Goal: Task Accomplishment & Management: Manage account settings

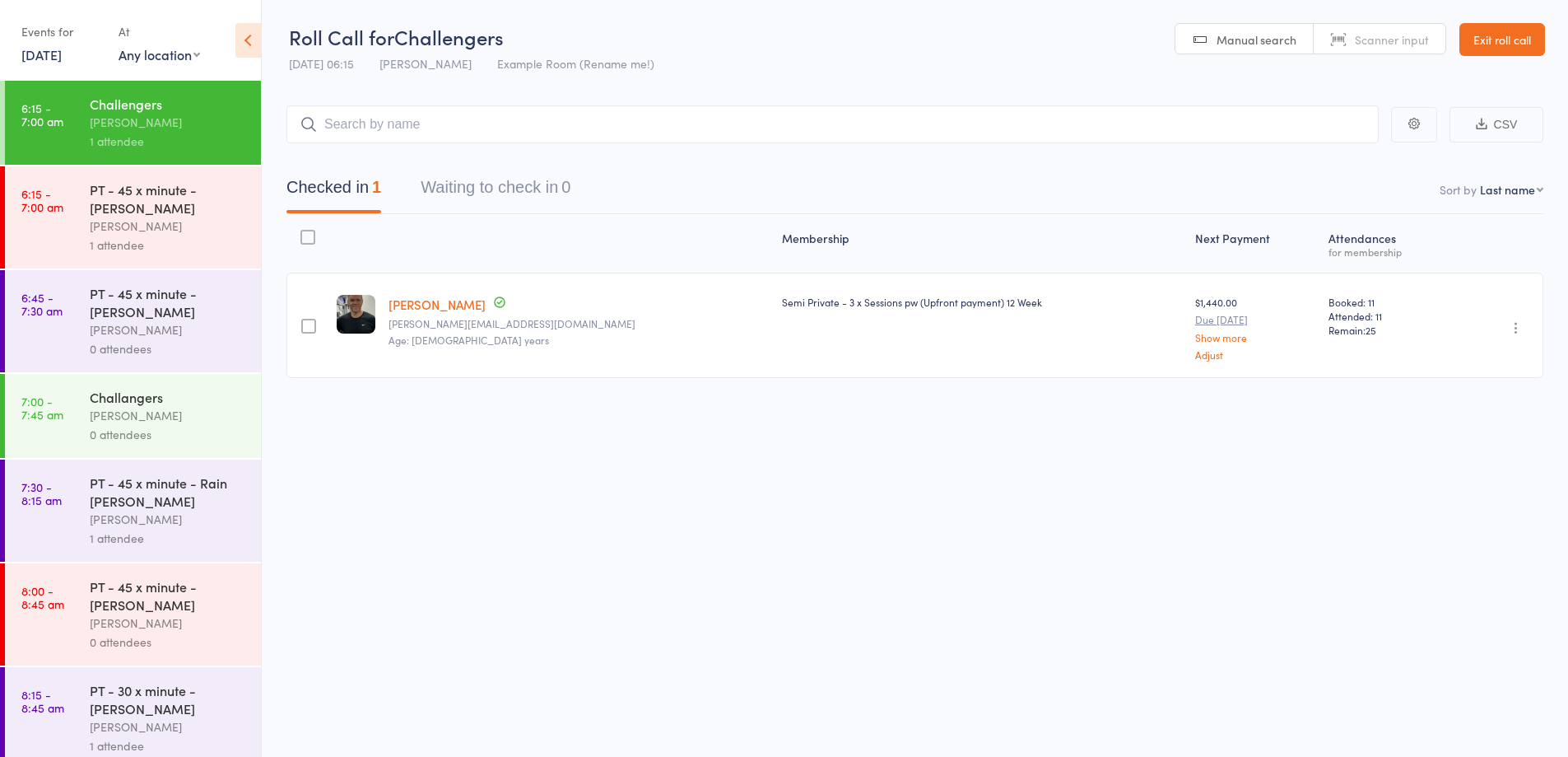
click at [206, 317] on div "PT - 45 x minute - [PERSON_NAME]" at bounding box center [168, 302] width 157 height 36
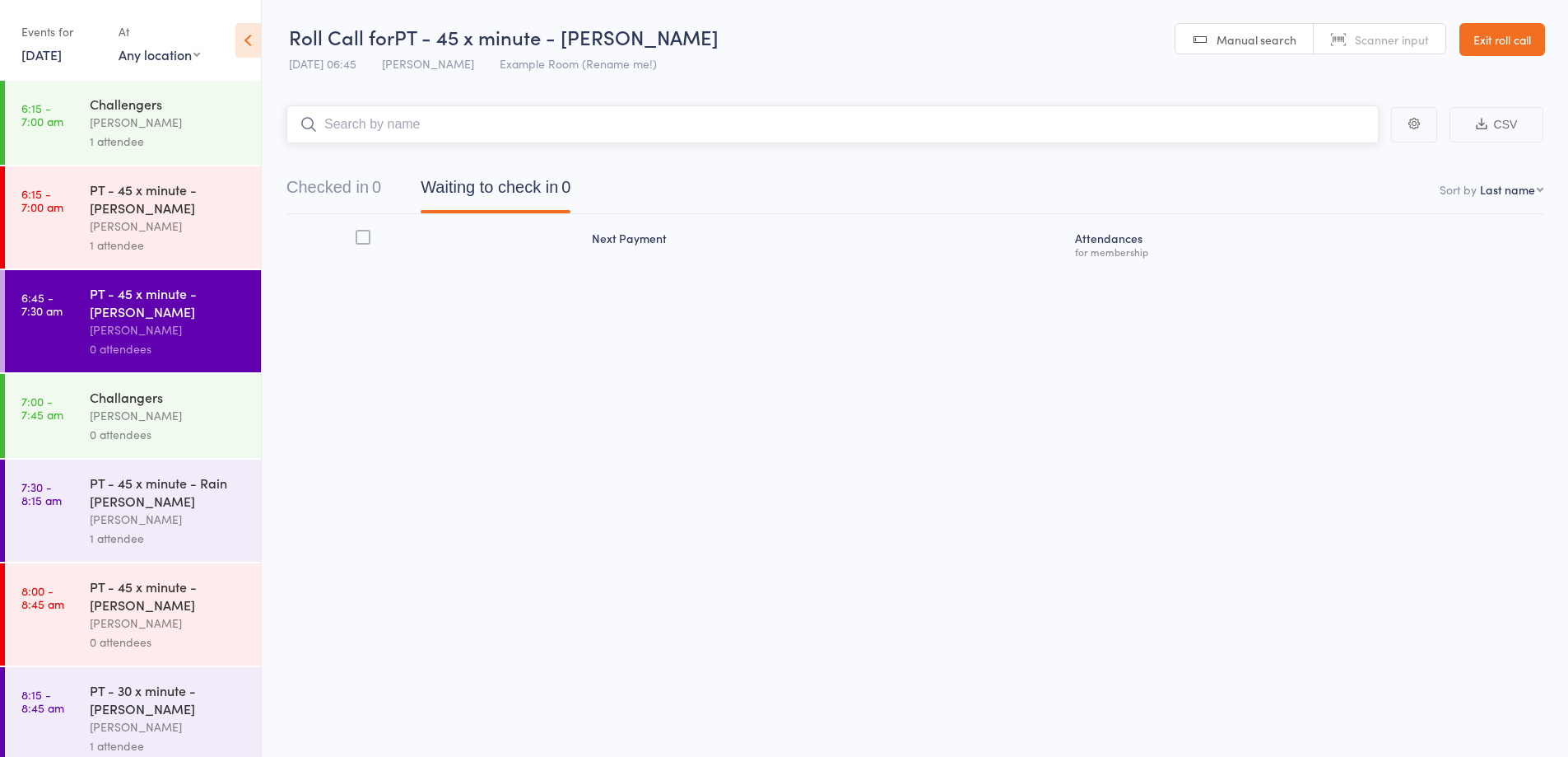
click at [398, 129] on input "search" at bounding box center [833, 124] width 1093 height 38
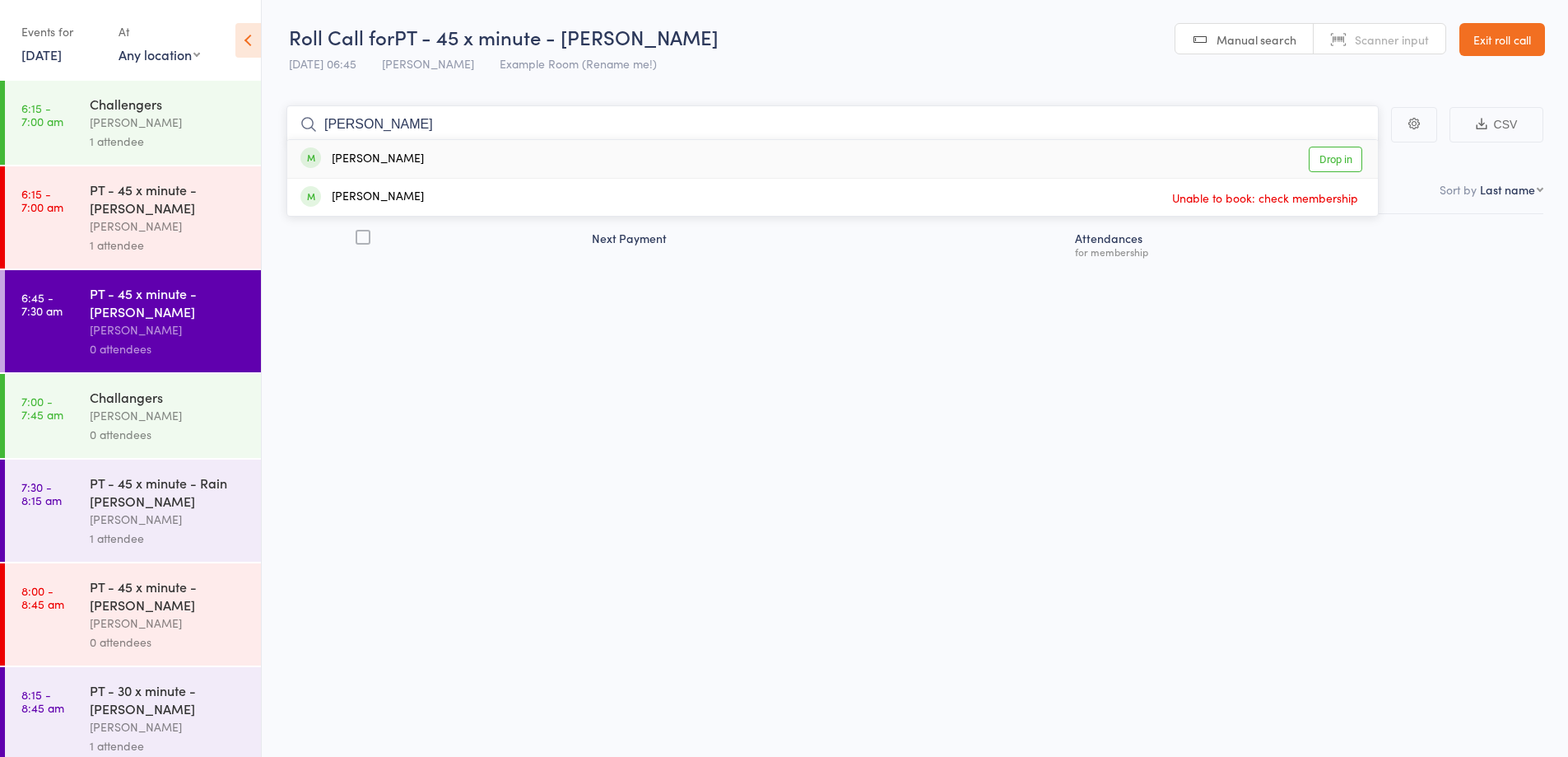
type input "Gilles"
click at [414, 162] on div "Gilles Arlove Drop in" at bounding box center [833, 159] width 1091 height 38
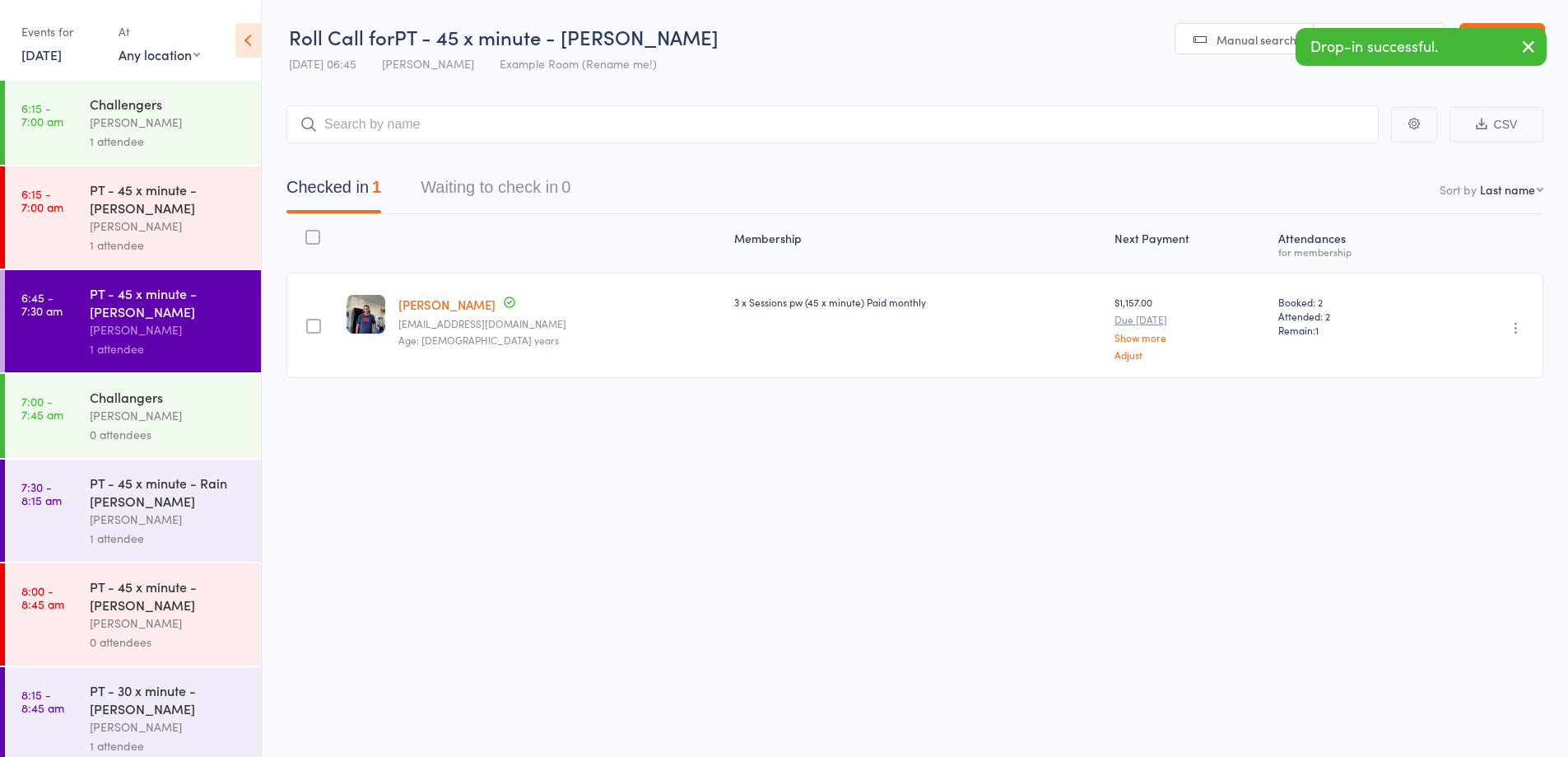
click at [1514, 332] on icon "button" at bounding box center [1516, 328] width 16 height 16
click at [1490, 494] on li "Mark absent" at bounding box center [1457, 493] width 136 height 22
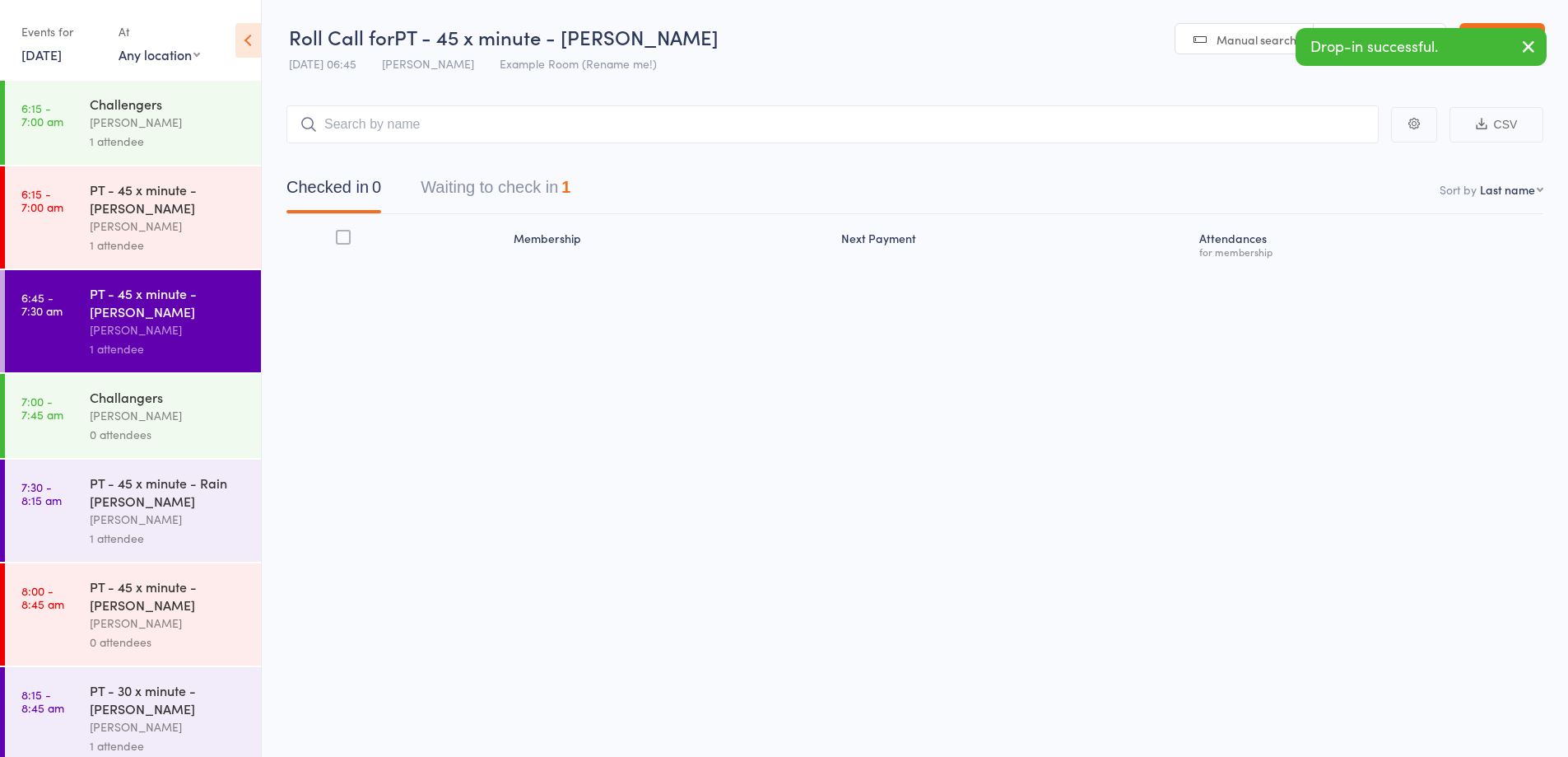
click at [172, 408] on div "[PERSON_NAME]" at bounding box center [168, 415] width 157 height 19
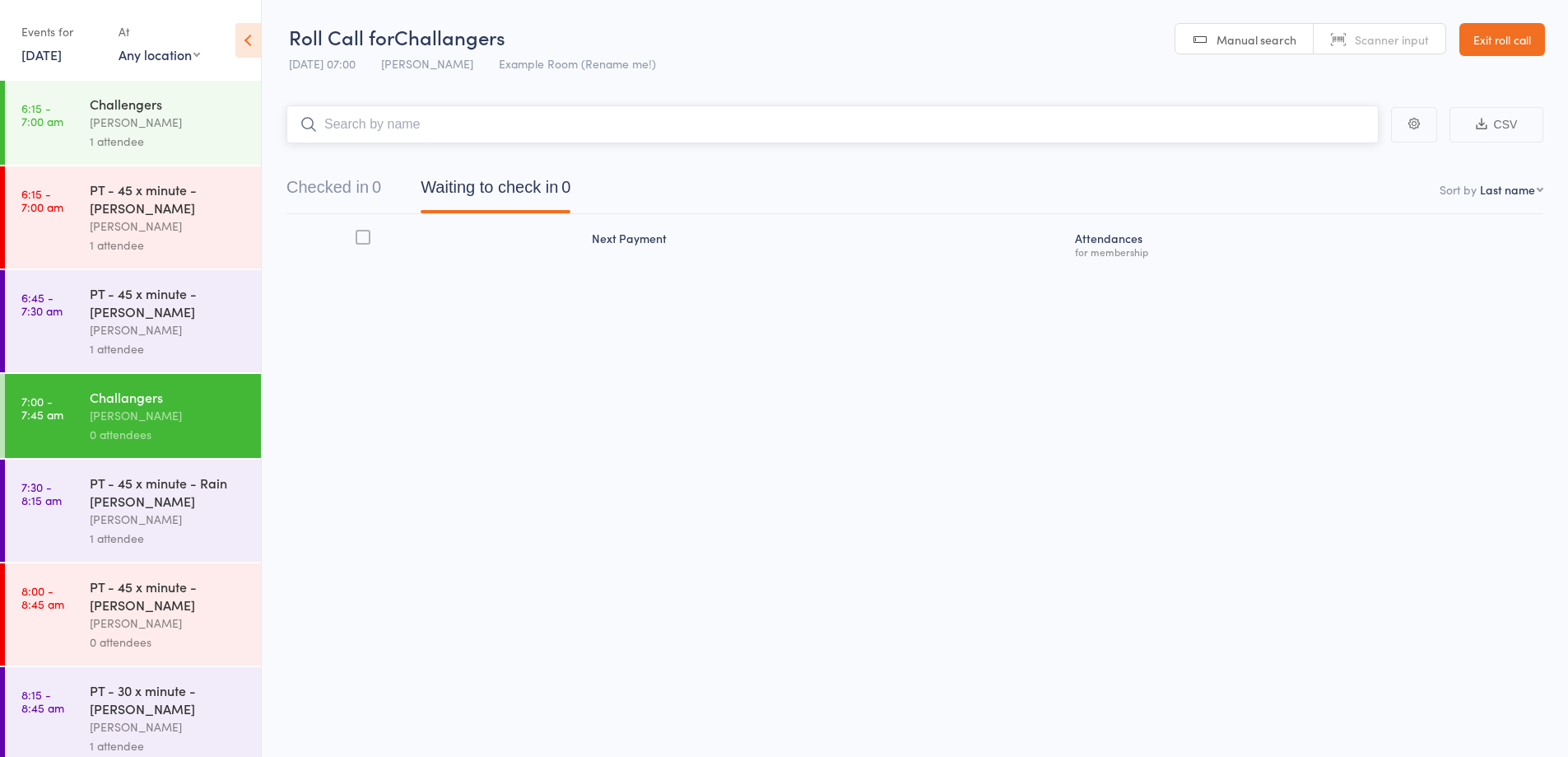
click at [397, 124] on input "search" at bounding box center [833, 124] width 1093 height 38
type input "seb"
click at [404, 159] on div "Sebastian Failla" at bounding box center [362, 159] width 123 height 19
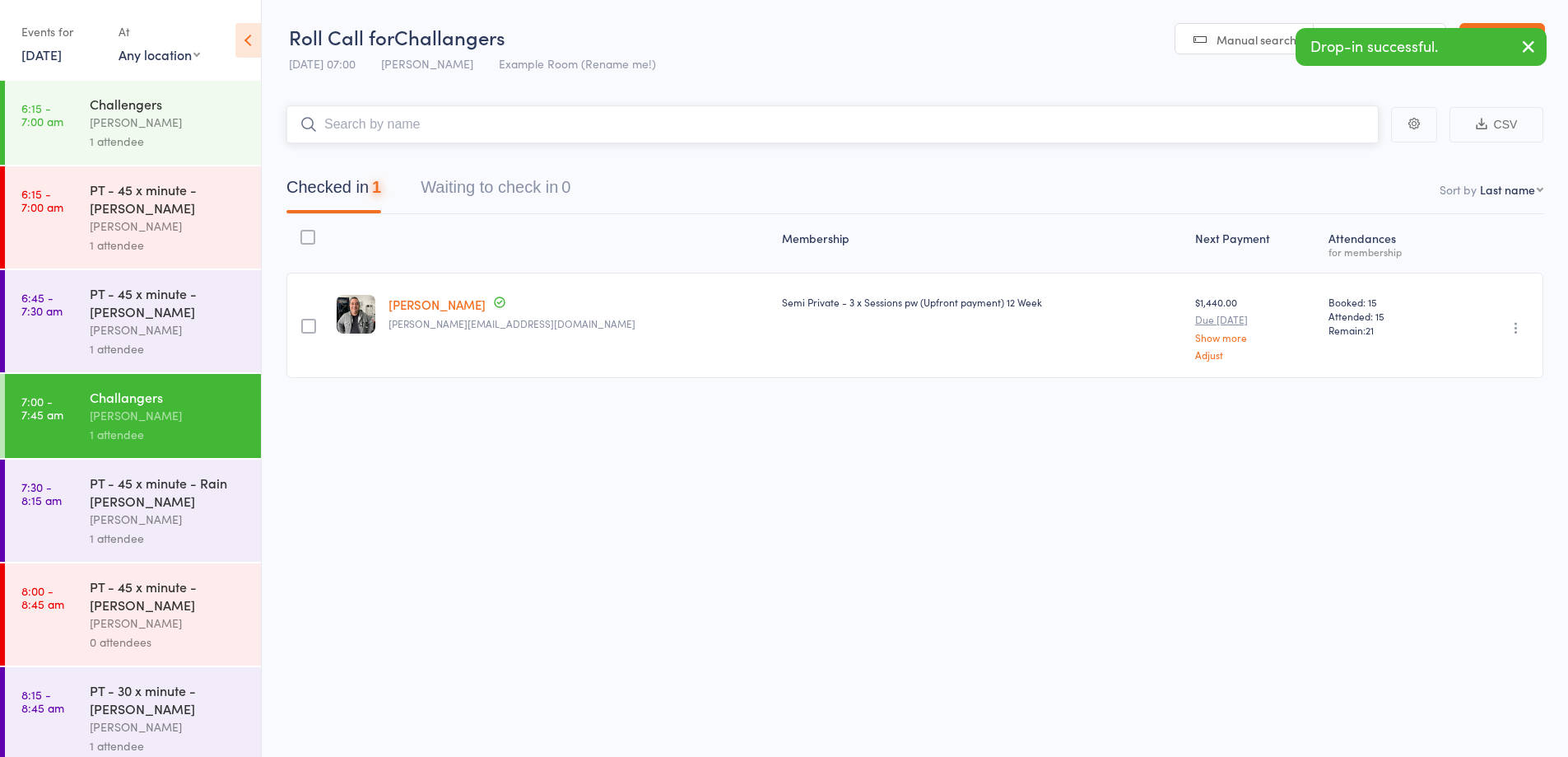
click at [415, 125] on input "search" at bounding box center [833, 124] width 1093 height 38
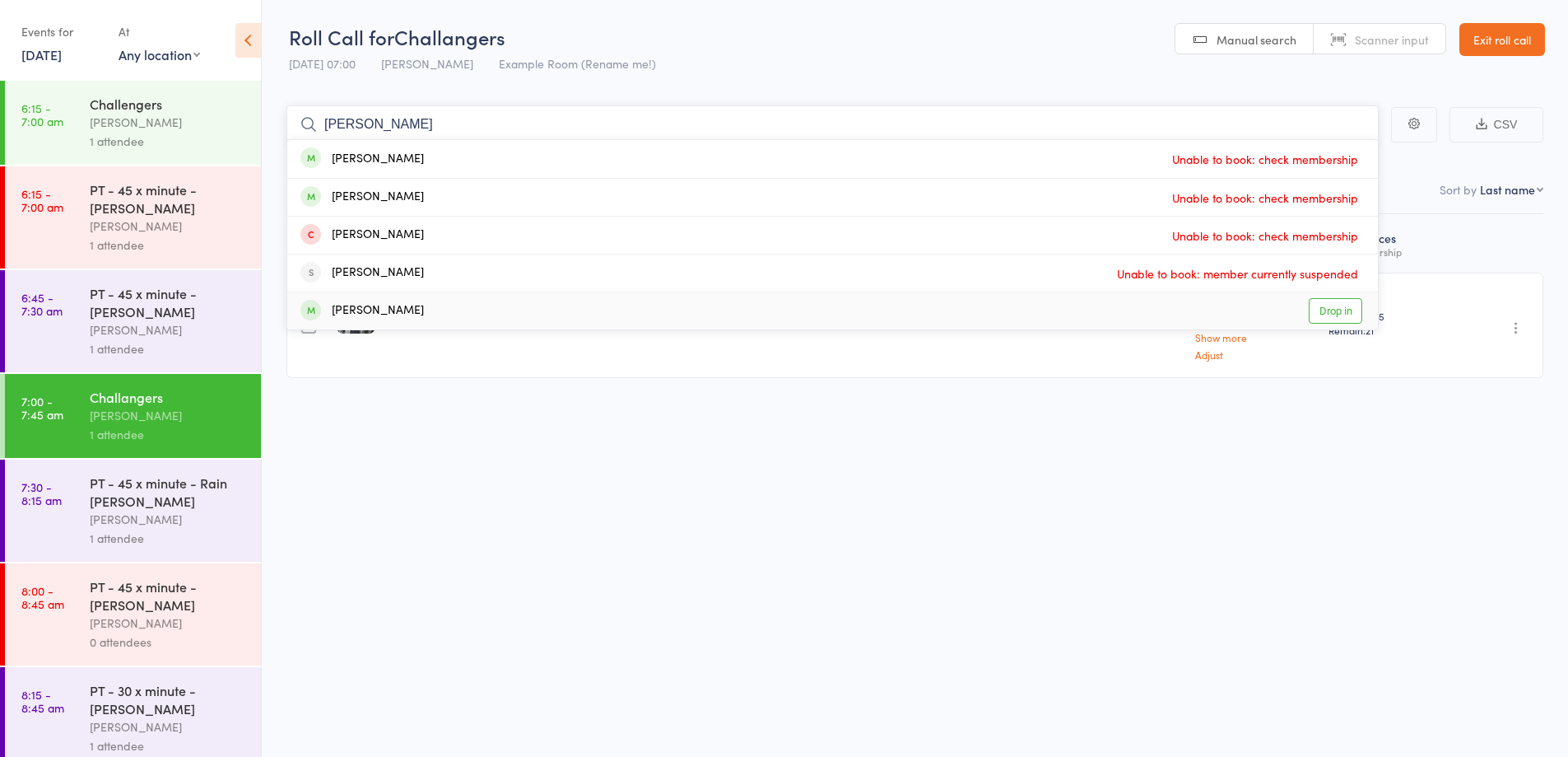
type input "peter"
click at [390, 305] on div "Peter Purcell" at bounding box center [362, 310] width 123 height 19
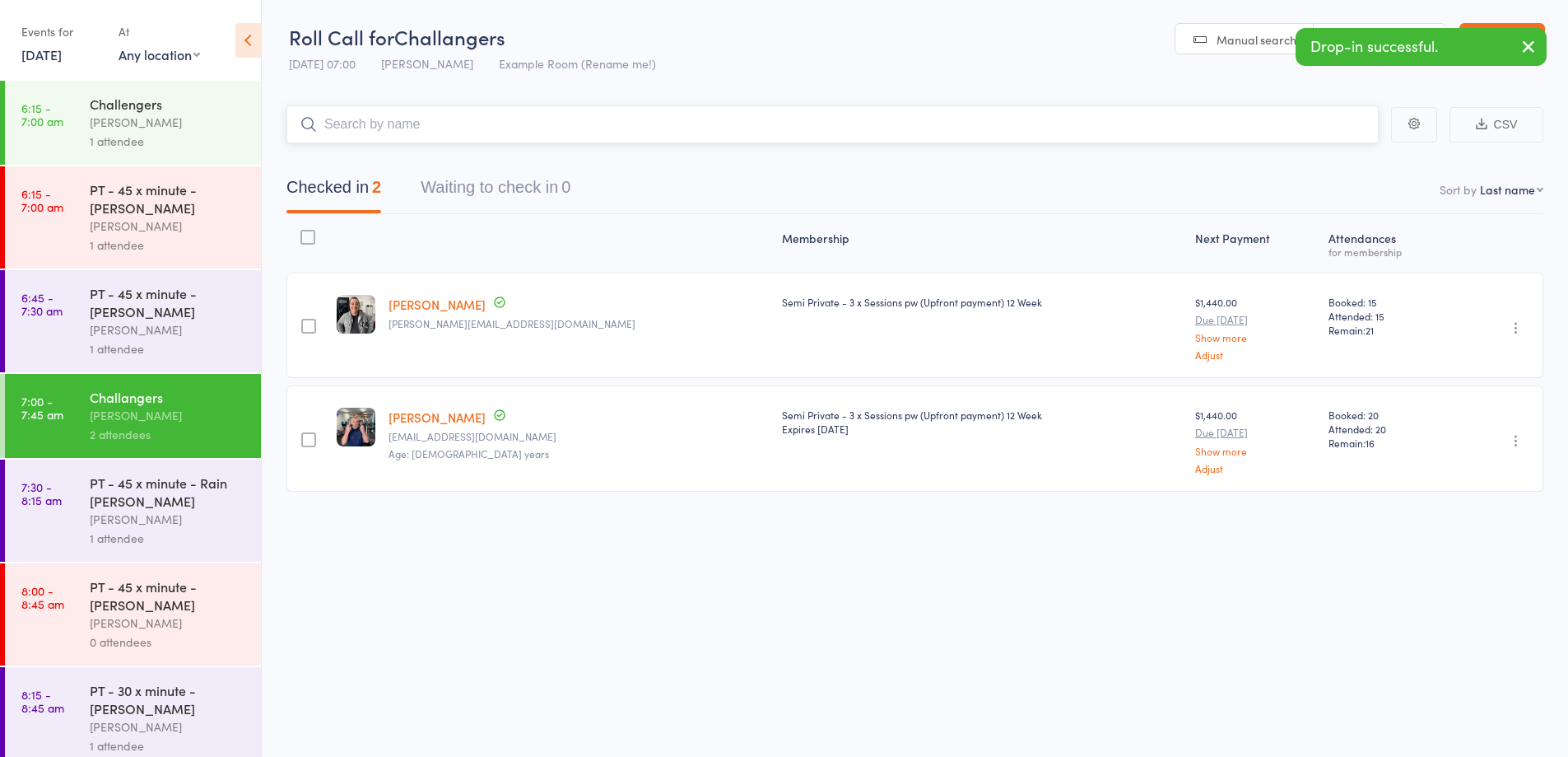
click at [431, 126] on input "search" at bounding box center [833, 124] width 1093 height 38
type input "nata"
click at [444, 201] on div "Natalie Baumgurtel Drop in" at bounding box center [833, 197] width 1091 height 37
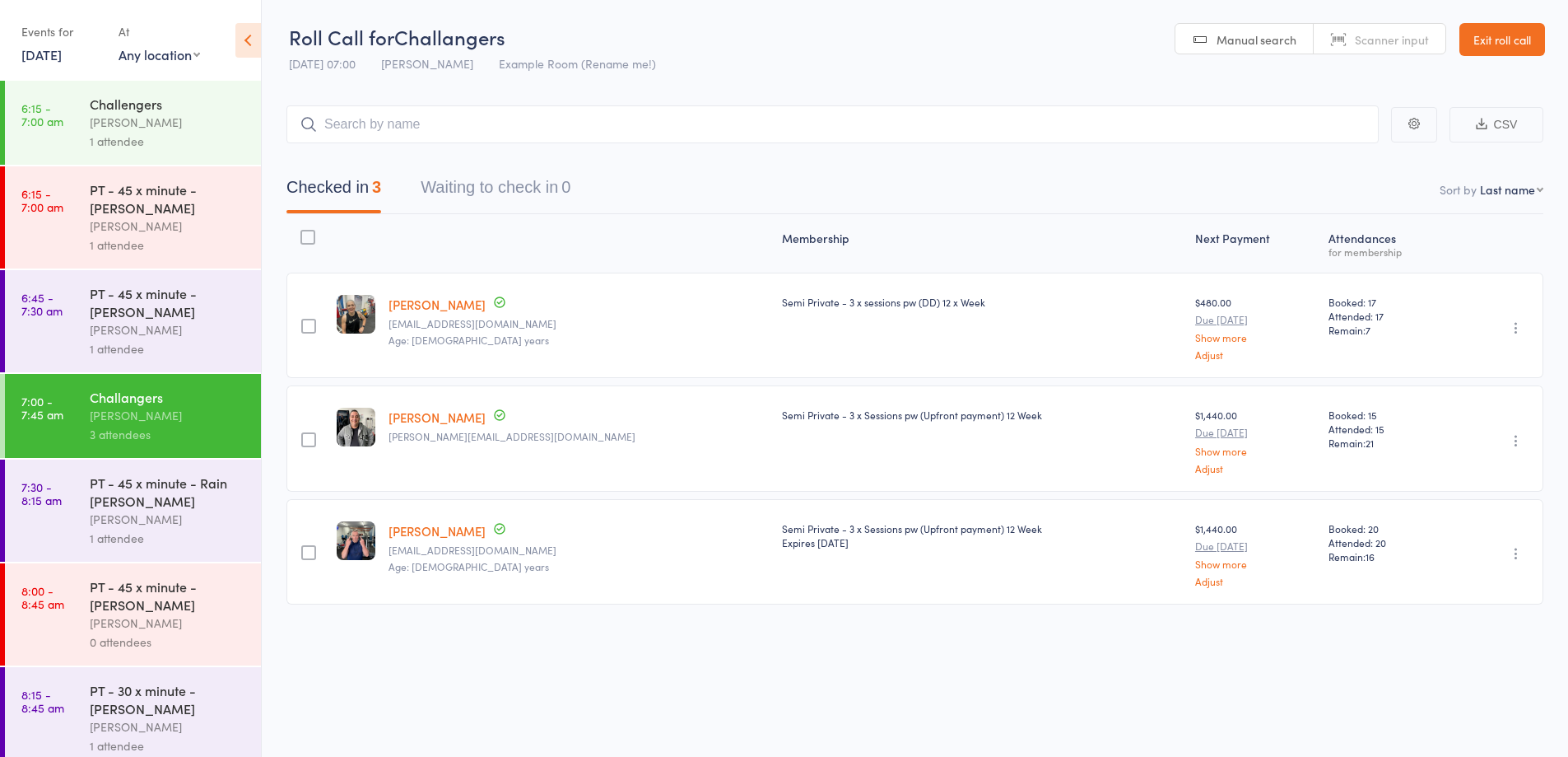
click at [1481, 47] on link "Exit roll call" at bounding box center [1502, 39] width 85 height 33
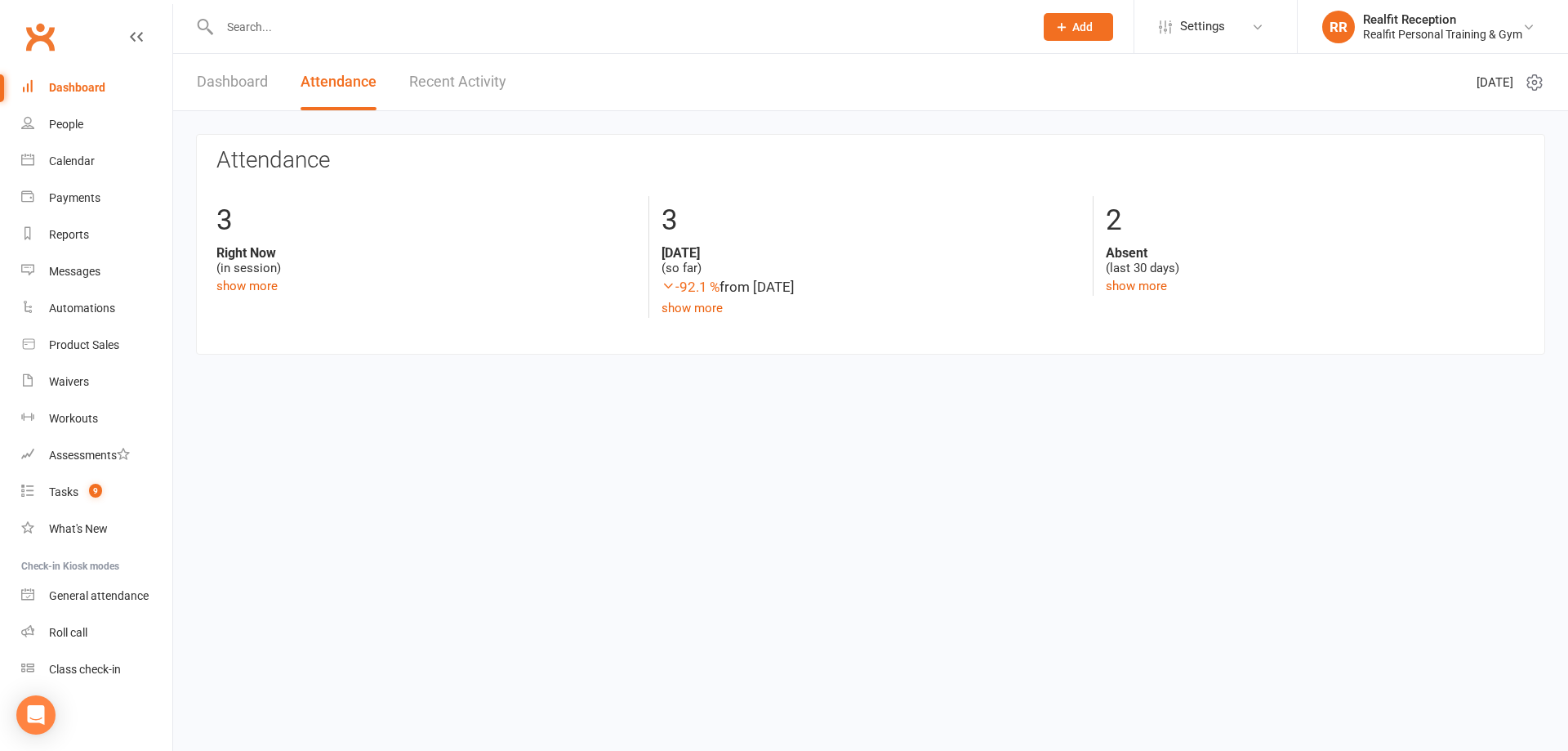
click at [87, 86] on div "Dashboard" at bounding box center [77, 87] width 57 height 14
click at [66, 161] on div "Calendar" at bounding box center [71, 160] width 46 height 14
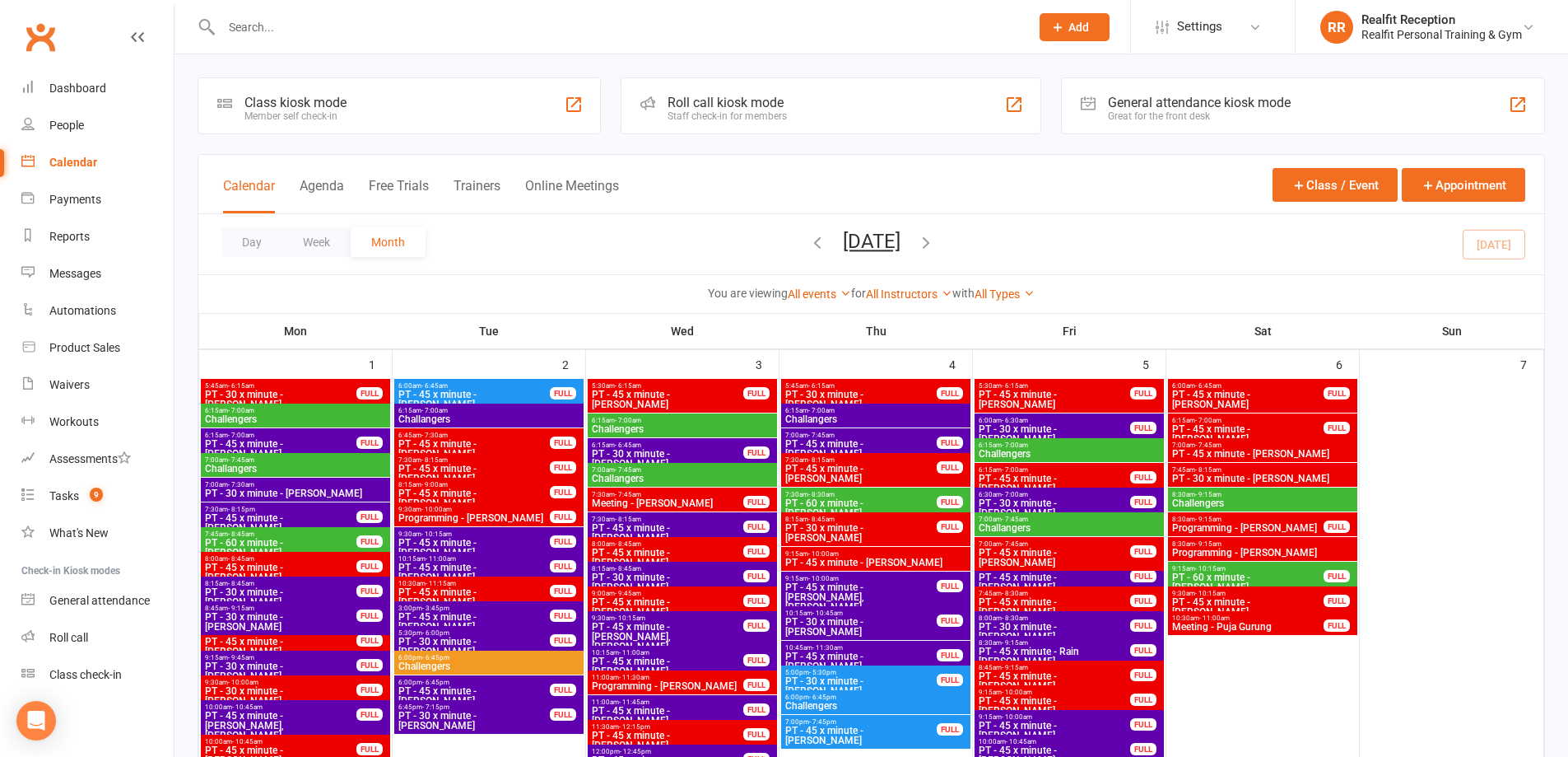
scroll to position [1234, 0]
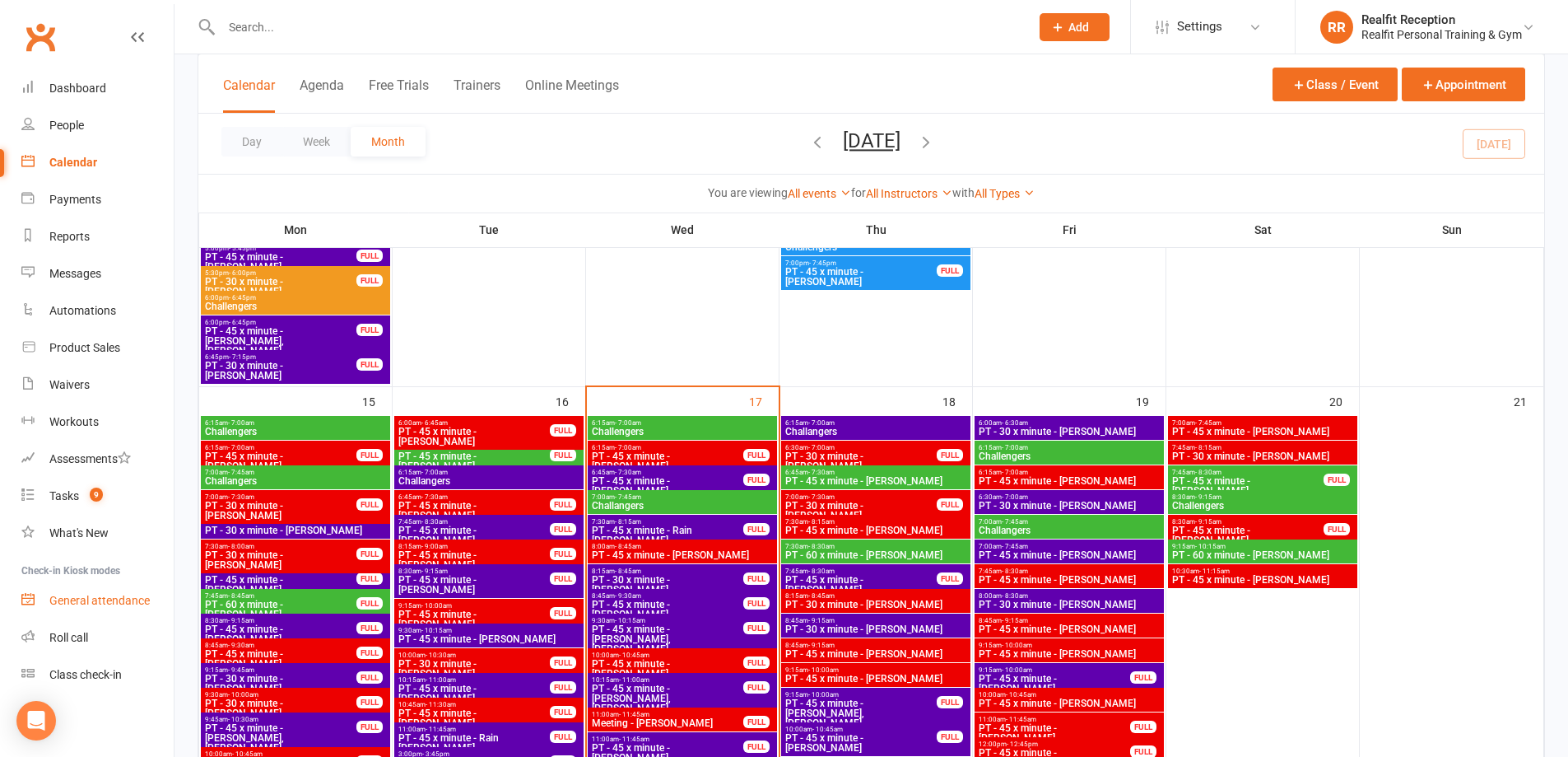
click at [78, 601] on div "General attendance" at bounding box center [99, 600] width 101 height 14
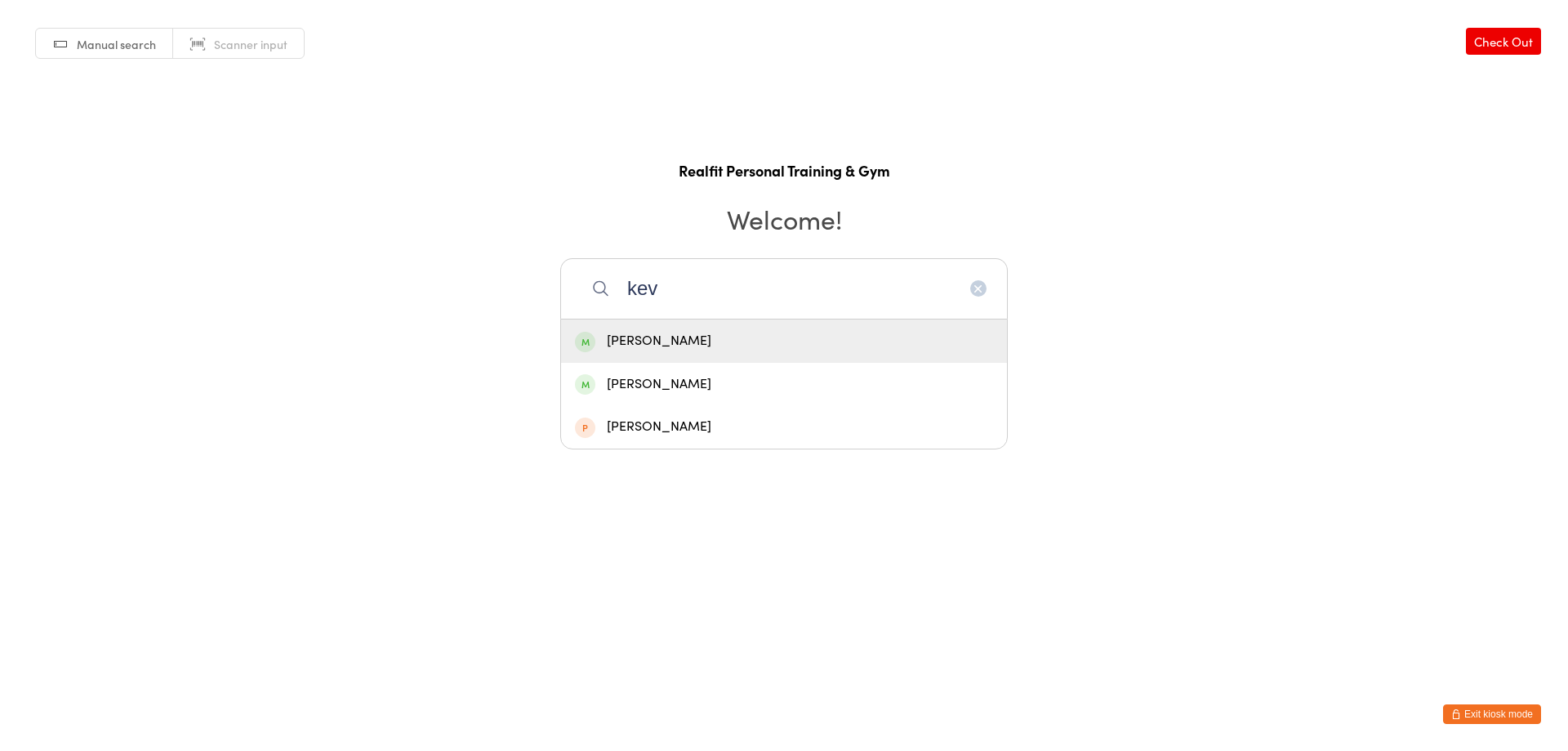
type input "kev"
click at [633, 351] on div "Kevin Li" at bounding box center [784, 340] width 418 height 22
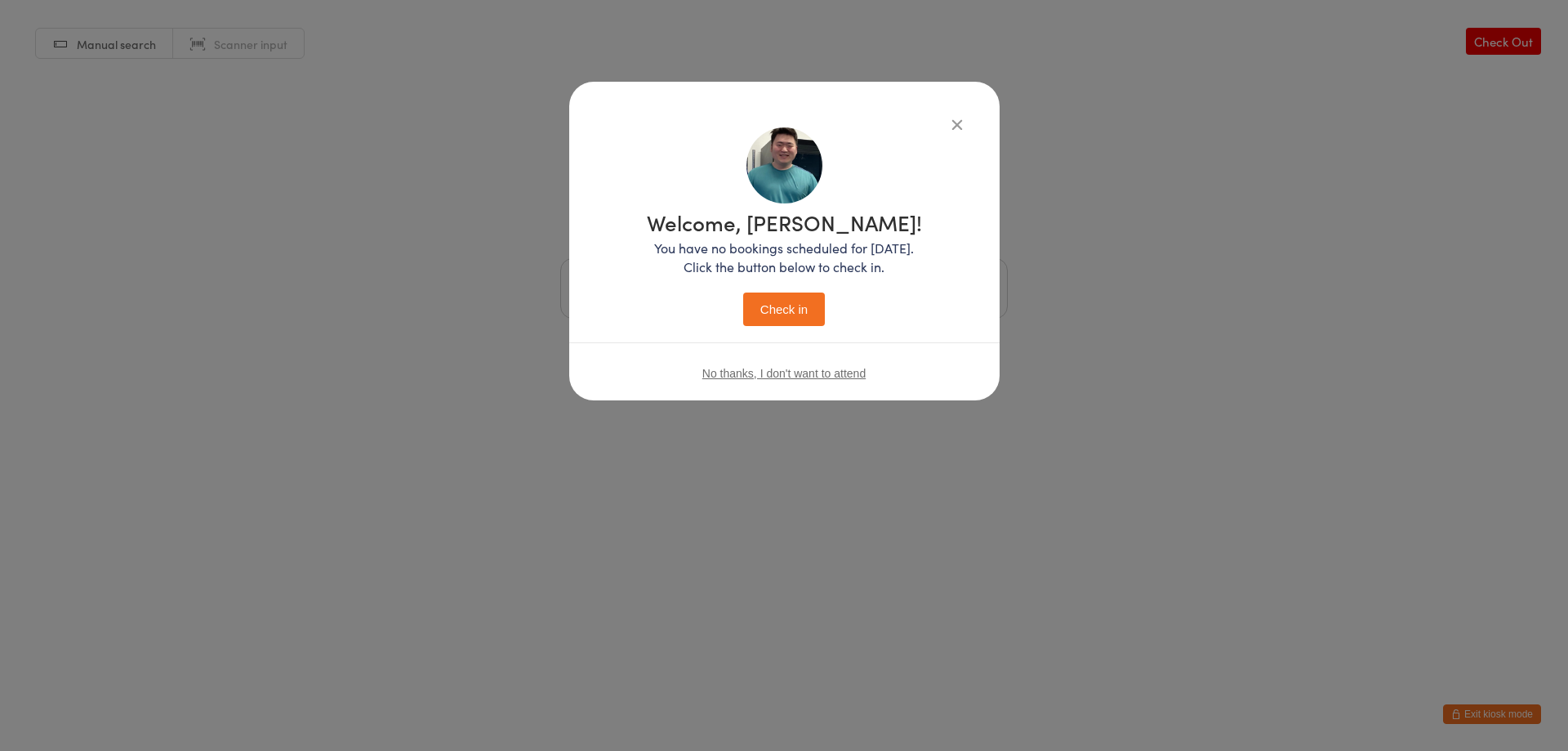
click at [800, 316] on button "Check in" at bounding box center [784, 309] width 82 height 33
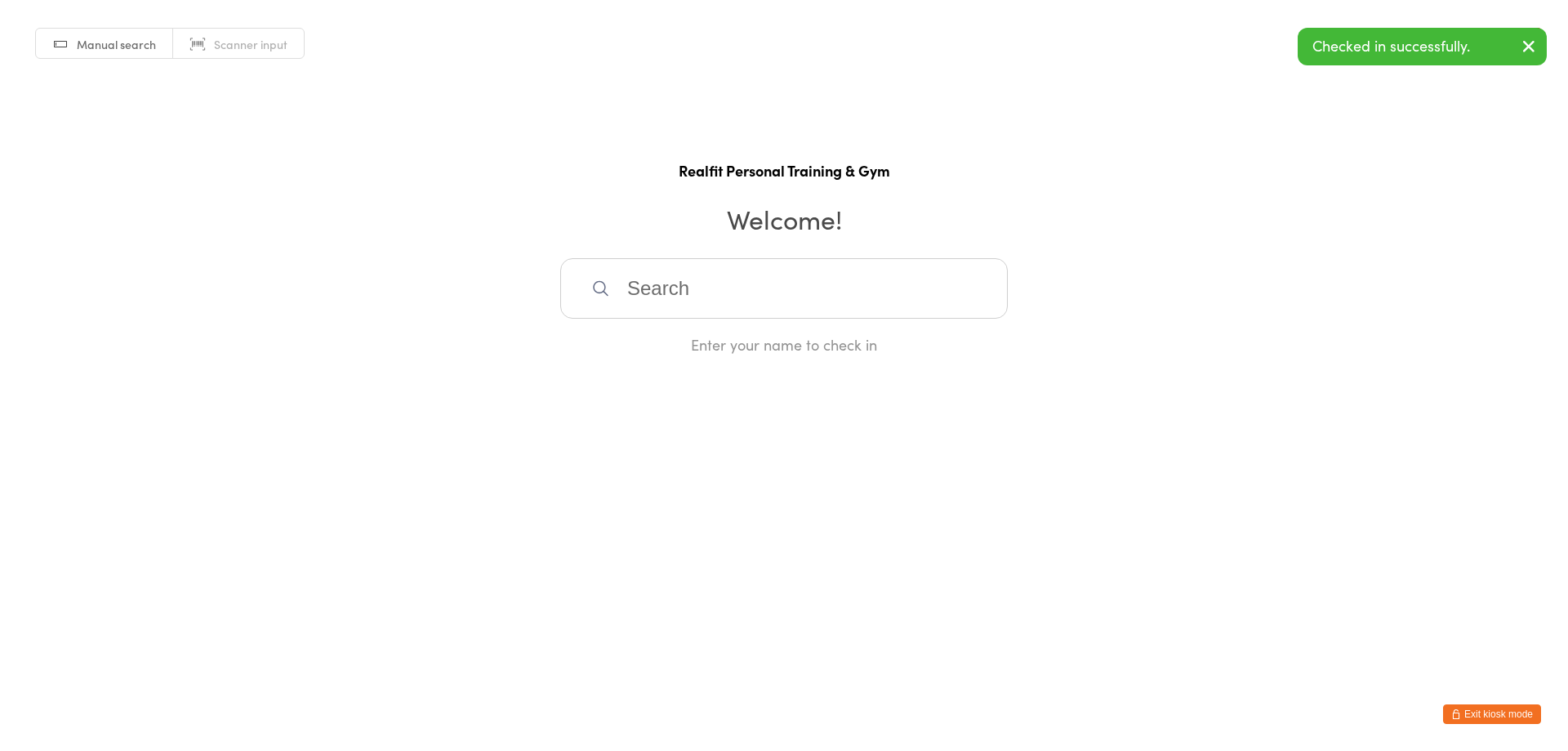
click at [794, 301] on input "search" at bounding box center [784, 288] width 448 height 60
type input "george"
click at [805, 356] on div "George Koufogiannis" at bounding box center [784, 341] width 446 height 43
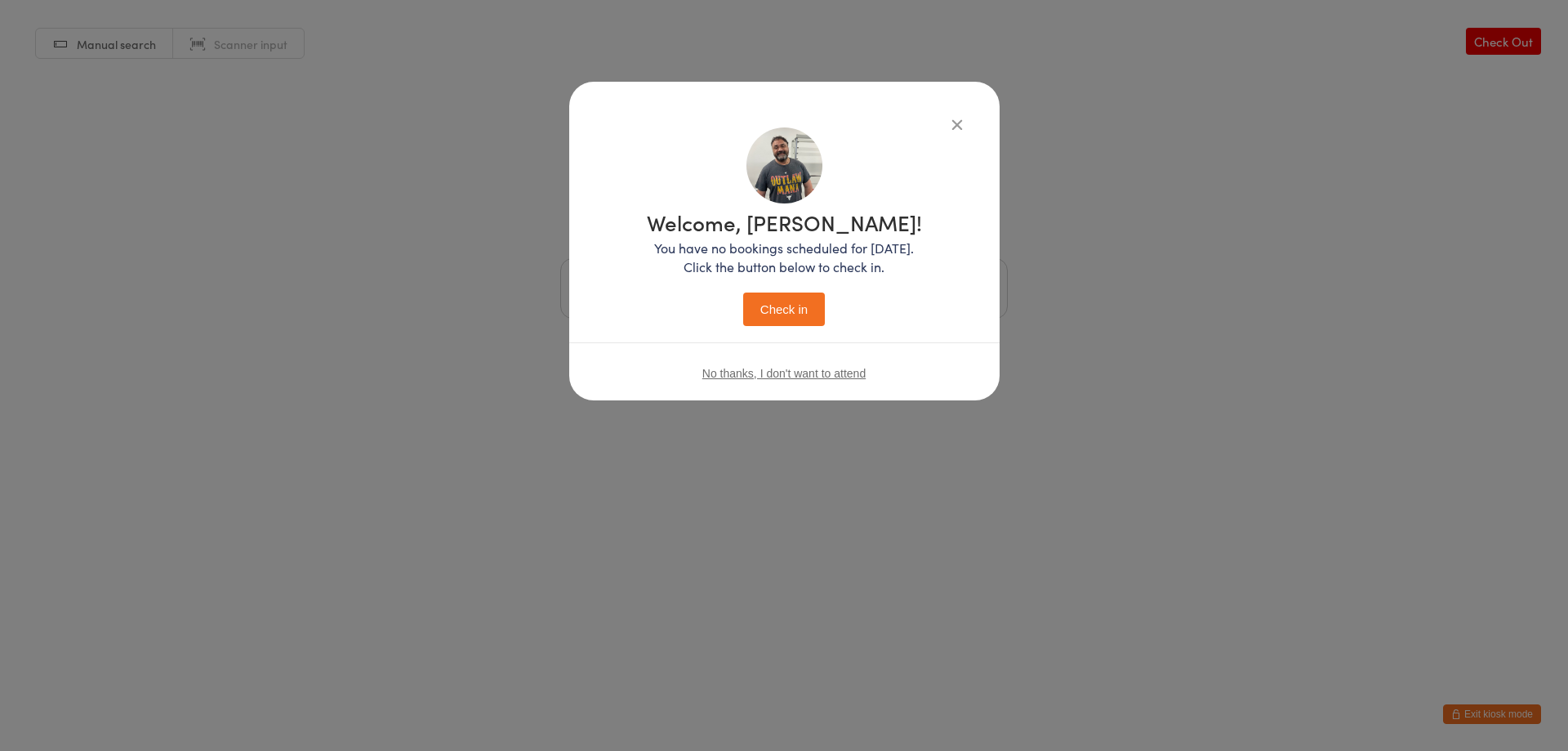
click at [803, 318] on button "Check in" at bounding box center [784, 309] width 82 height 33
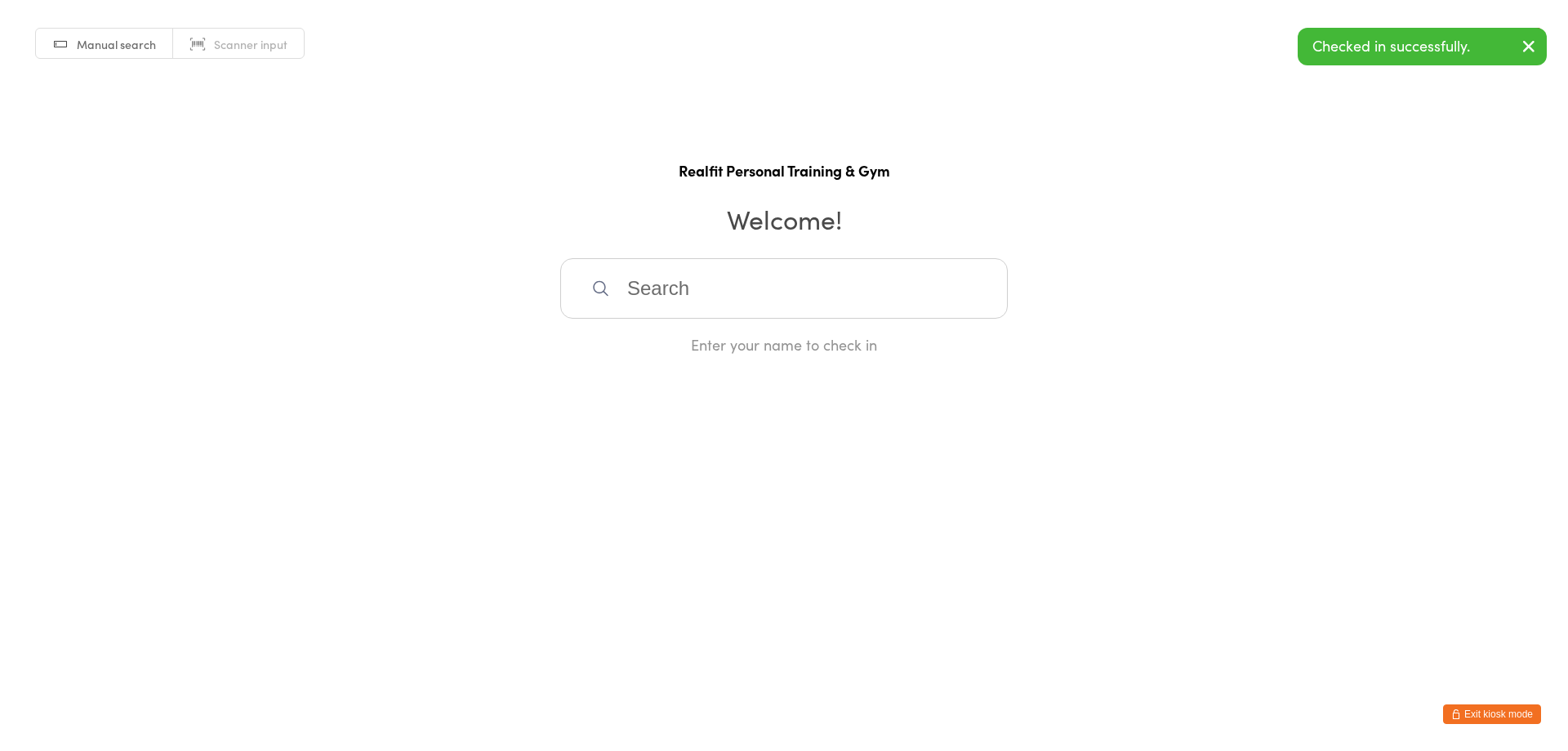
click at [1466, 719] on button "Exit kiosk mode" at bounding box center [1492, 714] width 98 height 20
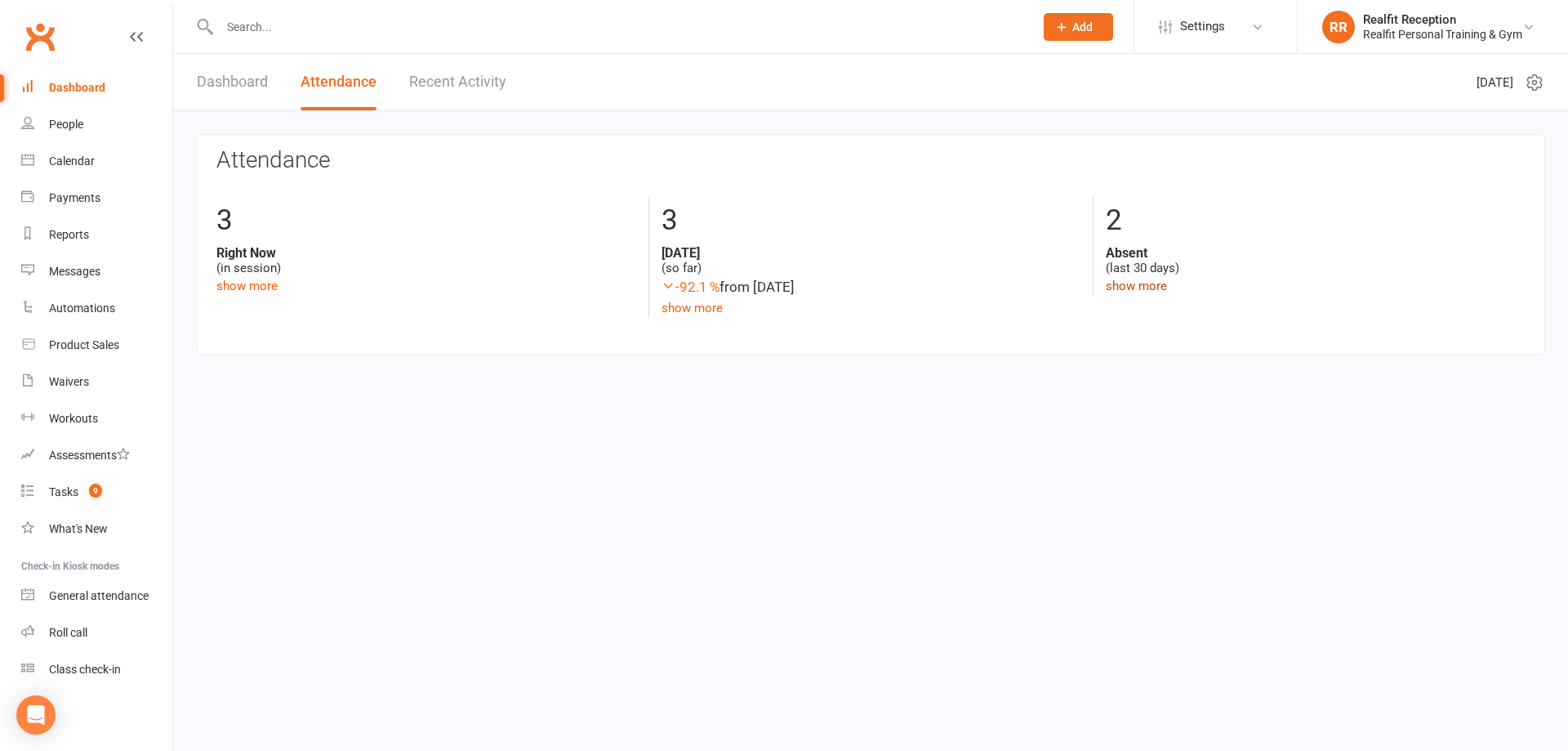
click at [1117, 288] on link "show more" at bounding box center [1137, 285] width 61 height 14
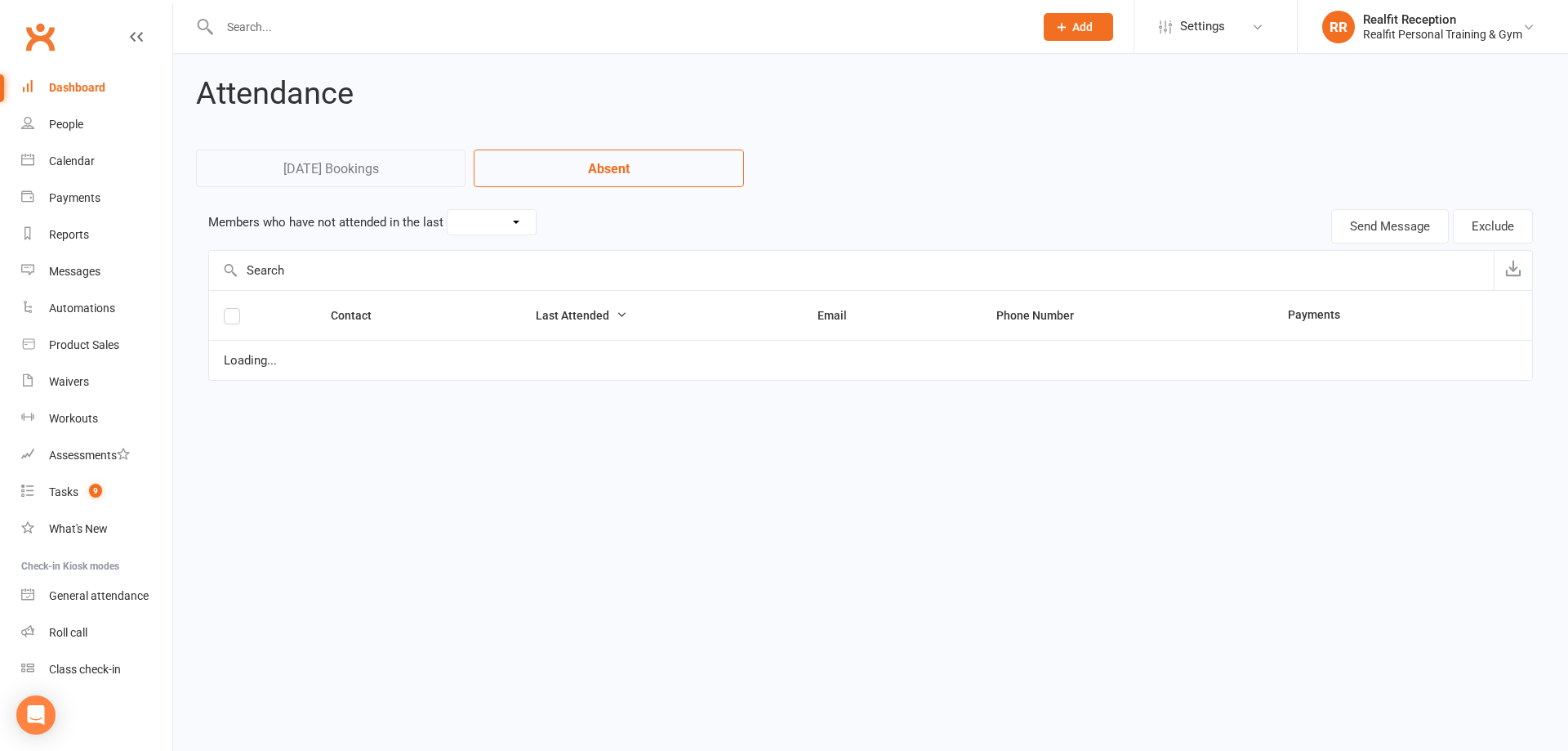
select select "30"
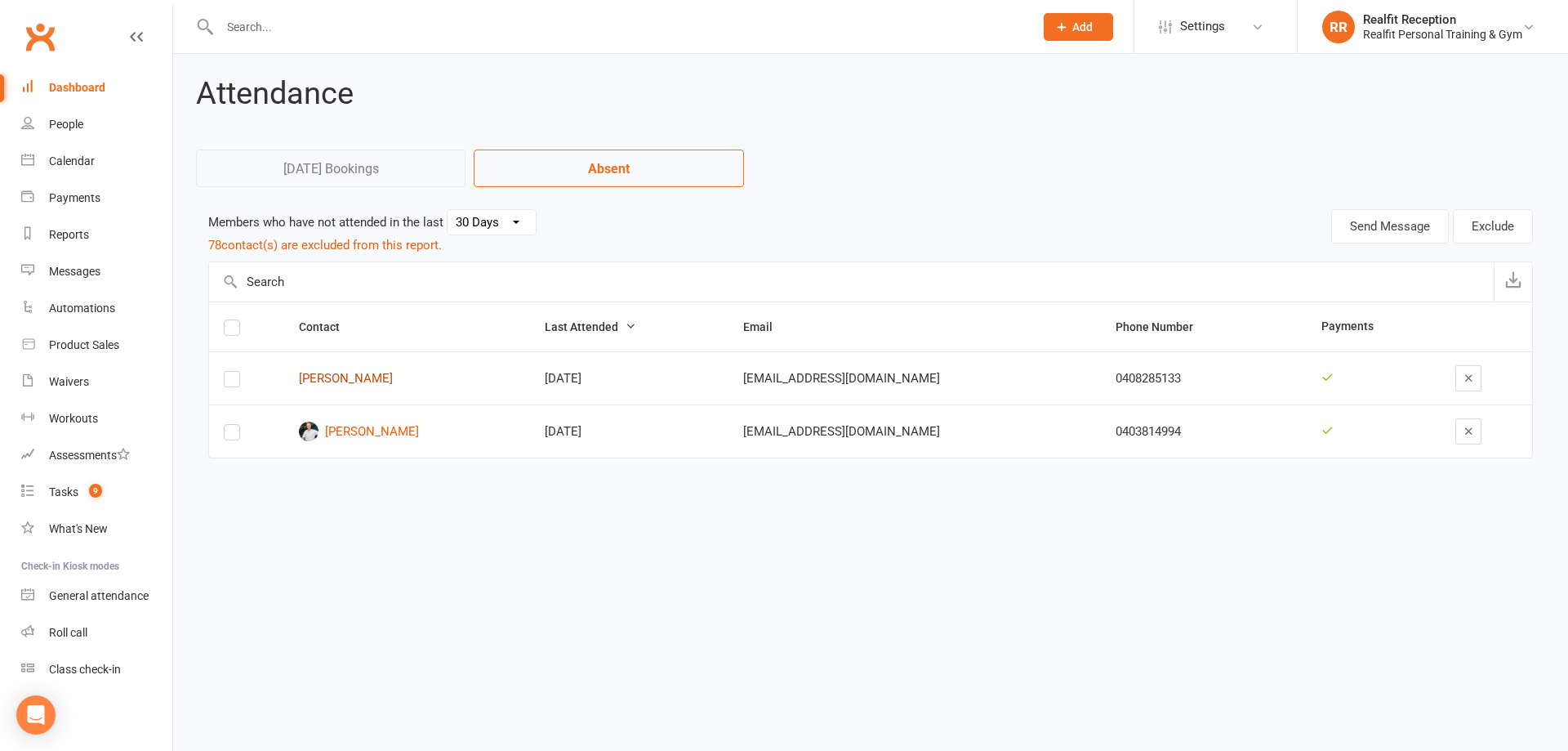
click at [330, 375] on link "Rachel Williams" at bounding box center [407, 378] width 216 height 14
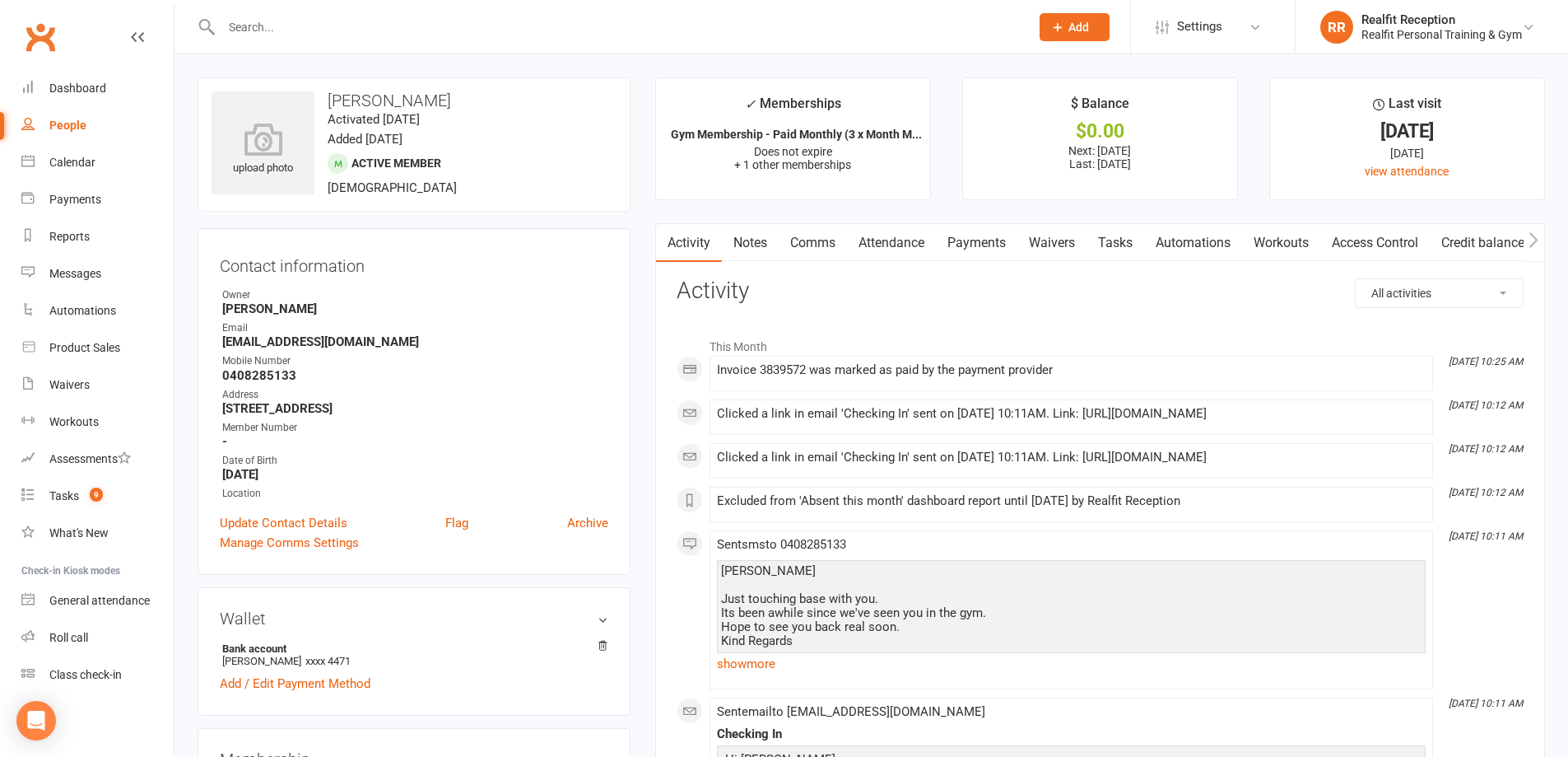
click at [822, 241] on link "Comms" at bounding box center [812, 243] width 68 height 38
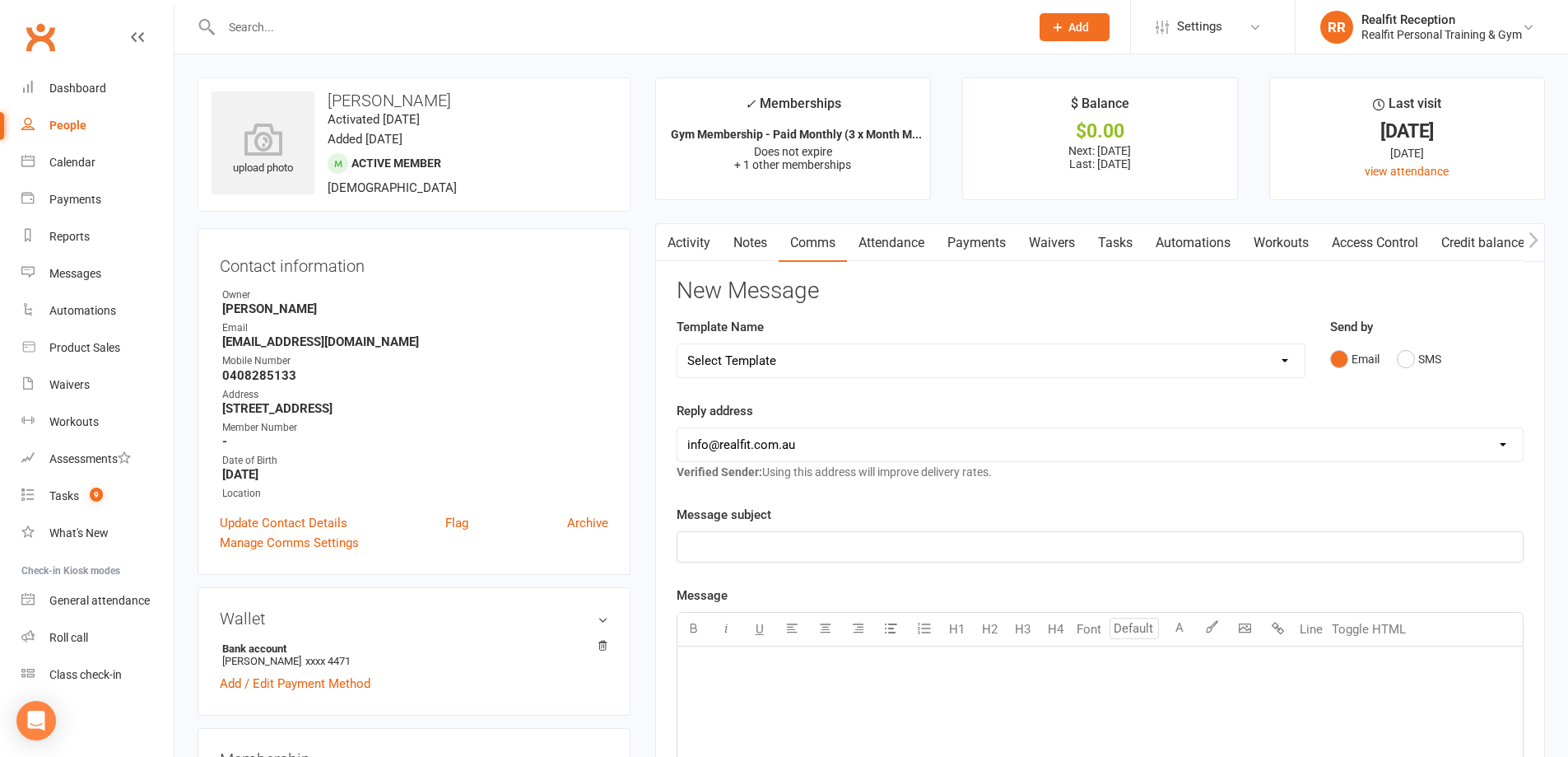
click at [816, 357] on select "Select Template [Email] 30 Day Check In [SMS] 30 Day Check In SMS [Email] David…" at bounding box center [990, 360] width 627 height 33
select select "0"
click at [677, 344] on select "Select Template [Email] 30 Day Check In [SMS] 30 Day Check In SMS [Email] David…" at bounding box center [990, 360] width 627 height 33
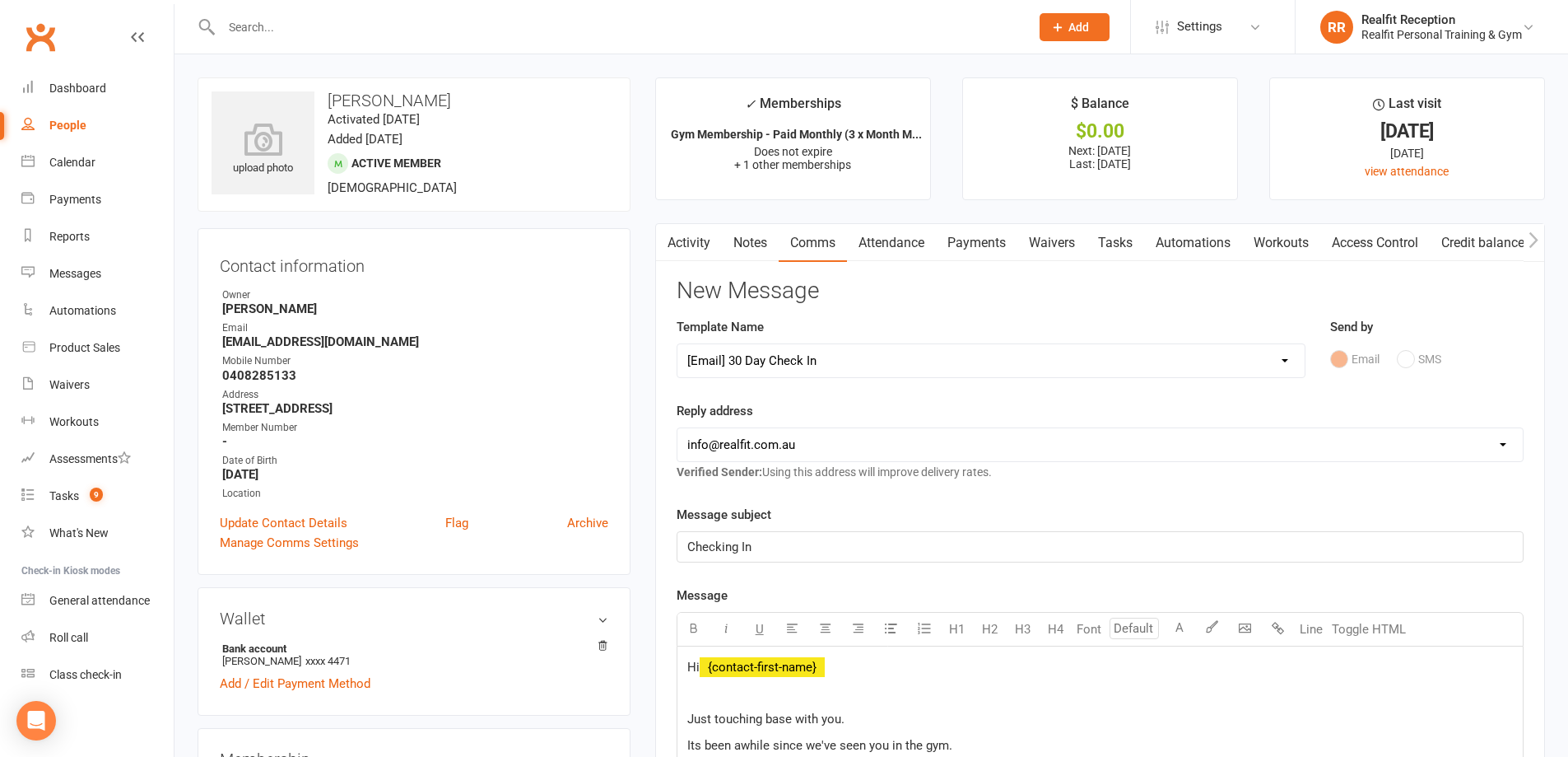
click at [778, 447] on select "hello@clubworx.com david@realfit.com.au chris@realfit.com.au info@realfit.com.au" at bounding box center [1099, 445] width 845 height 33
select select "1"
click at [677, 428] on select "hello@clubworx.com david@realfit.com.au chris@realfit.com.au info@realfit.com.au" at bounding box center [1099, 445] width 845 height 33
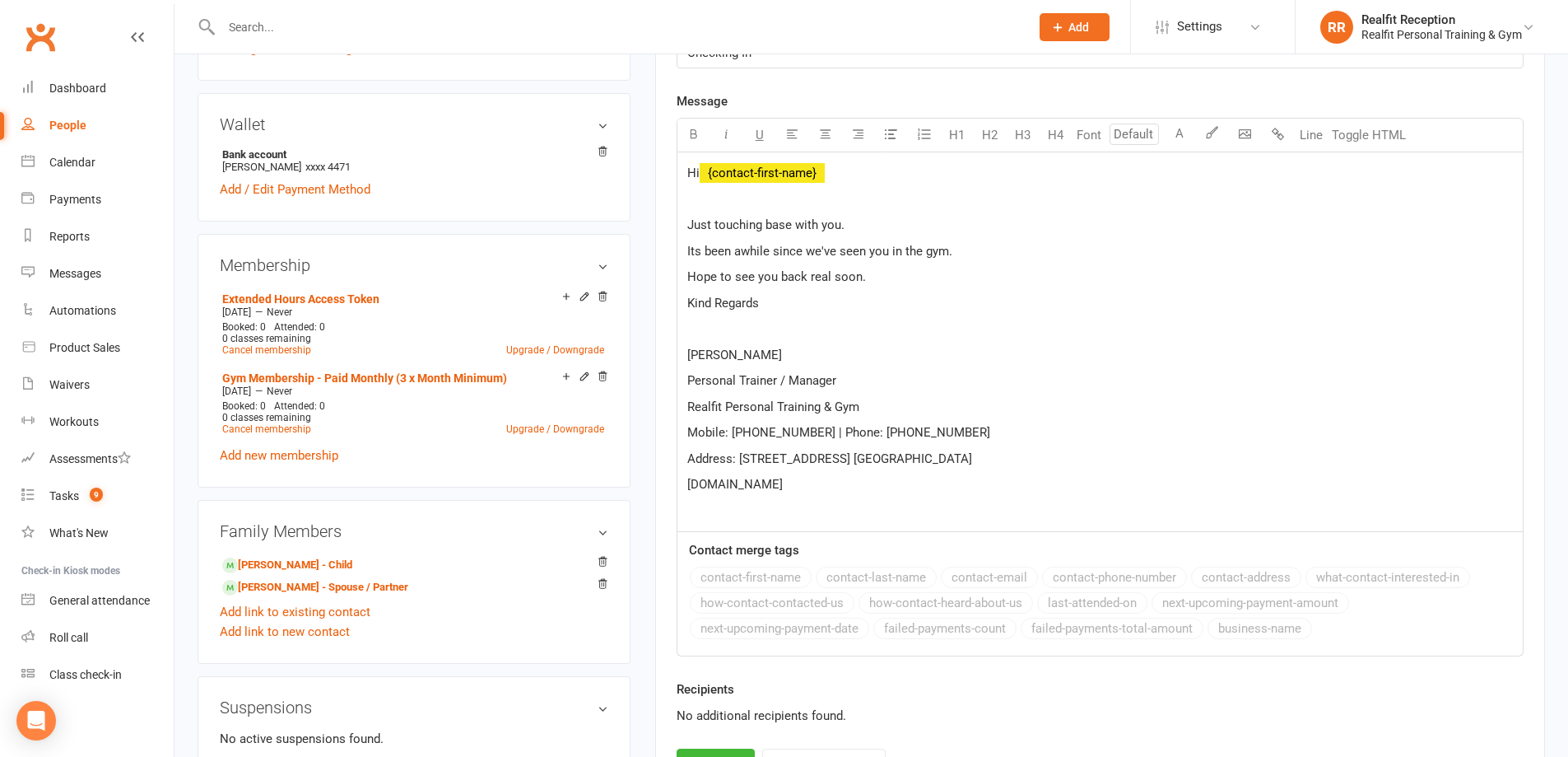
scroll to position [659, 0]
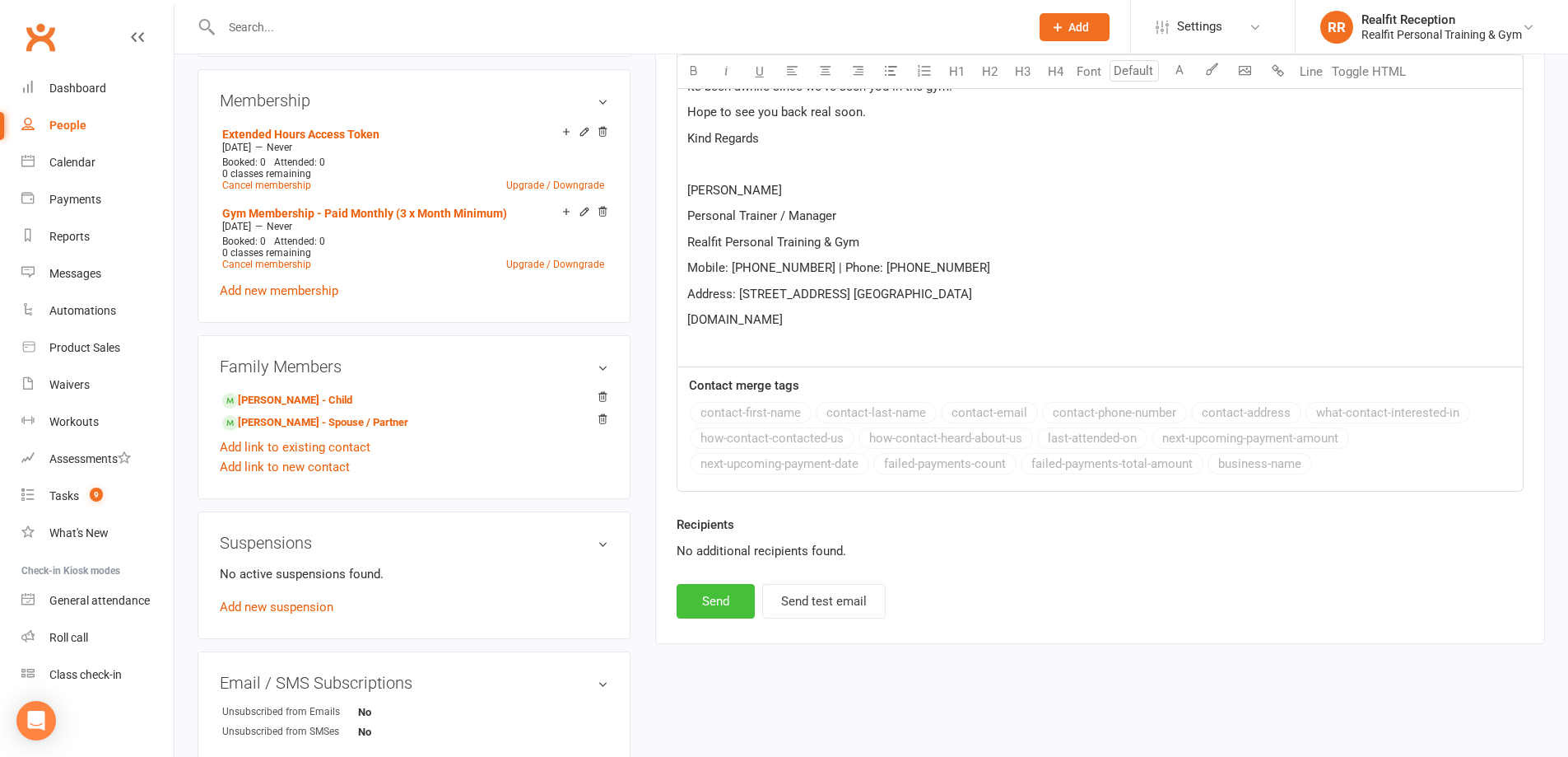
click at [734, 613] on button "Send" at bounding box center [716, 601] width 78 height 34
select select
select select "3"
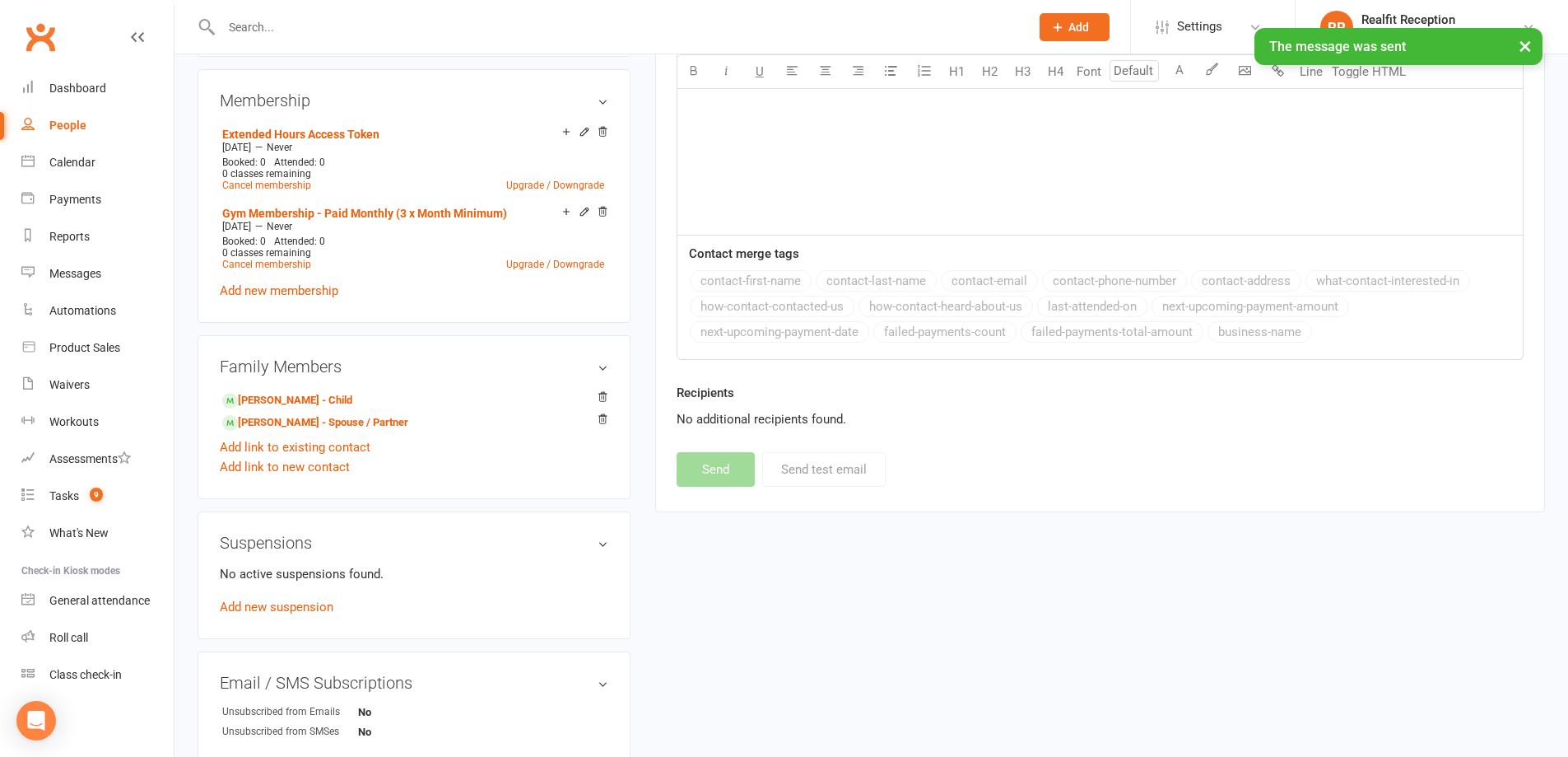
scroll to position [164, 0]
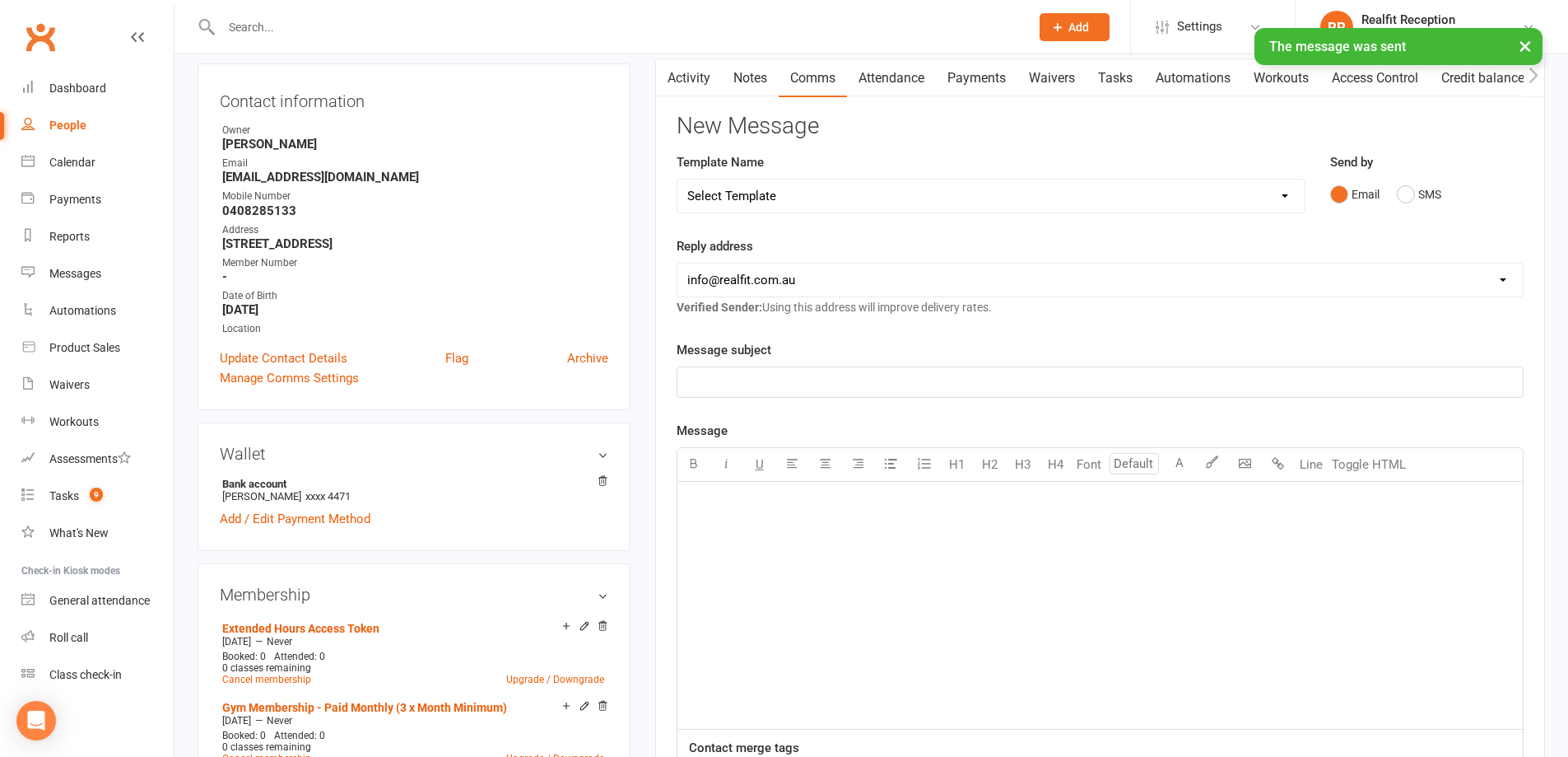
click at [768, 182] on select "Select Template [Email] 30 Day Check In [SMS] 30 Day Check In SMS [Email] David…" at bounding box center [990, 196] width 627 height 33
select select "1"
click at [677, 180] on select "Select Template [Email] 30 Day Check In [SMS] 30 Day Check In SMS [Email] David…" at bounding box center [990, 196] width 627 height 33
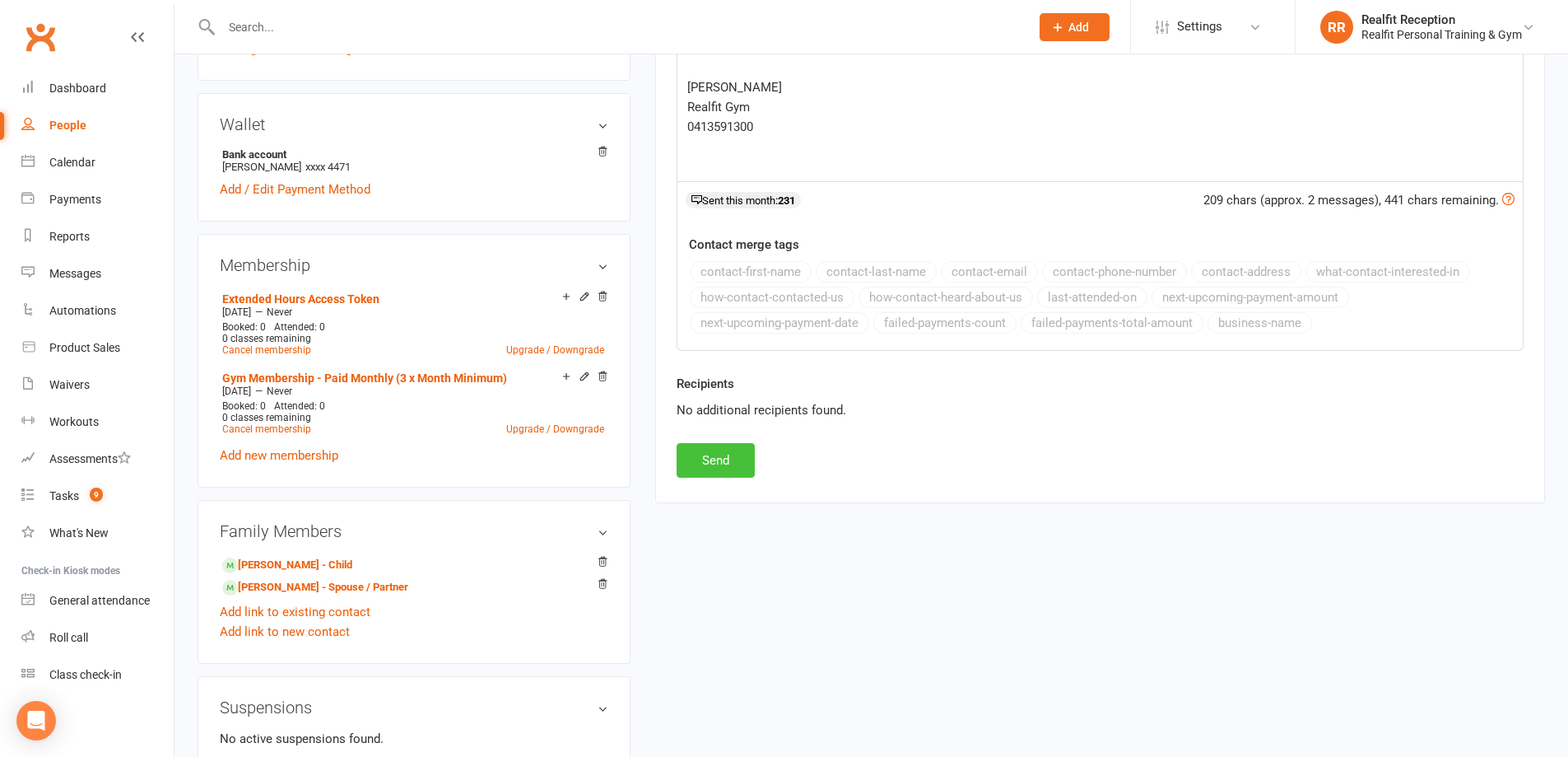
scroll to position [83, 0]
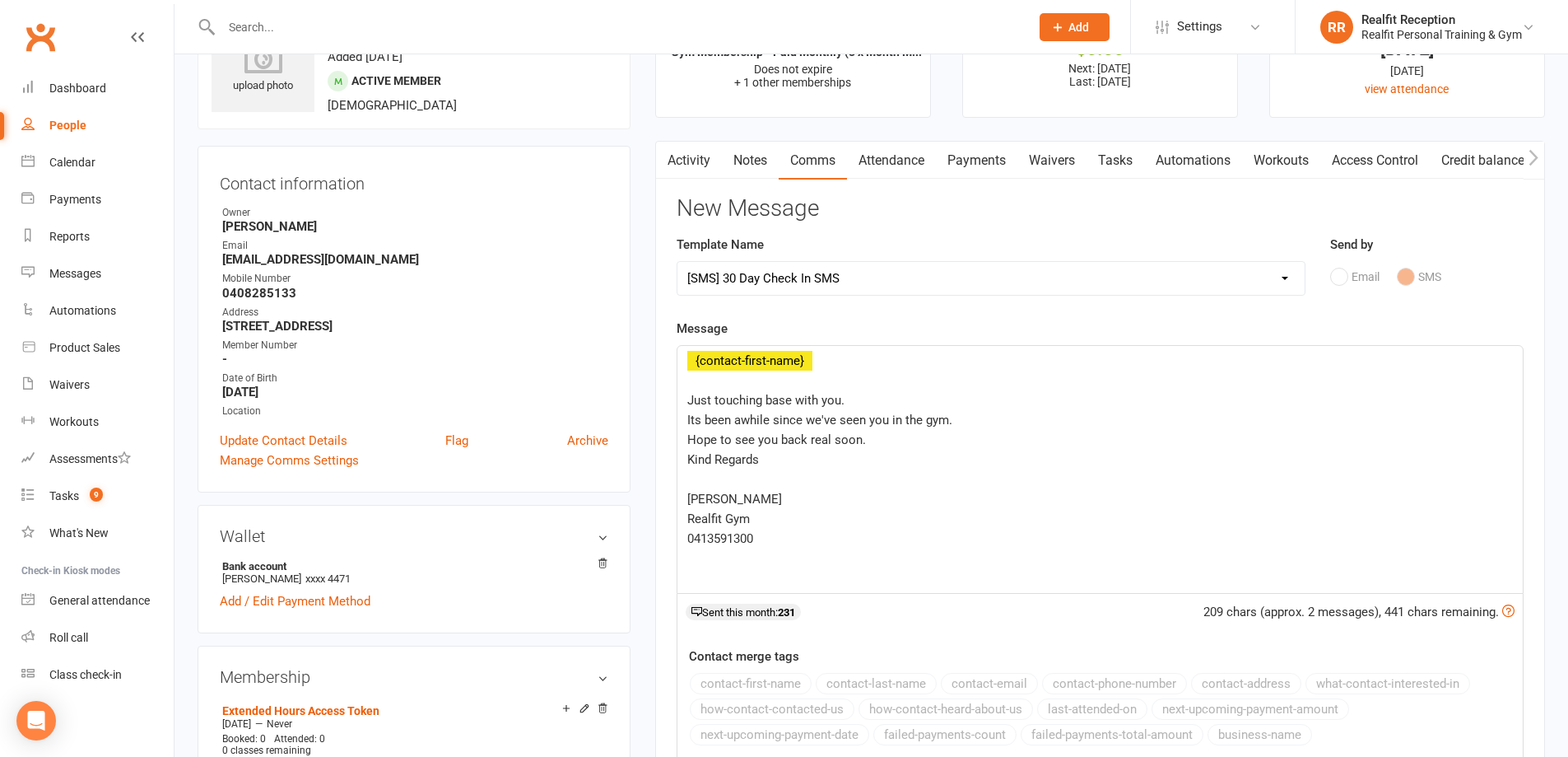
click at [1380, 158] on link "Access Control" at bounding box center [1375, 161] width 110 height 38
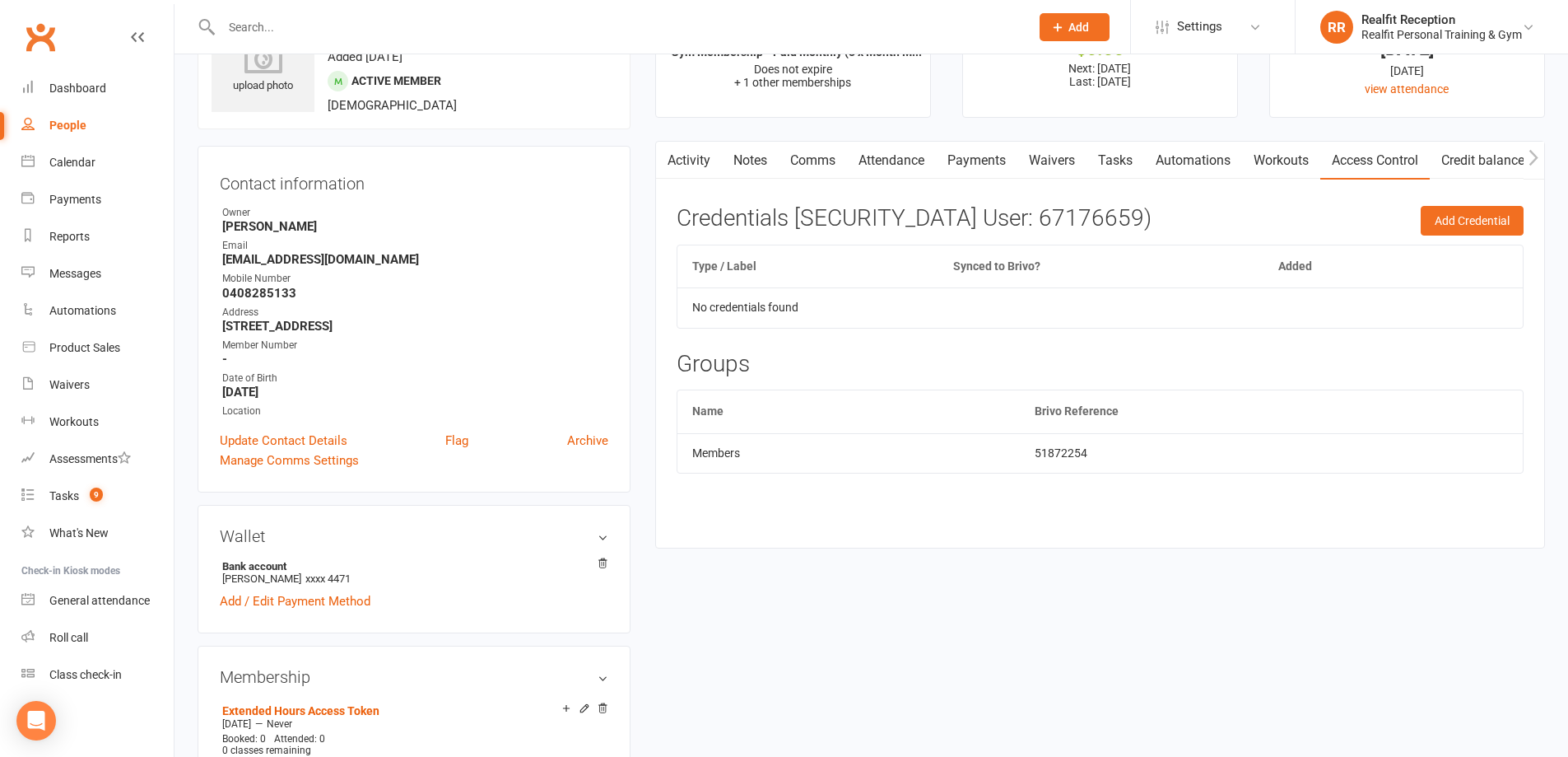
click at [865, 166] on link "Attendance" at bounding box center [891, 161] width 89 height 38
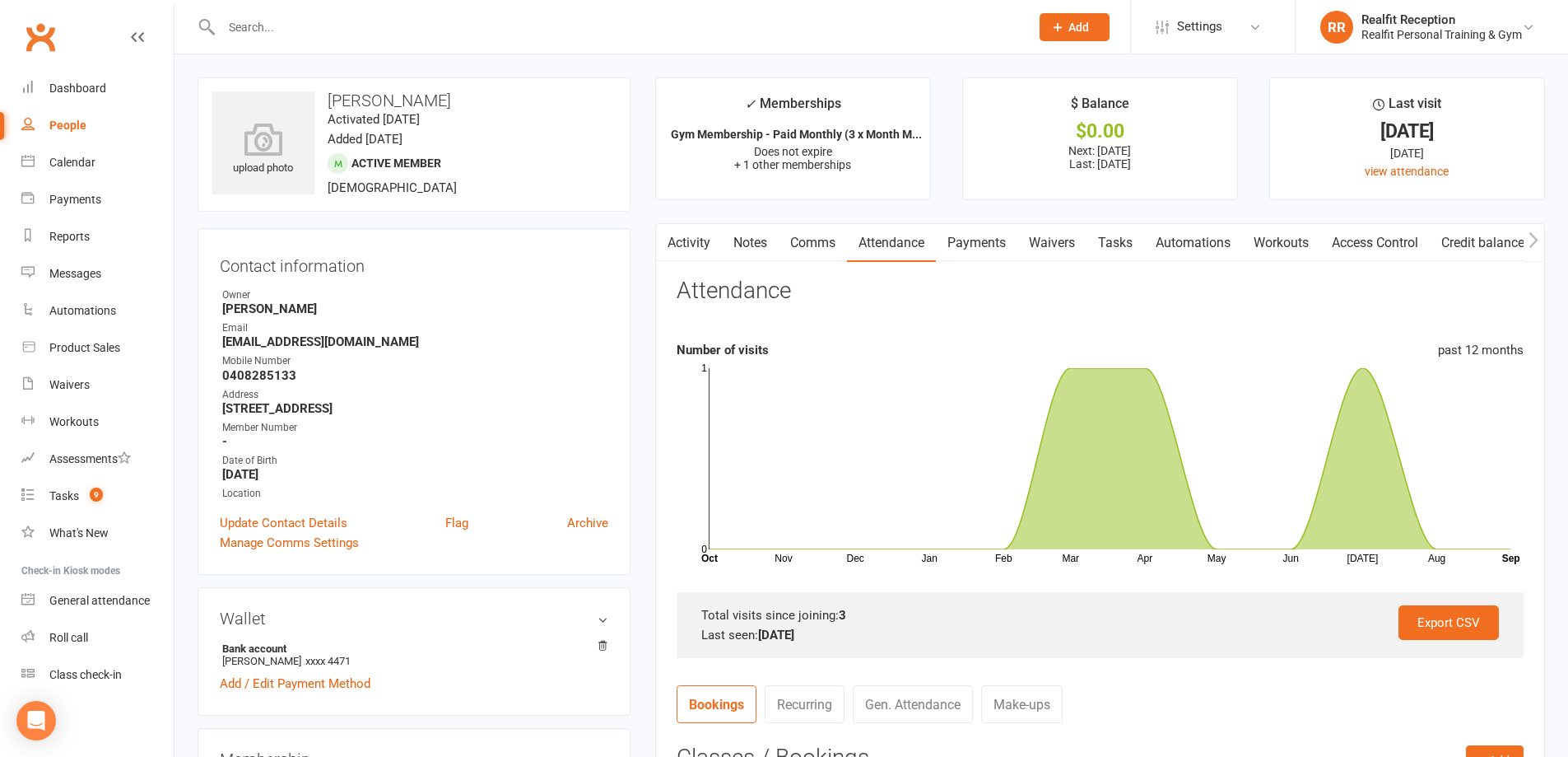
click at [678, 239] on scrollable-tabs "Activity Notes Comms Attendance Payments Waivers Tasks Automations Workouts Acc…" at bounding box center [1100, 243] width 888 height 38
click at [686, 241] on link "Activity" at bounding box center [689, 243] width 66 height 38
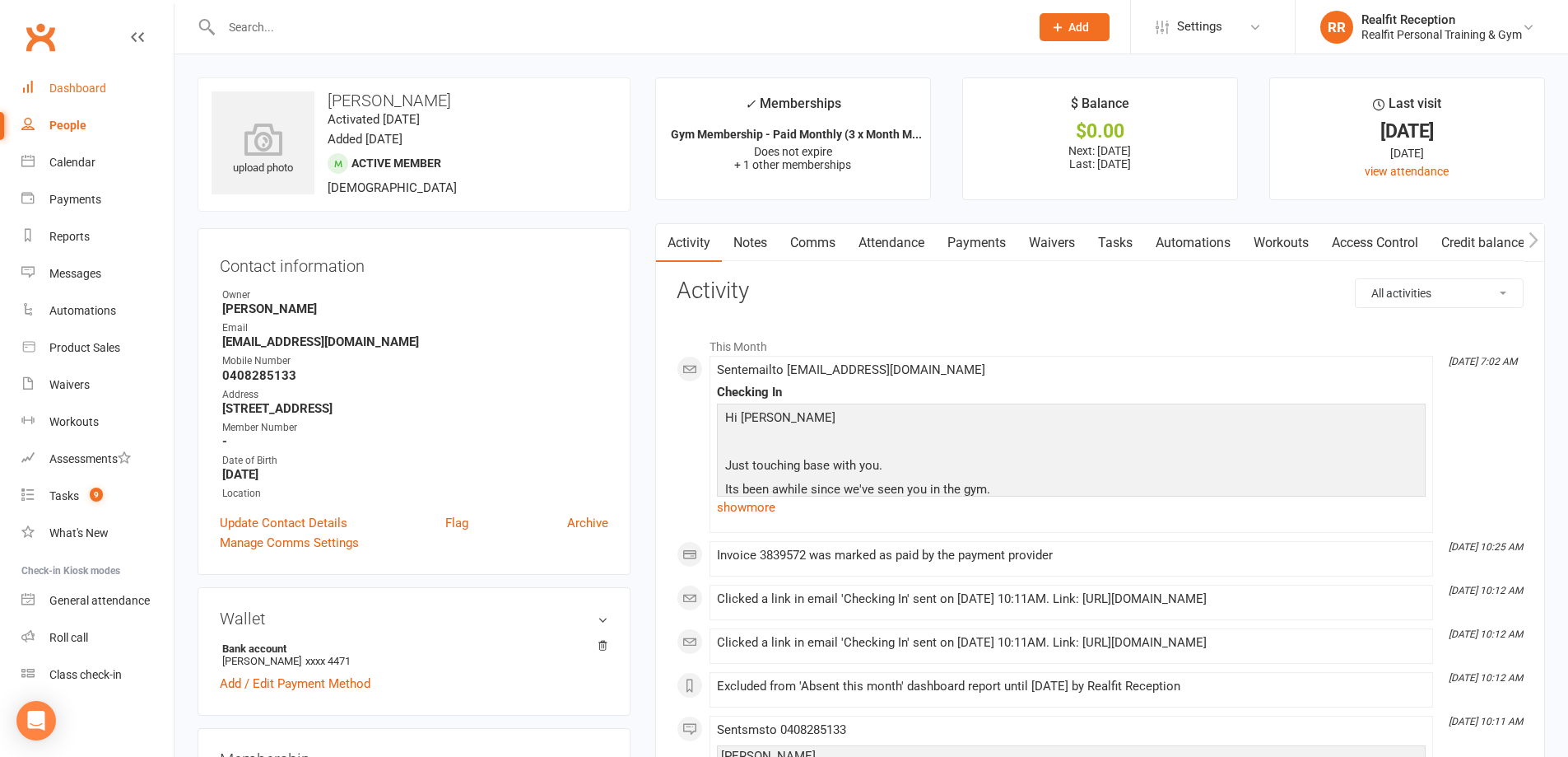
click at [70, 87] on div "Dashboard" at bounding box center [77, 88] width 57 height 14
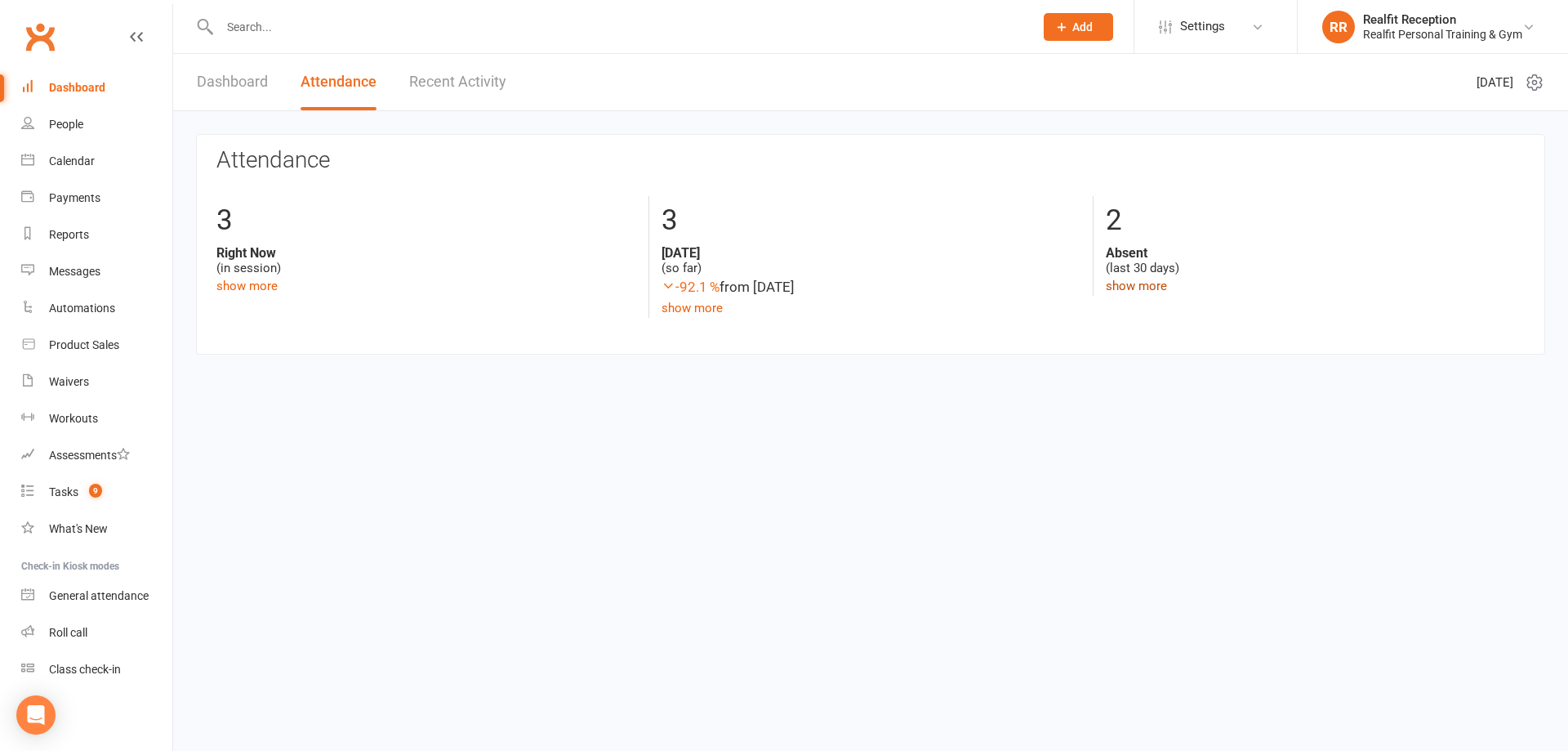
click at [1152, 285] on link "show more" at bounding box center [1137, 285] width 61 height 14
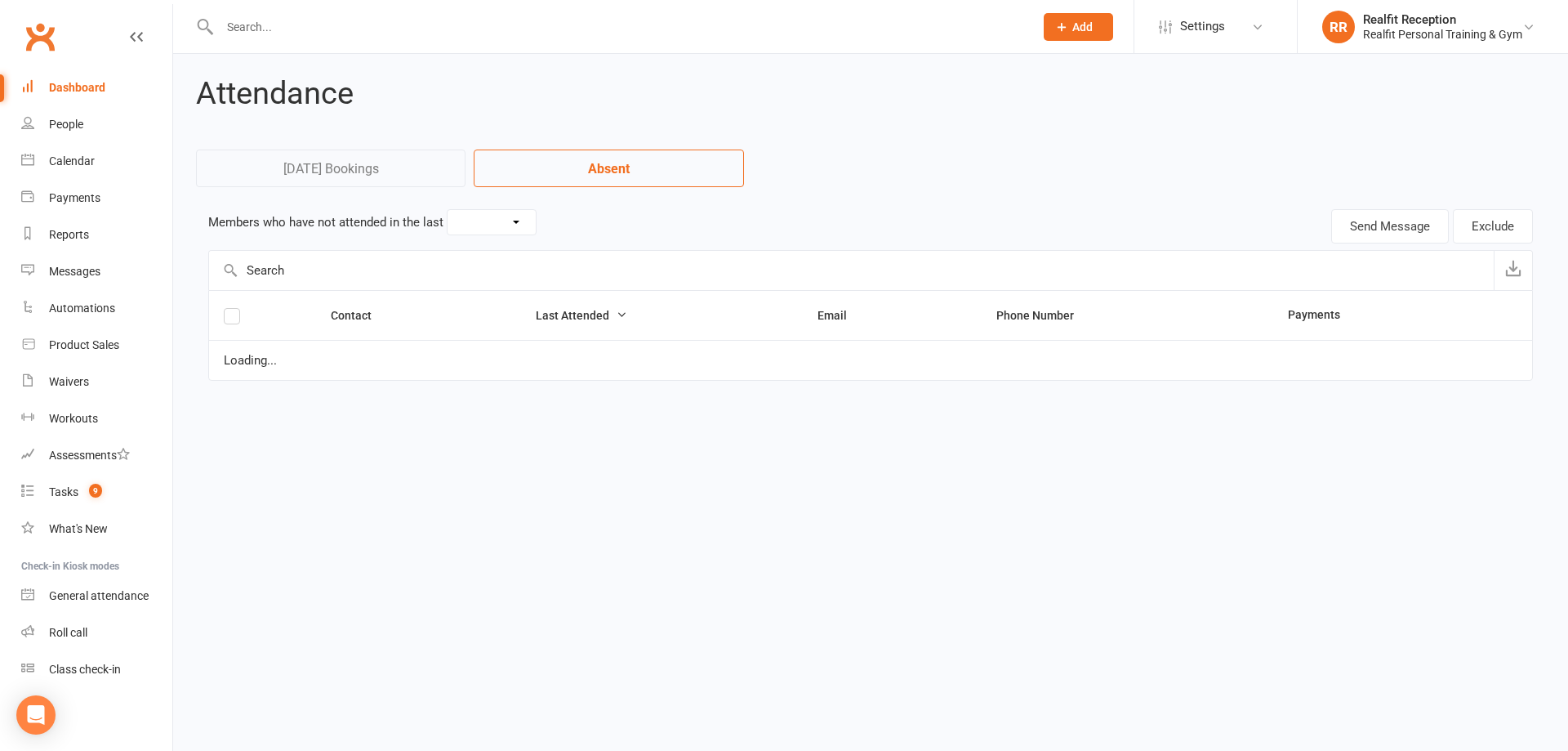
select select "30"
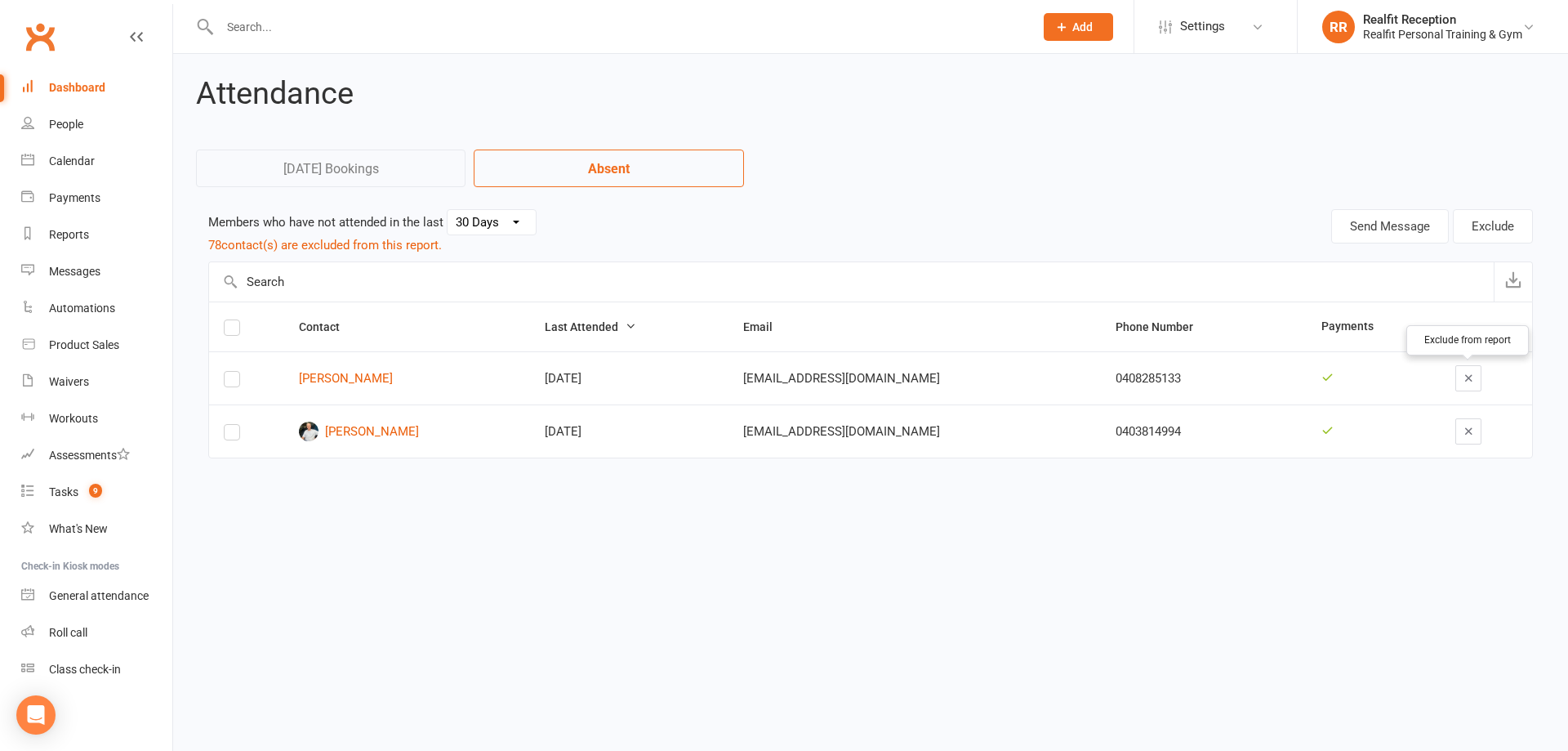
click at [1466, 375] on icon "button" at bounding box center [1469, 378] width 13 height 13
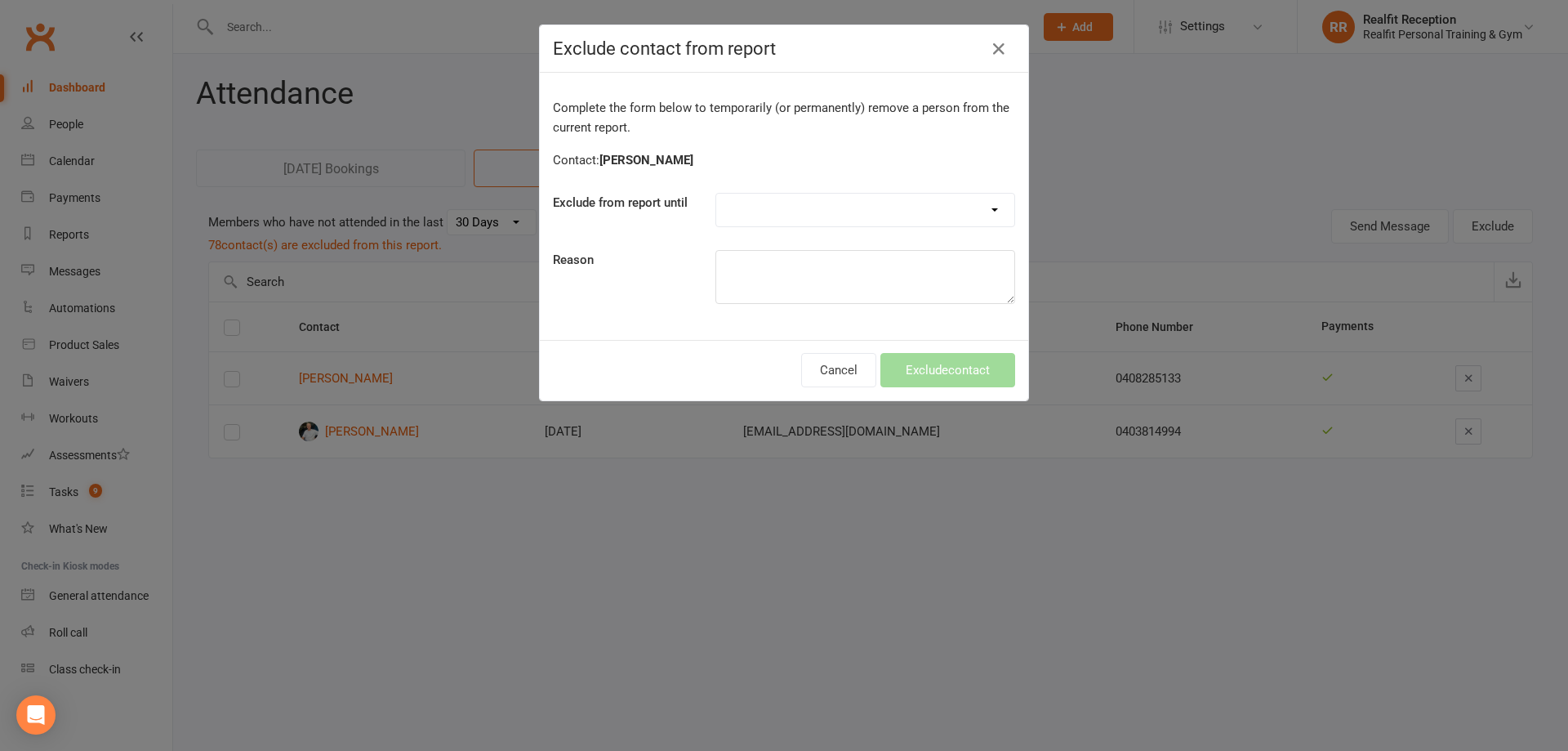
click at [789, 205] on select "Forever One day One week 30 days 90 days Custom" at bounding box center [865, 210] width 298 height 32
select select "custom"
click at [716, 194] on select "Forever One day One week 30 days 90 days Custom" at bounding box center [865, 210] width 298 height 32
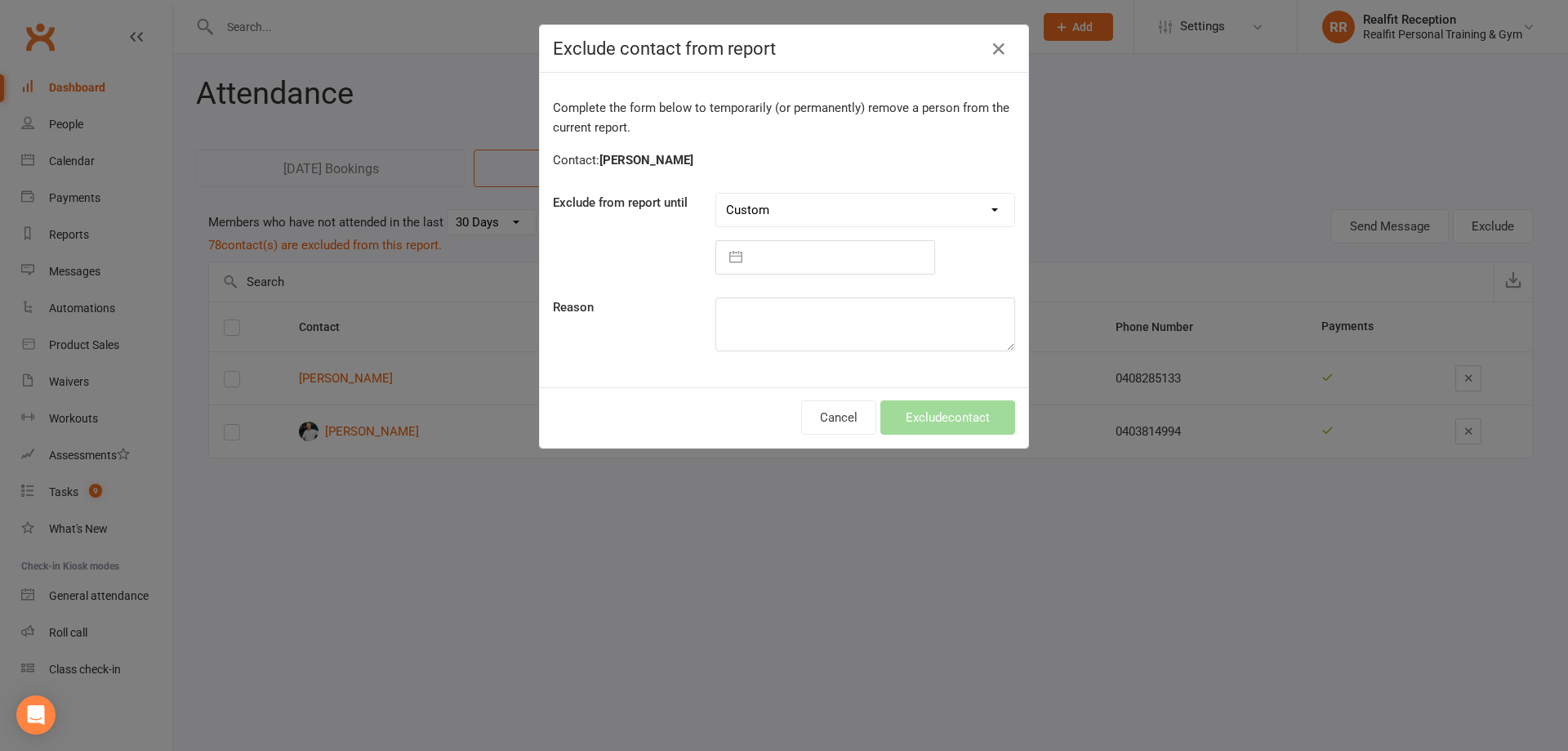
click at [801, 250] on input "text" at bounding box center [843, 258] width 184 height 32
select select "7"
select select "2025"
select select "8"
select select "2025"
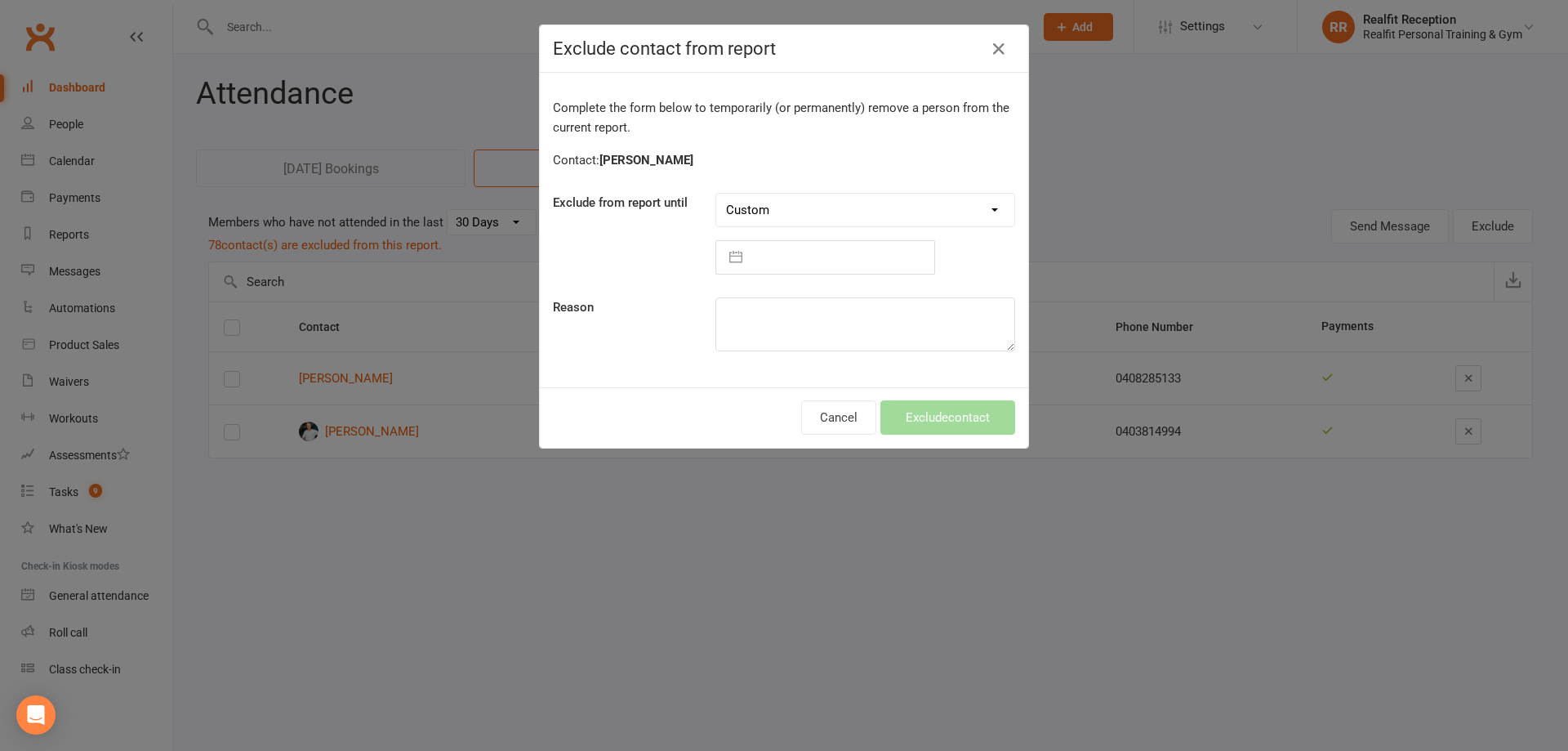
select select "9"
select select "2025"
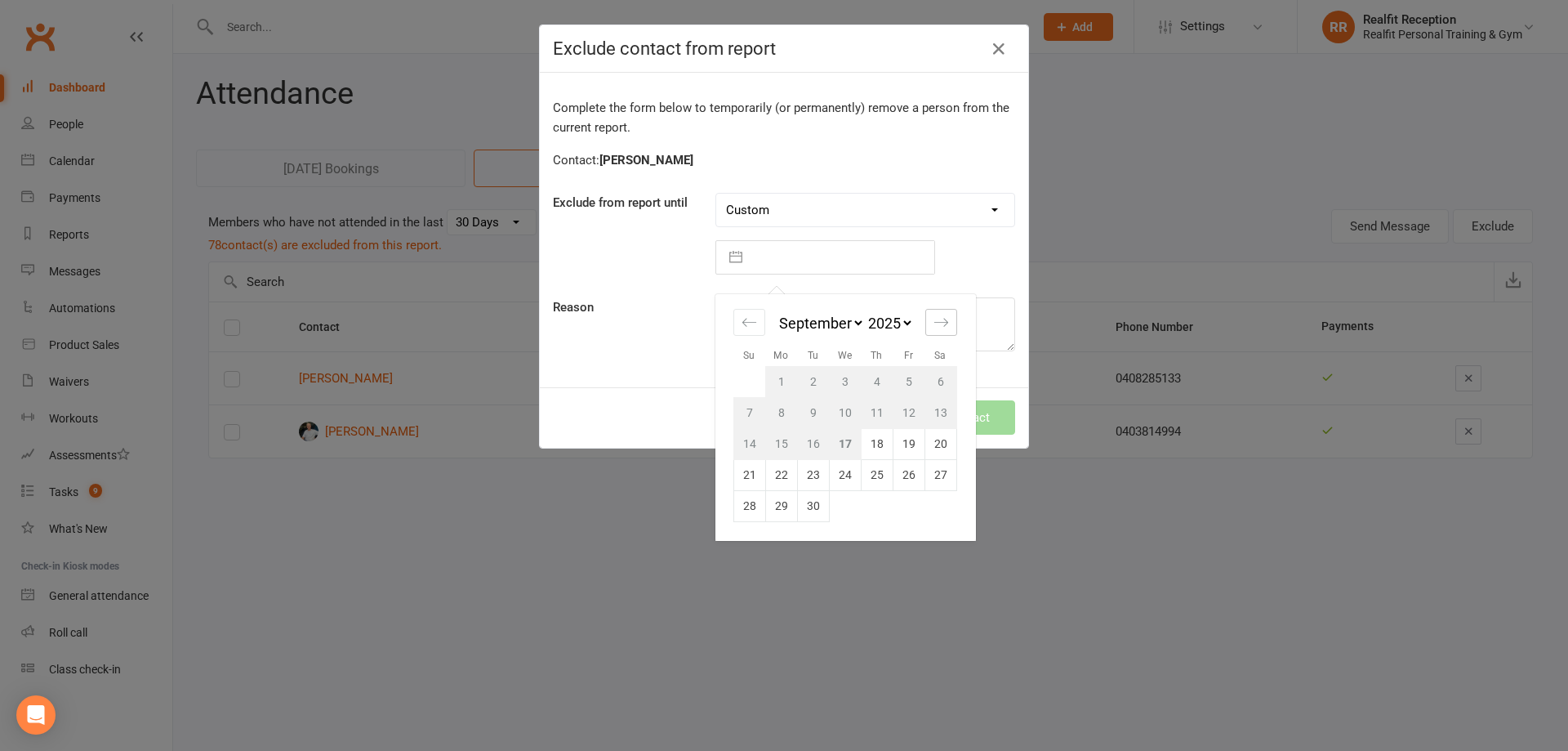
click at [934, 323] on icon "Move forward to switch to the next month." at bounding box center [941, 321] width 15 height 15
select select "10"
select select "2025"
click at [846, 386] on td "1" at bounding box center [845, 381] width 32 height 31
type input "01 Oct 2025"
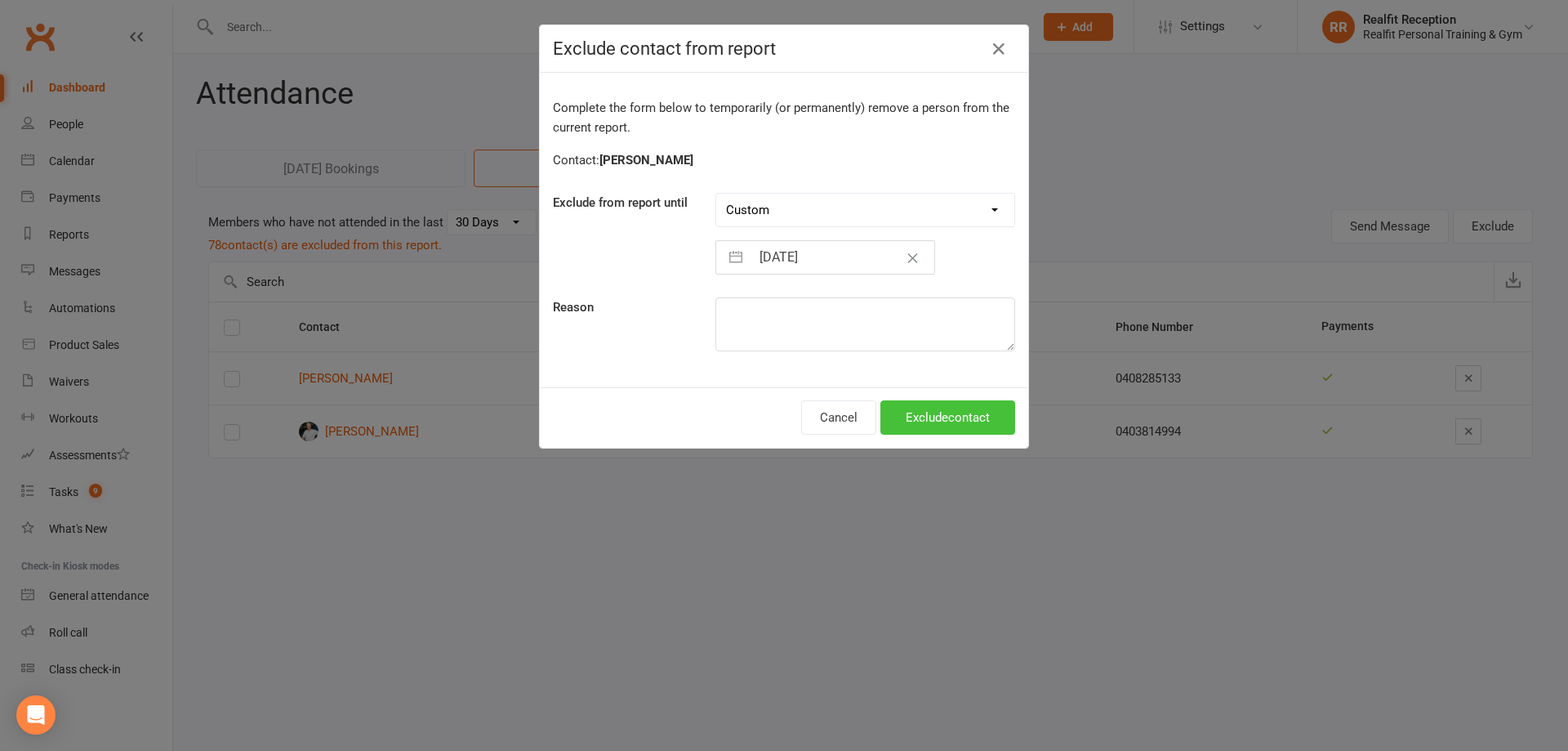
click at [893, 412] on button "Exclude contact" at bounding box center [948, 417] width 135 height 34
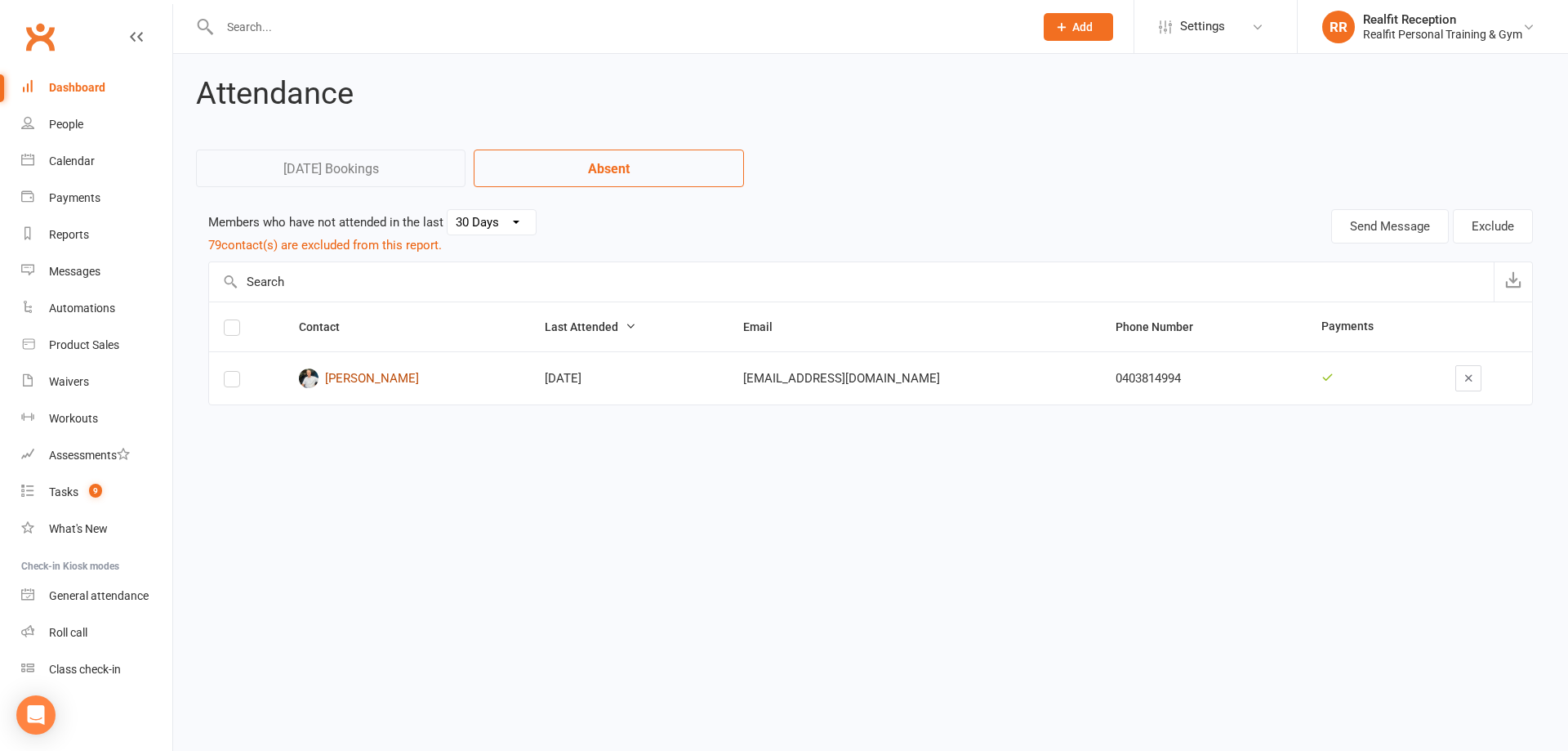
click at [402, 379] on link "Stephen Rolston" at bounding box center [407, 378] width 216 height 20
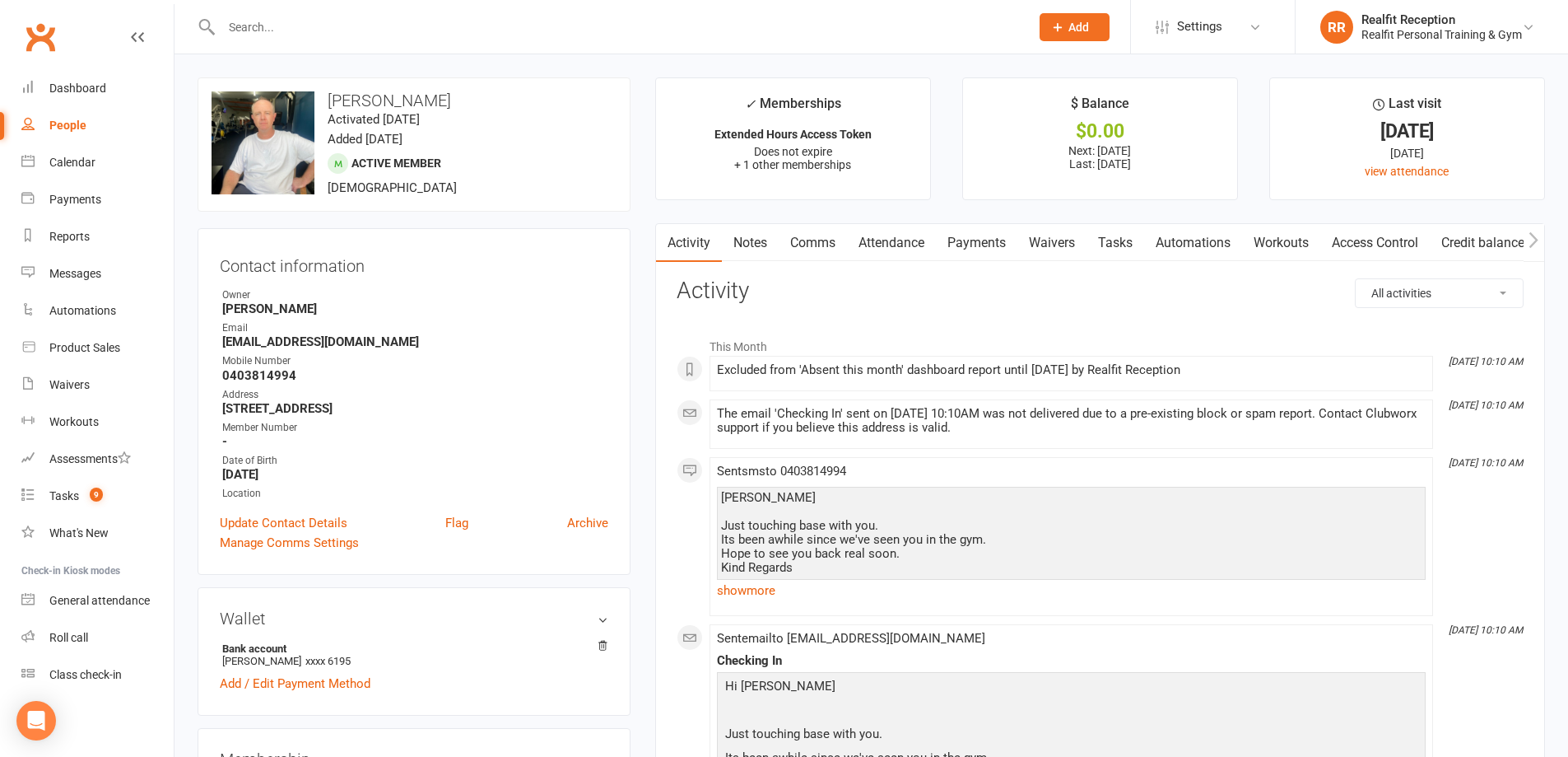
click at [821, 243] on link "Comms" at bounding box center [812, 243] width 68 height 38
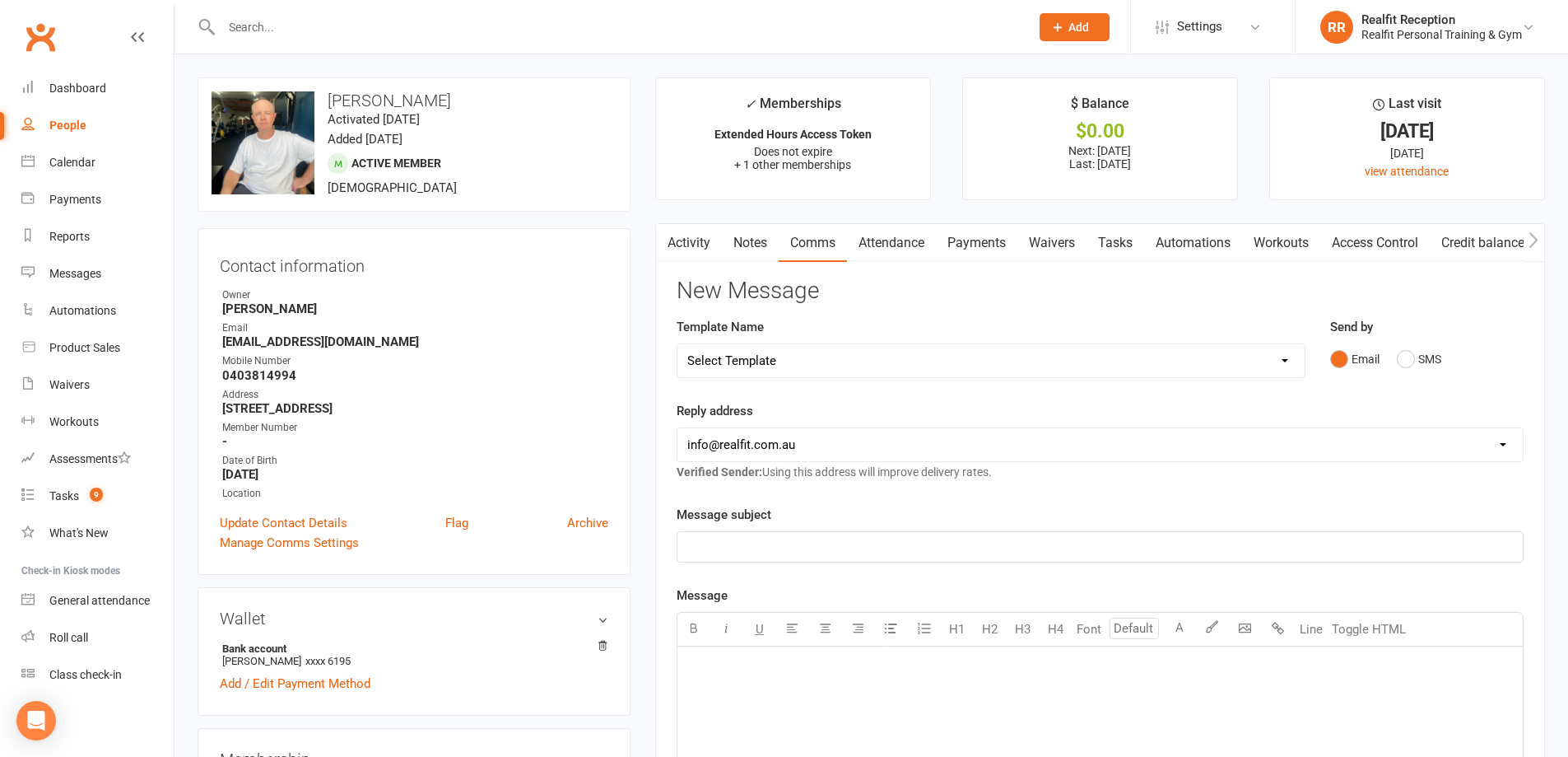
click at [827, 361] on select "Select Template [Email] 30 Day Check In [SMS] 30 Day Check In SMS [Email] David…" at bounding box center [990, 360] width 627 height 33
select select "0"
click at [677, 344] on select "Select Template [Email] 30 Day Check In [SMS] 30 Day Check In SMS [Email] David…" at bounding box center [990, 360] width 627 height 33
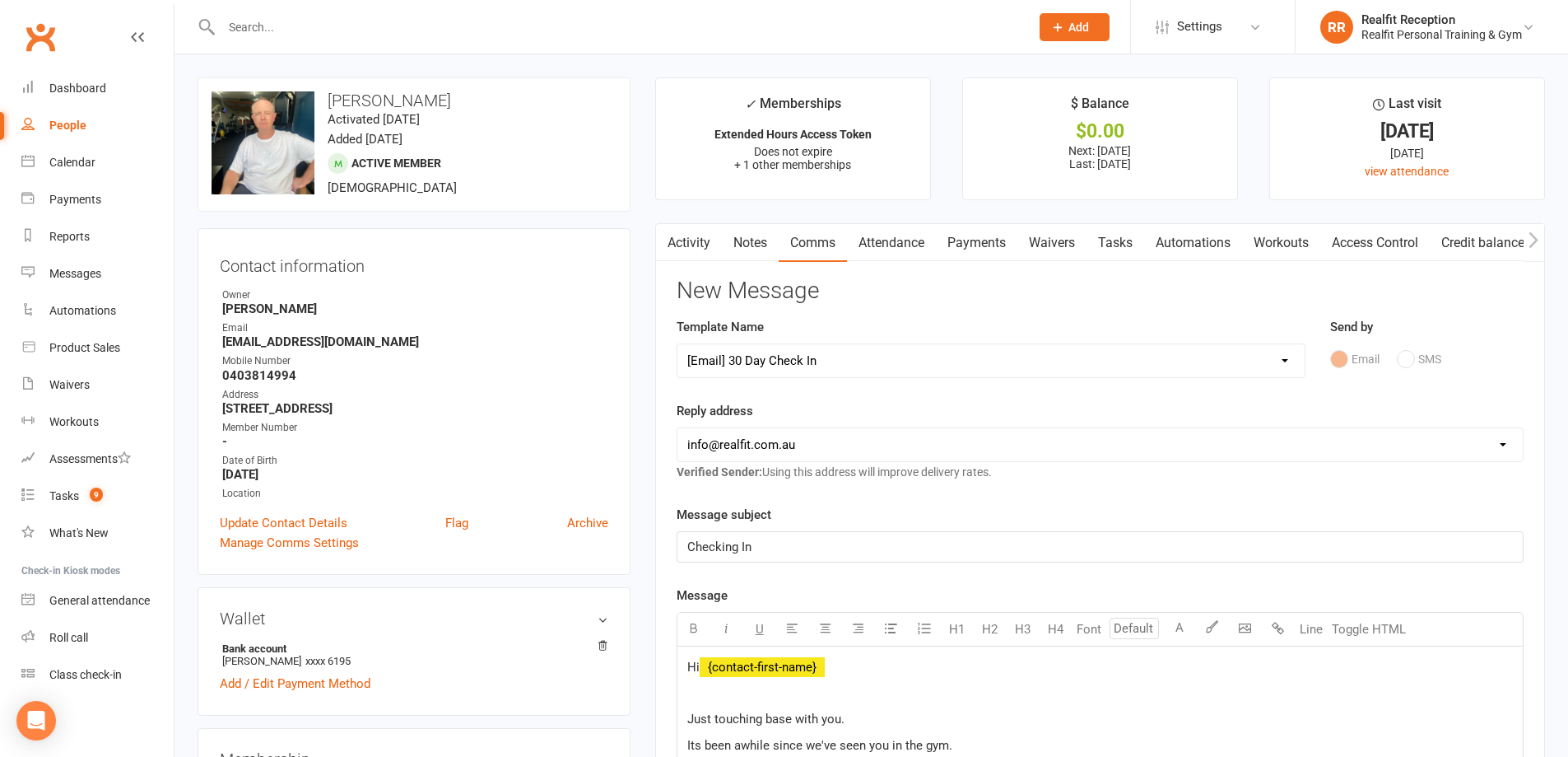
click at [801, 452] on select "hello@clubworx.com david@realfit.com.au chris@realfit.com.au info@realfit.com.au" at bounding box center [1099, 445] width 845 height 33
select select "1"
click at [677, 428] on select "hello@clubworx.com david@realfit.com.au chris@realfit.com.au info@realfit.com.au" at bounding box center [1099, 445] width 845 height 33
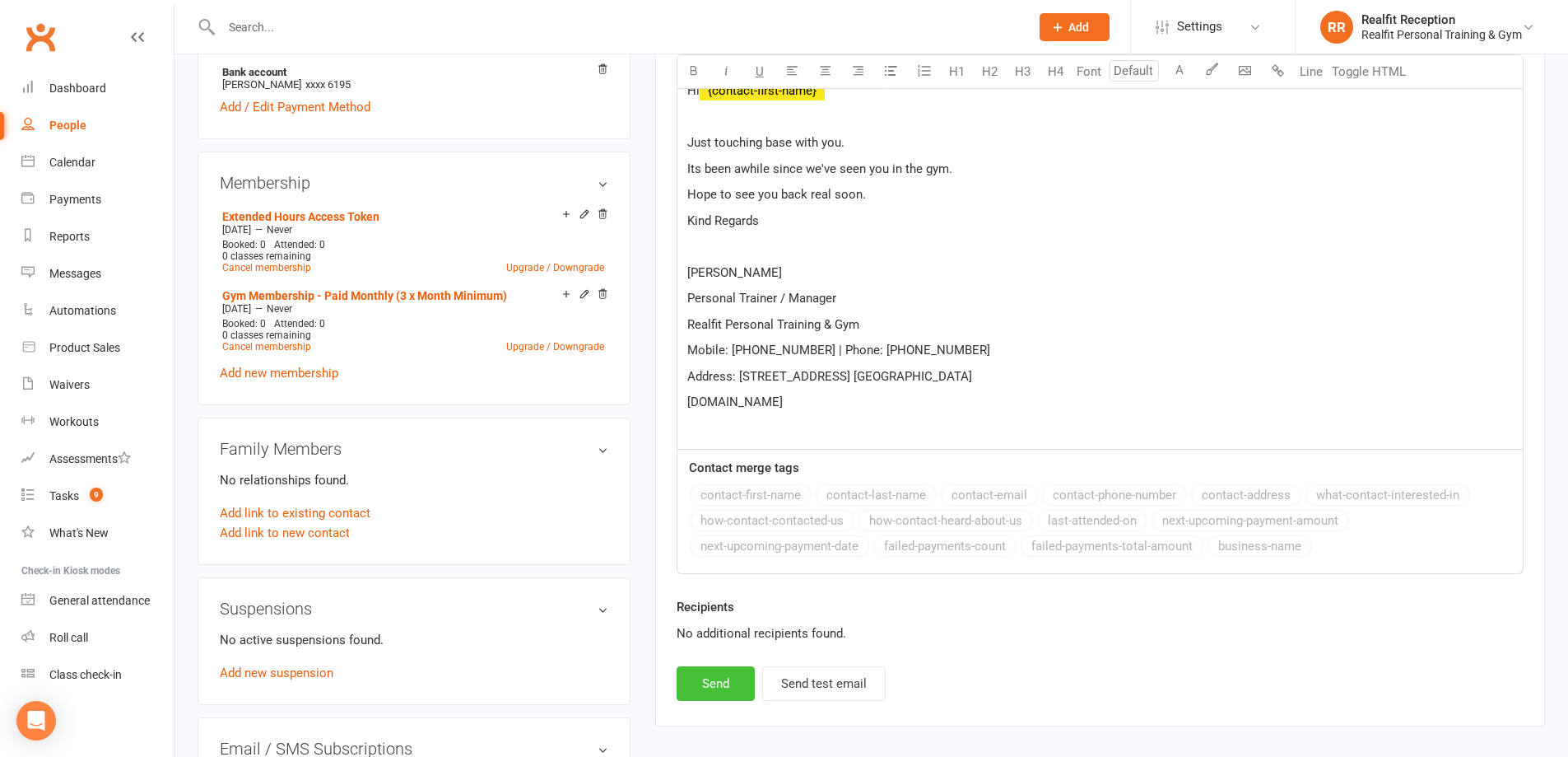
click at [711, 679] on button "Send" at bounding box center [716, 683] width 78 height 34
select select
select select "3"
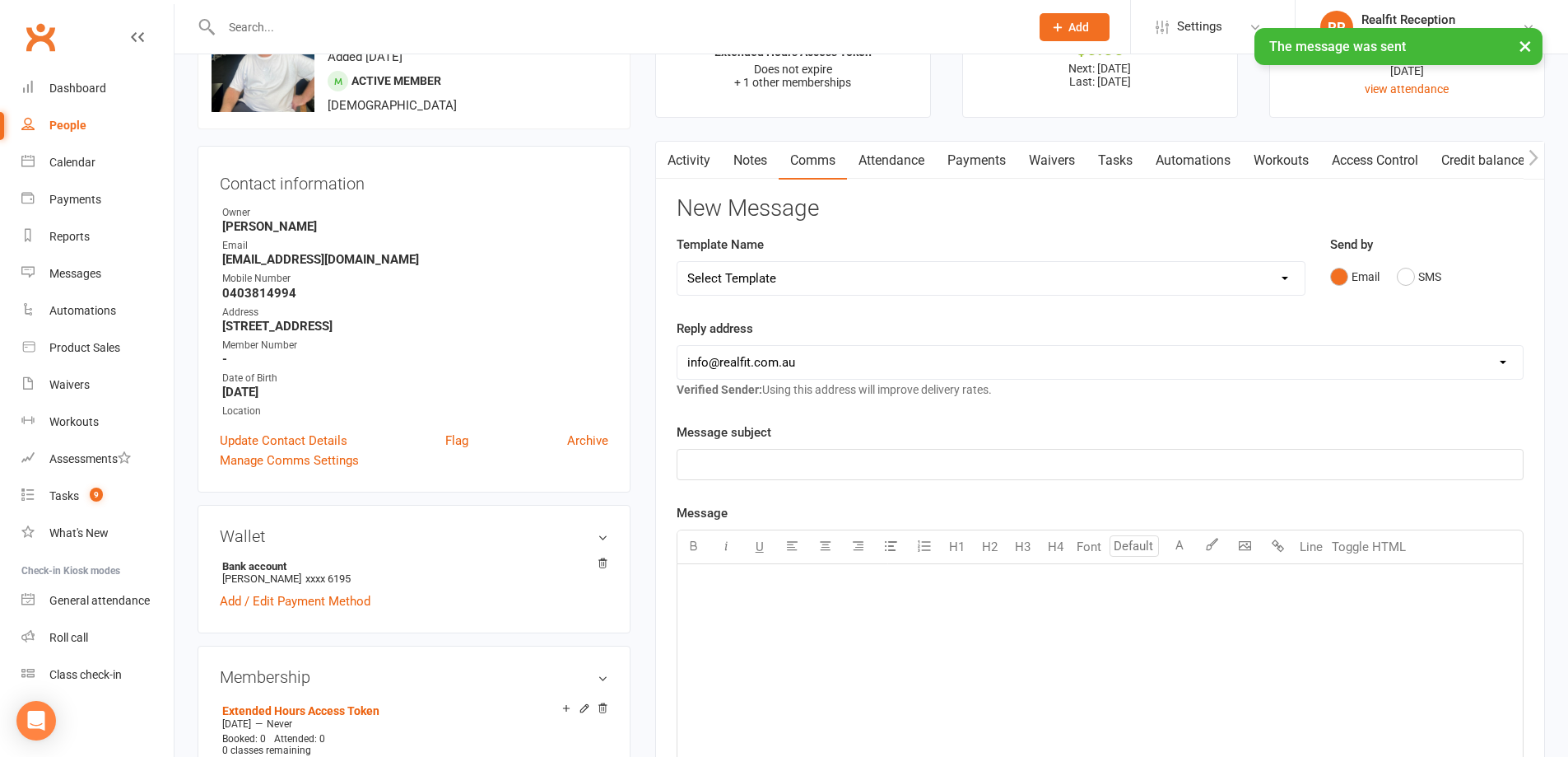
scroll to position [0, 0]
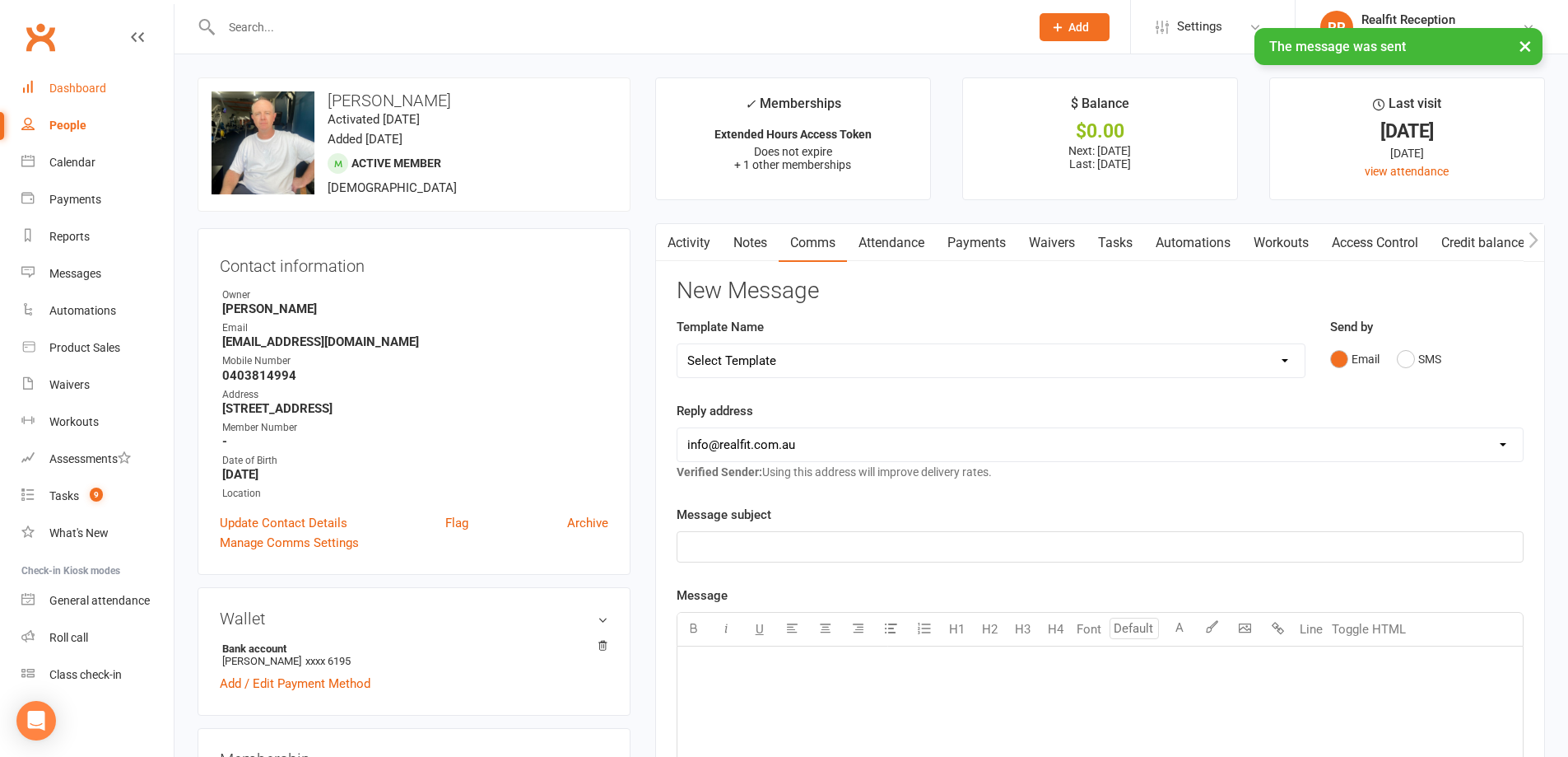
click at [50, 84] on div "Dashboard" at bounding box center [77, 88] width 57 height 14
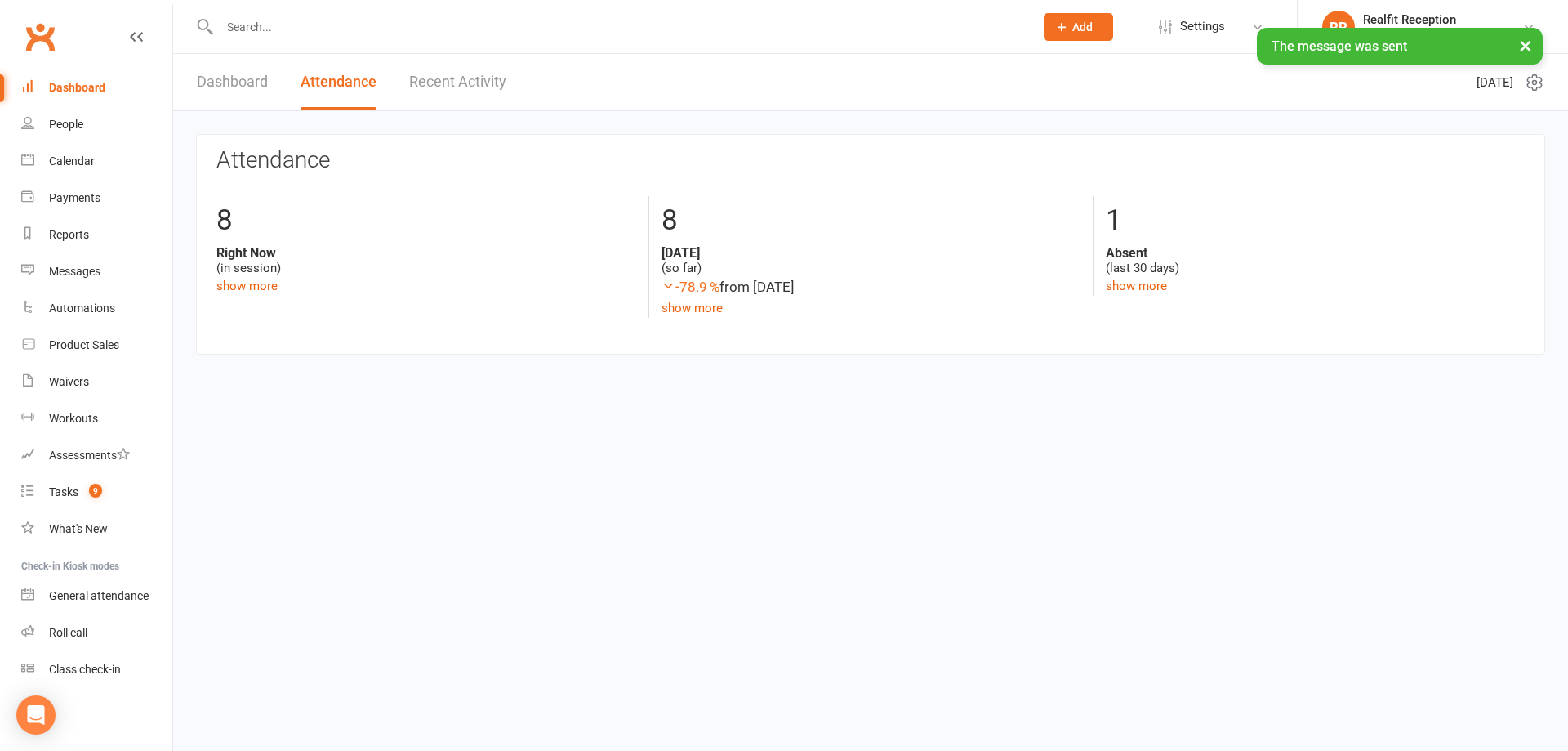
click at [1101, 286] on div "1 Absent (last 30 days) show more" at bounding box center [1315, 246] width 444 height 100
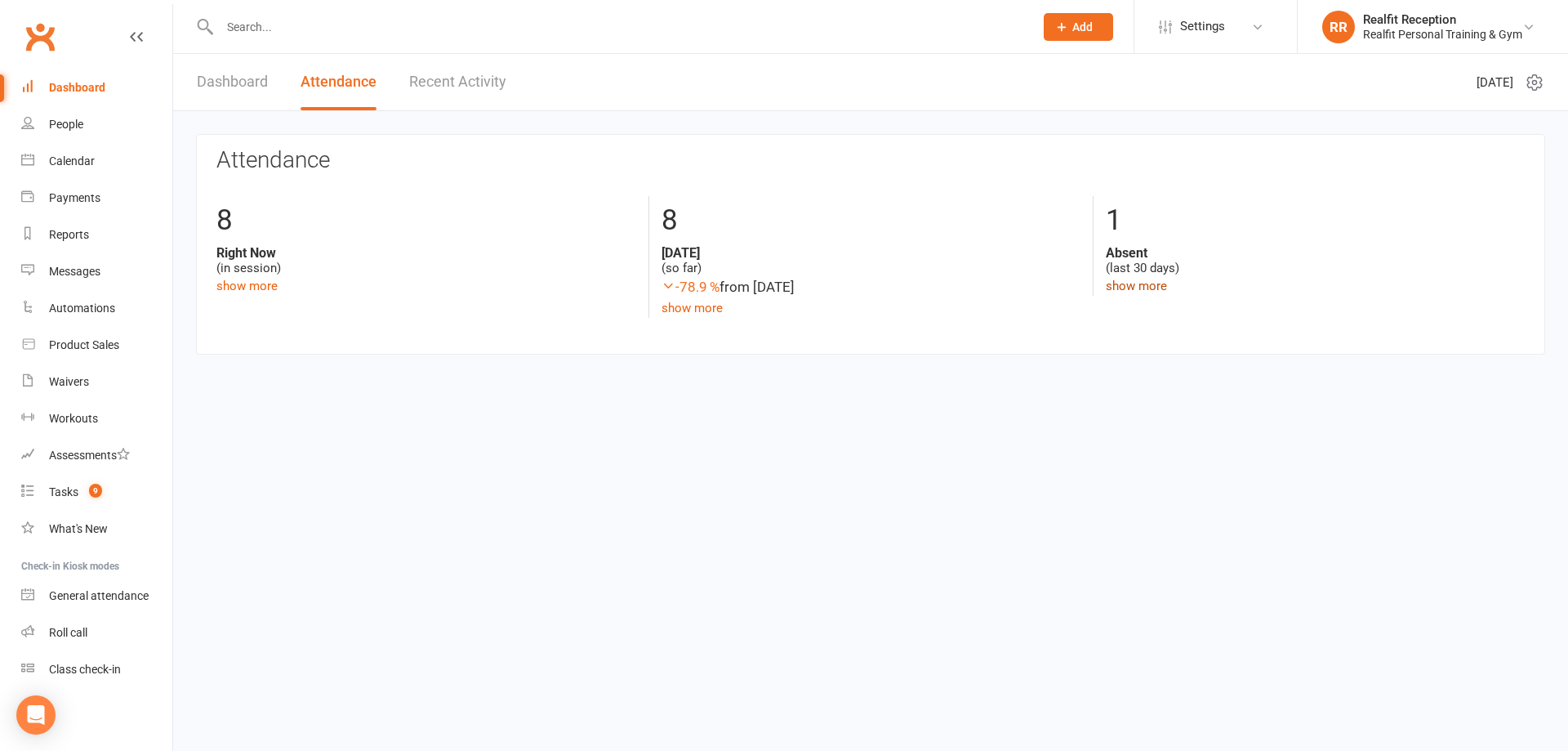
click at [1108, 284] on link "show more" at bounding box center [1137, 285] width 61 height 14
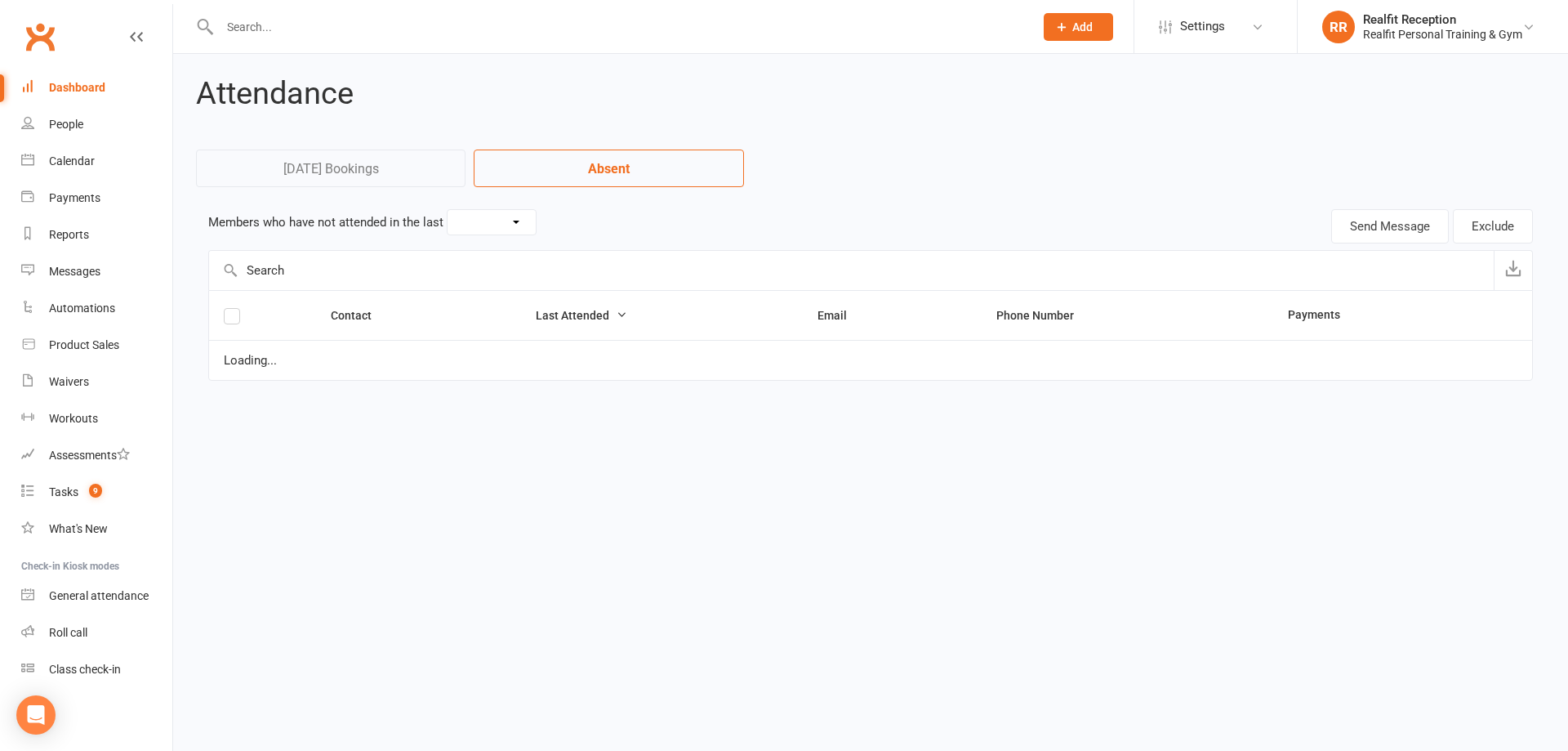
select select "30"
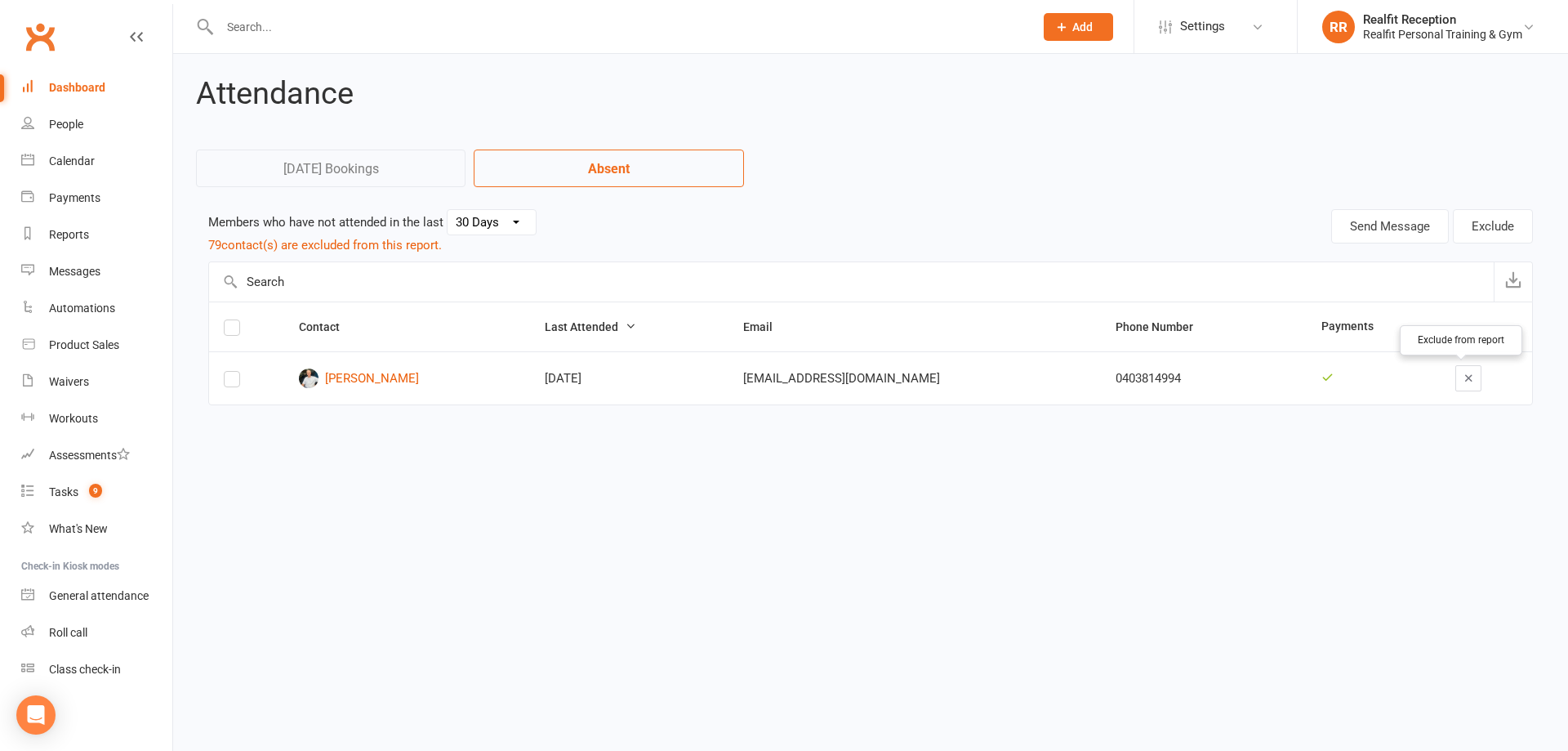
click at [1463, 380] on icon "button" at bounding box center [1469, 378] width 13 height 13
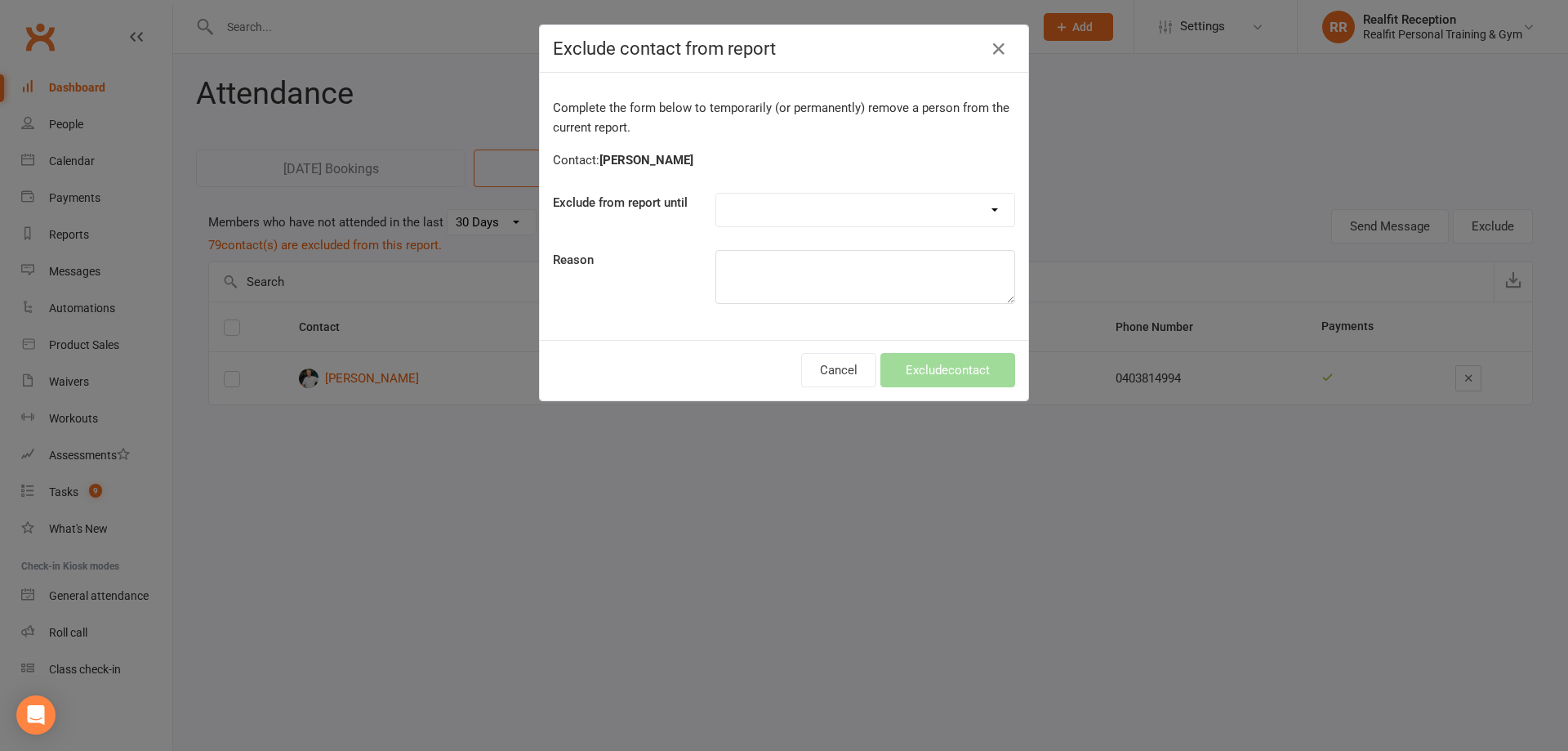
click at [768, 213] on select "Forever One day One week 30 days 90 days Custom" at bounding box center [865, 210] width 298 height 32
select select "custom"
click at [716, 194] on select "Forever One day One week 30 days 90 days Custom" at bounding box center [865, 210] width 298 height 32
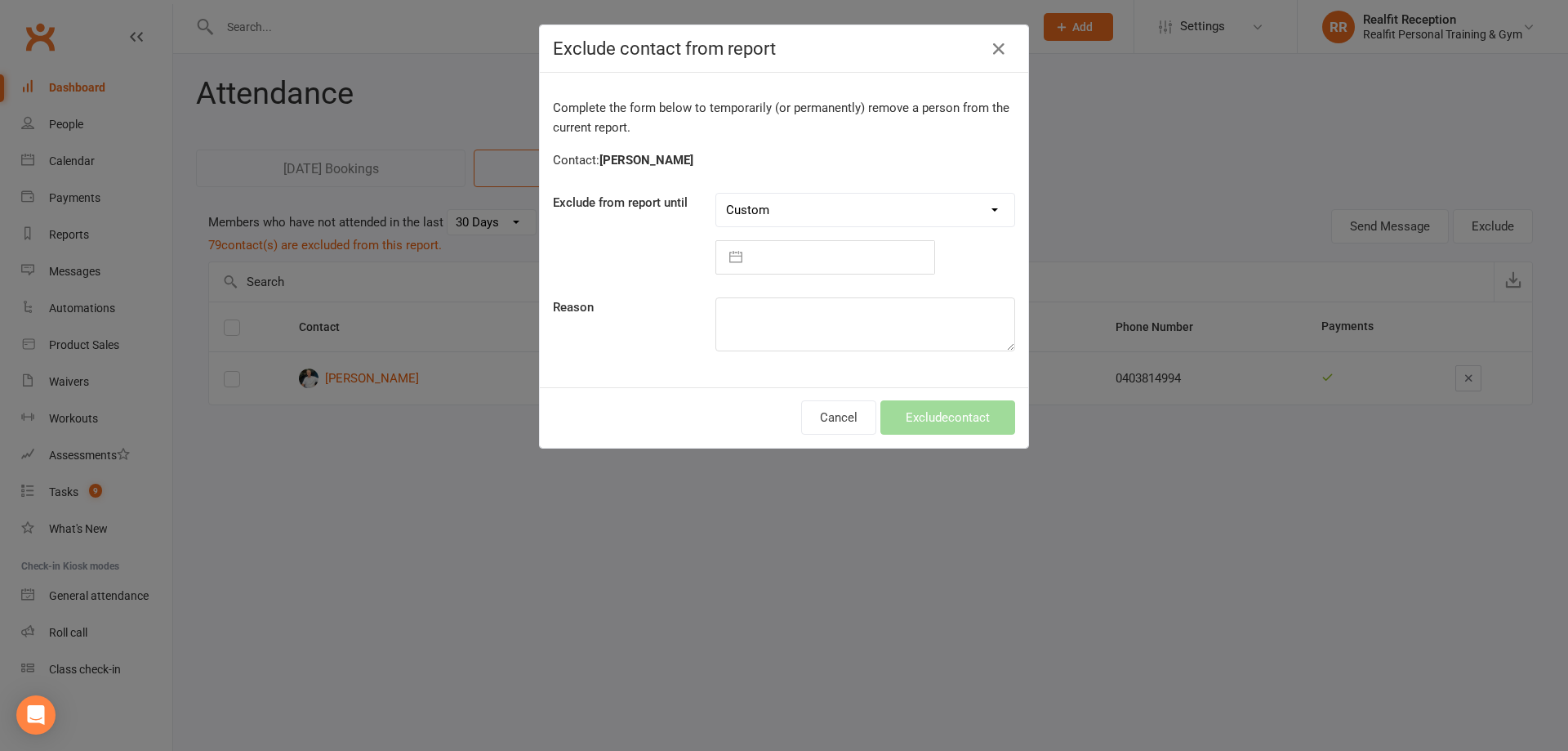
click at [751, 256] on input "text" at bounding box center [843, 258] width 184 height 32
select select "7"
select select "2025"
select select "8"
select select "2025"
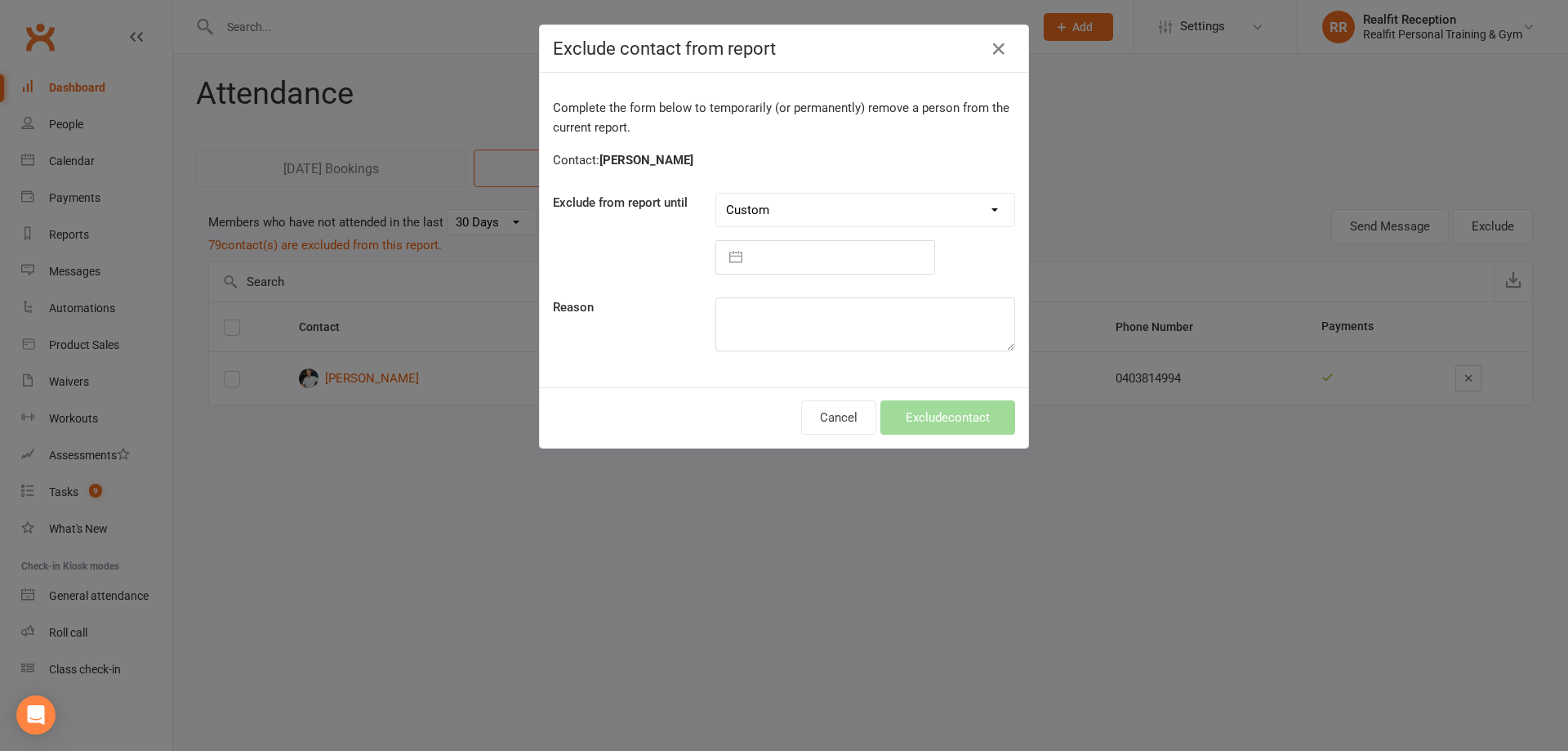
select select "9"
select select "2025"
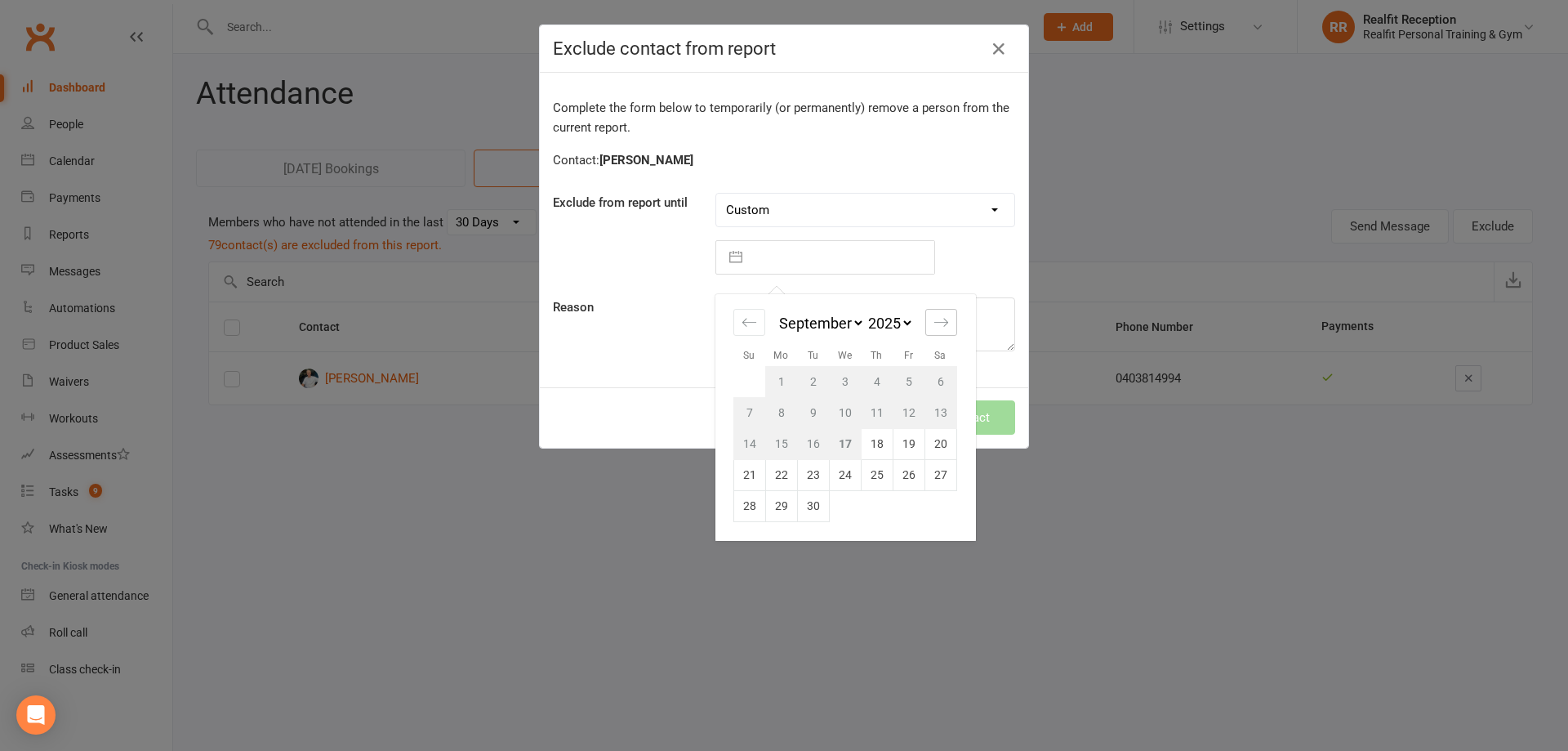
click at [938, 317] on icon "Move forward to switch to the next month." at bounding box center [941, 321] width 15 height 15
select select "10"
select select "2025"
click at [835, 381] on td "1" at bounding box center [845, 381] width 32 height 31
type input "01 Oct 2025"
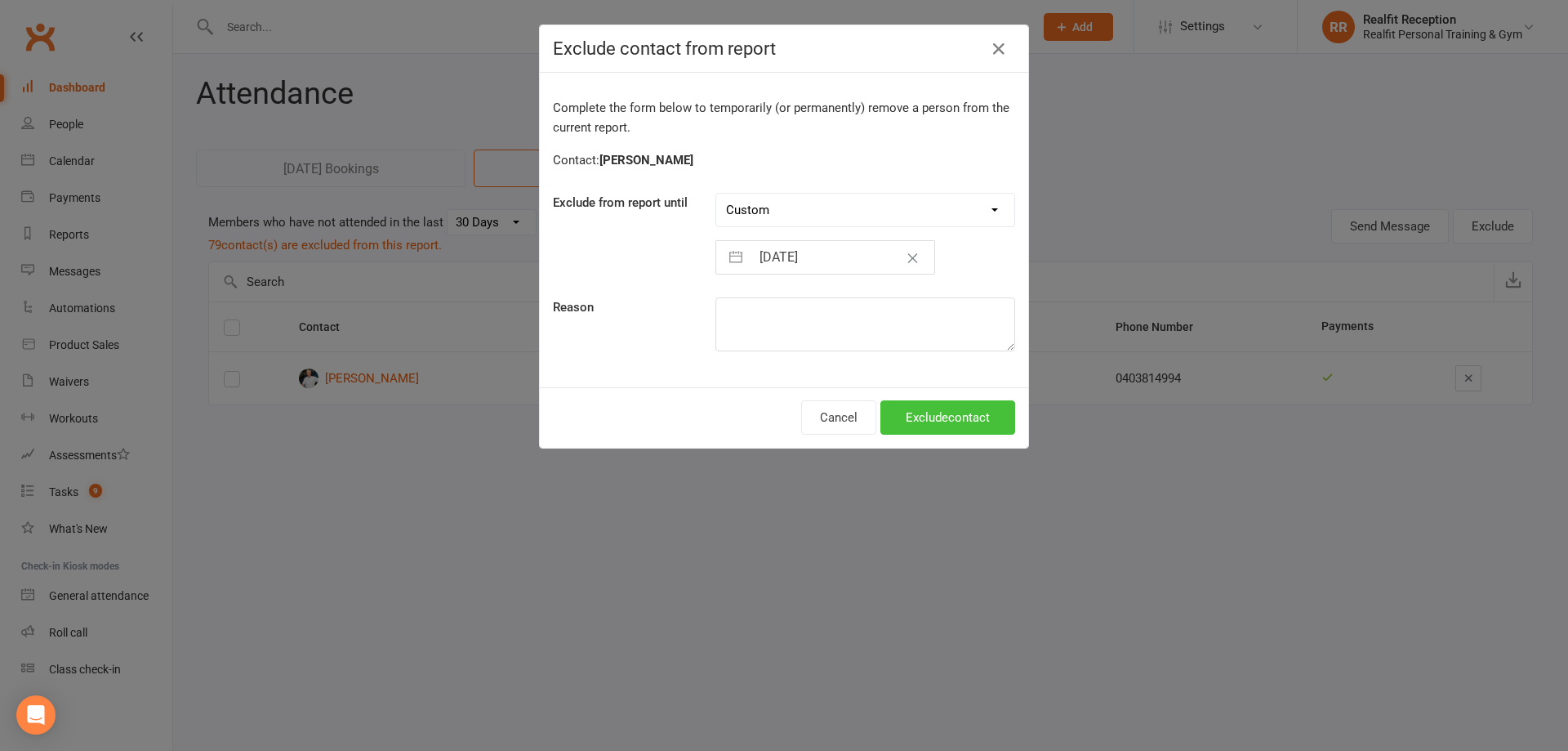
click at [886, 403] on button "Exclude contact" at bounding box center [948, 417] width 135 height 34
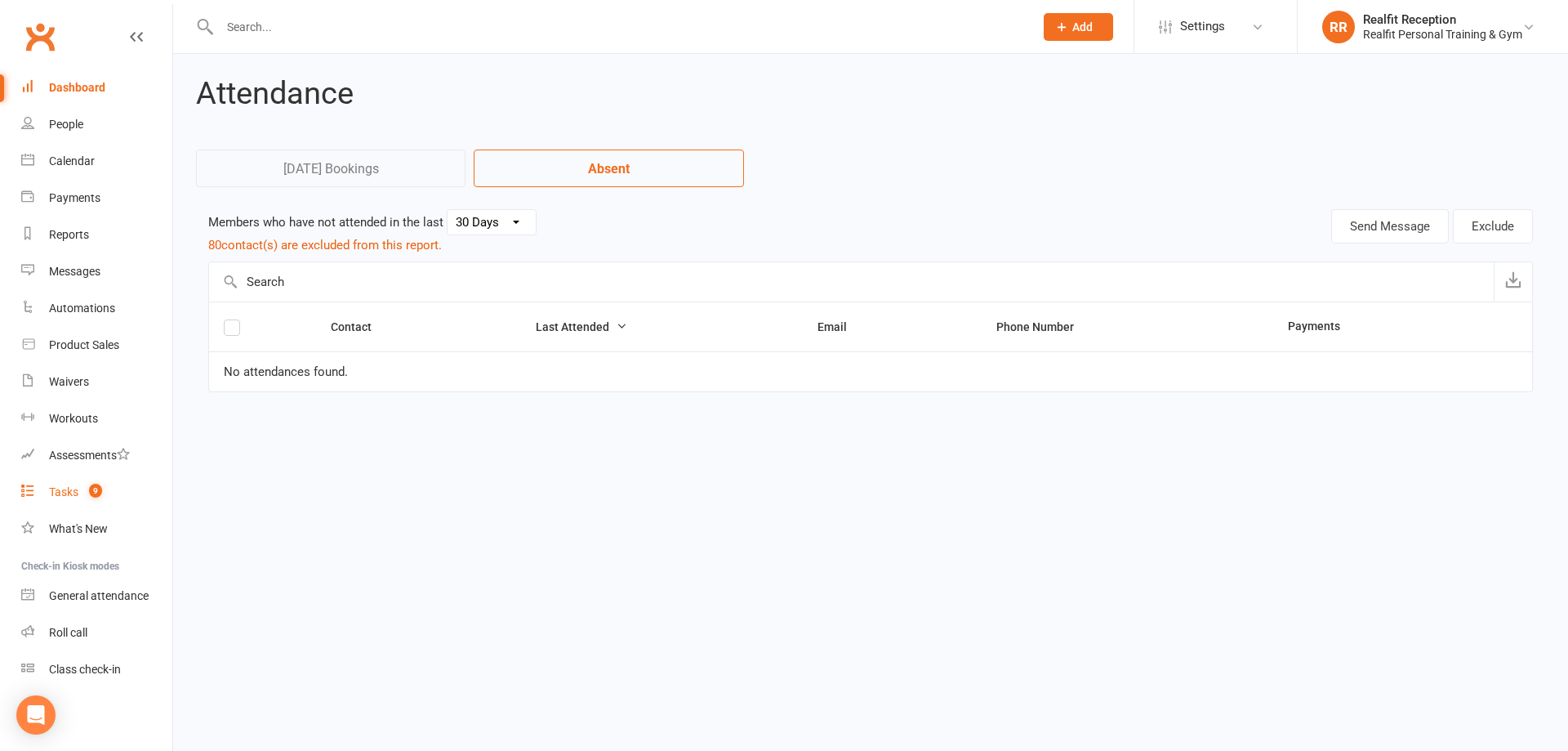
click at [51, 492] on div "Tasks" at bounding box center [63, 492] width 30 height 14
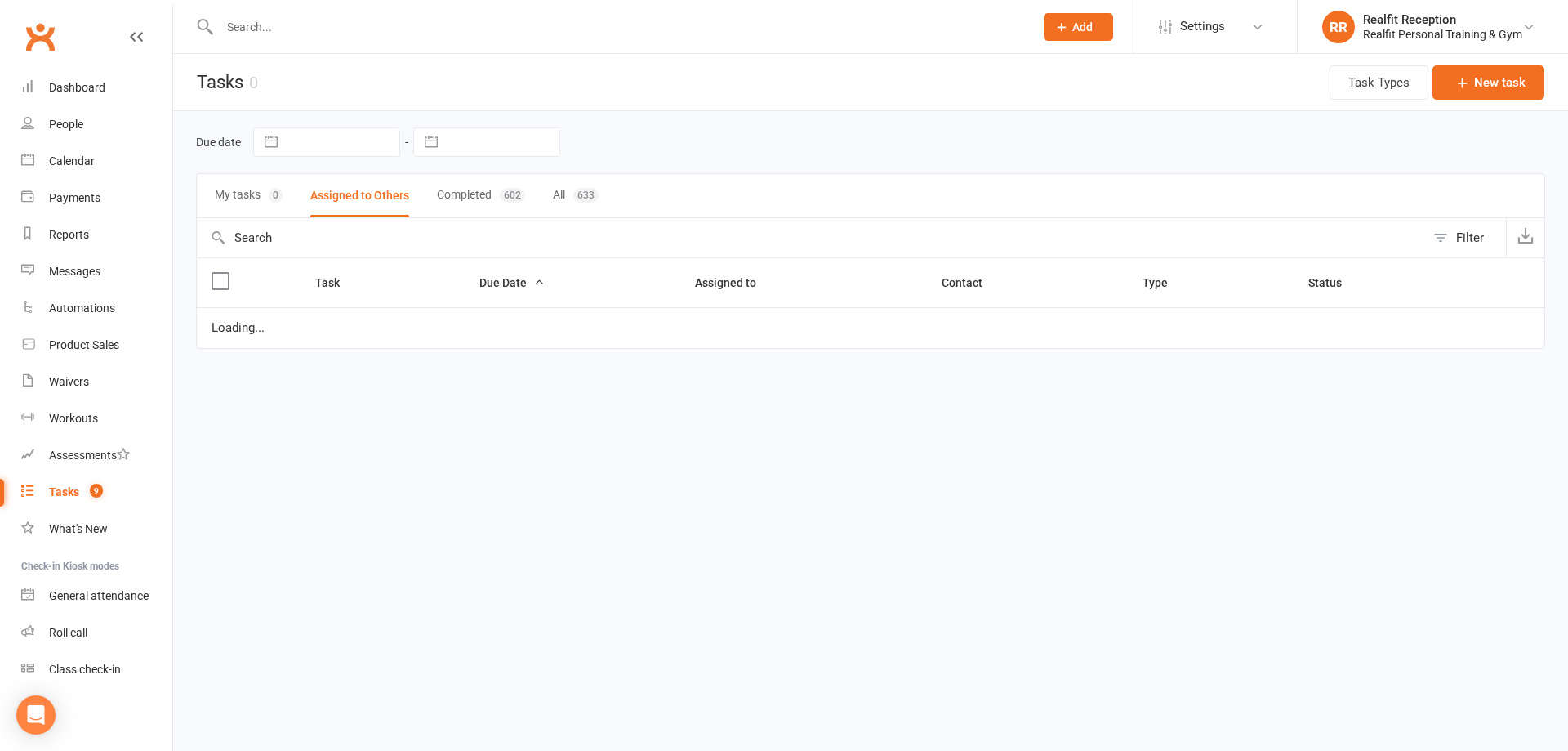
select select "started"
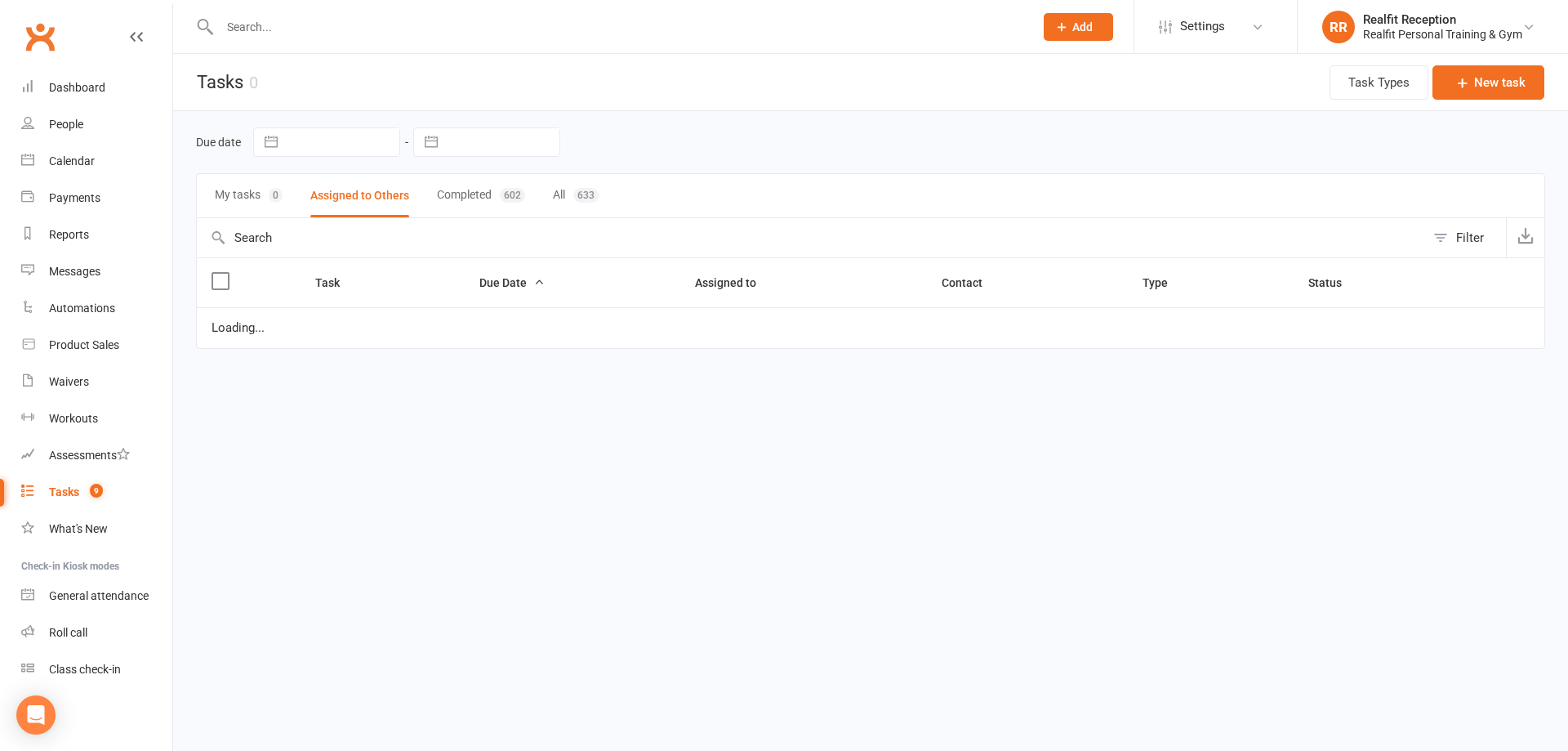
select select "started"
select select "waiting"
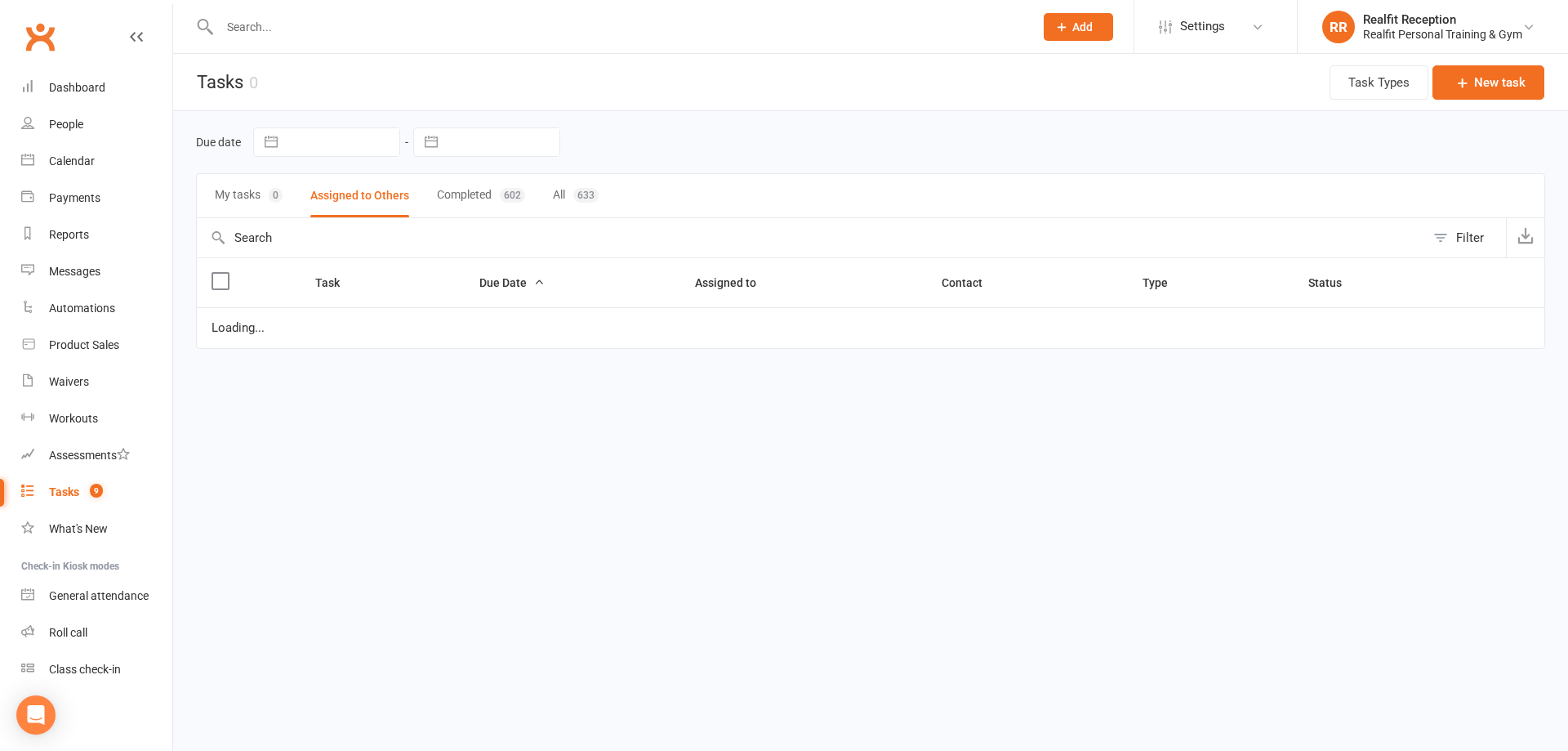
select select "started"
select select "waiting"
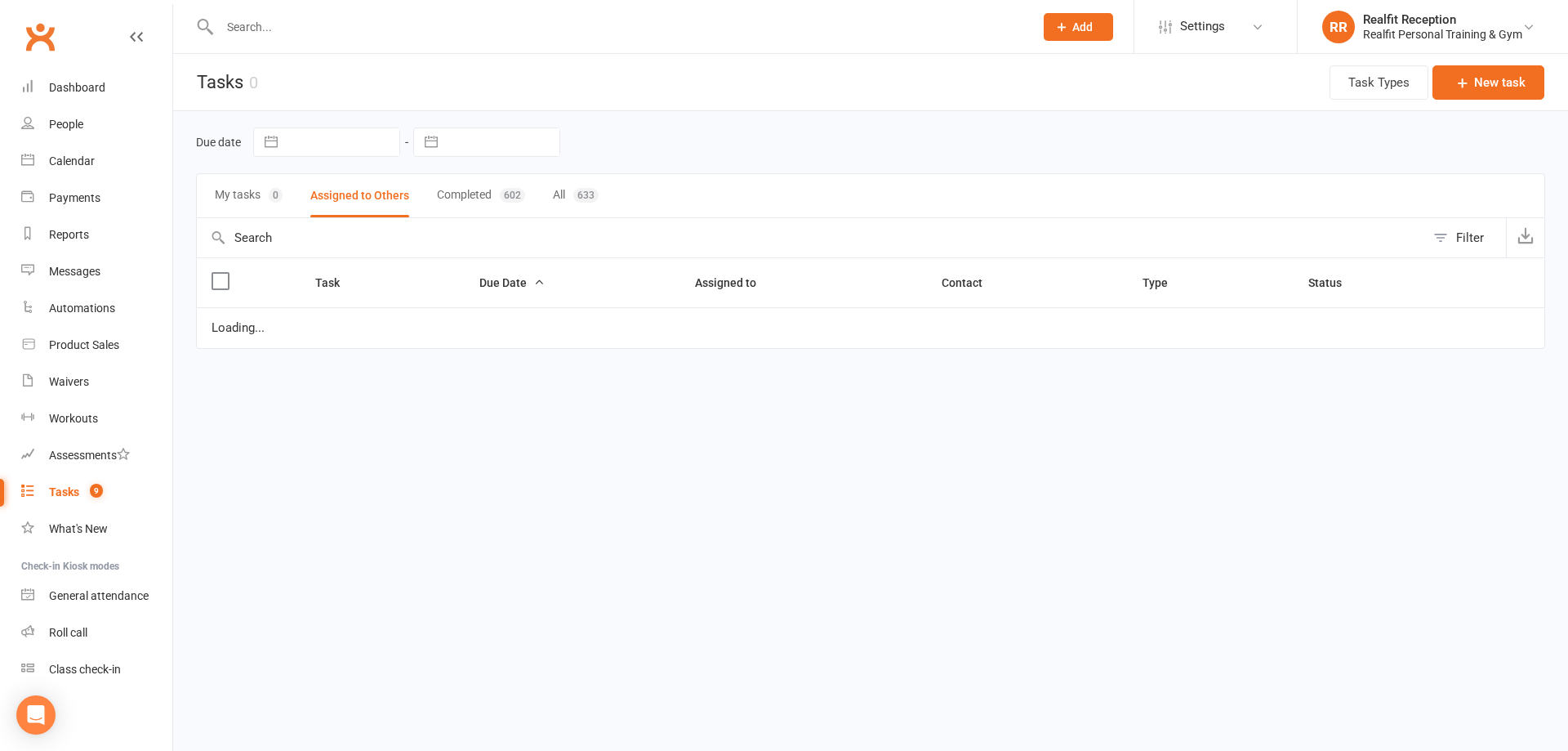
select select "waiting"
select select "started"
select select "waiting"
select select "started"
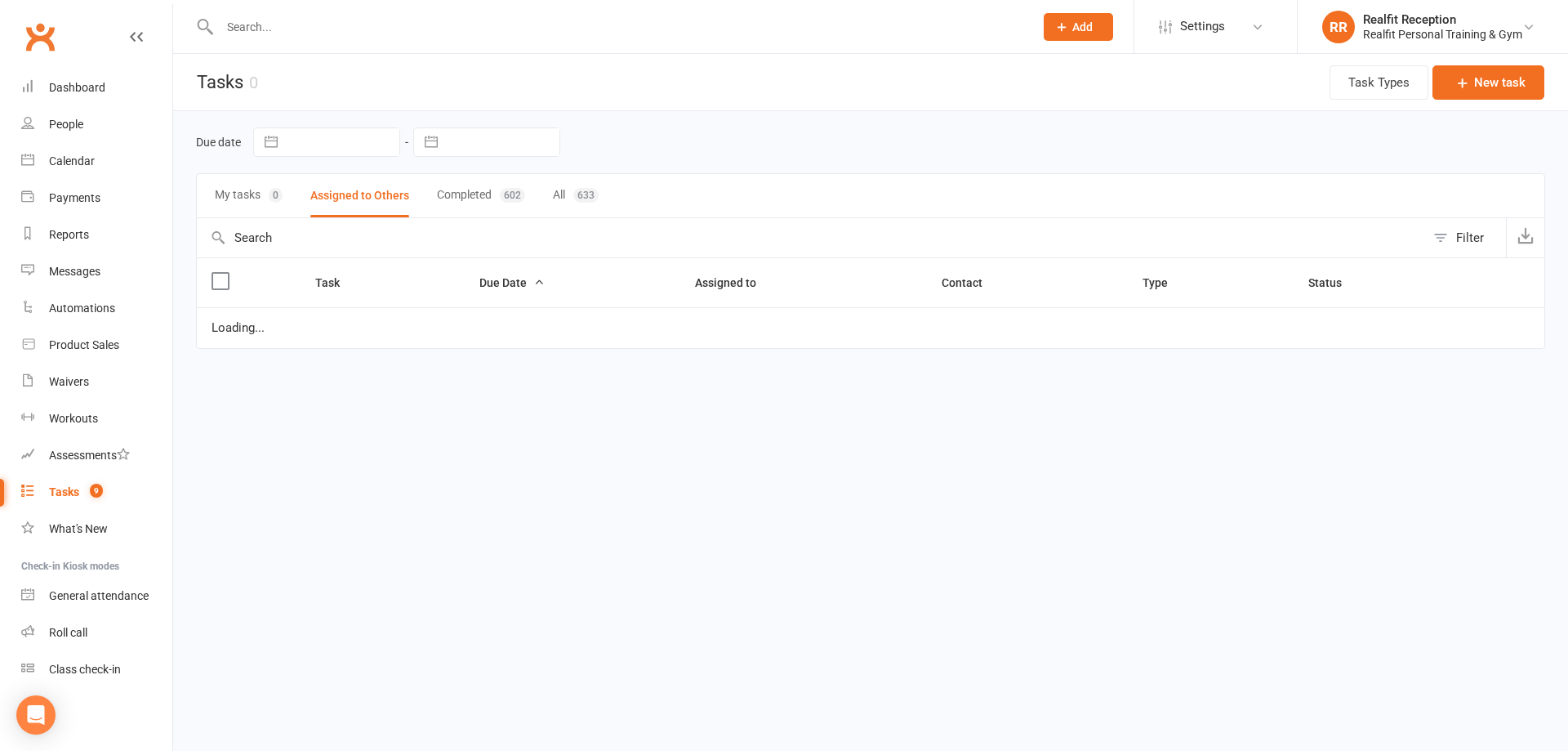
select select "started"
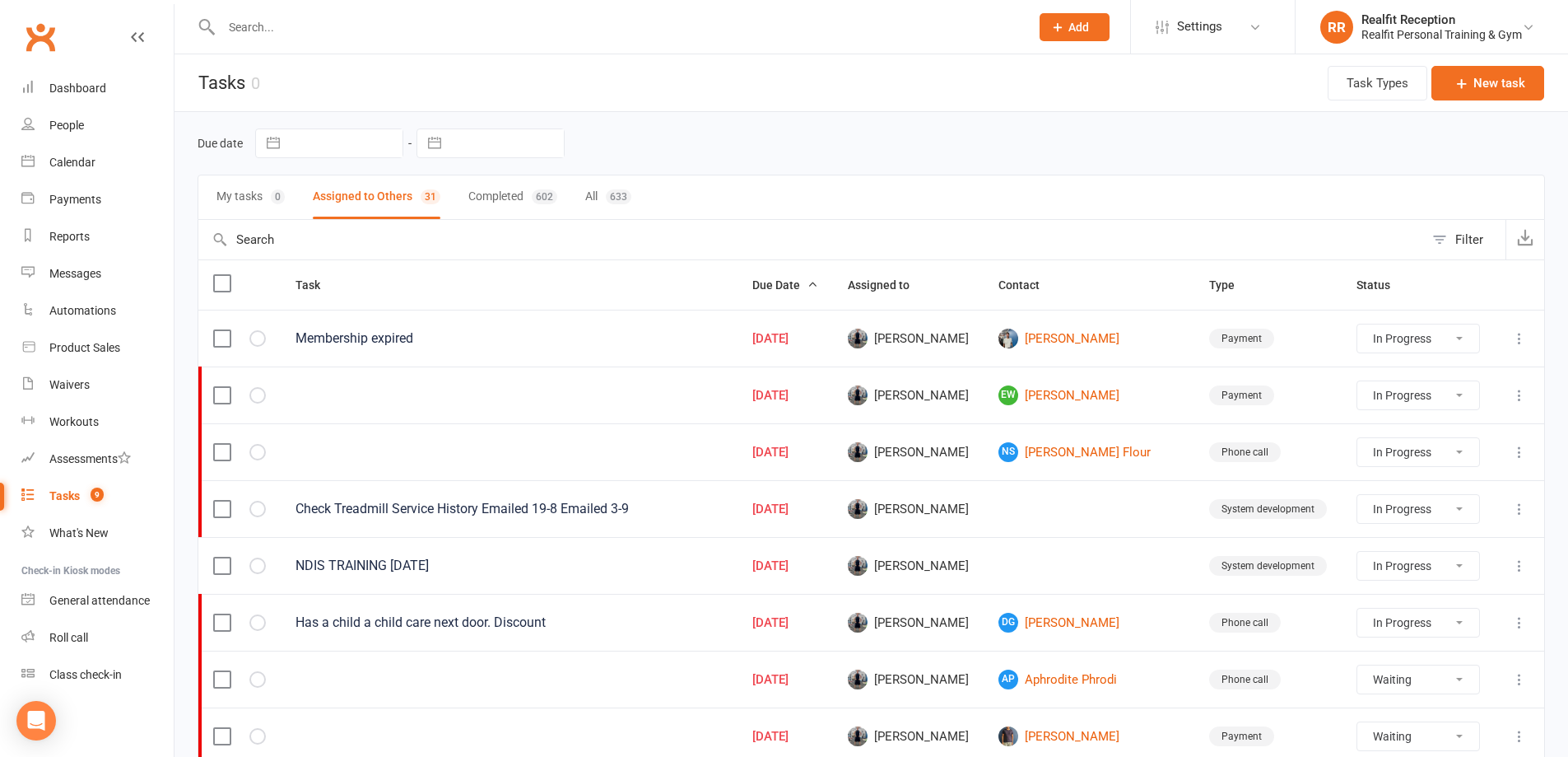
click at [1519, 512] on icon at bounding box center [1519, 508] width 16 height 16
click at [1394, 574] on link "Edit" at bounding box center [1435, 573] width 163 height 33
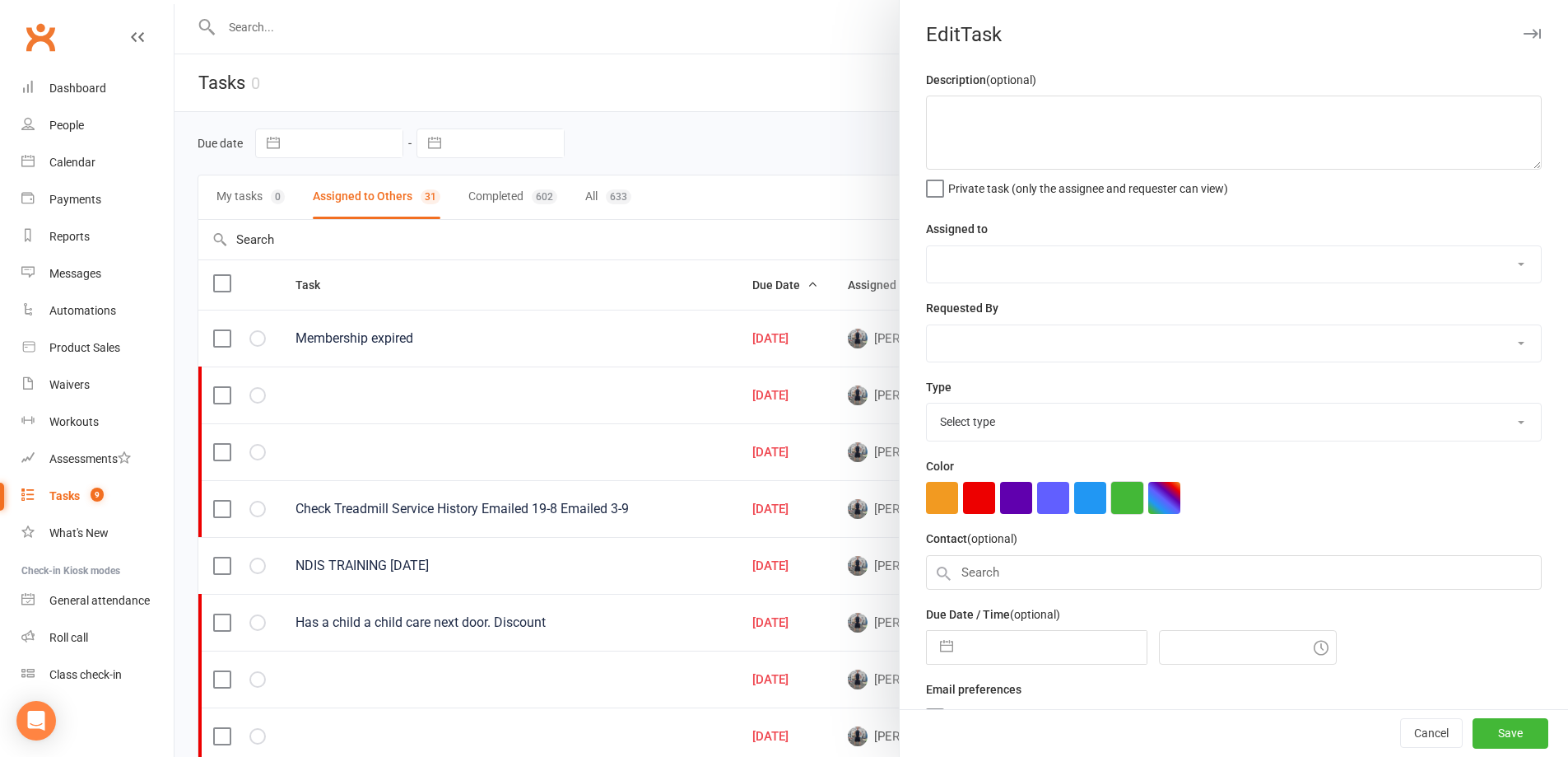
type textarea "Check Treadmill Service History Emailed 19-8 Emailed 3-9"
select select "49223"
type input "17 Sep 2025"
type input "10:00am"
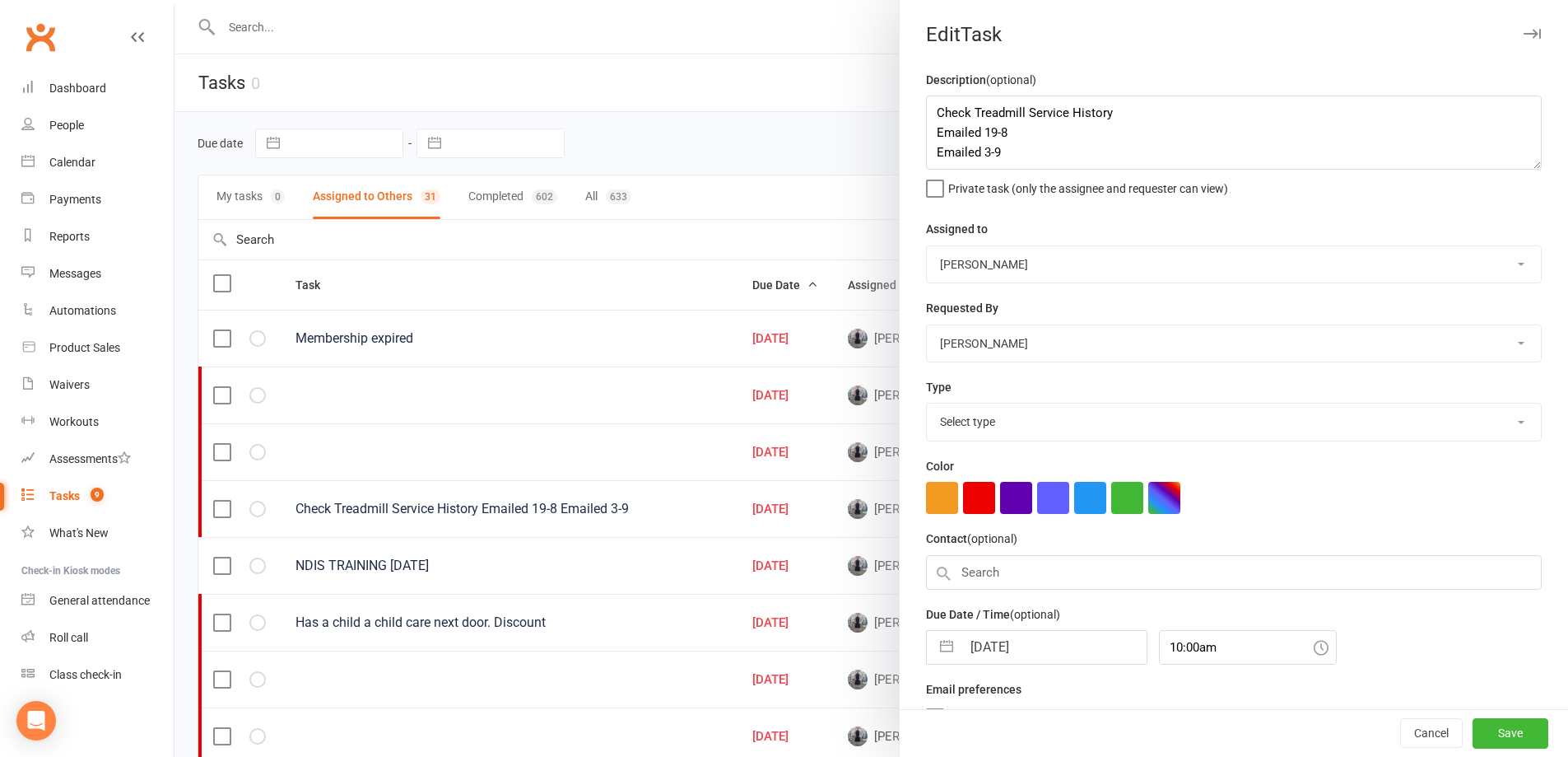
select select "28421"
click at [1049, 645] on input "17 Sep 2025" at bounding box center [1054, 647] width 185 height 33
select select "7"
select select "2025"
select select "8"
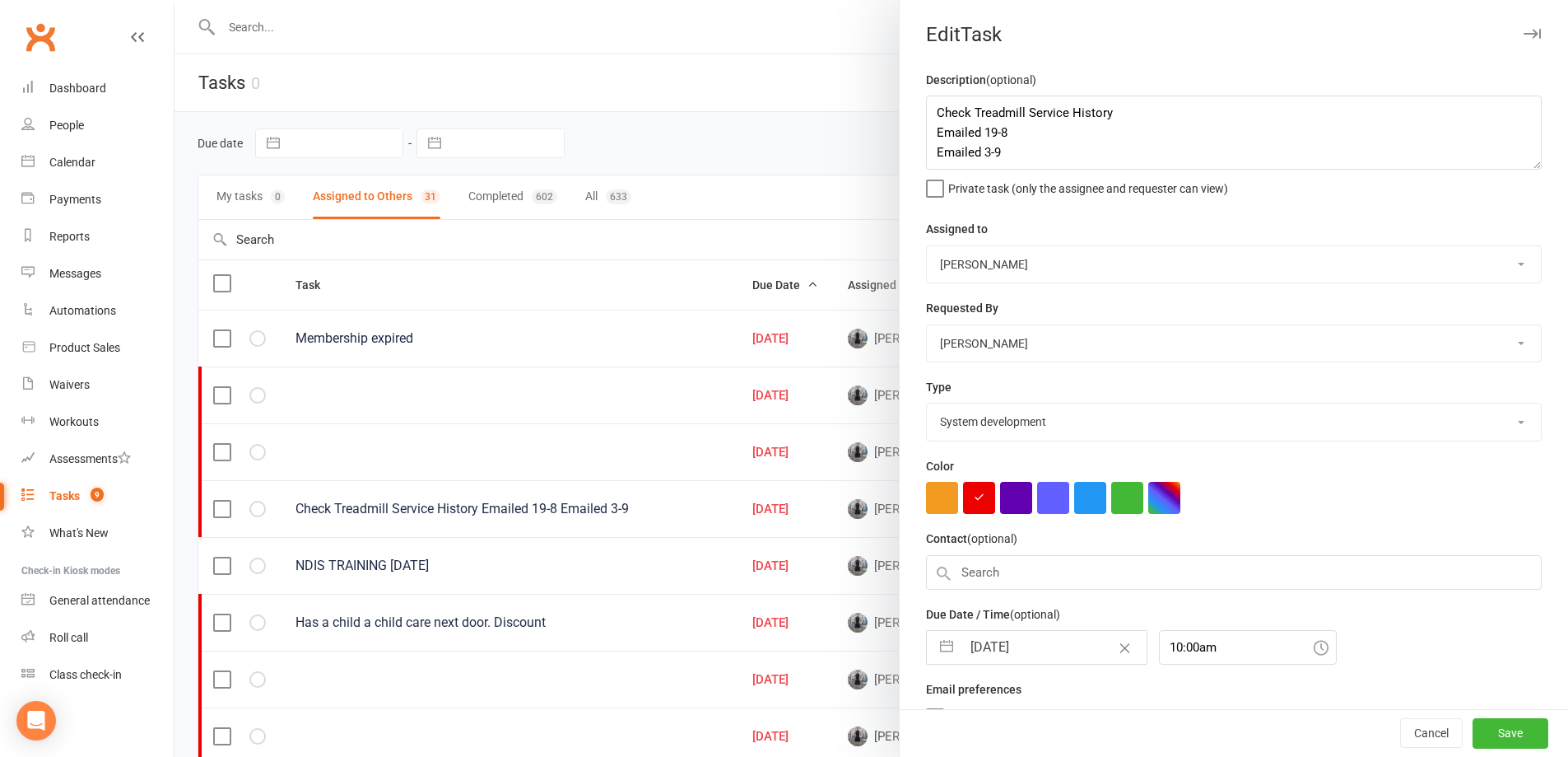
select select "2025"
select select "9"
select select "2025"
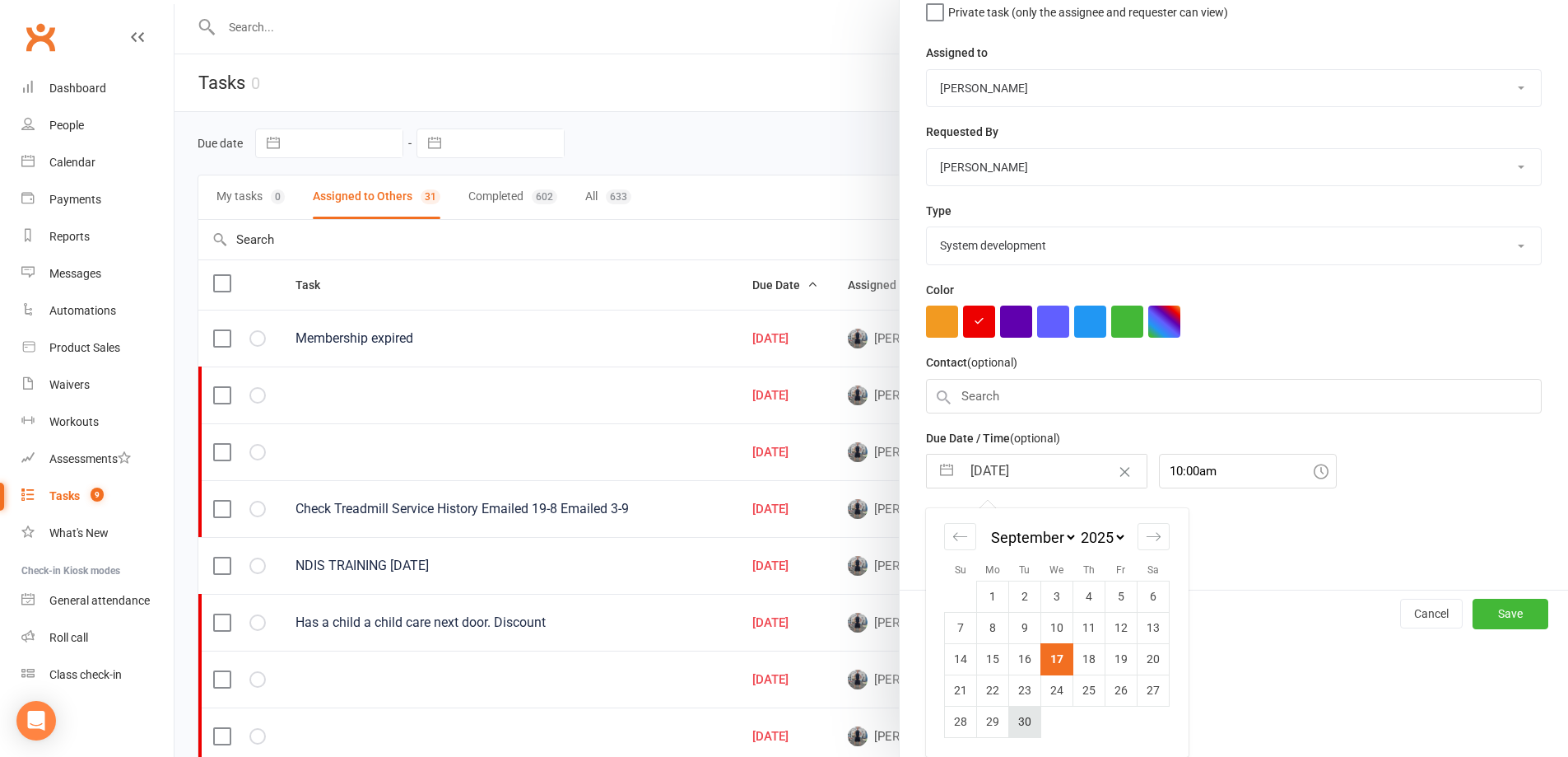
click at [1024, 720] on td "30" at bounding box center [1024, 721] width 32 height 31
type input "30 Sep 2025"
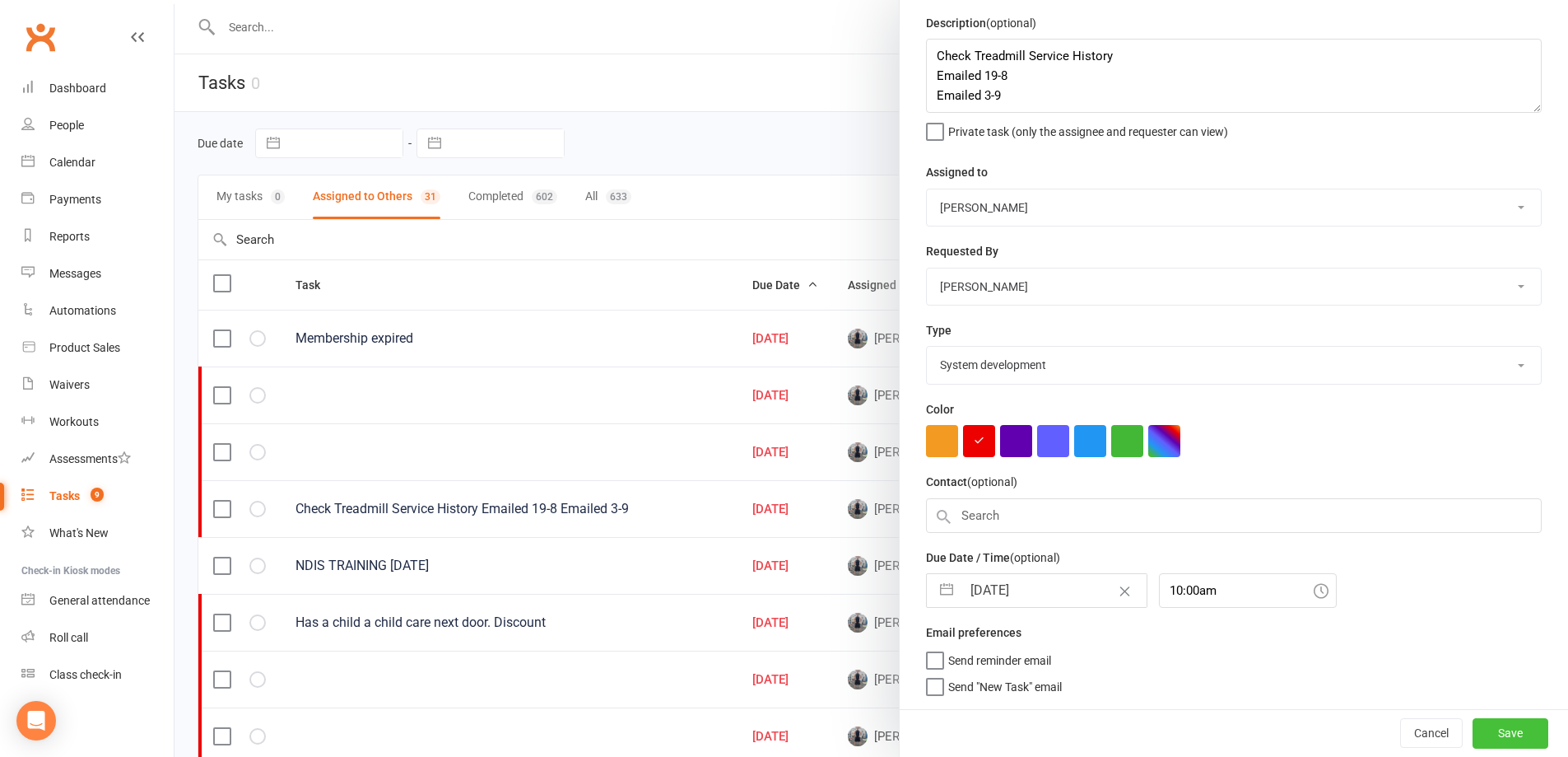
click at [1473, 734] on button "Save" at bounding box center [1510, 732] width 75 height 30
select select "started"
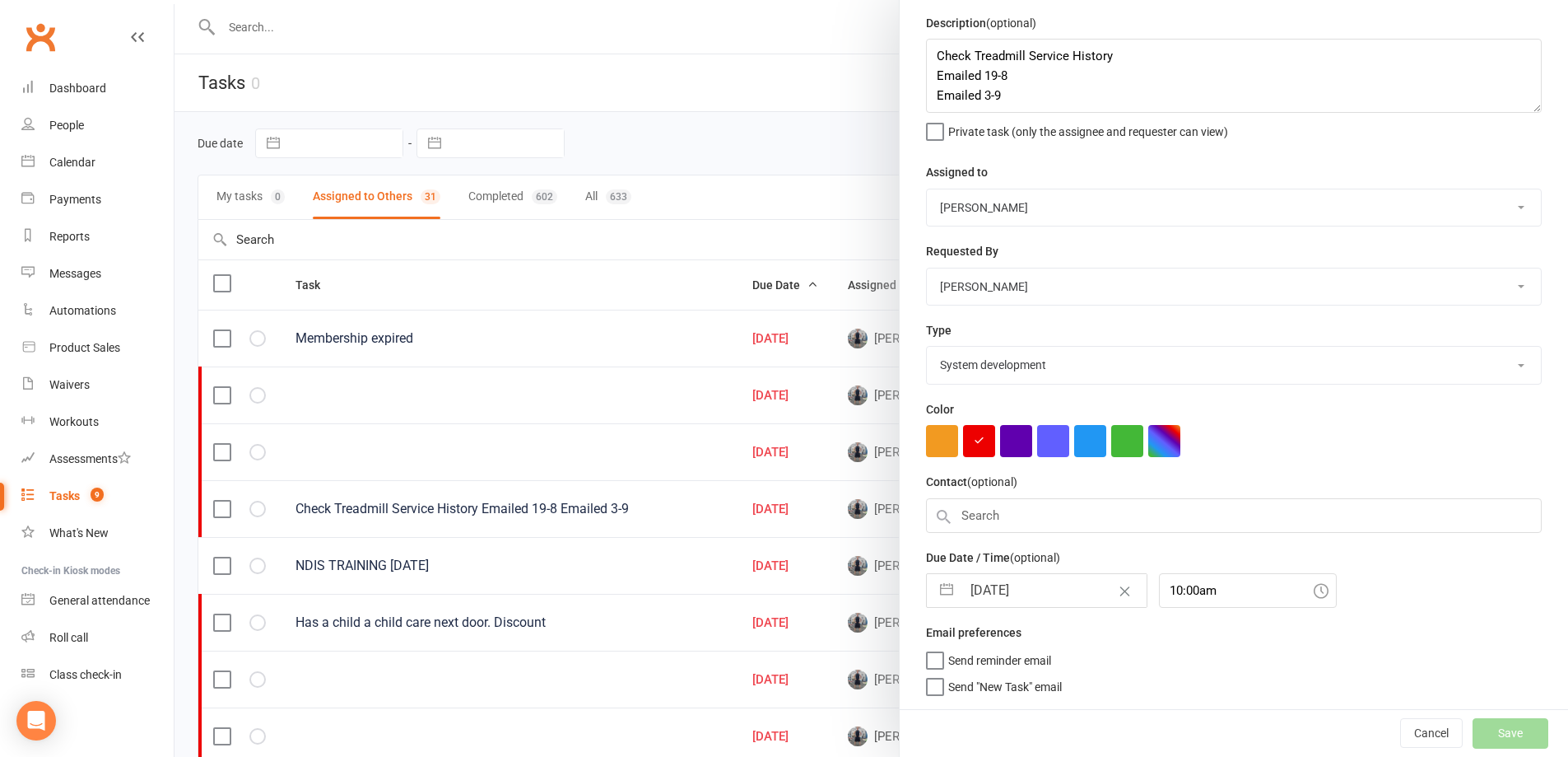
select select "started"
select select "waiting"
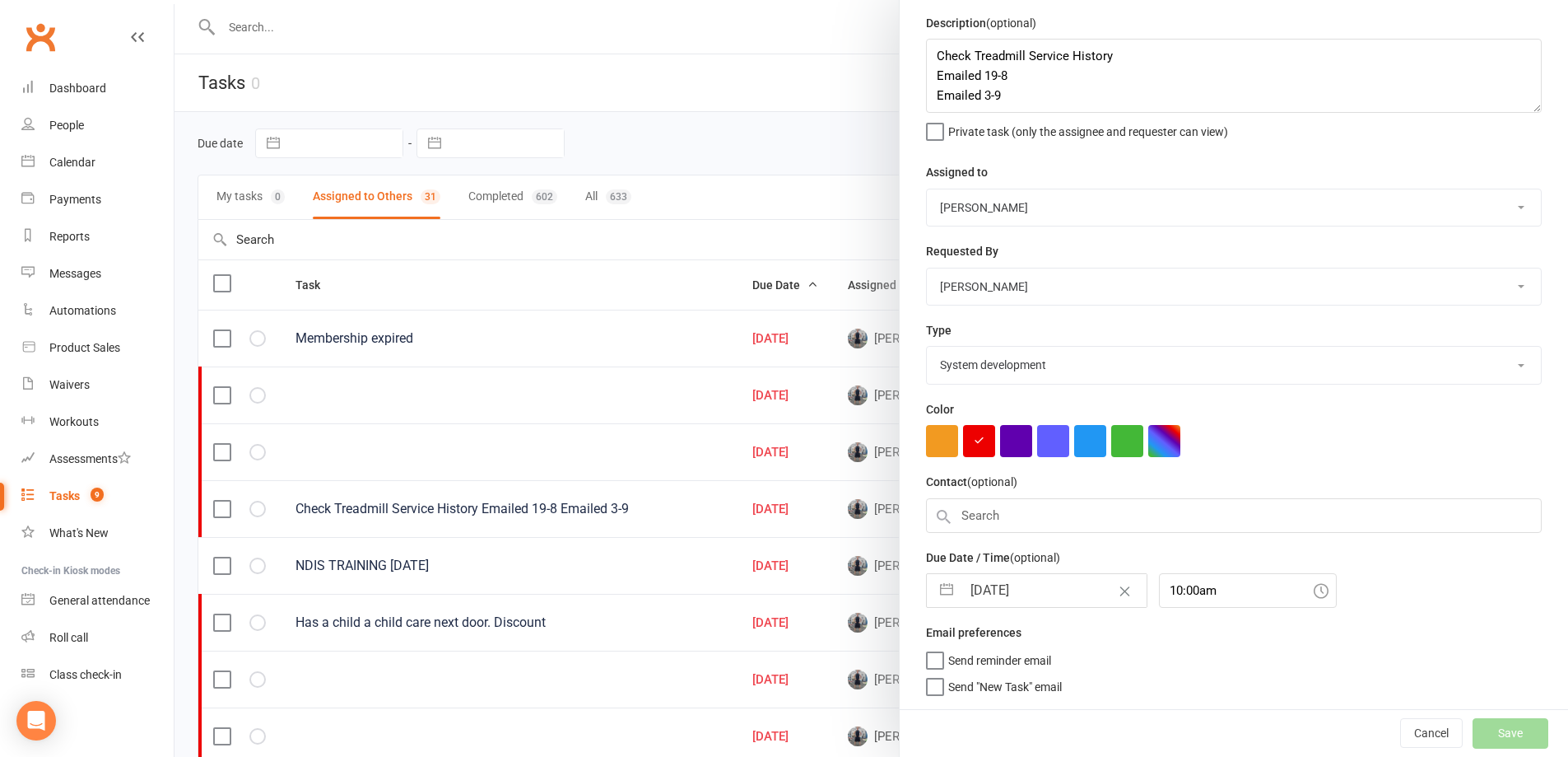
select select "waiting"
select select "started"
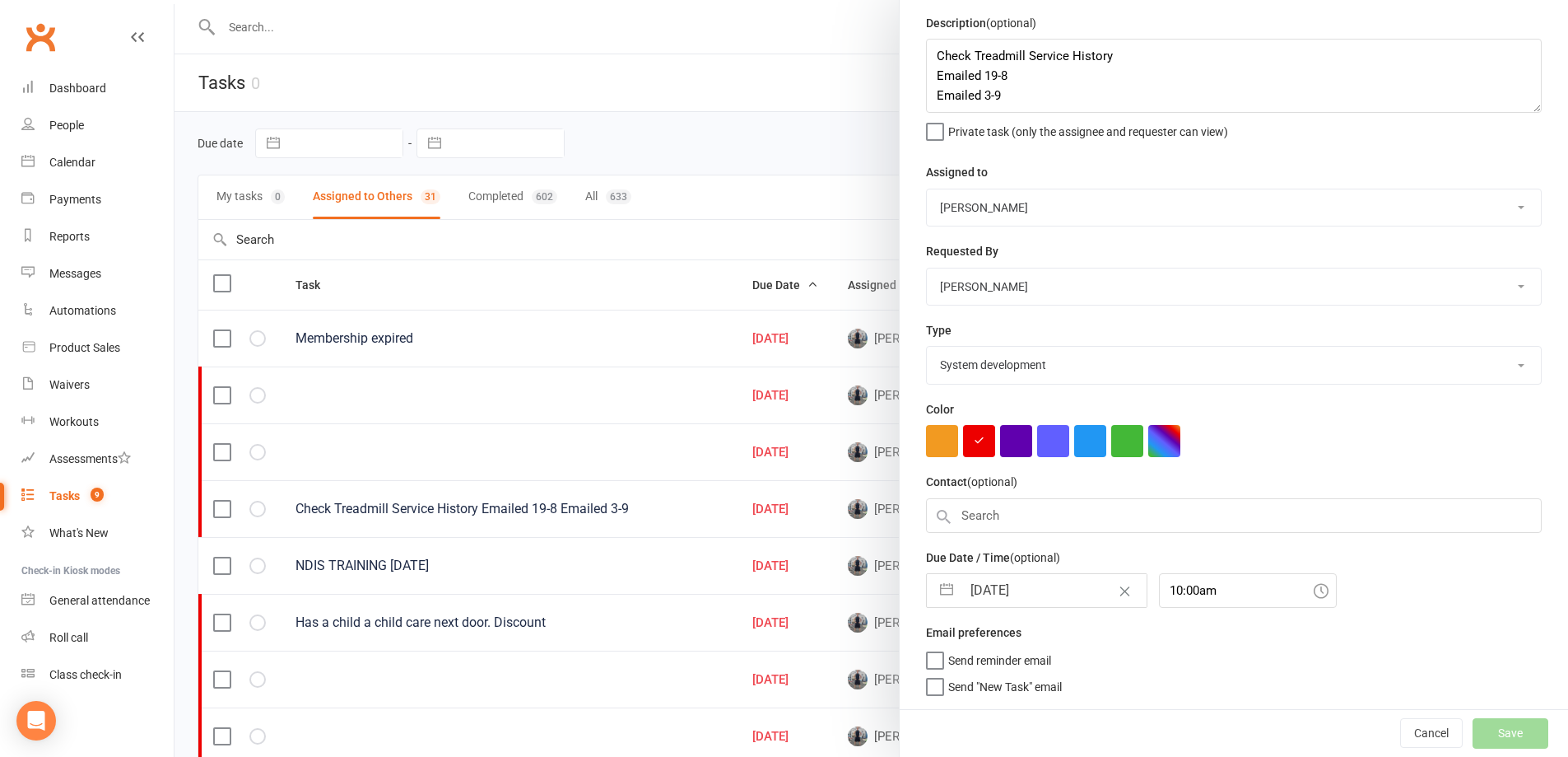
select select "waiting"
select select "started"
select select "waiting"
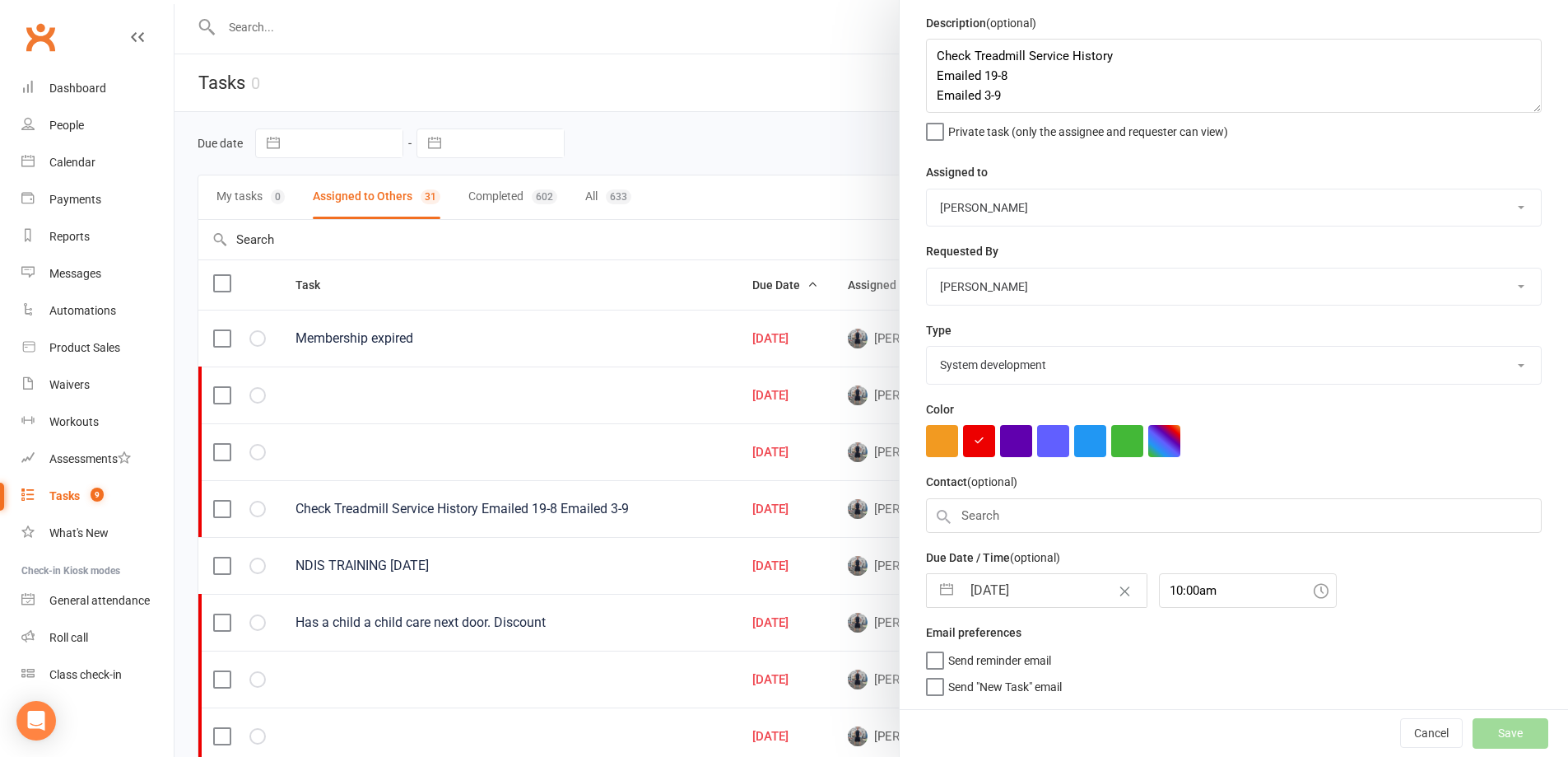
select select "started"
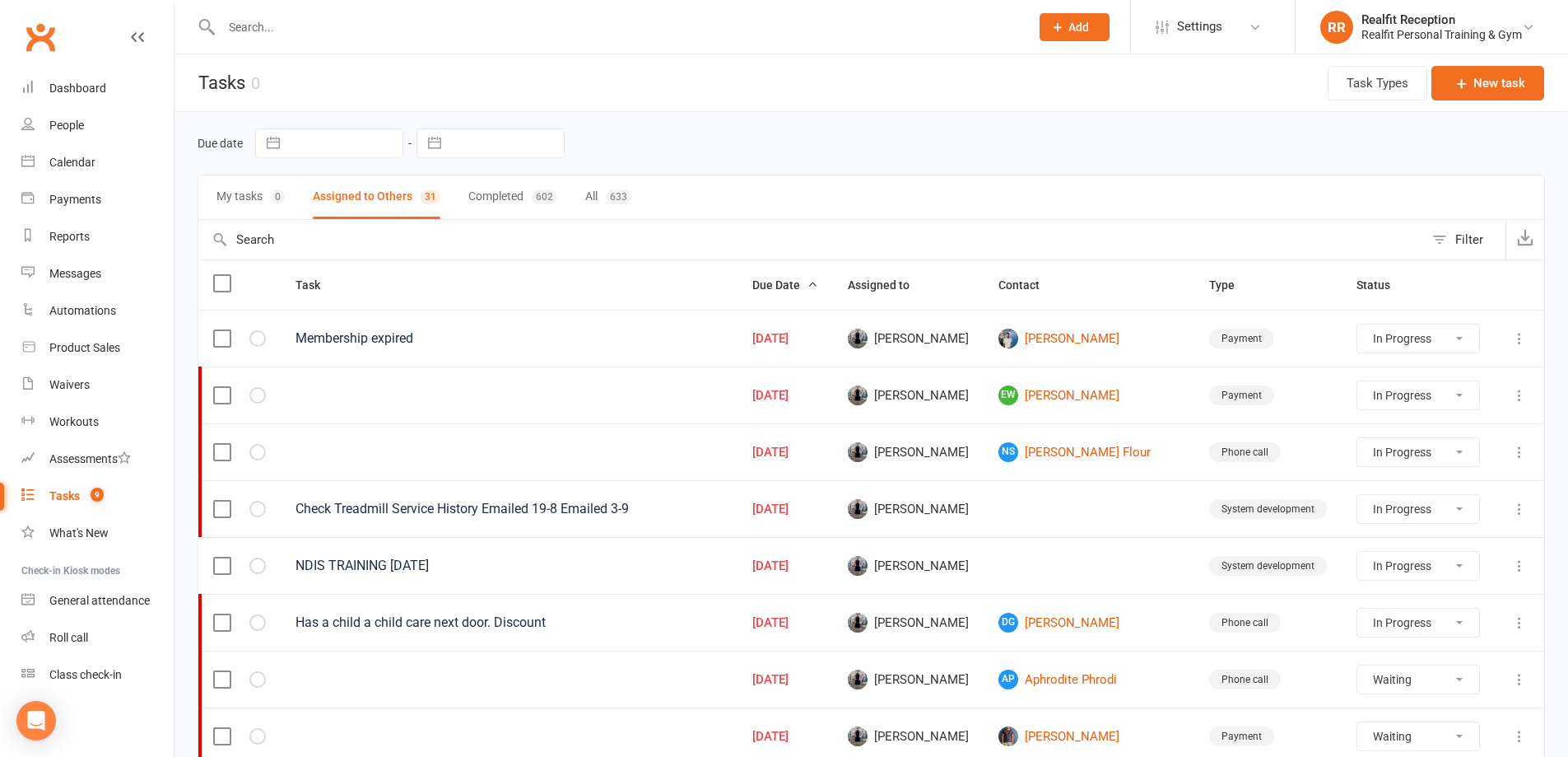
select select "started"
select select "waiting"
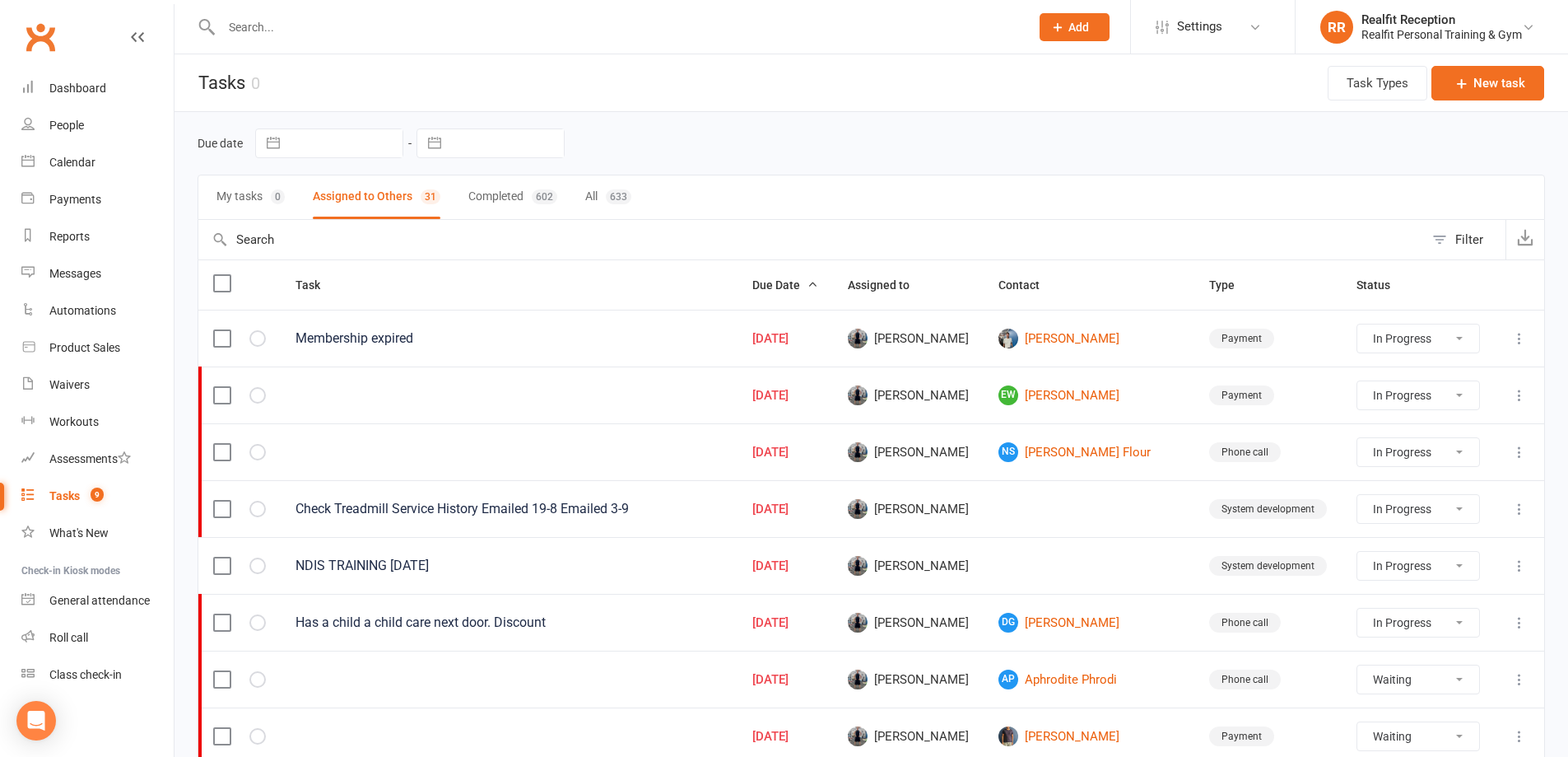
select select "waiting"
select select "started"
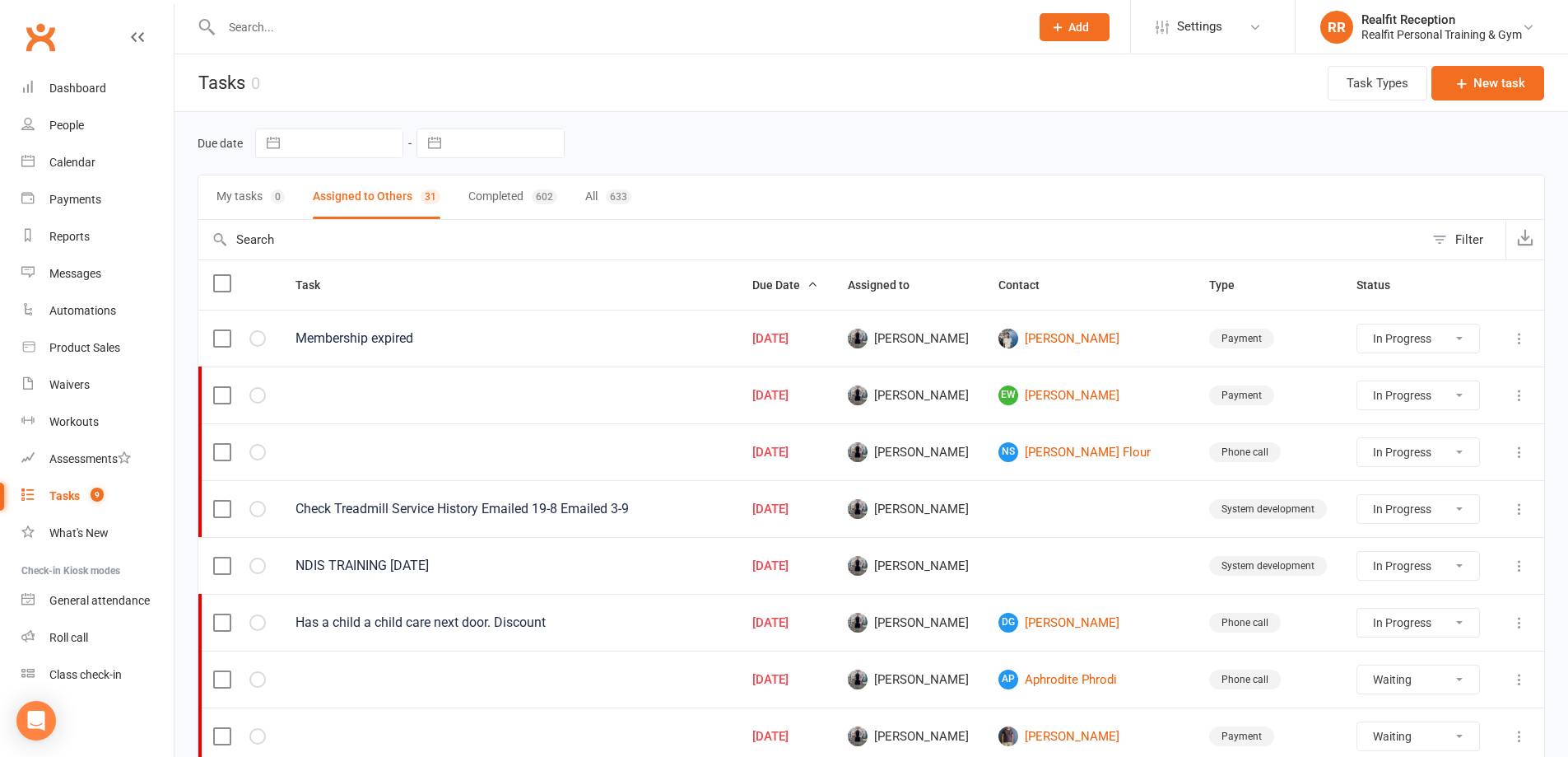
select select "waiting"
select select "started"
select select "waiting"
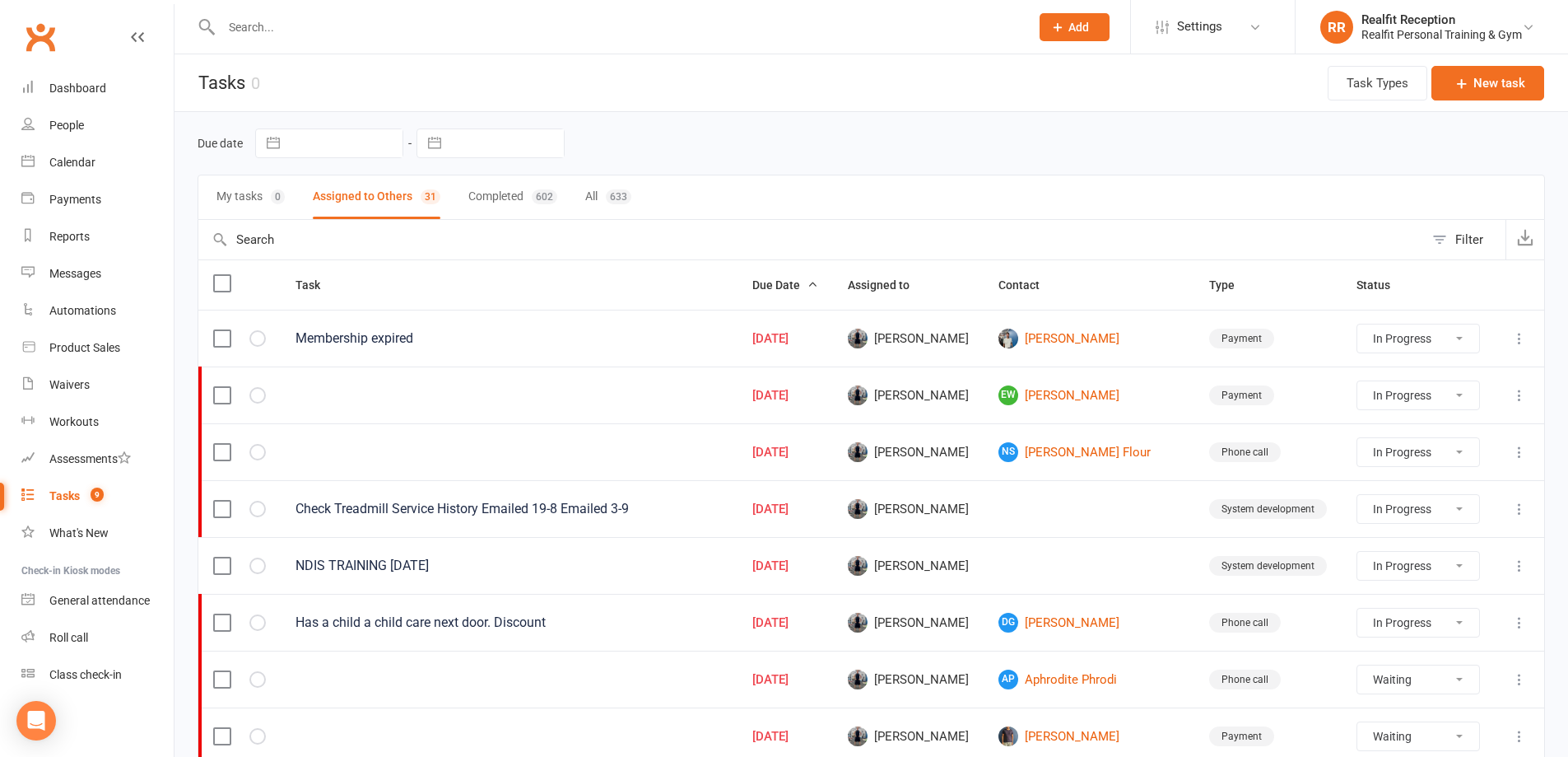
select select "started"
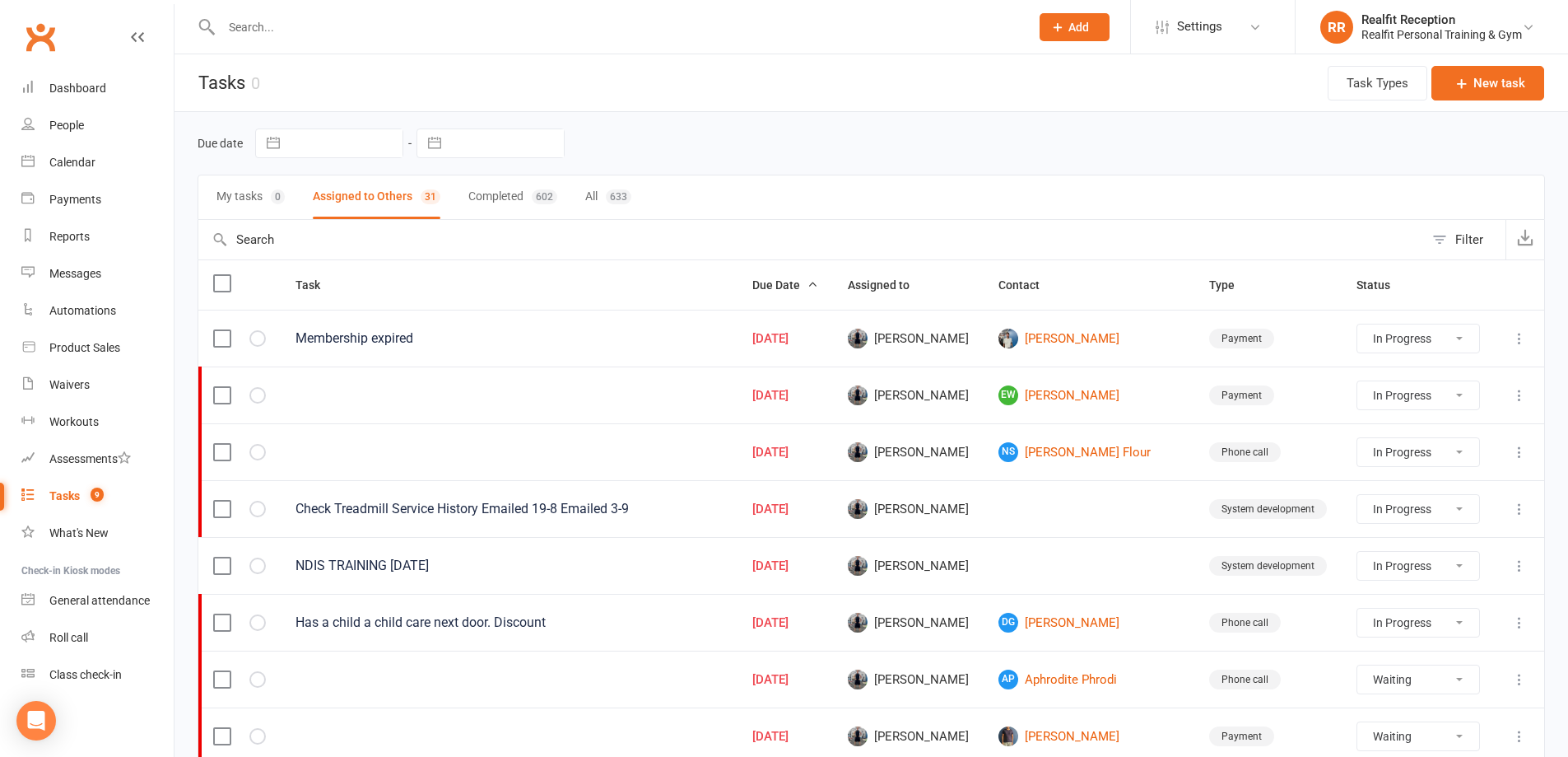
select select "started"
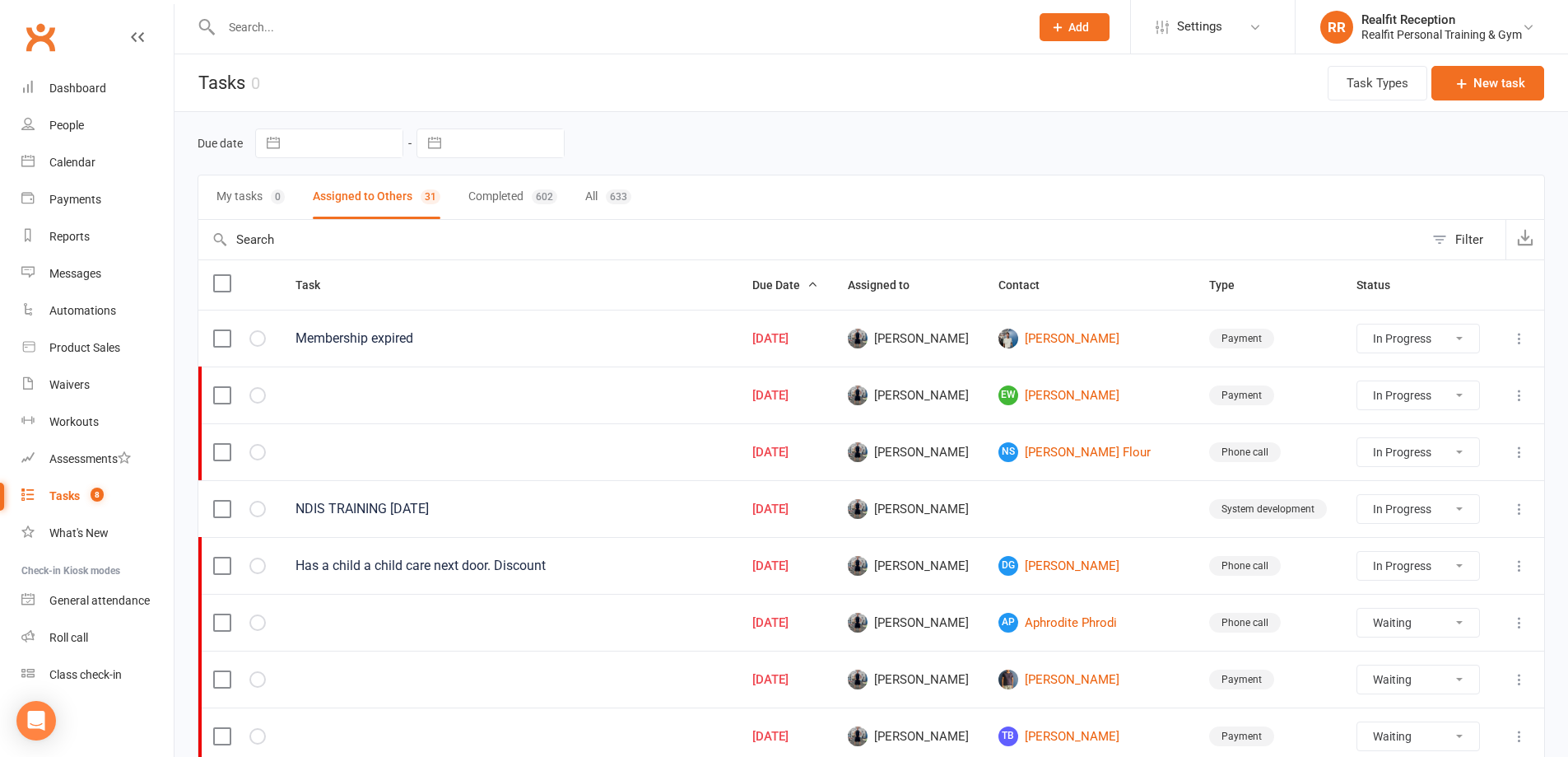
scroll to position [164, 0]
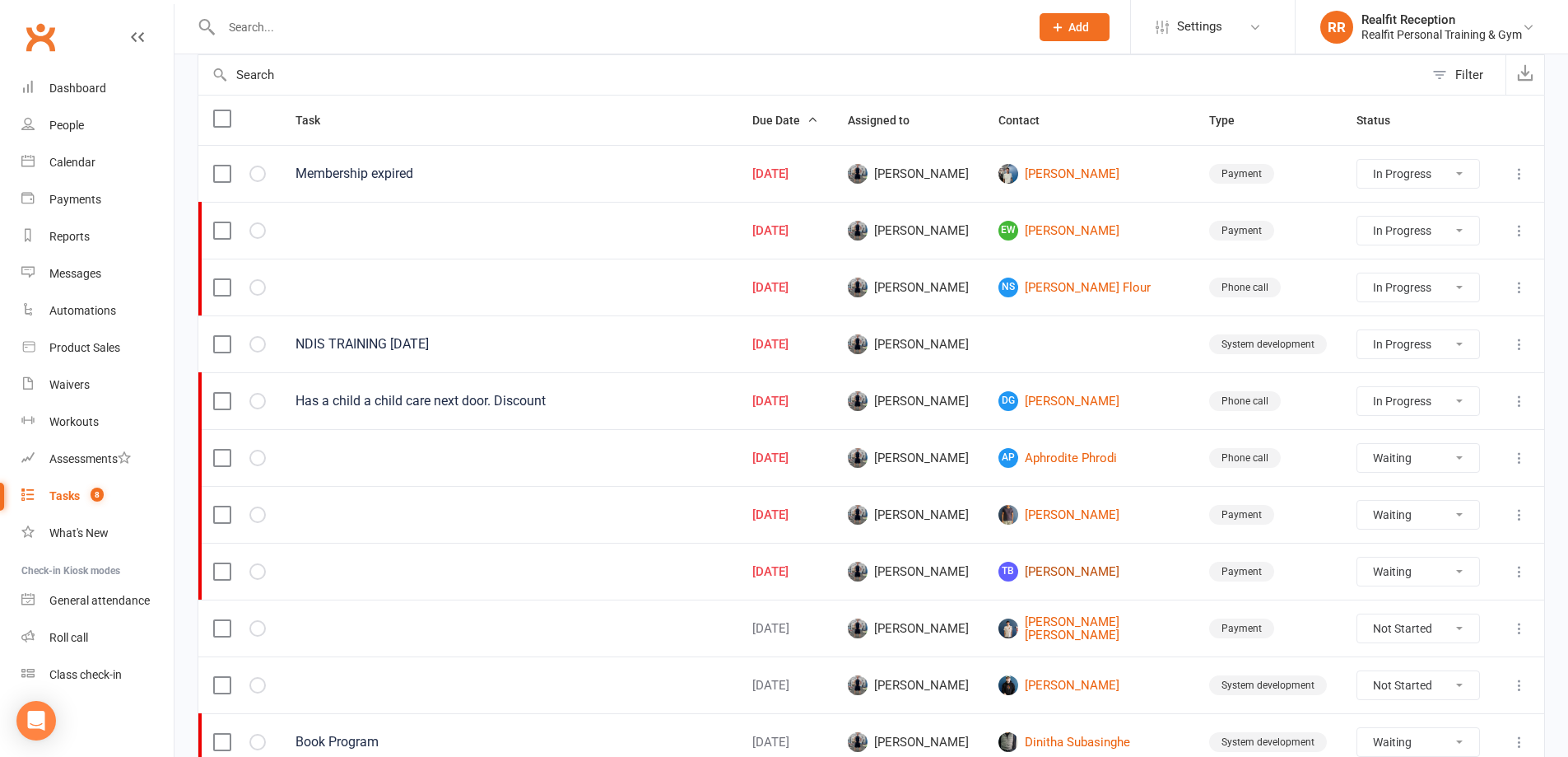
click at [1120, 577] on link "TB Tony Bozan Diaz" at bounding box center [1089, 572] width 181 height 20
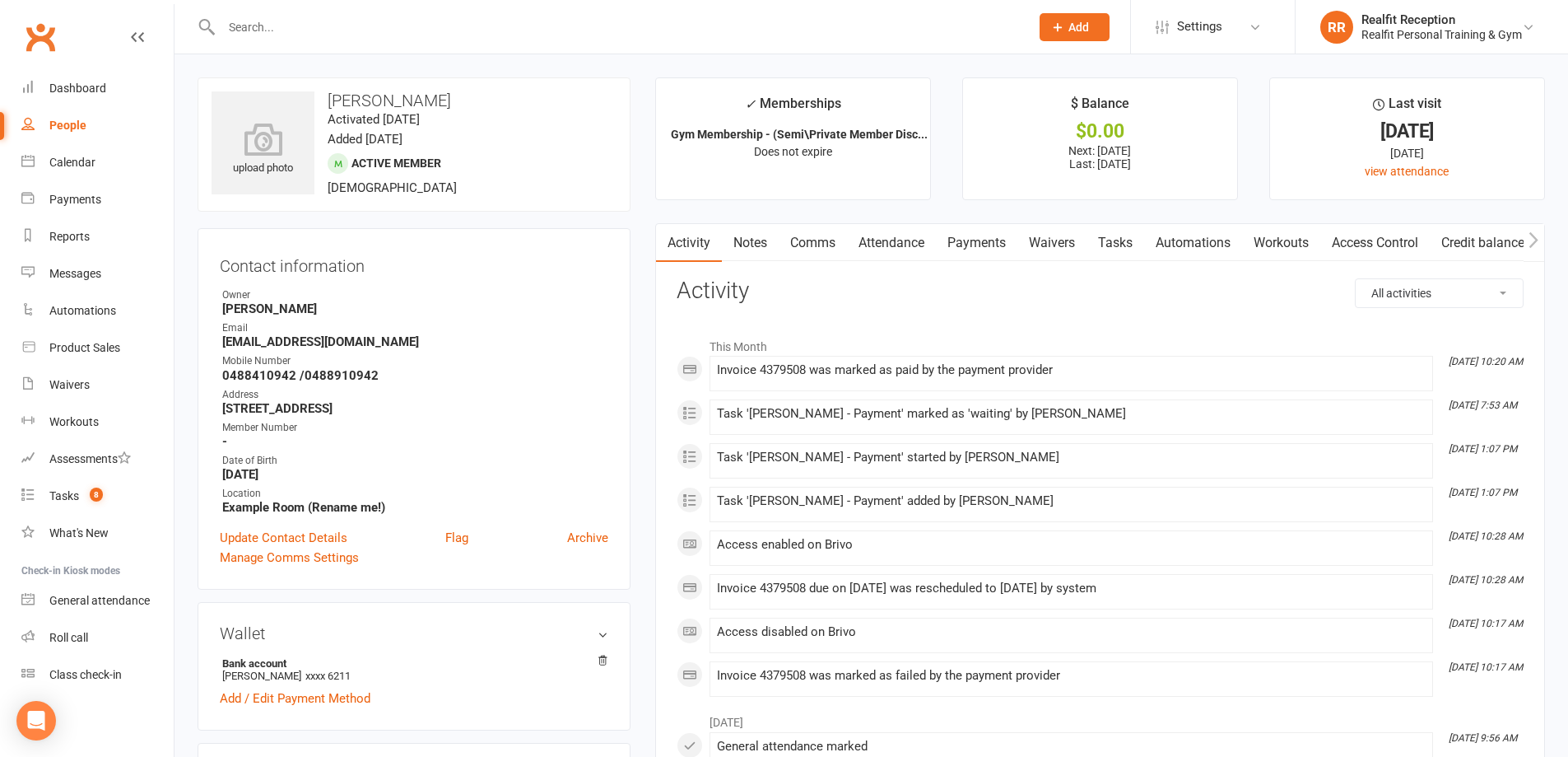
click at [1004, 244] on link "Payments" at bounding box center [976, 243] width 82 height 38
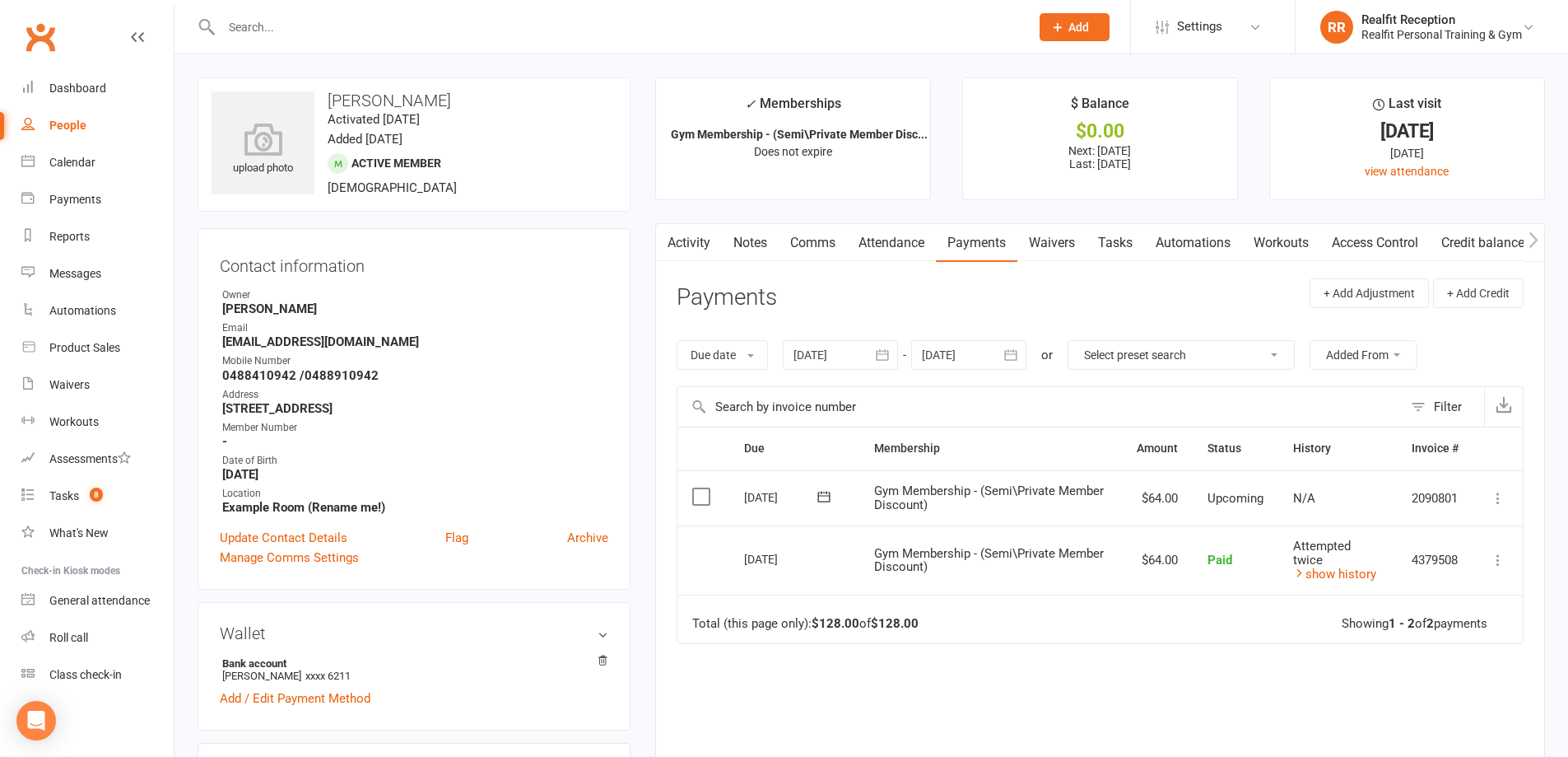
click at [1106, 243] on link "Tasks" at bounding box center [1114, 243] width 57 height 38
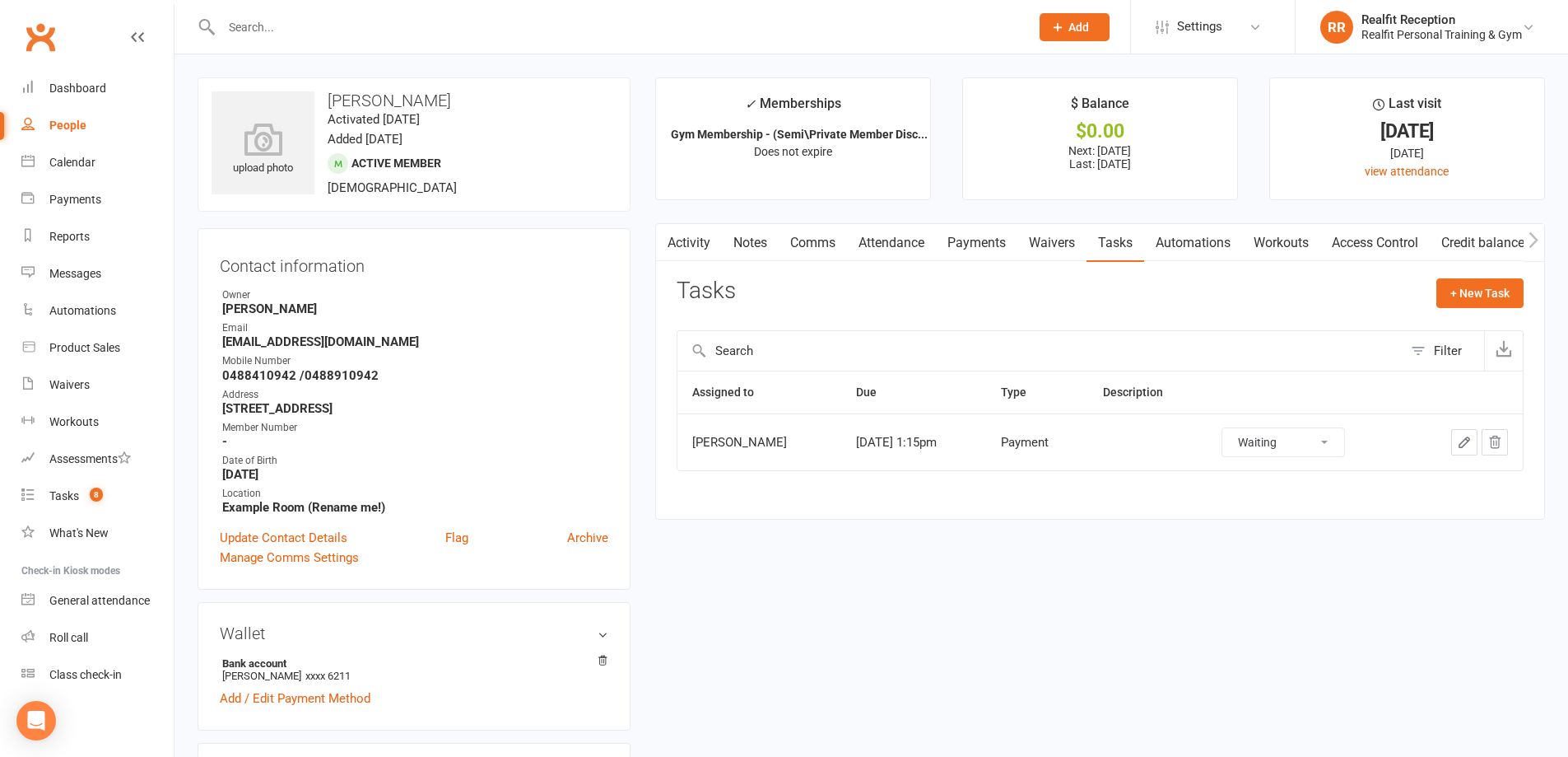
click at [1282, 429] on select "Not Started In Progress Waiting Complete" at bounding box center [1283, 442] width 122 height 28
click at [1236, 428] on select "Not Started In Progress Waiting Complete" at bounding box center [1283, 442] width 122 height 28
select select "waiting"
click at [62, 497] on div "Tasks" at bounding box center [64, 496] width 30 height 14
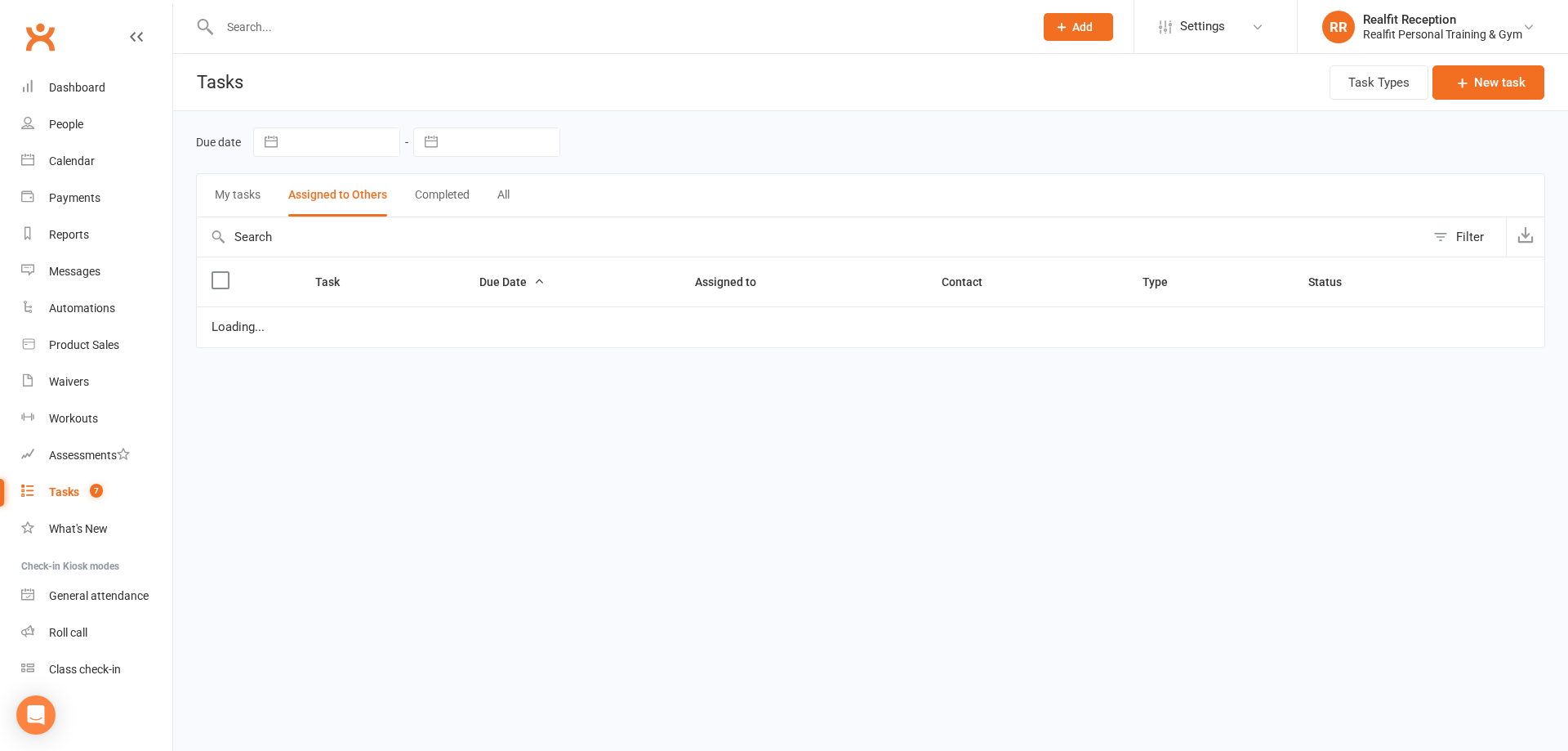
select select "started"
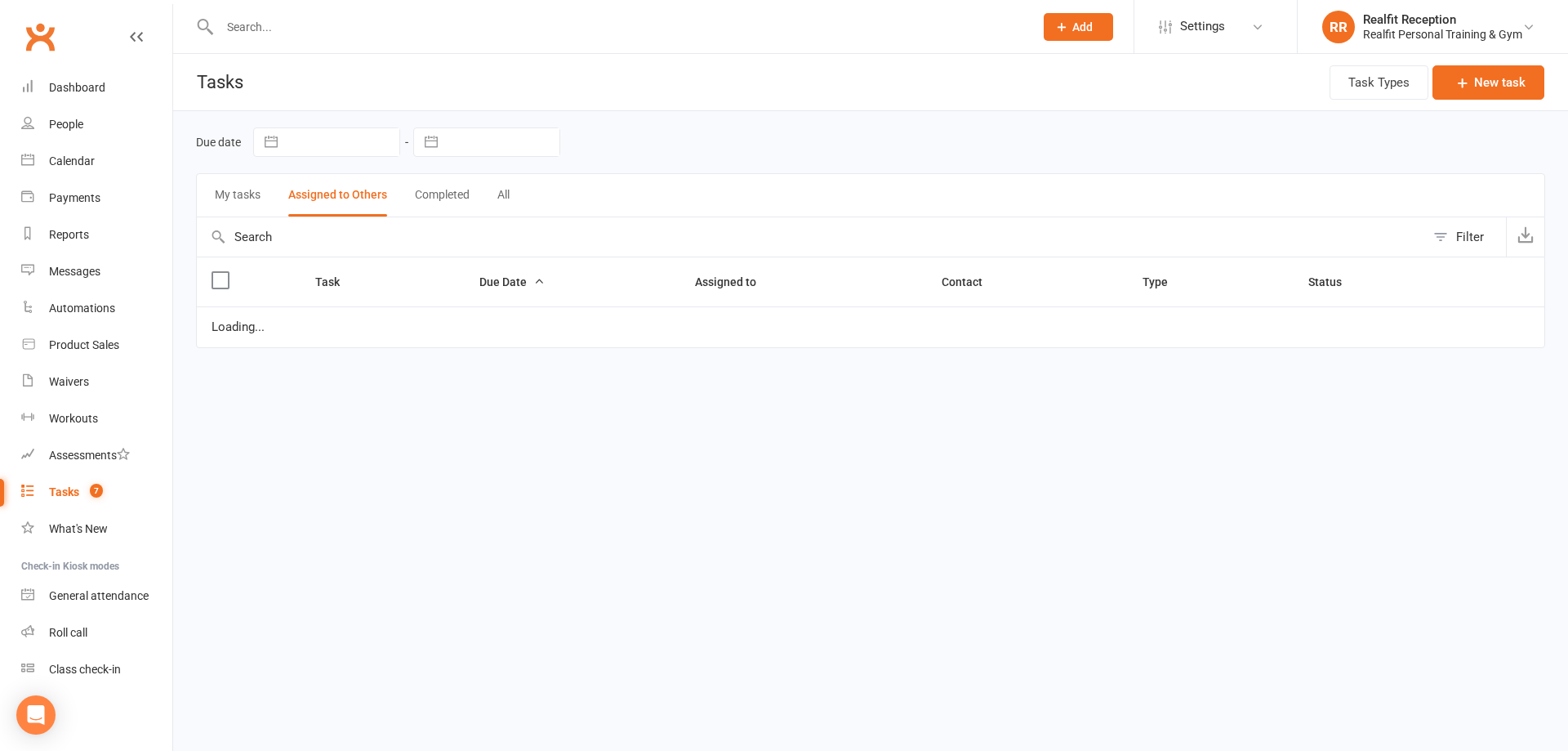
select select "waiting"
select select "started"
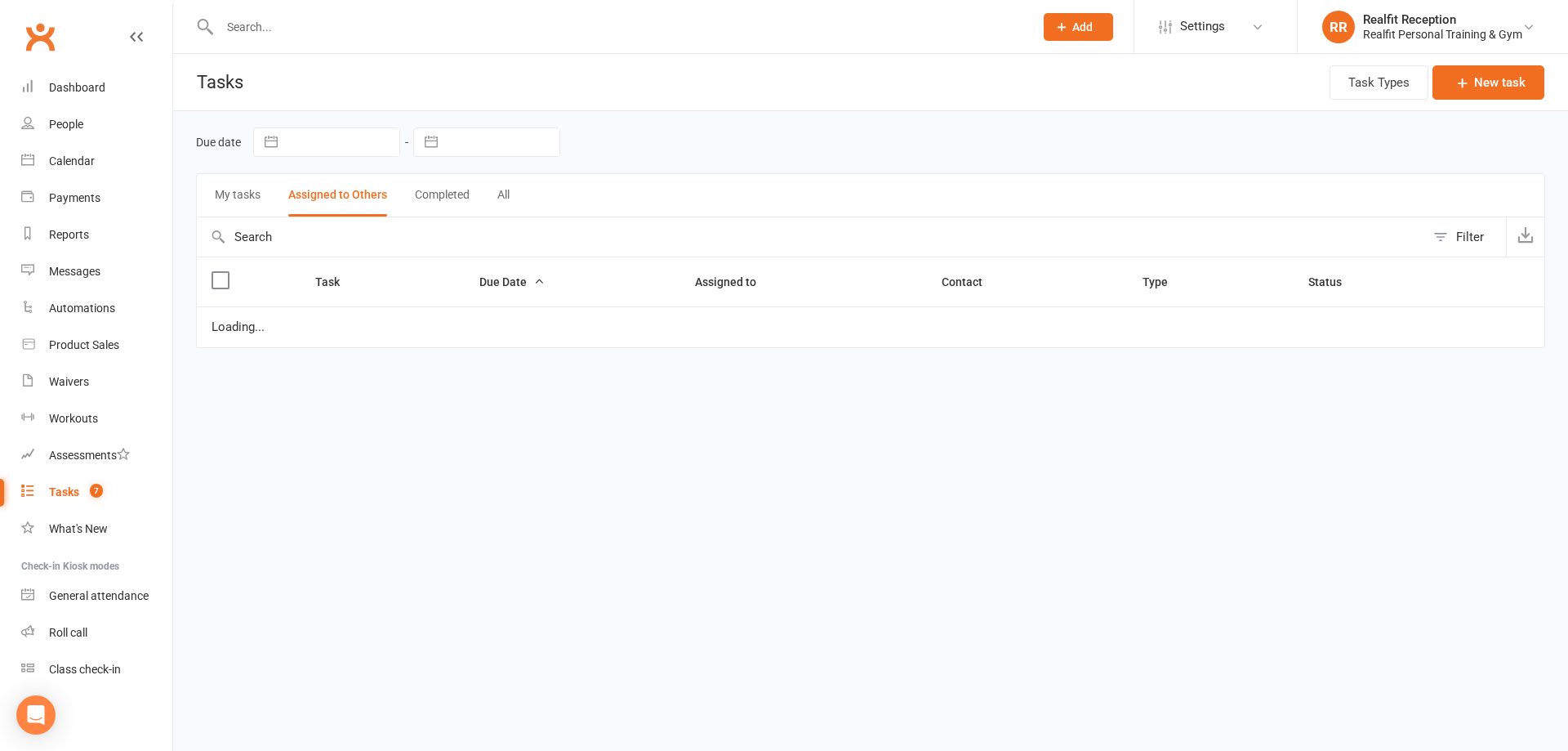
select select "started"
select select "waiting"
select select "started"
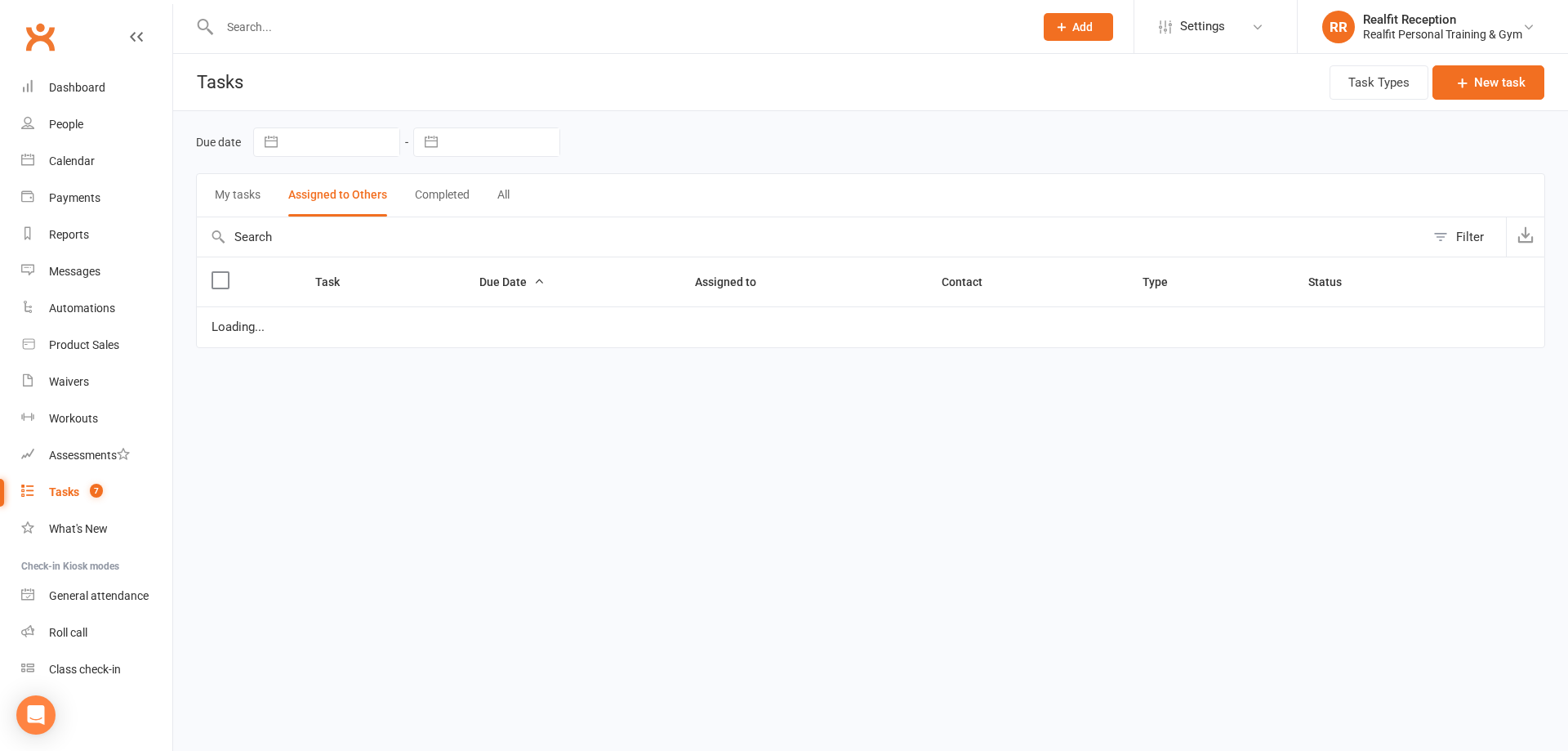
select select "waiting"
select select "started"
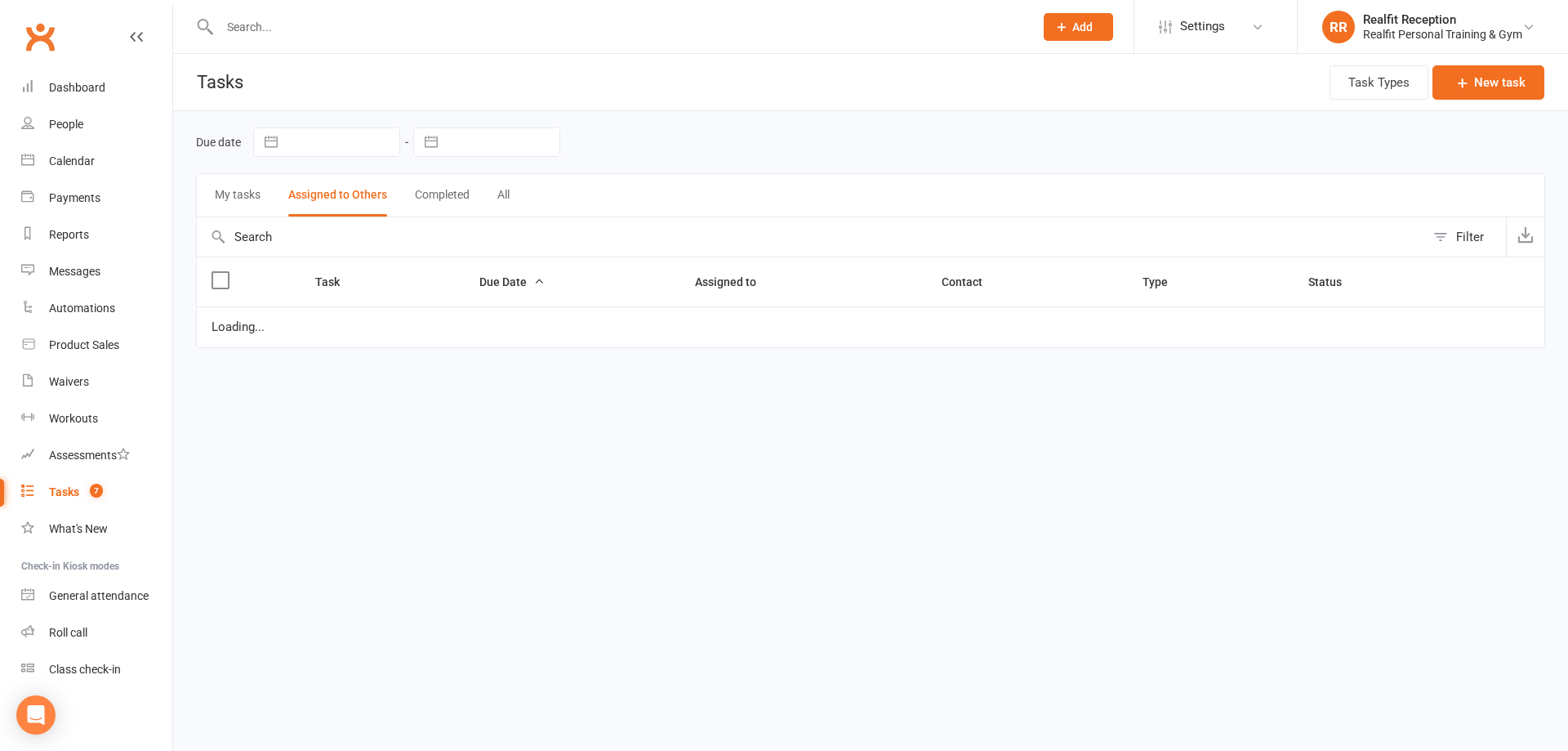
select select "waiting"
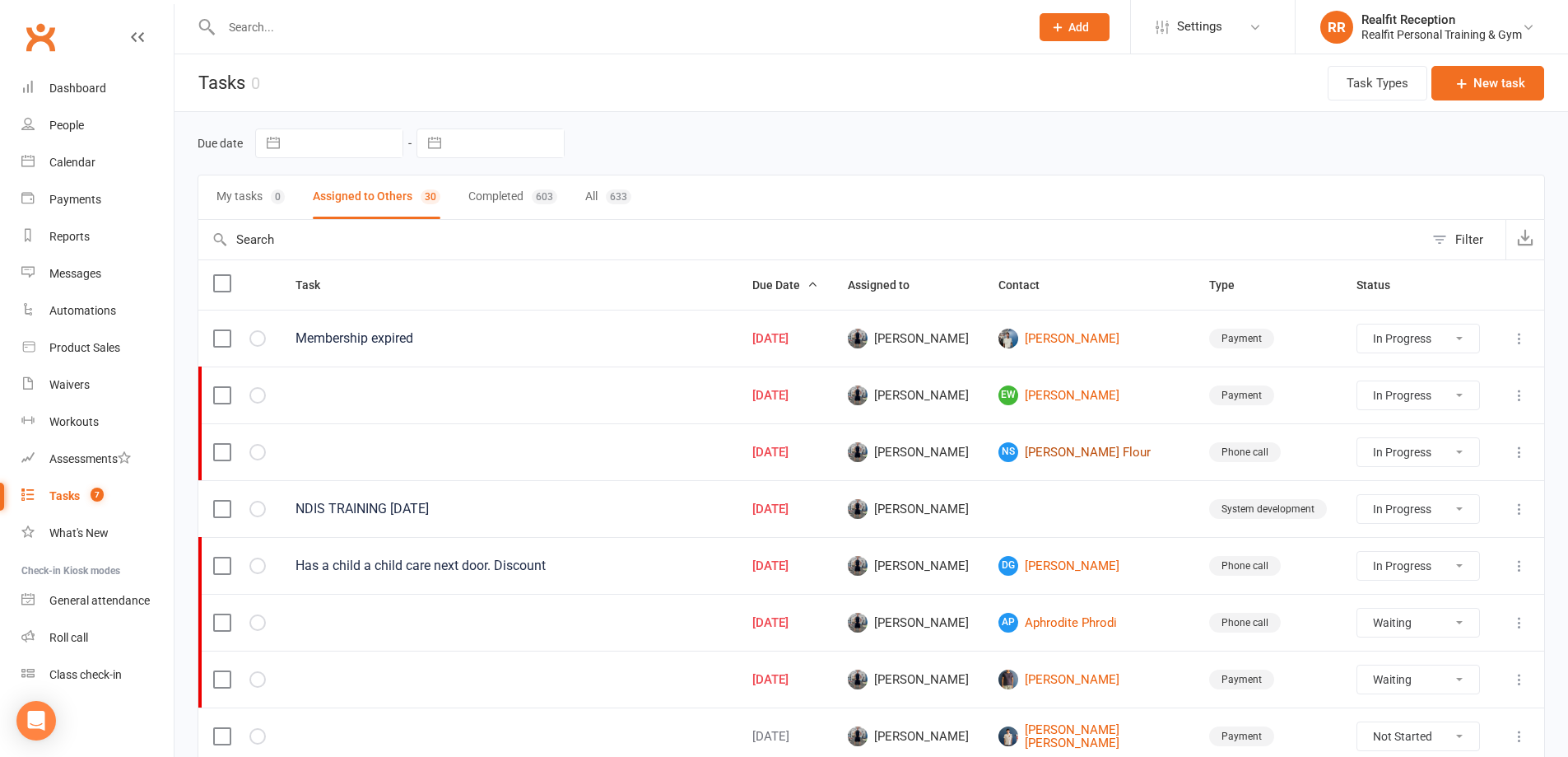
scroll to position [164, 0]
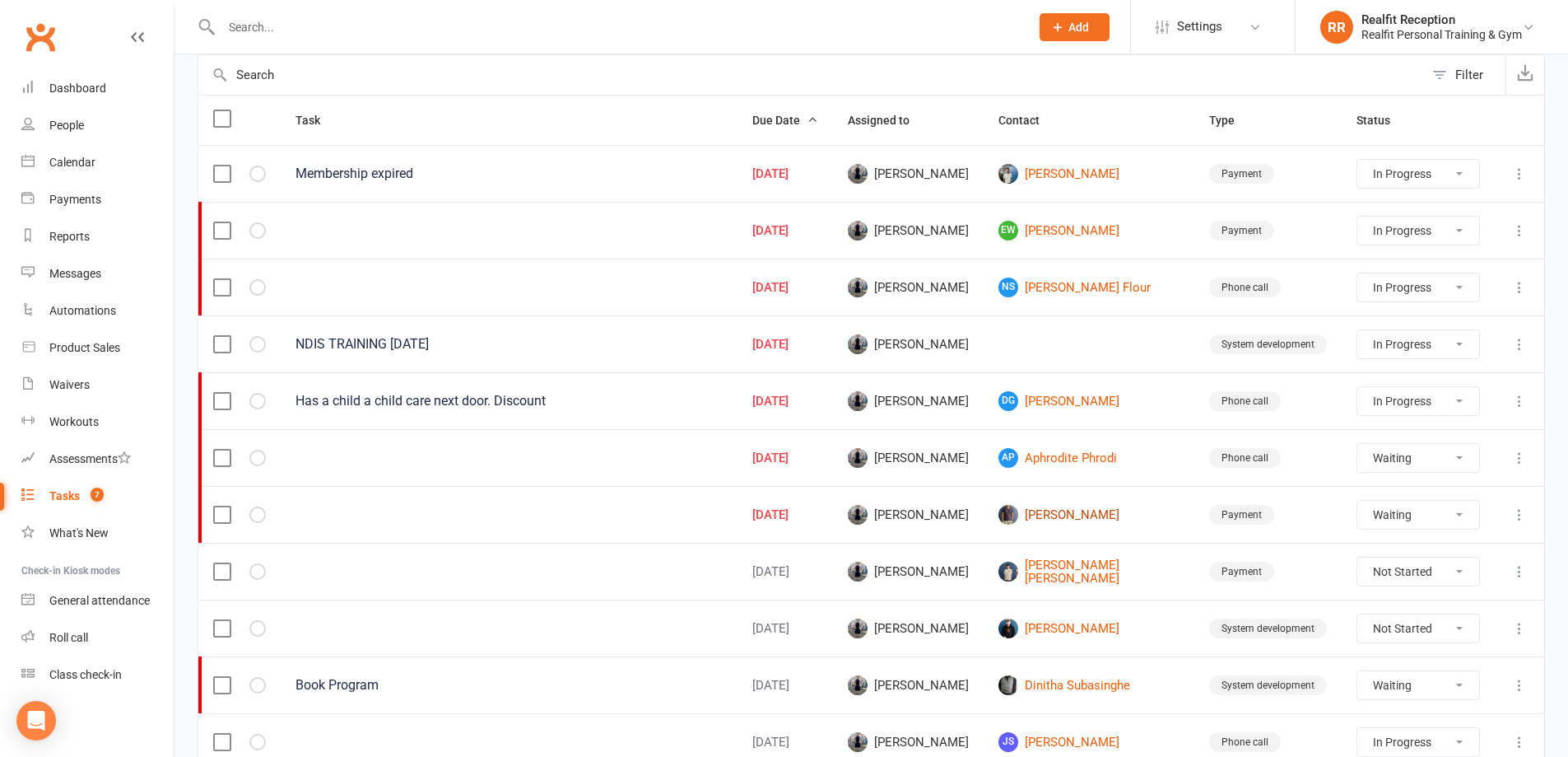
click at [1115, 513] on link "[PERSON_NAME]" at bounding box center [1089, 515] width 181 height 20
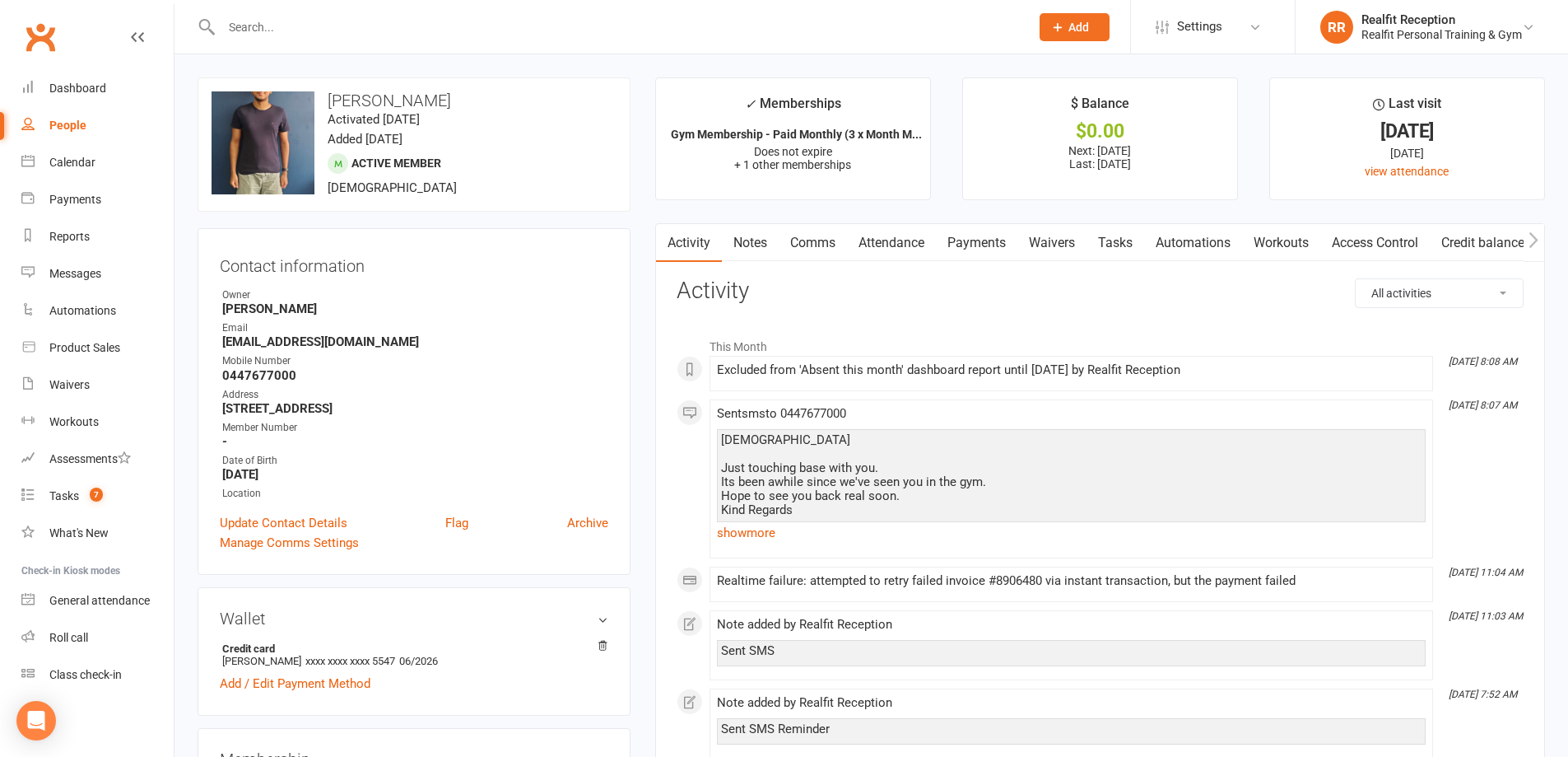
click at [988, 242] on link "Payments" at bounding box center [976, 243] width 82 height 38
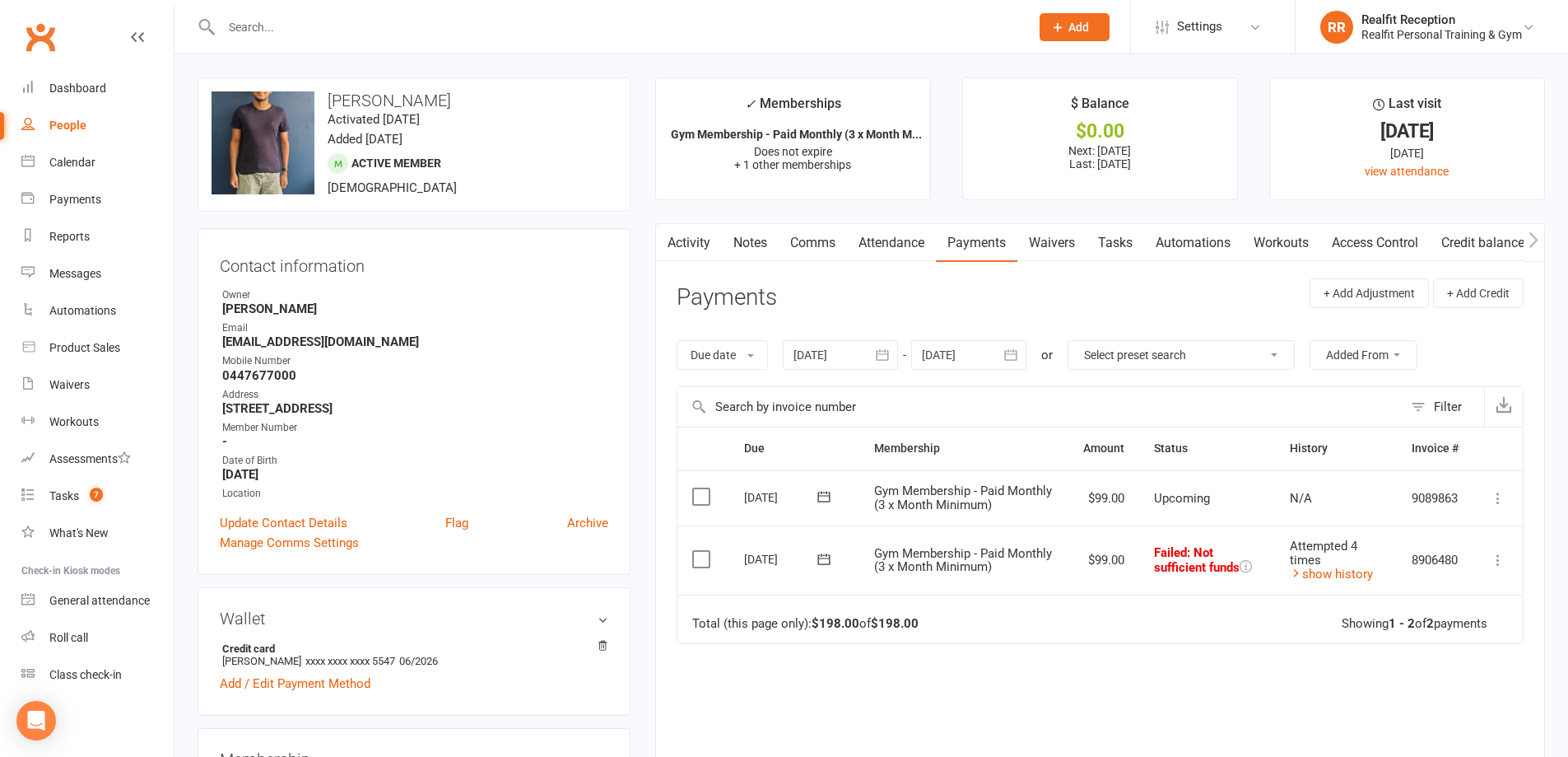
click at [683, 242] on link "Activity" at bounding box center [689, 243] width 66 height 38
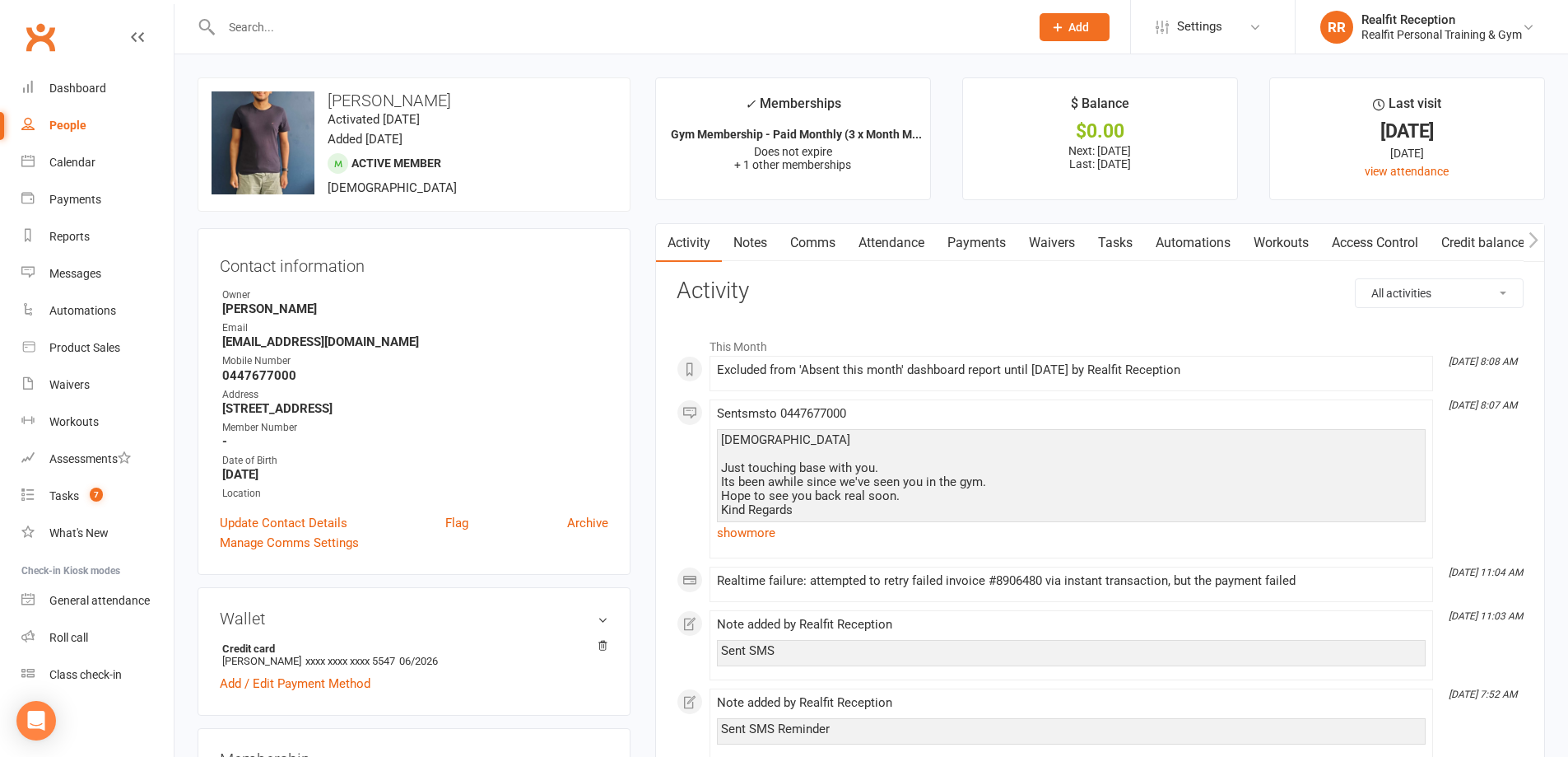
click at [757, 239] on link "Notes" at bounding box center [750, 243] width 57 height 38
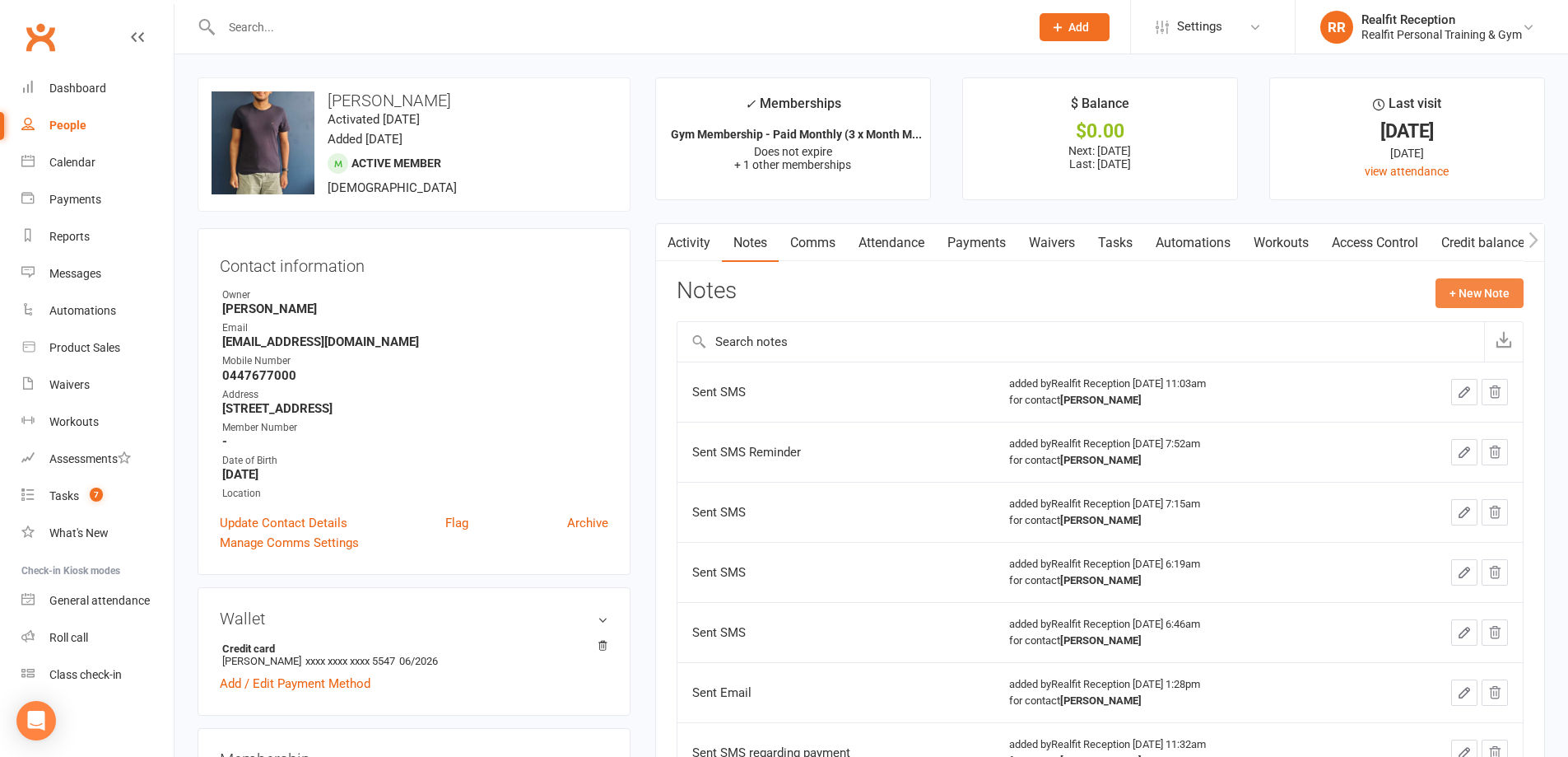
click at [1456, 288] on button "+ New Note" at bounding box center [1479, 293] width 88 height 30
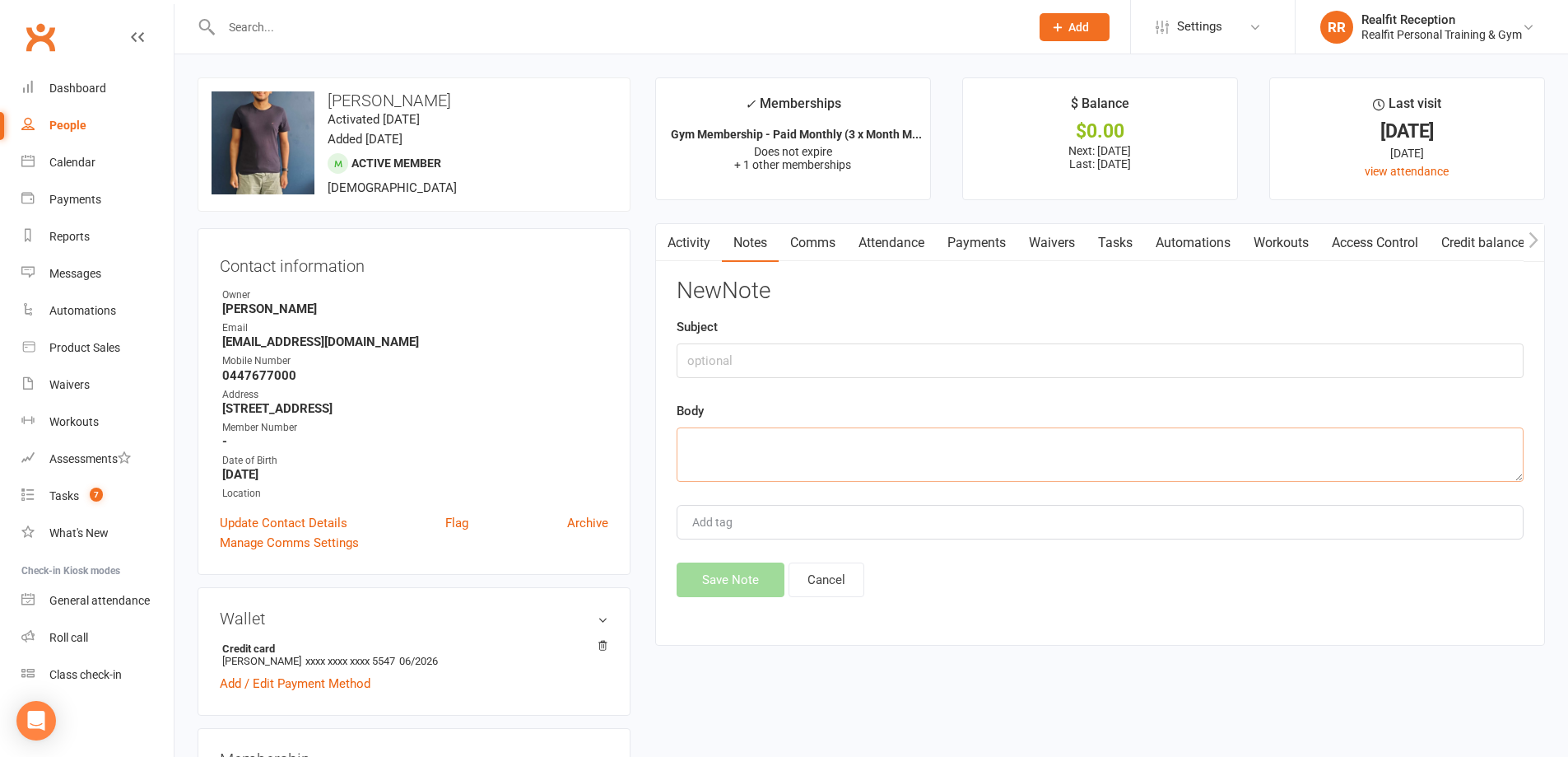
click at [765, 429] on textarea at bounding box center [1100, 455] width 847 height 54
type textarea "sent SMS"
click at [720, 592] on button "Save Note" at bounding box center [730, 579] width 108 height 34
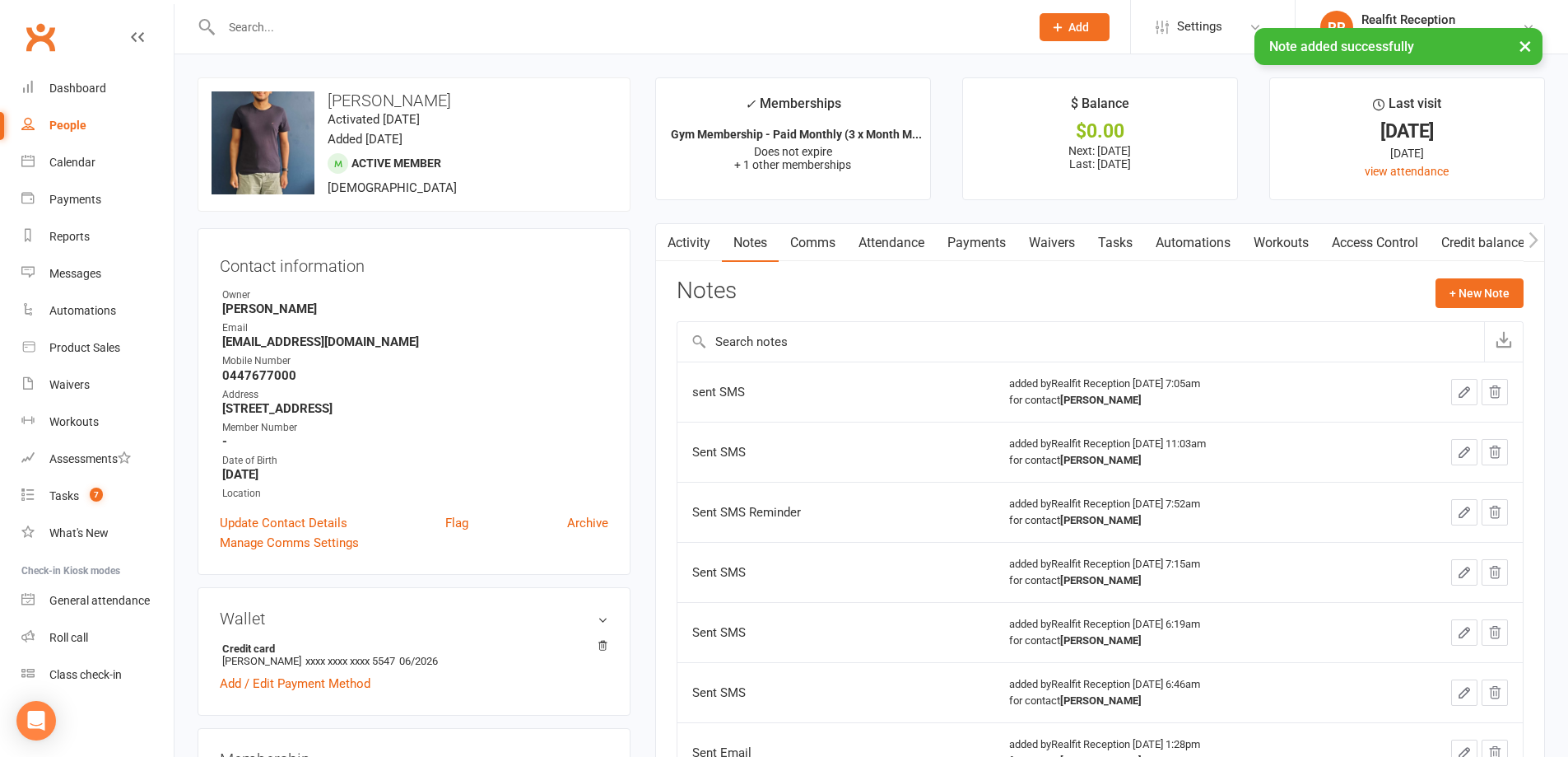
click at [891, 243] on link "Attendance" at bounding box center [891, 243] width 89 height 38
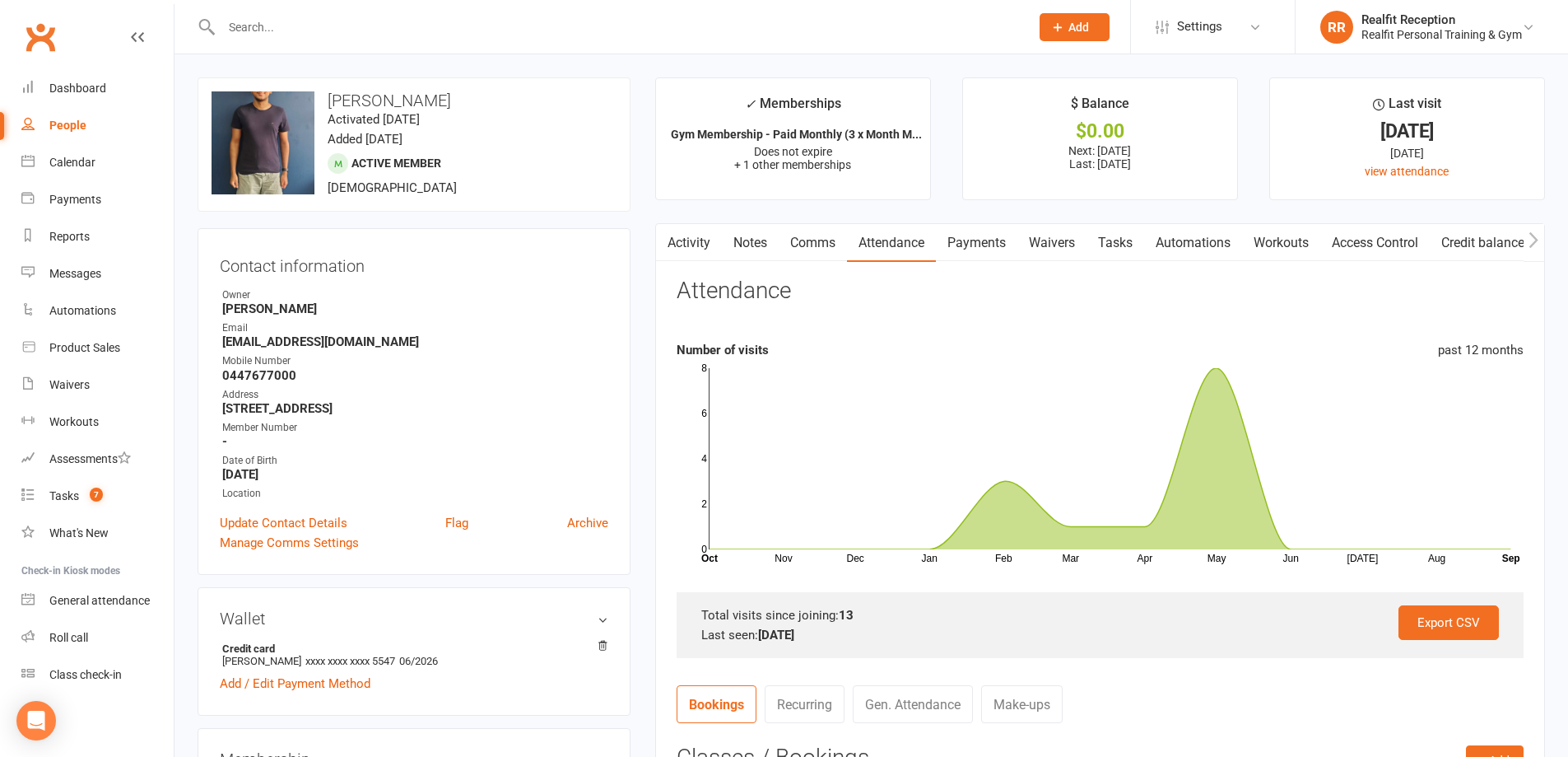
click at [1116, 244] on link "Tasks" at bounding box center [1114, 243] width 57 height 38
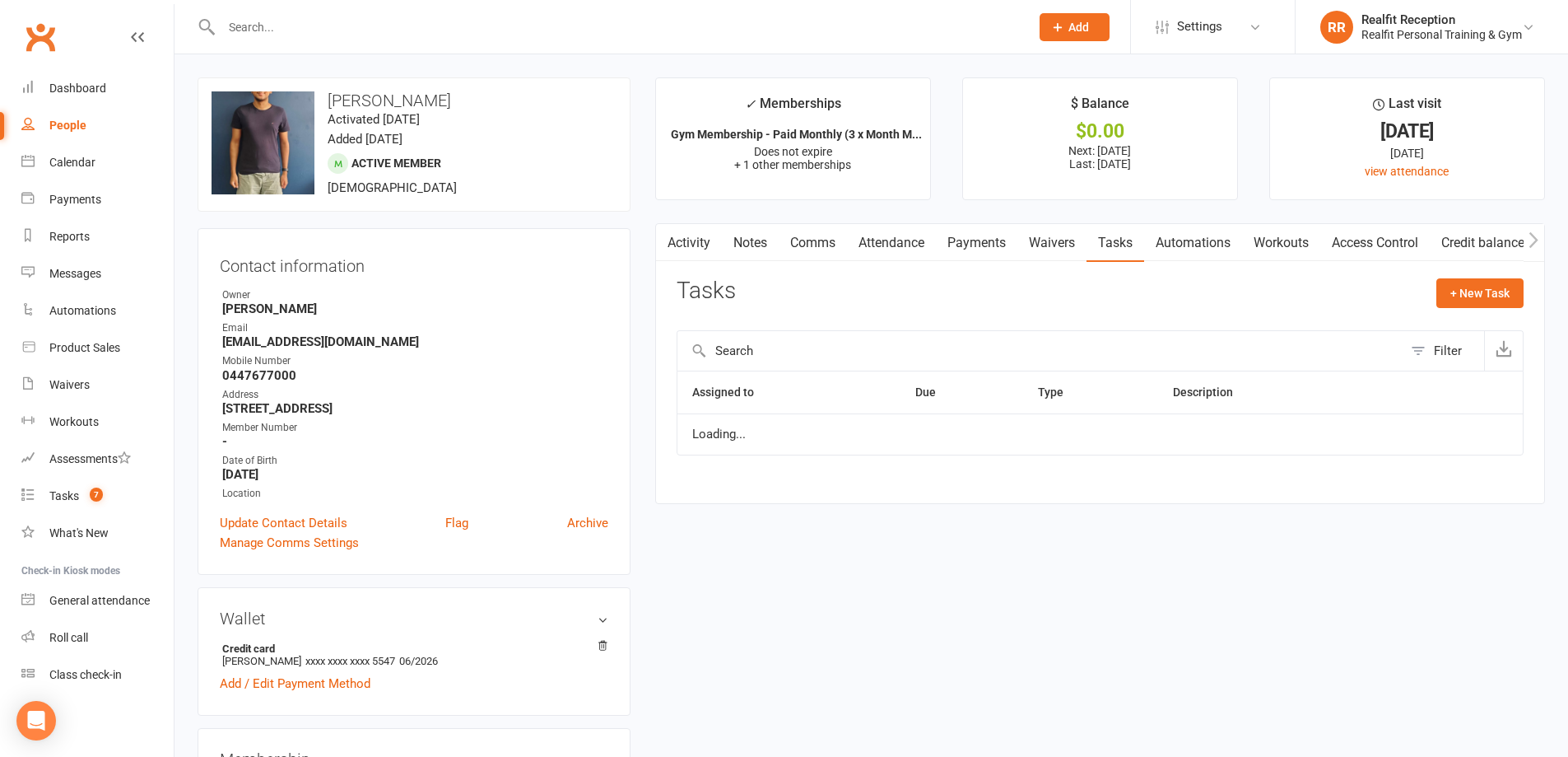
select select "waiting"
click at [1336, 446] on select "Not Started In Progress Waiting Complete" at bounding box center [1283, 442] width 122 height 28
click at [1236, 428] on select "Not Started In Progress Waiting Complete" at bounding box center [1283, 442] width 122 height 28
click at [1463, 436] on icon "button" at bounding box center [1464, 442] width 15 height 15
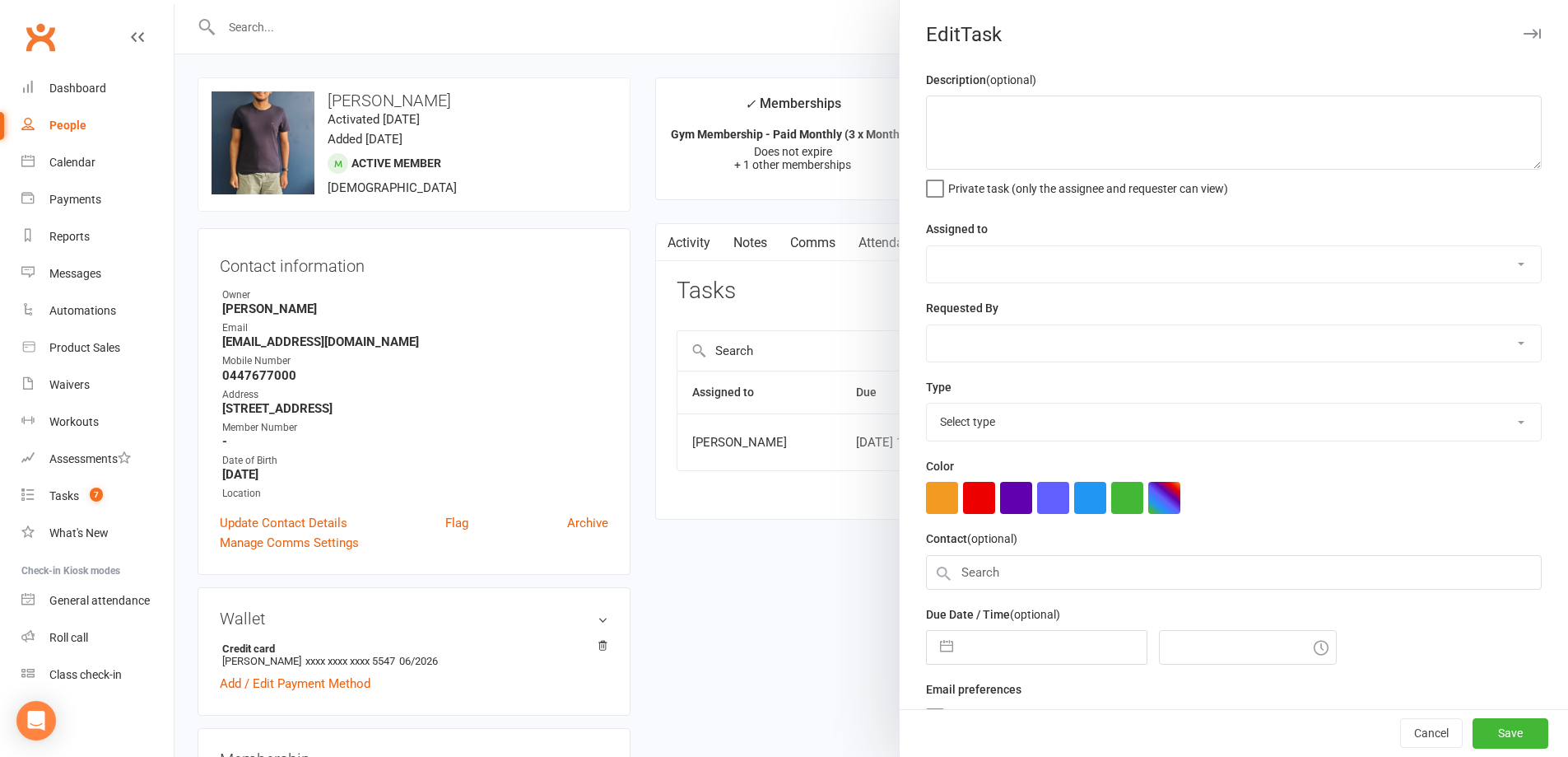
select select "49223"
type input "17 Sep 2025"
type input "1:00pm"
select select "30000"
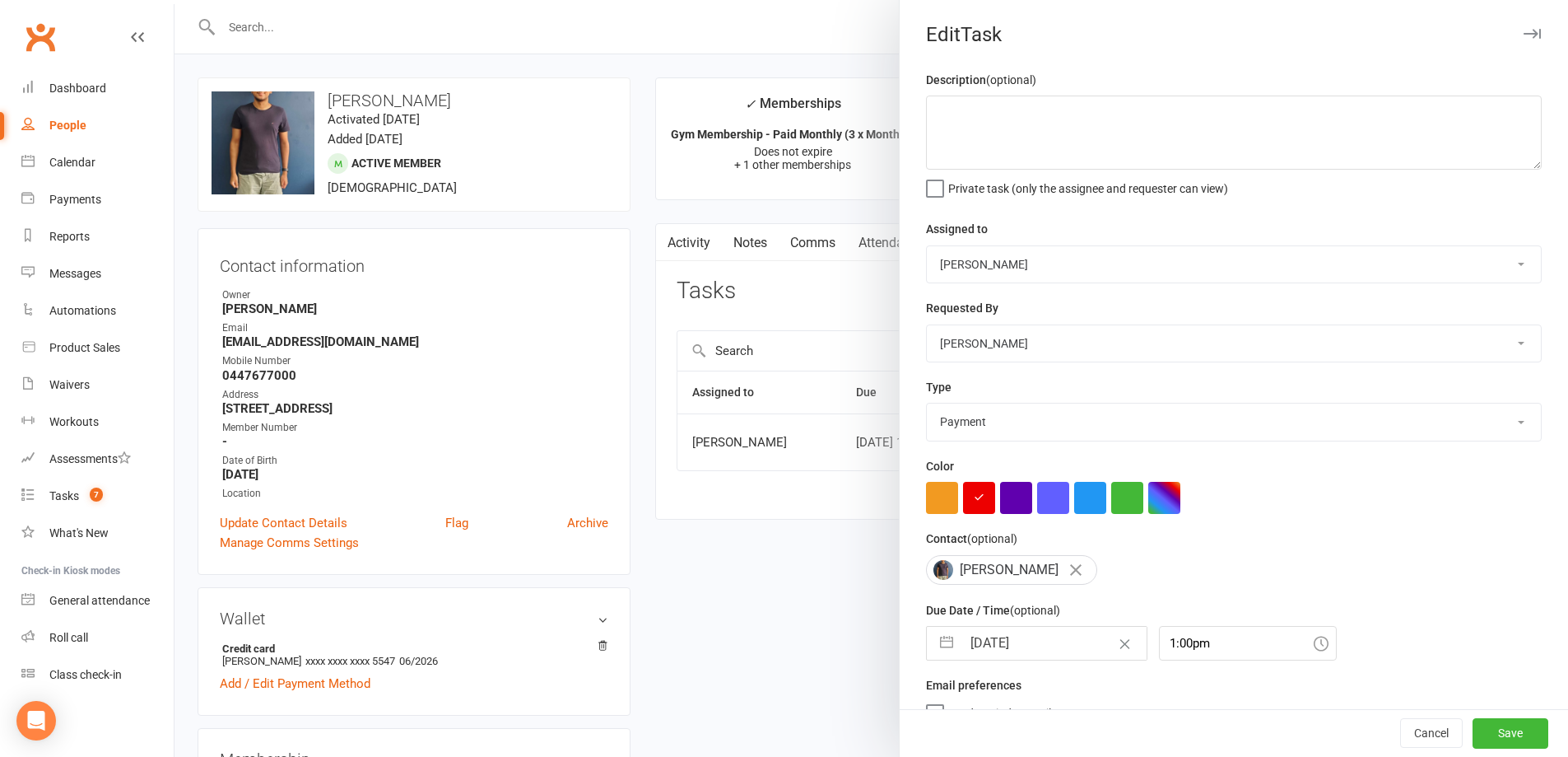
select select "7"
select select "2025"
select select "8"
select select "2025"
select select "9"
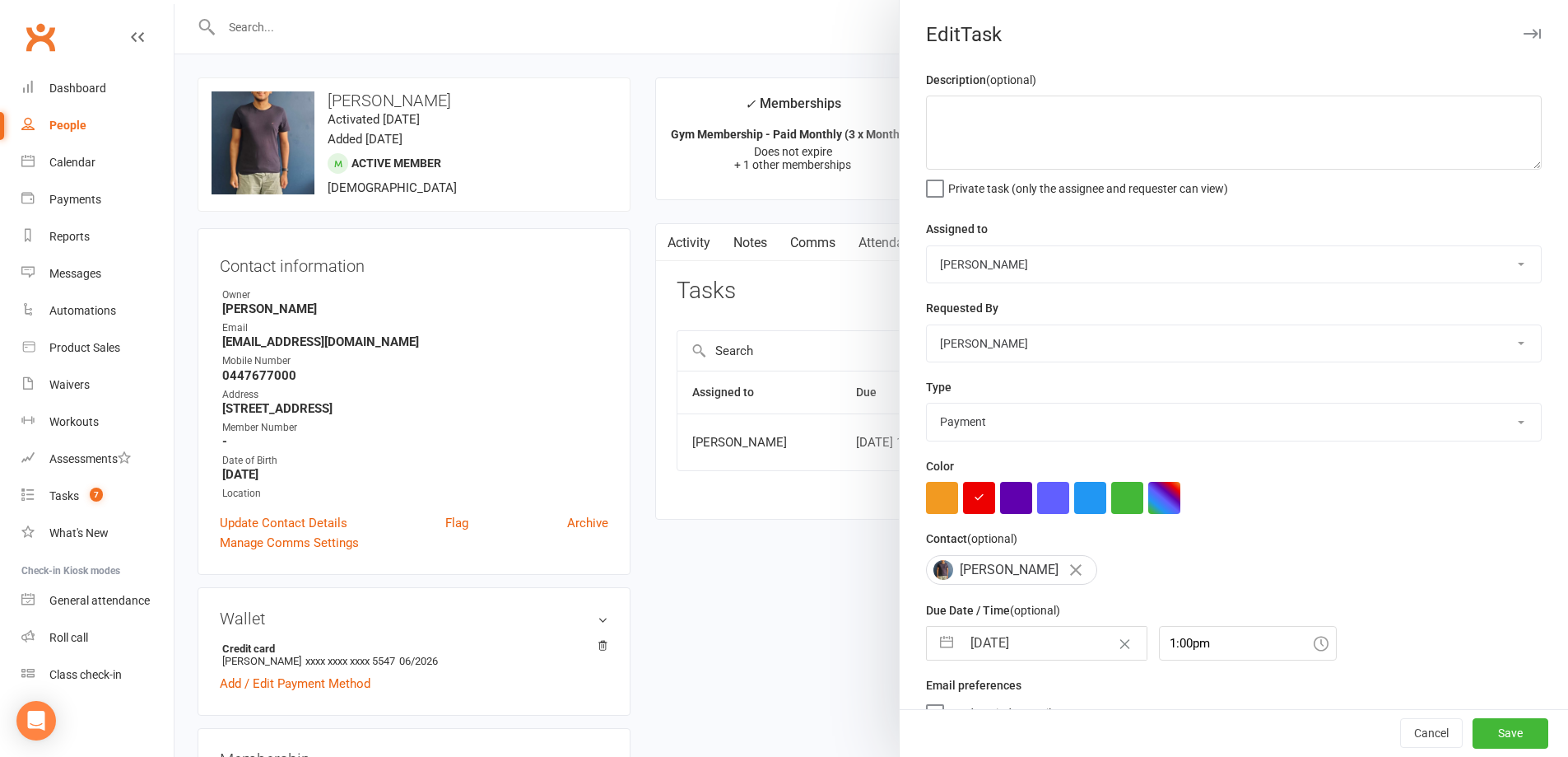
select select "2025"
click at [1070, 650] on input "17 Sep 2025" at bounding box center [1054, 643] width 185 height 33
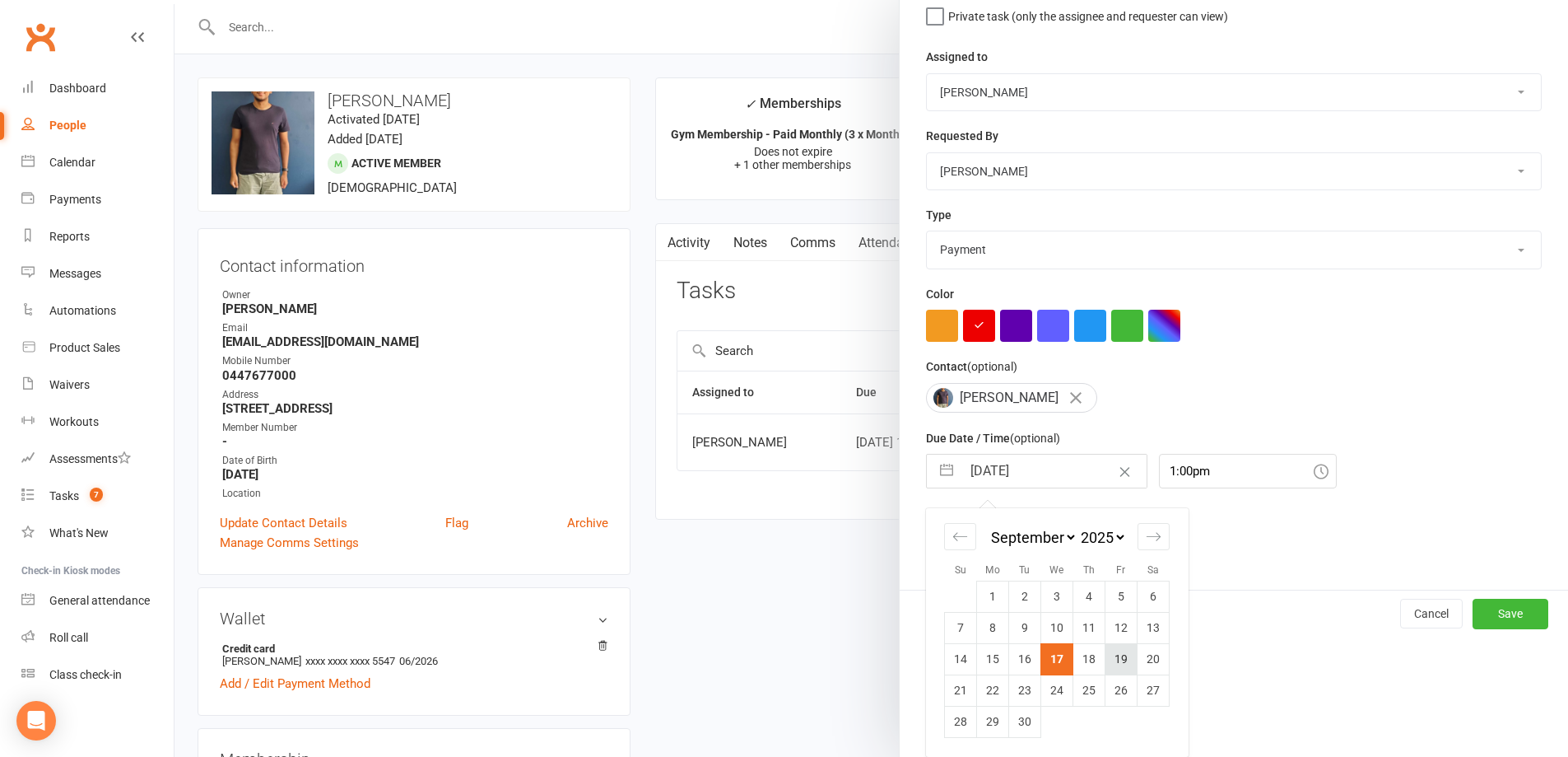
click at [1119, 654] on td "19" at bounding box center [1121, 658] width 32 height 31
type input "19 Sep 2025"
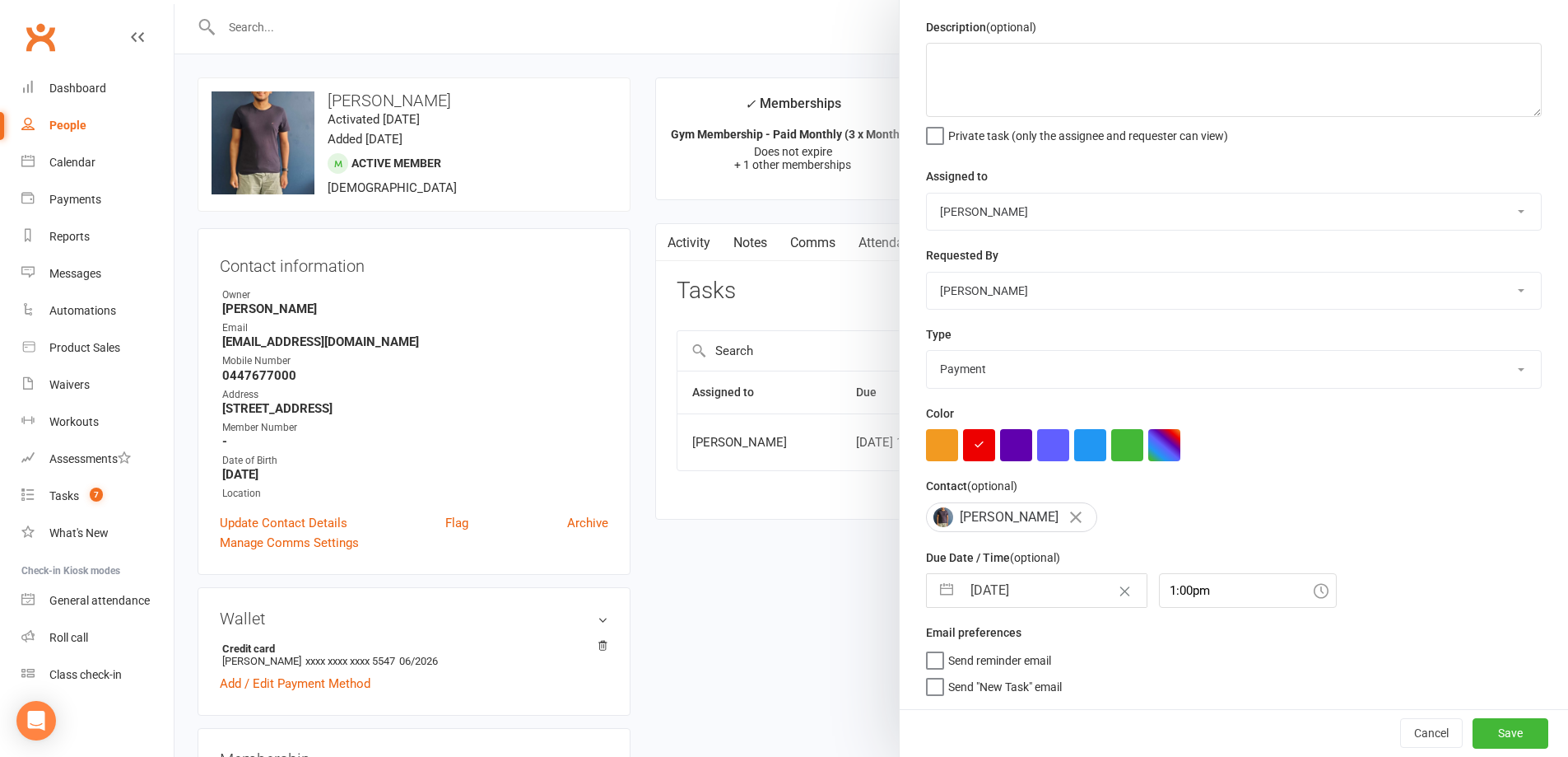
scroll to position [59, 0]
click at [1473, 725] on button "Save" at bounding box center [1510, 732] width 75 height 30
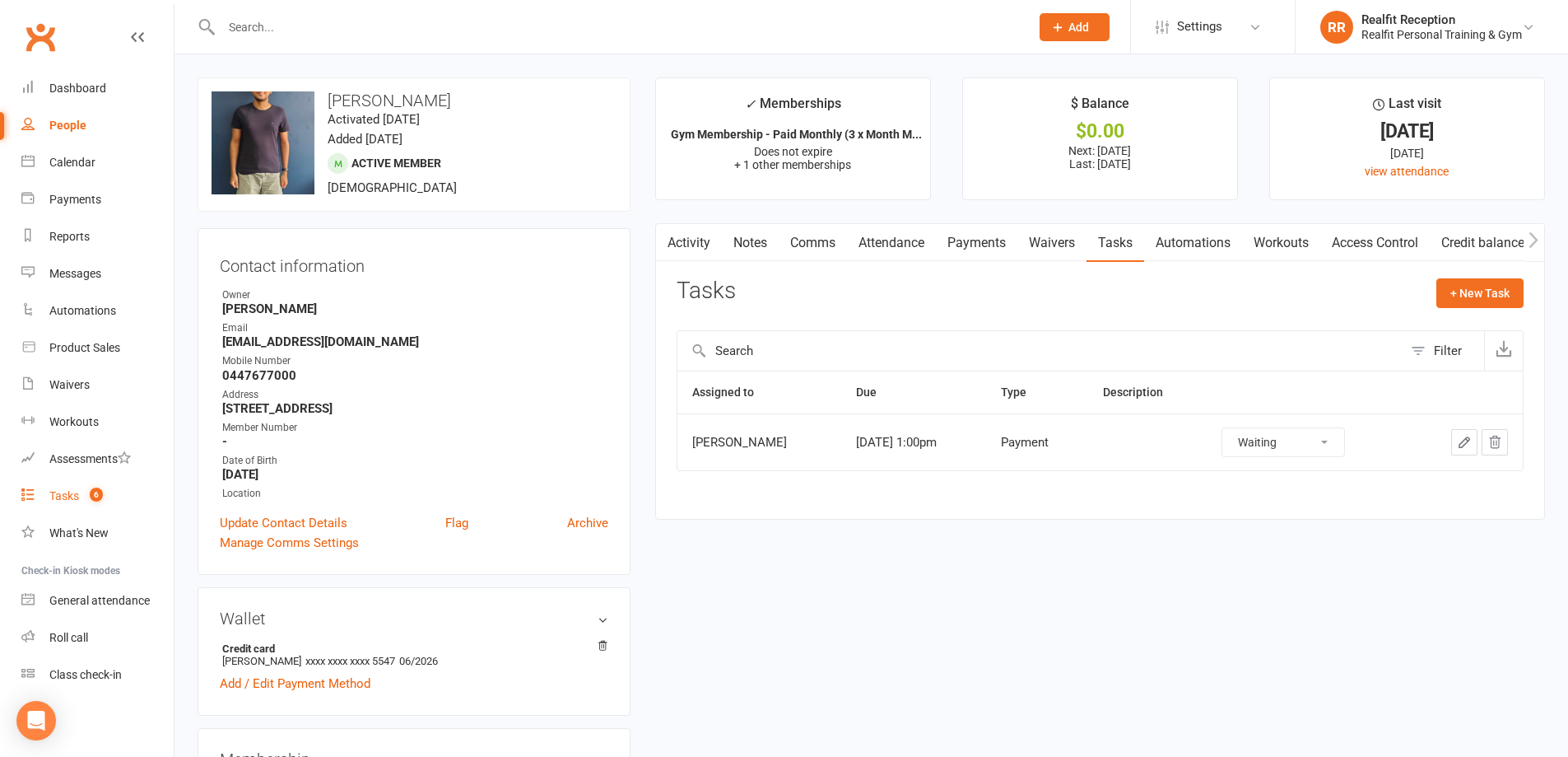
click at [74, 497] on div "Tasks" at bounding box center [64, 496] width 30 height 14
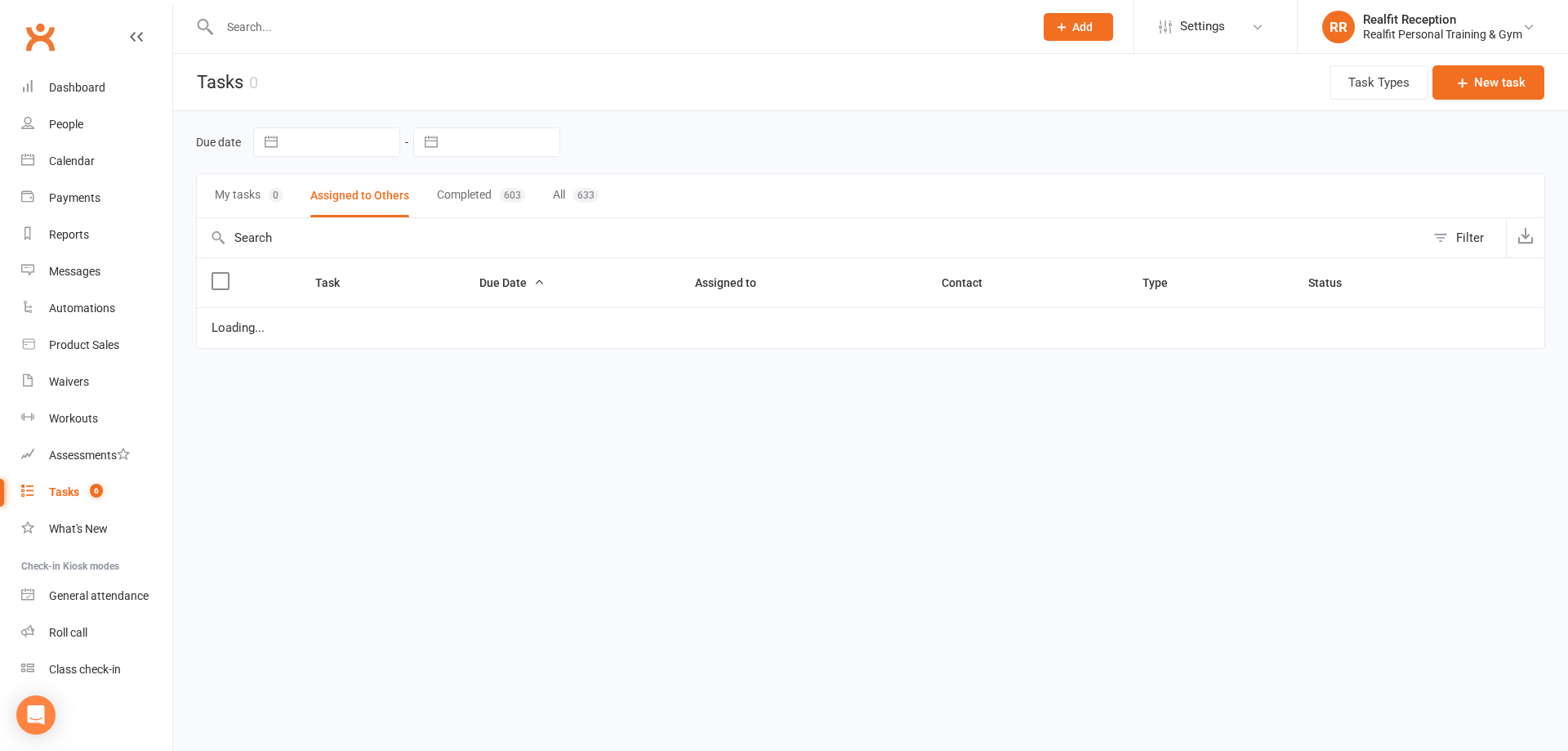
select select "started"
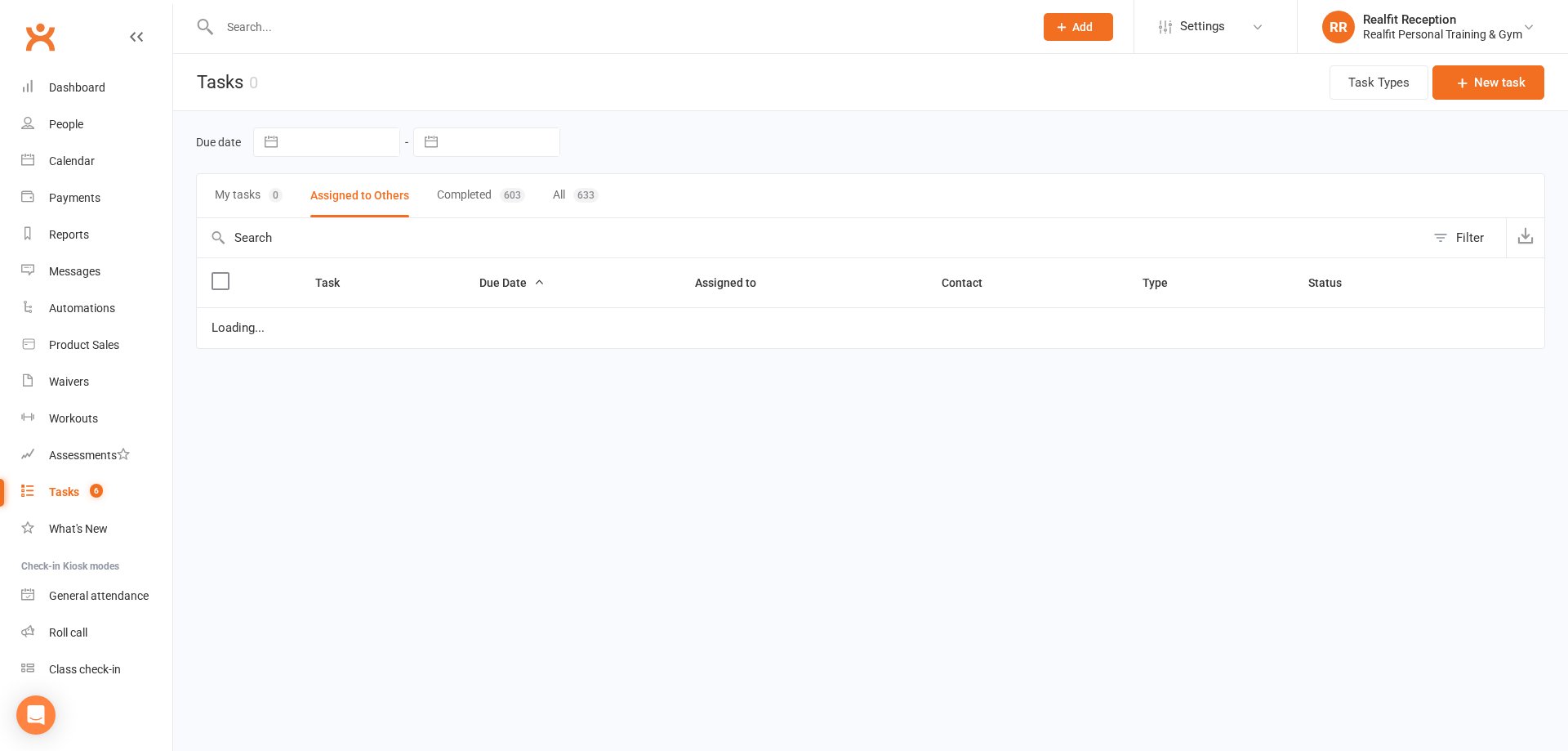
select select "waiting"
select select "started"
select select "waiting"
select select "started"
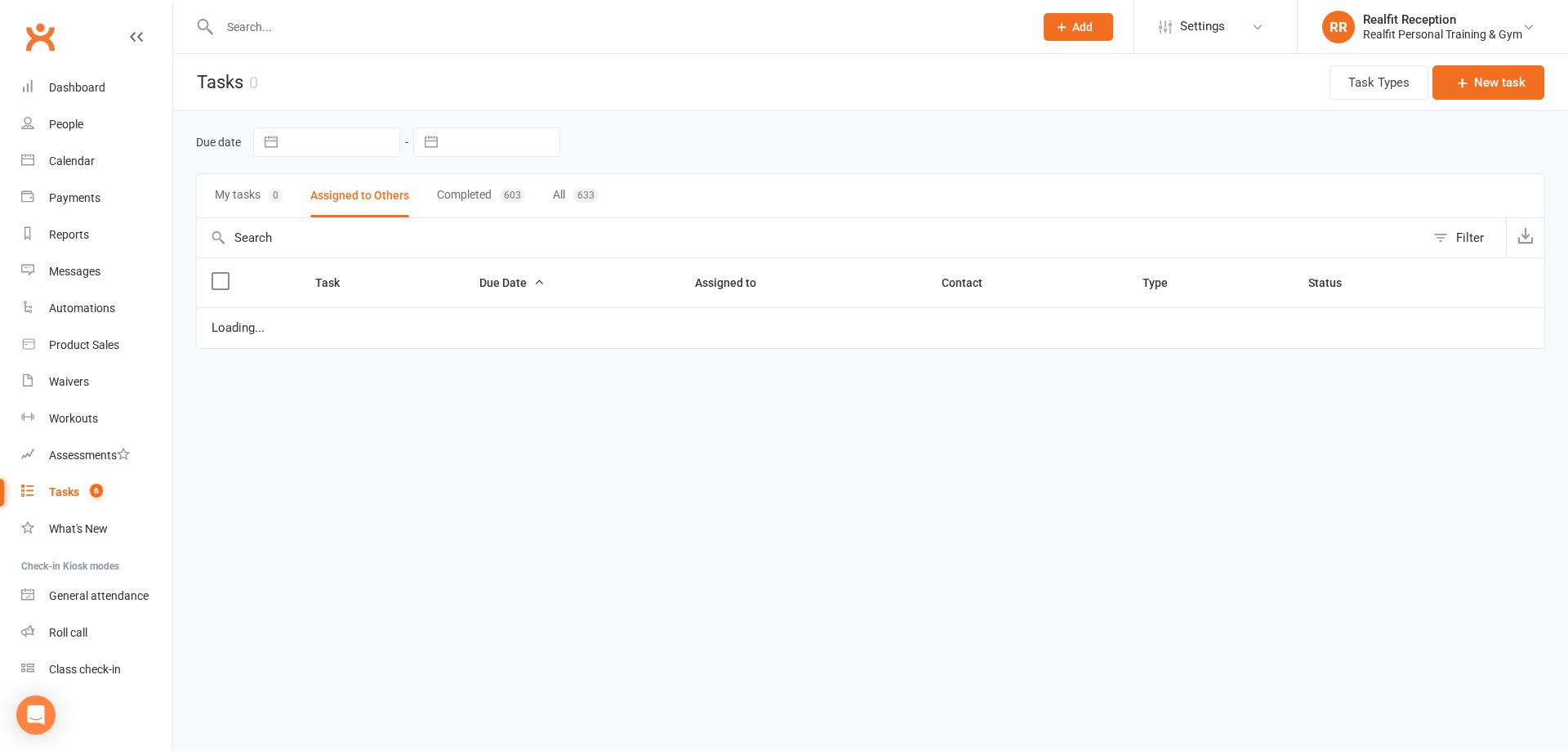
select select "started"
select select "waiting"
select select "started"
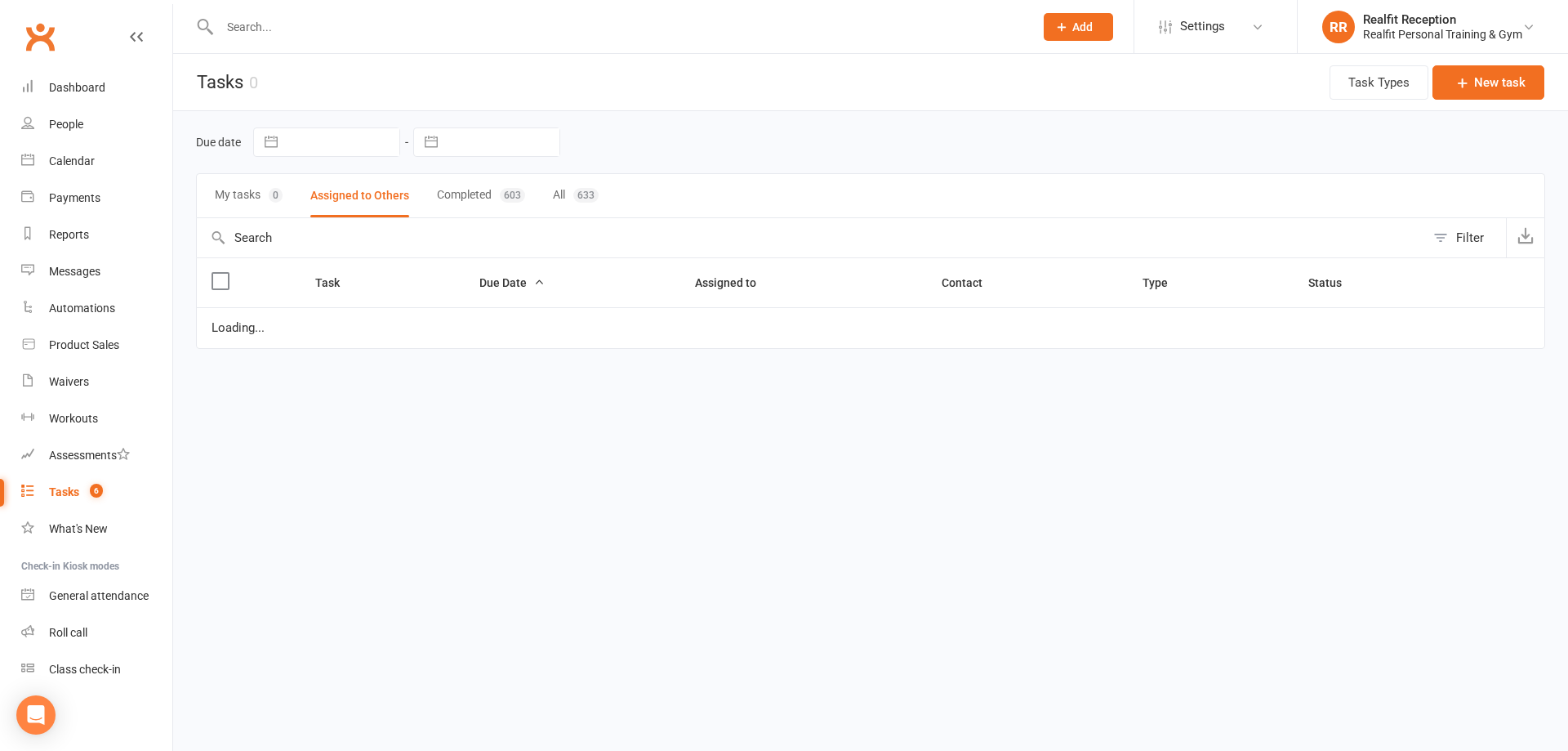
select select "waiting"
select select "started"
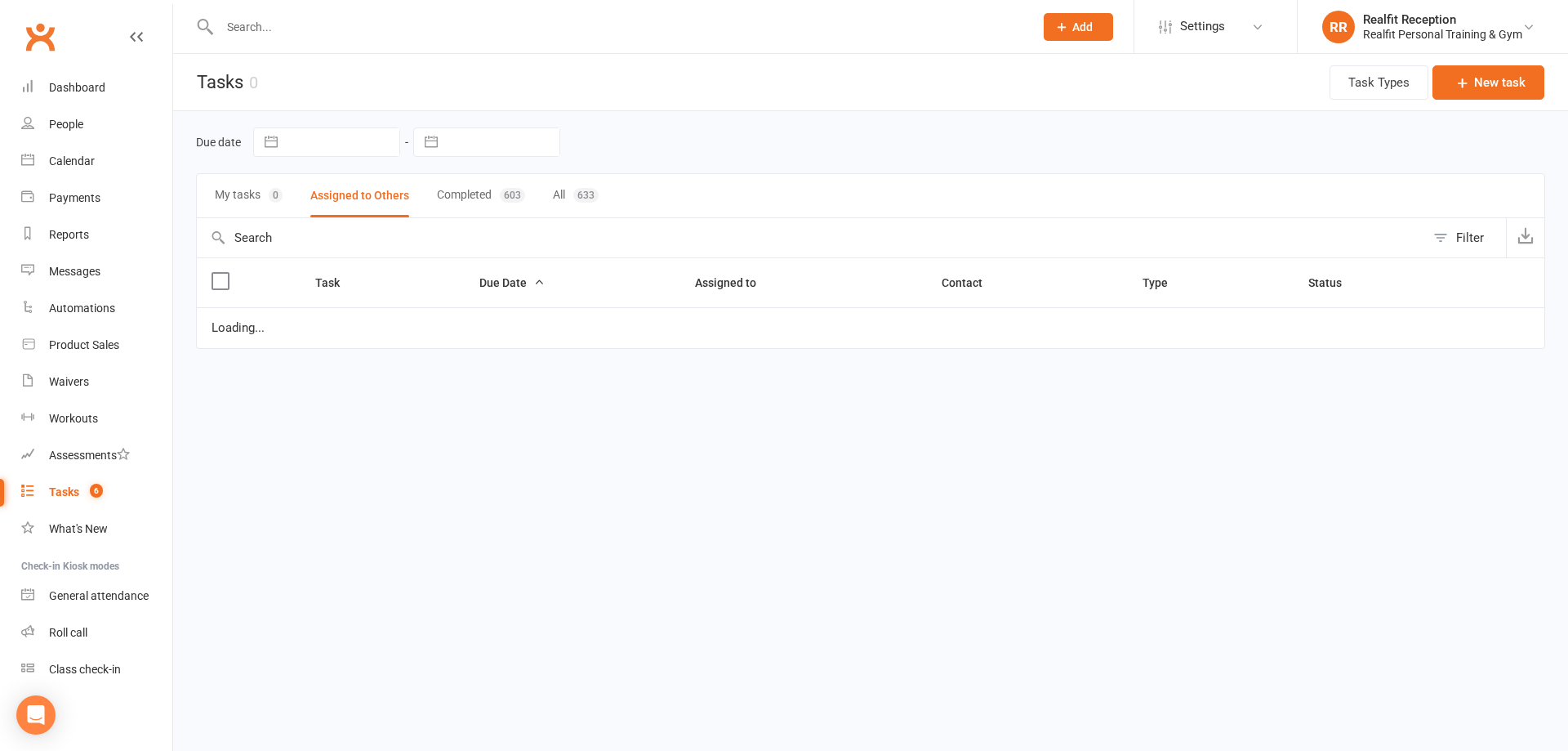
select select "waiting"
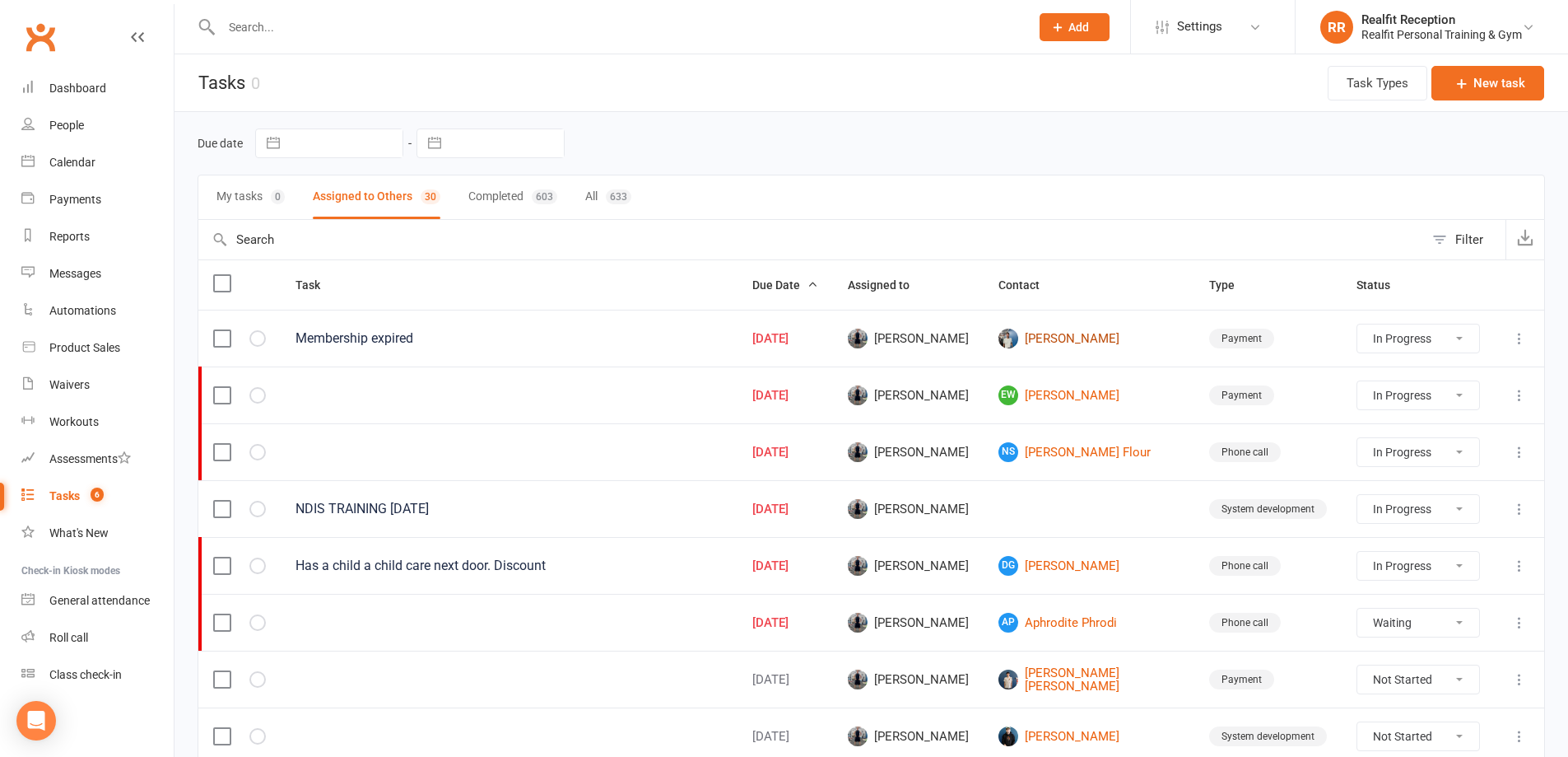
click at [1102, 336] on link "Paul Bell" at bounding box center [1089, 339] width 181 height 20
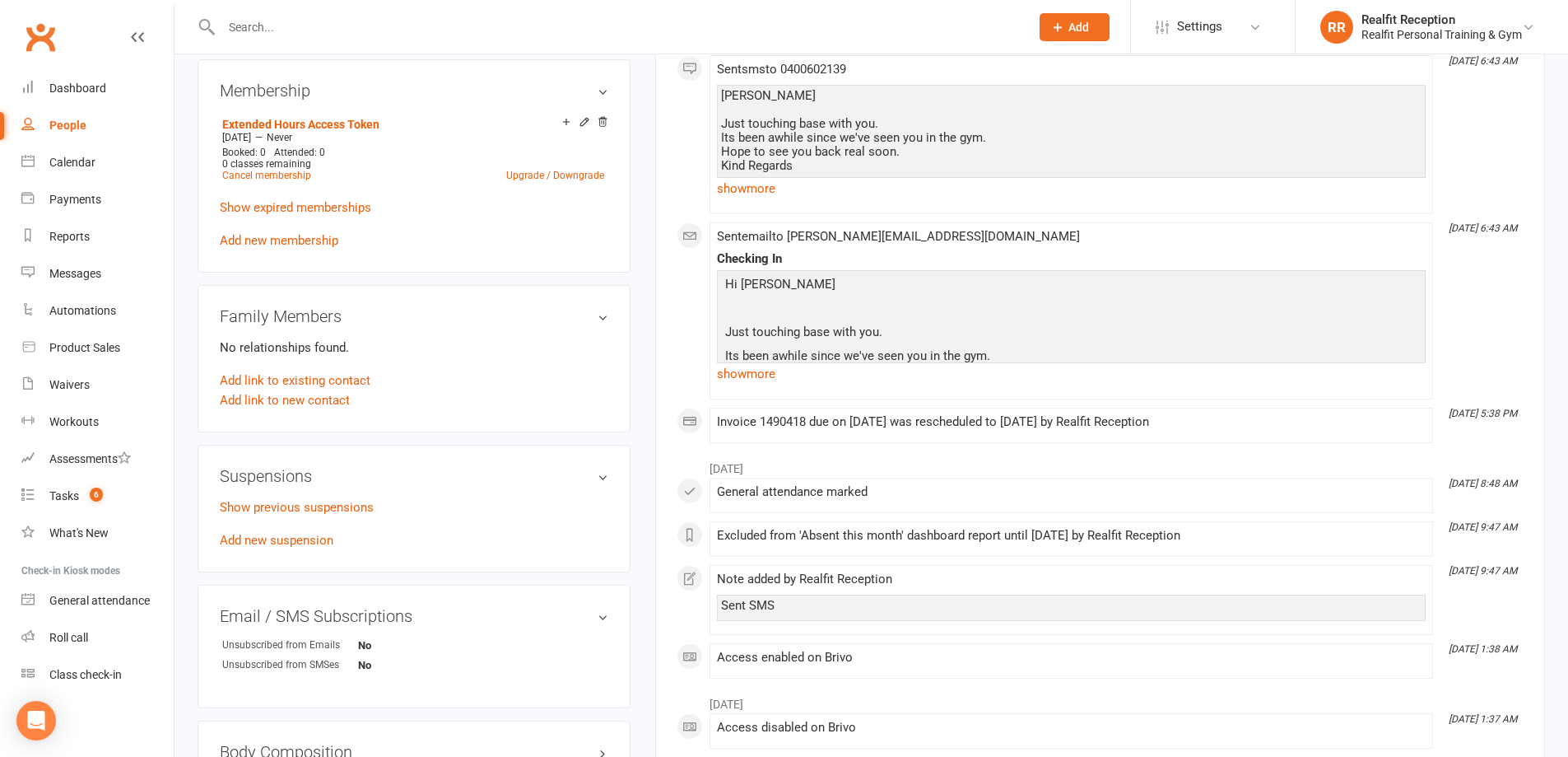
scroll to position [1317, 0]
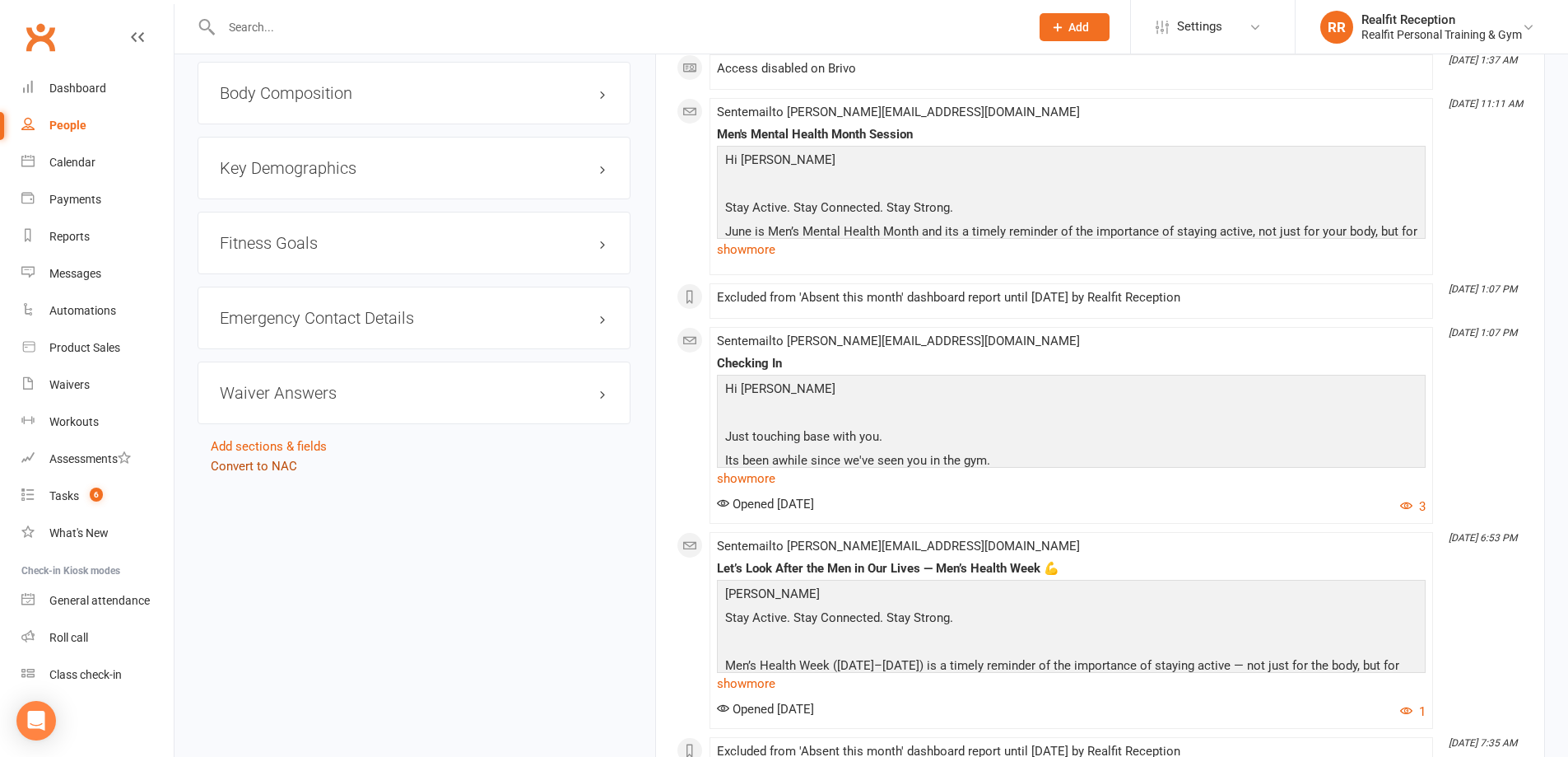
click at [260, 461] on link "Convert to NAC" at bounding box center [253, 466] width 86 height 15
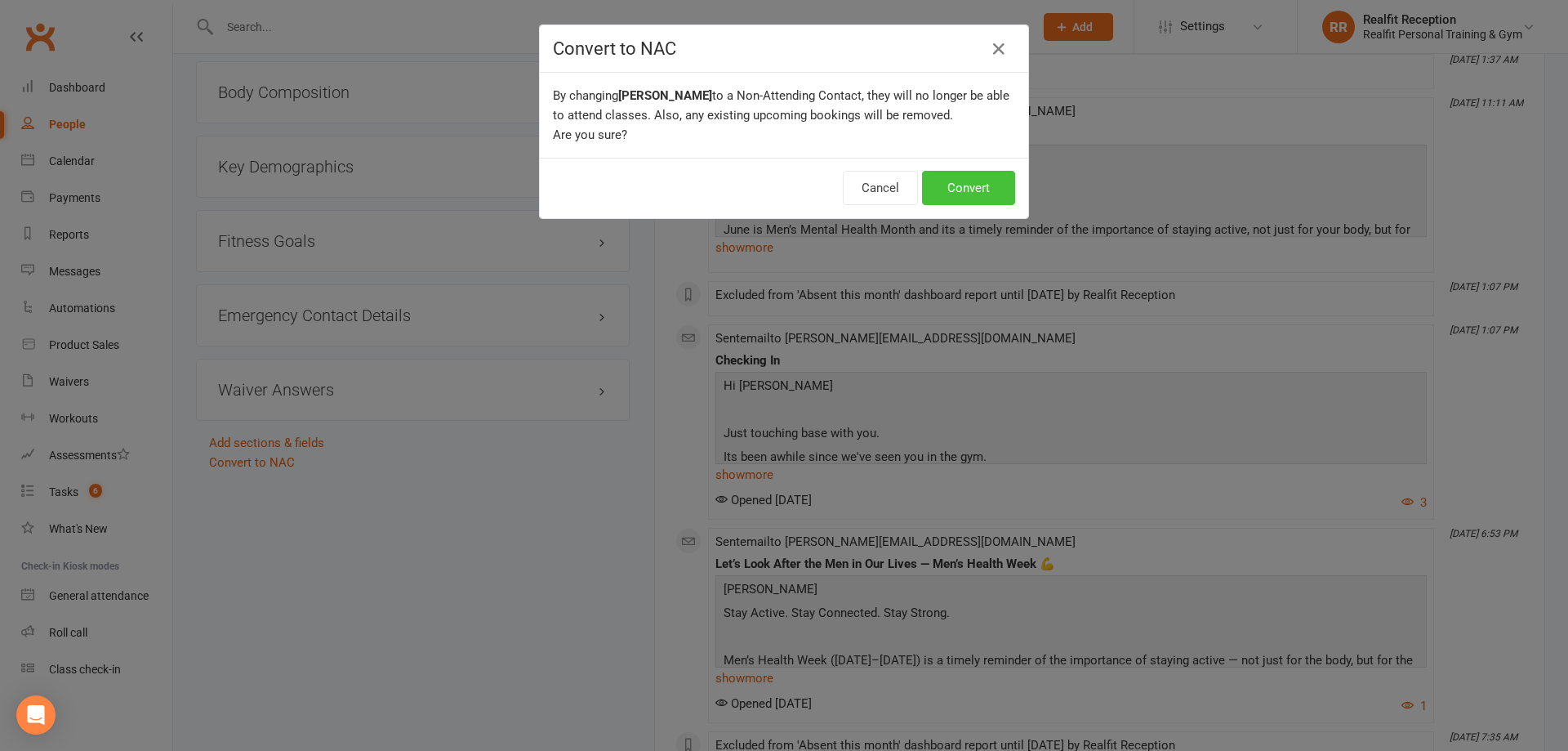
click at [960, 197] on button "Convert" at bounding box center [968, 188] width 93 height 34
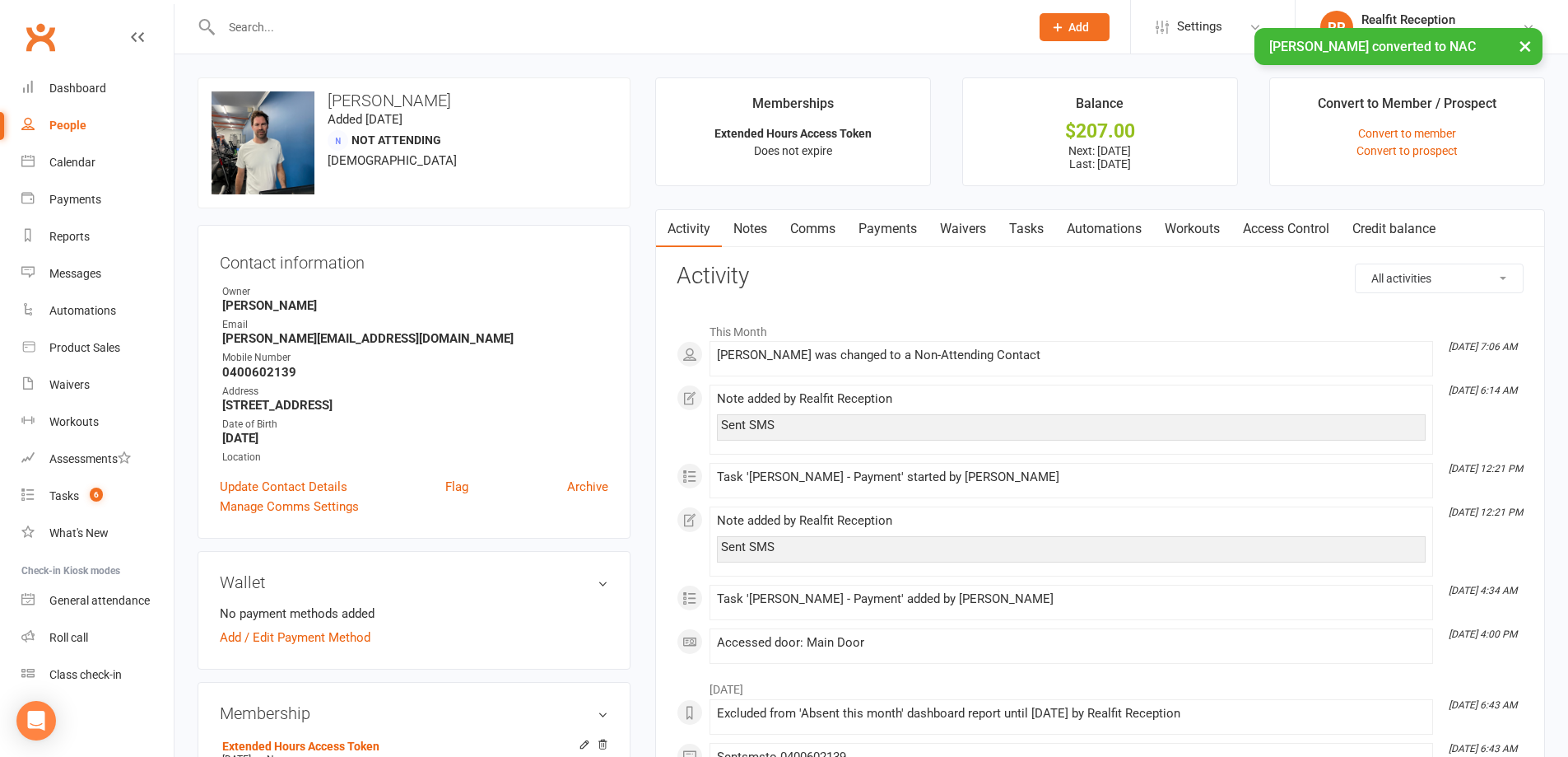
click at [1032, 231] on link "Tasks" at bounding box center [1025, 229] width 57 height 38
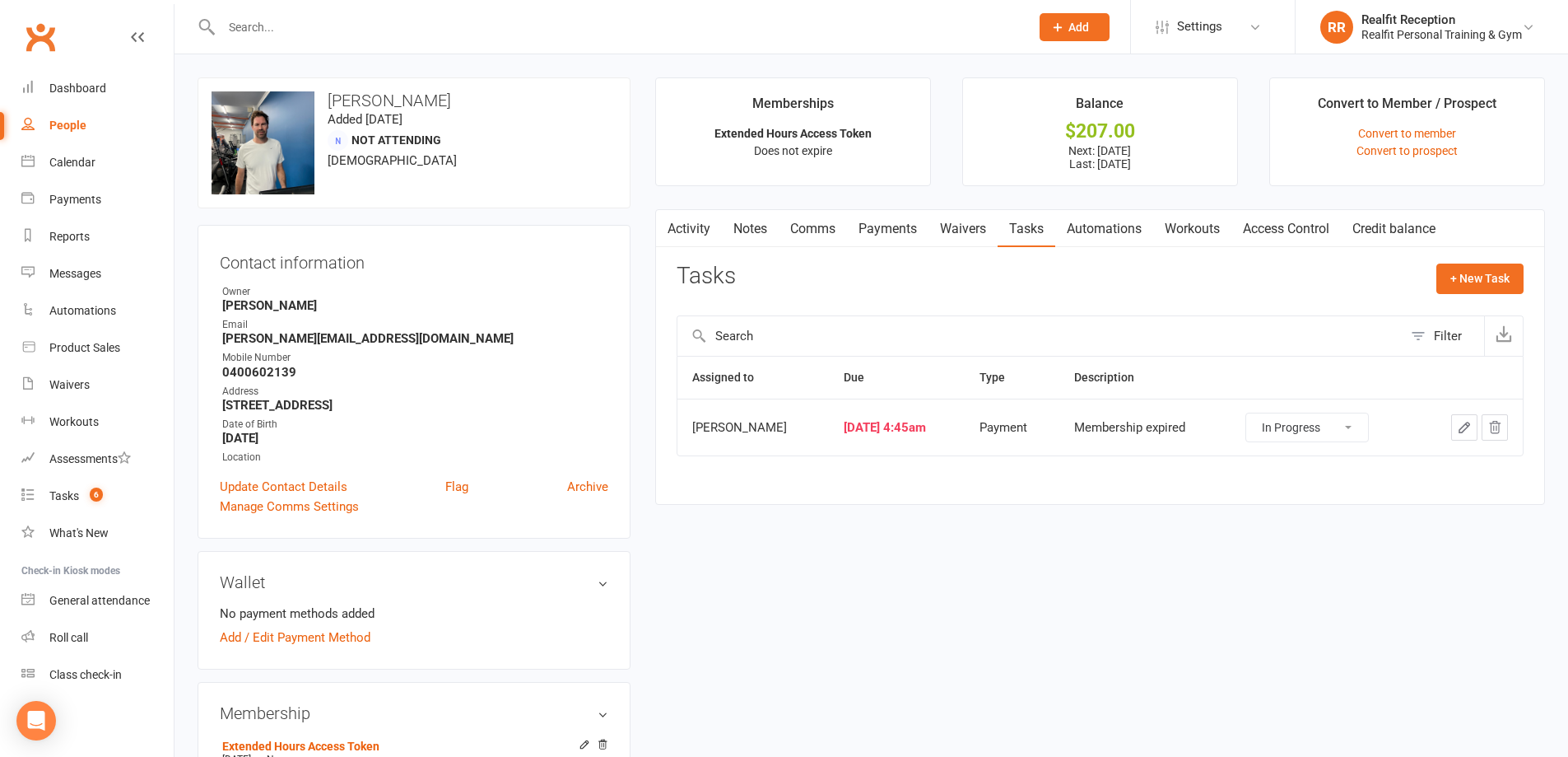
click at [1354, 434] on select "Not Started In Progress Waiting Complete" at bounding box center [1307, 427] width 122 height 28
click at [1259, 413] on select "Not Started In Progress Waiting Complete" at bounding box center [1307, 427] width 122 height 28
select select "started"
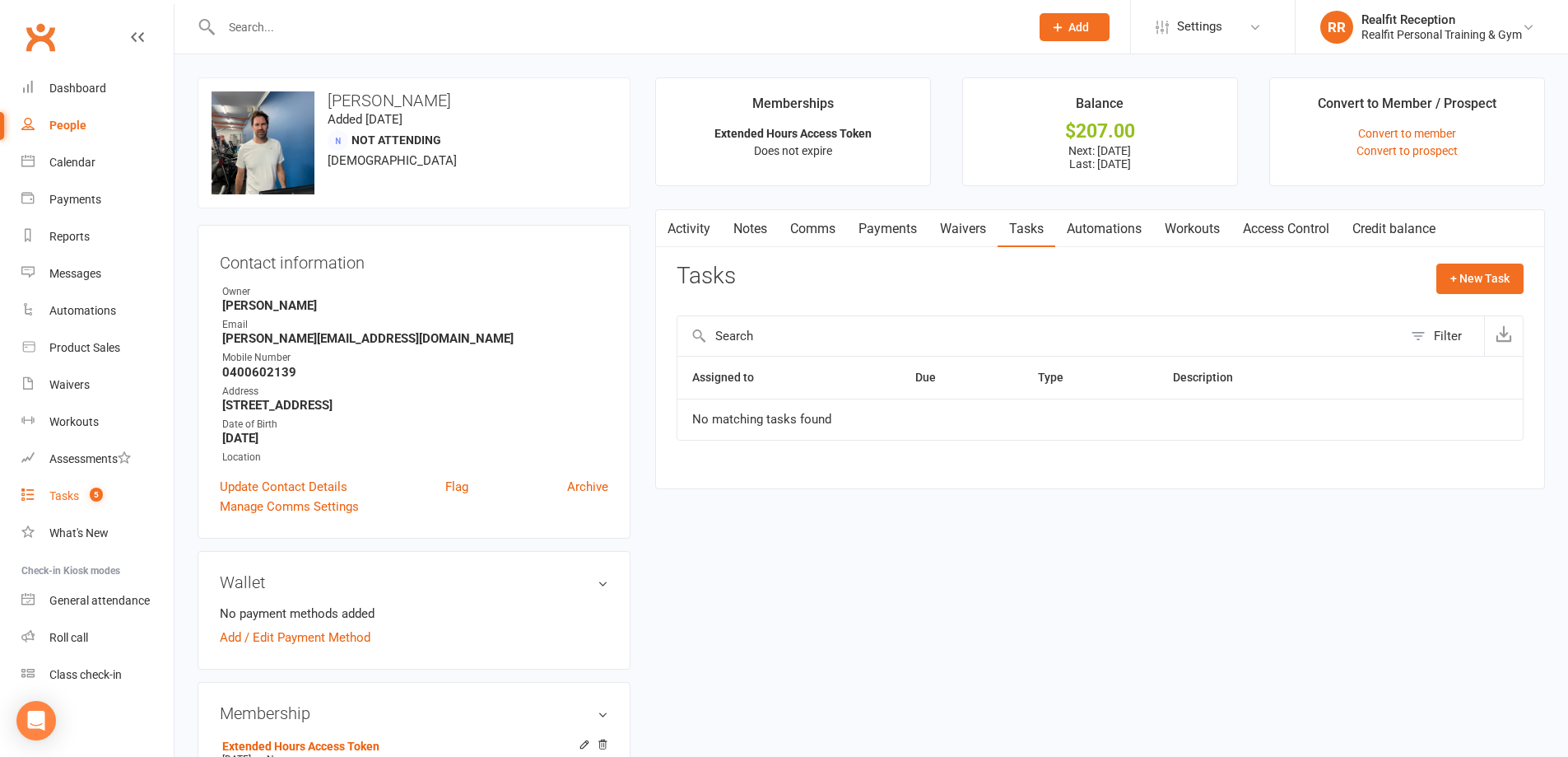
click at [58, 500] on div "Tasks" at bounding box center [64, 496] width 30 height 14
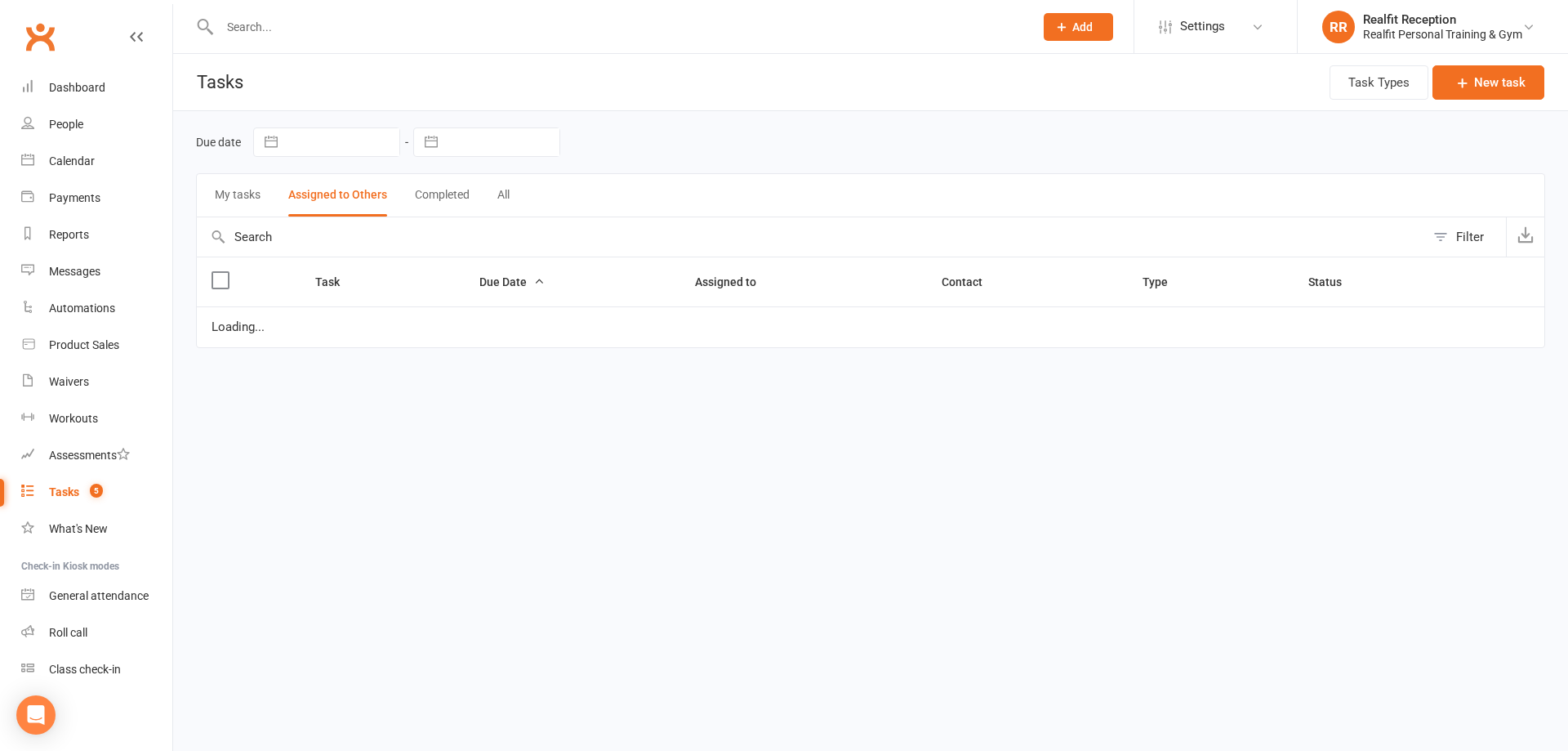
select select "started"
select select "waiting"
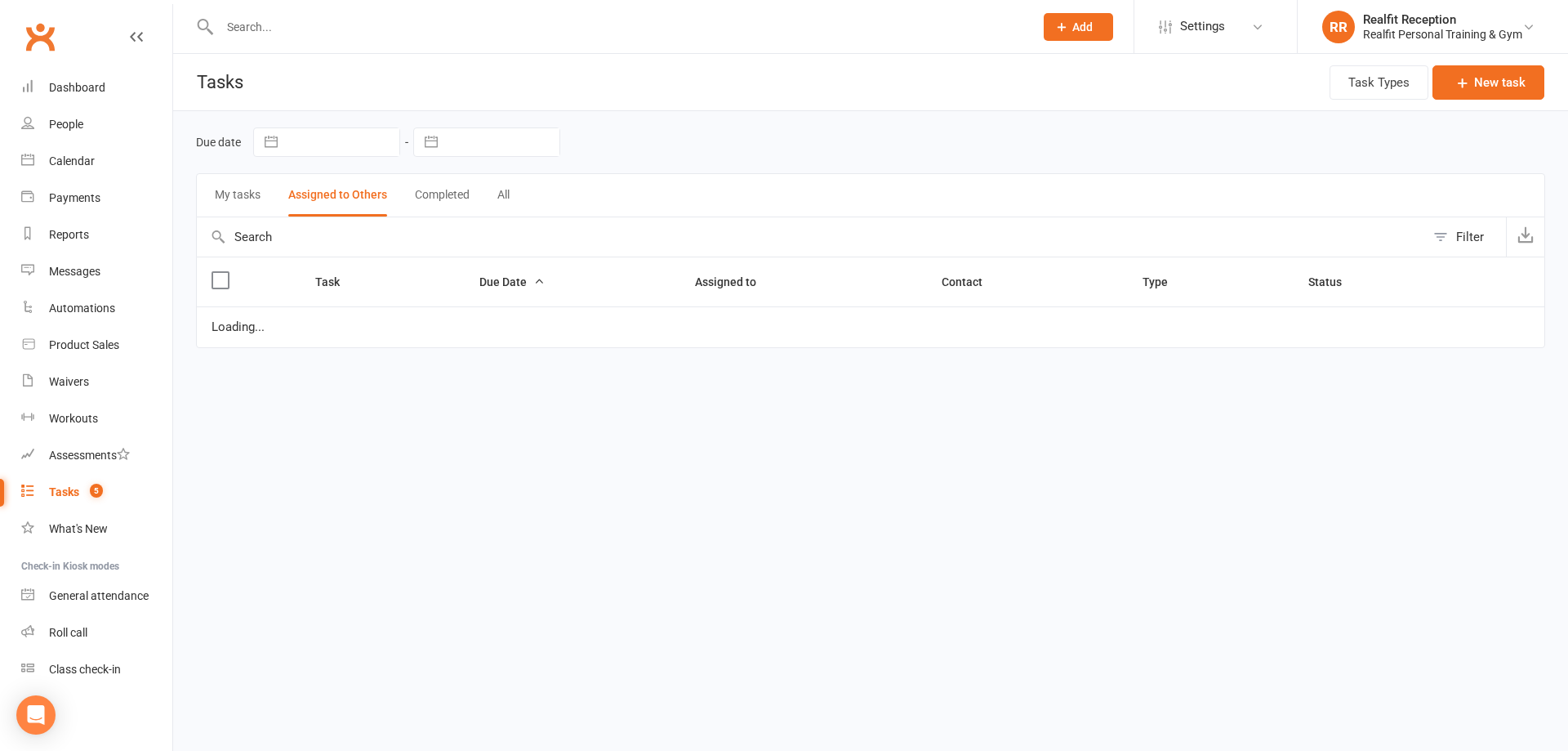
select select "waiting"
select select "started"
select select "waiting"
select select "started"
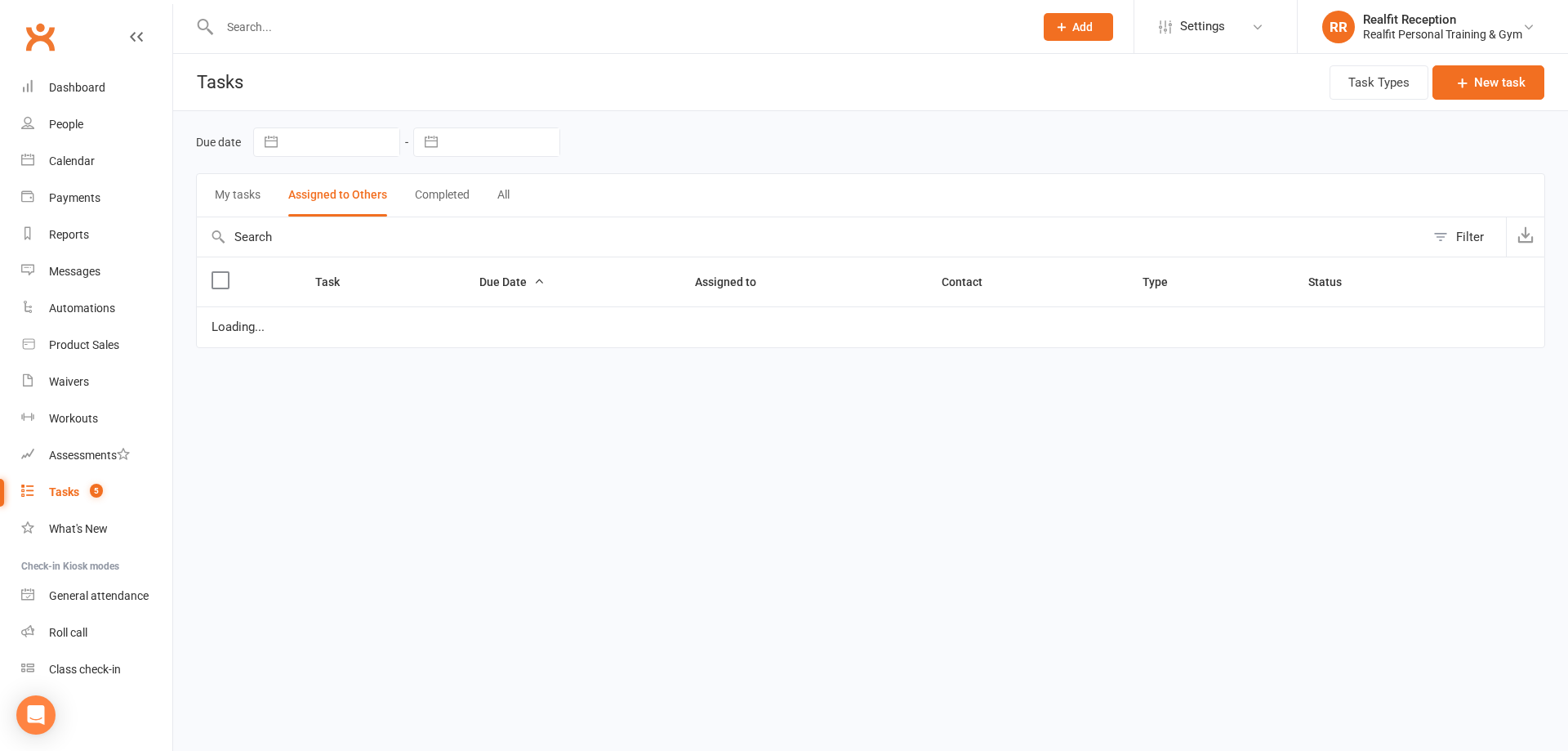
select select "started"
select select "waiting"
select select "started"
select select "waiting"
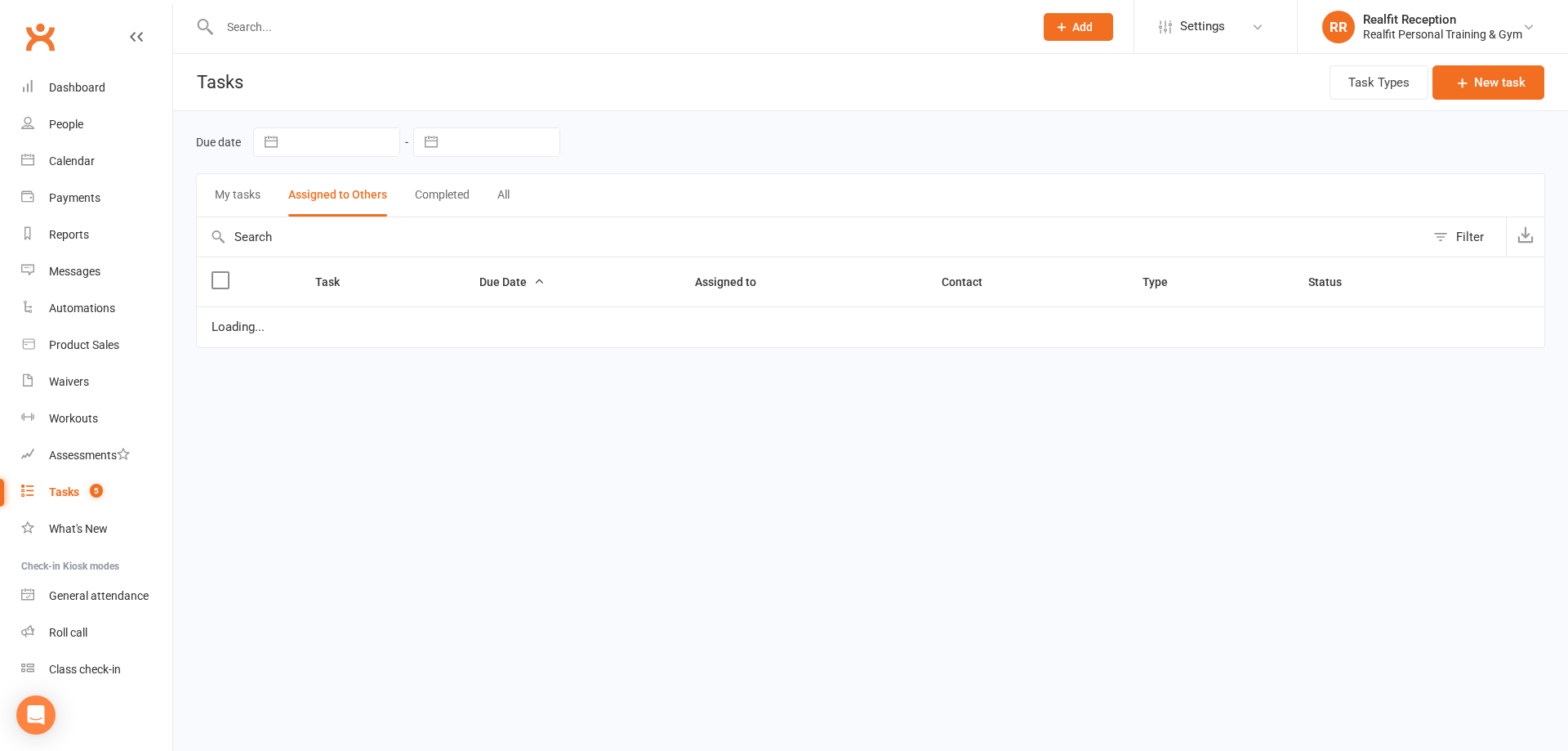
select select "waiting"
select select "started"
select select "waiting"
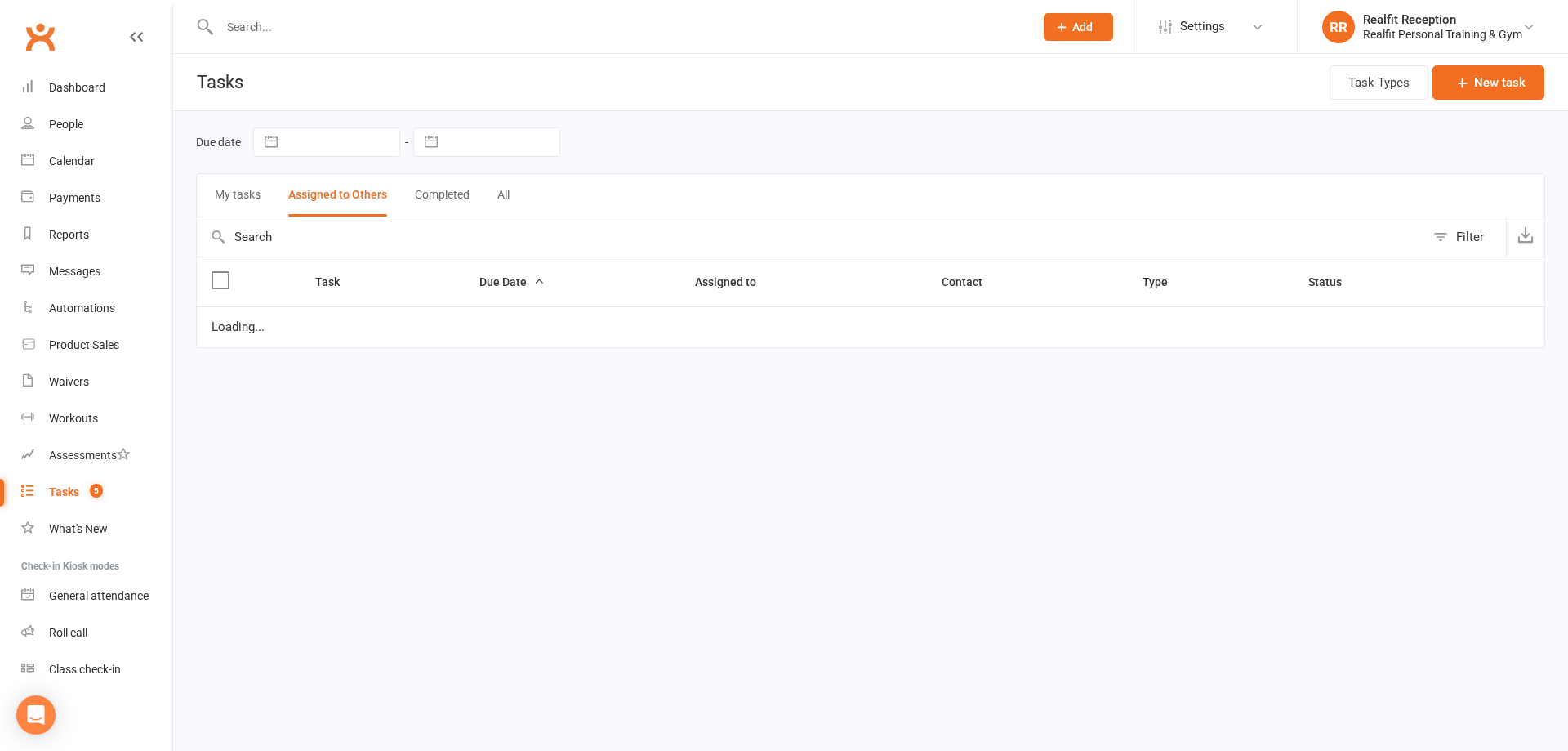
select select "waiting"
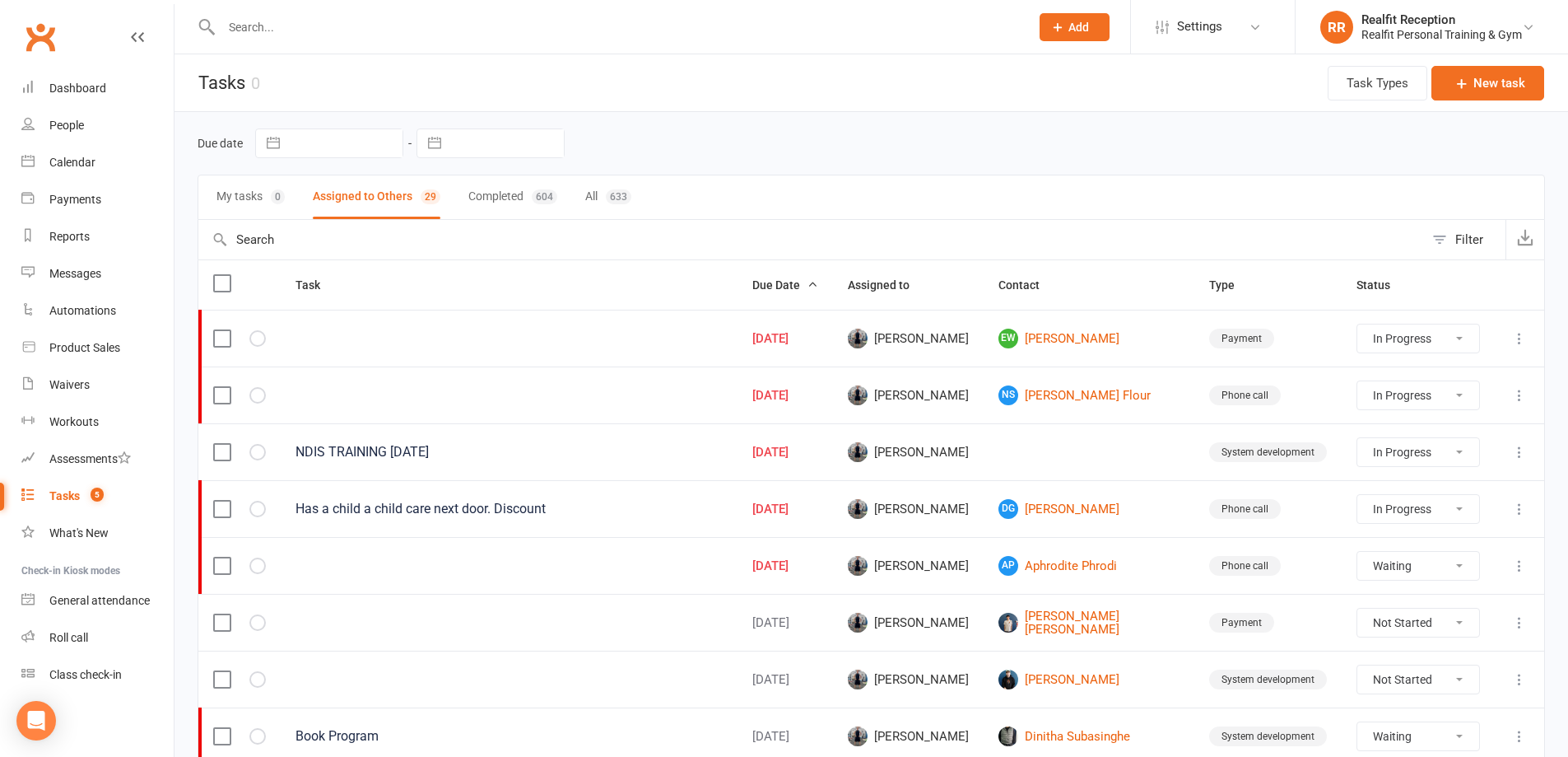
click at [361, 25] on input "text" at bounding box center [617, 26] width 801 height 23
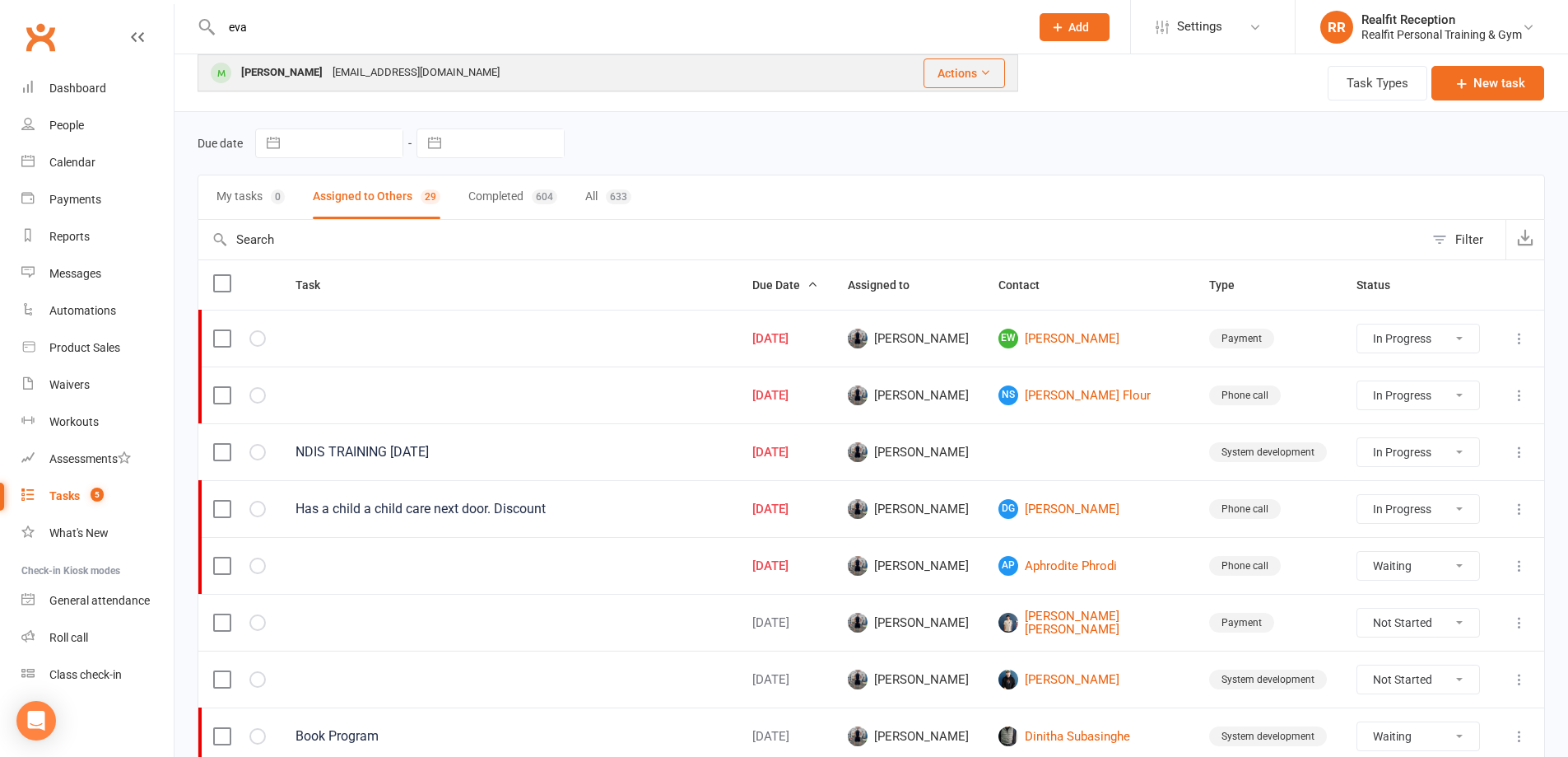
type input "eva"
click at [370, 81] on div "evapool@yahoo.com.au" at bounding box center [416, 73] width 177 height 24
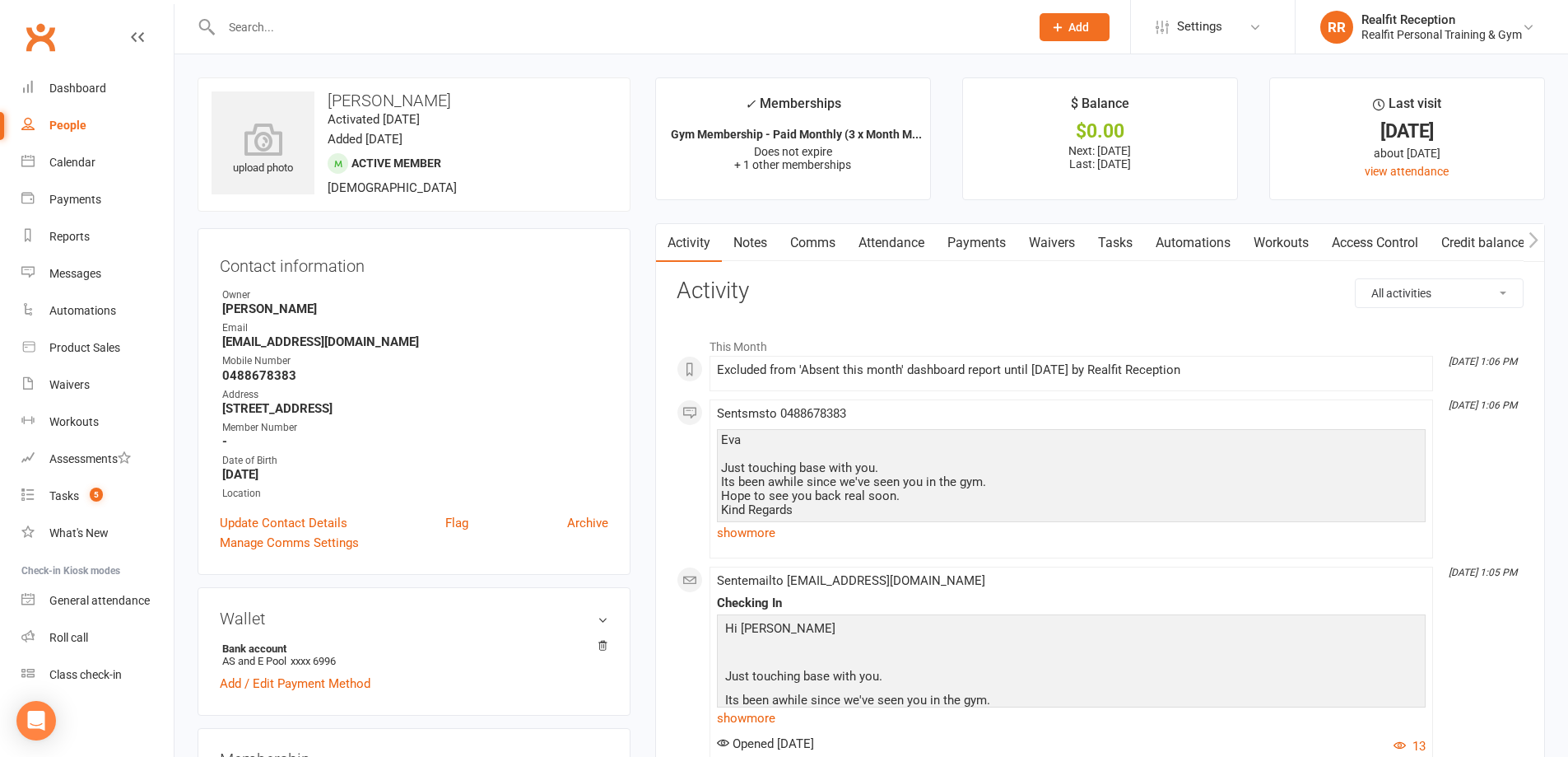
click at [992, 243] on link "Payments" at bounding box center [976, 243] width 82 height 38
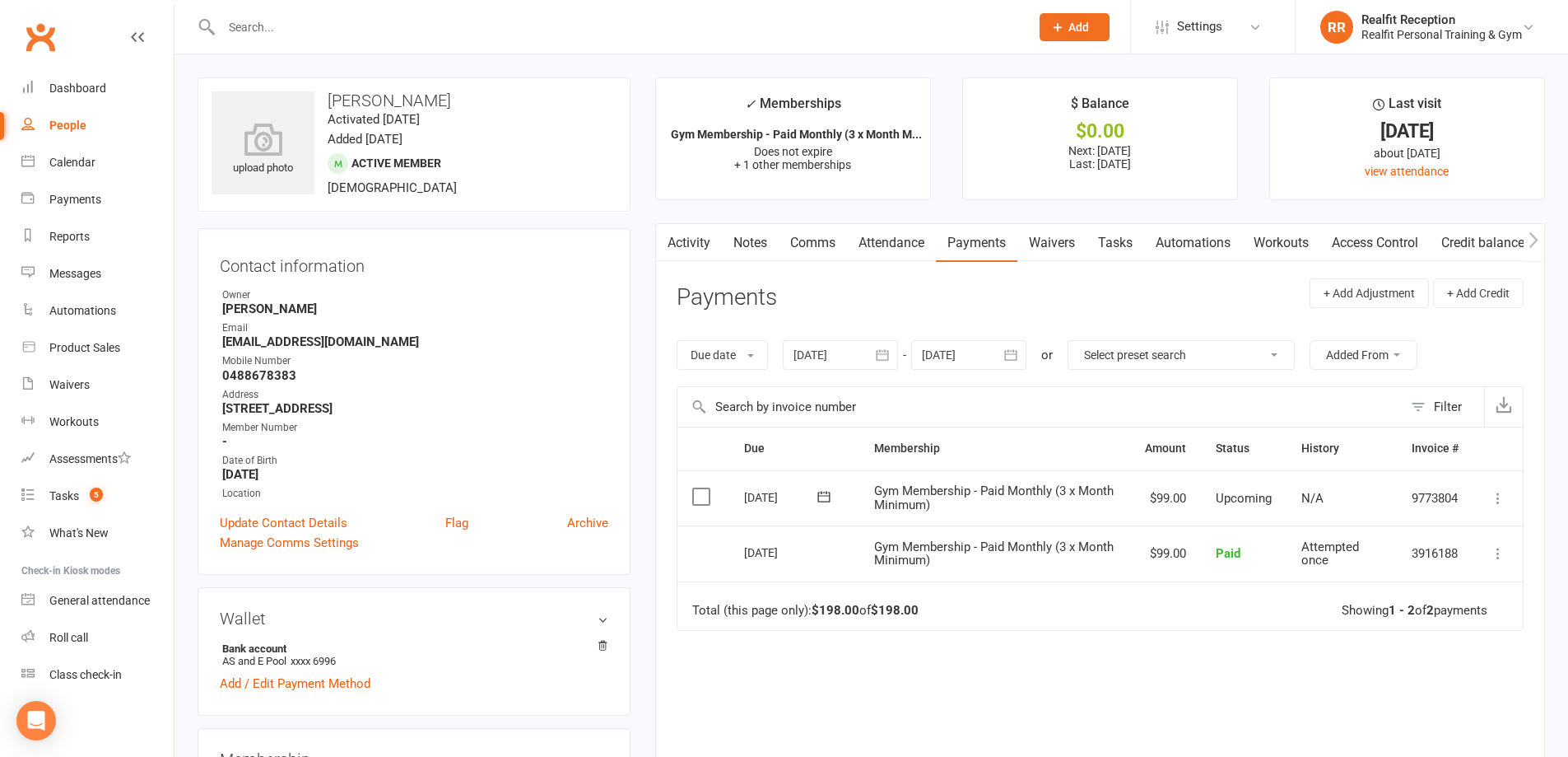
click at [1497, 496] on icon at bounding box center [1498, 498] width 16 height 16
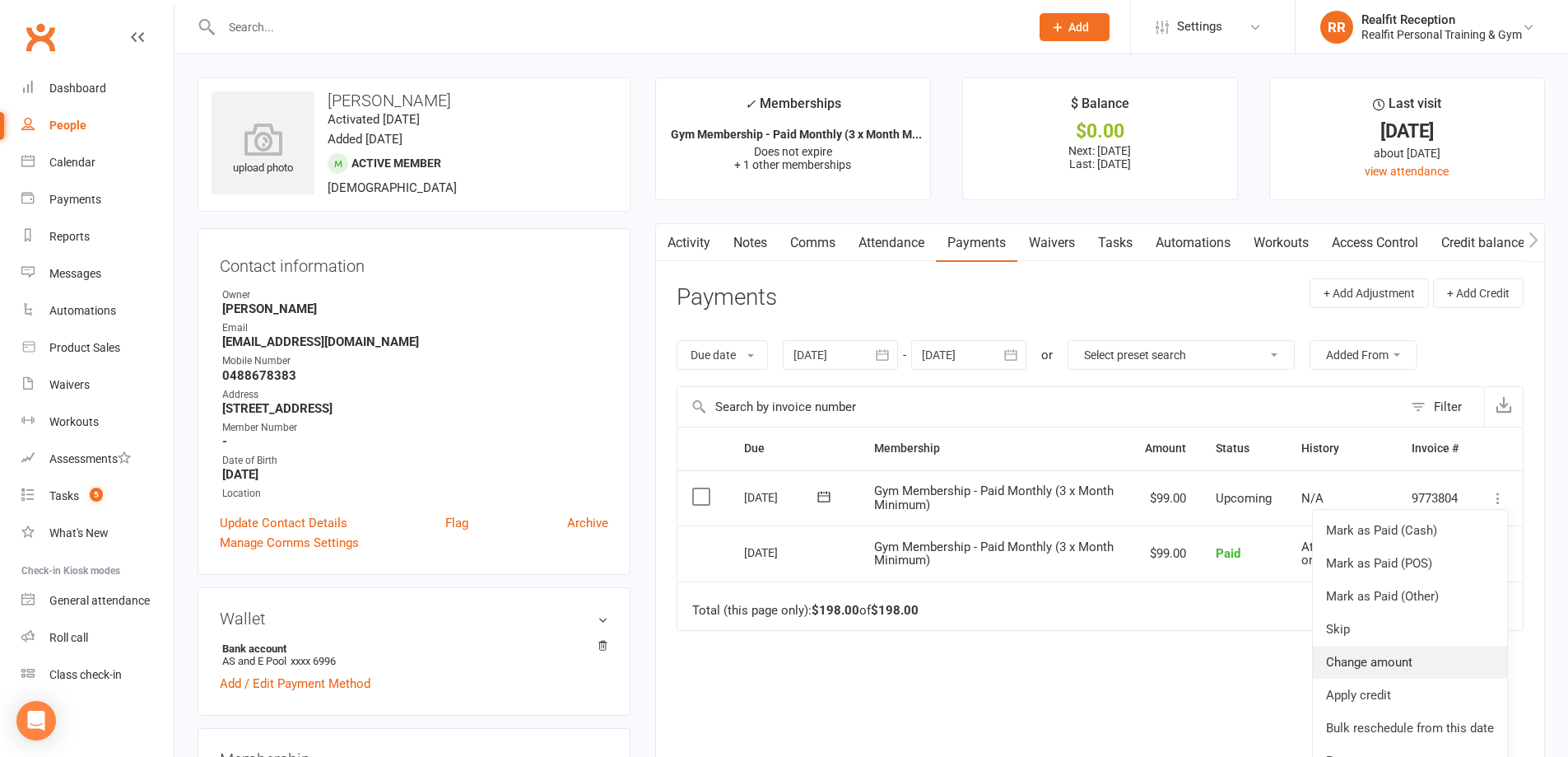
click at [1392, 659] on link "Change amount" at bounding box center [1410, 662] width 194 height 33
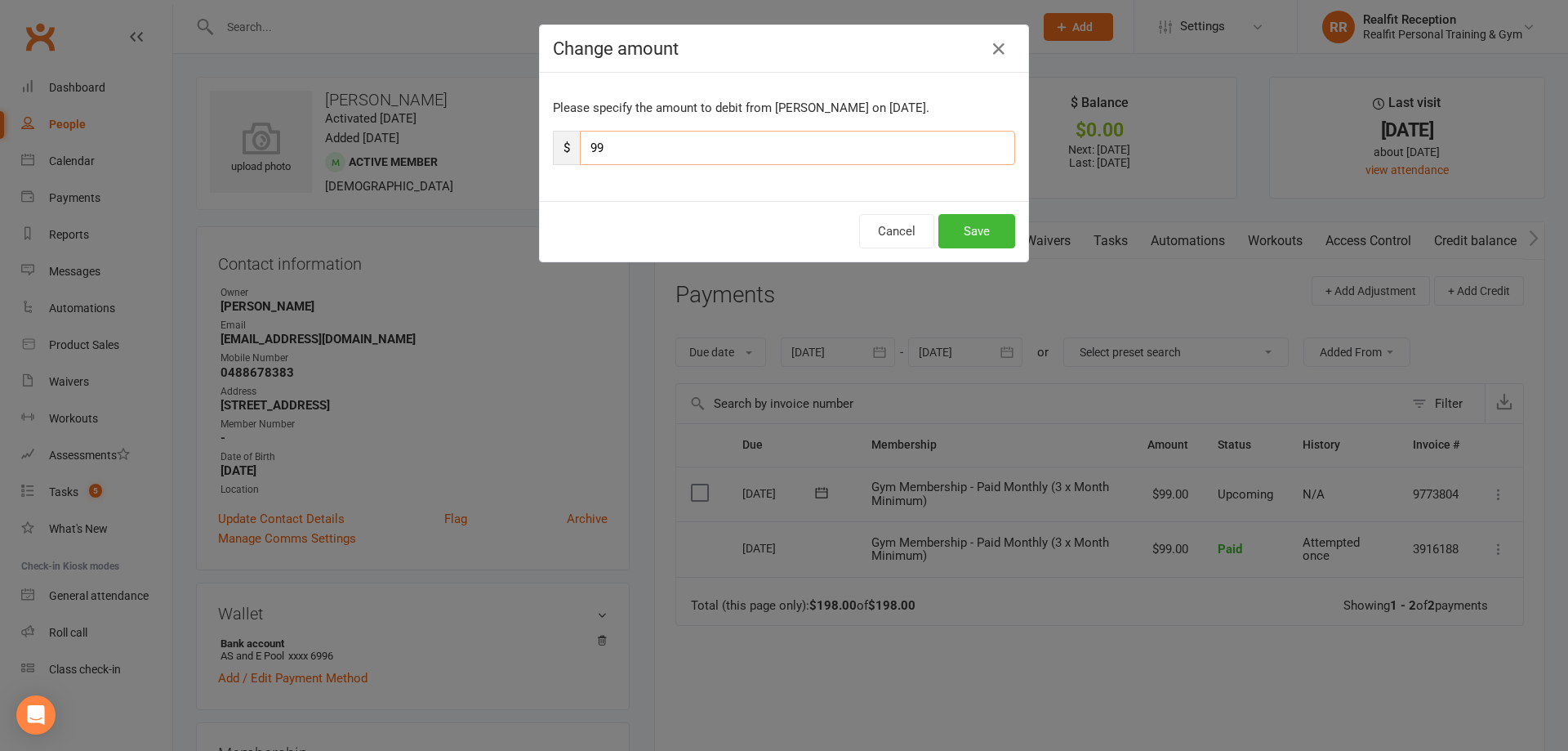
click at [639, 144] on input "99" at bounding box center [797, 148] width 435 height 34
drag, startPoint x: 639, startPoint y: 144, endPoint x: 545, endPoint y: 114, distance: 98.7
click at [557, 129] on div "Please specify the amount to debit from Eva Pool on Sep 19, 2025. $ 99" at bounding box center [784, 137] width 488 height 128
type input "24"
click at [980, 235] on button "Save" at bounding box center [976, 231] width 77 height 34
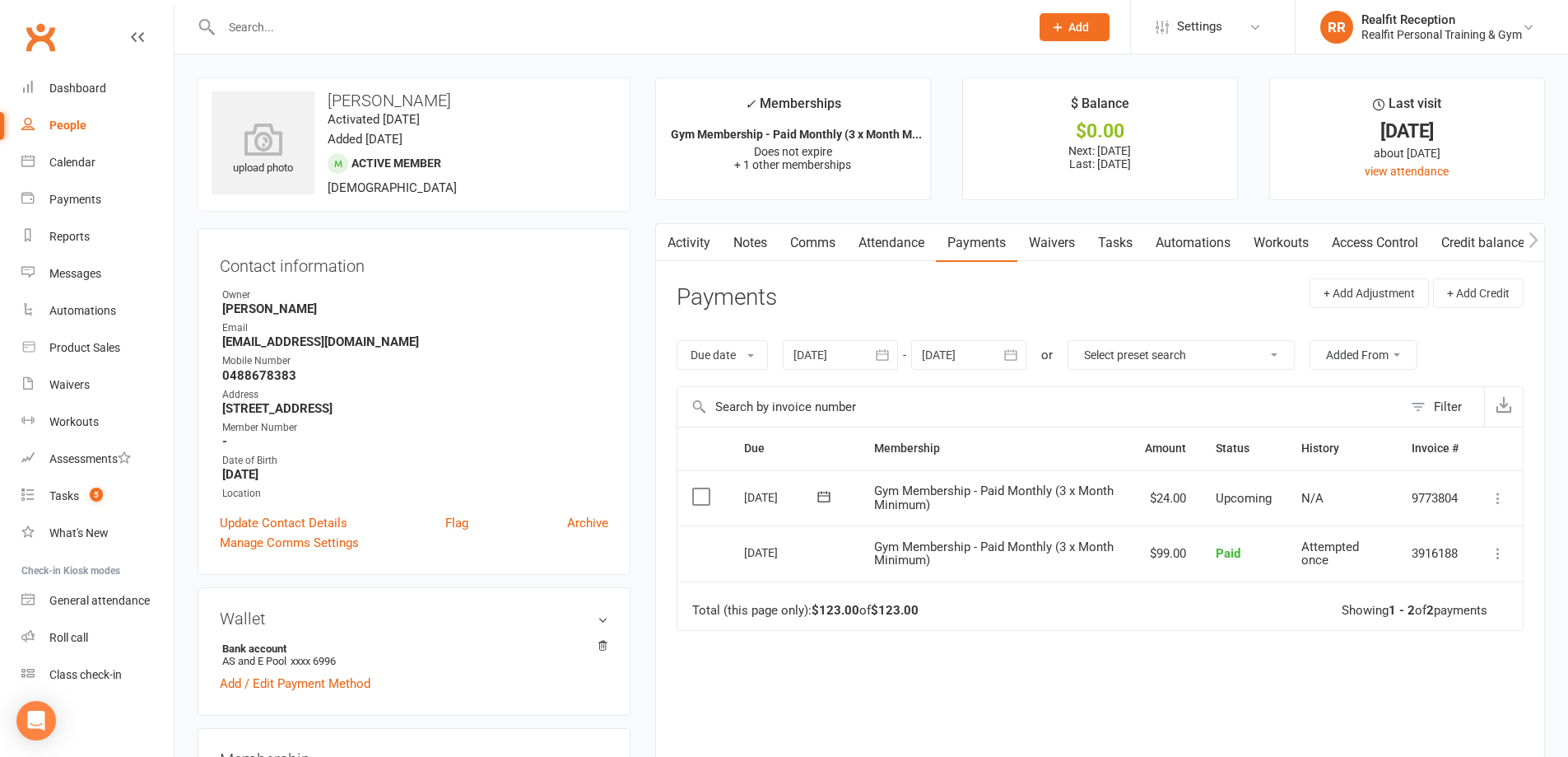
click at [377, 27] on input "text" at bounding box center [617, 26] width 801 height 23
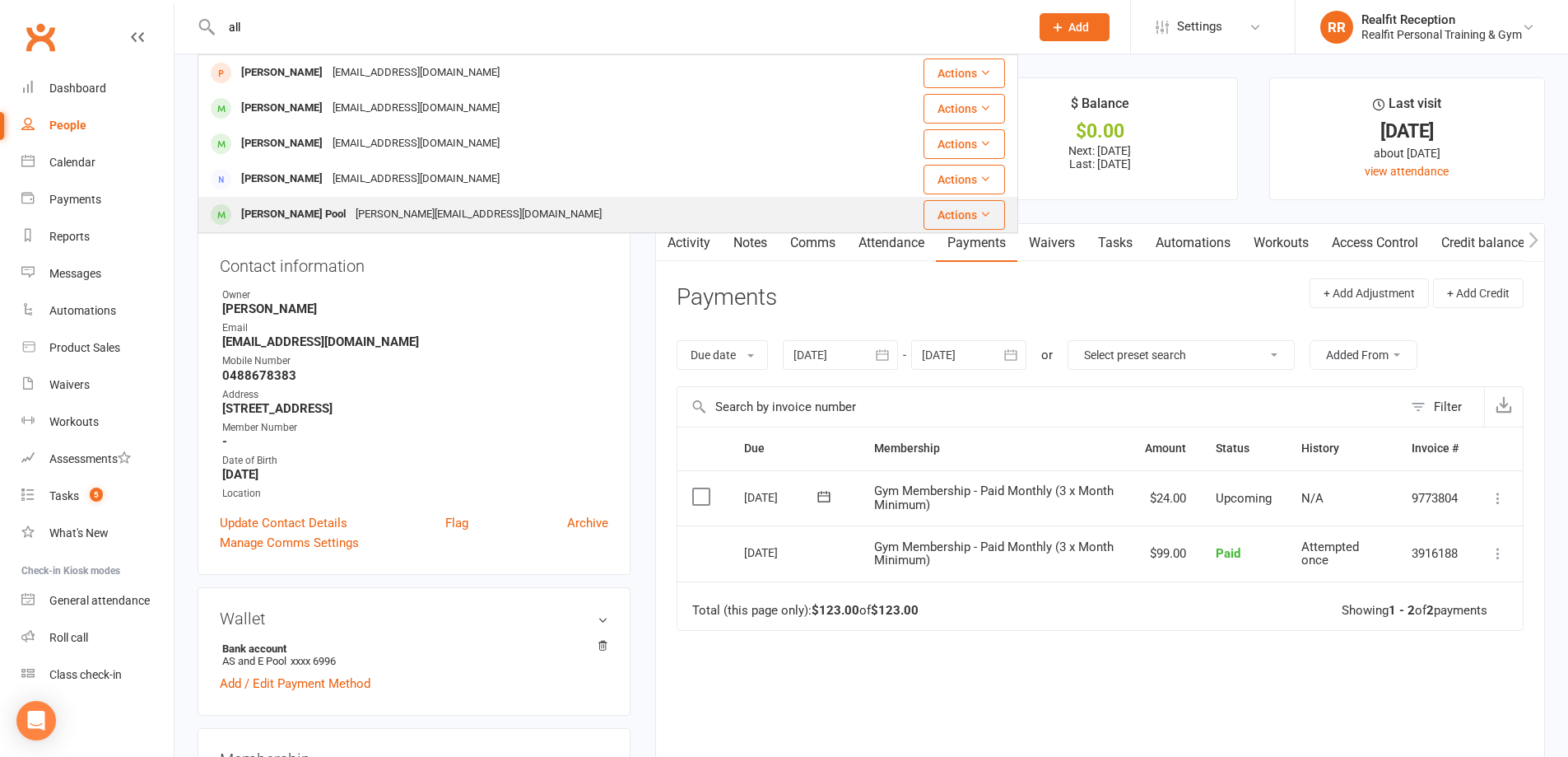
type input "all"
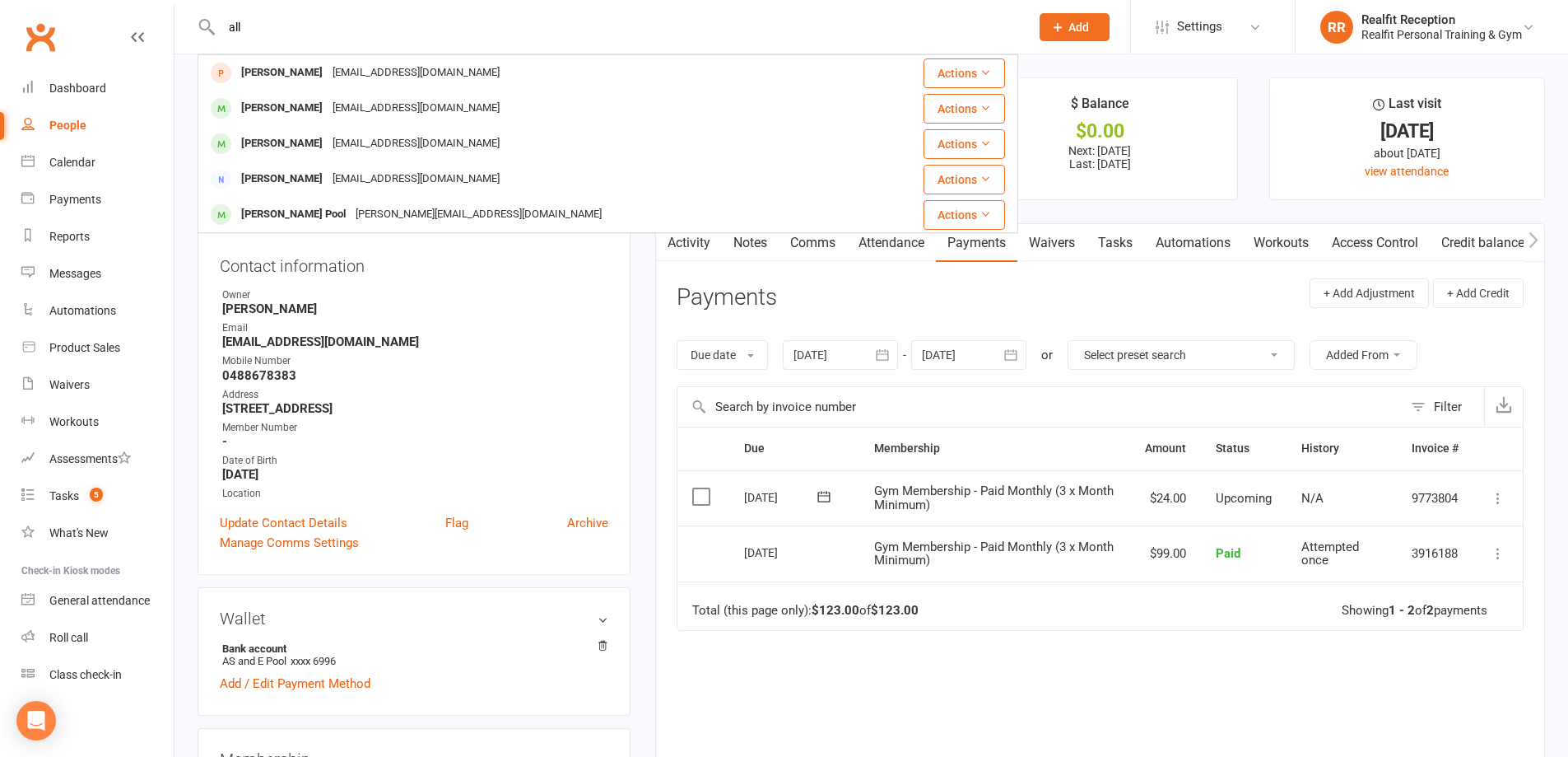
click at [368, 199] on td "Allain Pool allain@pressprintdigital.com.au" at bounding box center [532, 214] width 667 height 35
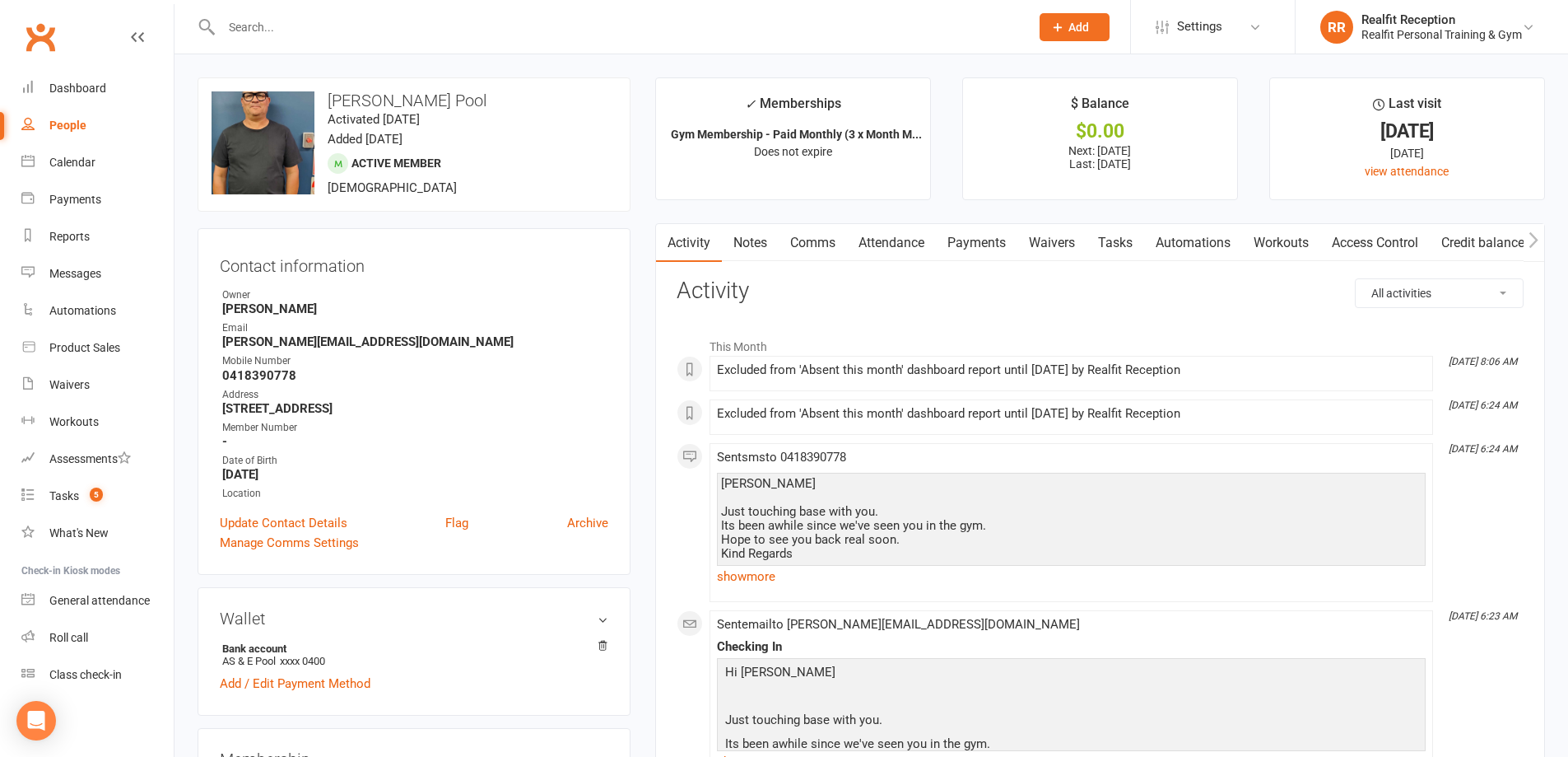
click at [1000, 248] on link "Payments" at bounding box center [976, 243] width 82 height 38
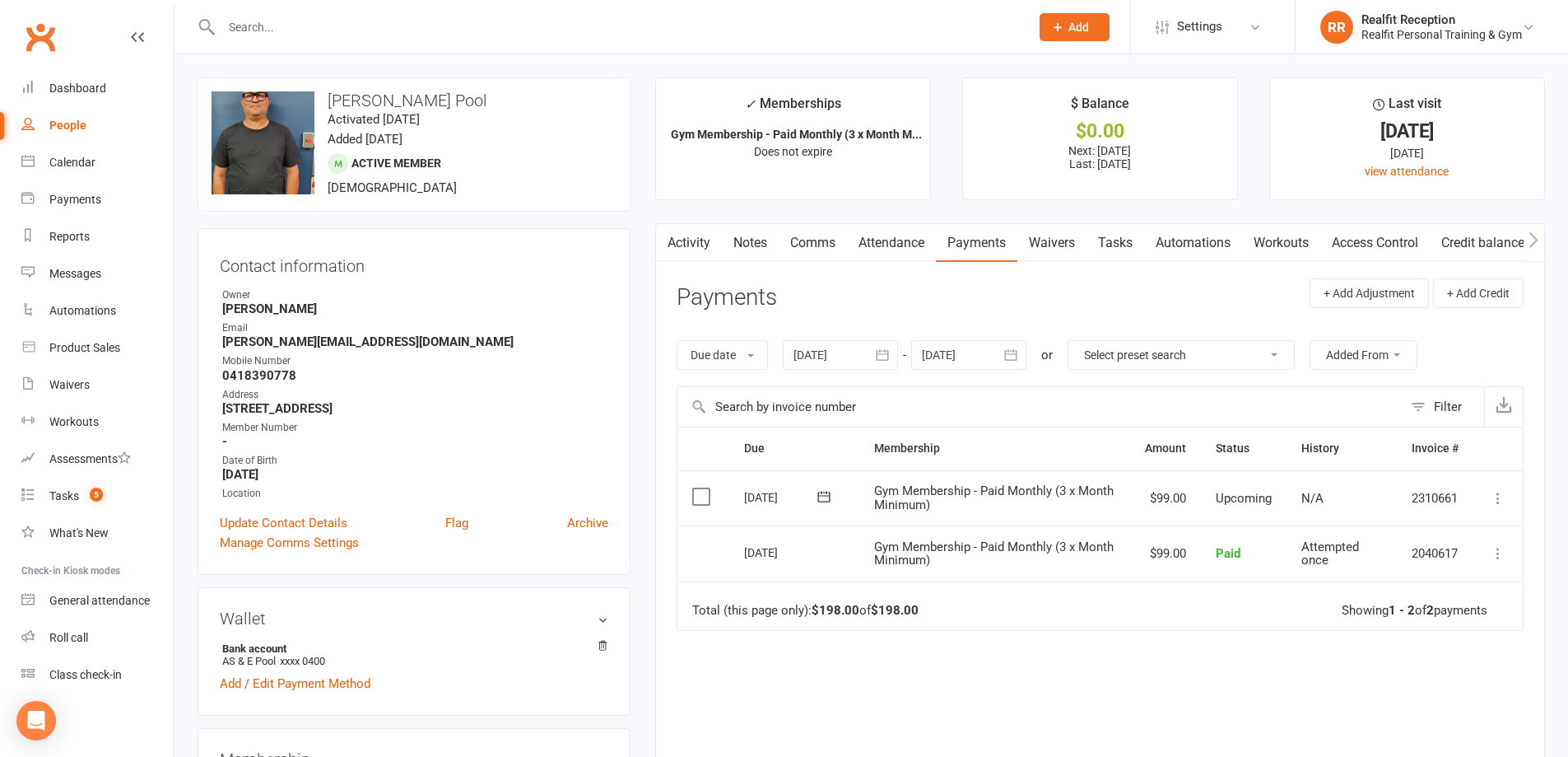
click at [1493, 502] on icon at bounding box center [1498, 498] width 16 height 16
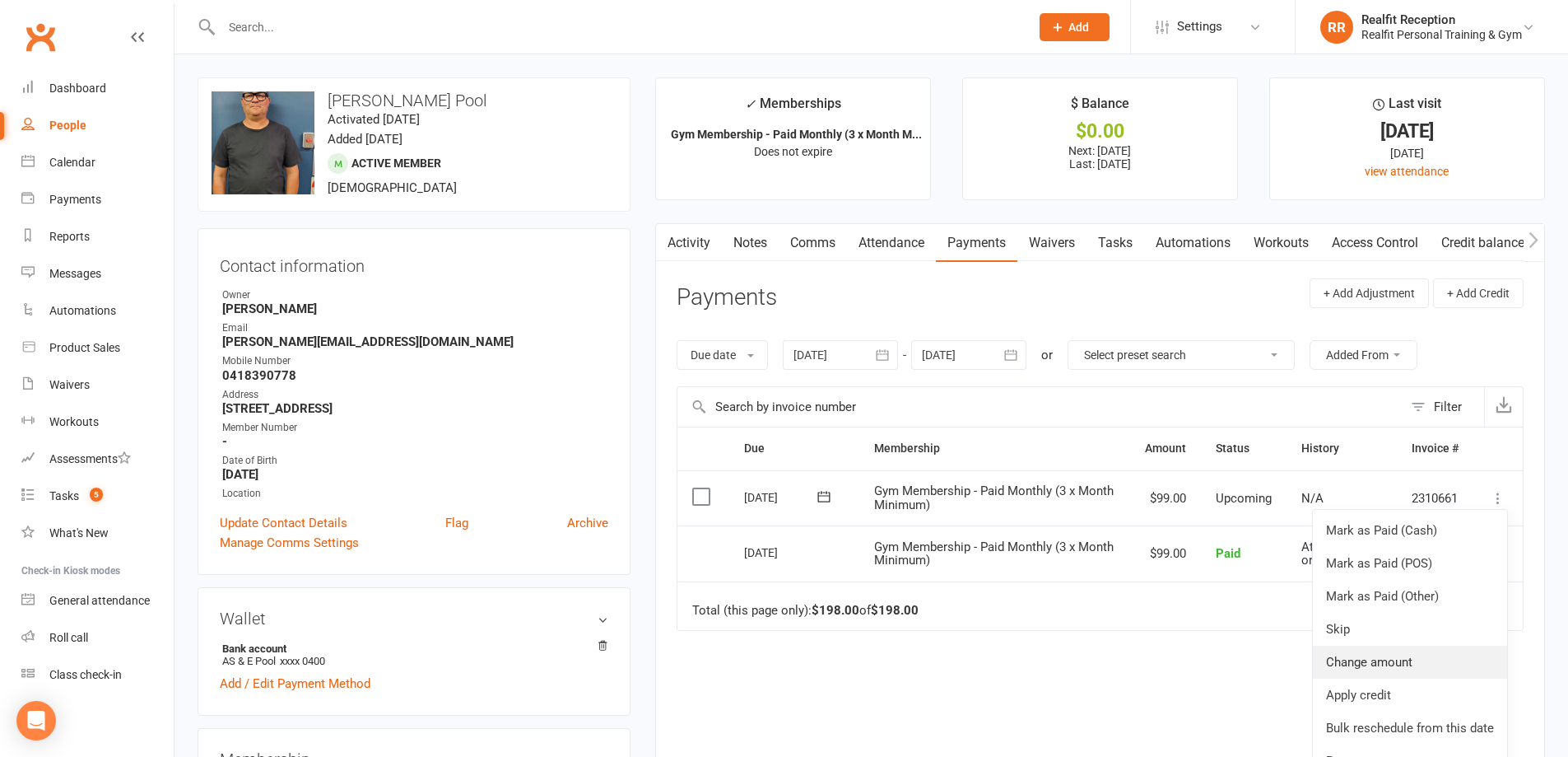
click at [1402, 649] on link "Change amount" at bounding box center [1410, 662] width 194 height 33
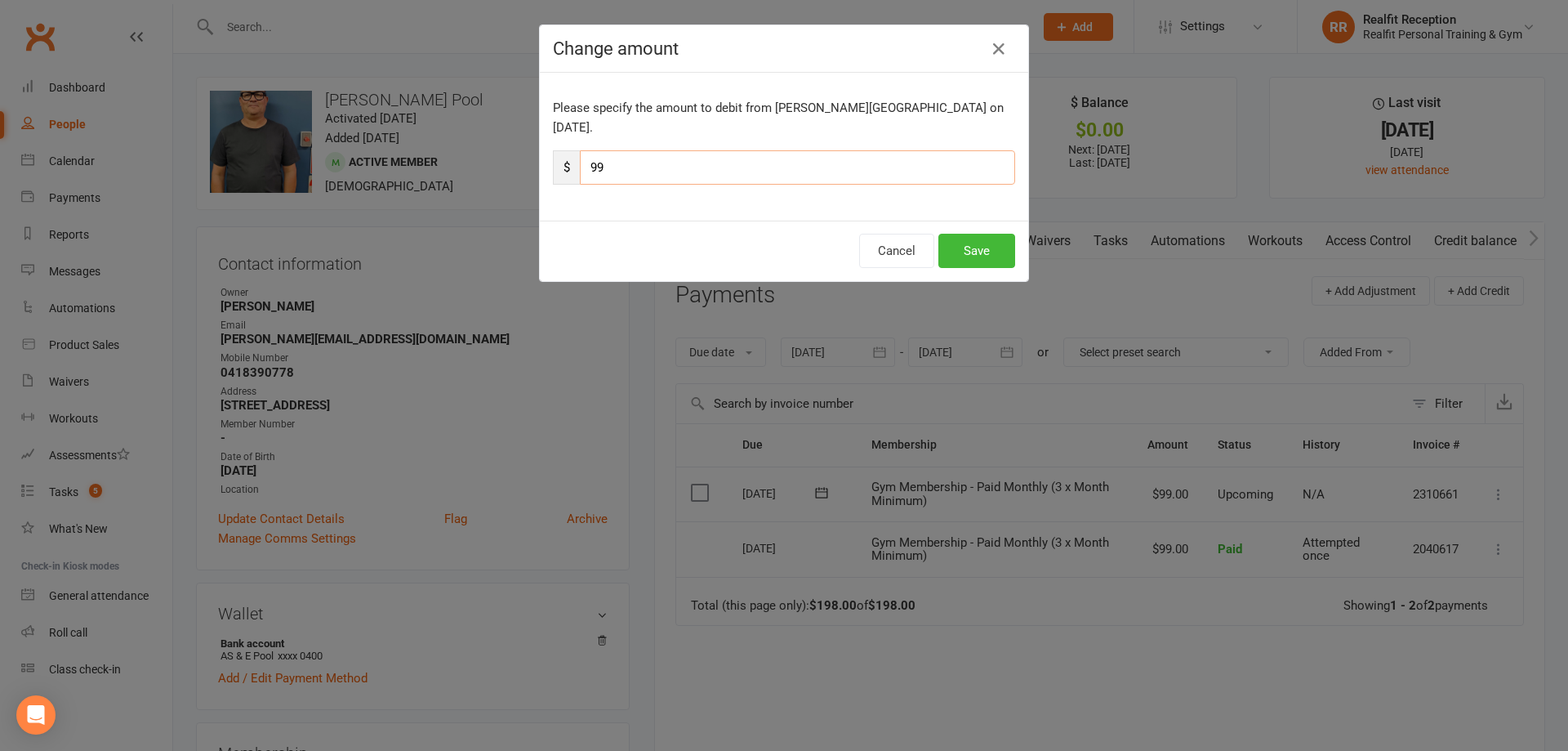
drag, startPoint x: 617, startPoint y: 144, endPoint x: 494, endPoint y: 122, distance: 125.0
click at [494, 122] on div "Change amount Please specify the amount to debit from Allain Pool on Sep 27, 20…" at bounding box center [784, 376] width 1568 height 751
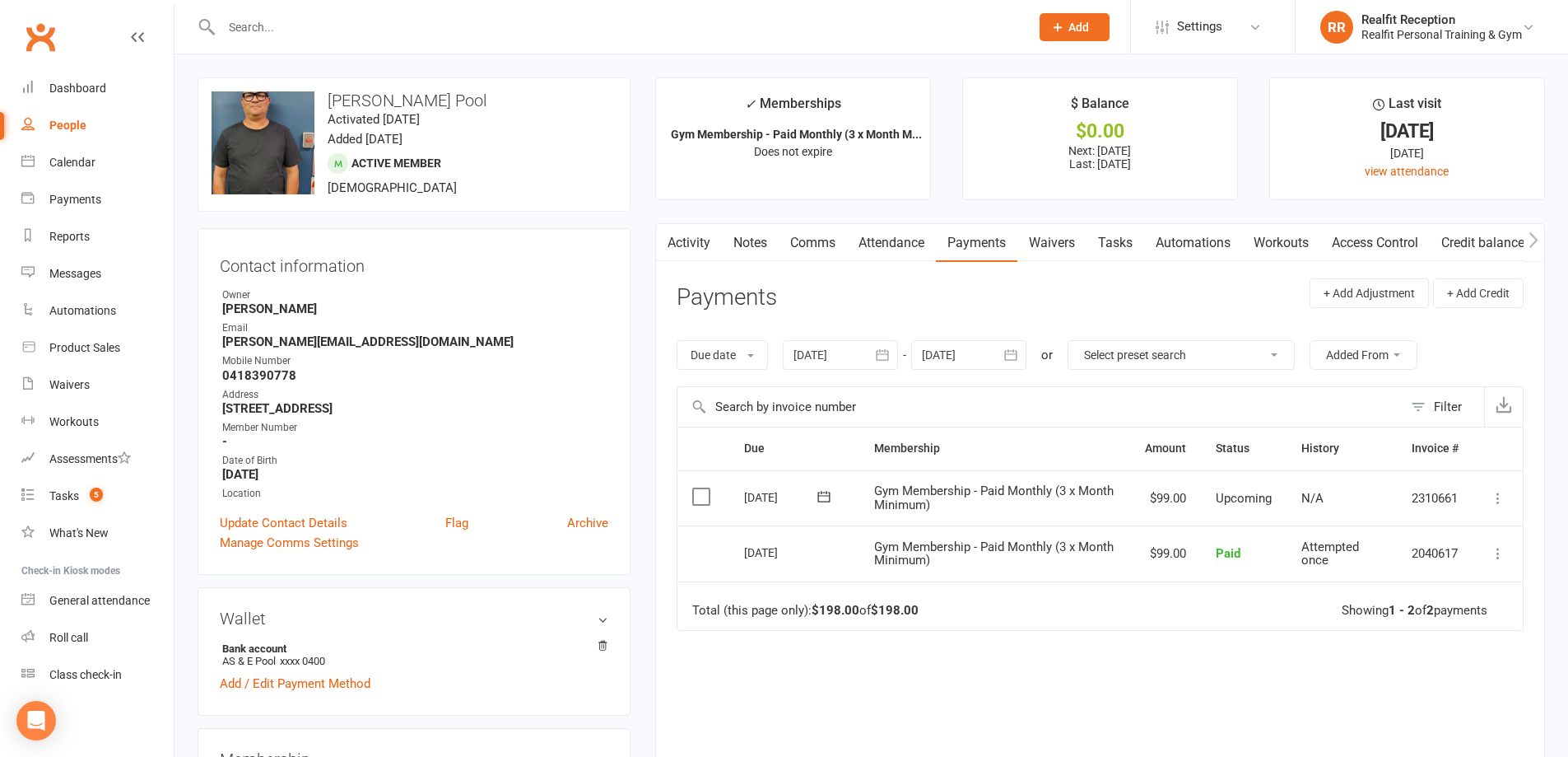
click at [1494, 498] on icon at bounding box center [1498, 498] width 16 height 16
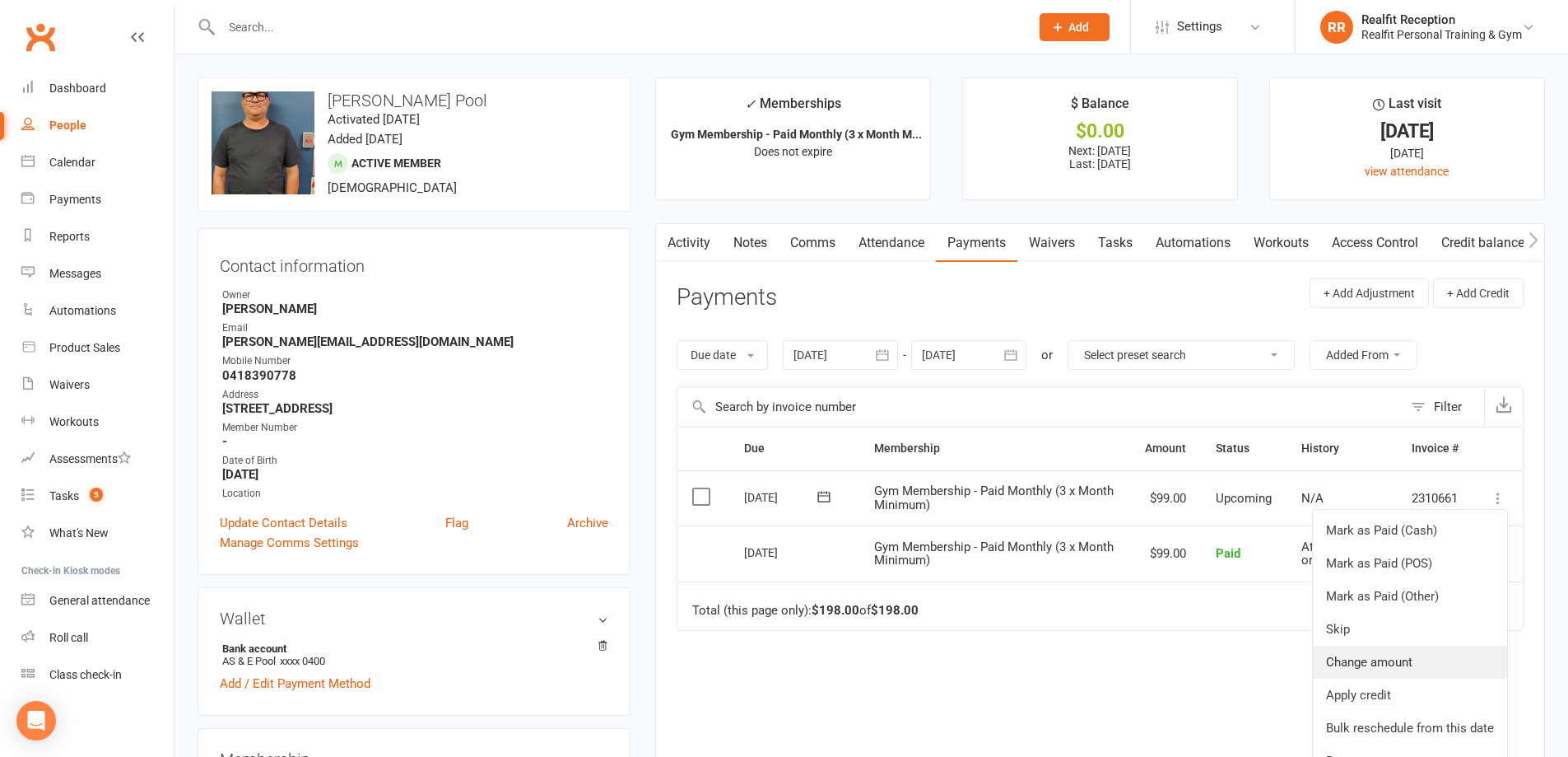
click at [1373, 665] on link "Change amount" at bounding box center [1410, 662] width 194 height 33
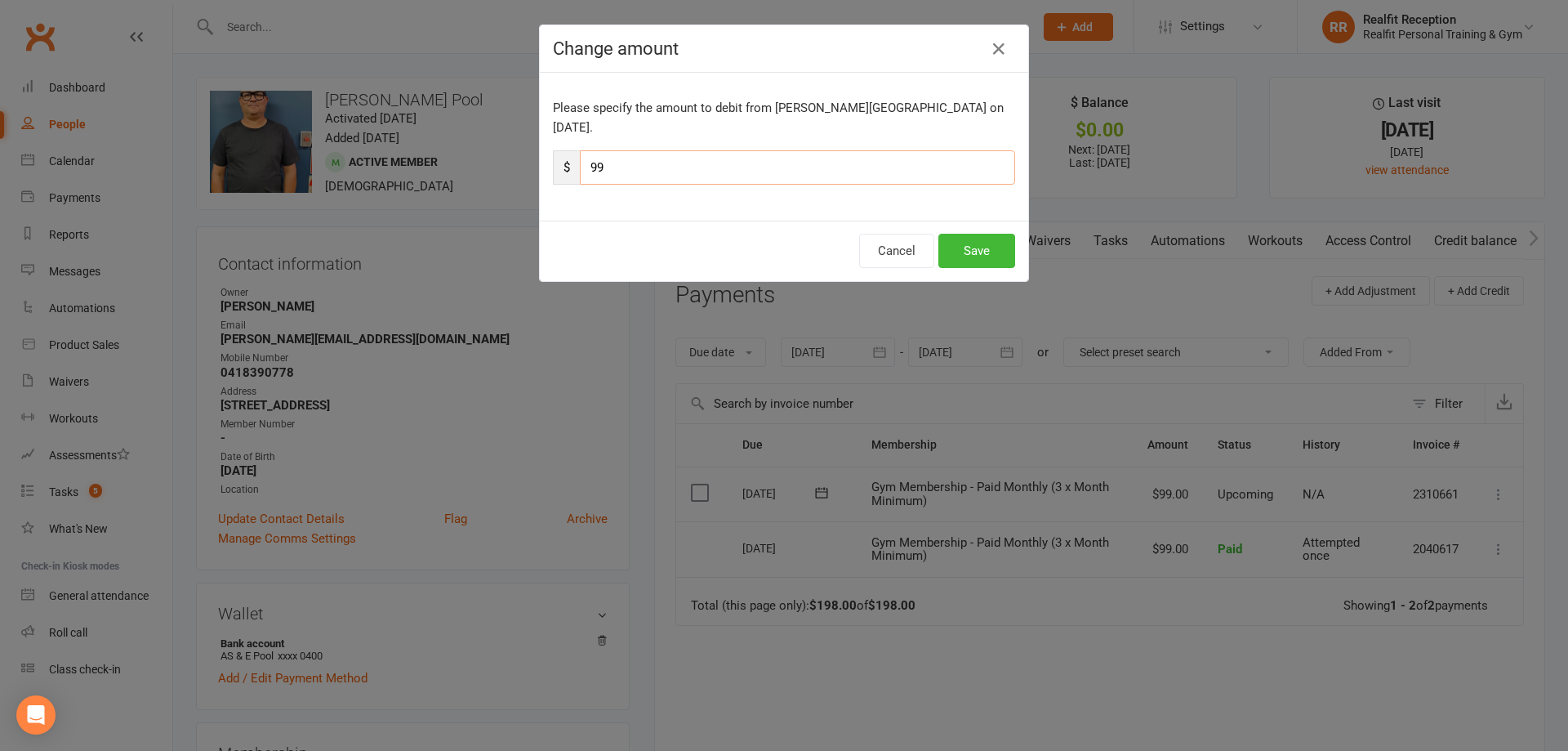
click at [627, 157] on input "99" at bounding box center [797, 167] width 435 height 34
type input "9"
type input "24"
click at [970, 233] on button "Save" at bounding box center [976, 250] width 77 height 34
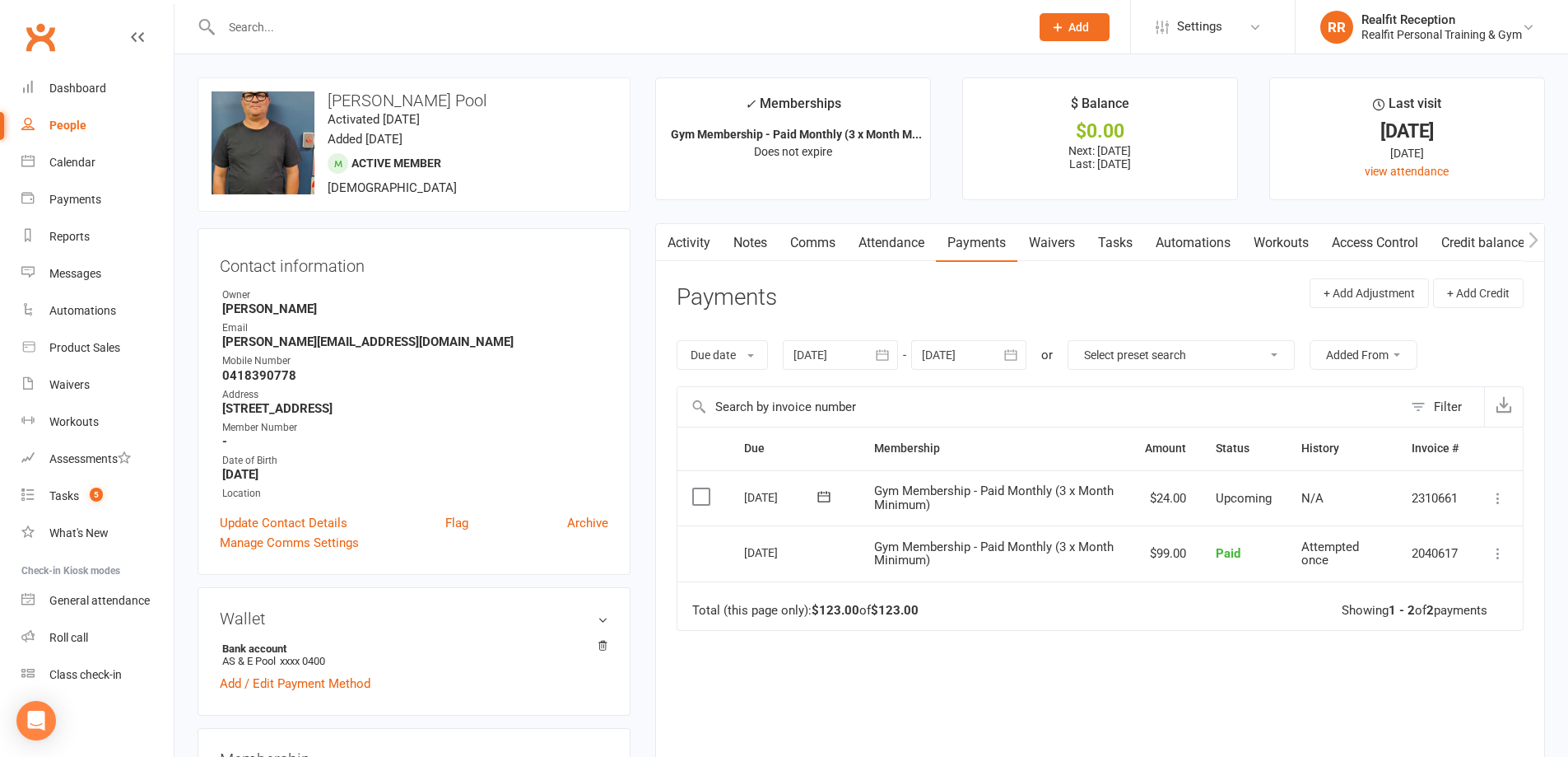
click at [297, 31] on input "text" at bounding box center [617, 26] width 801 height 23
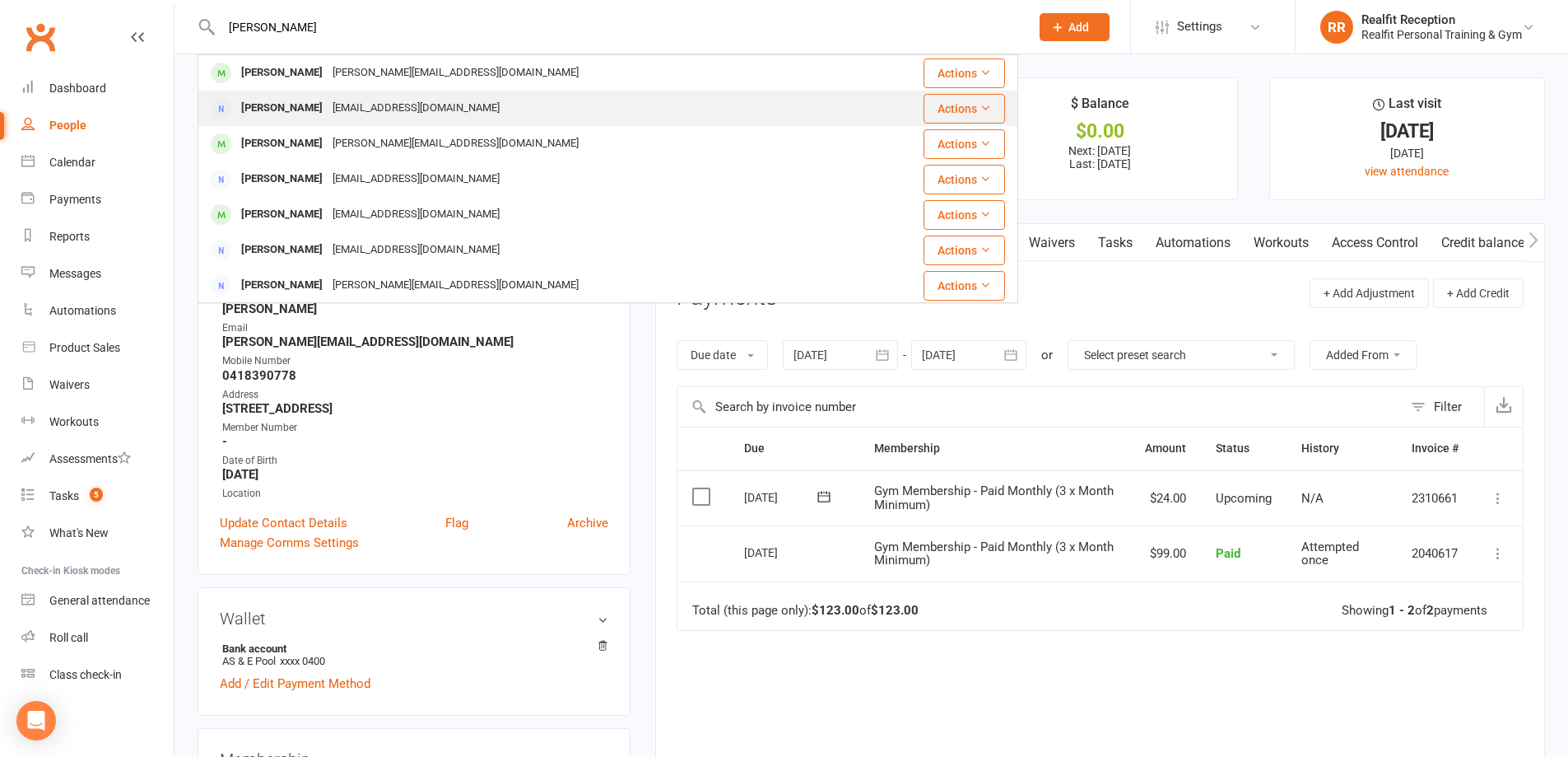
type input "sam"
click at [351, 110] on div "samengelman@icloud.com" at bounding box center [416, 108] width 177 height 24
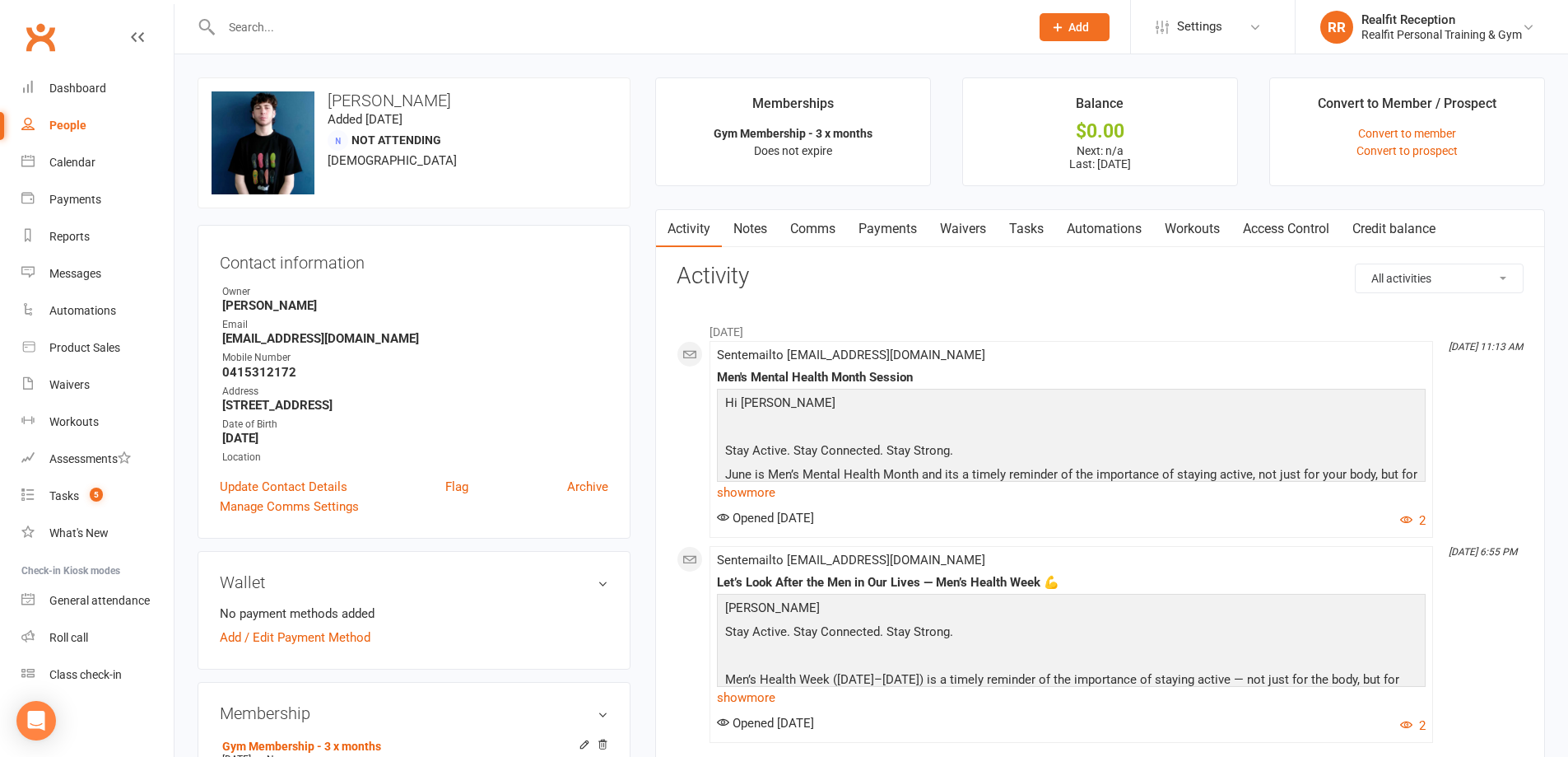
click at [269, 25] on input "text" at bounding box center [617, 26] width 801 height 23
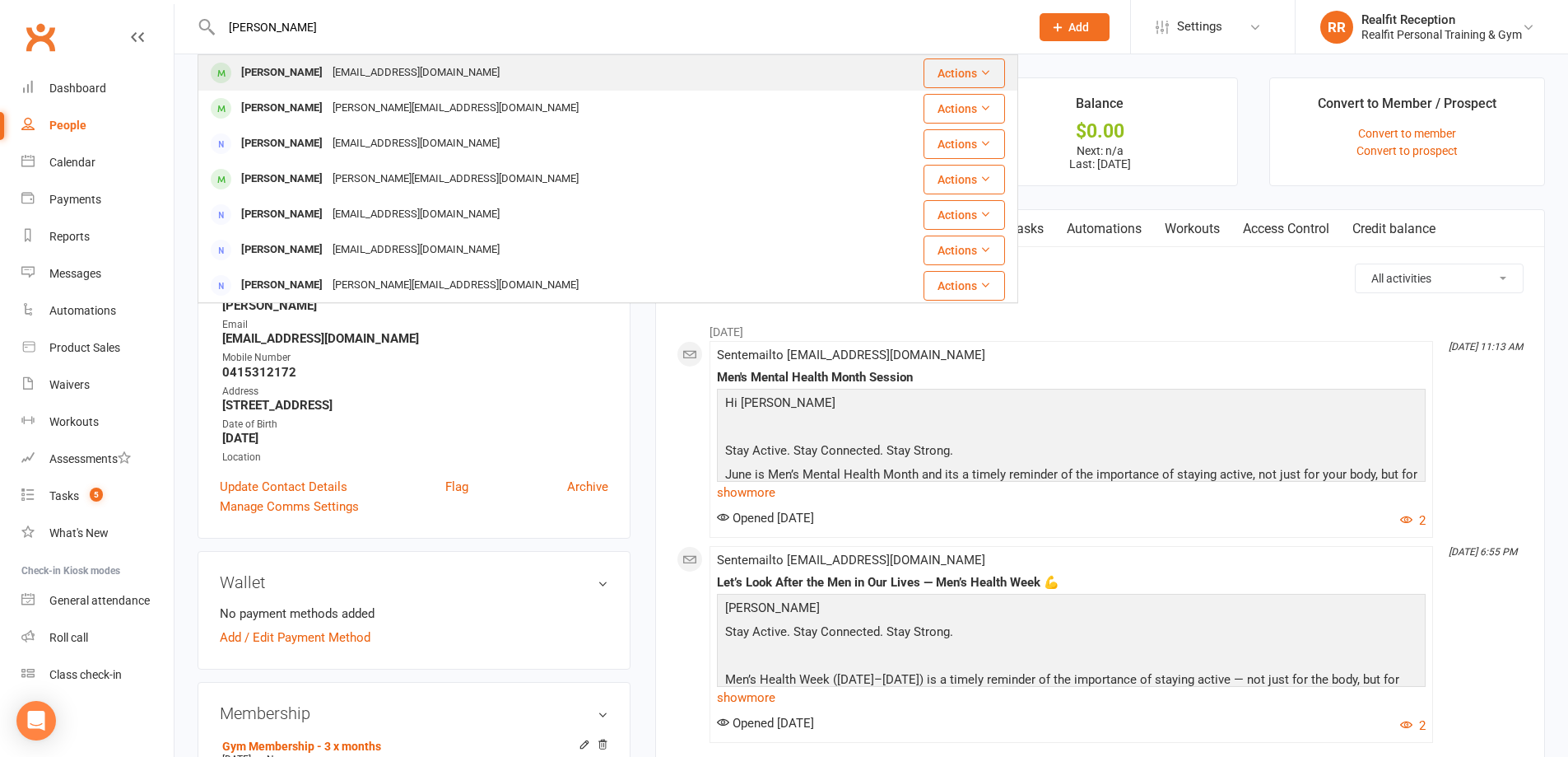
type input "sam d"
click at [358, 83] on div "samdeshayes@outlook.com" at bounding box center [416, 73] width 177 height 24
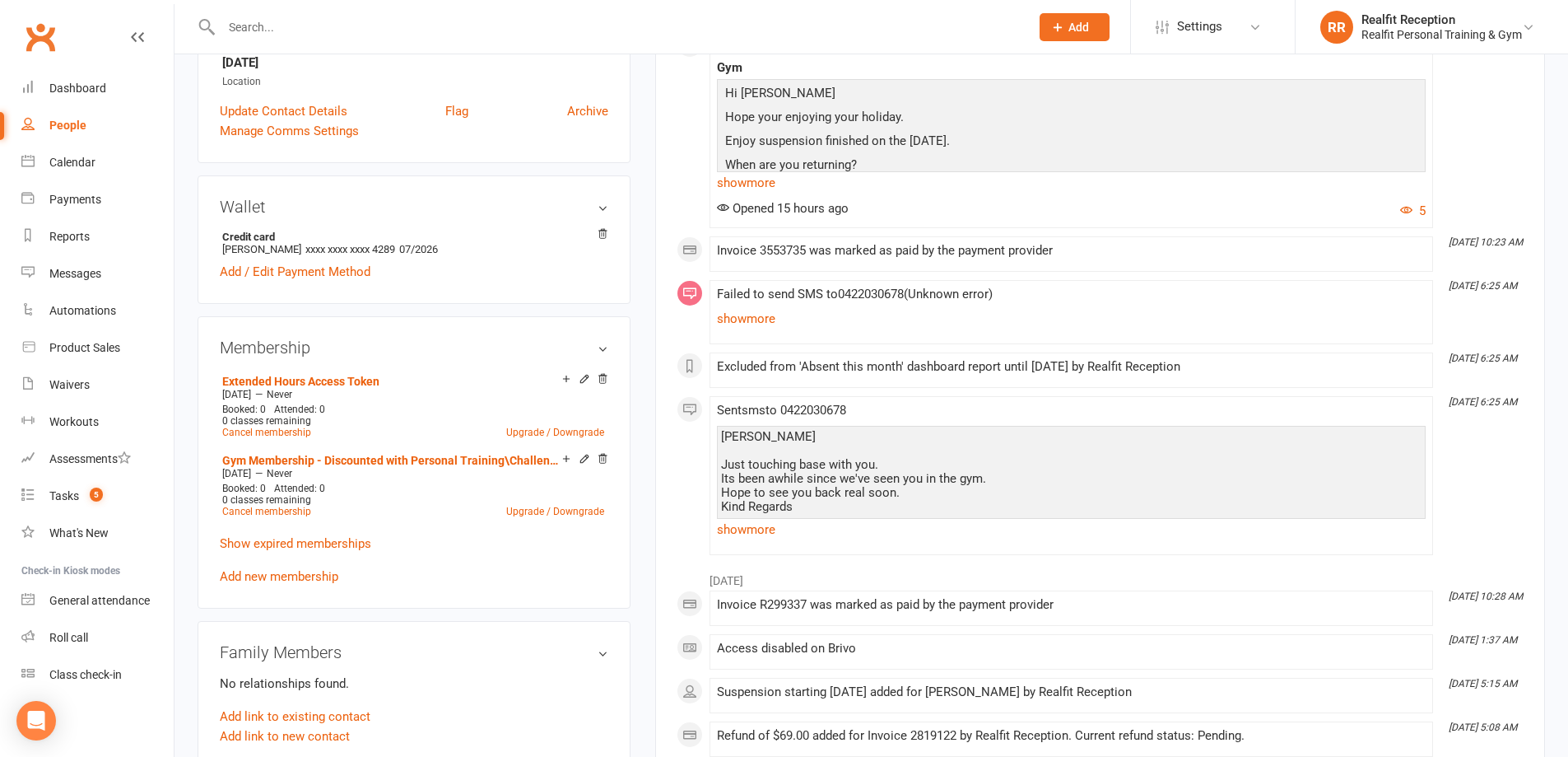
scroll to position [576, 0]
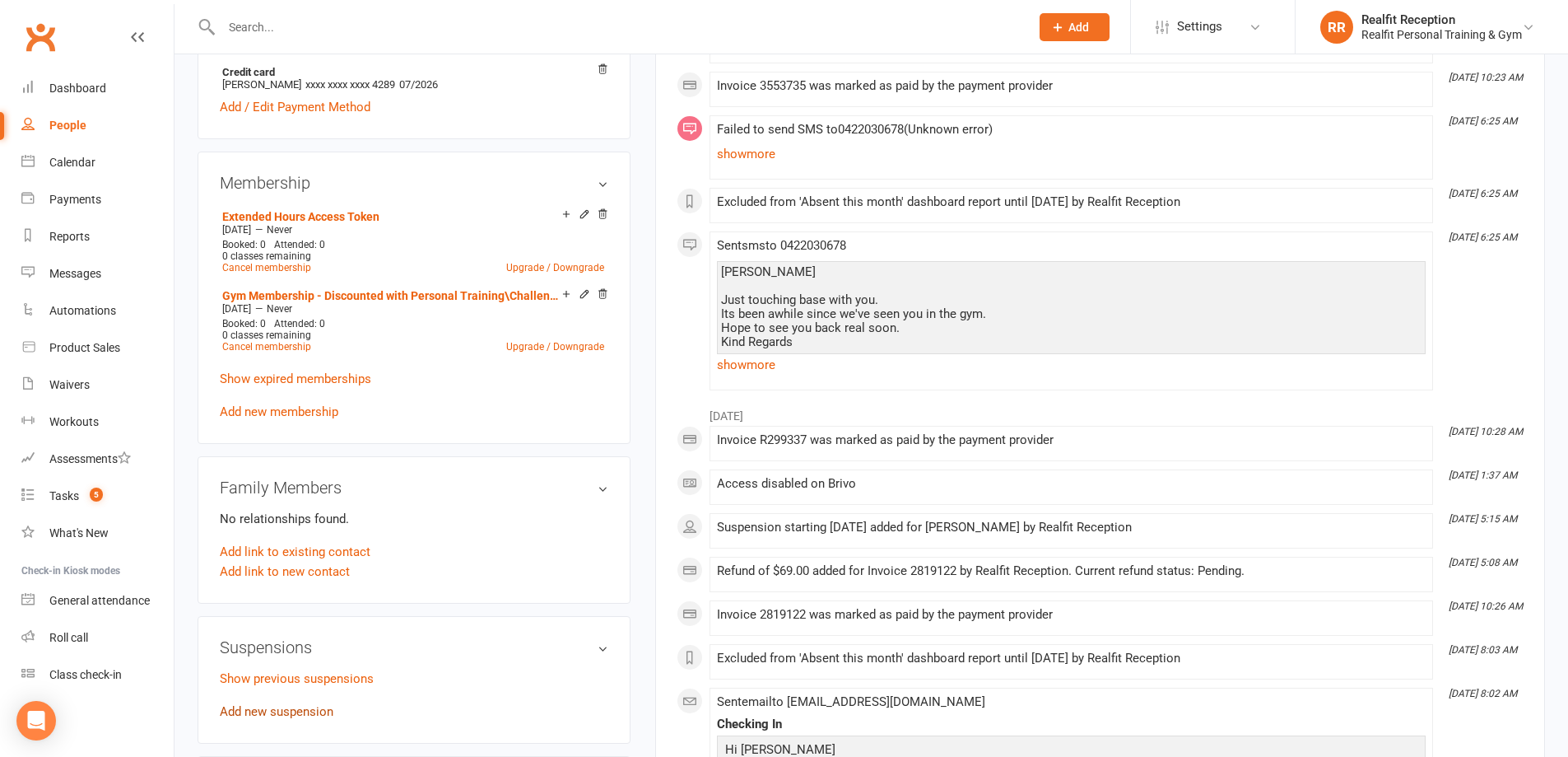
click at [301, 708] on link "Add new suspension" at bounding box center [276, 711] width 113 height 15
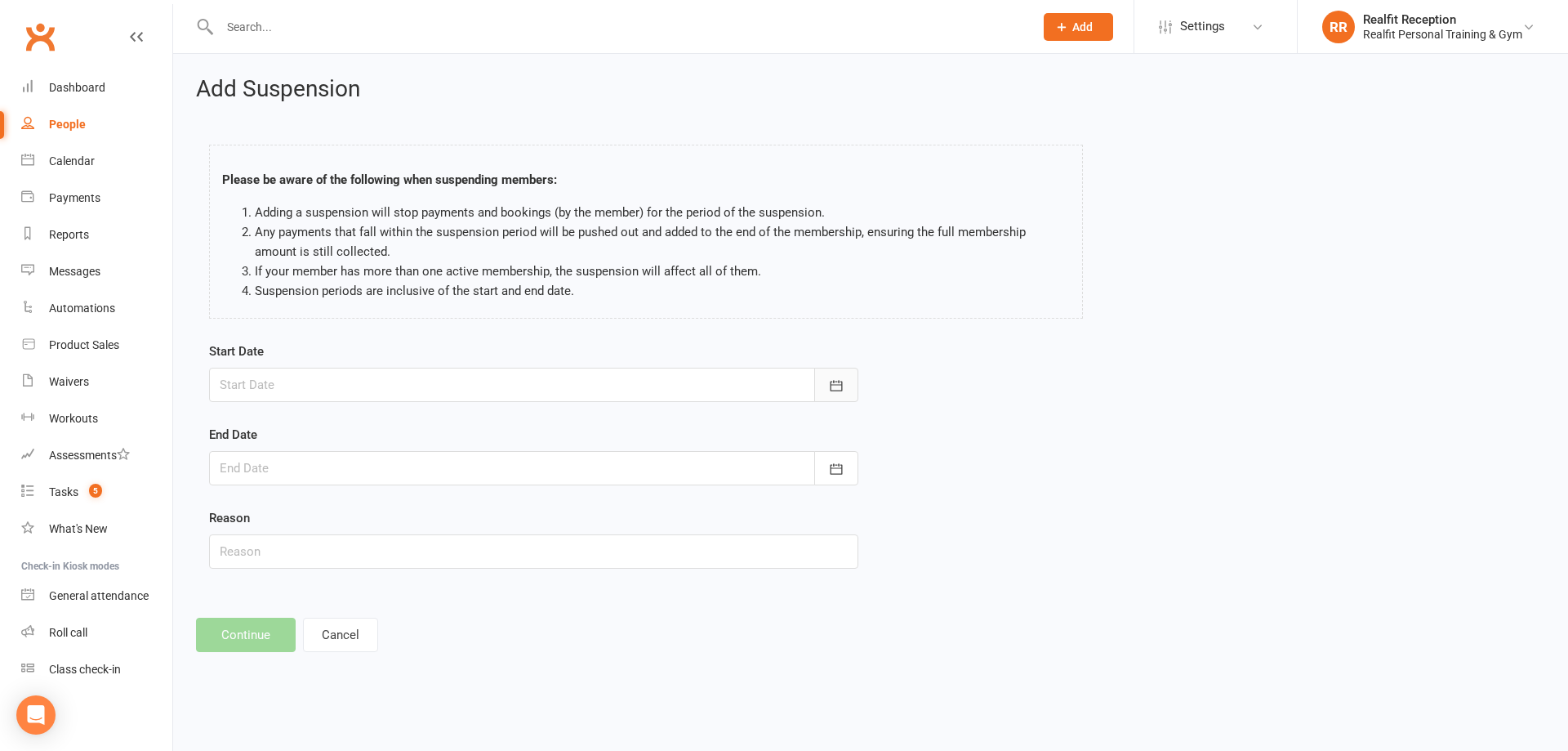
click at [824, 382] on button "button" at bounding box center [836, 385] width 44 height 34
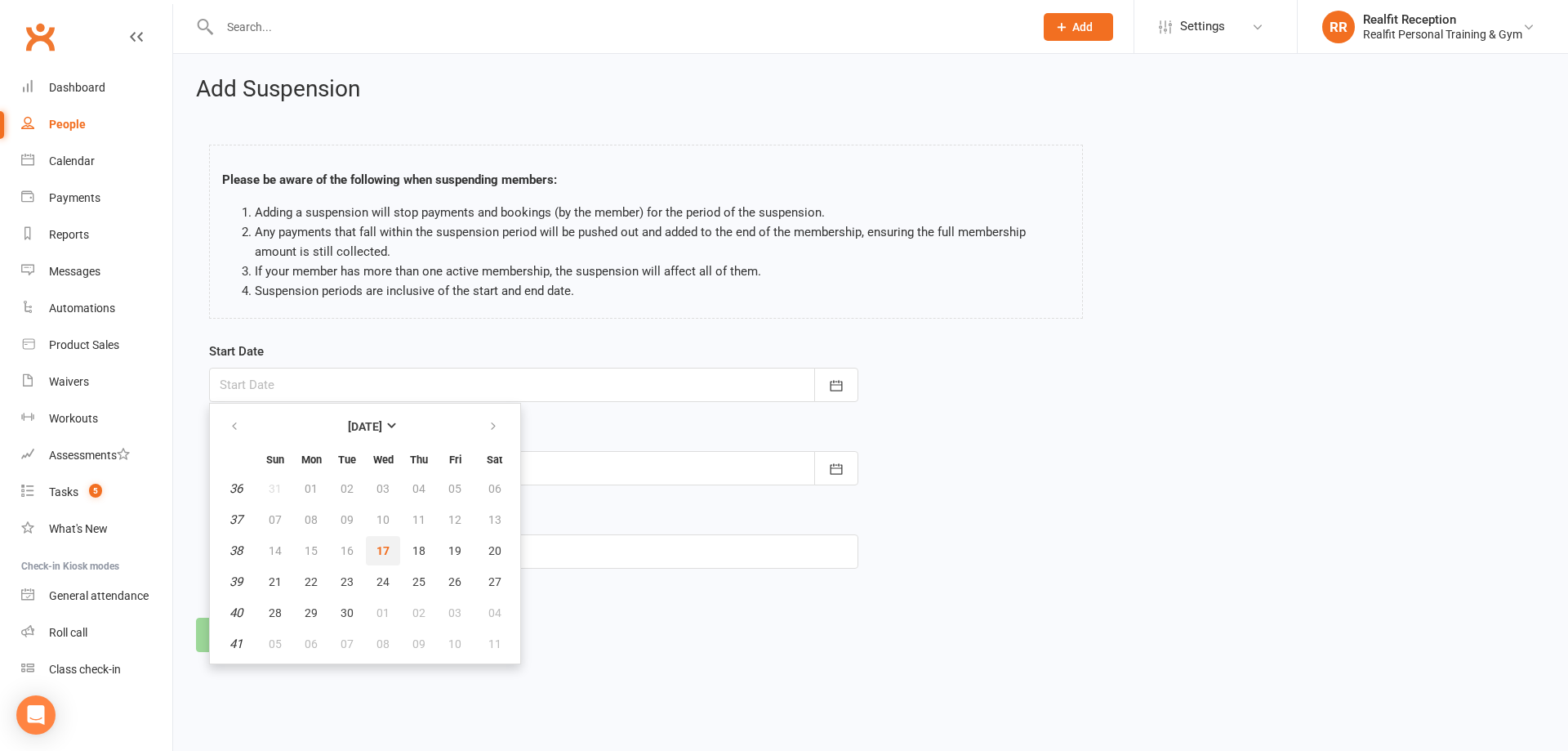
click at [376, 551] on span "17" at bounding box center [383, 550] width 14 height 14
type input "17 Sep 2025"
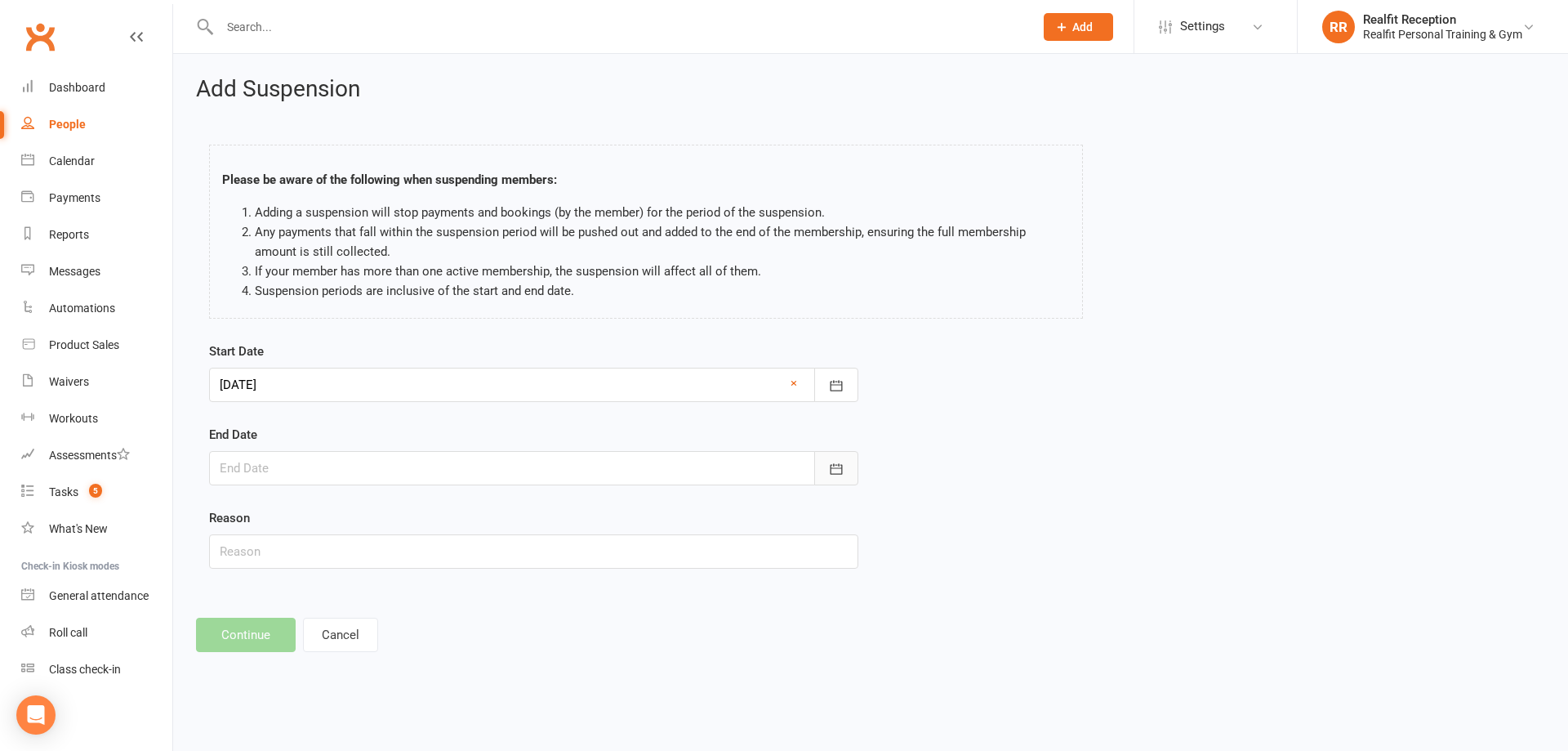
click at [826, 463] on button "button" at bounding box center [836, 468] width 44 height 34
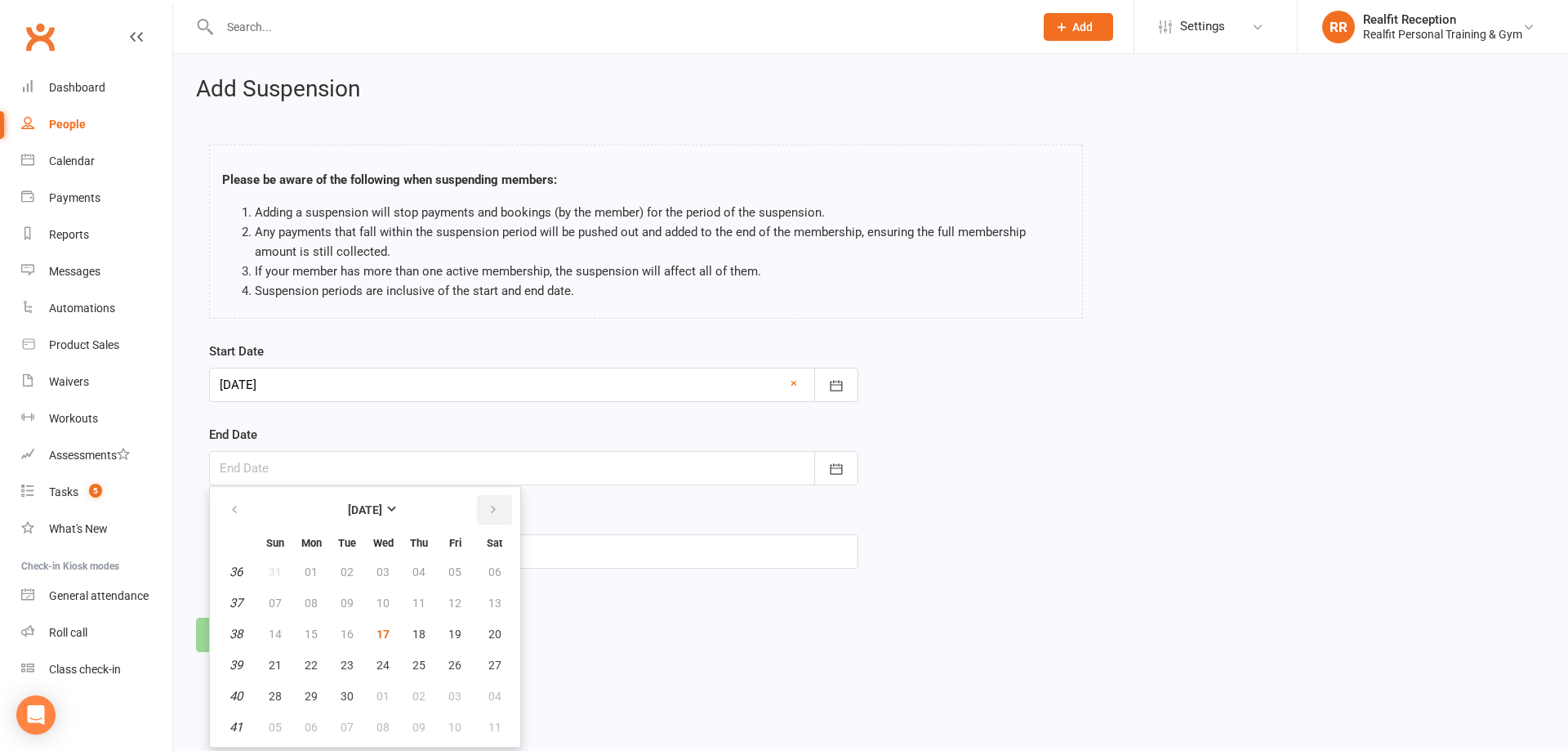
click at [488, 511] on icon "button" at bounding box center [493, 510] width 12 height 14
click at [445, 694] on button "31" at bounding box center [455, 695] width 34 height 30
type input "31 Oct 2025"
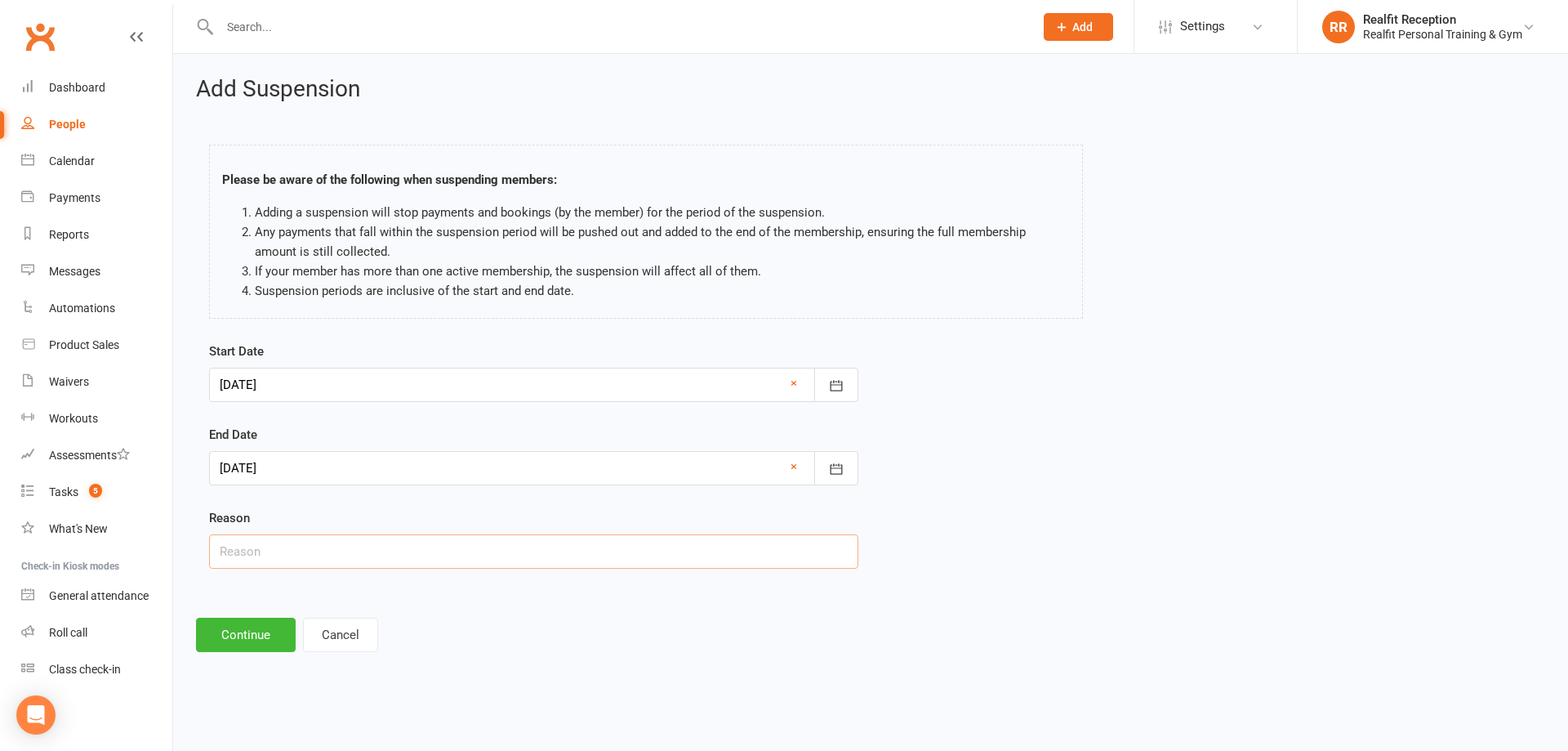
click at [305, 562] on input "text" at bounding box center [533, 551] width 649 height 34
type input "Travelling"
click at [215, 640] on button "Continue" at bounding box center [246, 635] width 100 height 34
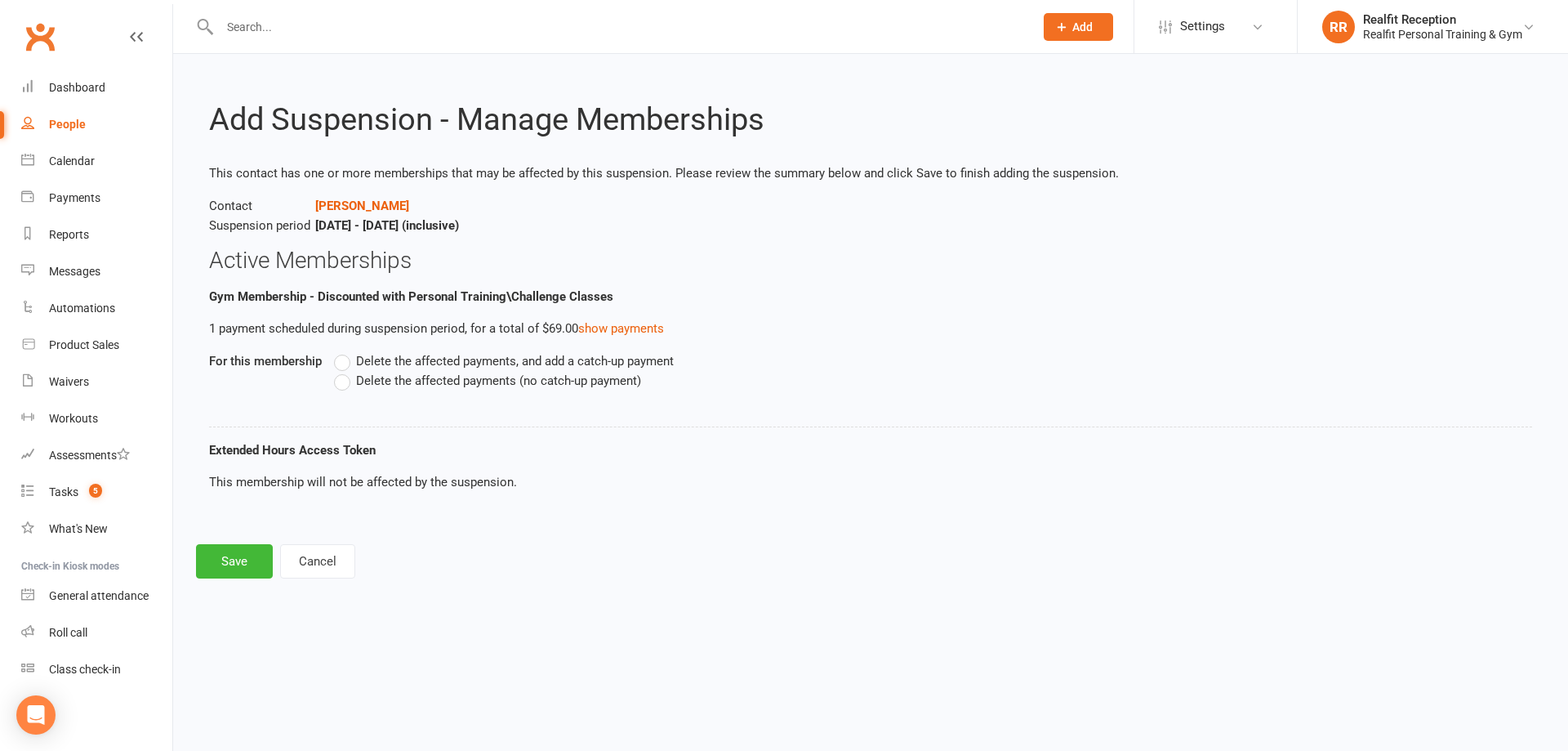
click at [347, 382] on label "Delete the affected payments (no catch-up payment)" at bounding box center [487, 381] width 307 height 20
click at [345, 371] on input "Delete the affected payments (no catch-up payment)" at bounding box center [340, 371] width 11 height 0
click at [250, 562] on button "Save" at bounding box center [234, 561] width 77 height 34
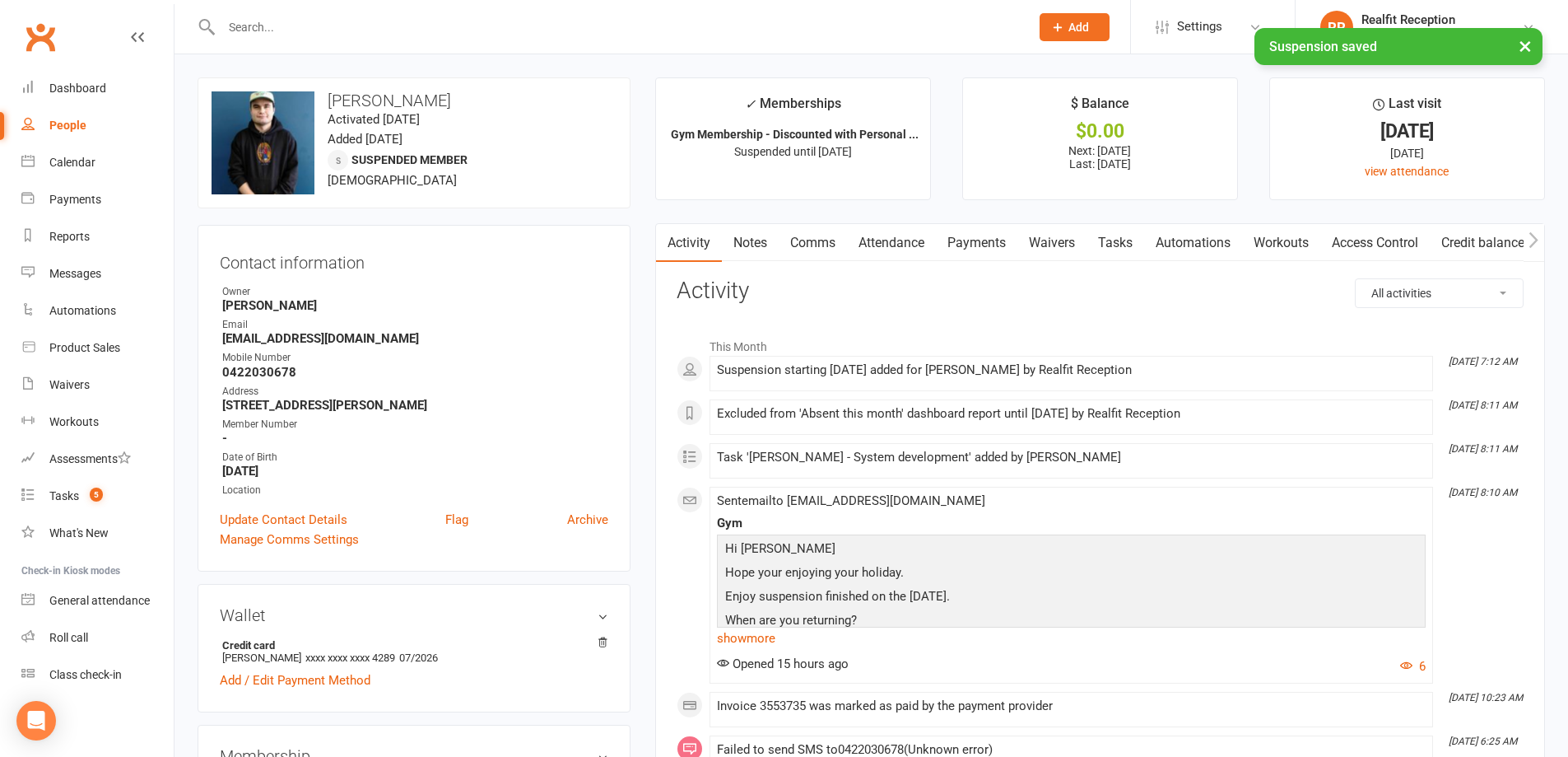
click at [965, 241] on link "Payments" at bounding box center [976, 243] width 82 height 38
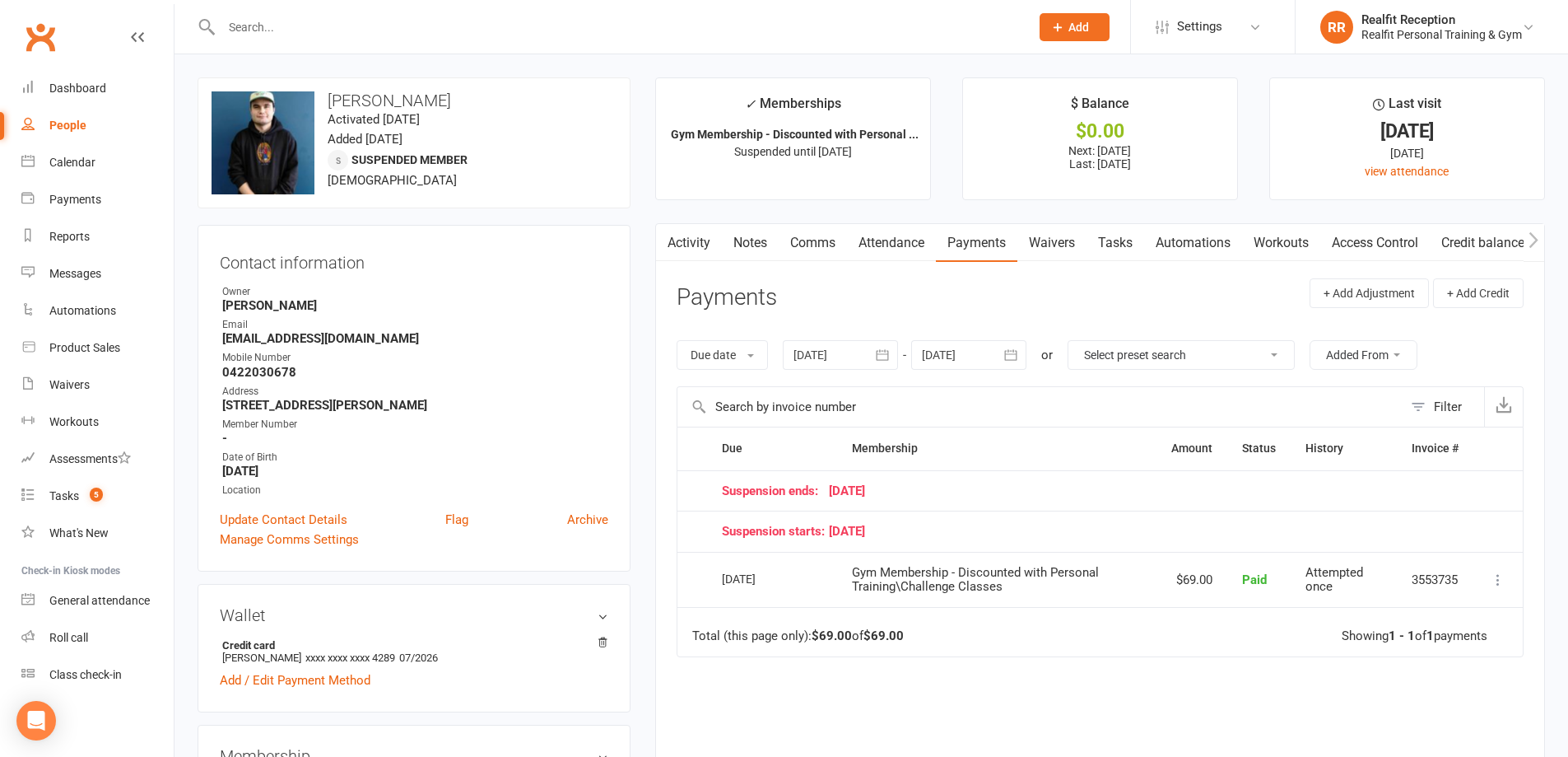
click at [1124, 243] on link "Tasks" at bounding box center [1114, 243] width 57 height 38
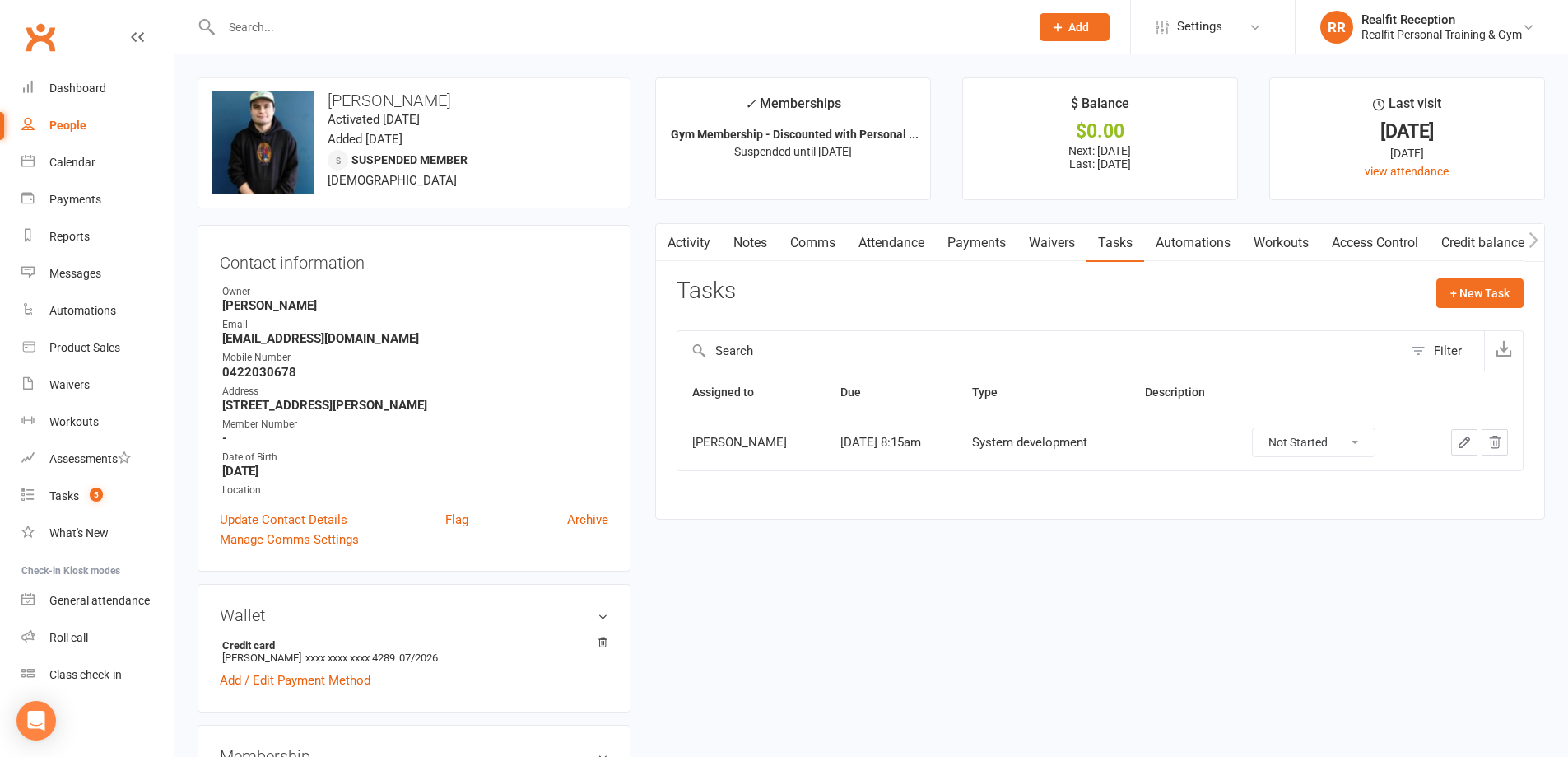
click at [1463, 443] on icon "button" at bounding box center [1464, 442] width 15 height 15
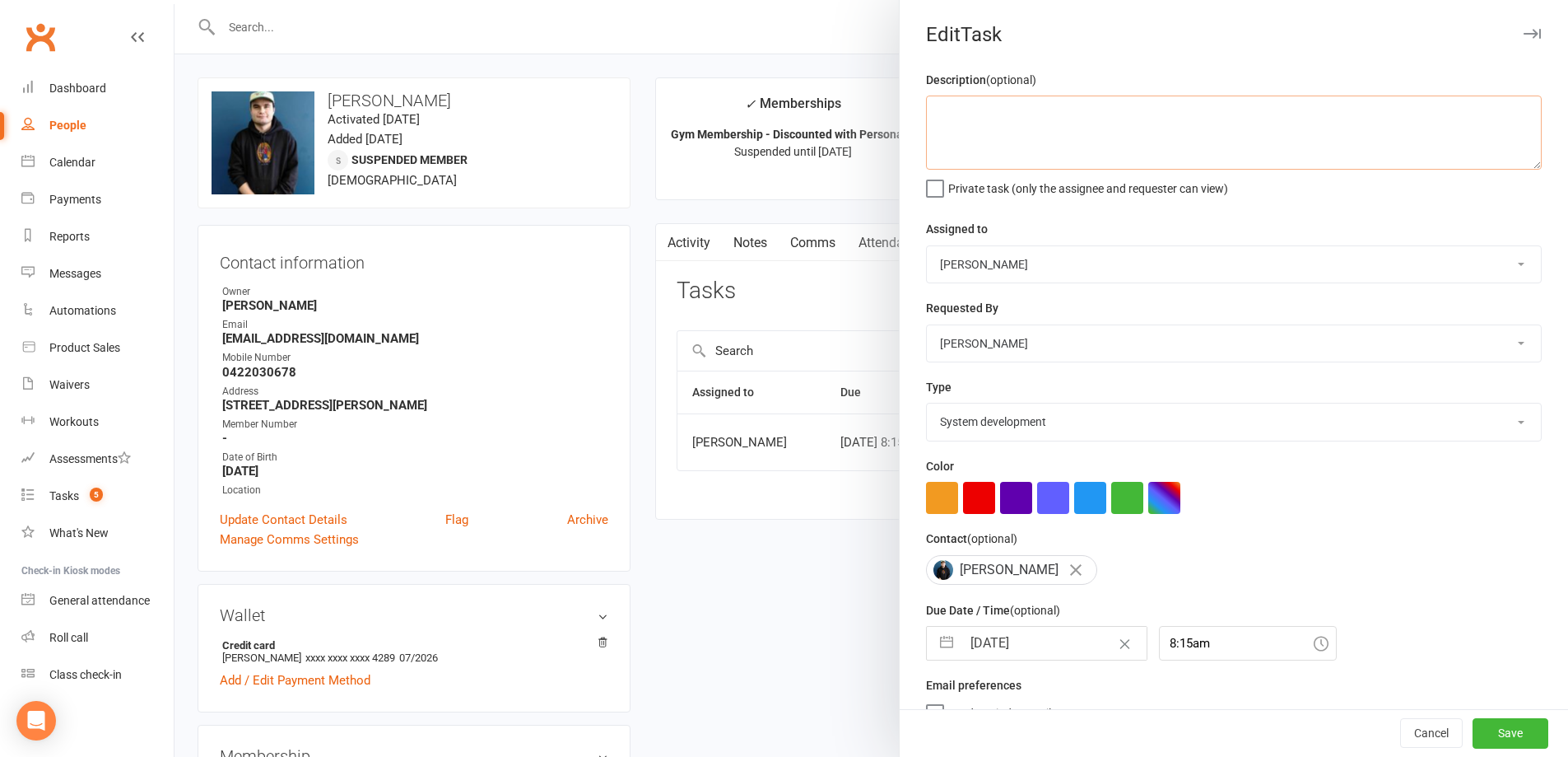
click at [1025, 111] on textarea at bounding box center [1233, 133] width 615 height 74
click at [1066, 656] on input "18 Sep 2025" at bounding box center [1054, 643] width 185 height 33
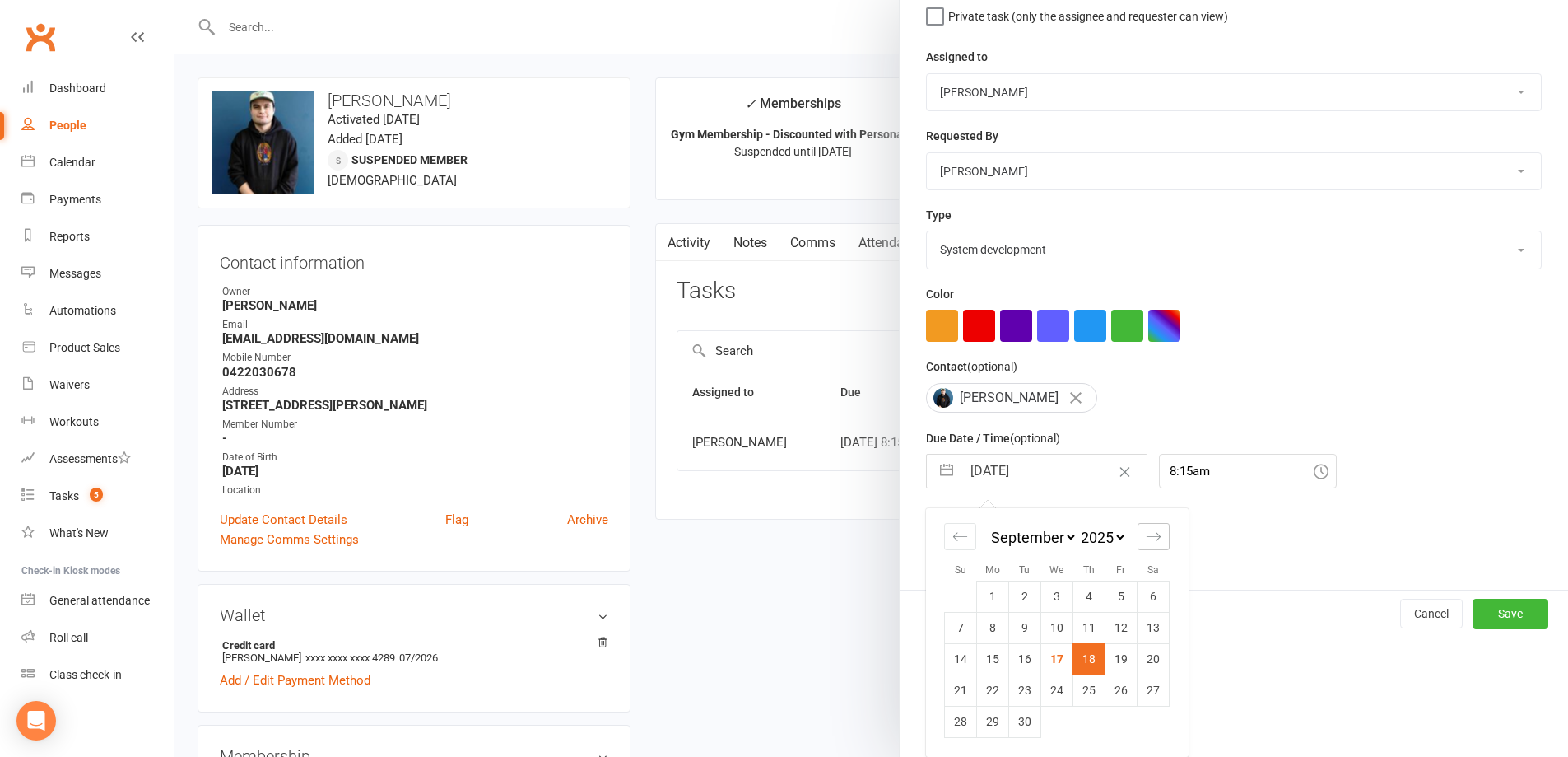
click at [1146, 537] on icon "Move forward to switch to the next month." at bounding box center [1153, 536] width 15 height 15
drag, startPoint x: 1082, startPoint y: 722, endPoint x: 1093, endPoint y: 722, distance: 11.0
click at [1083, 722] on td "30" at bounding box center [1089, 721] width 32 height 31
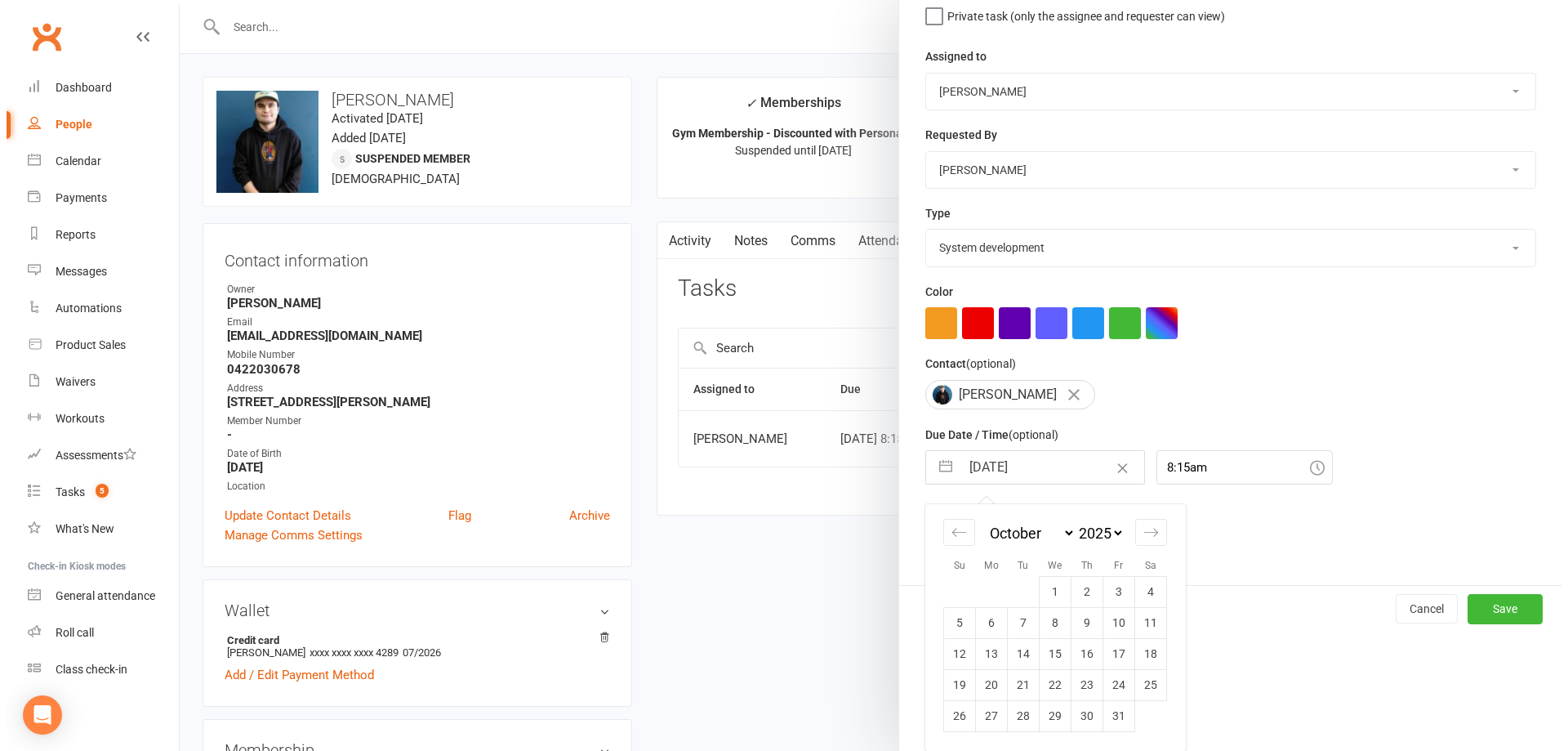
scroll to position [59, 0]
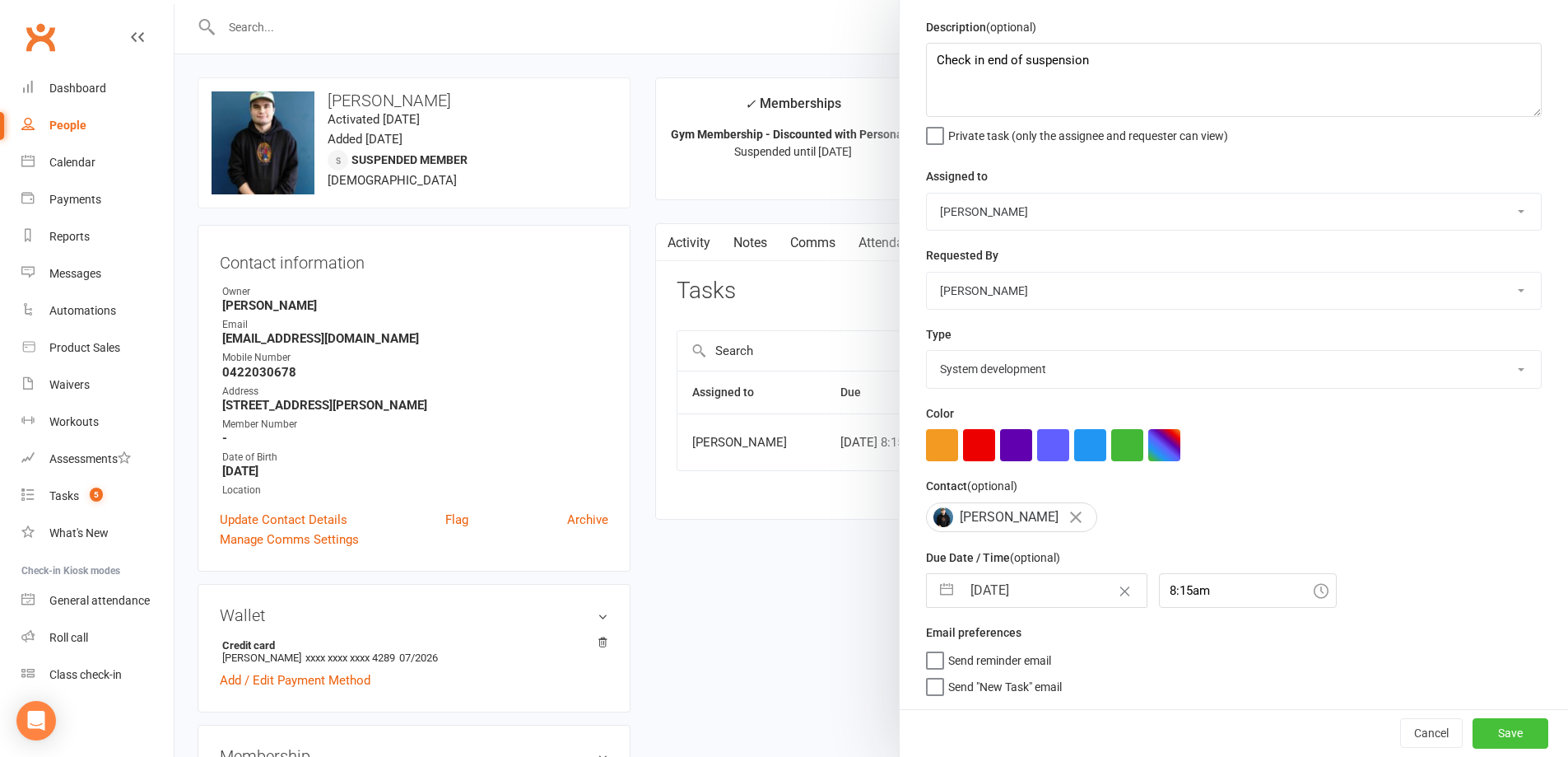
click at [1473, 744] on button "Save" at bounding box center [1510, 732] width 75 height 30
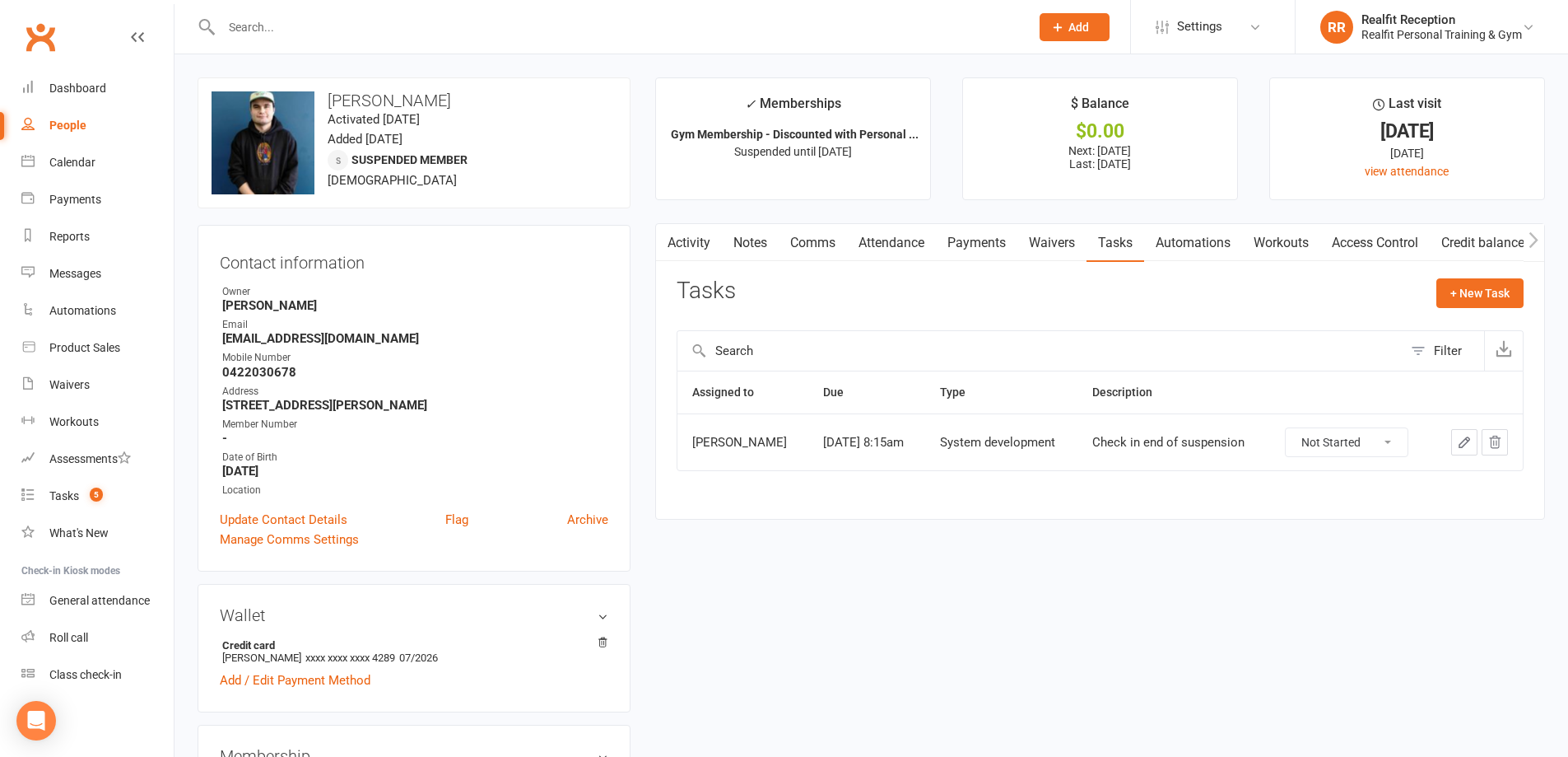
click at [763, 251] on link "Notes" at bounding box center [750, 243] width 57 height 38
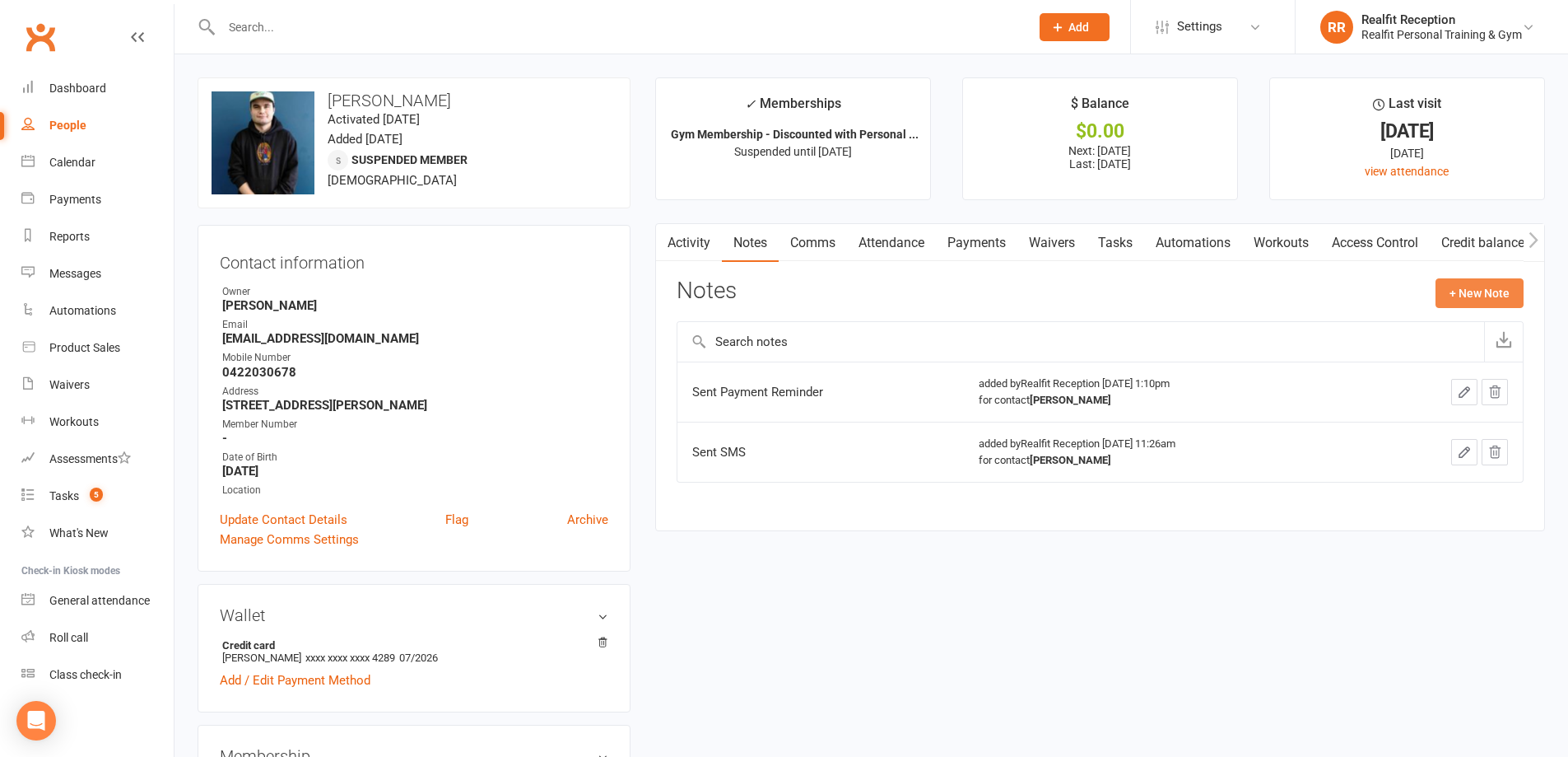
click at [1464, 290] on button "+ New Note" at bounding box center [1479, 293] width 88 height 30
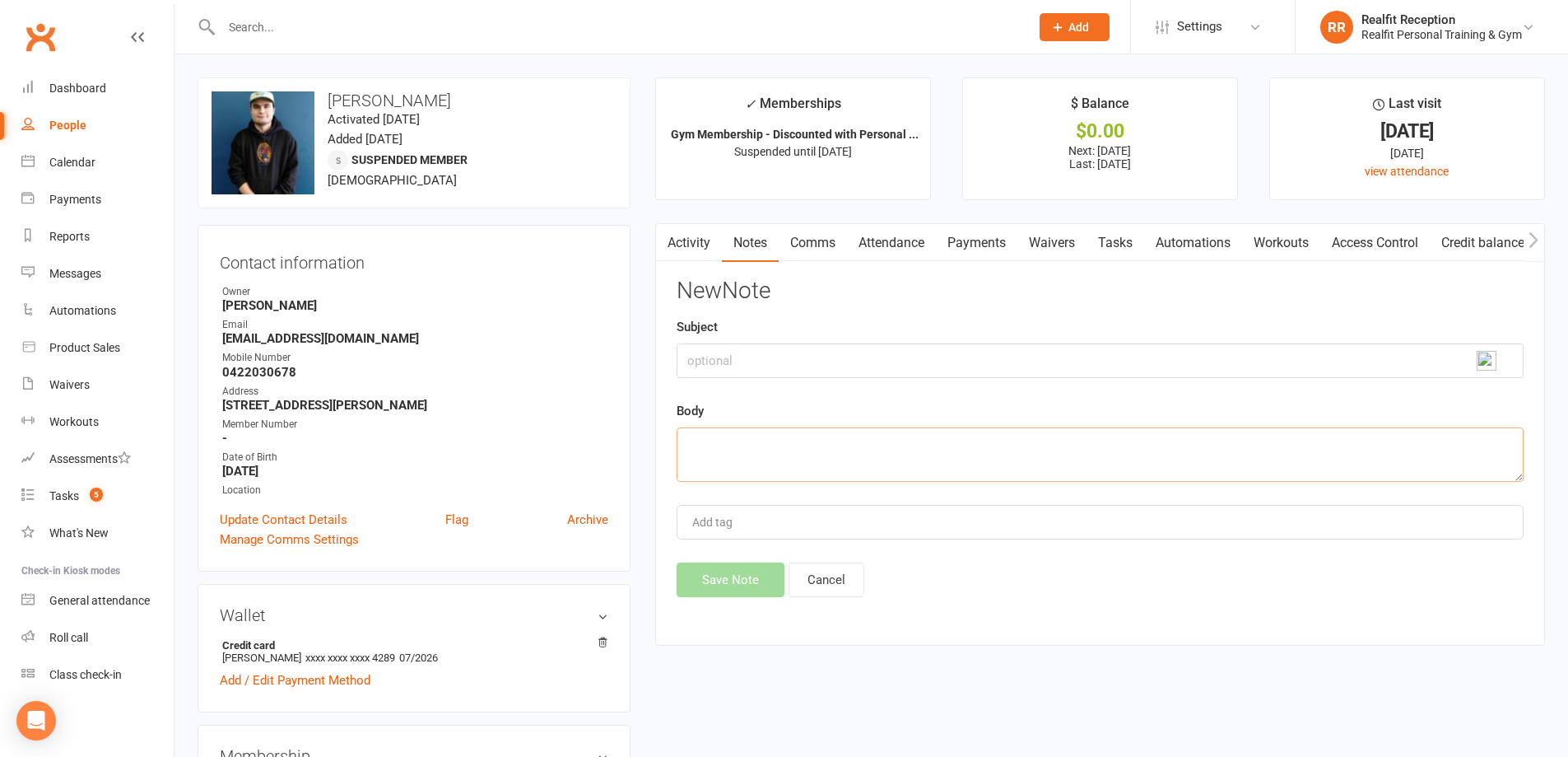
click at [809, 439] on textarea at bounding box center [1100, 455] width 847 height 54
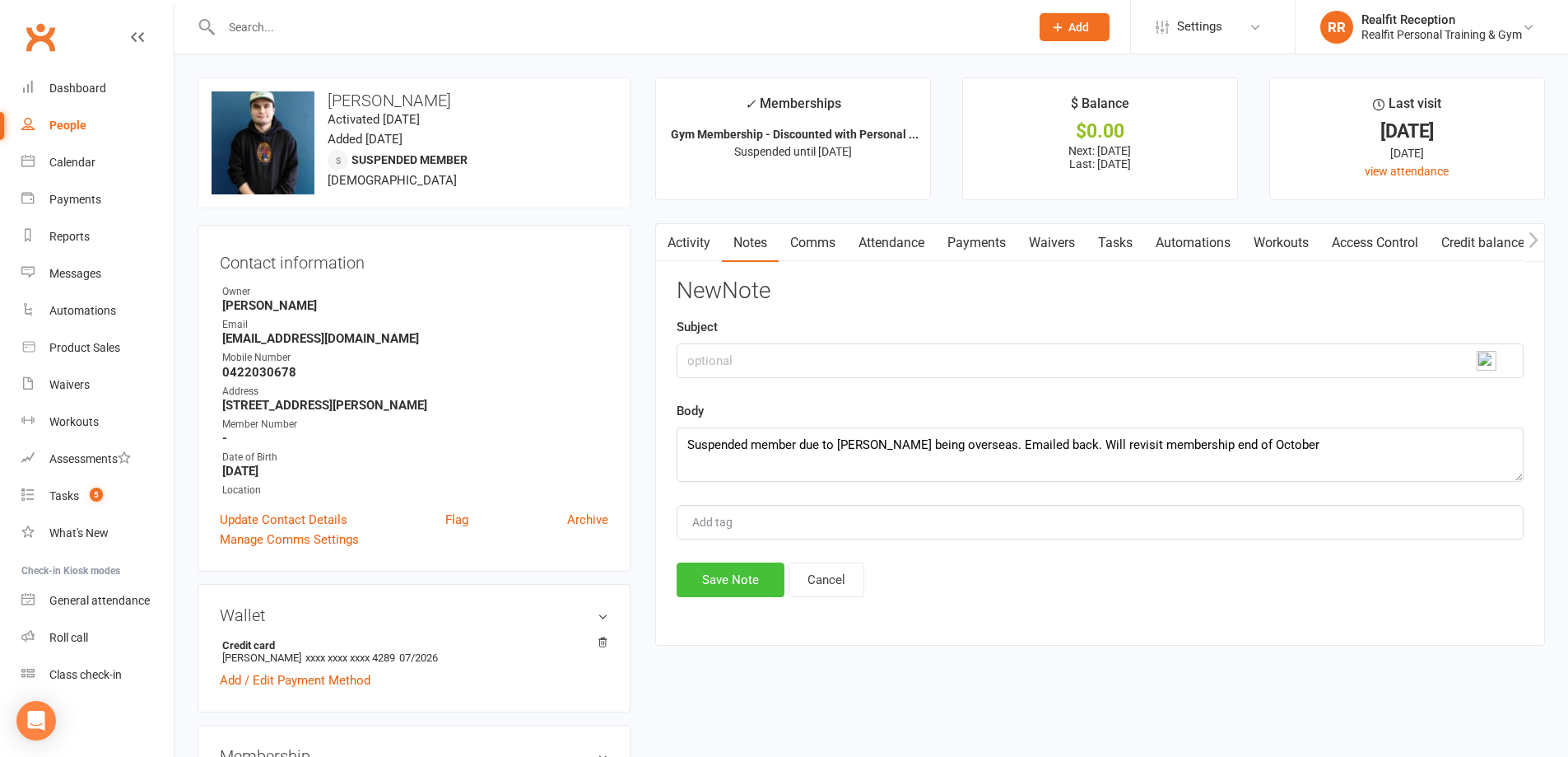
click at [748, 582] on button "Save Note" at bounding box center [730, 579] width 108 height 34
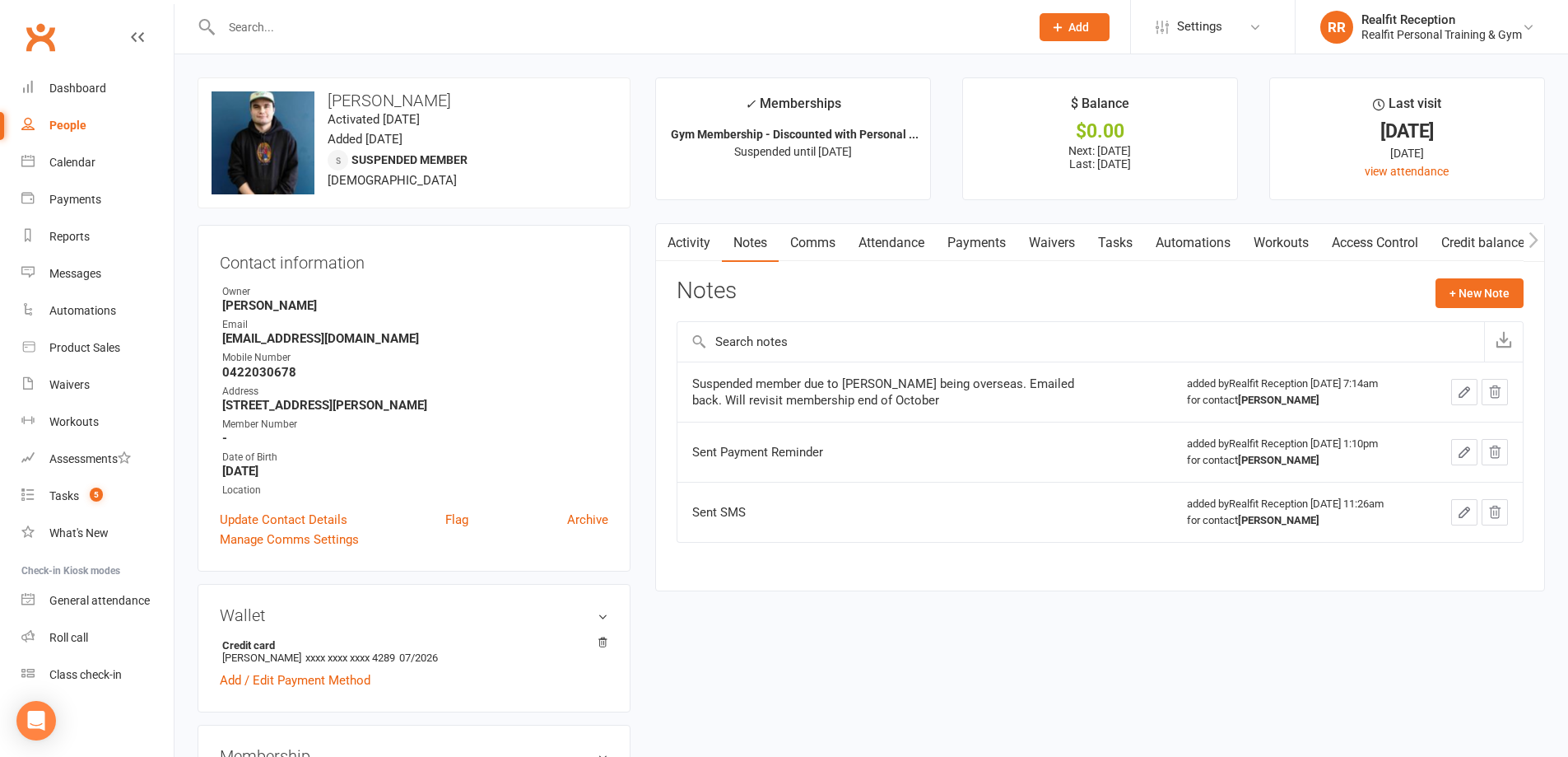
click at [291, 30] on input "text" at bounding box center [617, 26] width 801 height 23
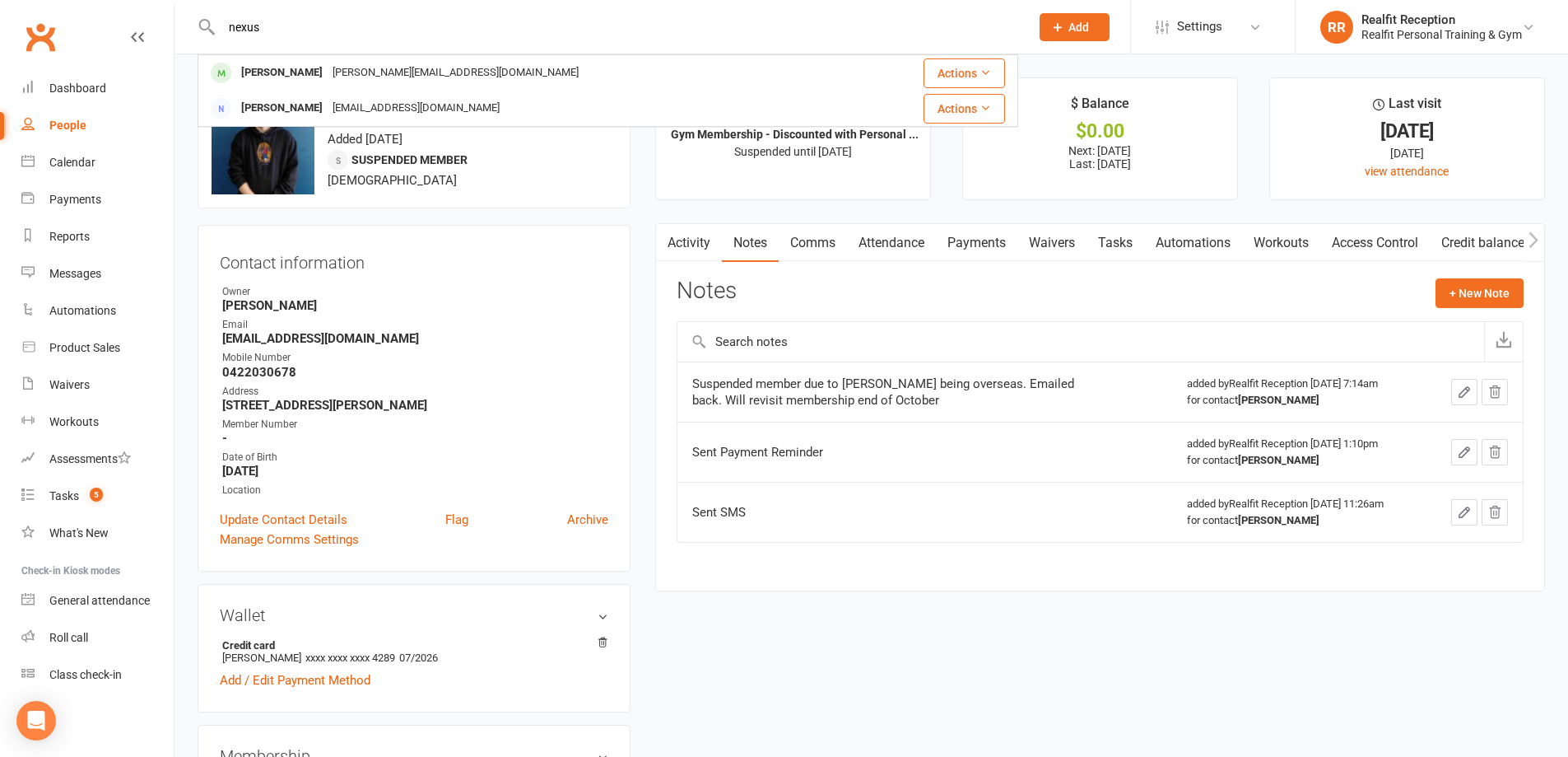
drag, startPoint x: 336, startPoint y: 29, endPoint x: 218, endPoint y: 32, distance: 118.0
click at [218, 32] on input "nexus" at bounding box center [617, 26] width 801 height 23
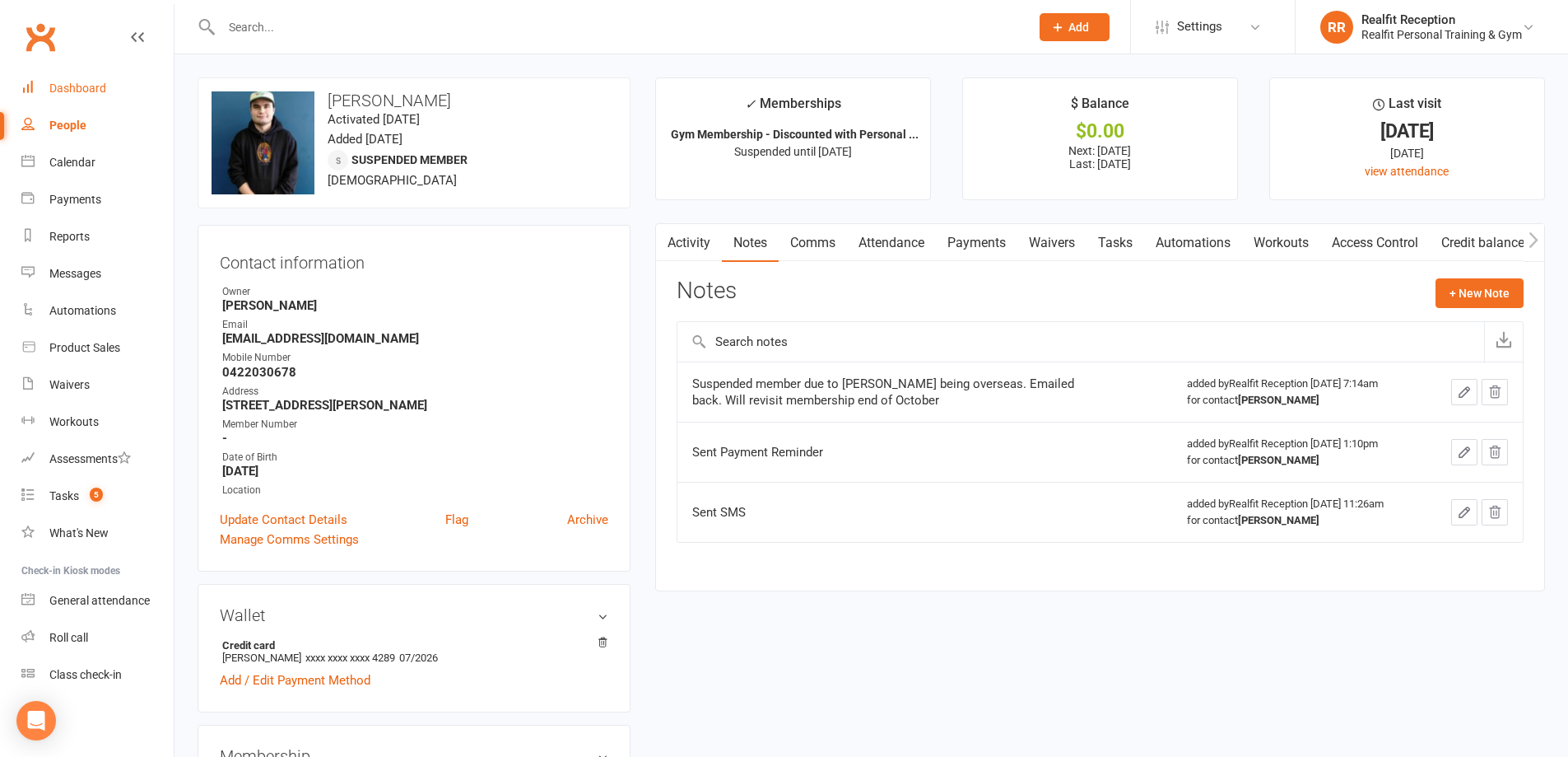
click at [66, 84] on div "Dashboard" at bounding box center [77, 88] width 57 height 14
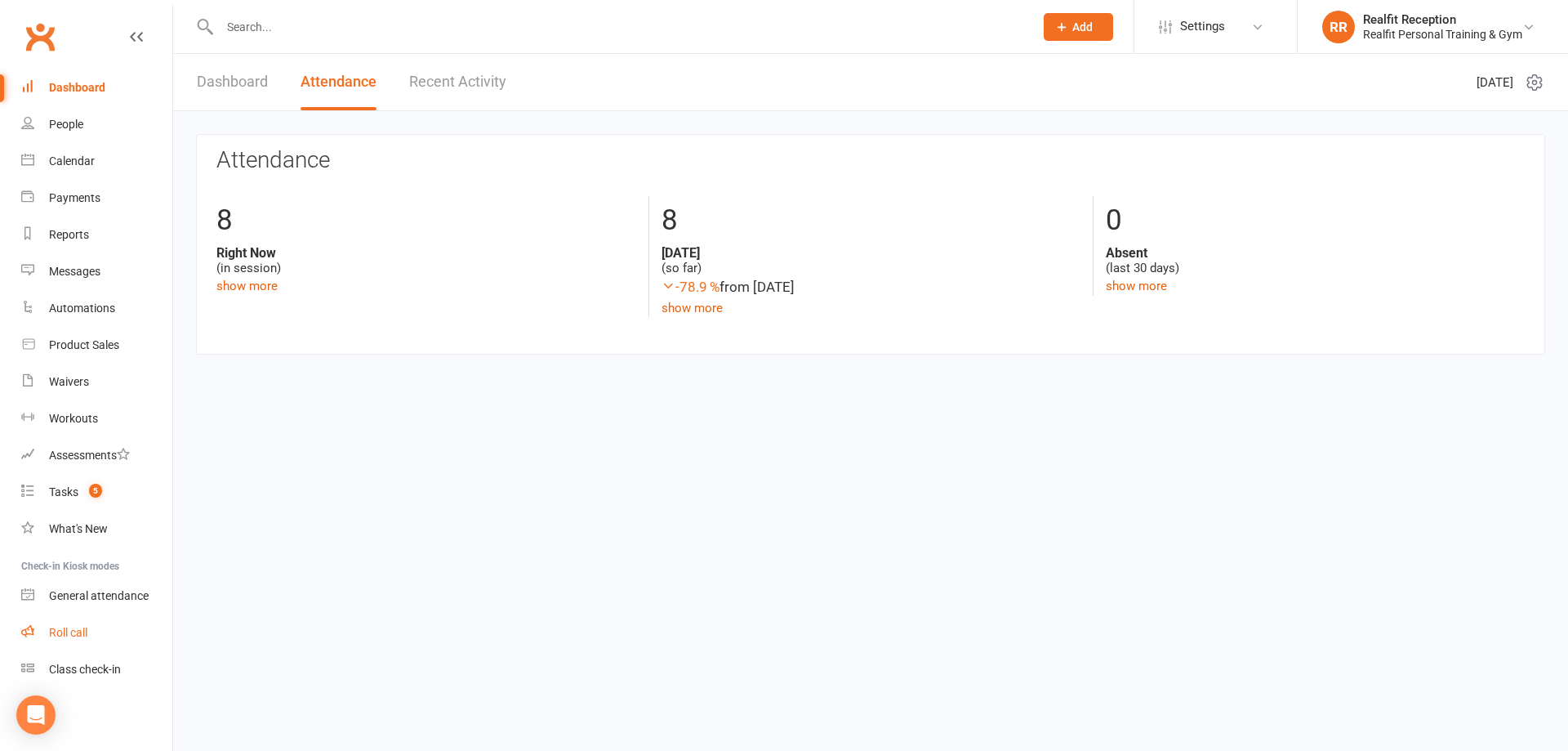
click at [68, 636] on div "Roll call" at bounding box center [68, 632] width 39 height 14
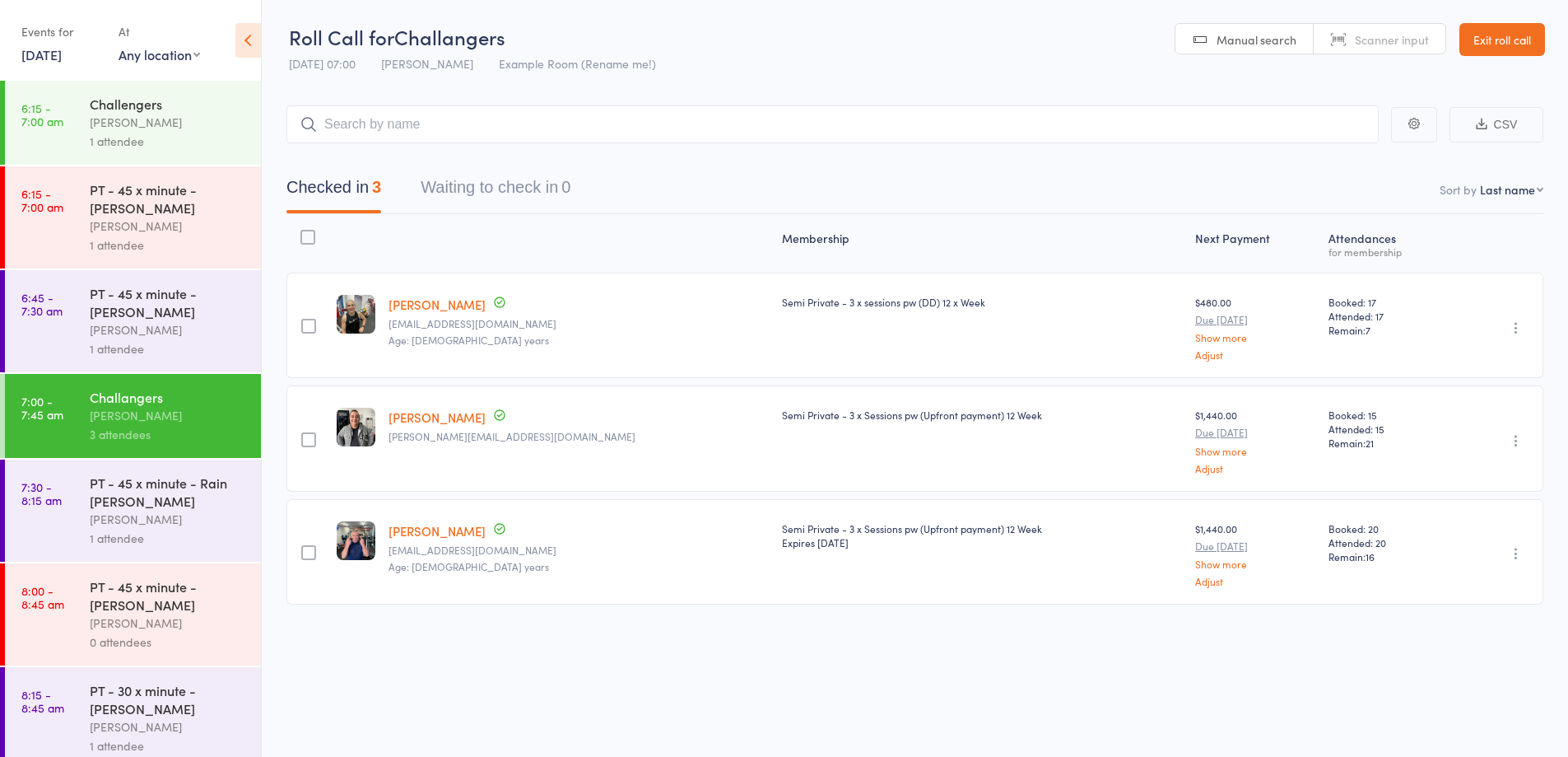
click at [196, 518] on div "[PERSON_NAME]" at bounding box center [168, 518] width 157 height 19
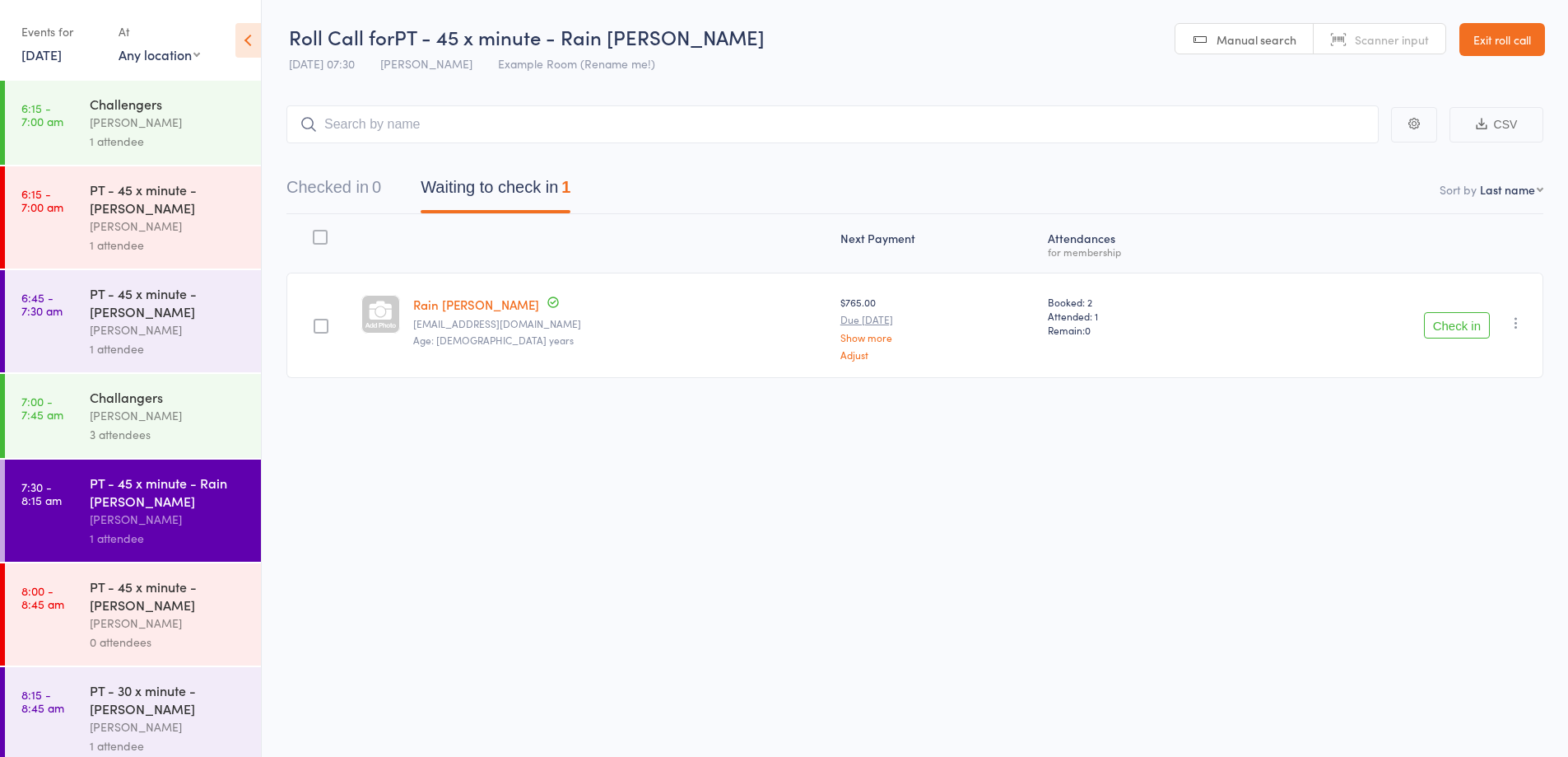
click at [1463, 329] on button "Check in" at bounding box center [1456, 325] width 66 height 26
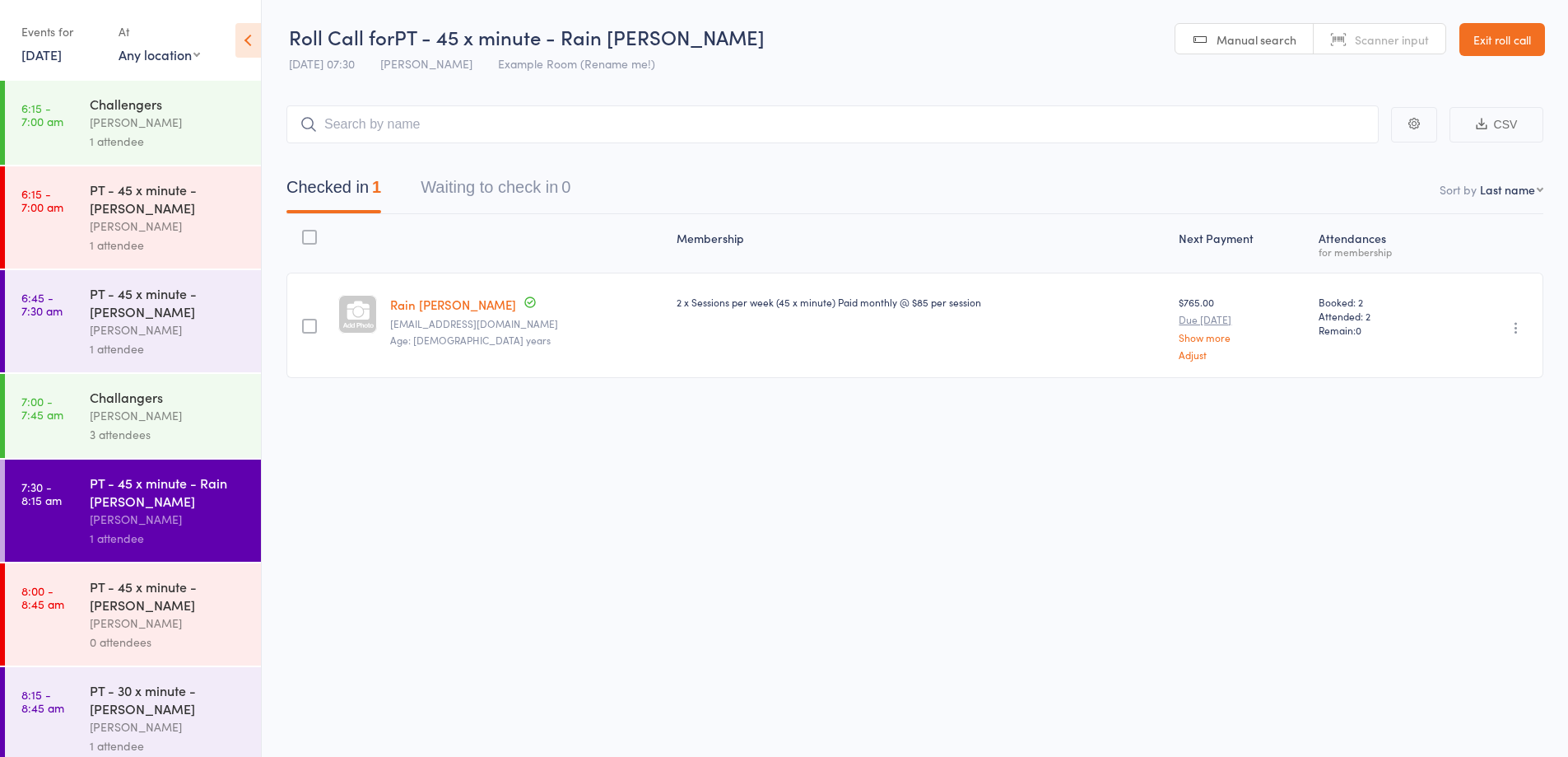
click at [1492, 30] on link "Exit roll call" at bounding box center [1502, 39] width 85 height 33
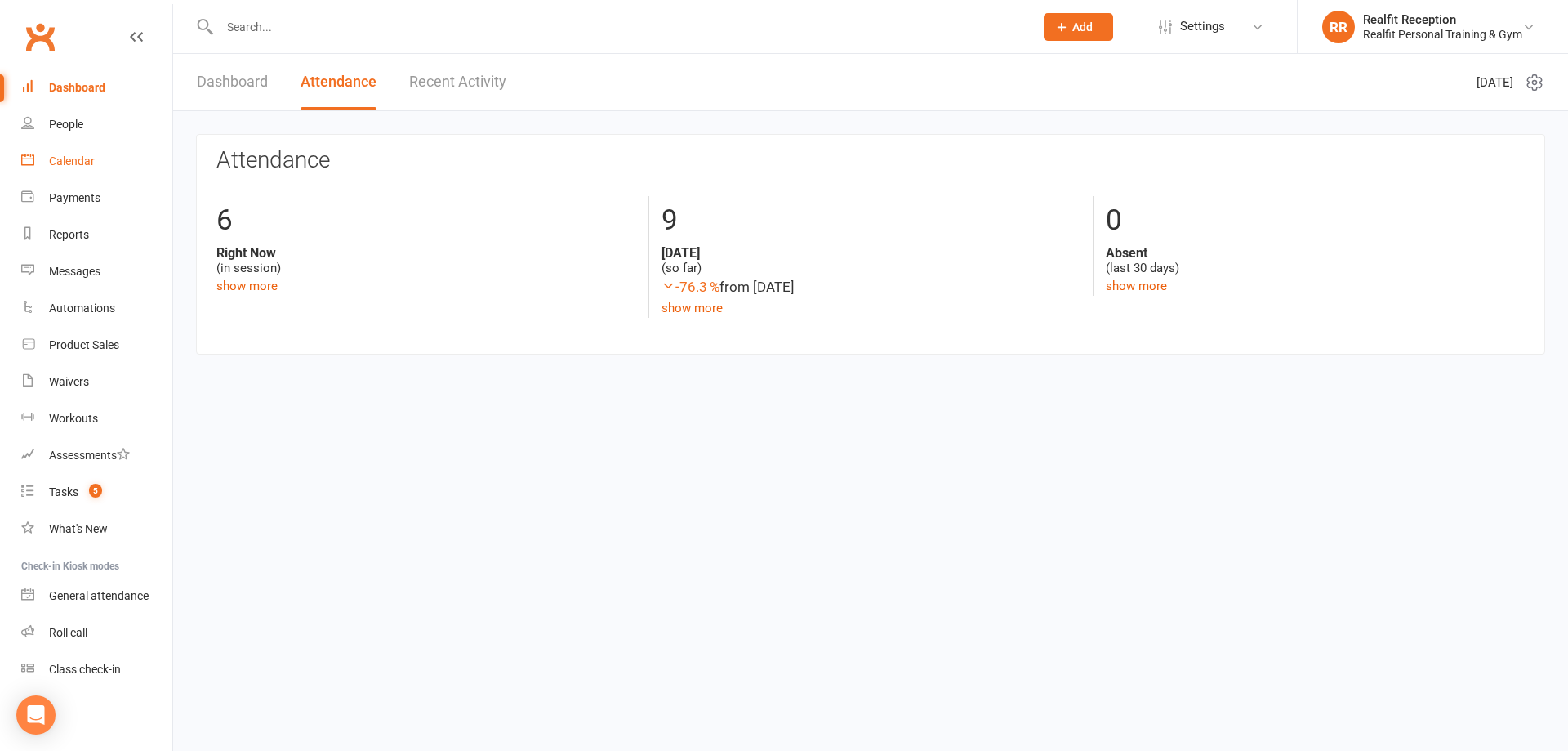
click at [68, 166] on div "Calendar" at bounding box center [71, 160] width 46 height 14
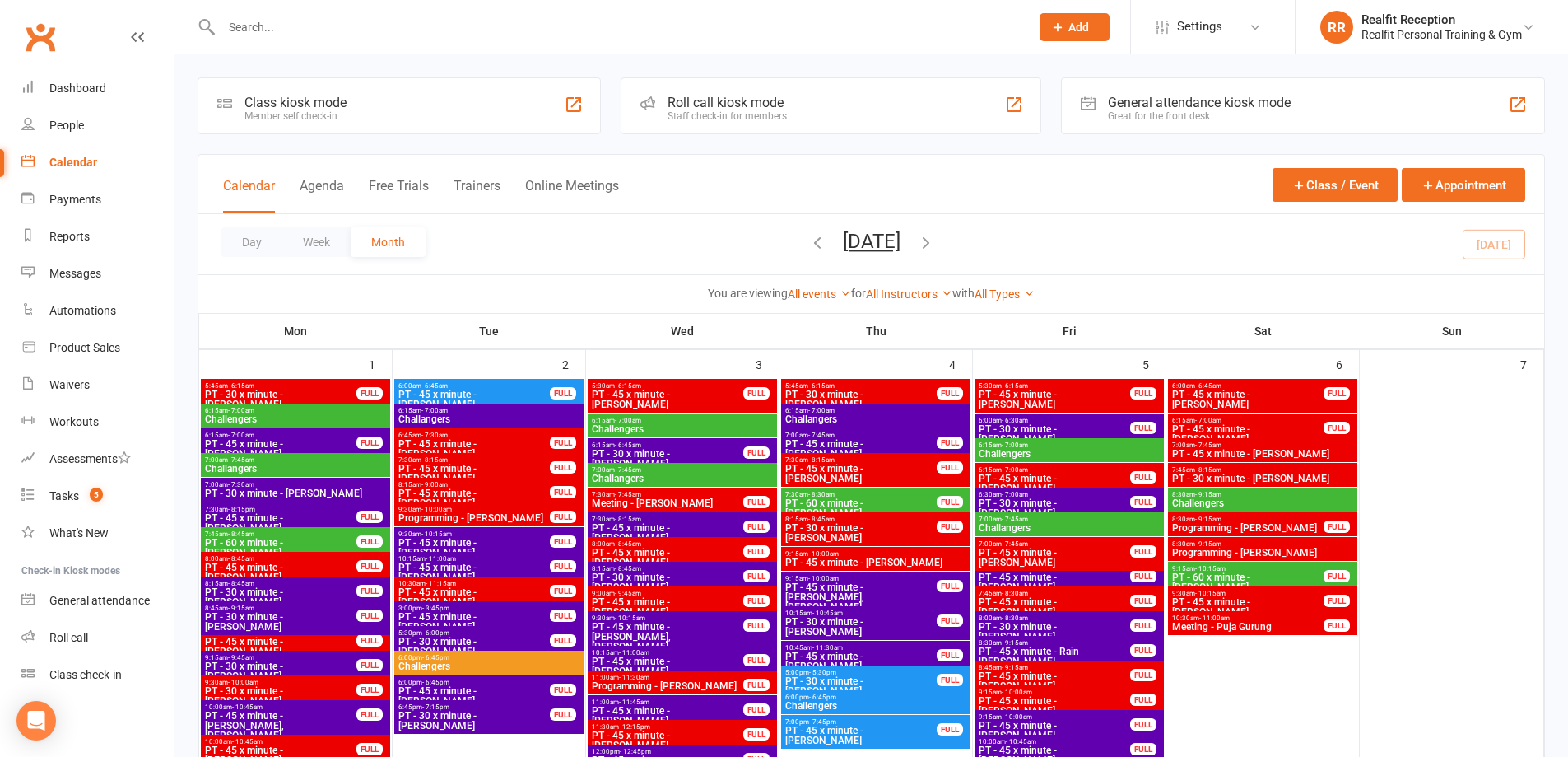
scroll to position [1400, 0]
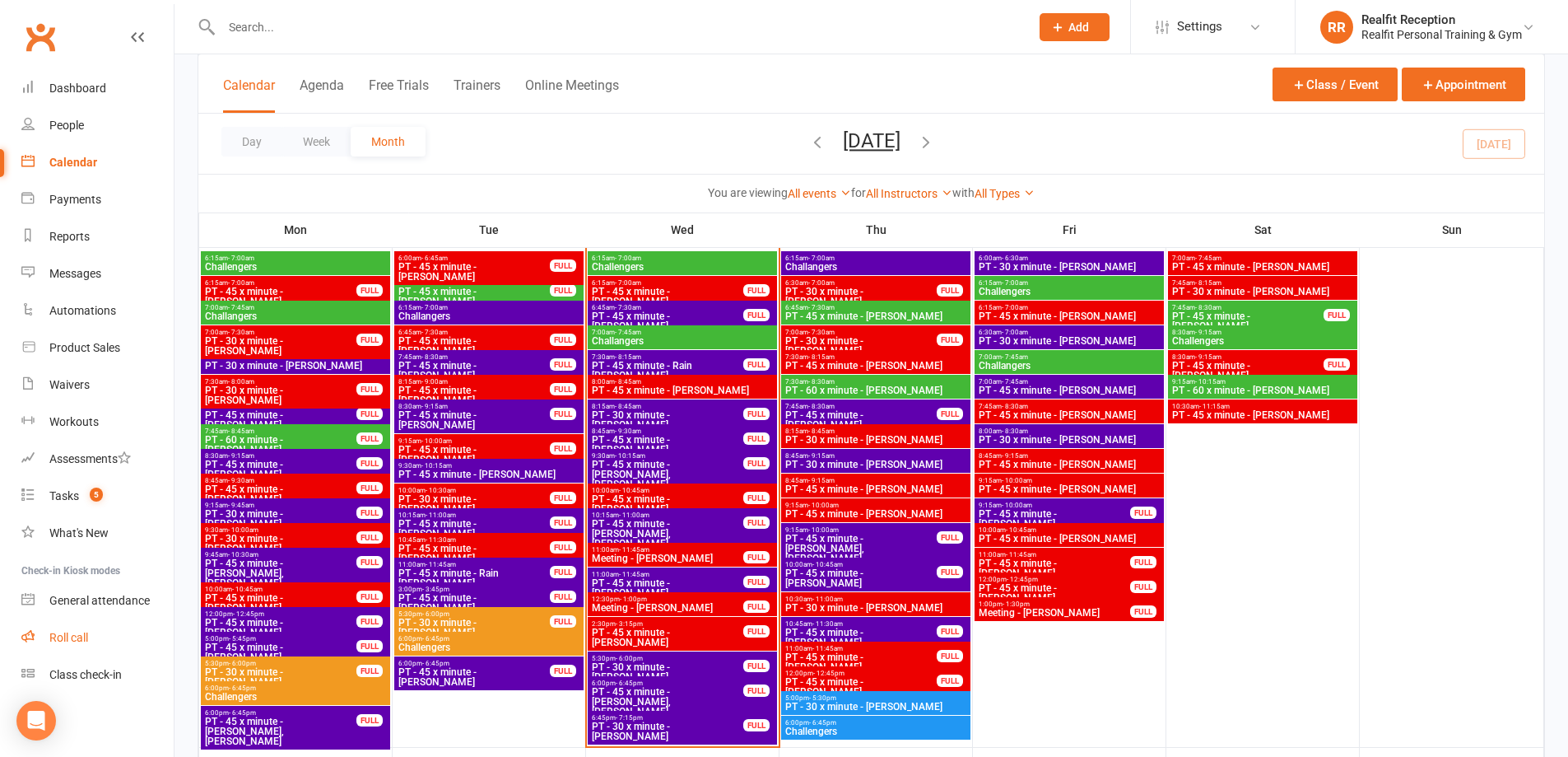
click at [75, 627] on link "Roll call" at bounding box center [98, 637] width 152 height 37
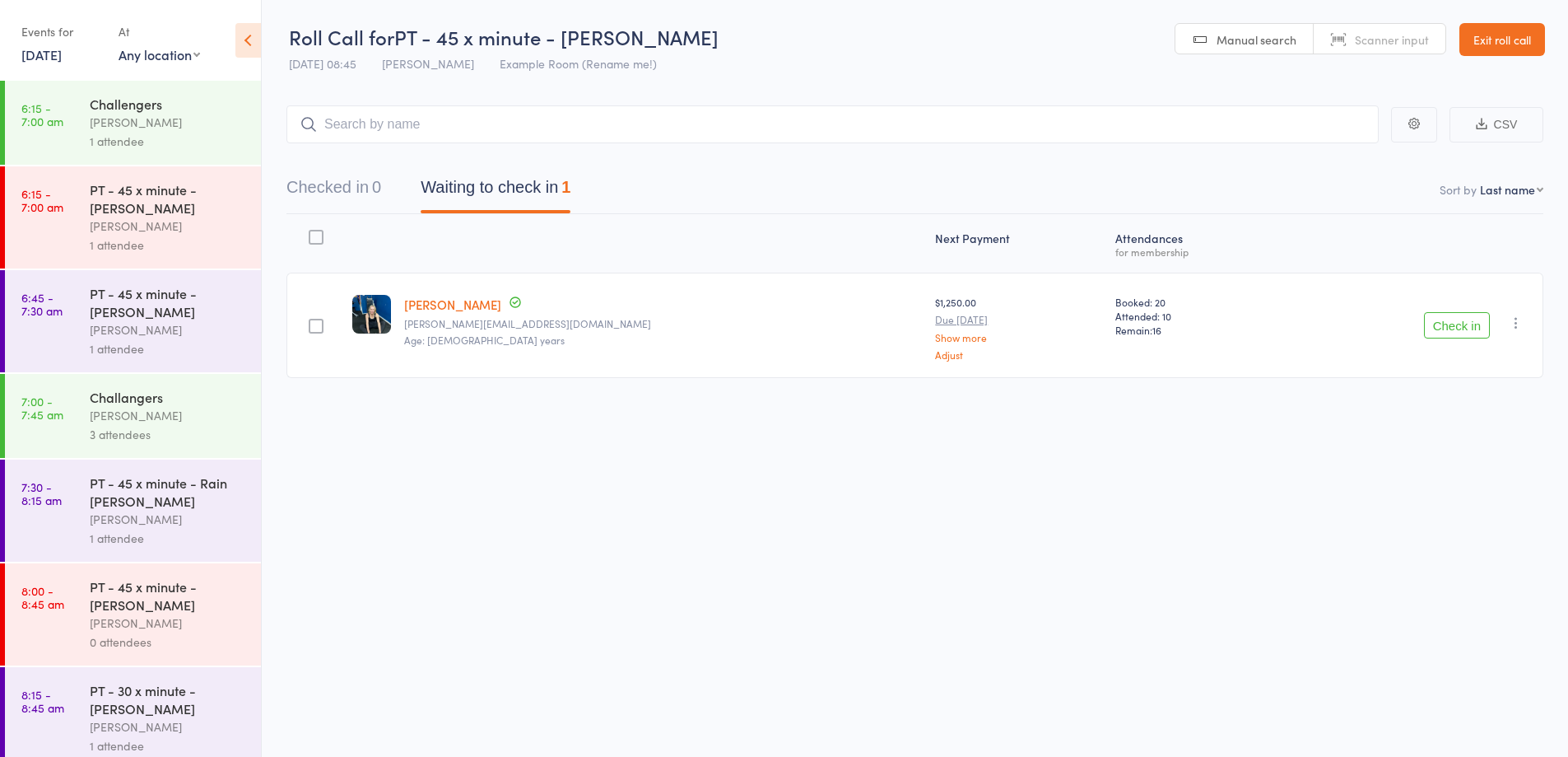
click at [1431, 323] on button "Check in" at bounding box center [1456, 325] width 66 height 26
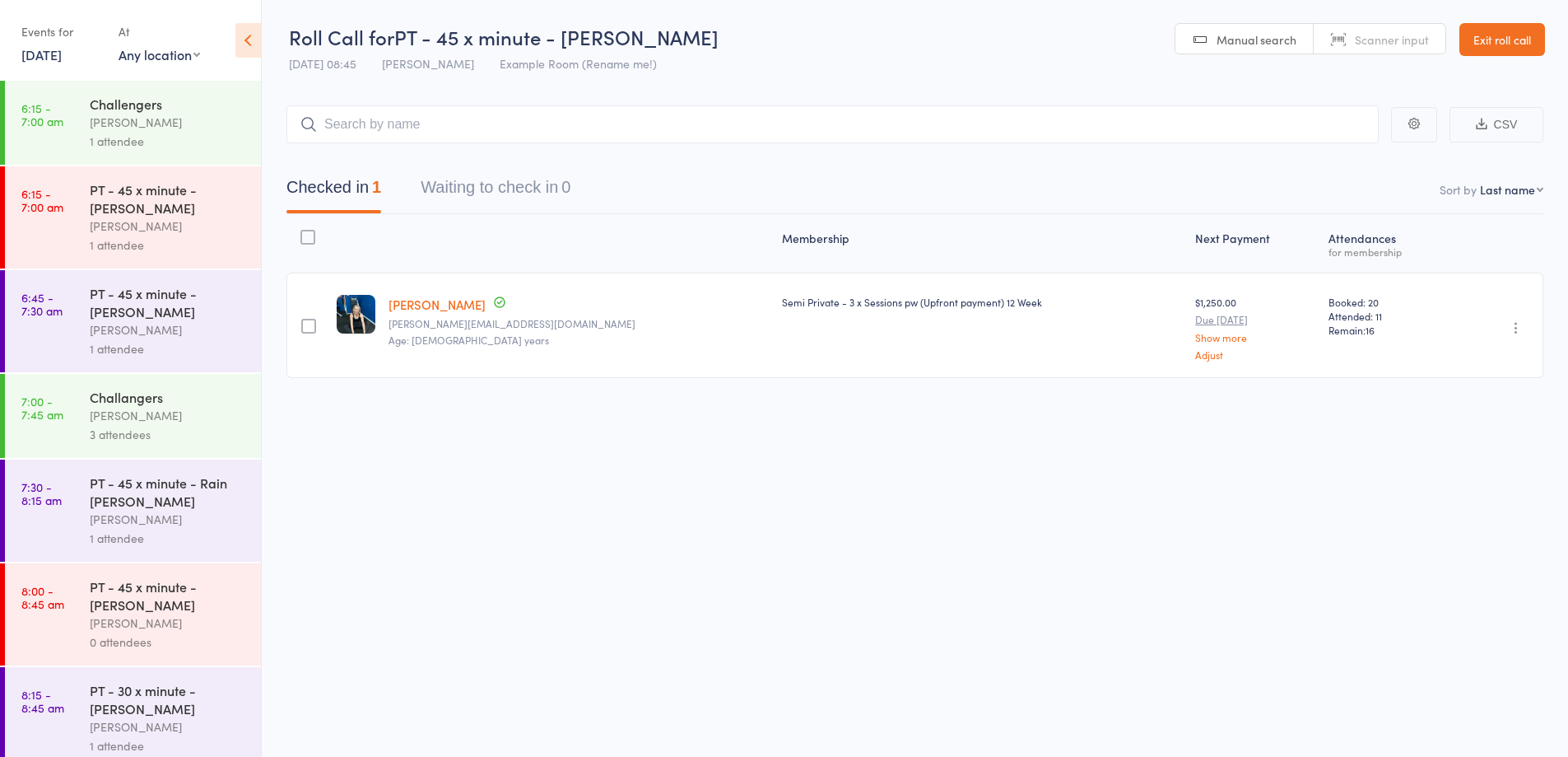
click at [208, 545] on div "1 attendee" at bounding box center [168, 537] width 157 height 19
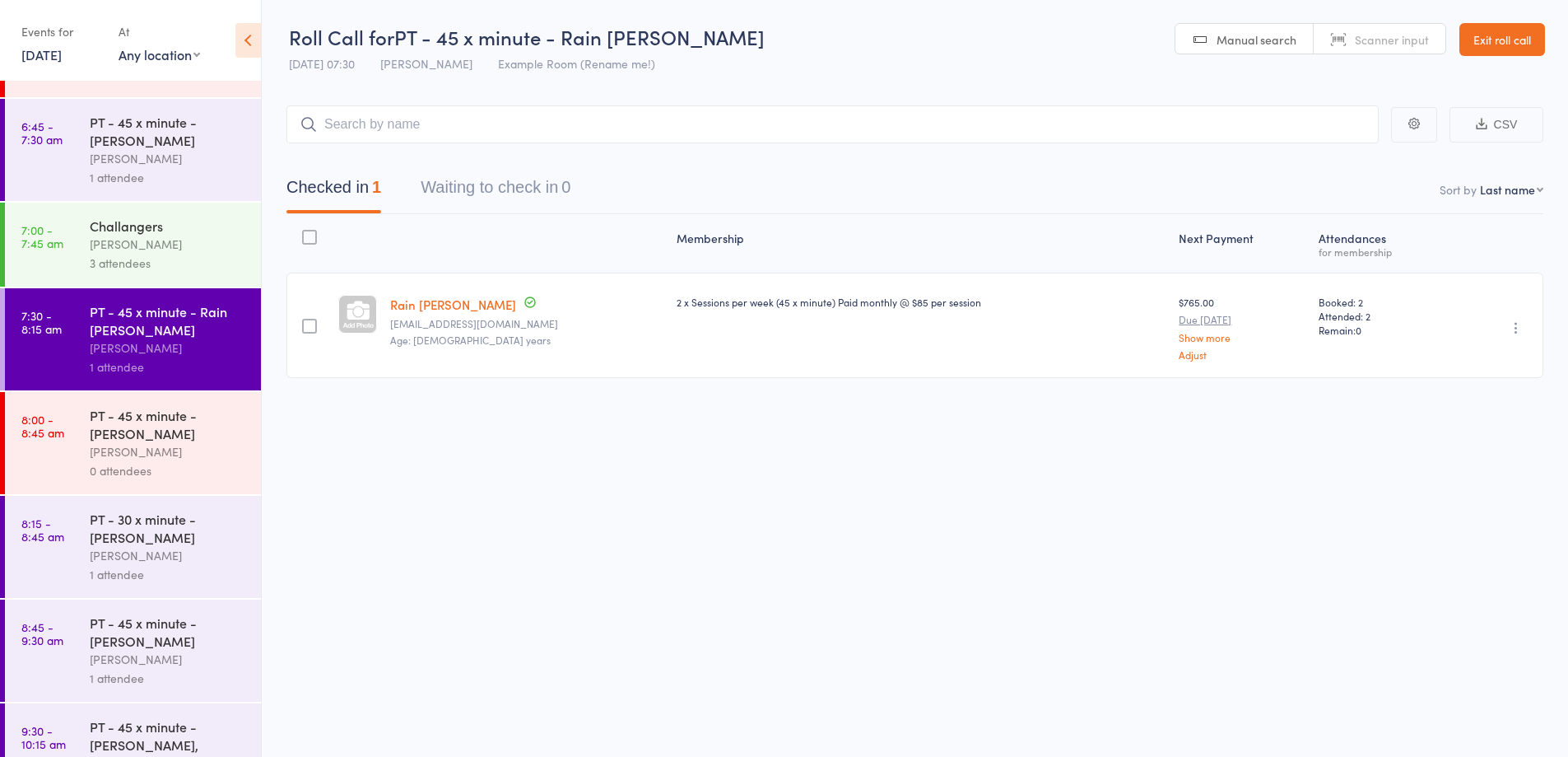
scroll to position [173, 0]
click at [233, 438] on div "PT - 45 x minute - Jana Macak" at bounding box center [168, 421] width 157 height 36
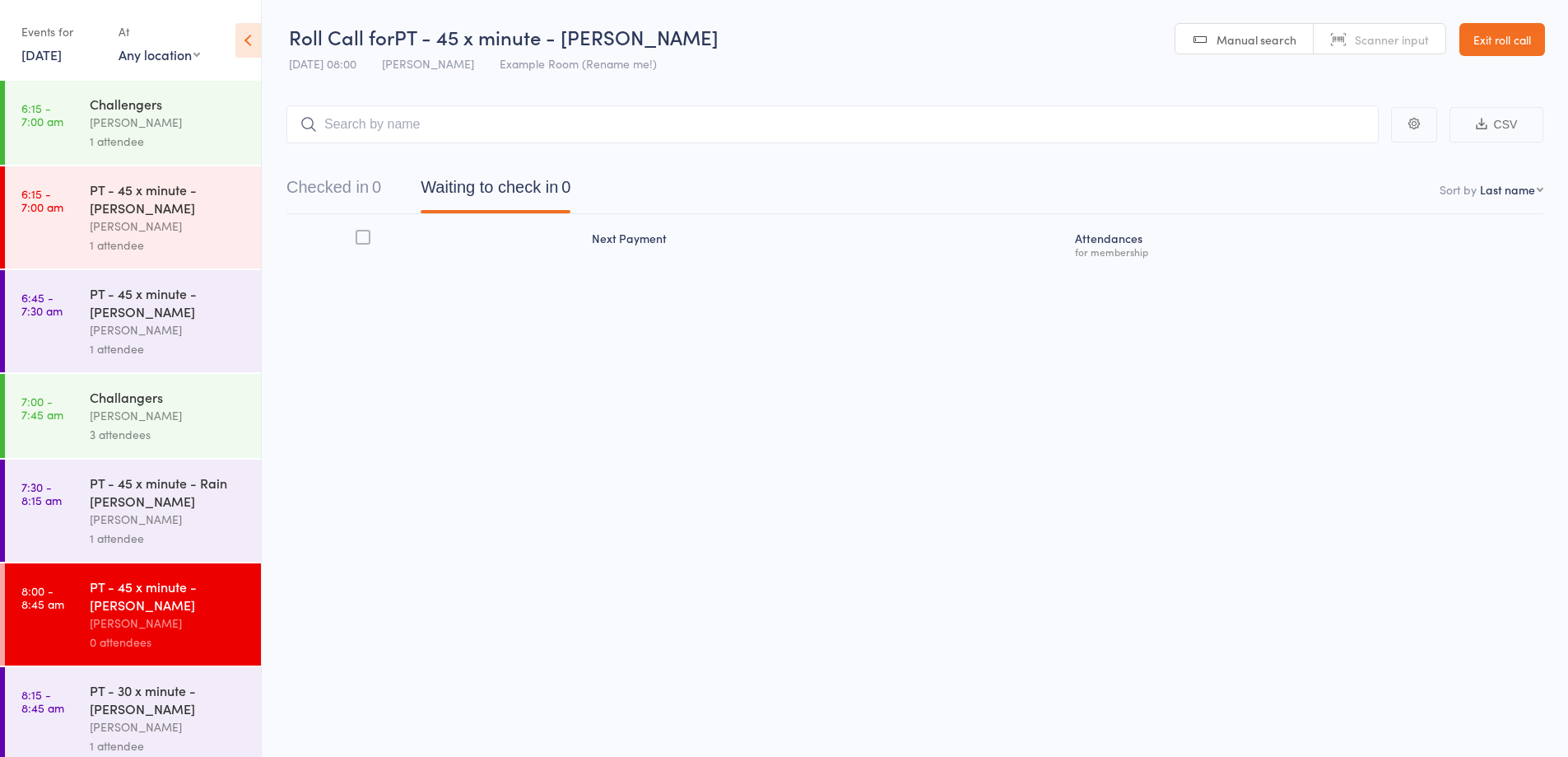
click at [820, 128] on input "search" at bounding box center [833, 124] width 1093 height 38
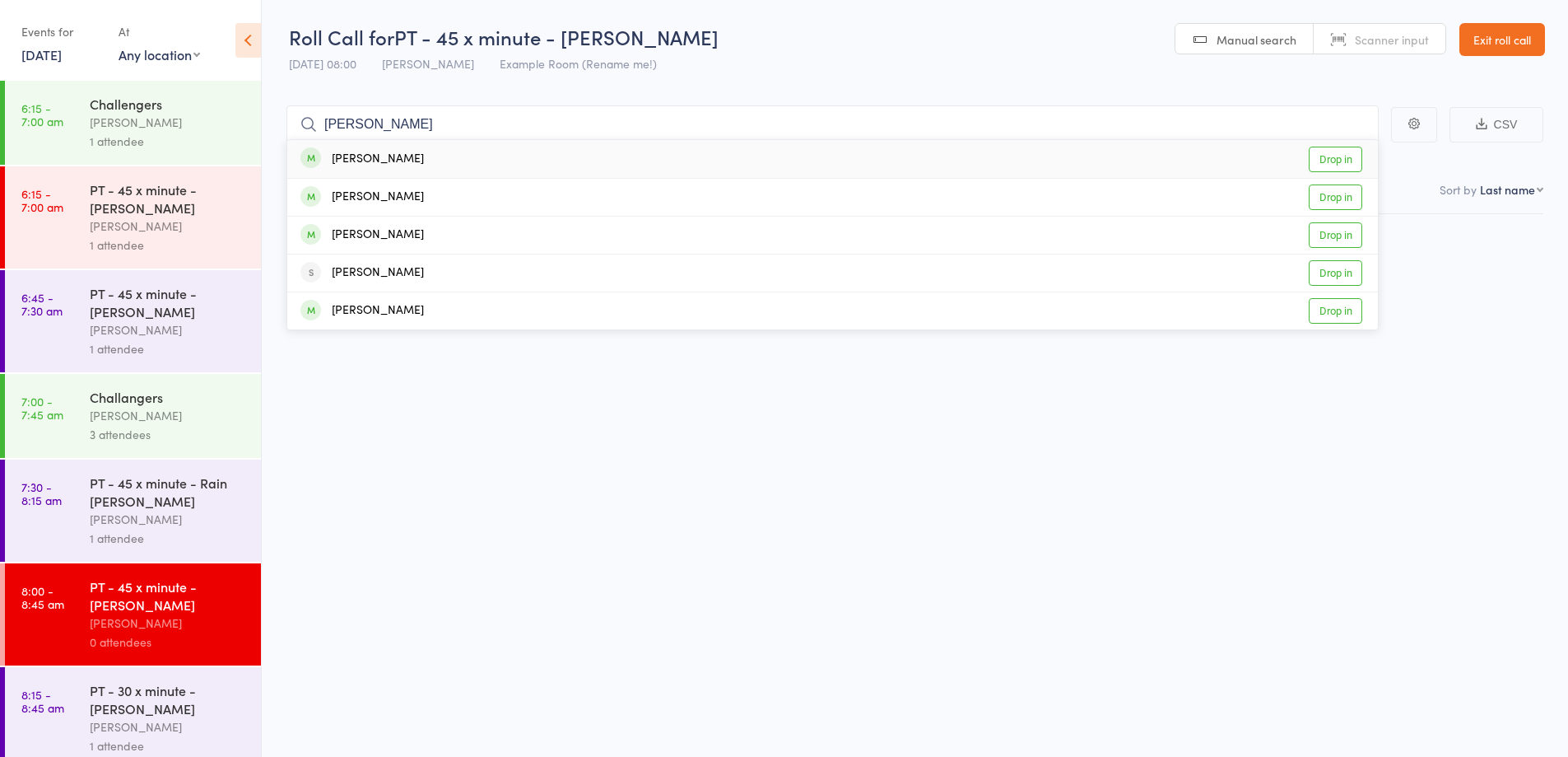
type input "jana"
click at [405, 146] on div "Jana Macak Drop in" at bounding box center [833, 159] width 1091 height 38
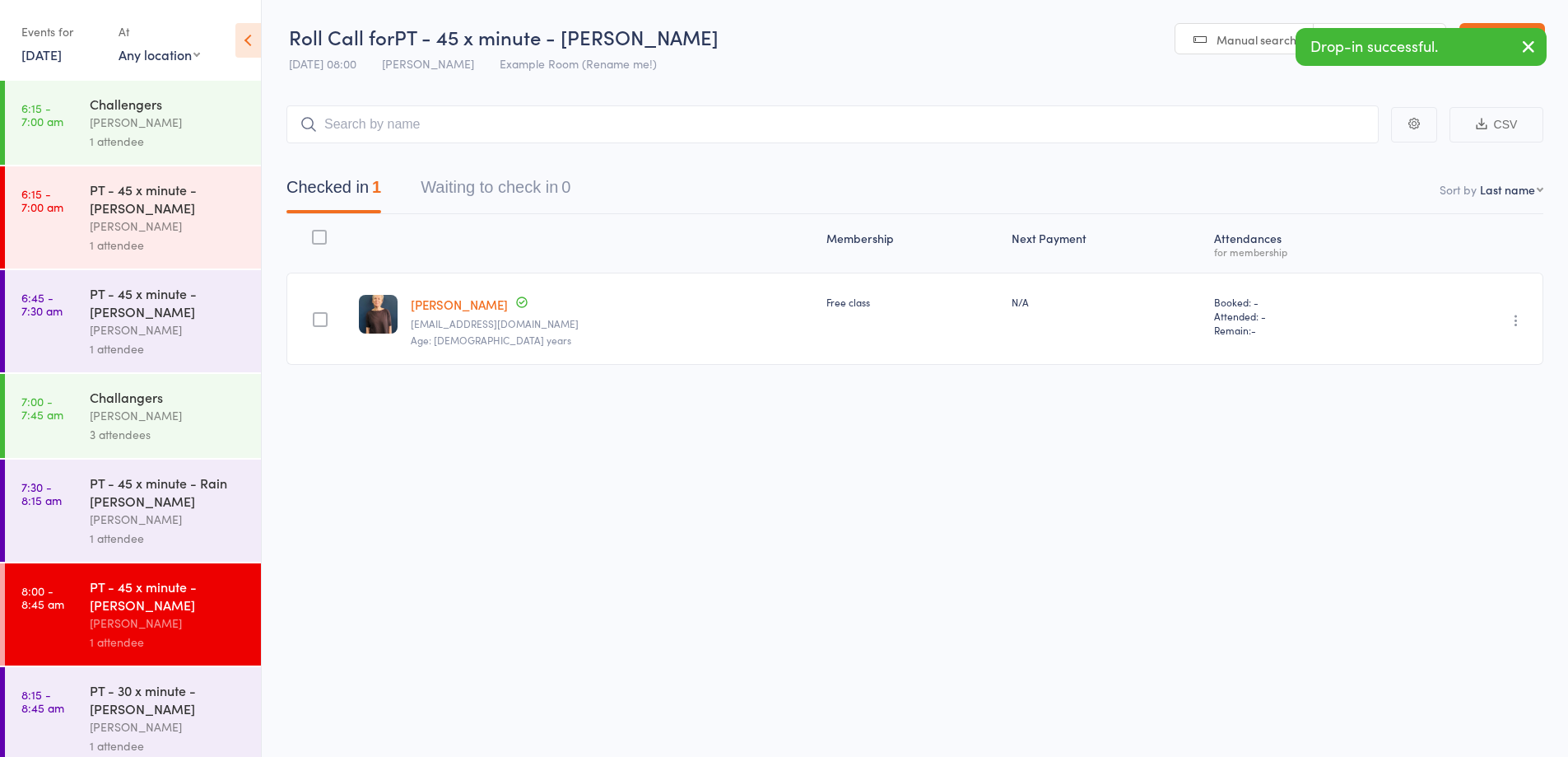
click at [191, 713] on div "PT - 30 x minute - [PERSON_NAME]" at bounding box center [168, 699] width 157 height 36
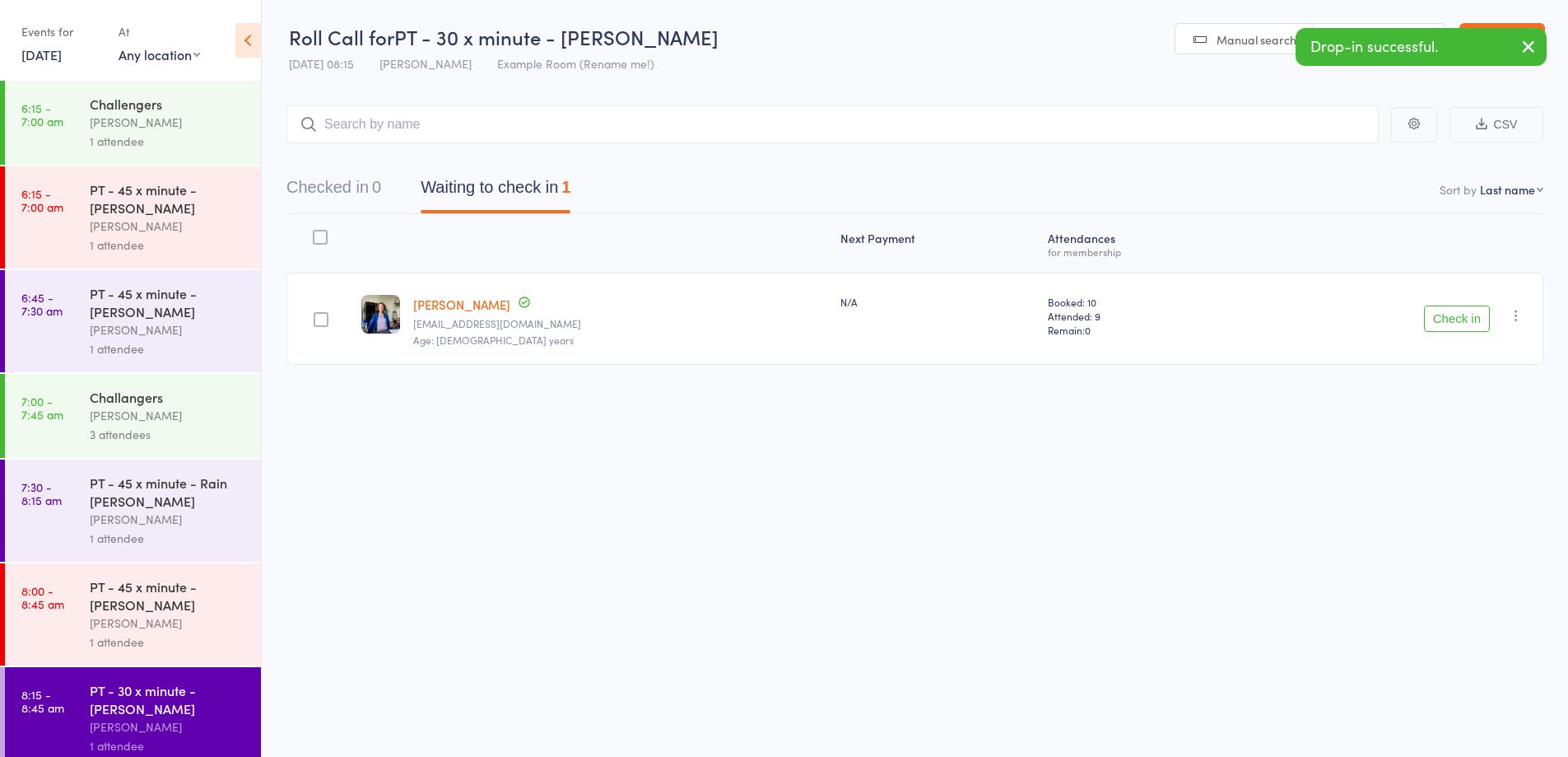
click at [1454, 322] on button "Check in" at bounding box center [1456, 318] width 66 height 26
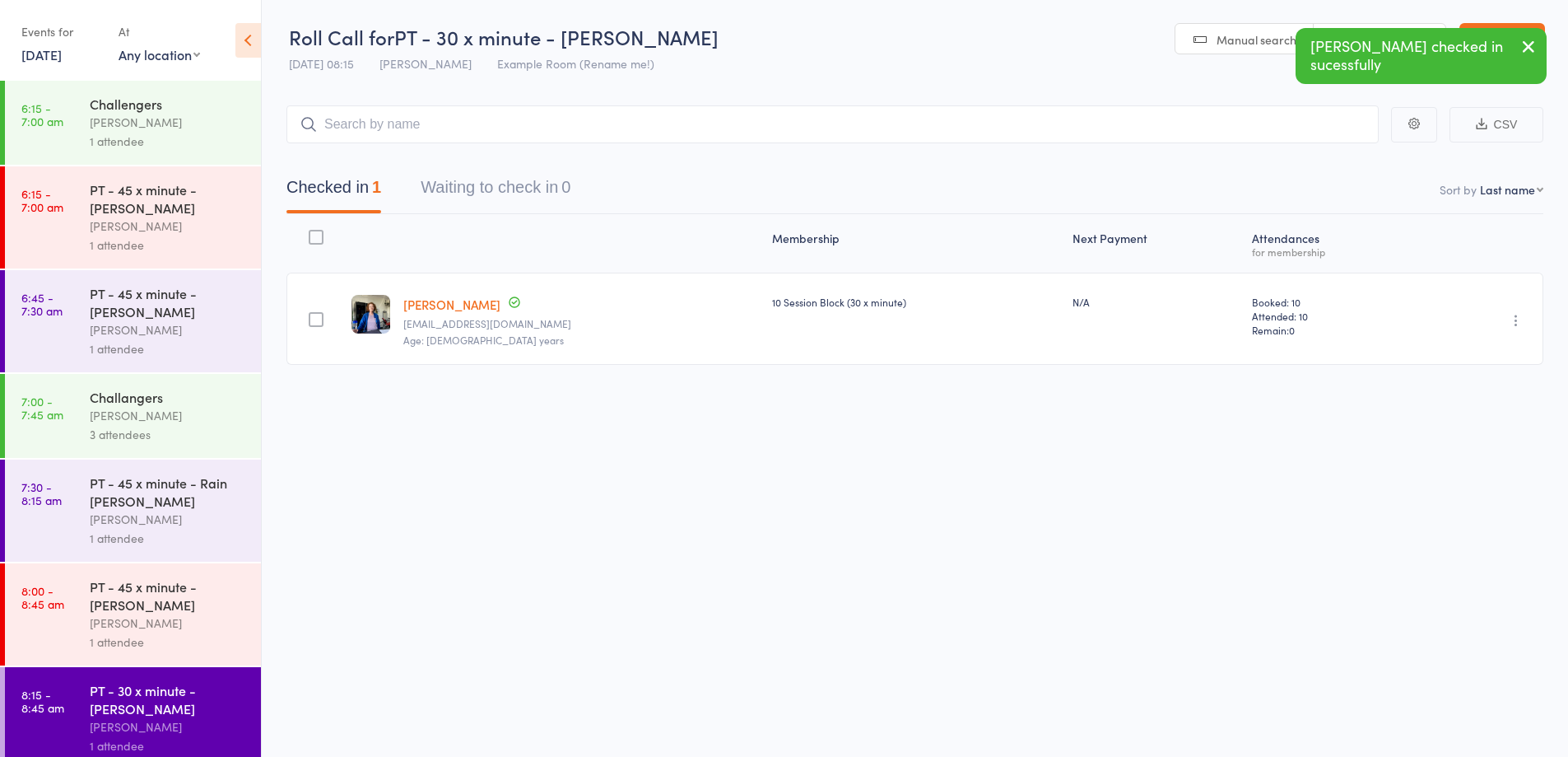
click at [425, 299] on link "[PERSON_NAME]" at bounding box center [451, 304] width 97 height 17
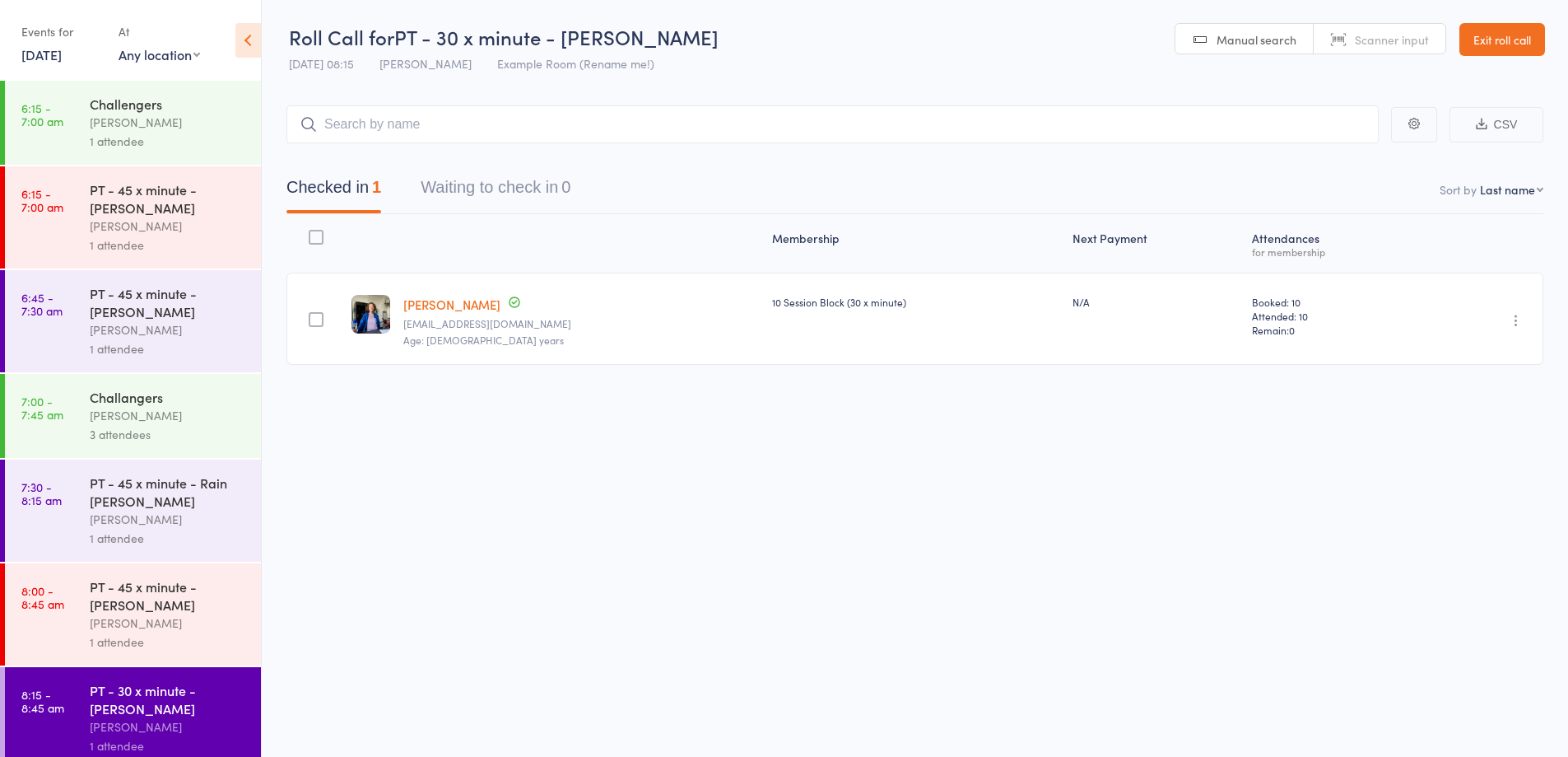
click at [1485, 32] on link "Exit roll call" at bounding box center [1502, 39] width 85 height 33
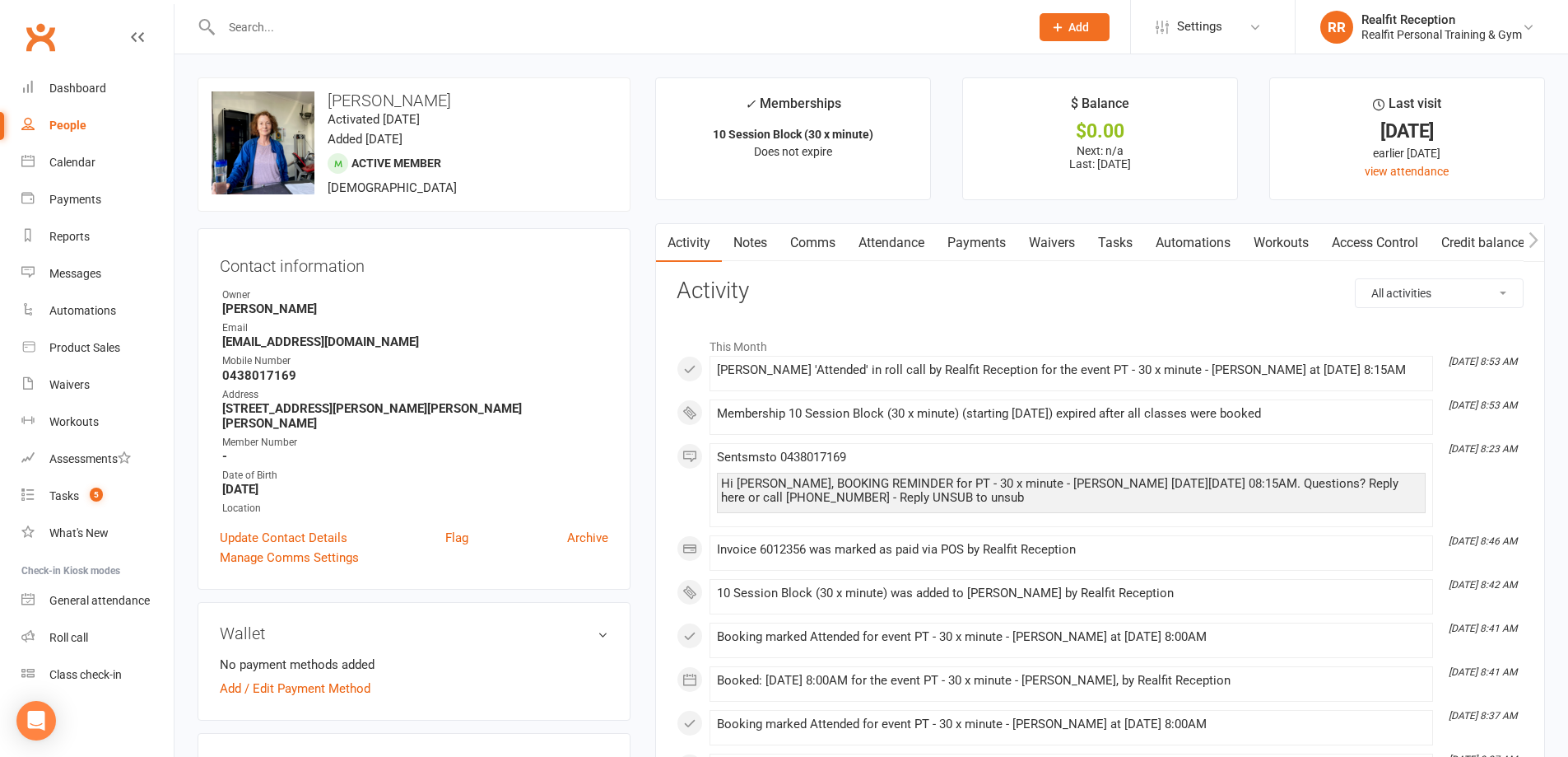
drag, startPoint x: 916, startPoint y: 248, endPoint x: 907, endPoint y: 243, distance: 10.3
click at [910, 247] on link "Attendance" at bounding box center [891, 243] width 89 height 38
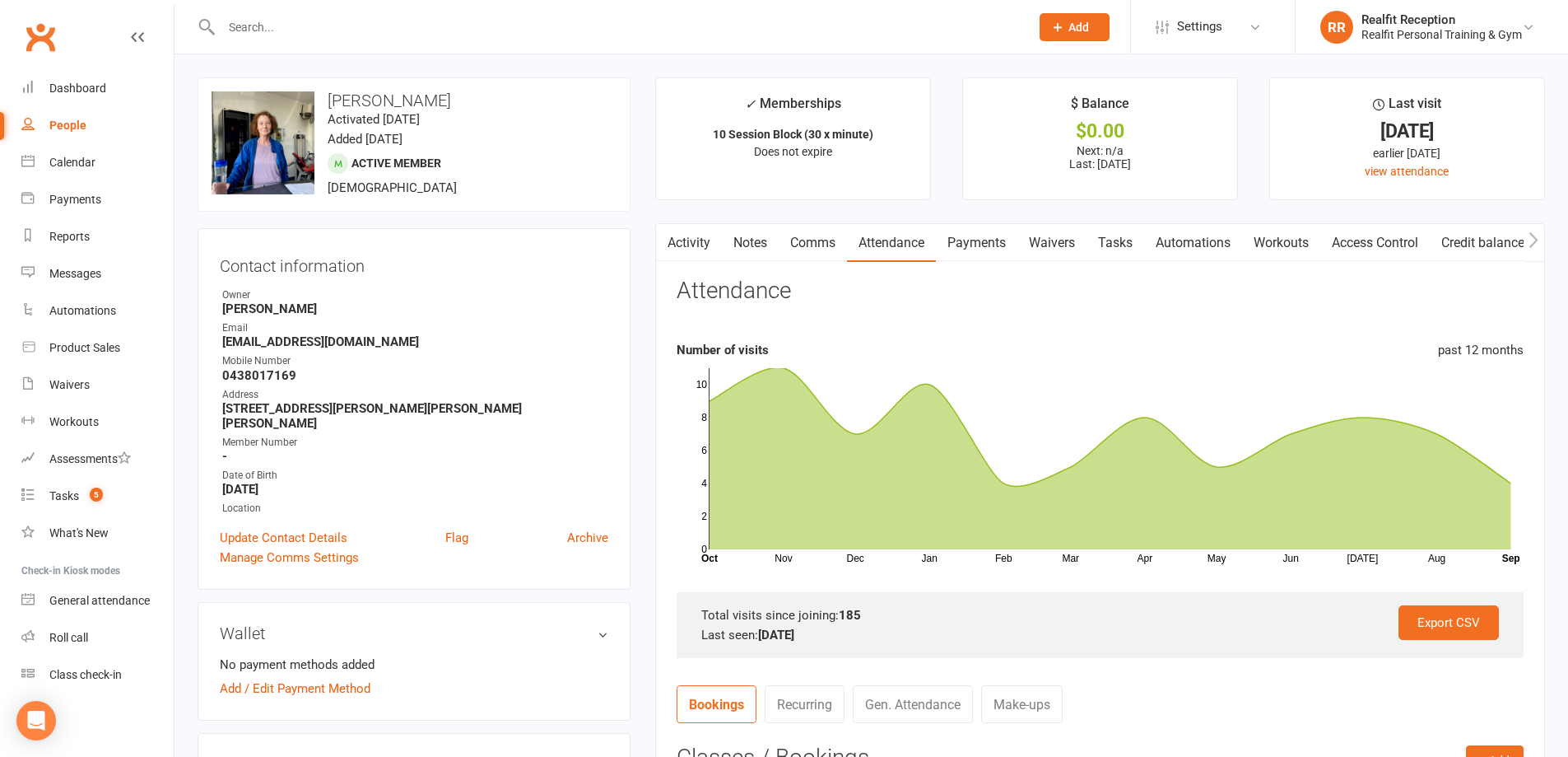
scroll to position [329, 0]
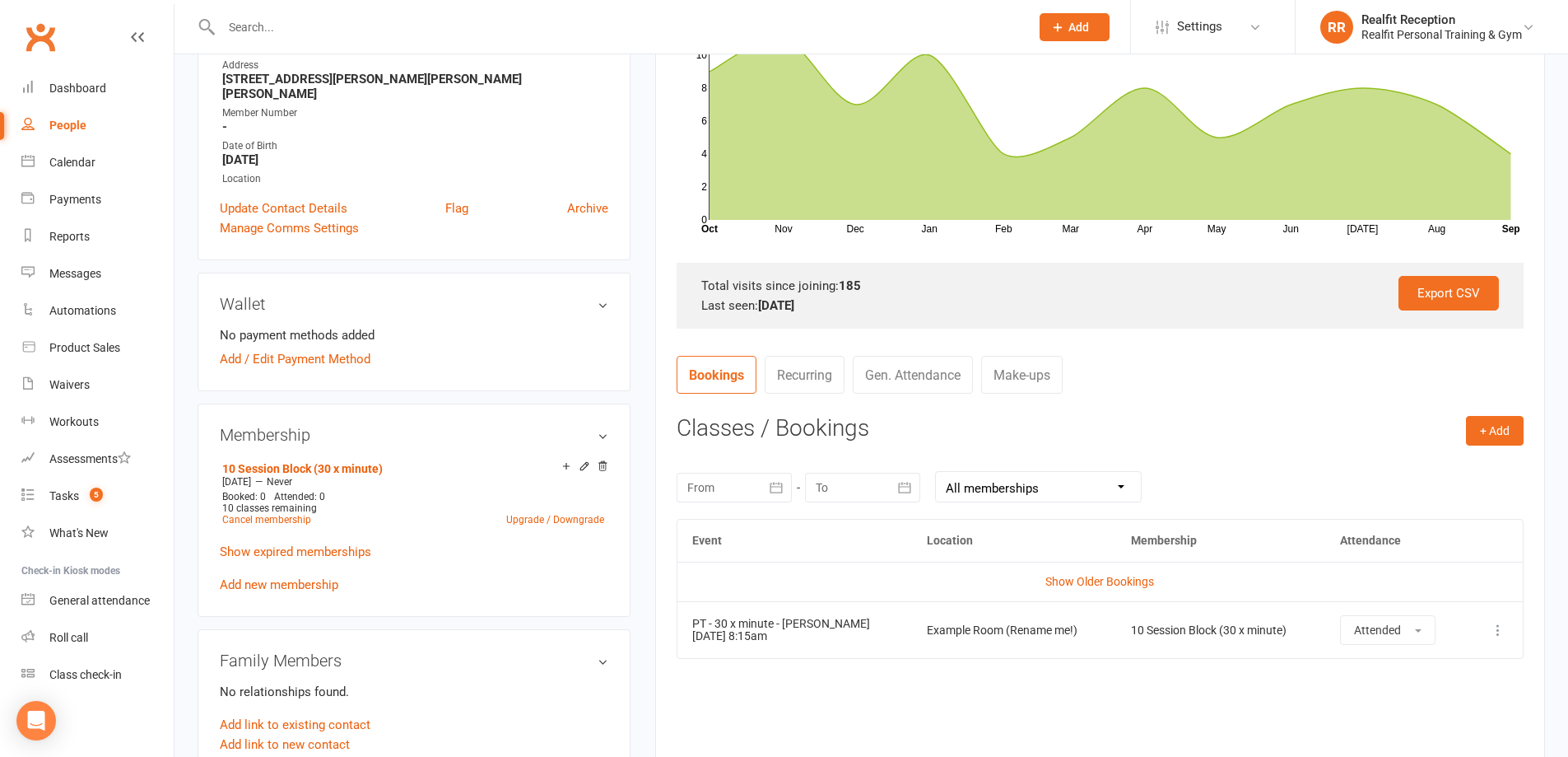
click at [769, 482] on icon "button" at bounding box center [776, 487] width 16 height 16
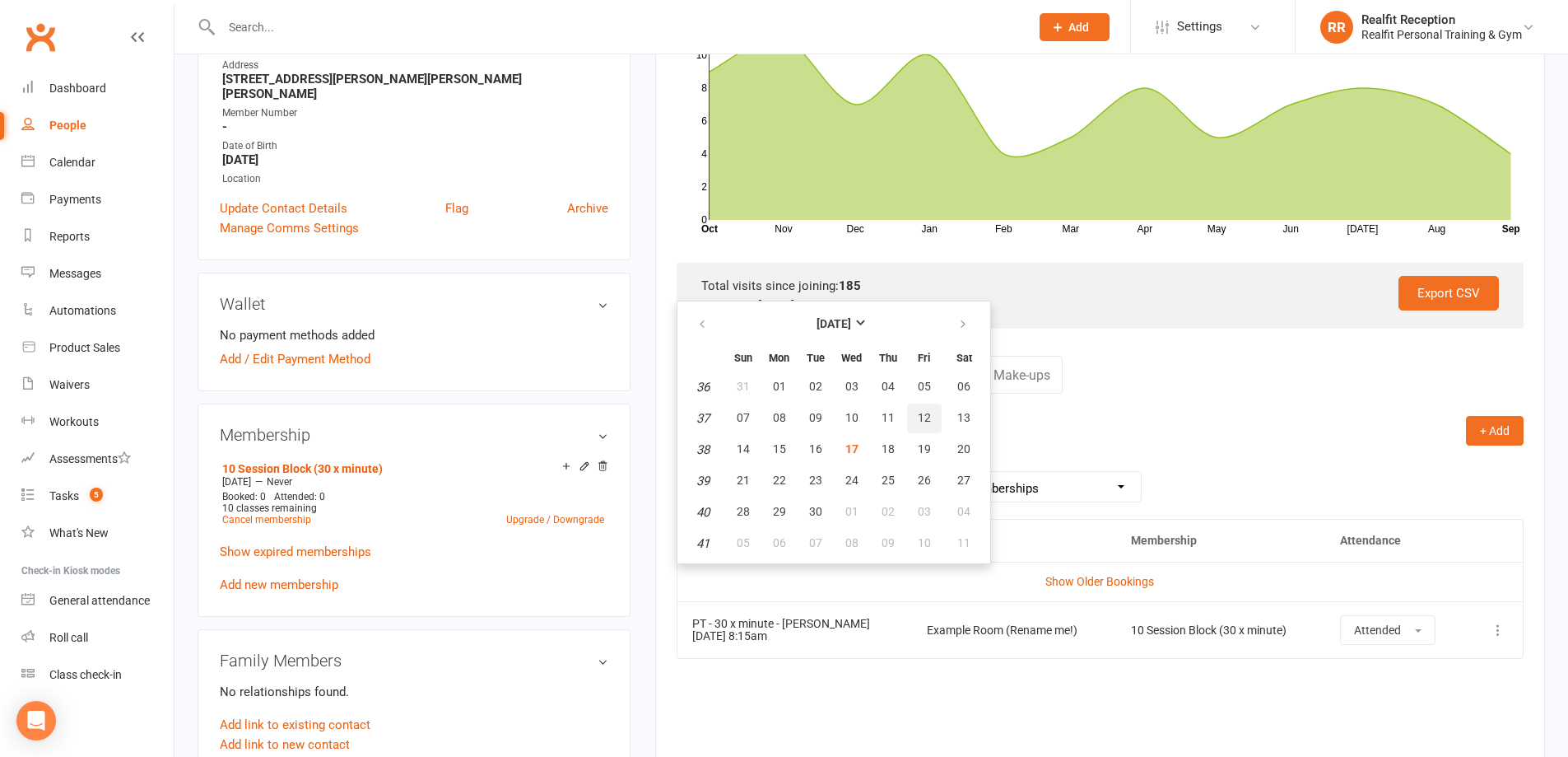
click at [924, 415] on span "12" at bounding box center [924, 418] width 14 height 14
type input "[DATE]"
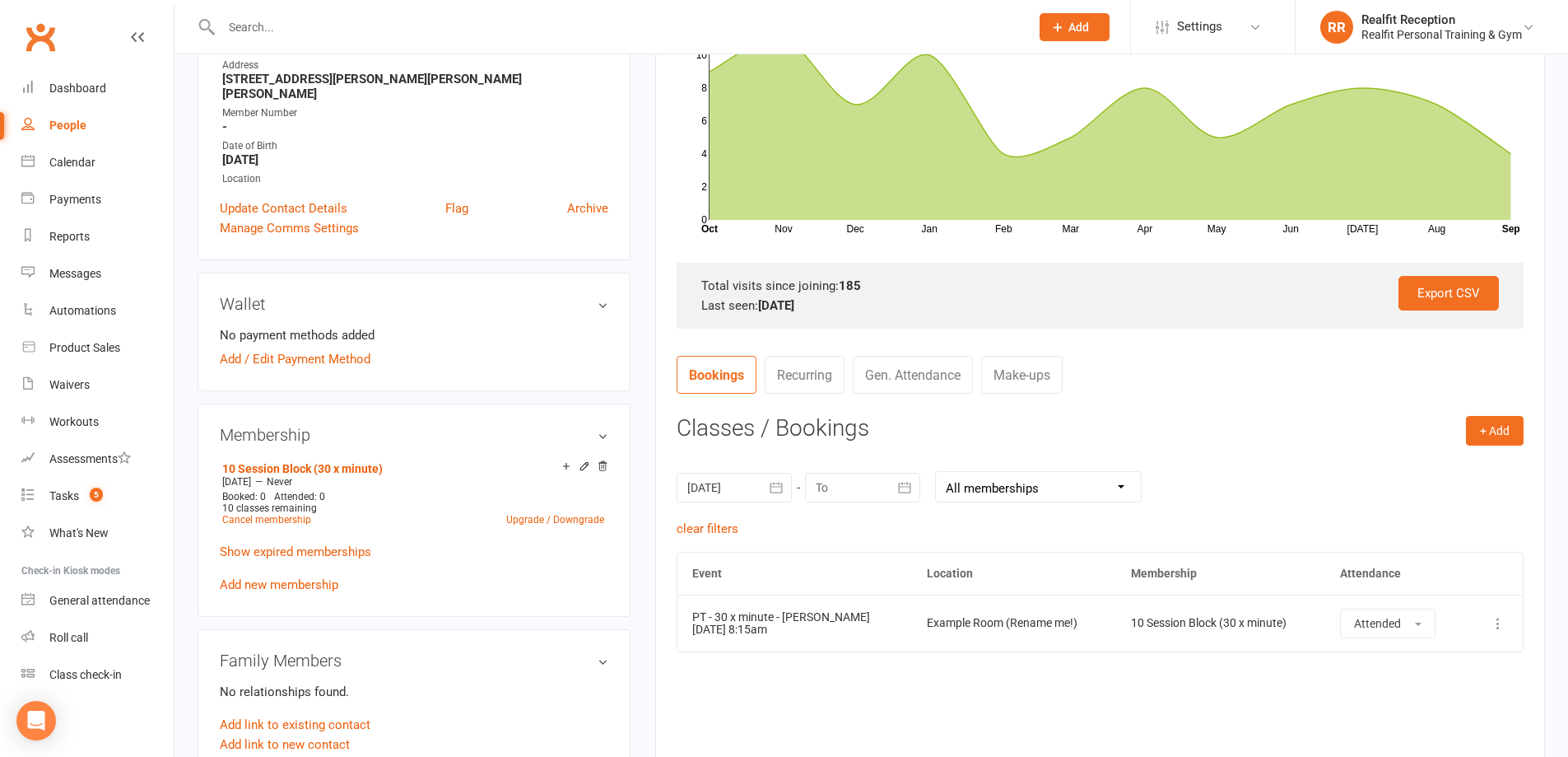
scroll to position [0, 0]
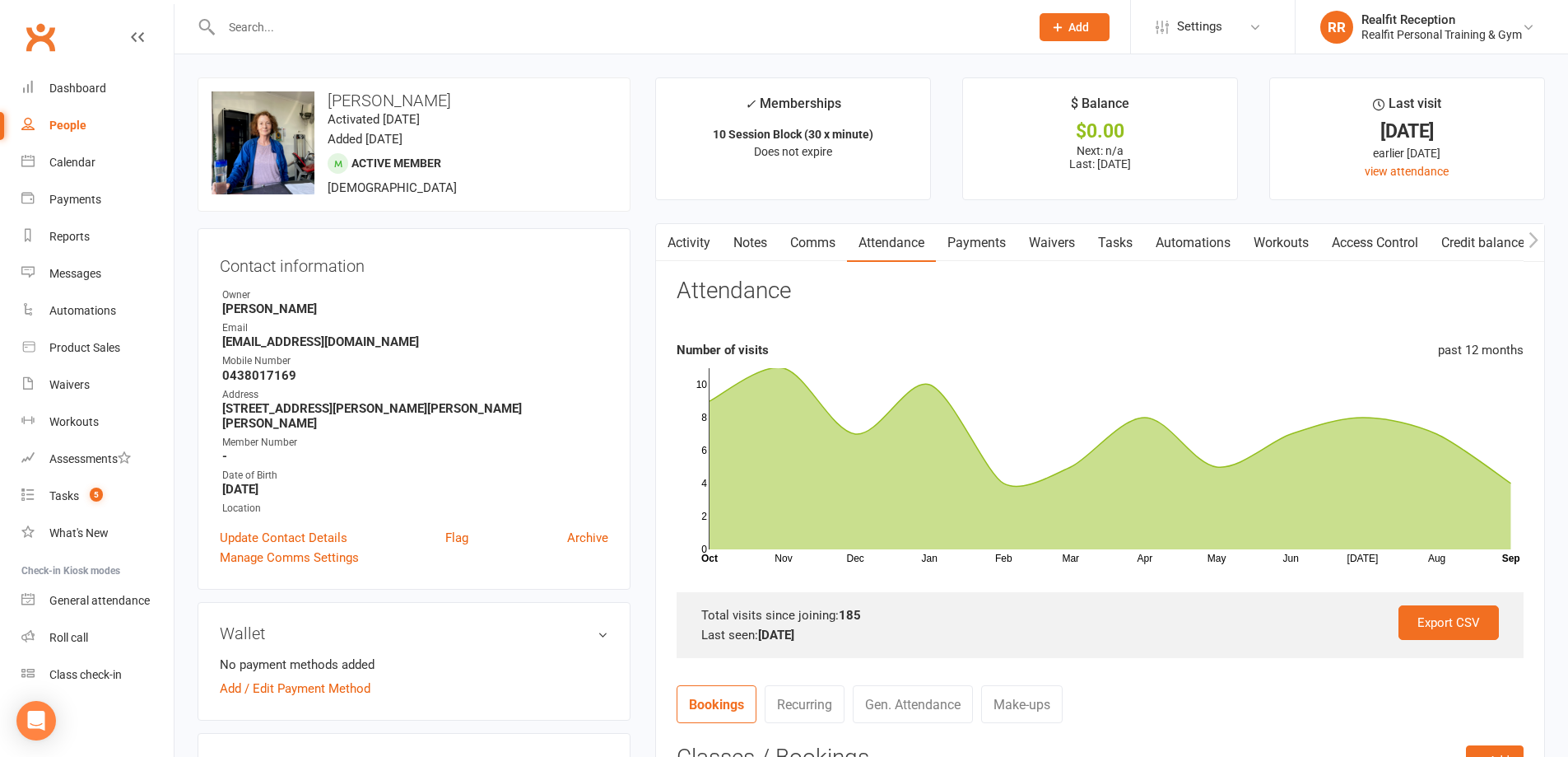
click at [976, 246] on link "Payments" at bounding box center [976, 243] width 82 height 38
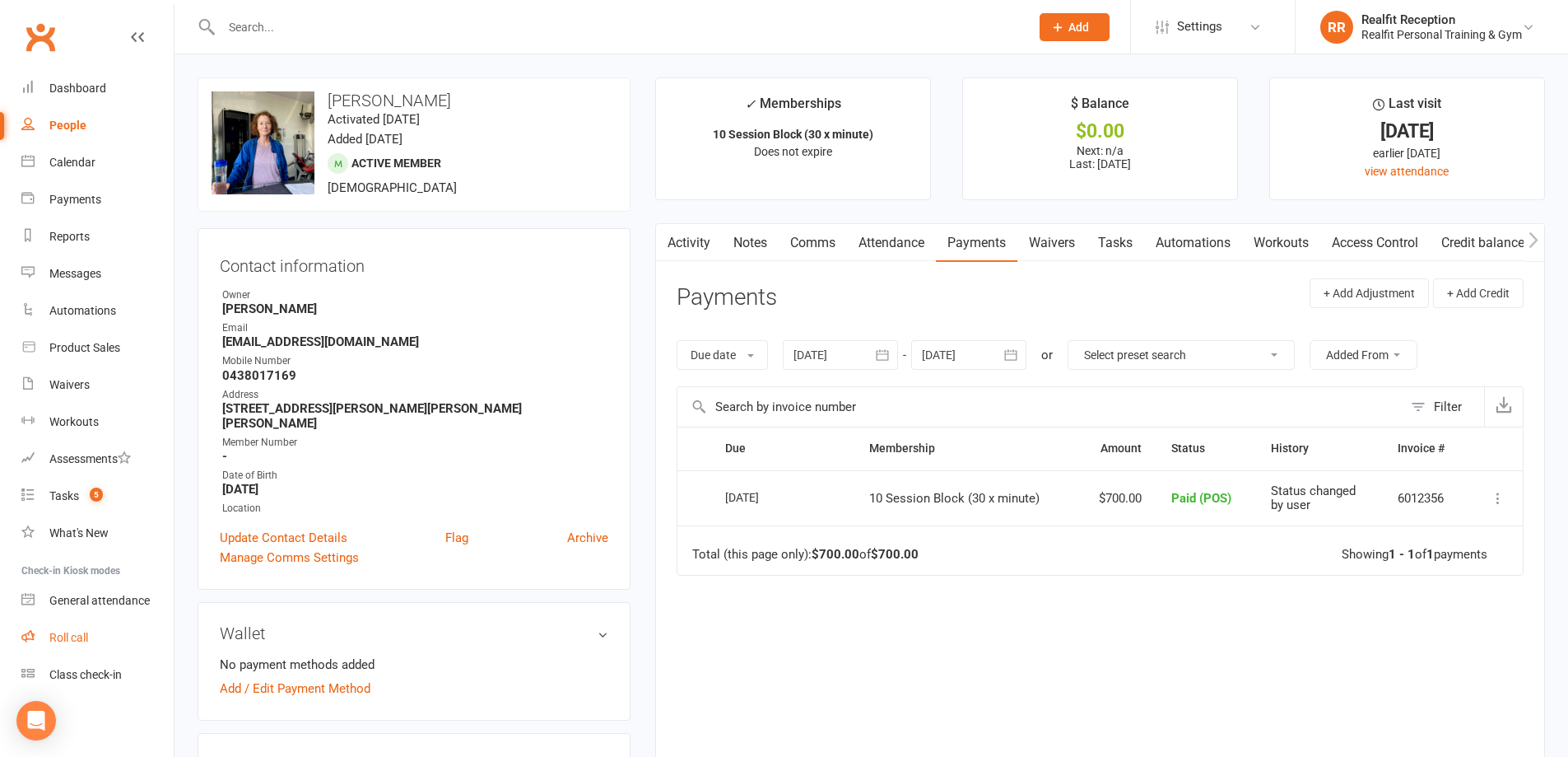
click at [81, 639] on div "Roll call" at bounding box center [68, 637] width 39 height 14
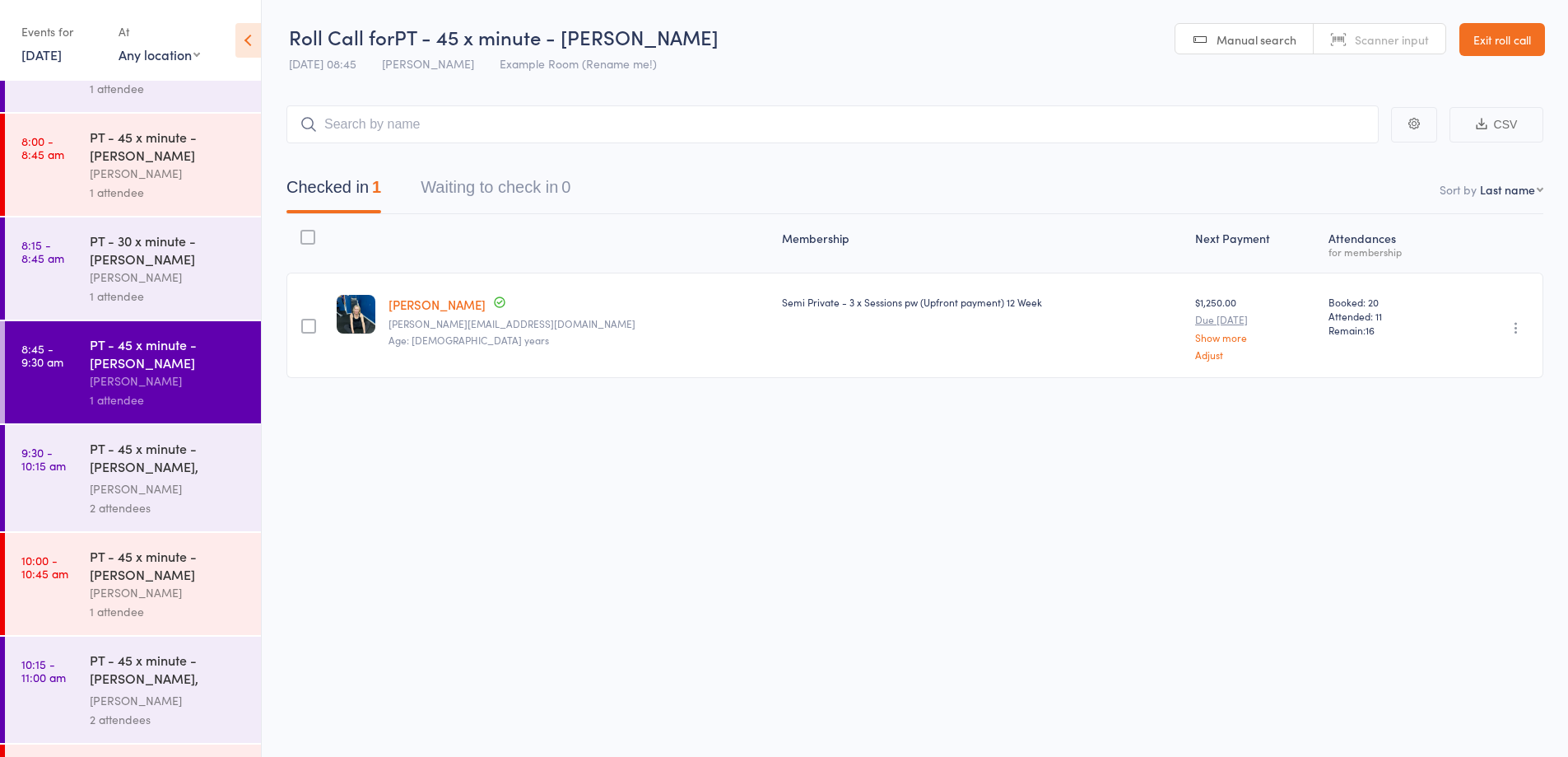
scroll to position [447, 0]
click at [217, 262] on div "PT - 30 x minute - [PERSON_NAME]" at bounding box center [168, 252] width 157 height 36
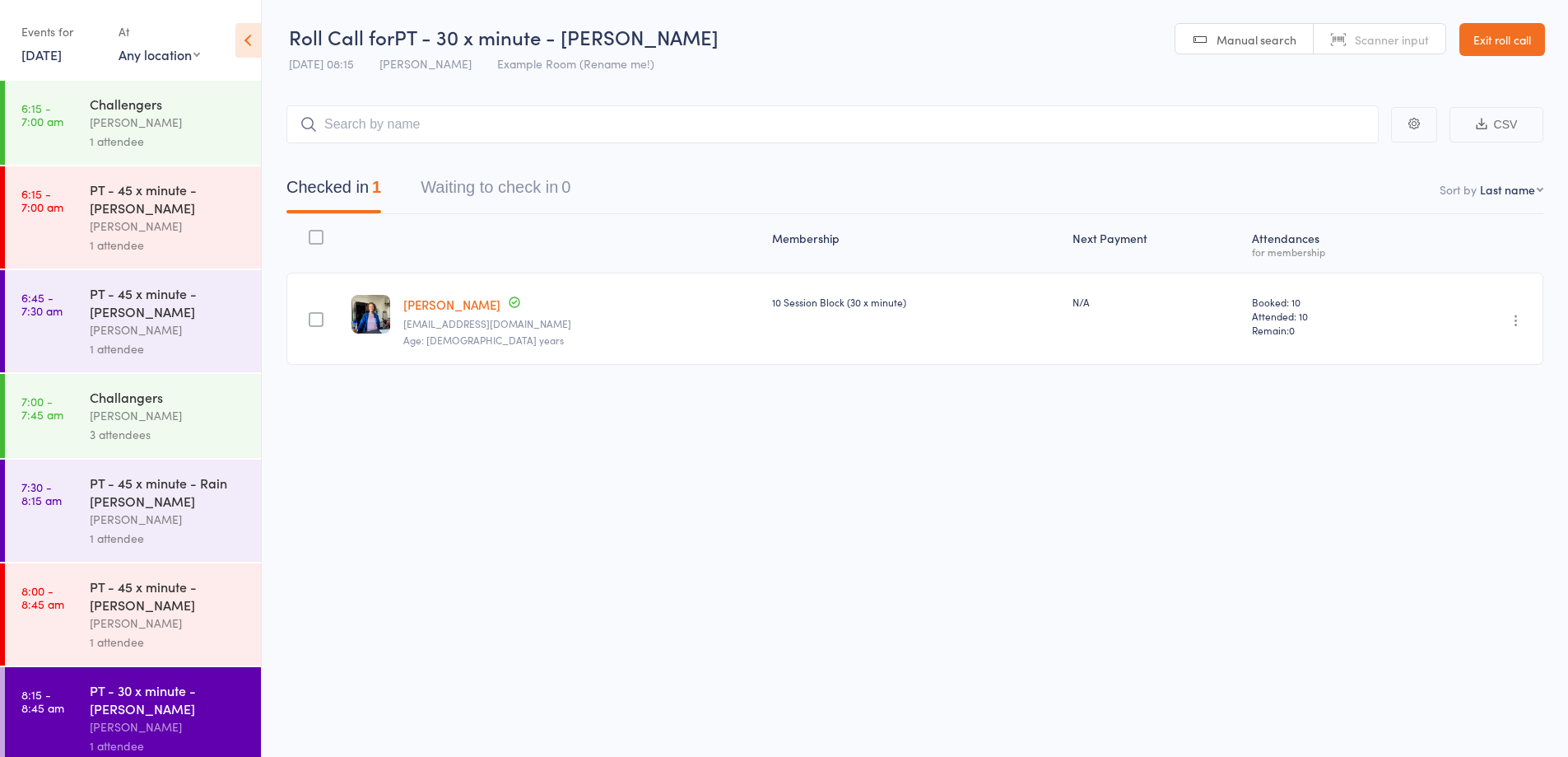
click at [1463, 42] on link "Exit roll call" at bounding box center [1502, 39] width 85 height 33
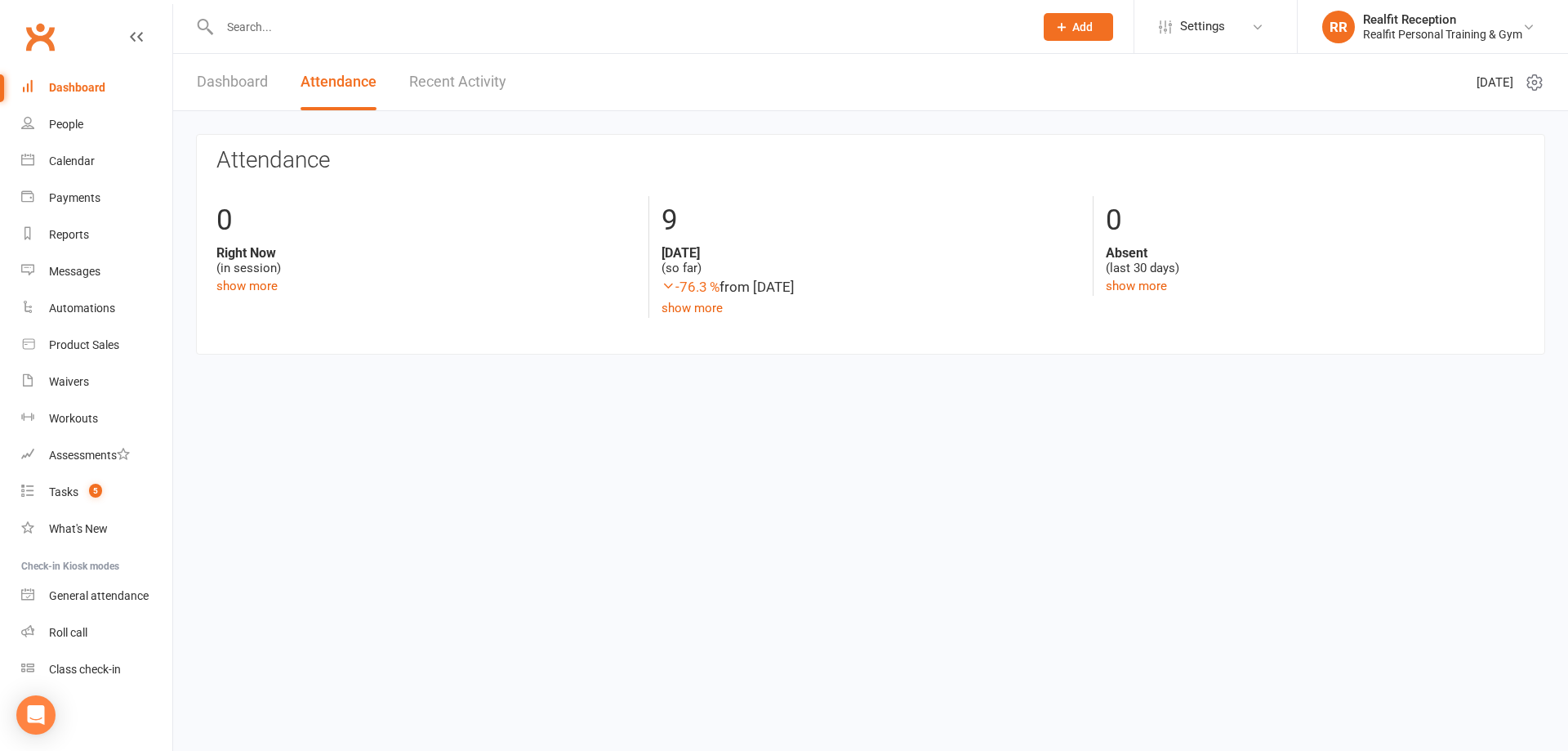
drag, startPoint x: 0, startPoint y: 0, endPoint x: 84, endPoint y: 92, distance: 124.6
click at [84, 92] on div "Dashboard" at bounding box center [77, 87] width 57 height 14
click at [64, 158] on div "Calendar" at bounding box center [71, 160] width 46 height 14
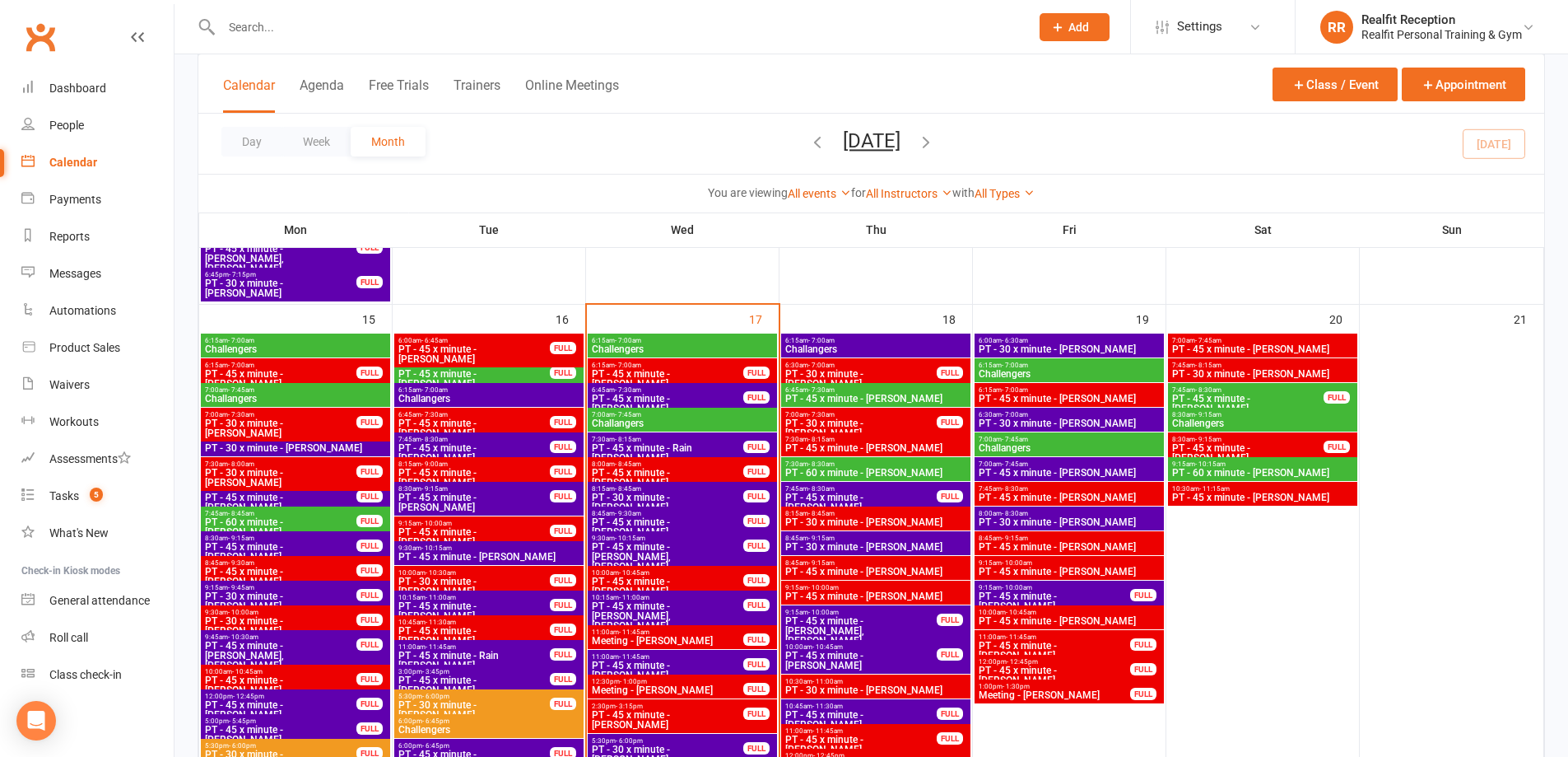
scroll to position [1482, 0]
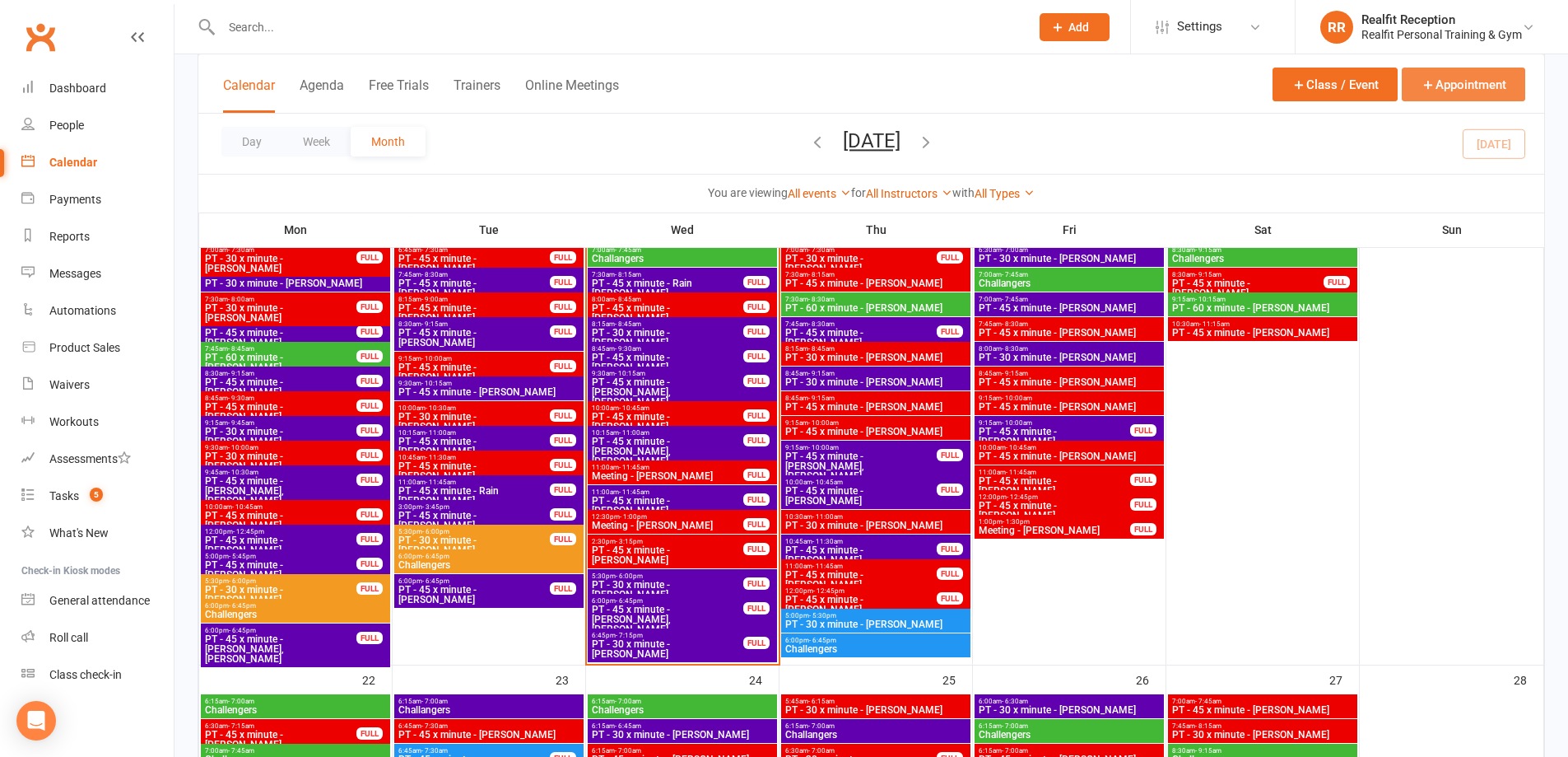
click at [1441, 93] on button "Appointment" at bounding box center [1464, 84] width 123 height 34
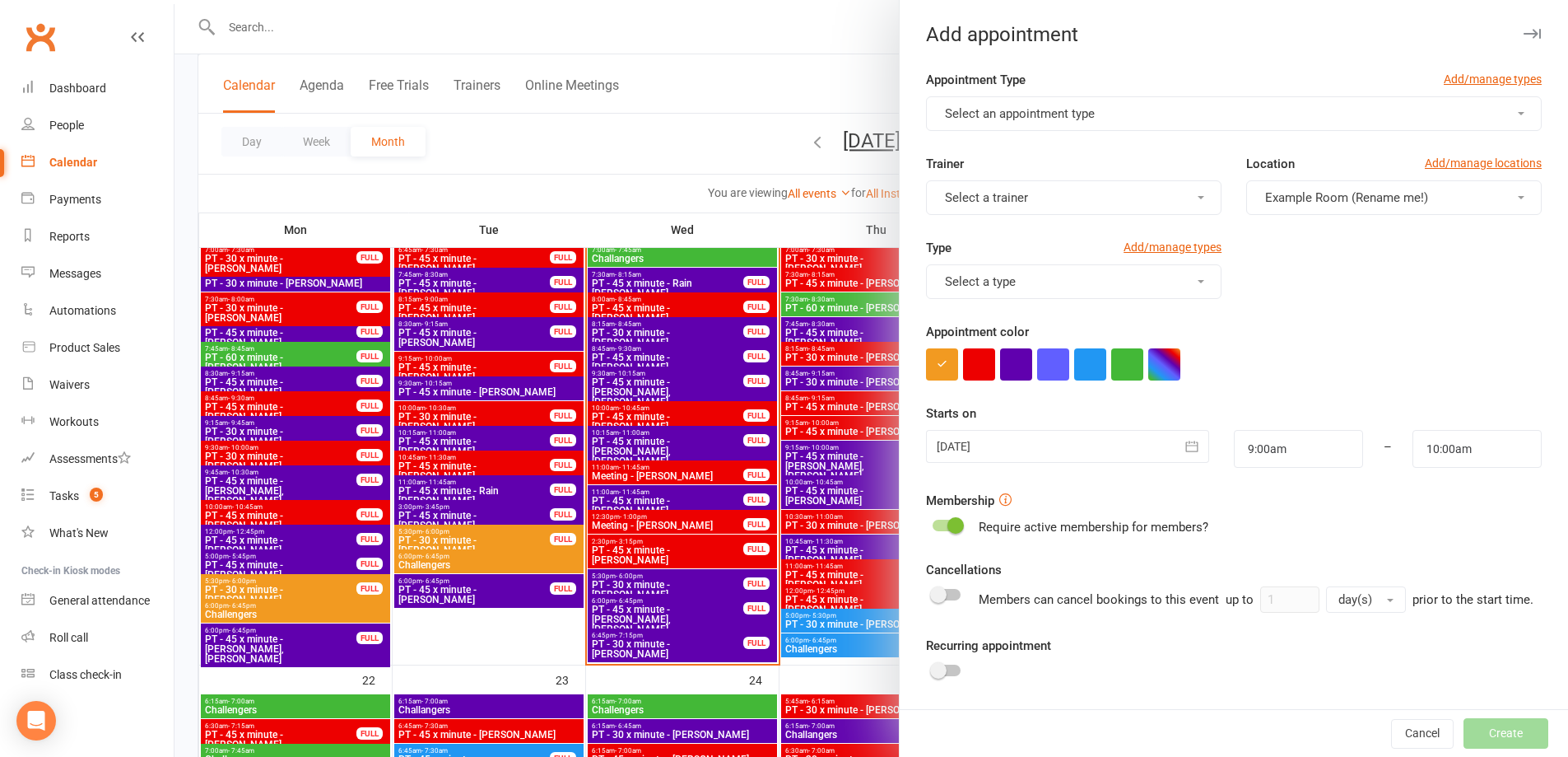
click at [960, 117] on span "Select an appointment type" at bounding box center [1019, 113] width 150 height 15
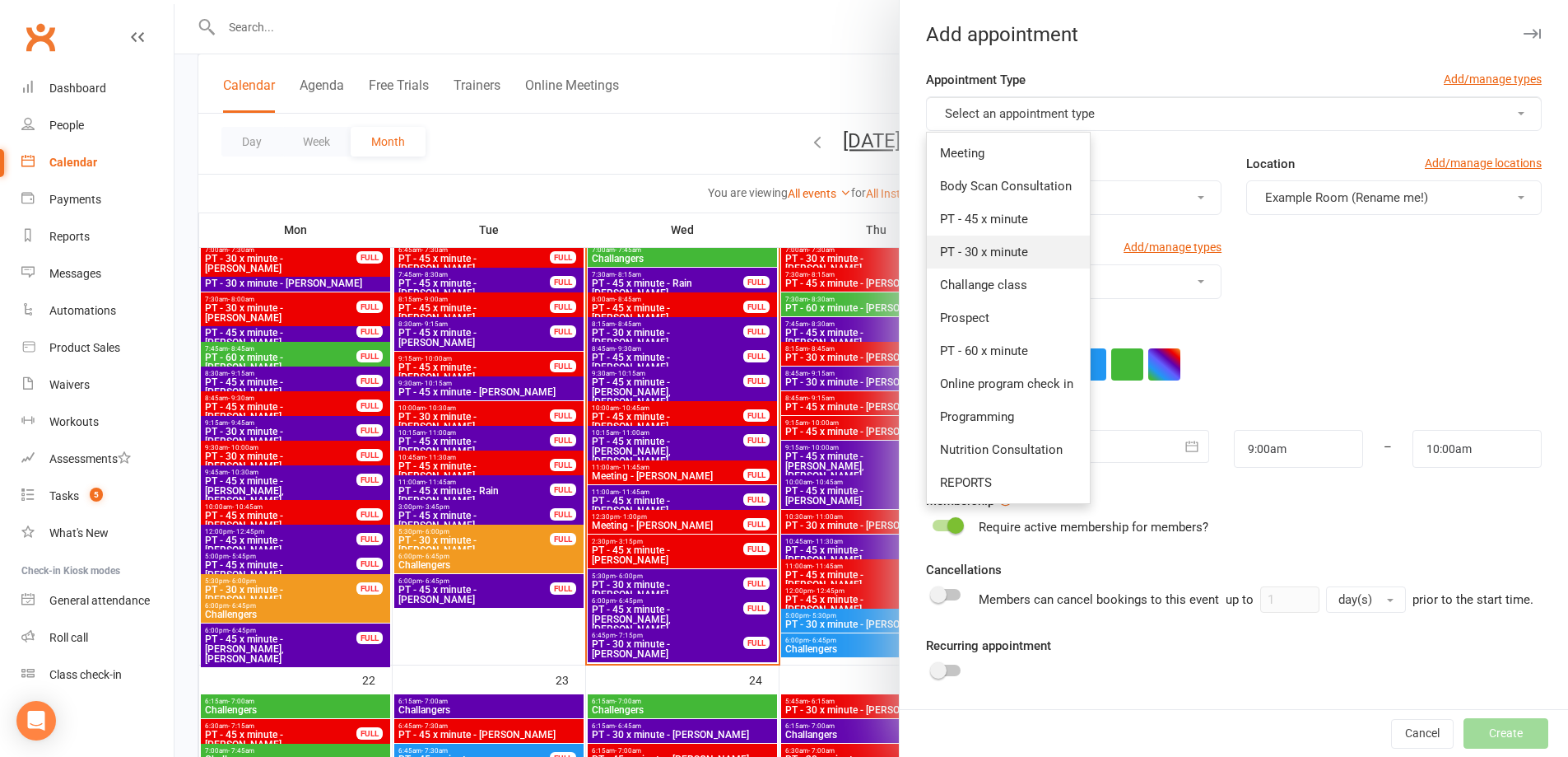
click at [976, 251] on span "PT - 30 x minute" at bounding box center [984, 251] width 88 height 15
type input "9:30am"
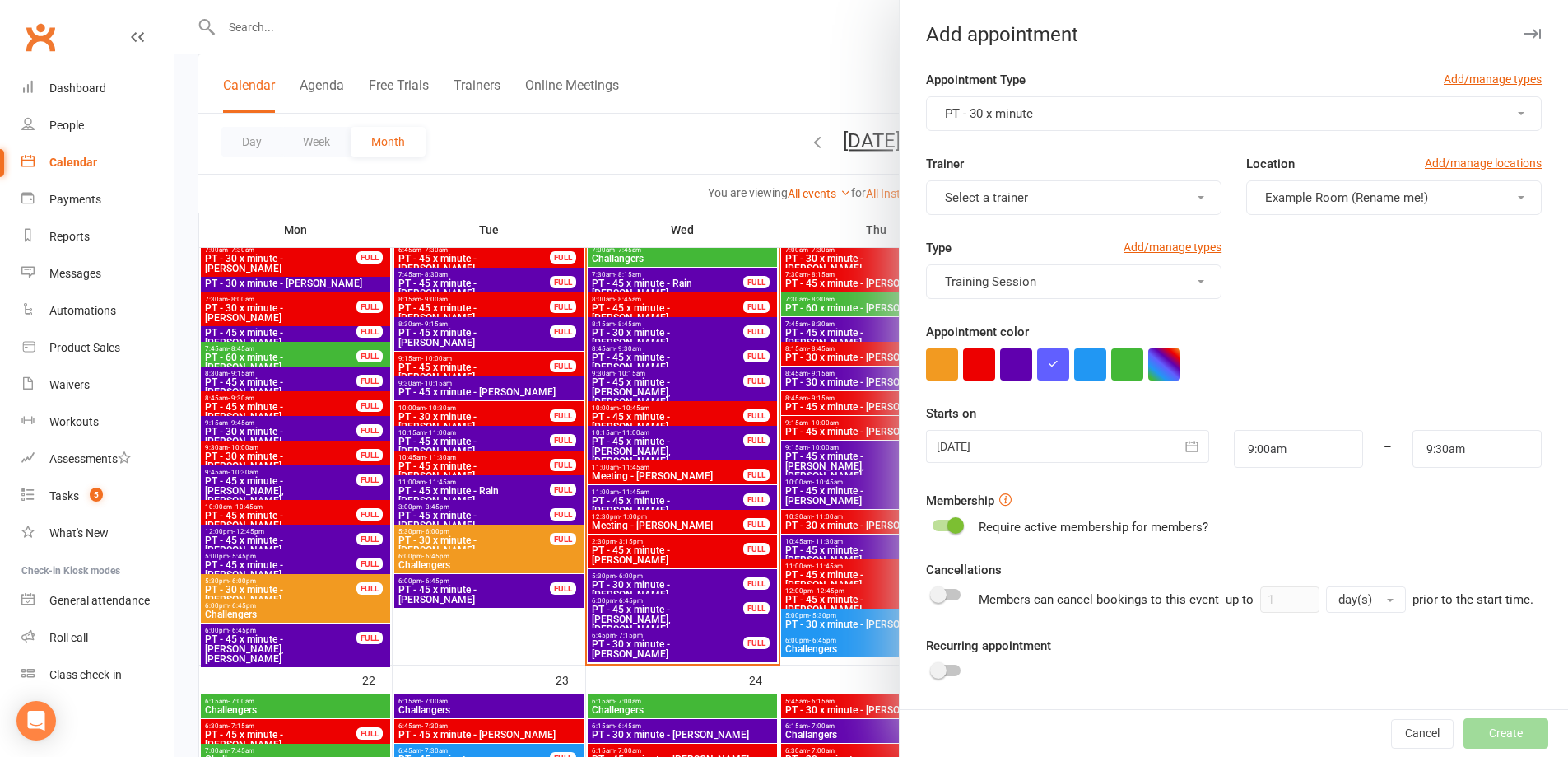
click at [986, 201] on span "Select a trainer" at bounding box center [986, 198] width 83 height 15
click at [983, 365] on span "[PERSON_NAME]" at bounding box center [987, 369] width 94 height 15
click at [975, 368] on button "button" at bounding box center [978, 364] width 32 height 32
click at [1183, 448] on icon "button" at bounding box center [1191, 447] width 16 height 16
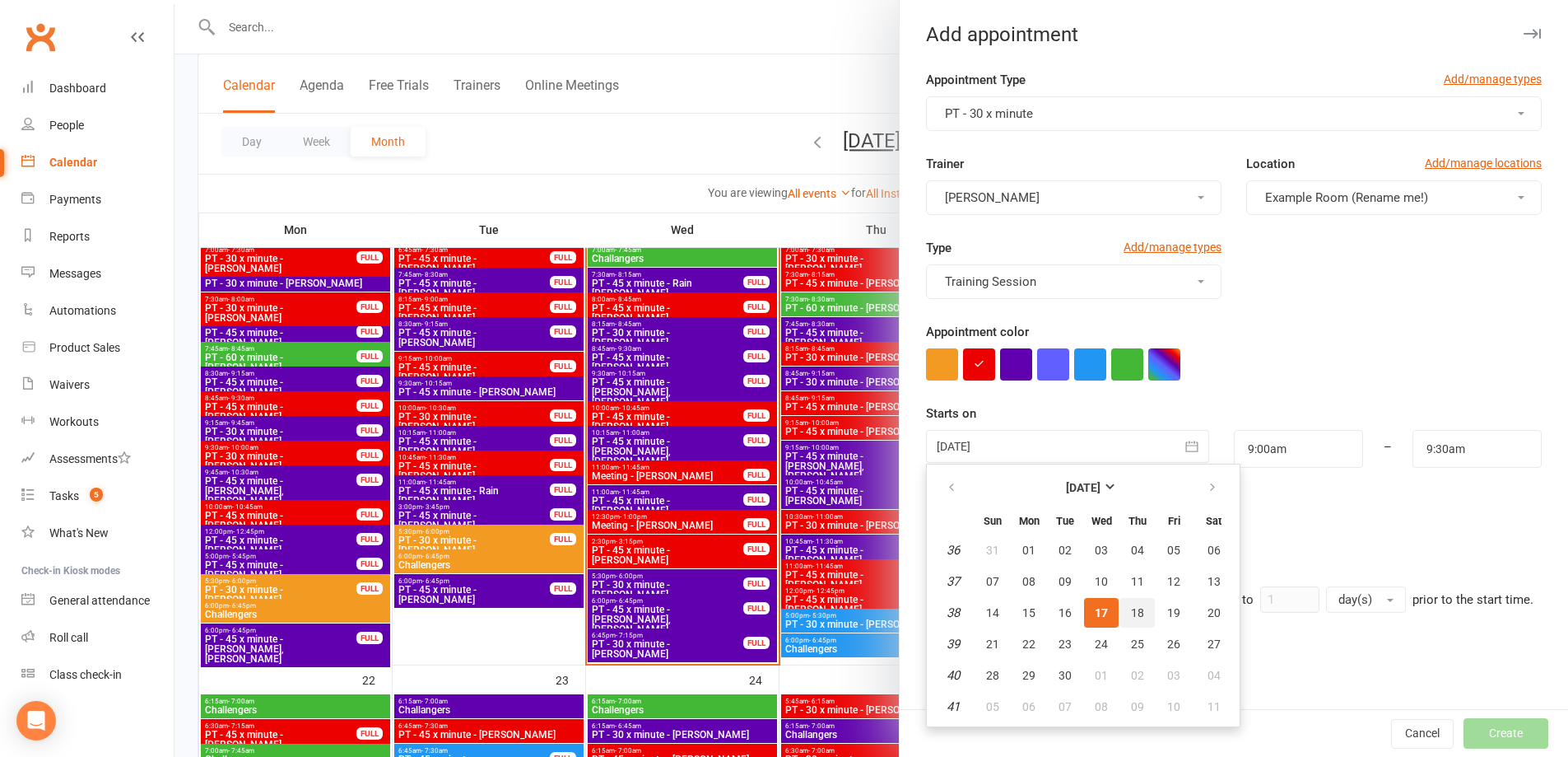
click at [1128, 623] on button "18" at bounding box center [1137, 612] width 34 height 30
type input "18 Sep 2025"
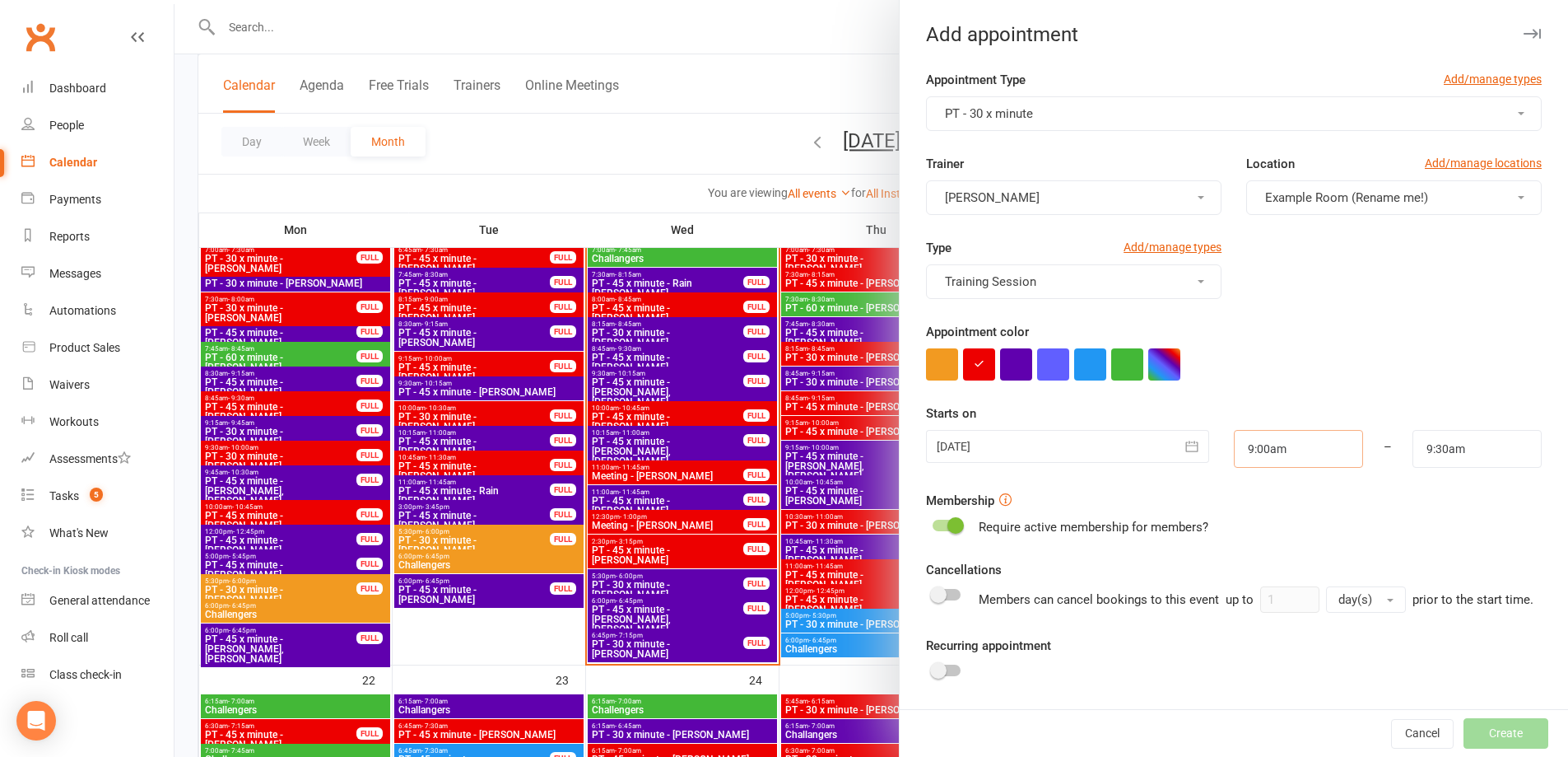
click at [1298, 447] on input "9:00am" at bounding box center [1298, 448] width 129 height 38
type input "1:00pm"
click at [1253, 573] on li "1:00pm" at bounding box center [1273, 571] width 79 height 25
click at [1453, 446] on input "9:30am" at bounding box center [1476, 448] width 129 height 38
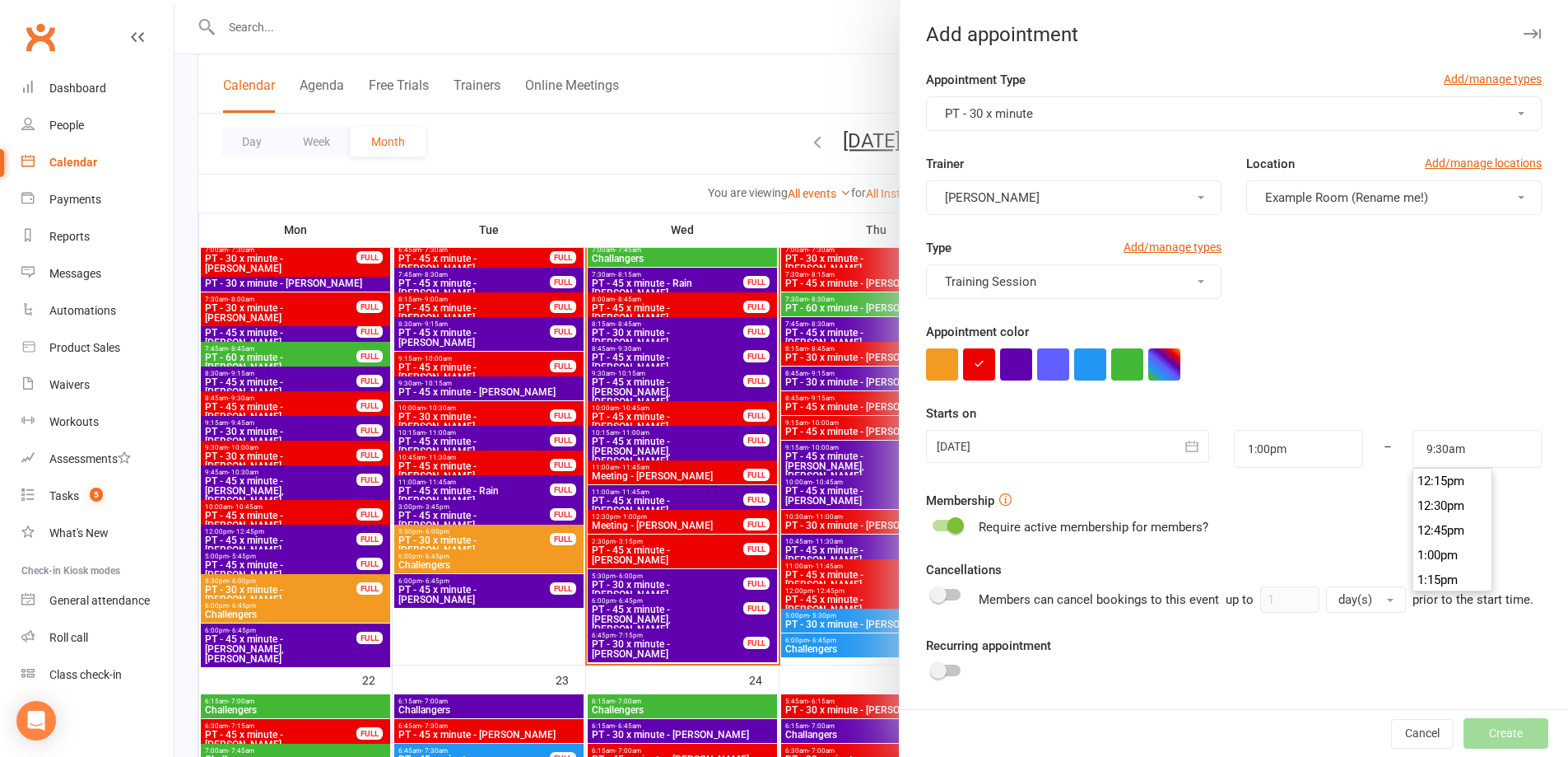
scroll to position [1244, 0]
type input "1:30pm"
click at [1427, 579] on li "1:30pm" at bounding box center [1452, 571] width 79 height 25
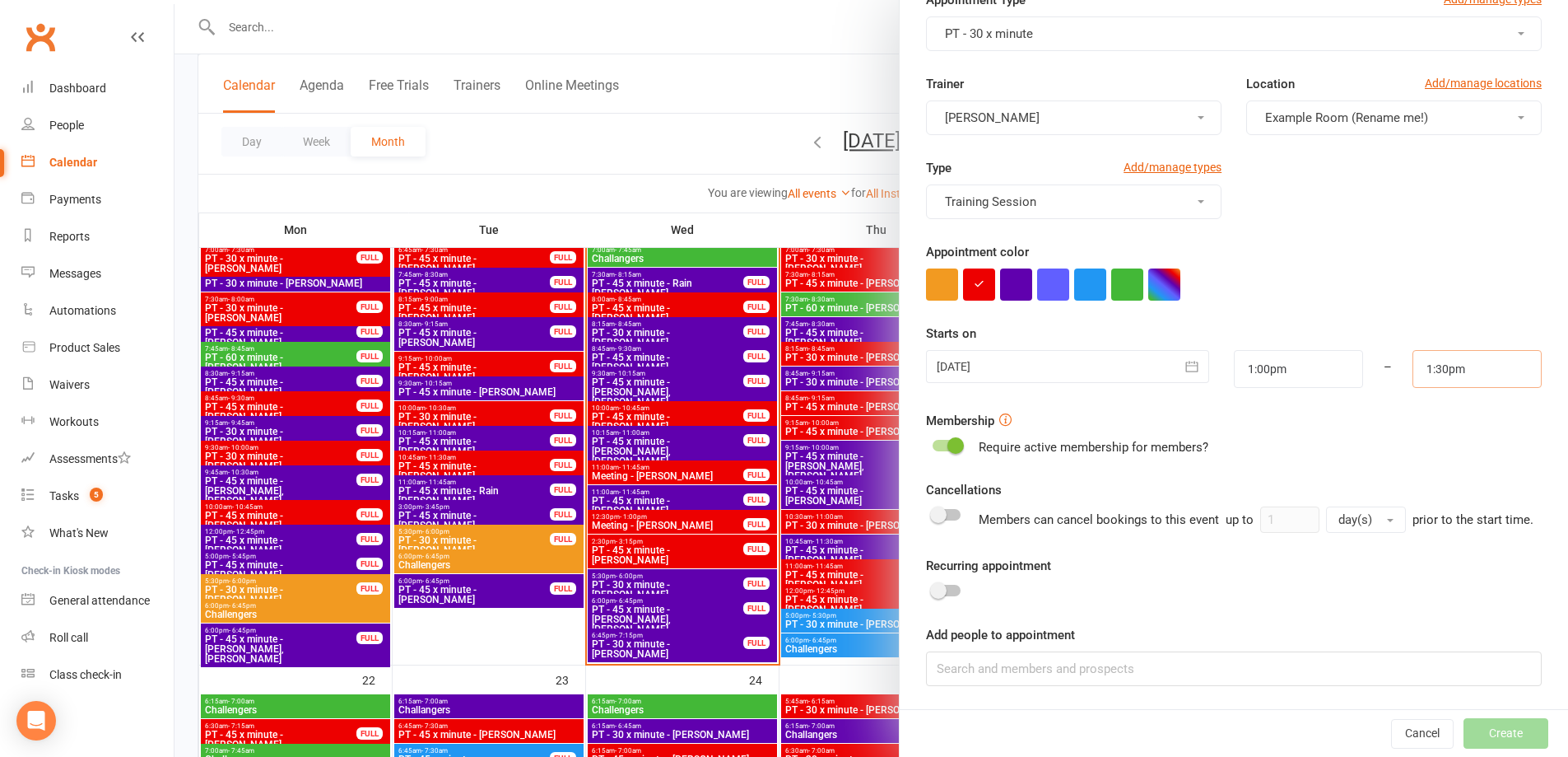
scroll to position [1647, 0]
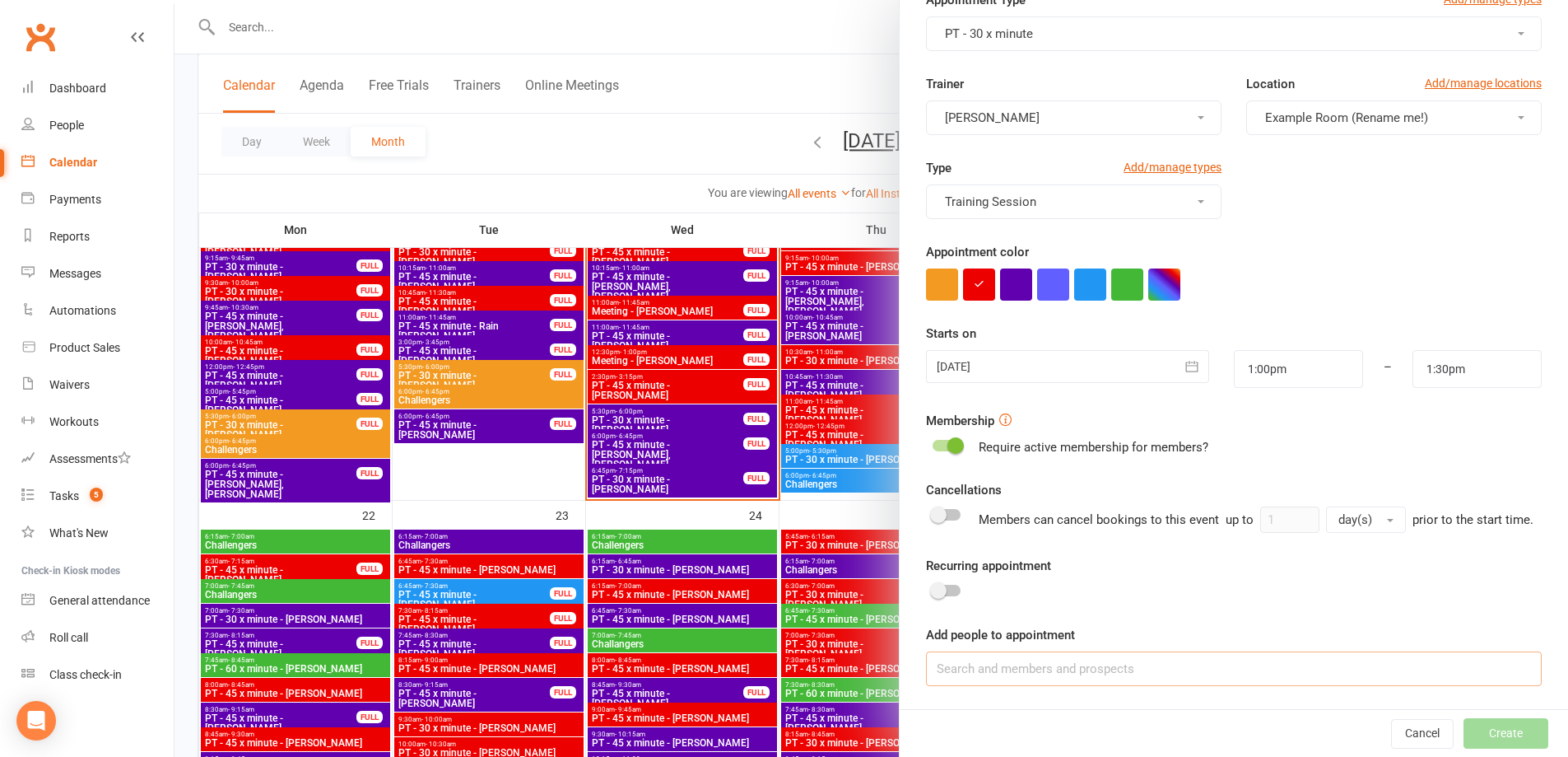
click at [1080, 654] on input at bounding box center [1233, 668] width 615 height 34
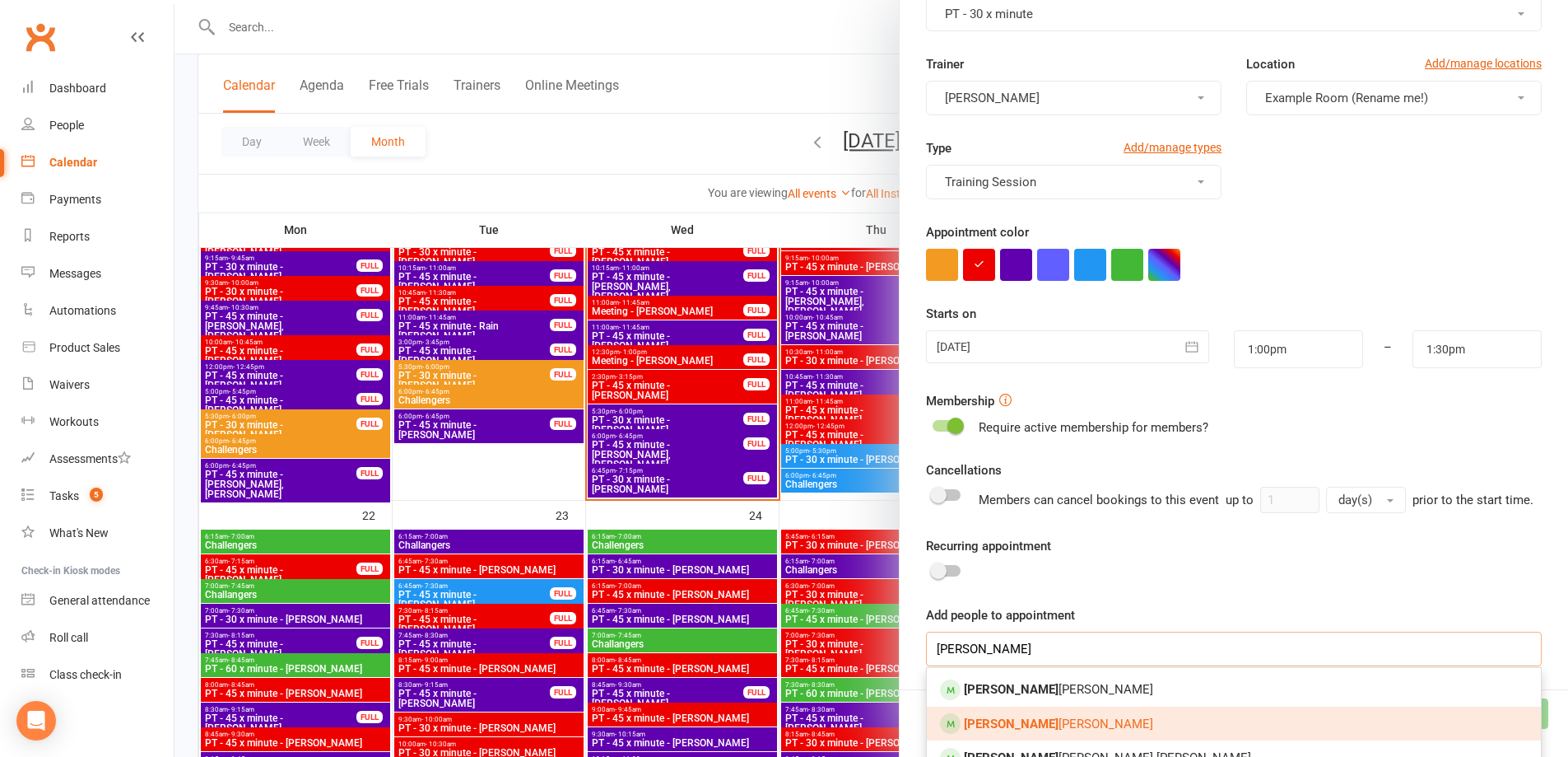
type input "[PERSON_NAME]"
click at [1011, 741] on link "Tony Bennett" at bounding box center [1233, 723] width 614 height 34
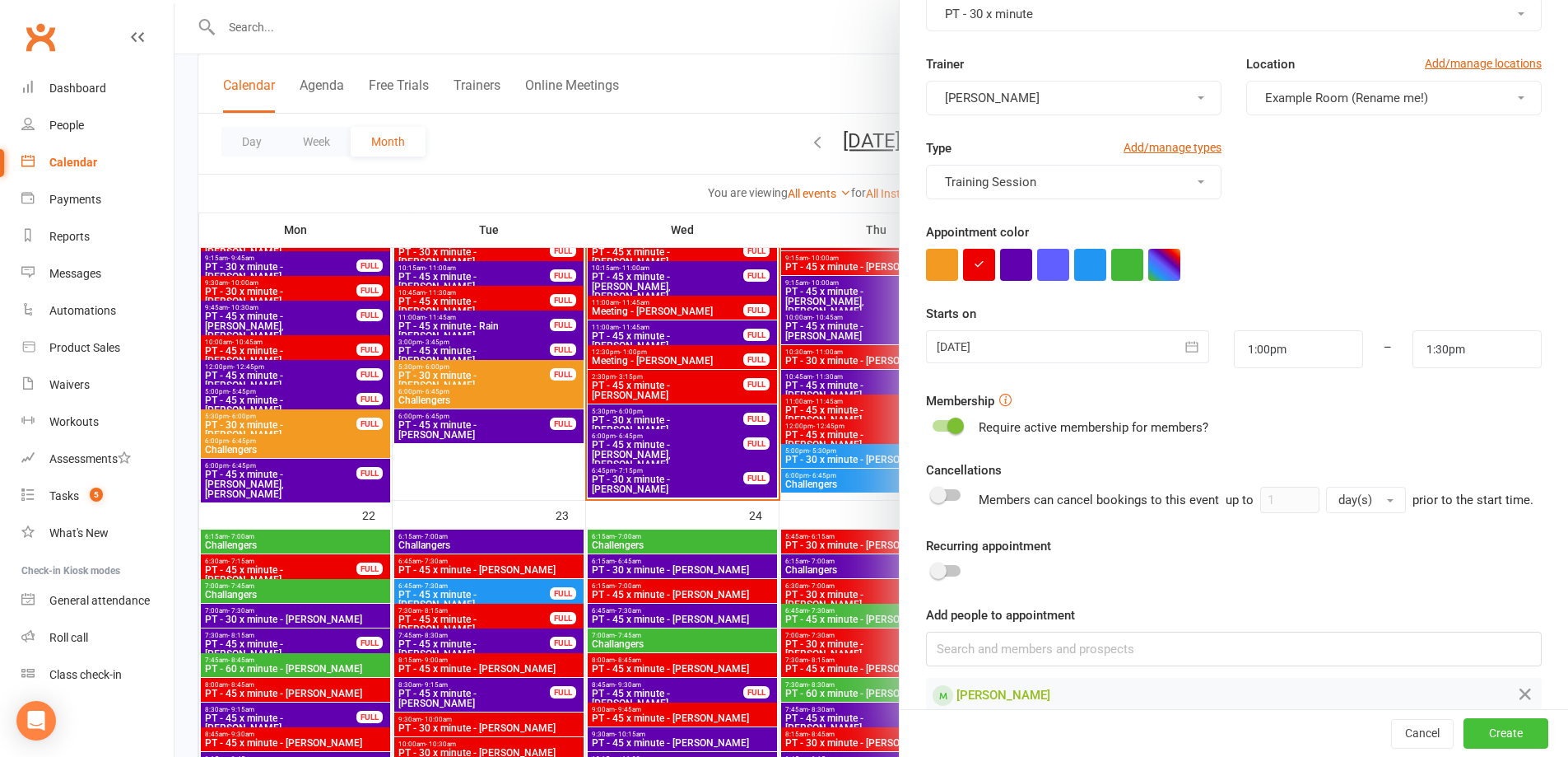
click at [1464, 733] on button "Create" at bounding box center [1505, 733] width 84 height 30
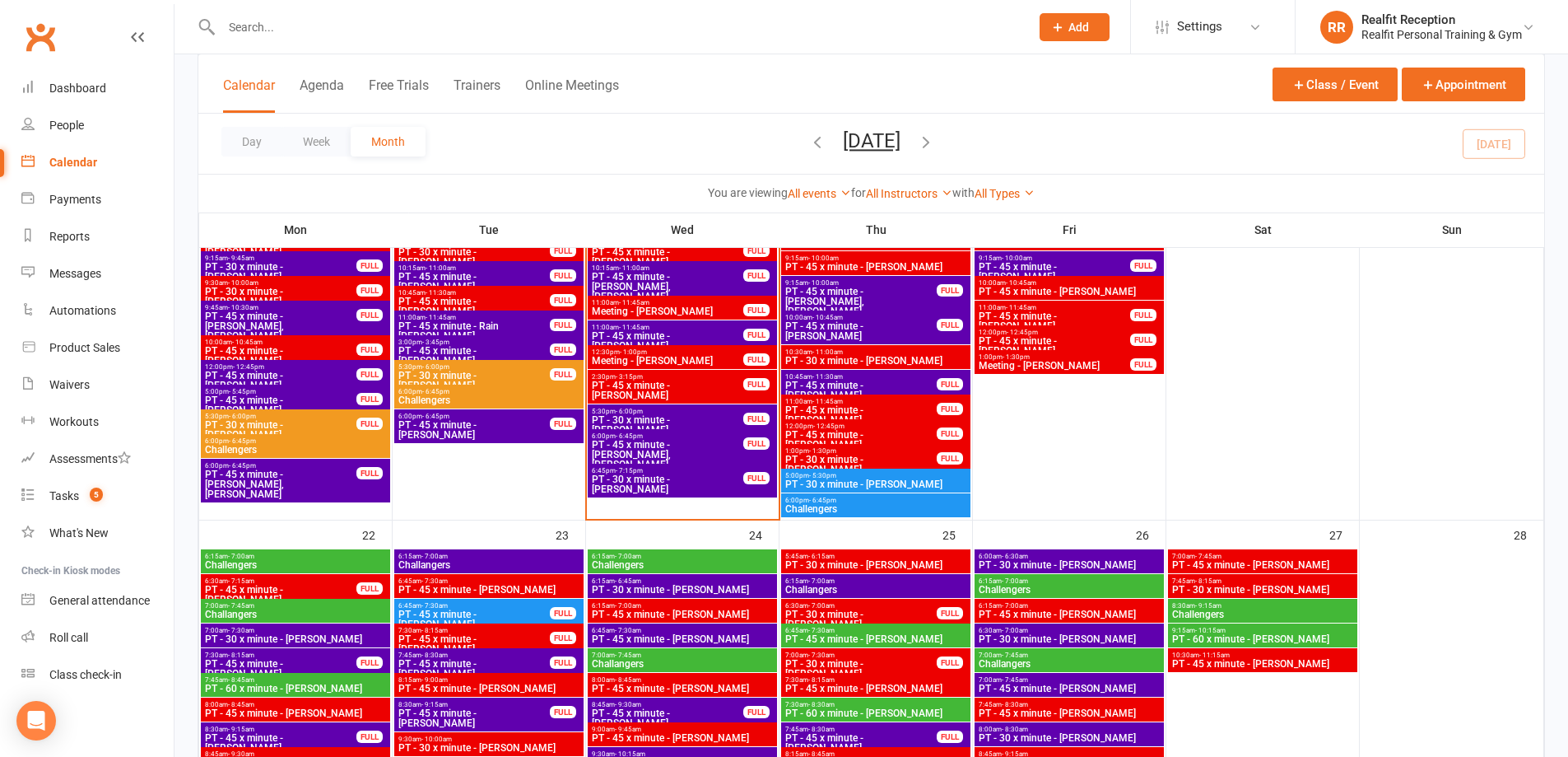
scroll to position [1234, 0]
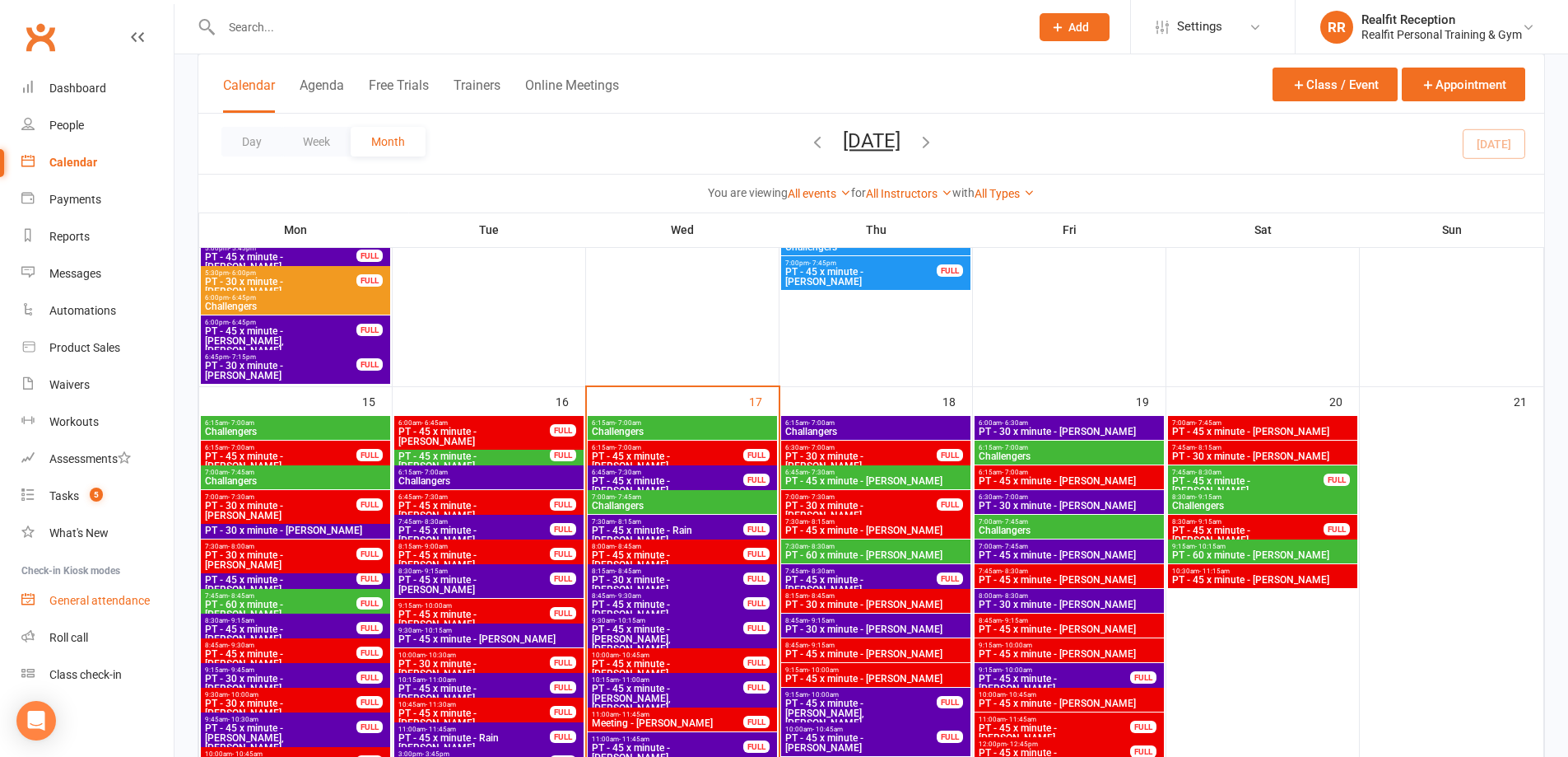
click at [81, 597] on div "General attendance" at bounding box center [99, 600] width 101 height 14
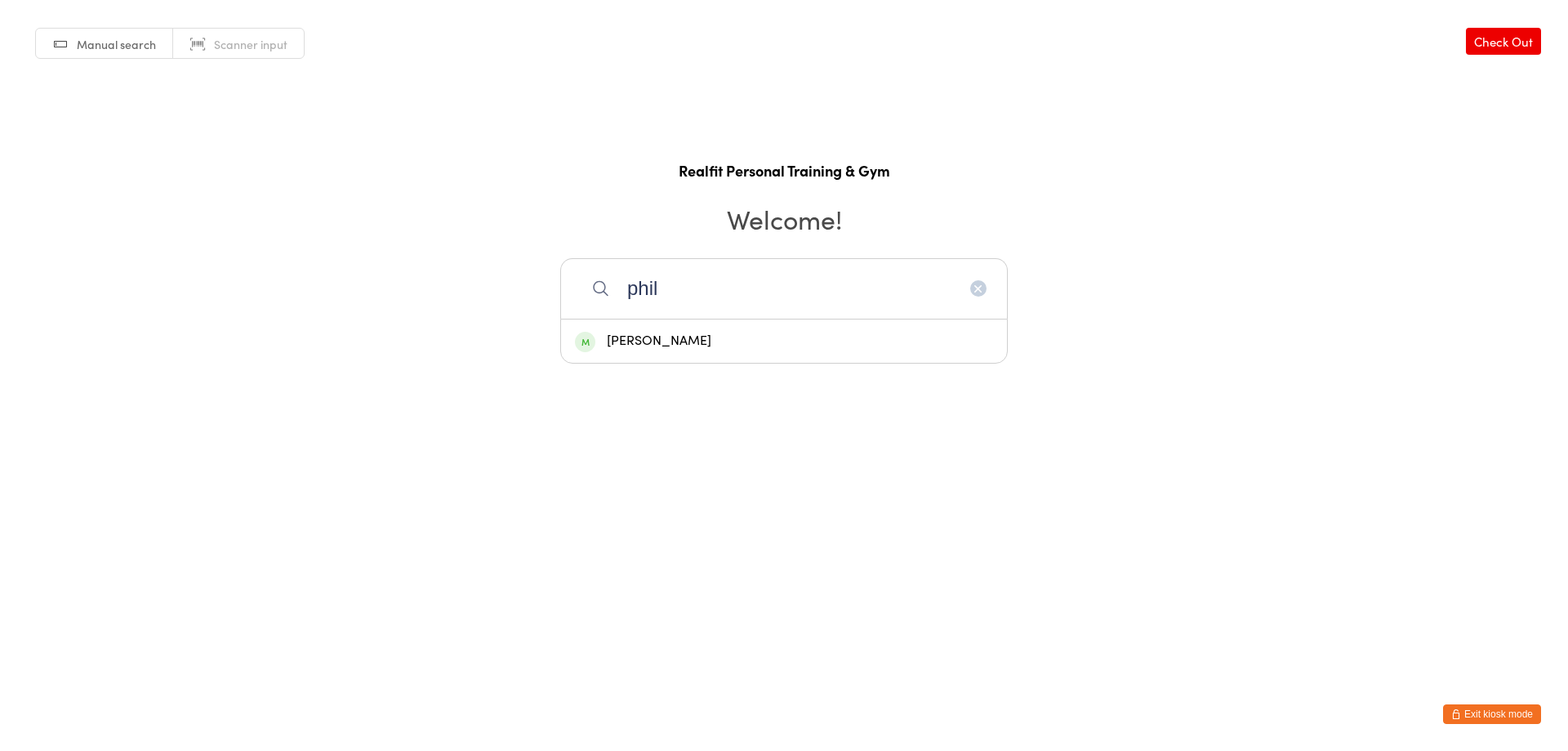
type input "phil"
click at [693, 340] on div "[PERSON_NAME]" at bounding box center [784, 340] width 418 height 22
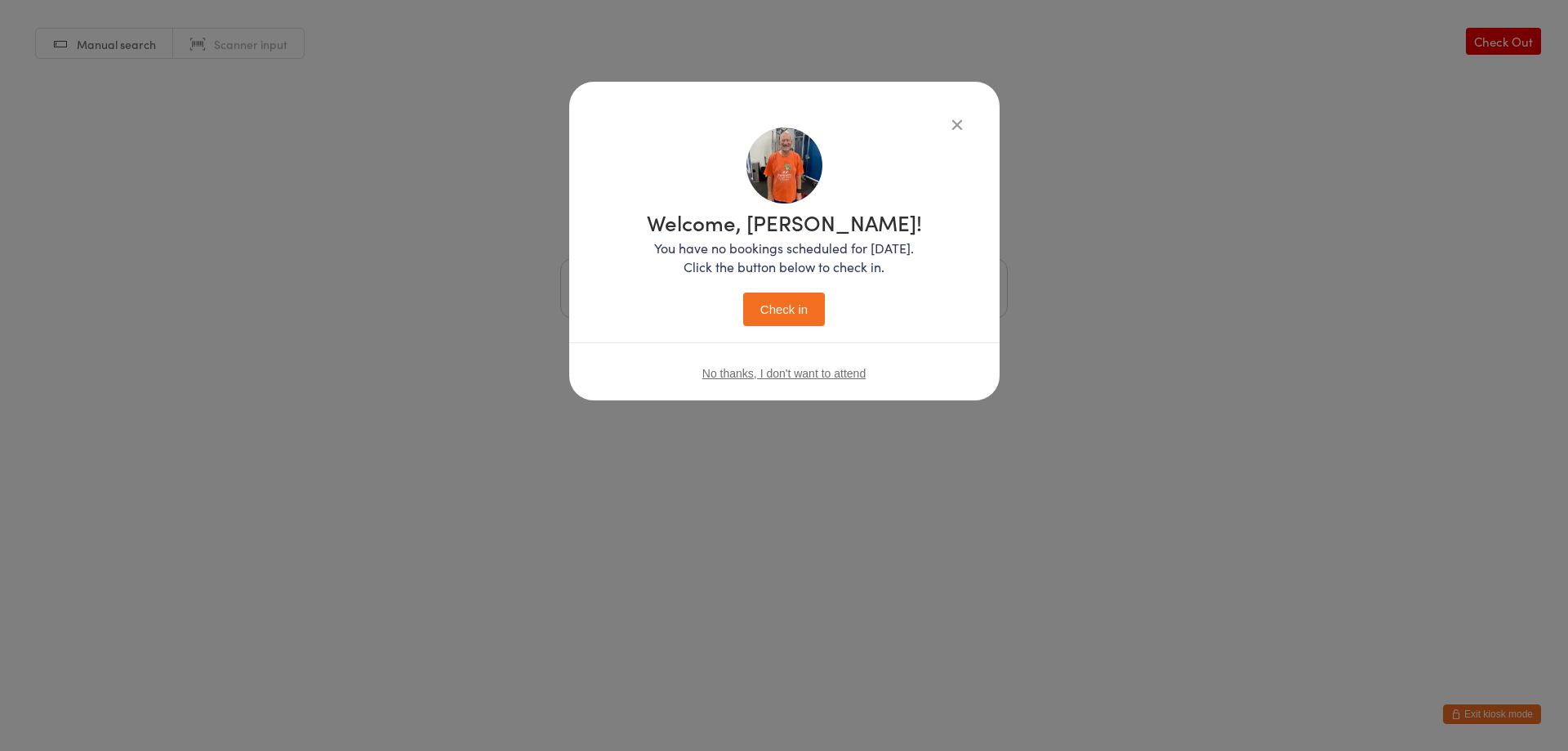
click at [786, 314] on button "Check in" at bounding box center [784, 309] width 82 height 33
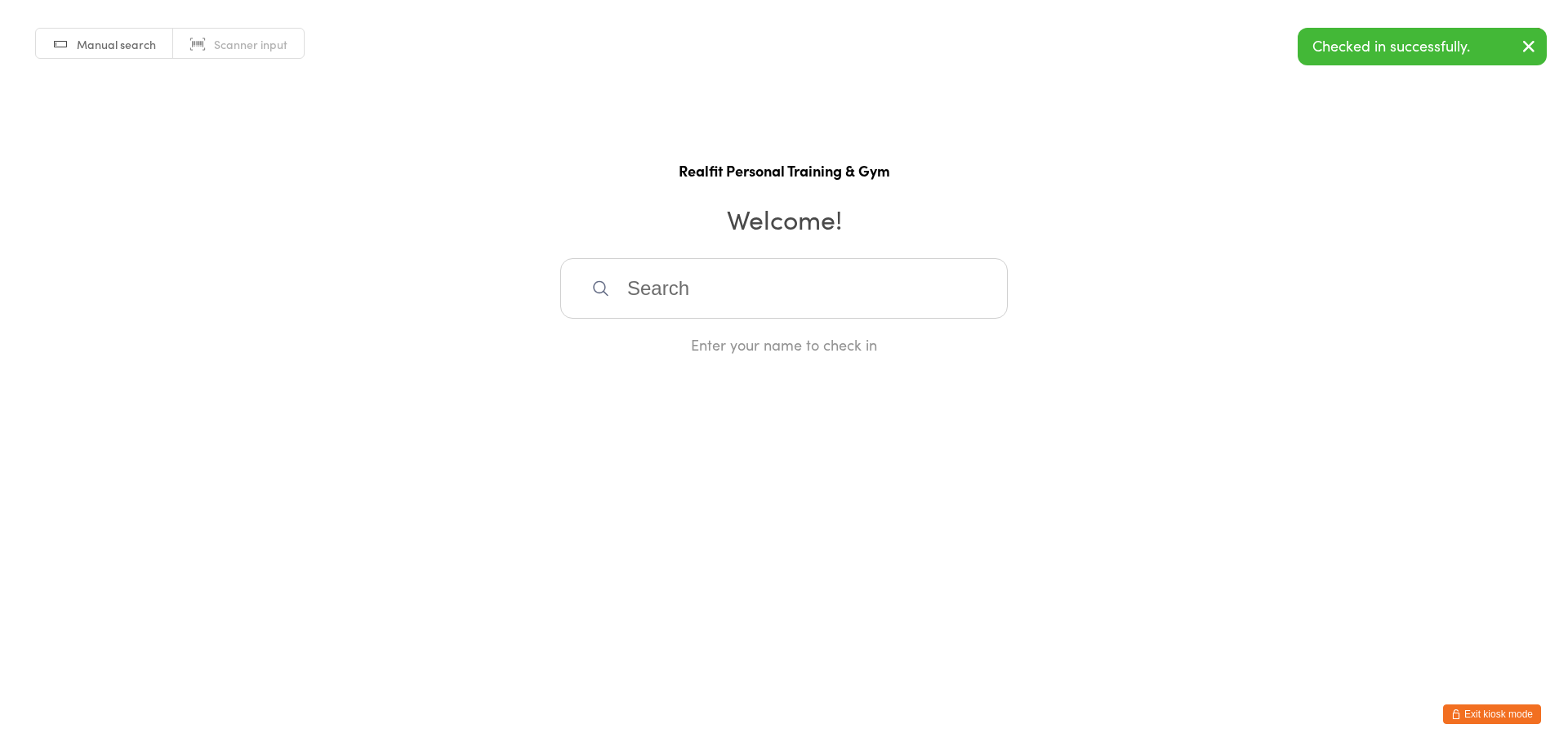
click at [778, 305] on input "search" at bounding box center [784, 288] width 448 height 60
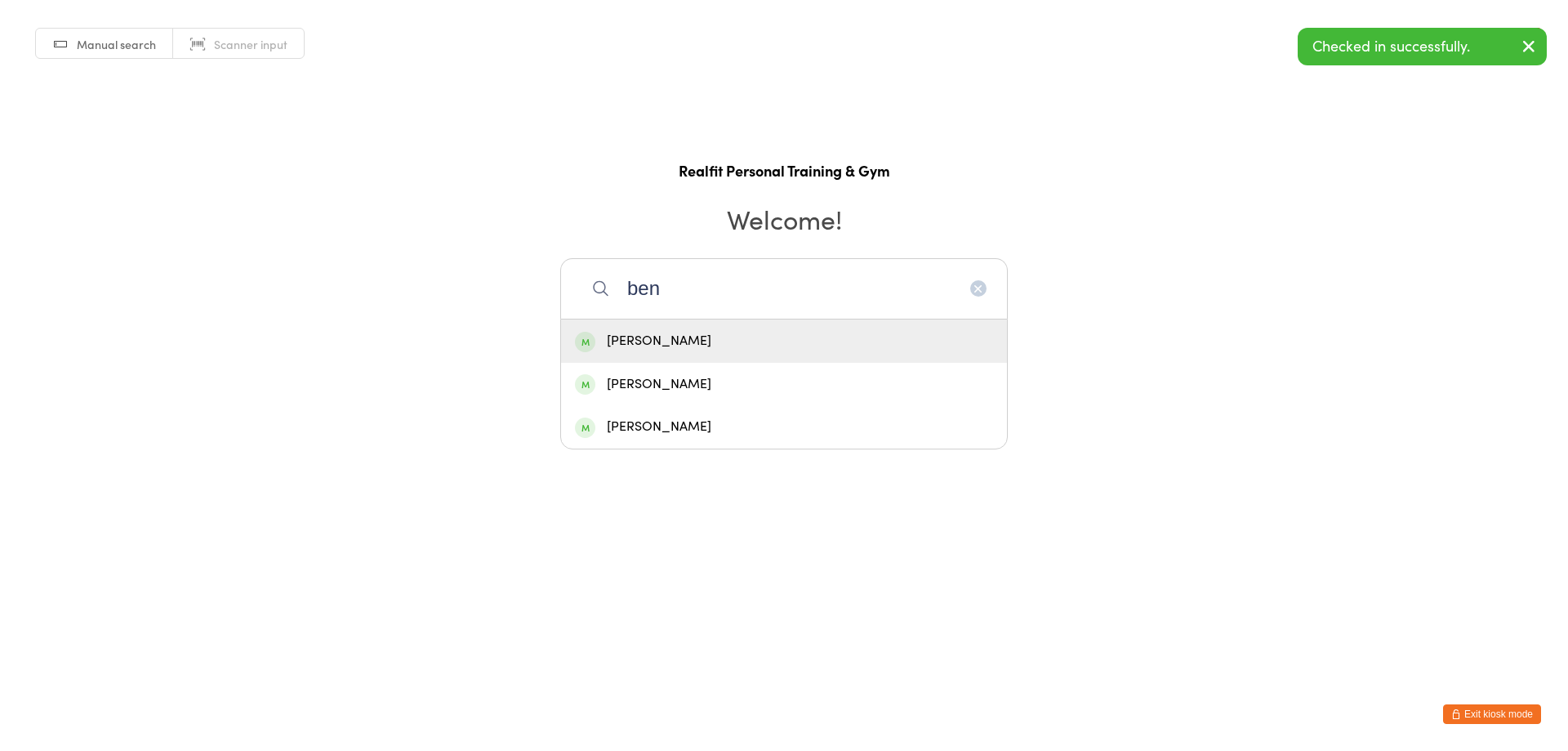
type input "ben"
click at [771, 334] on div "Ben Rejmer" at bounding box center [784, 340] width 418 height 22
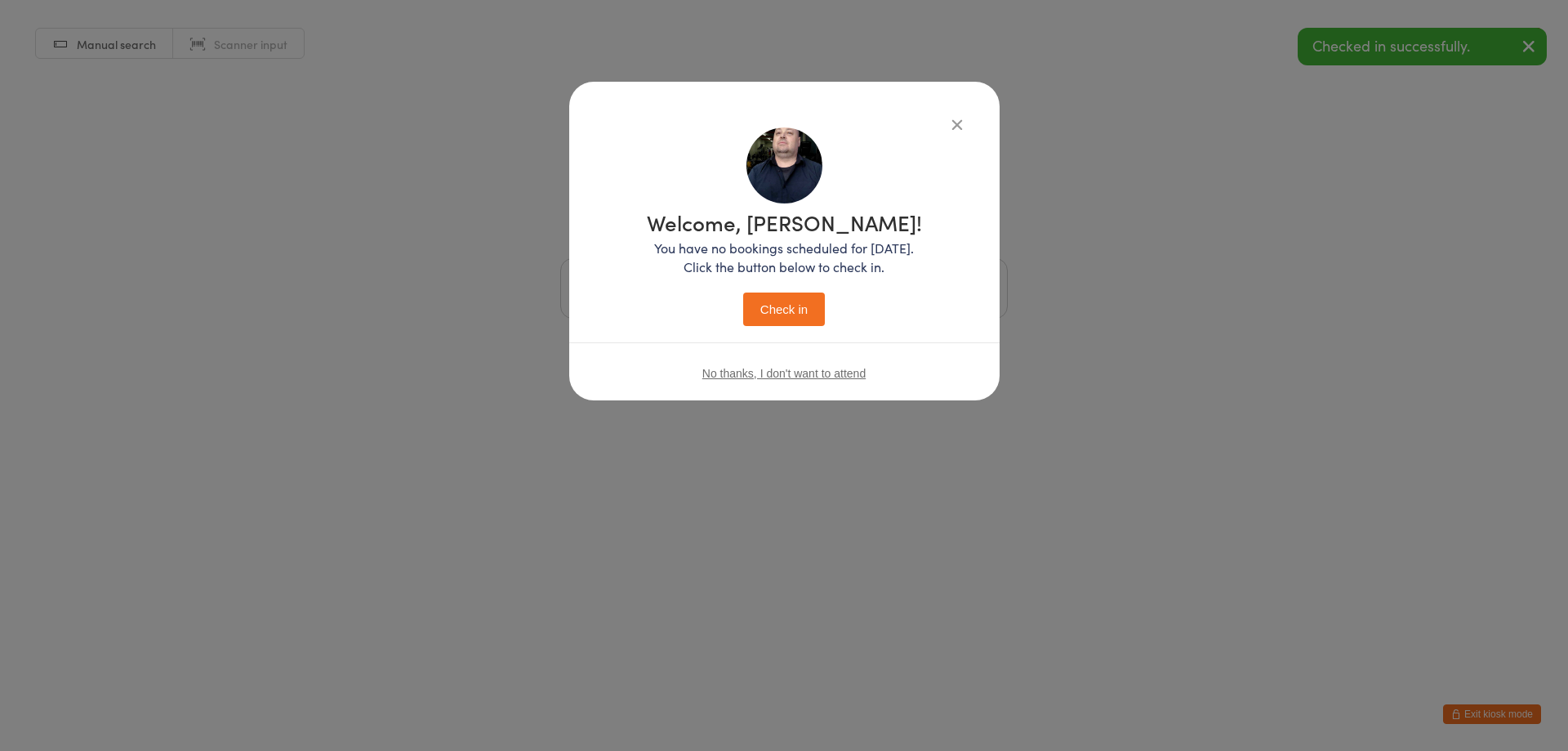
click at [766, 304] on button "Check in" at bounding box center [784, 309] width 82 height 33
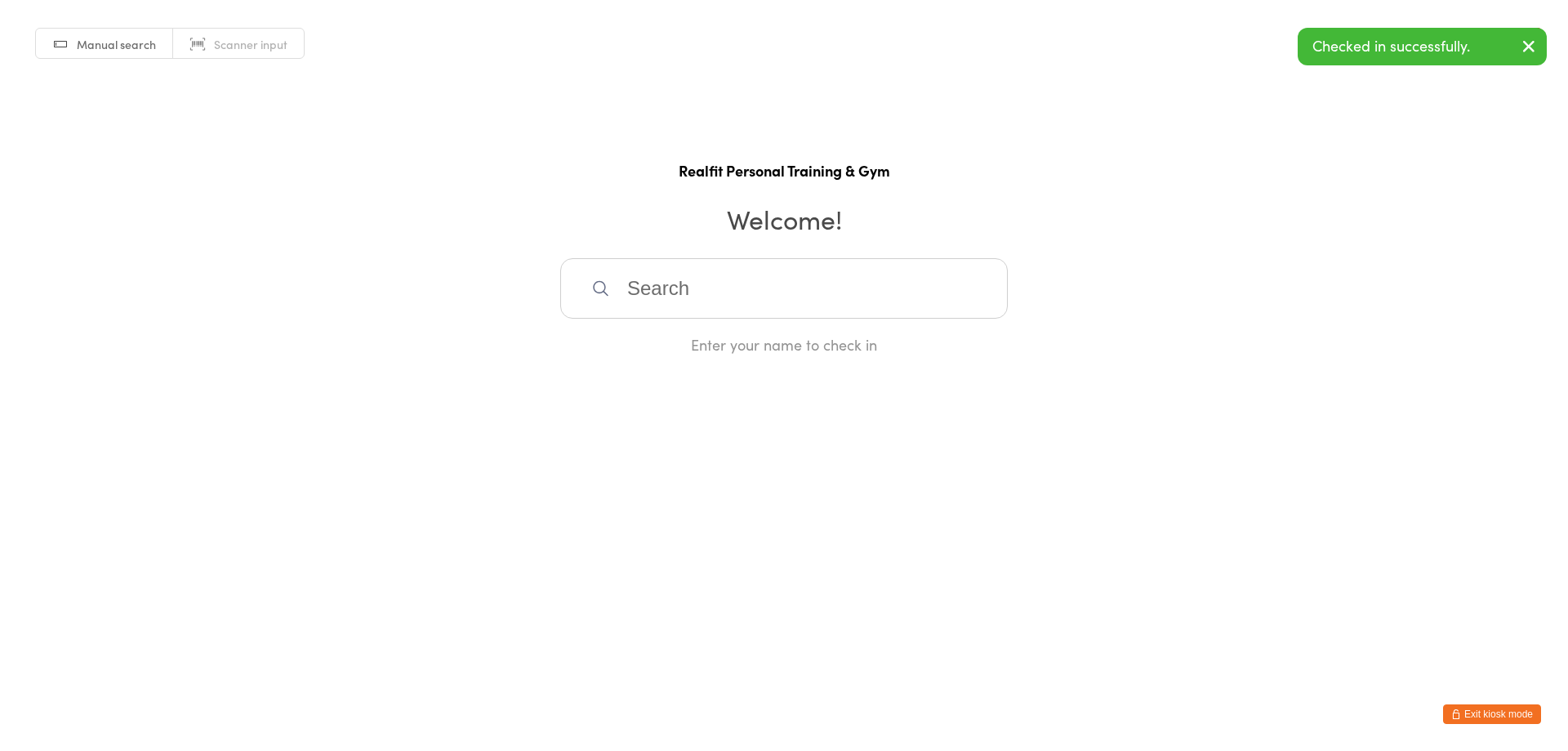
click at [766, 304] on input "search" at bounding box center [784, 288] width 448 height 60
type input "fiona"
click at [791, 344] on div "[PERSON_NAME]" at bounding box center [784, 340] width 418 height 22
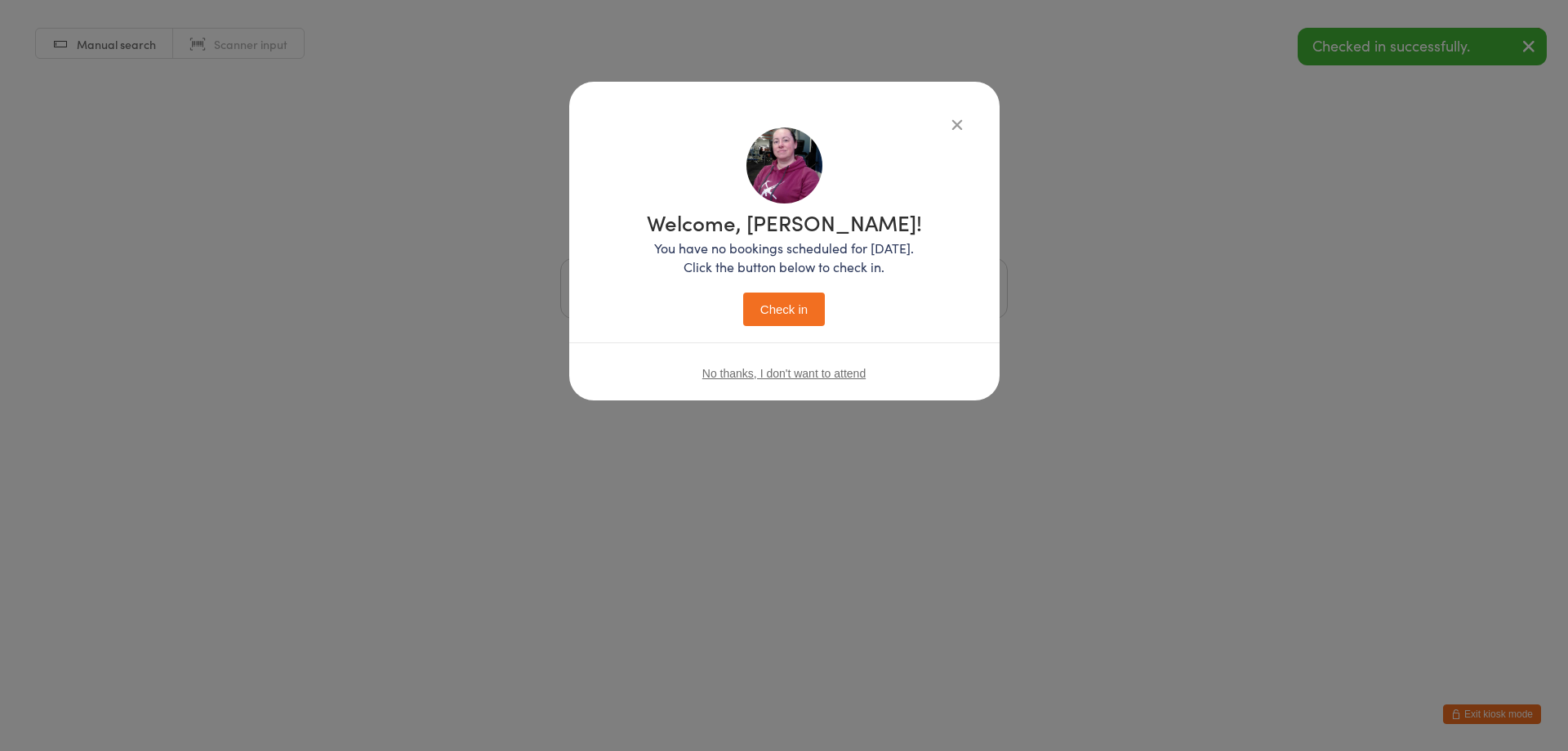
click at [781, 303] on button "Check in" at bounding box center [784, 309] width 82 height 33
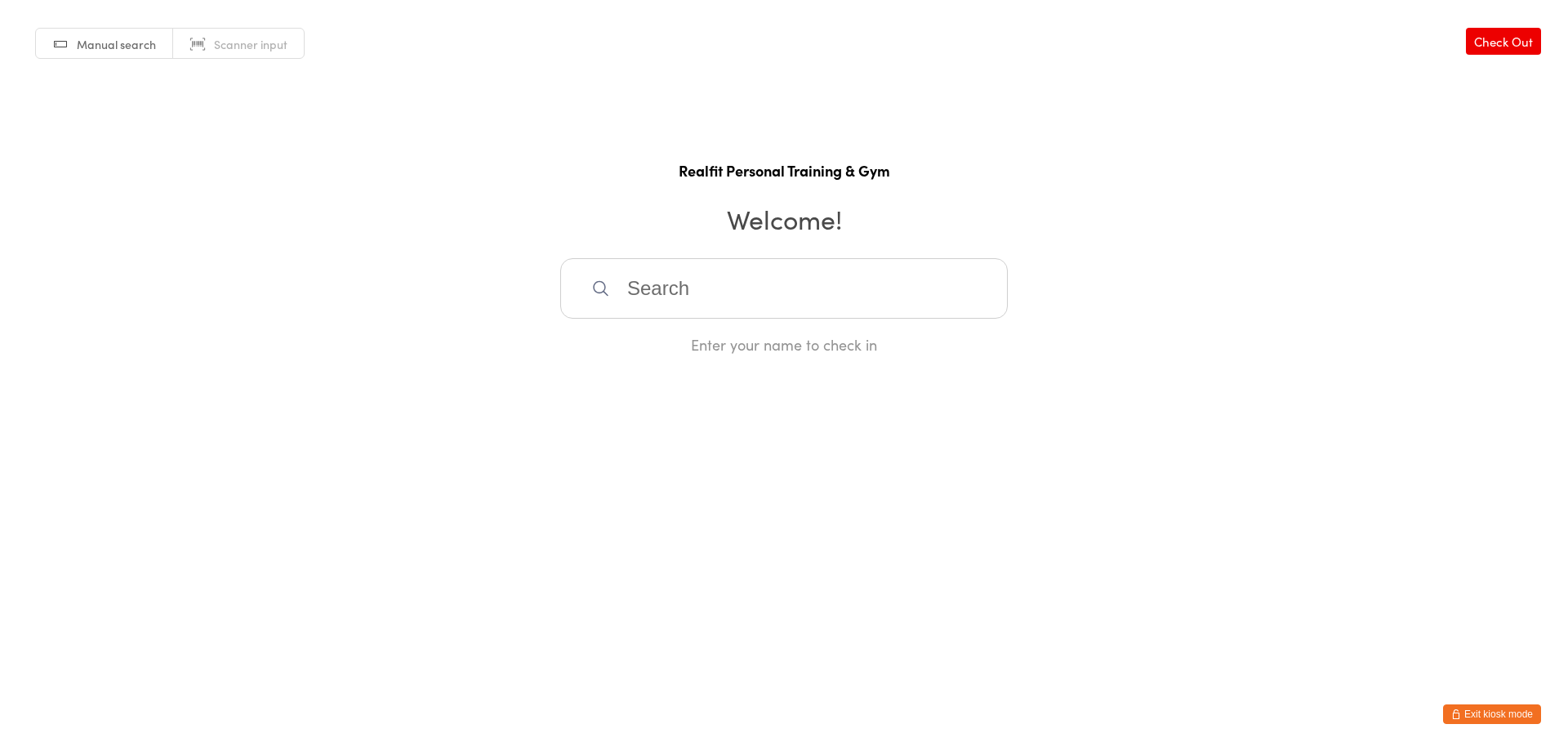
click at [1479, 720] on button "Exit kiosk mode" at bounding box center [1492, 714] width 98 height 20
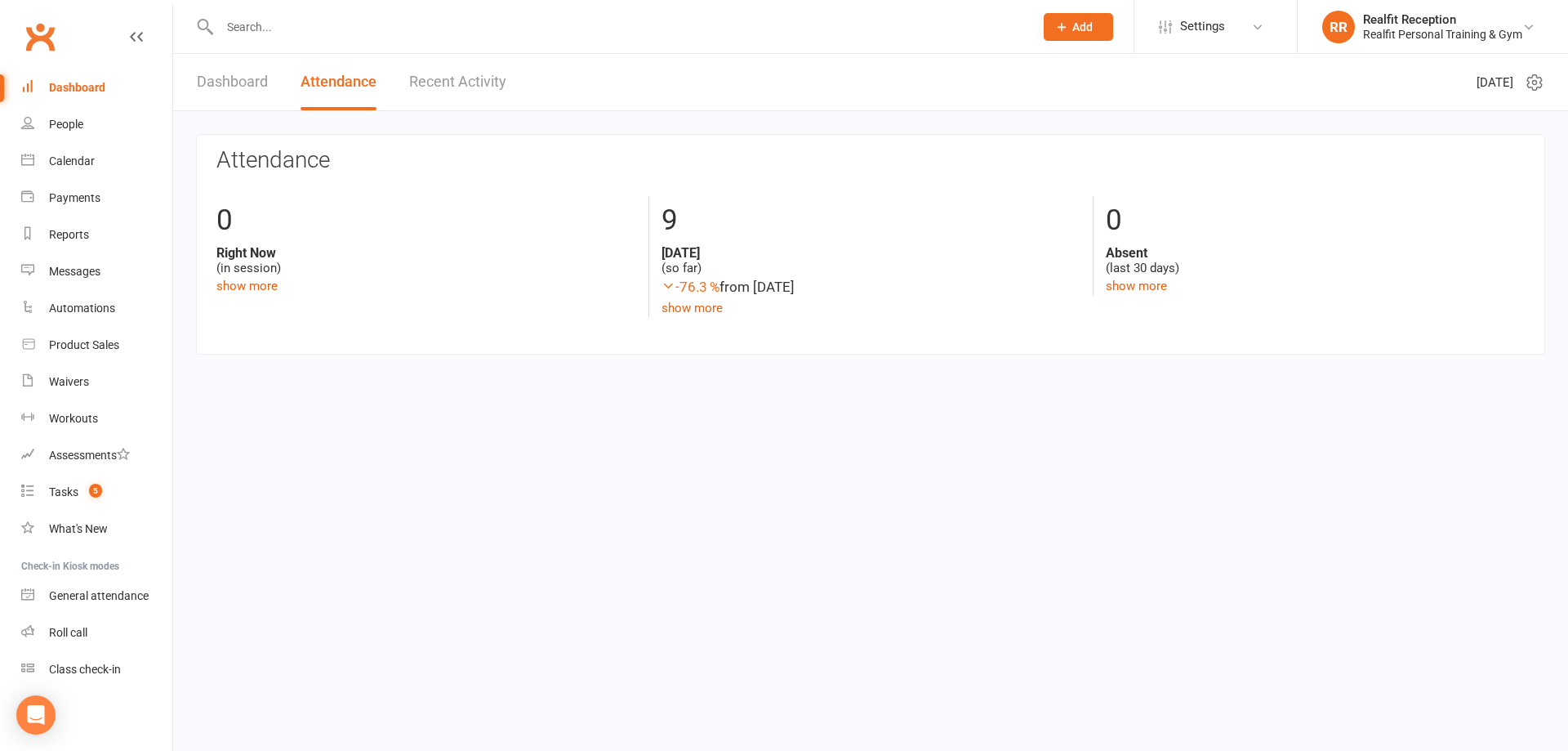
click at [231, 88] on link "Dashboard" at bounding box center [232, 82] width 71 height 57
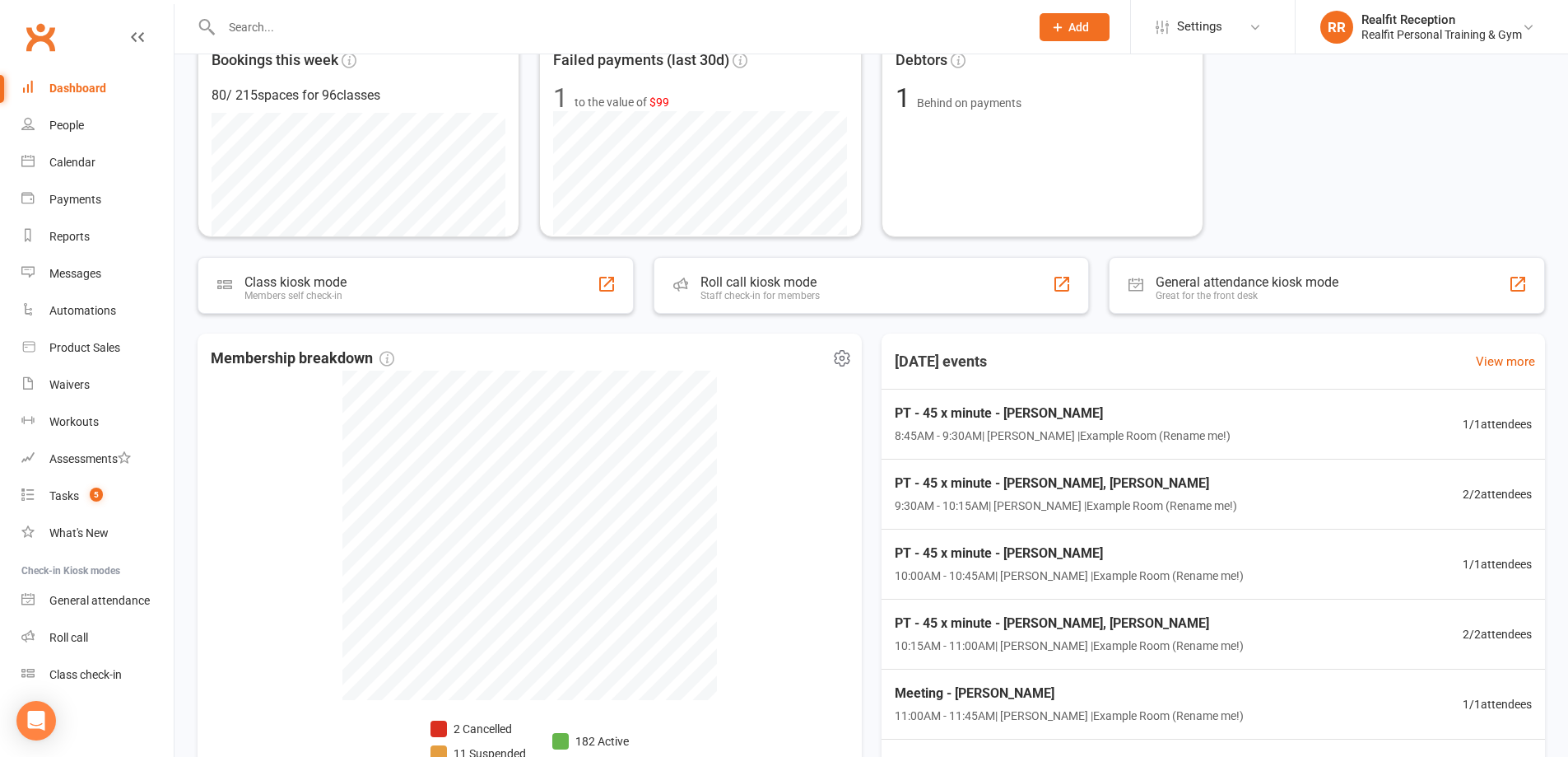
scroll to position [466, 0]
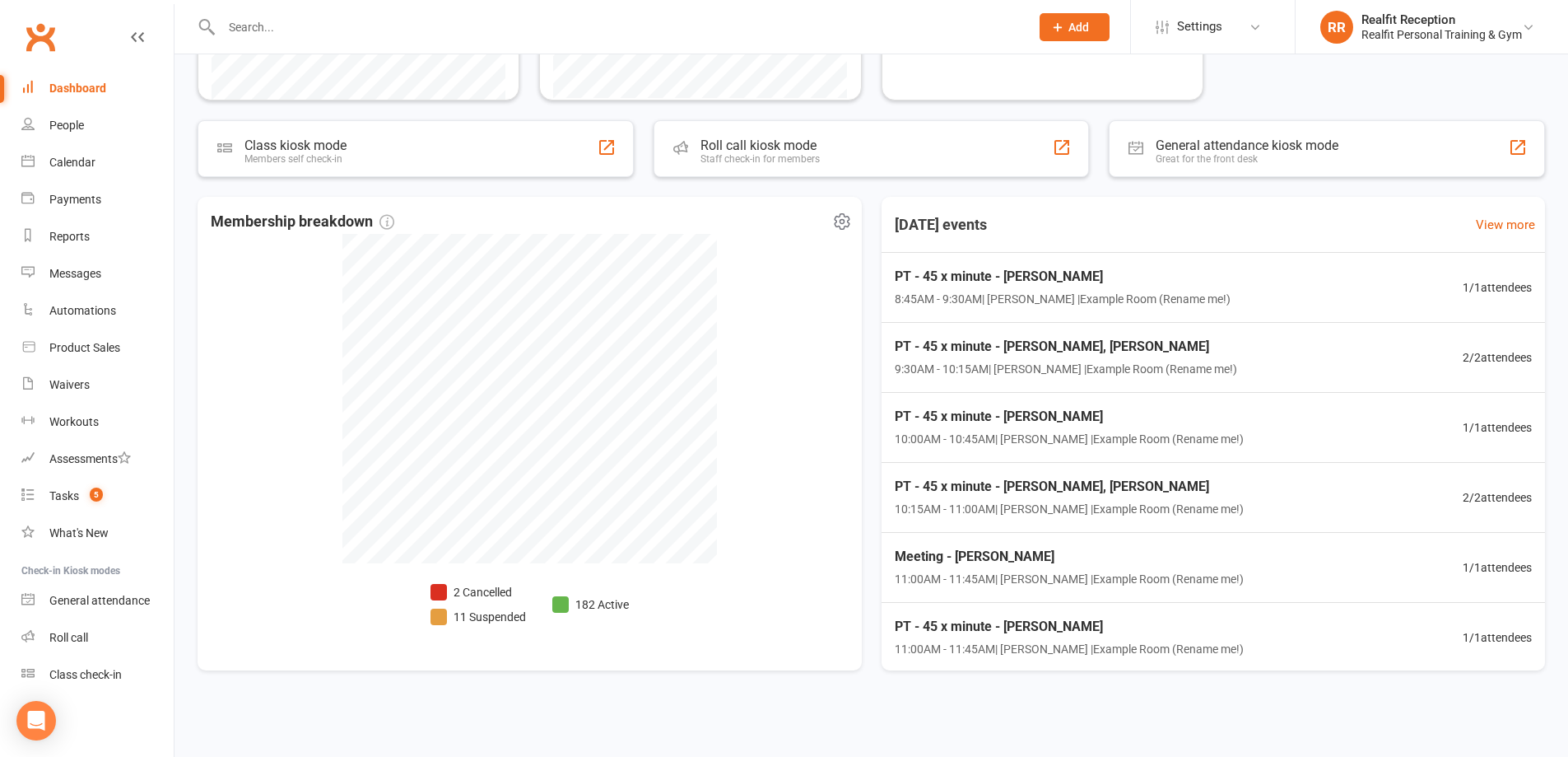
click at [485, 591] on li "2 Cancelled" at bounding box center [477, 592] width 95 height 18
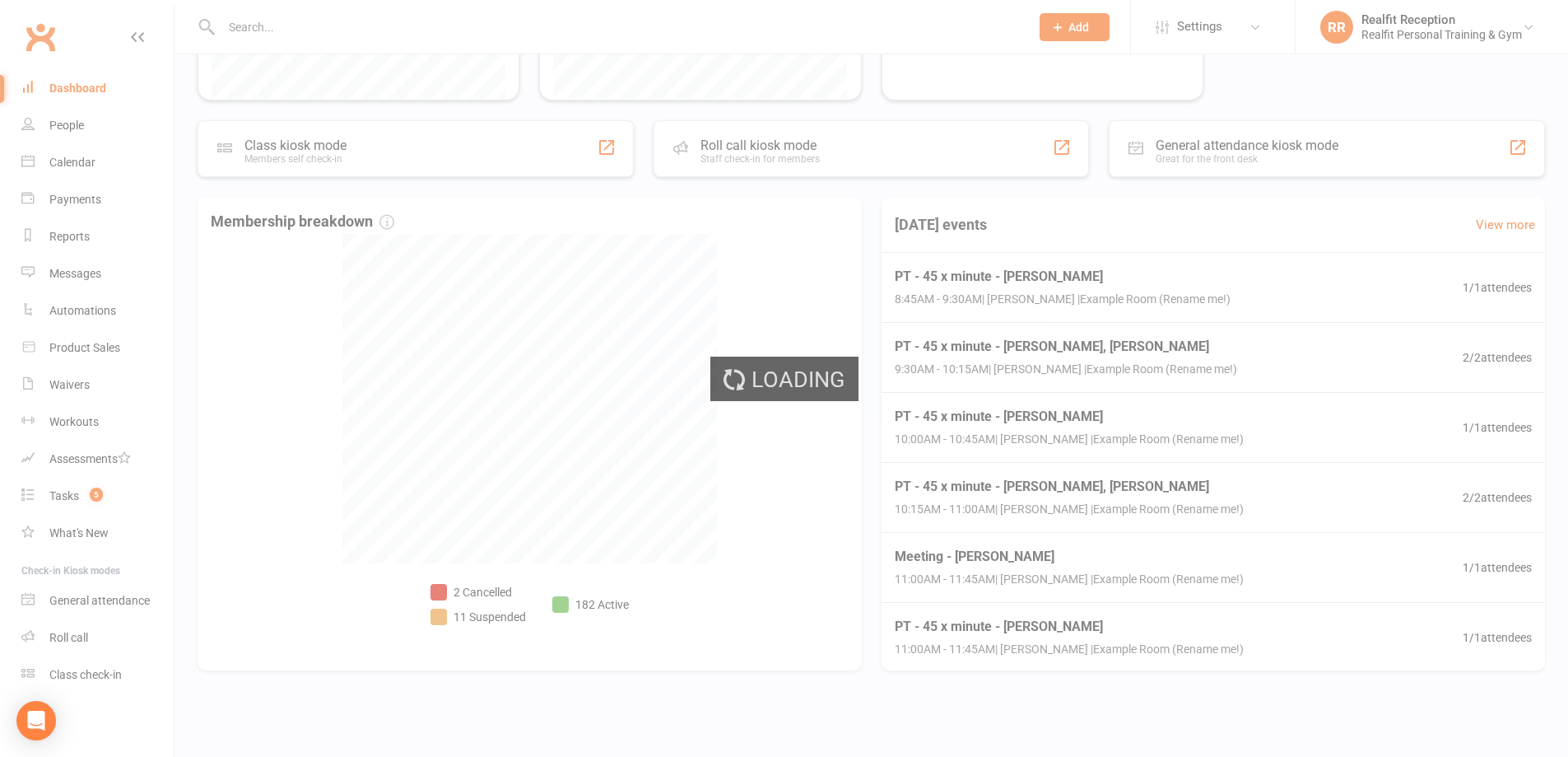
select select "no_trial"
select select "100"
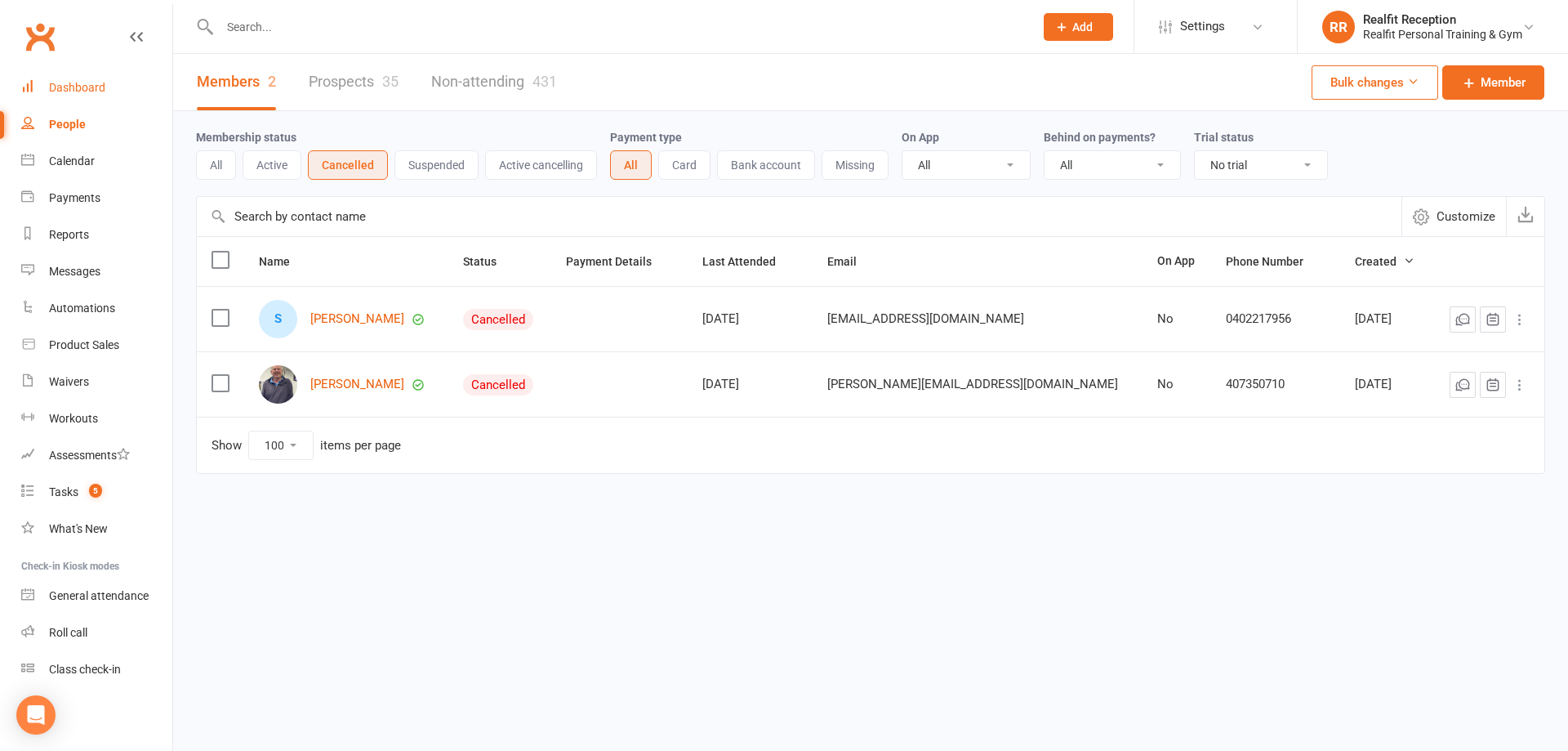
click at [92, 88] on div "Dashboard" at bounding box center [77, 87] width 57 height 14
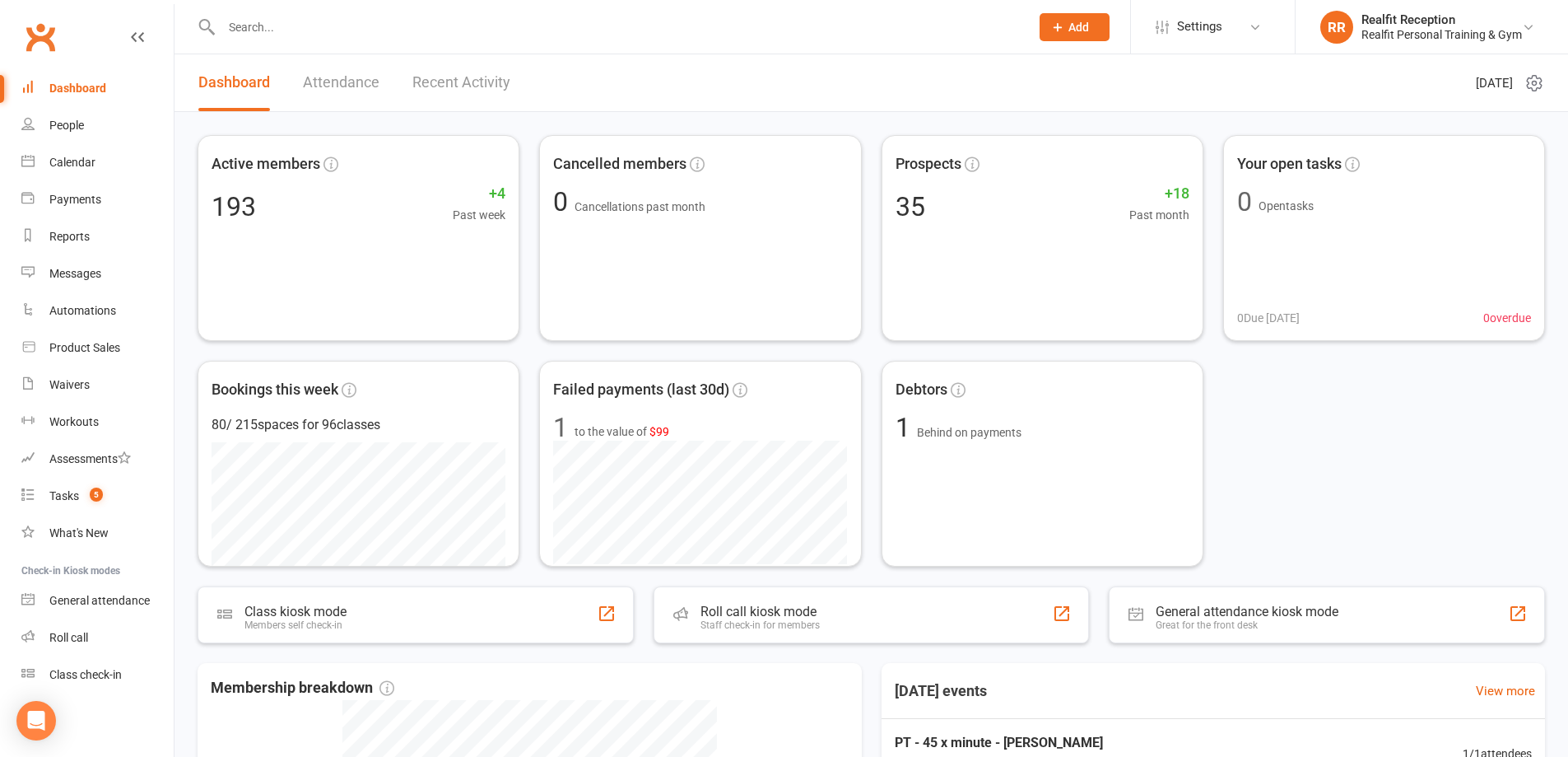
click at [351, 88] on link "Attendance" at bounding box center [341, 83] width 76 height 57
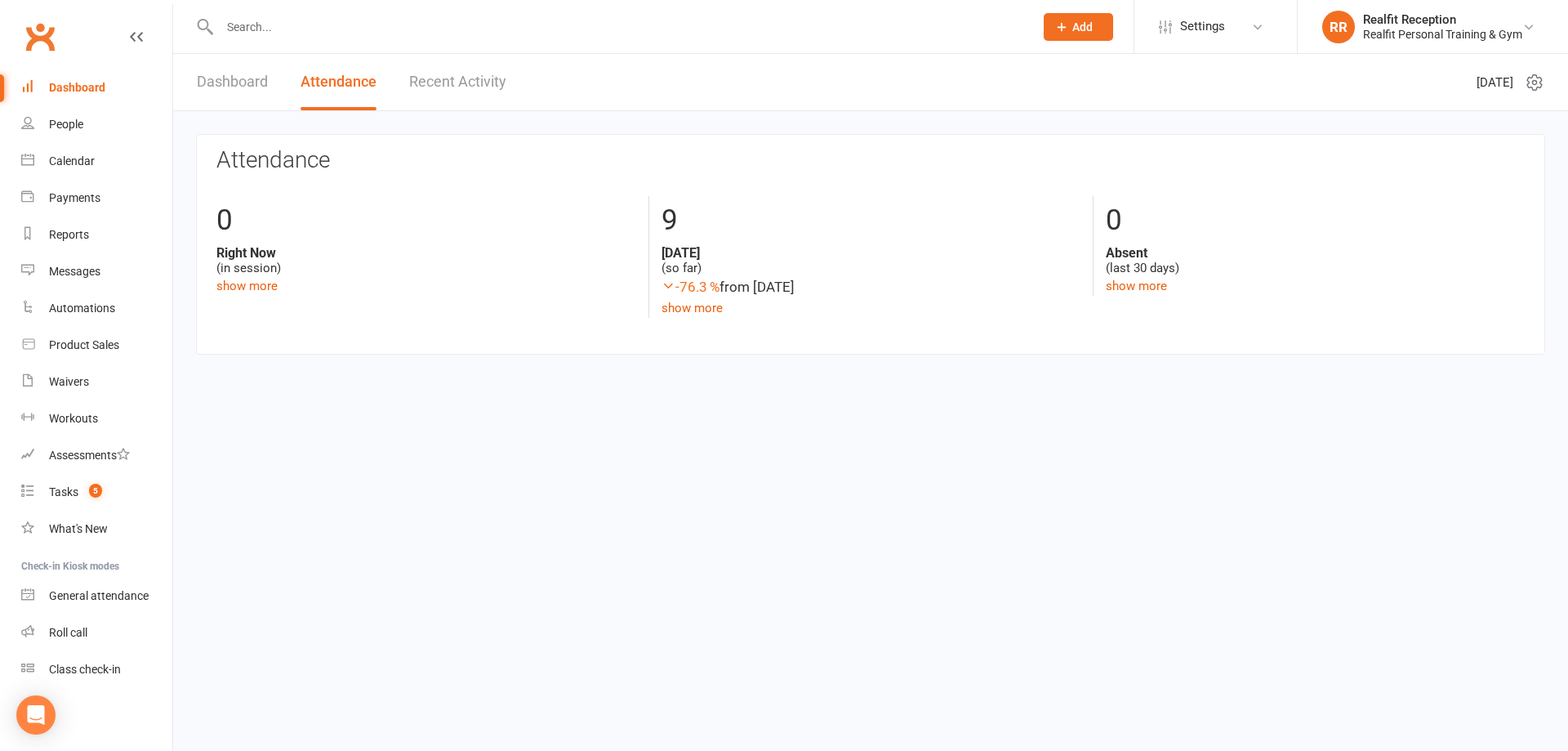
click at [425, 88] on link "Recent Activity" at bounding box center [458, 82] width 97 height 57
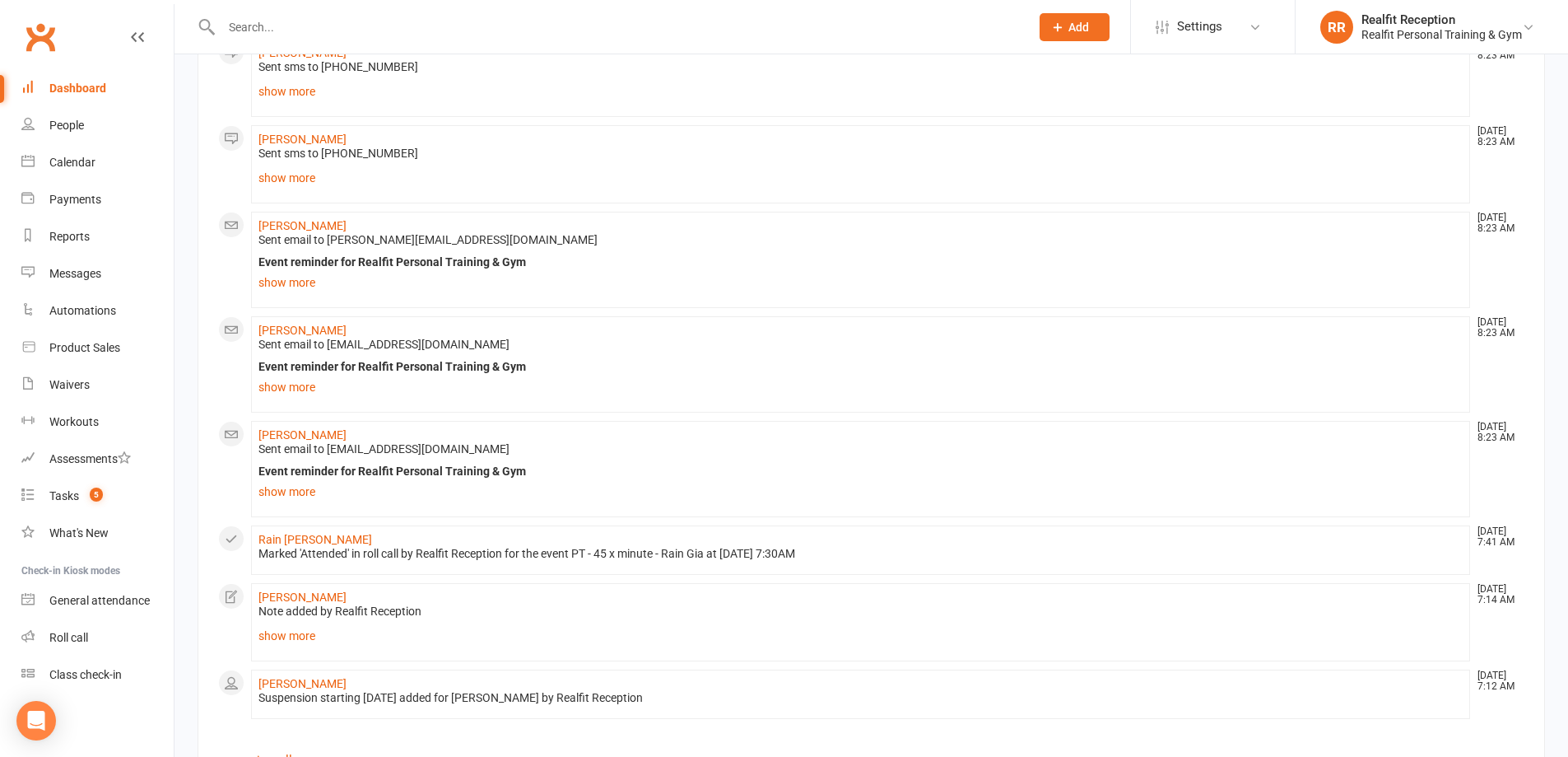
scroll to position [957, 0]
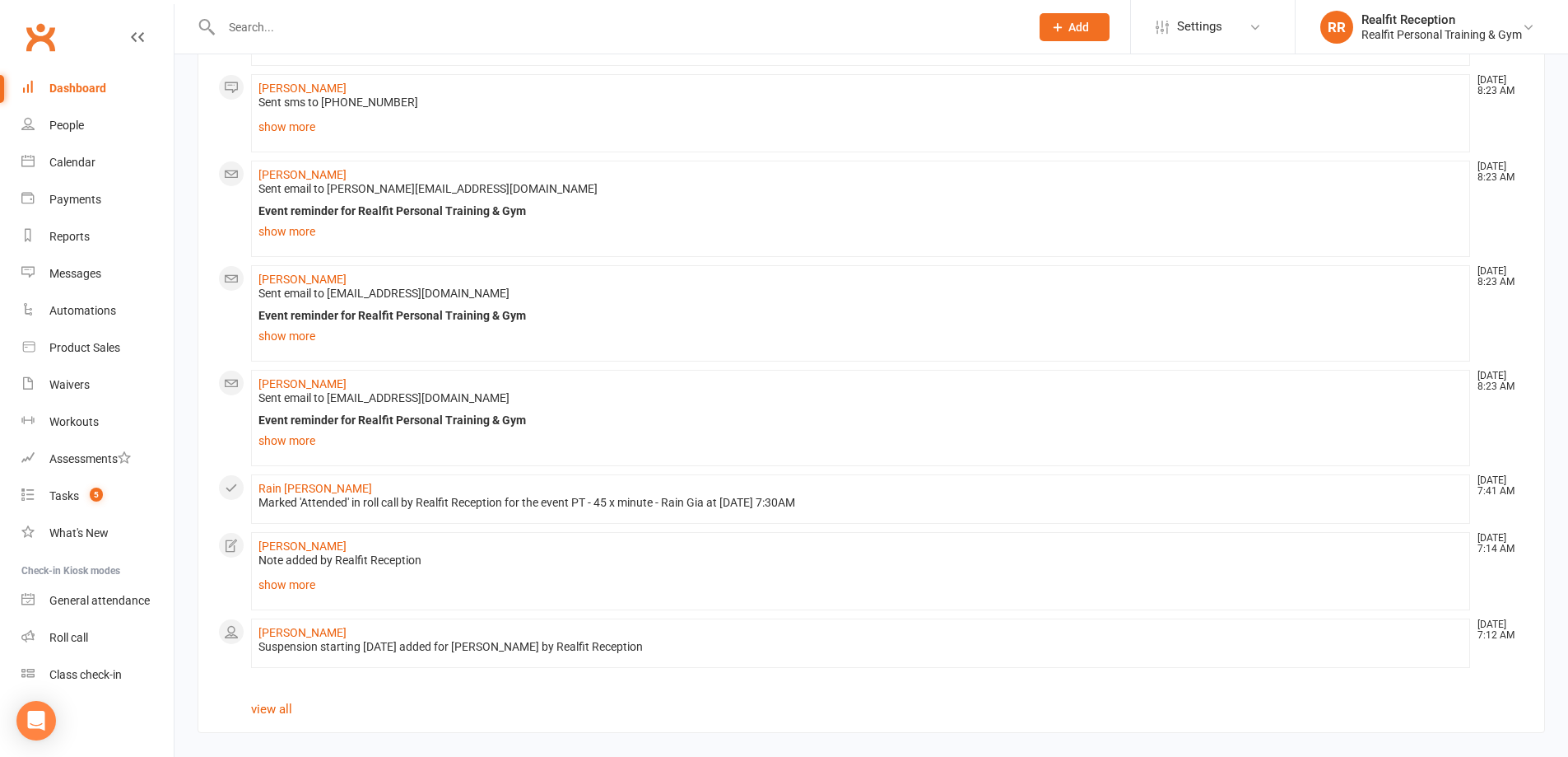
click at [88, 79] on link "Dashboard" at bounding box center [98, 88] width 152 height 37
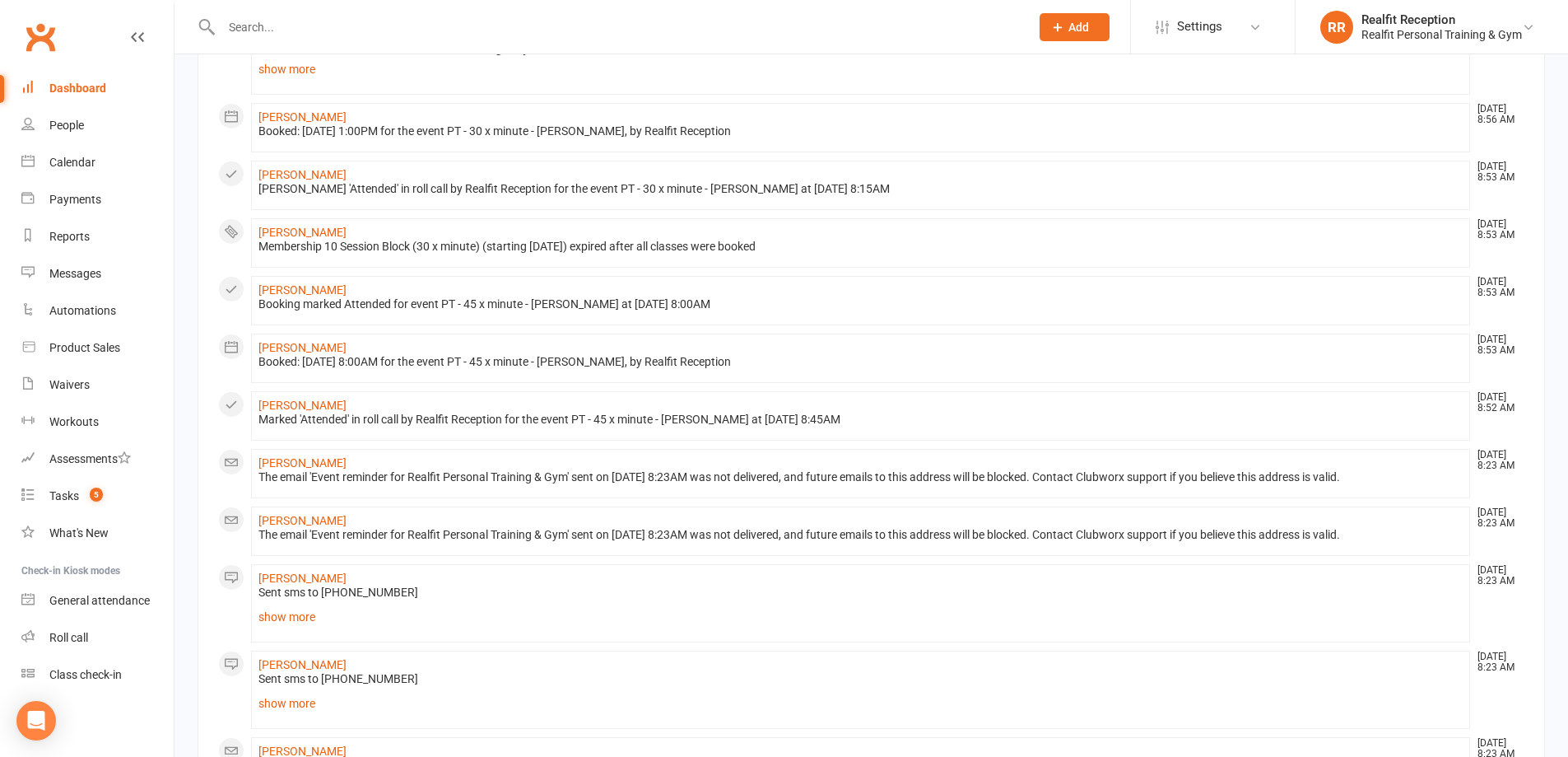
scroll to position [0, 0]
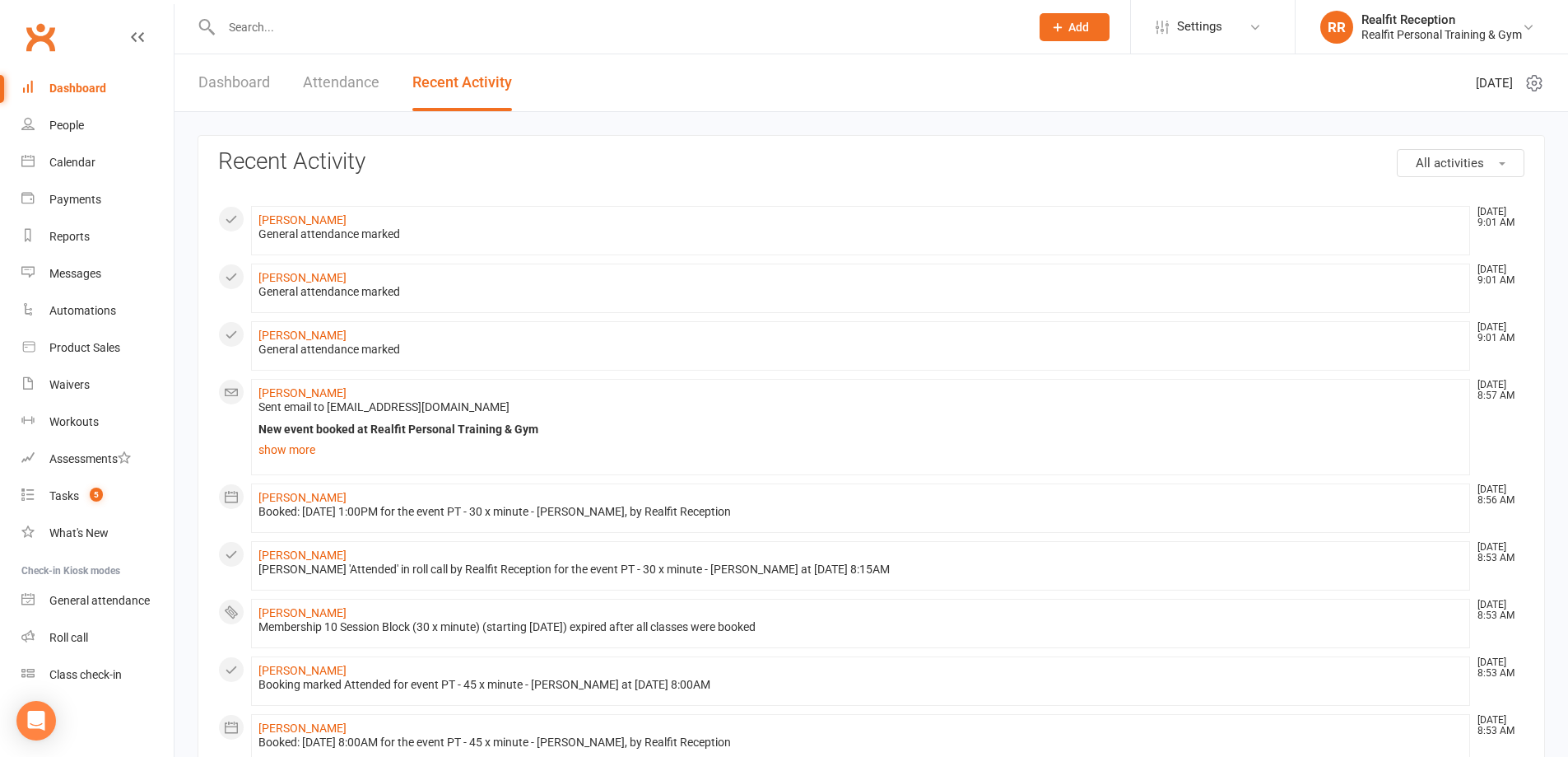
click at [258, 91] on link "Dashboard" at bounding box center [234, 83] width 72 height 57
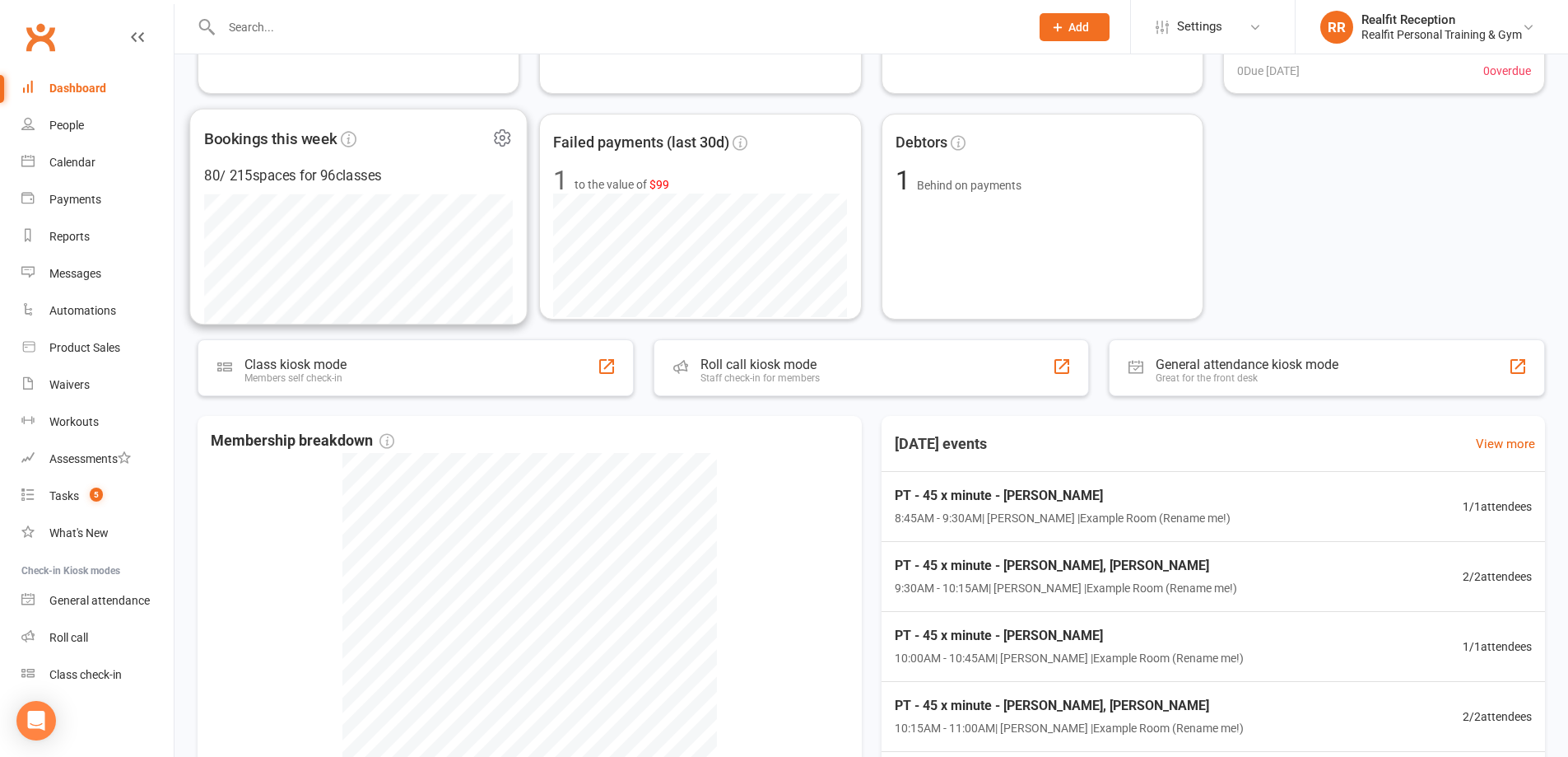
scroll to position [466, 0]
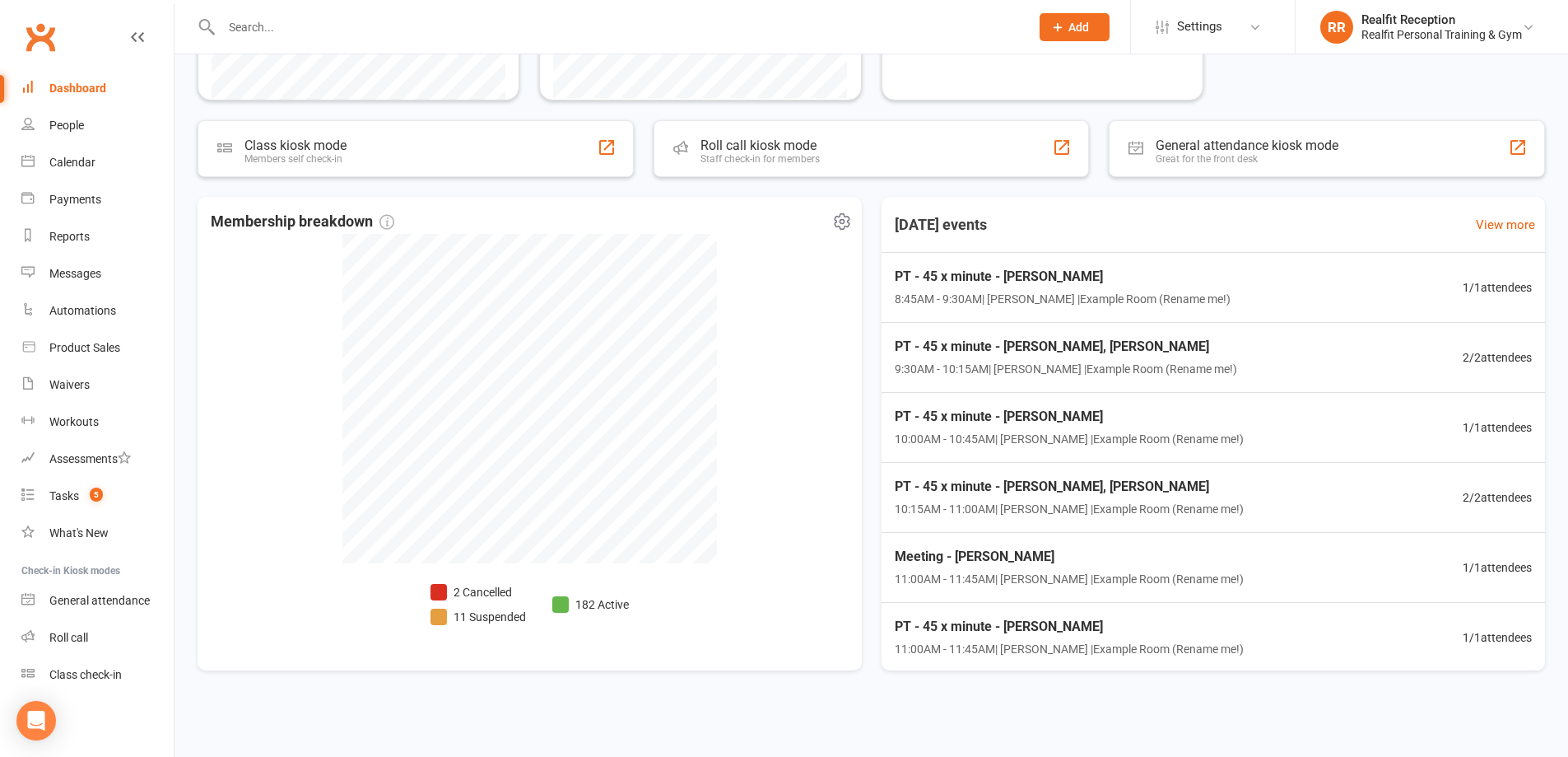
click at [506, 616] on li "11 Suspended" at bounding box center [477, 616] width 95 height 18
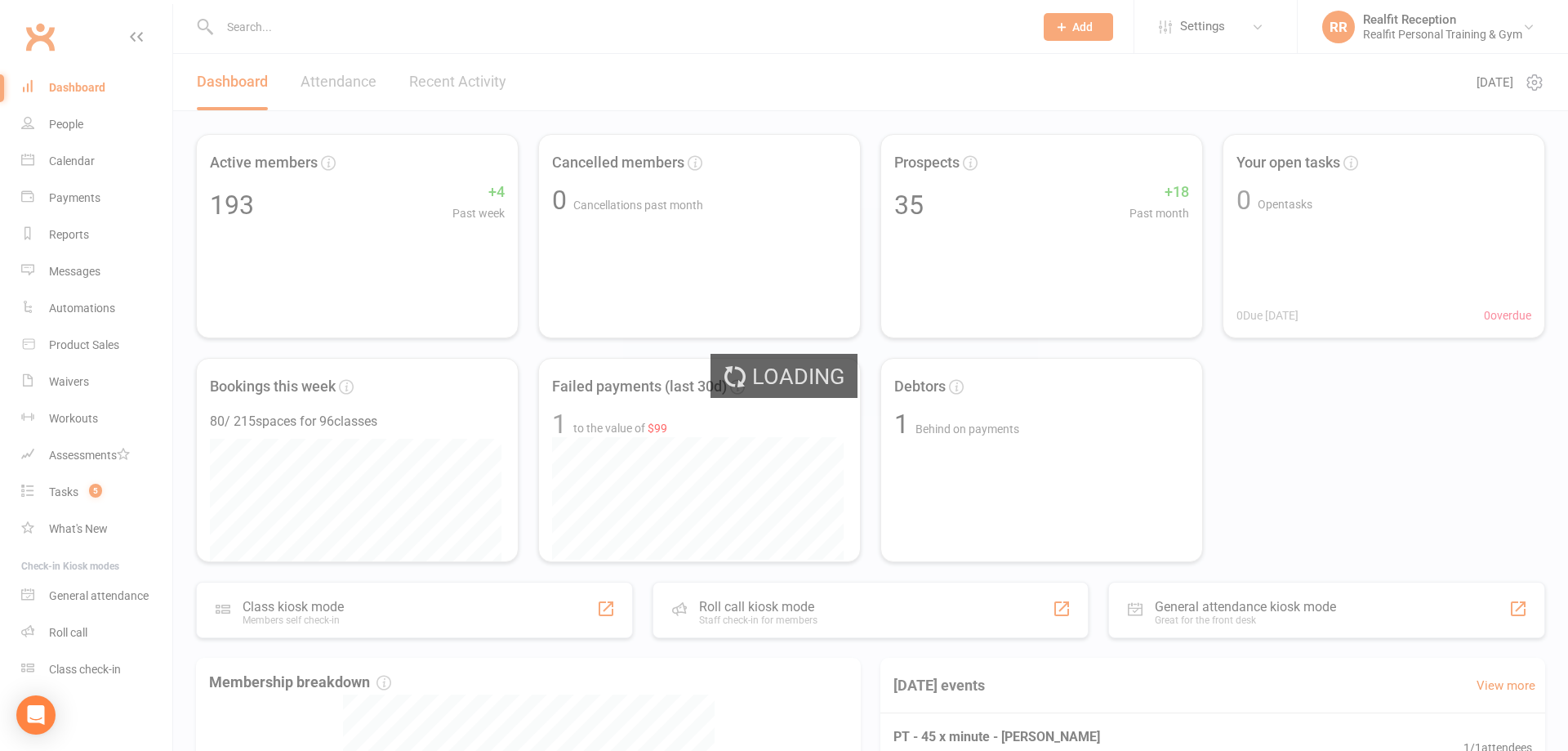
select select "100"
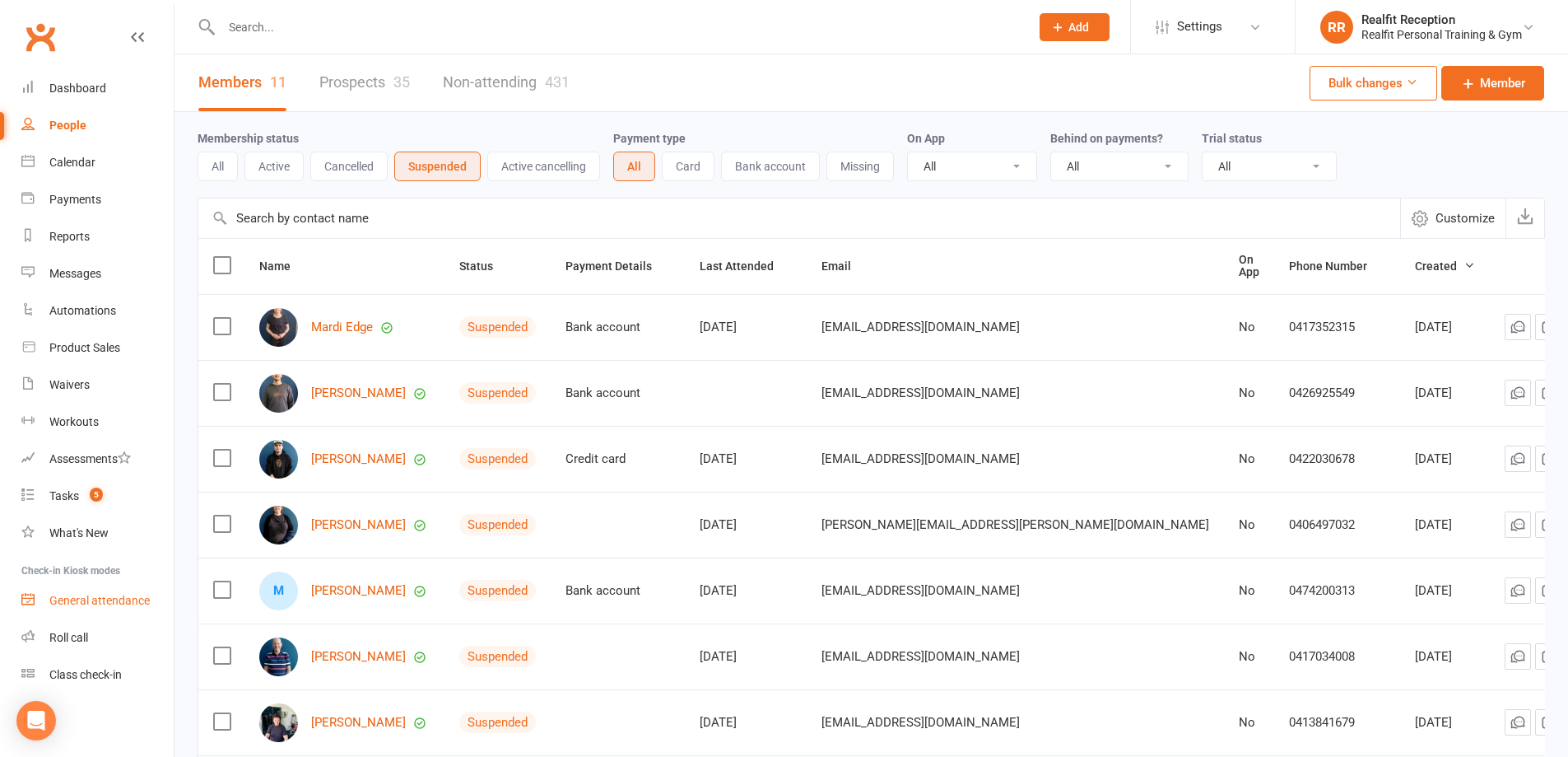
click at [93, 601] on div "General attendance" at bounding box center [99, 600] width 101 height 14
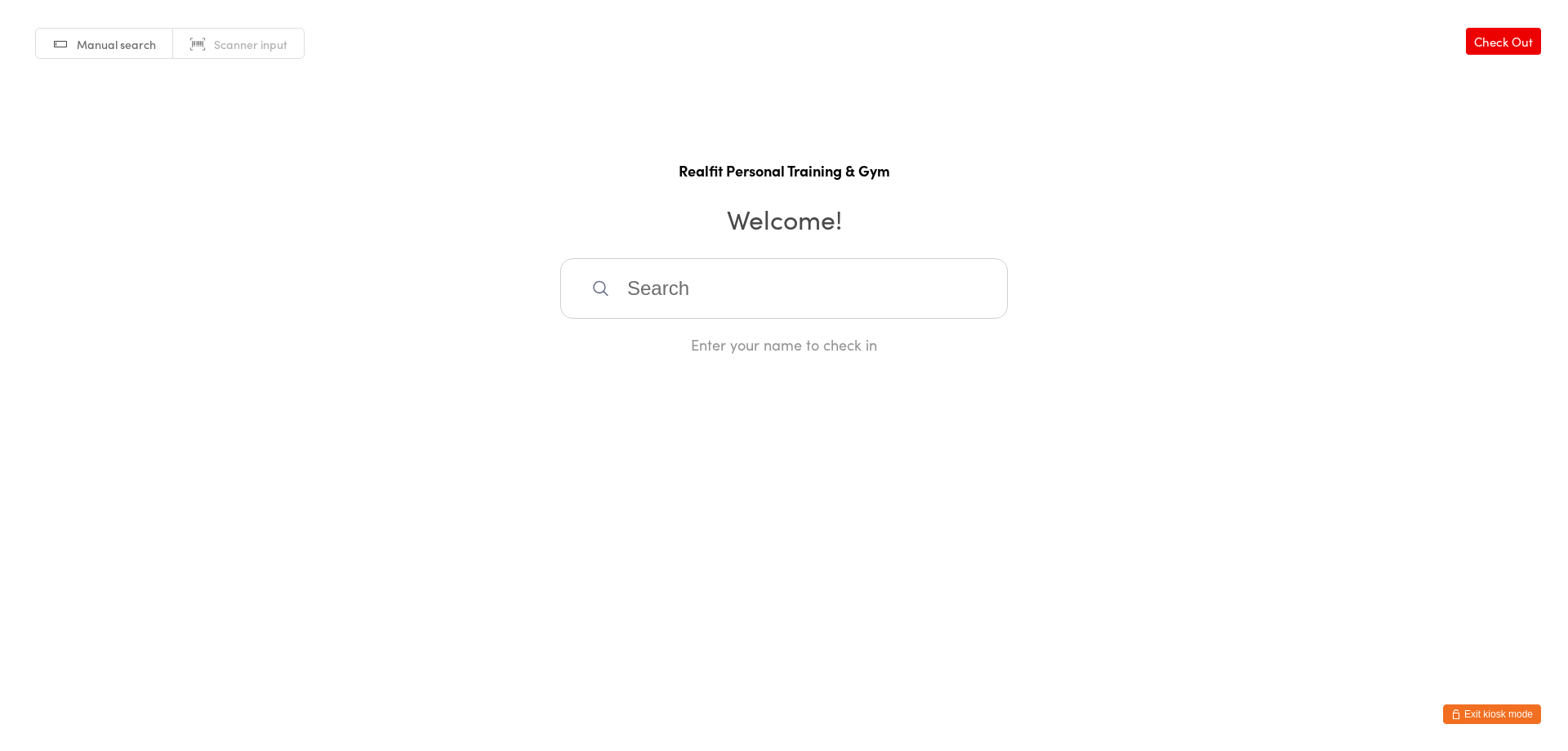
click at [676, 271] on input "search" at bounding box center [784, 288] width 448 height 60
type input "[PERSON_NAME]"
click at [649, 347] on div "[PERSON_NAME]" at bounding box center [784, 340] width 418 height 22
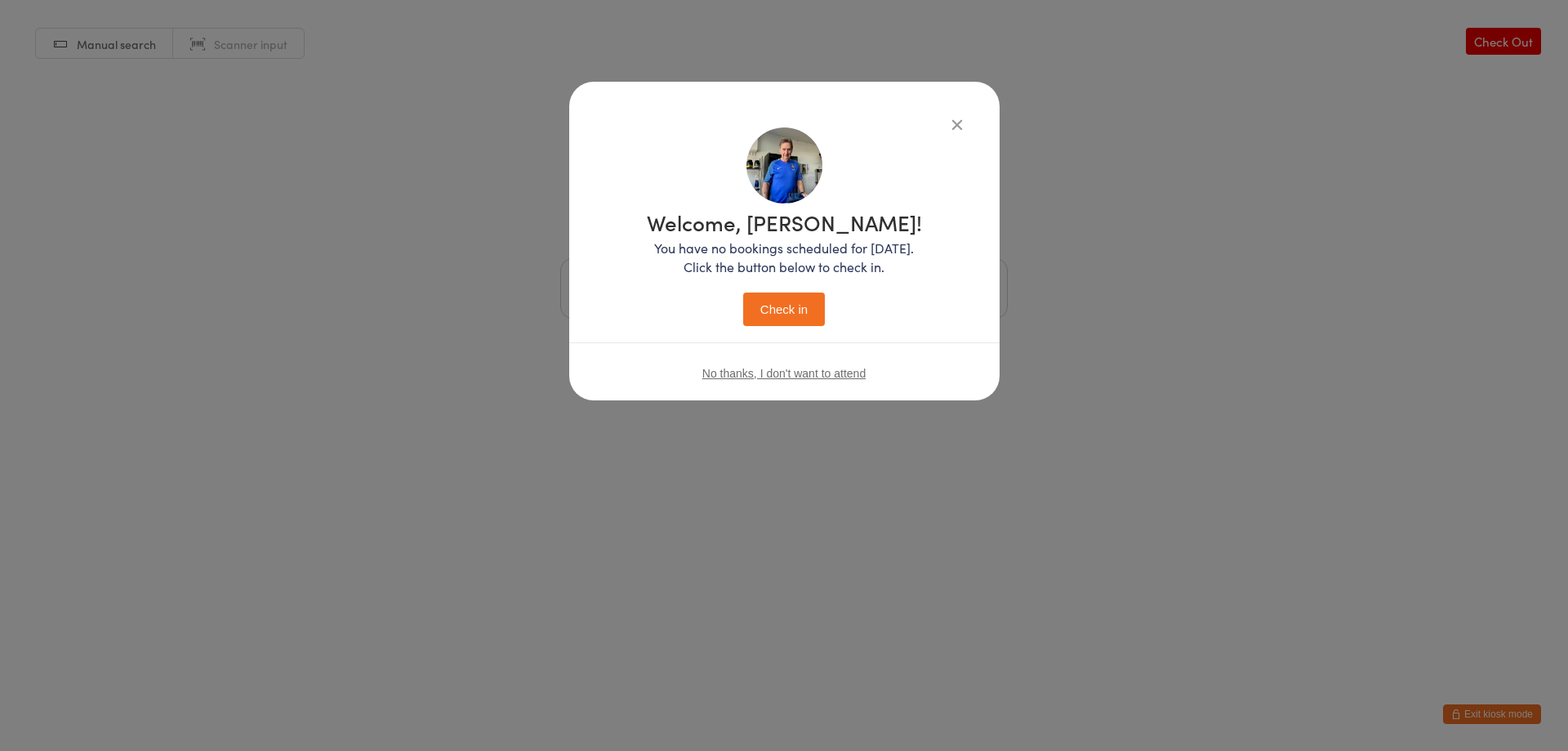
click at [783, 320] on button "Check in" at bounding box center [784, 309] width 82 height 33
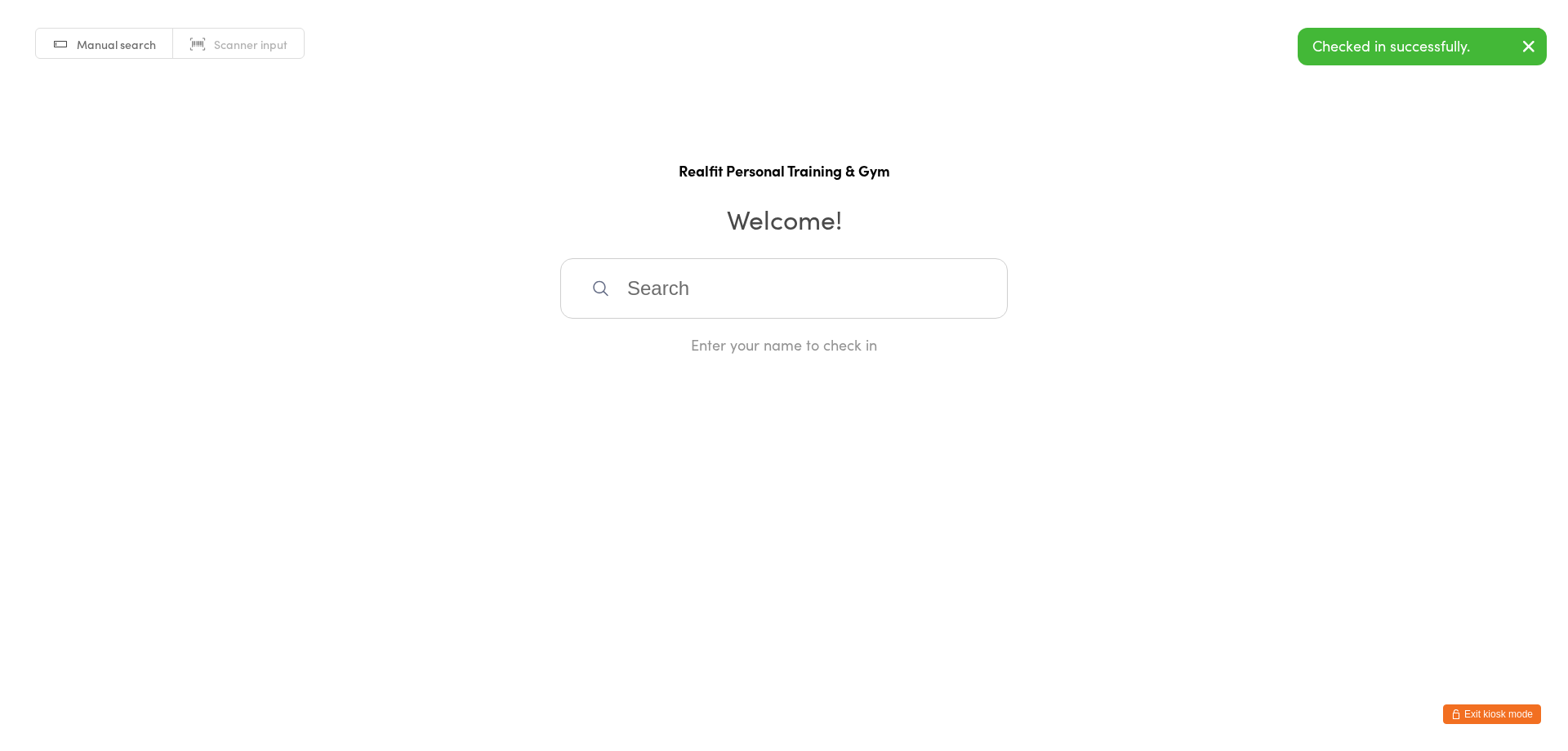
click at [1483, 714] on button "Exit kiosk mode" at bounding box center [1492, 714] width 98 height 20
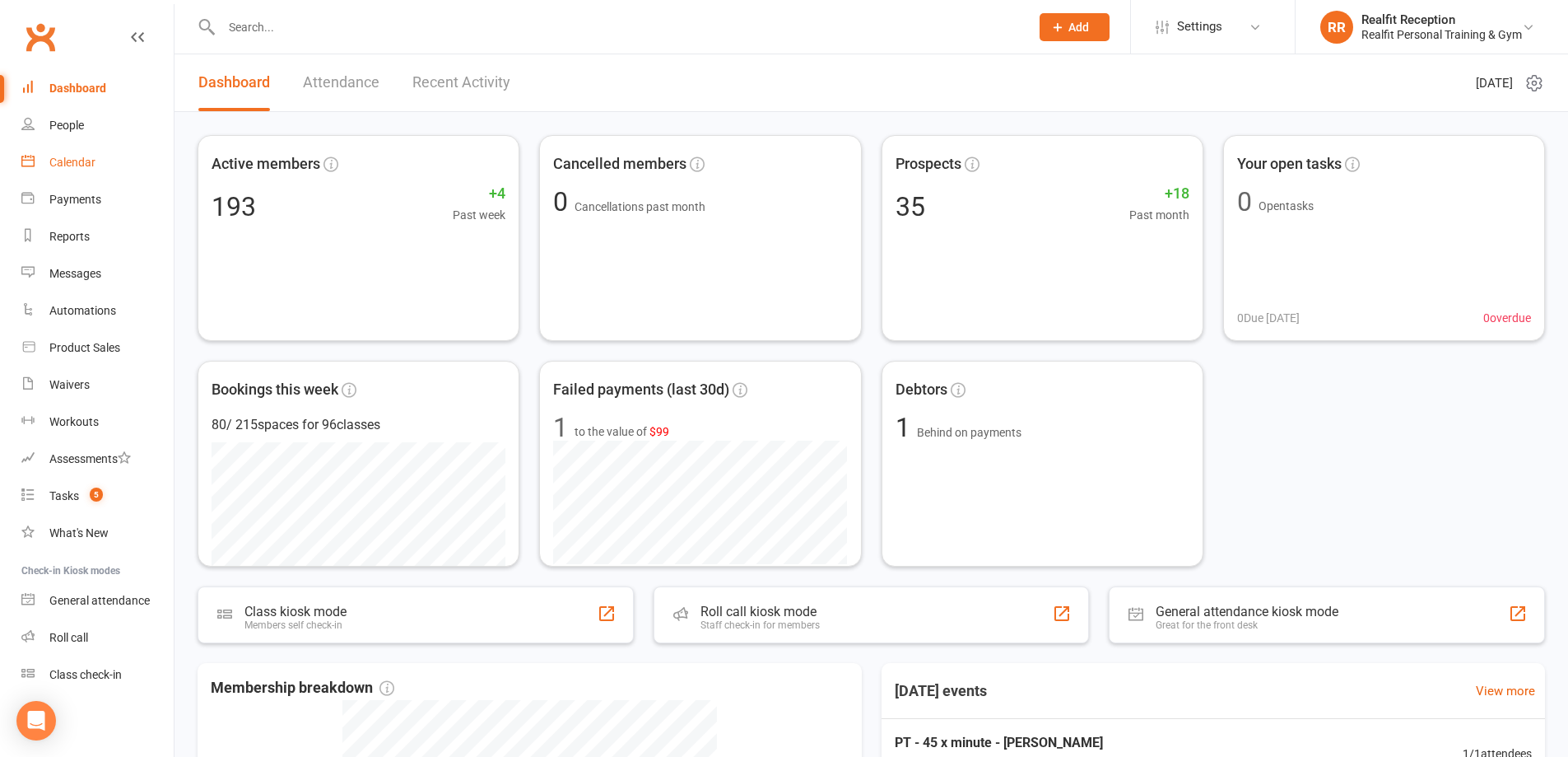
click at [55, 168] on div "Calendar" at bounding box center [72, 162] width 46 height 14
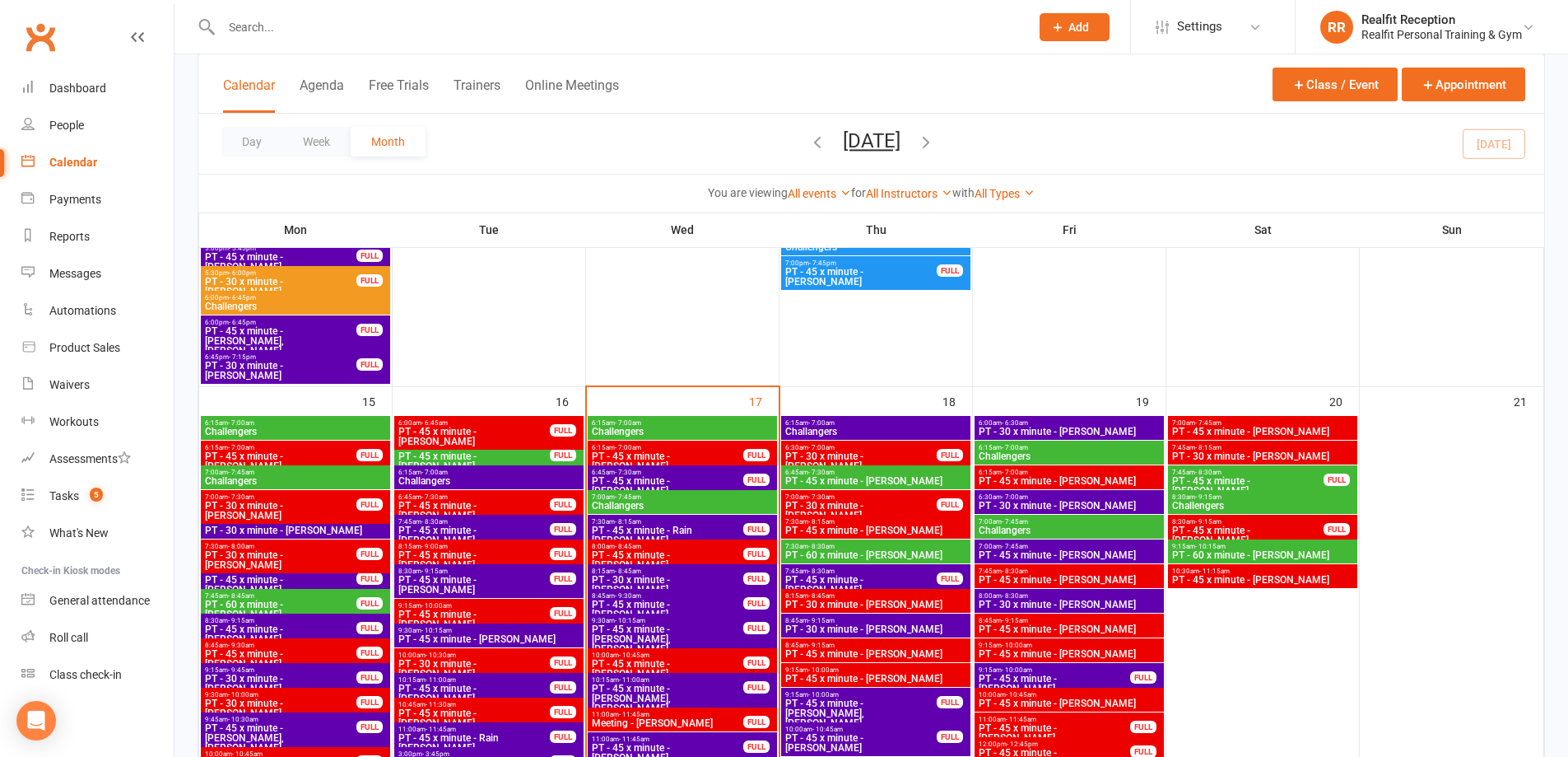
scroll to position [1482, 0]
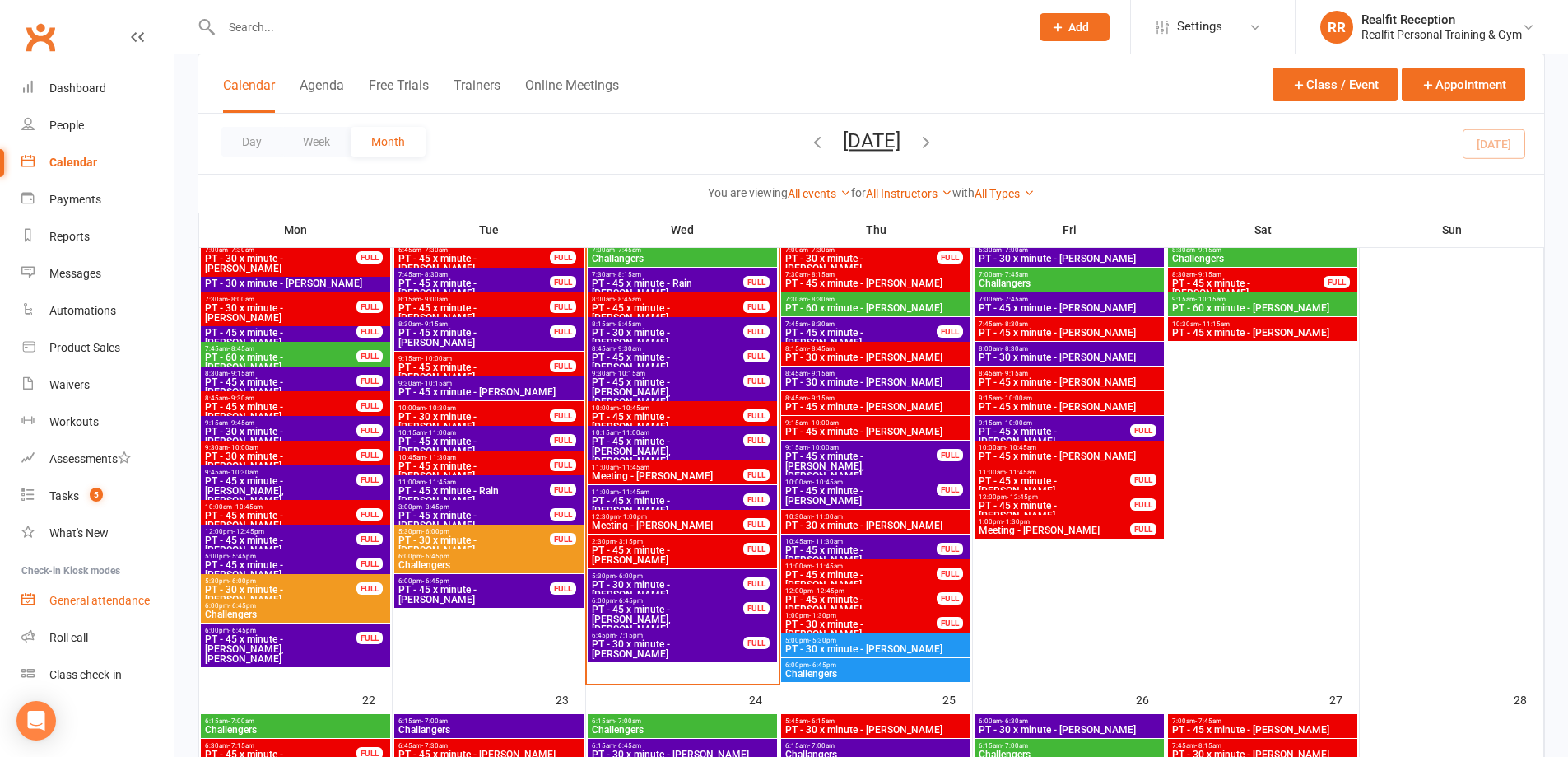
click at [83, 604] on div "General attendance" at bounding box center [99, 600] width 101 height 14
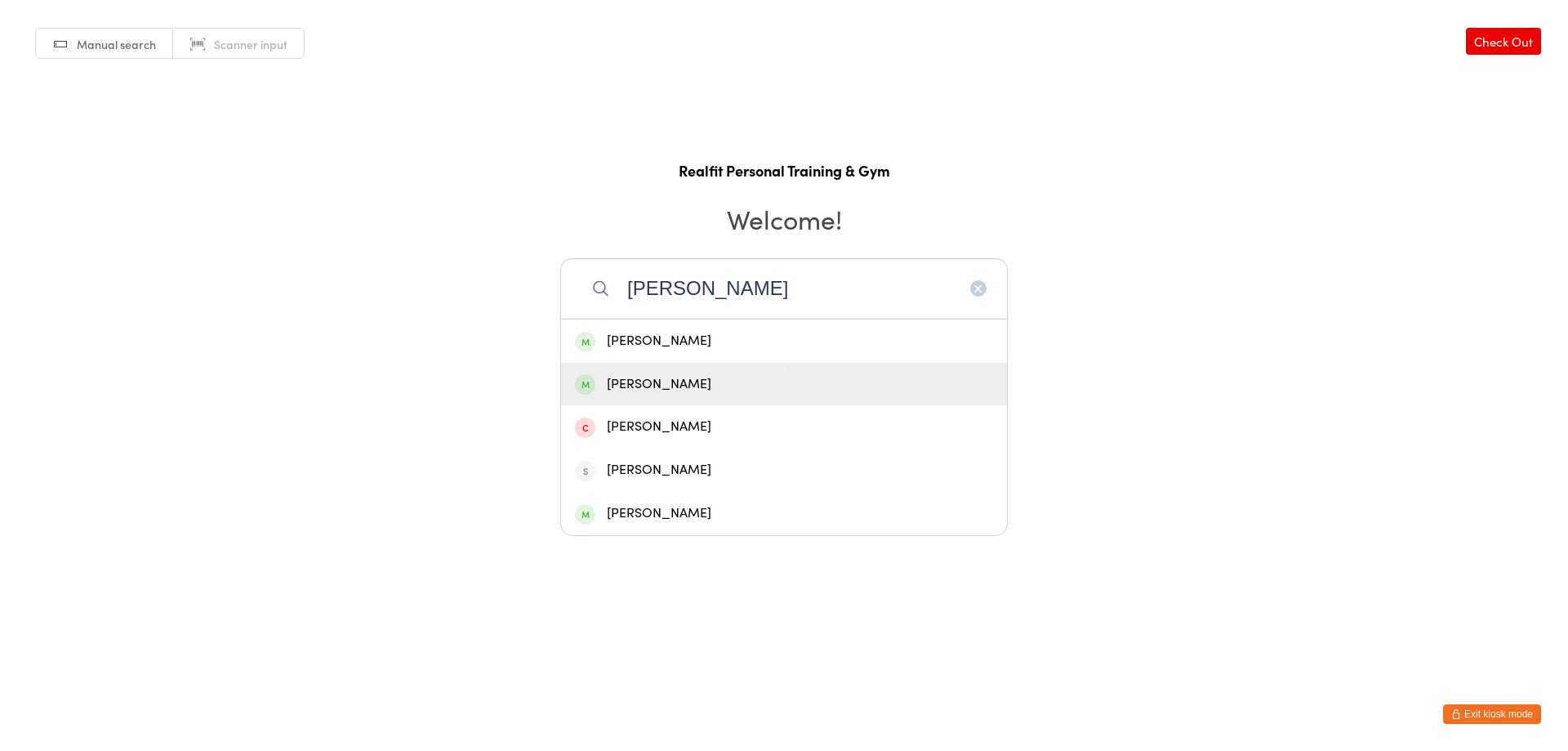
type input "peter"
click at [737, 400] on div "Peter Walsh" at bounding box center [784, 385] width 446 height 43
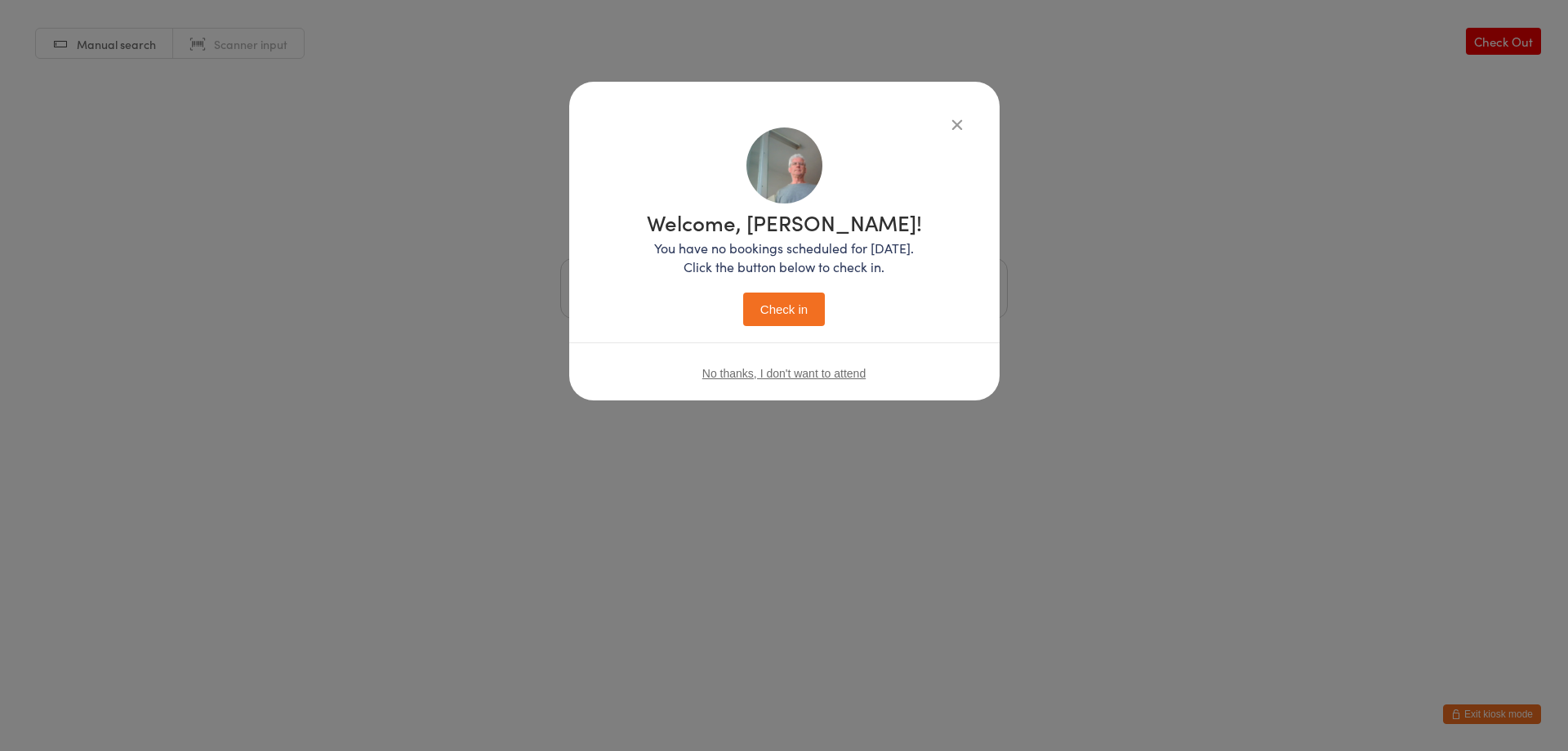
click at [809, 318] on button "Check in" at bounding box center [784, 309] width 82 height 33
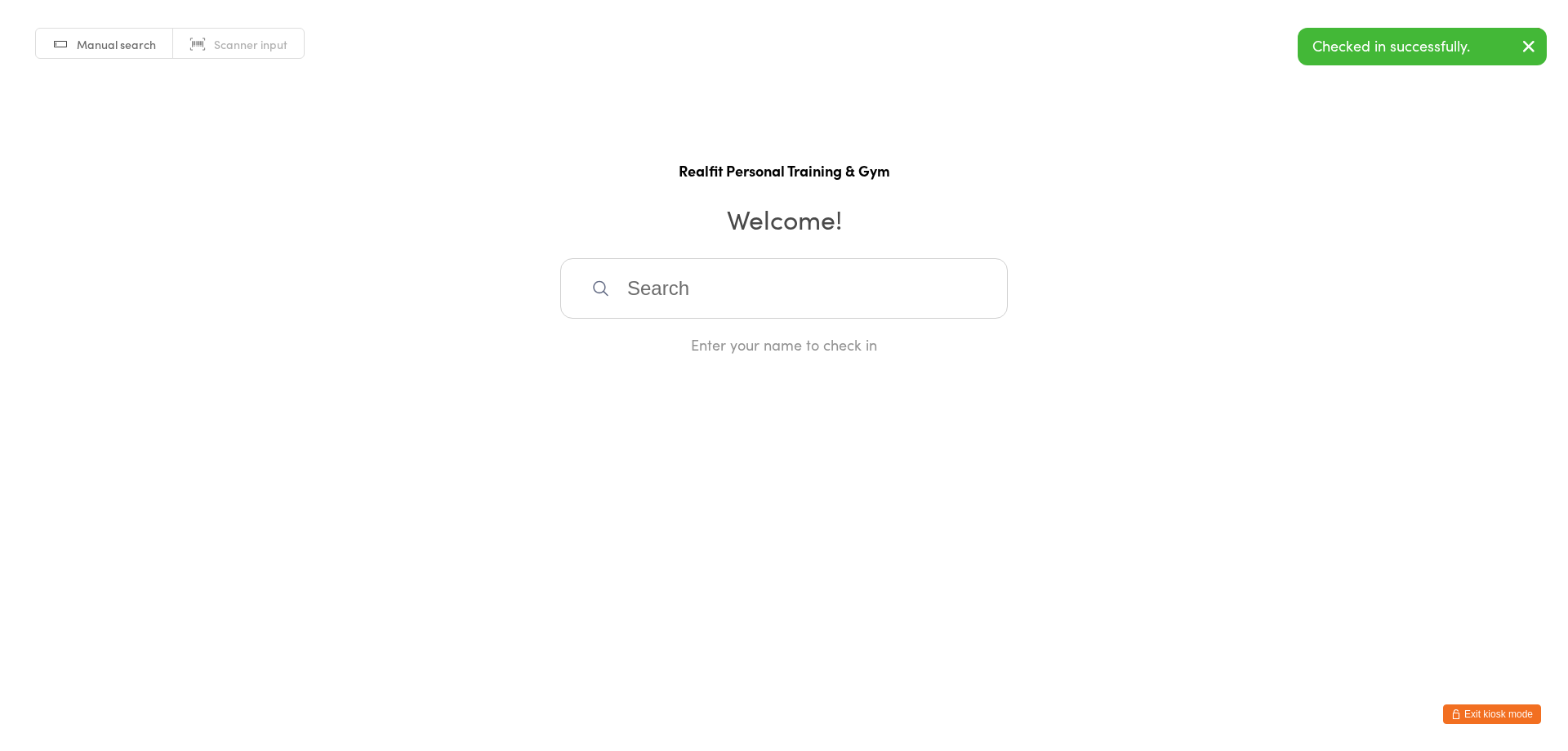
click at [1463, 713] on button "Exit kiosk mode" at bounding box center [1492, 714] width 98 height 20
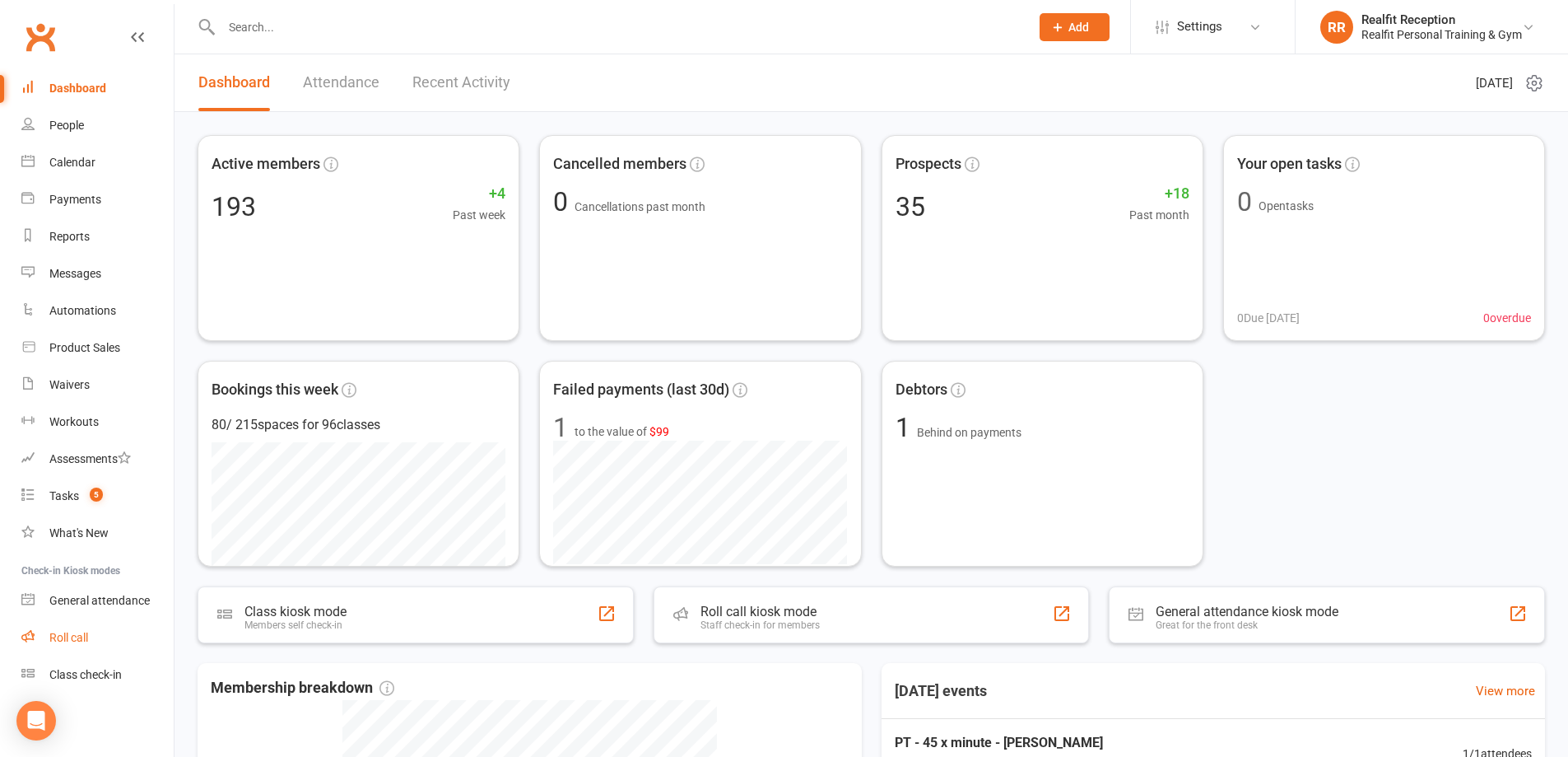
click at [73, 634] on div "Roll call" at bounding box center [68, 637] width 39 height 14
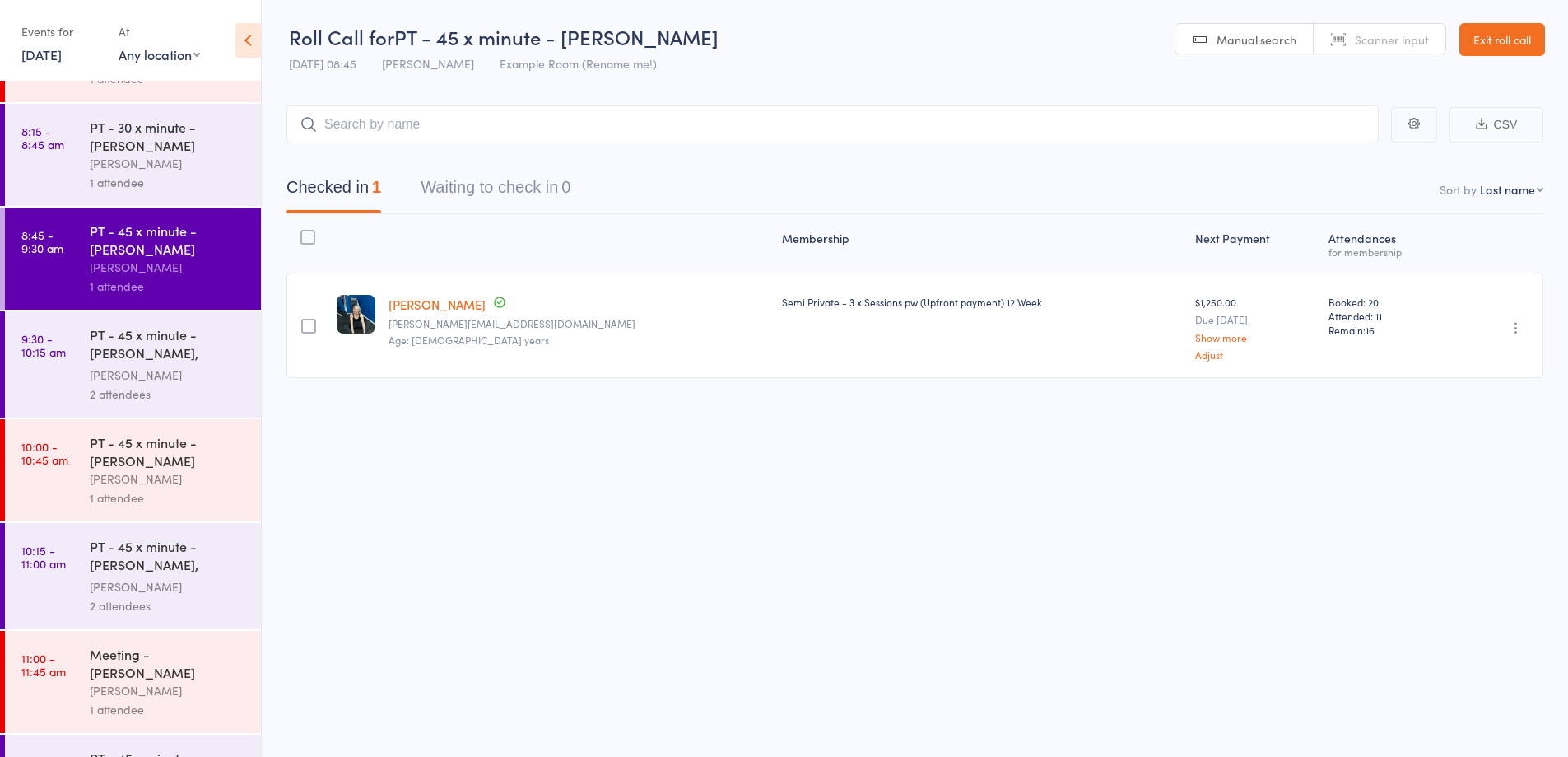
scroll to position [568, 0]
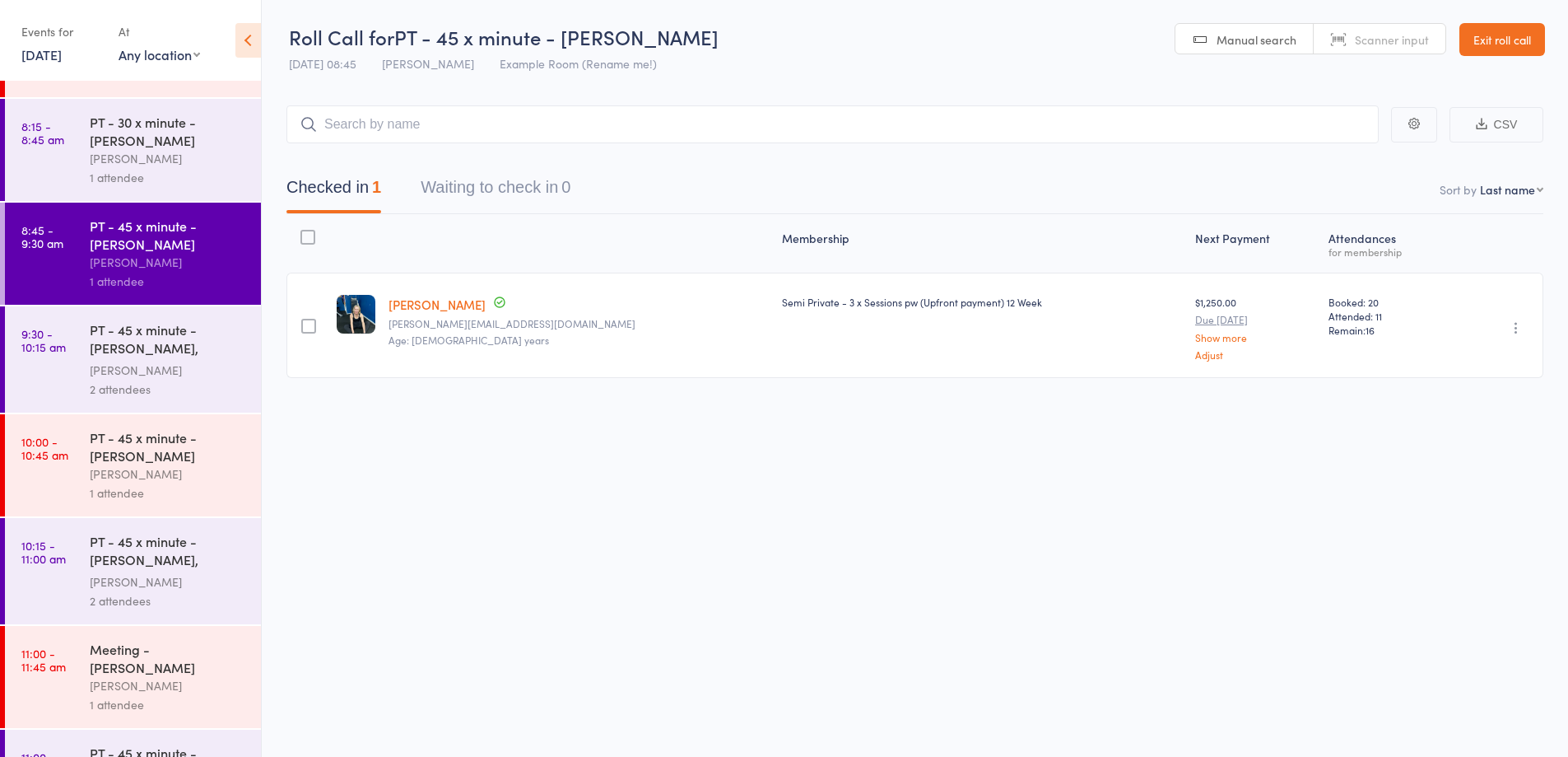
click at [186, 385] on div "2 attendees" at bounding box center [168, 388] width 157 height 19
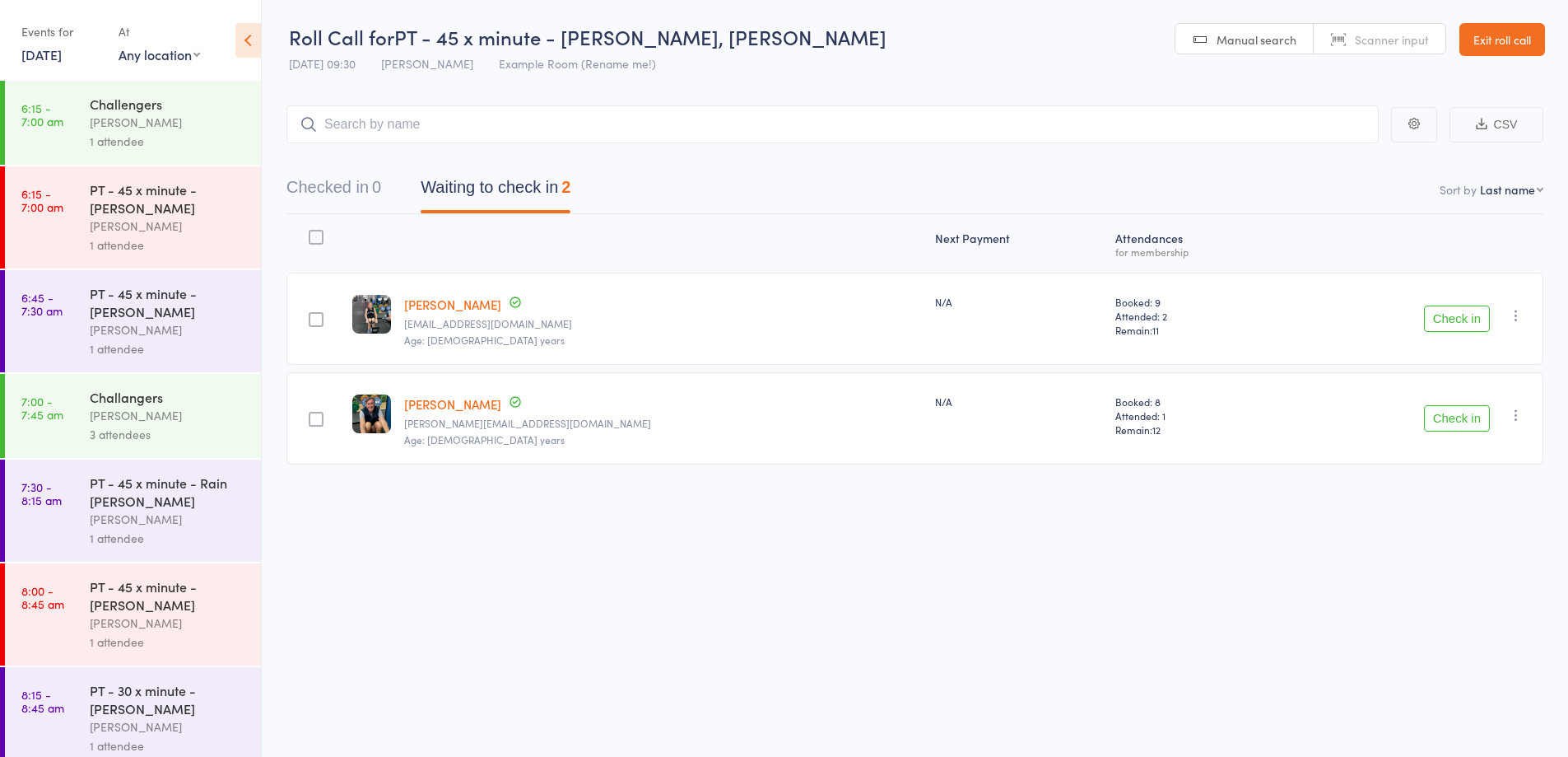
click at [1478, 320] on button "Check in" at bounding box center [1456, 318] width 66 height 26
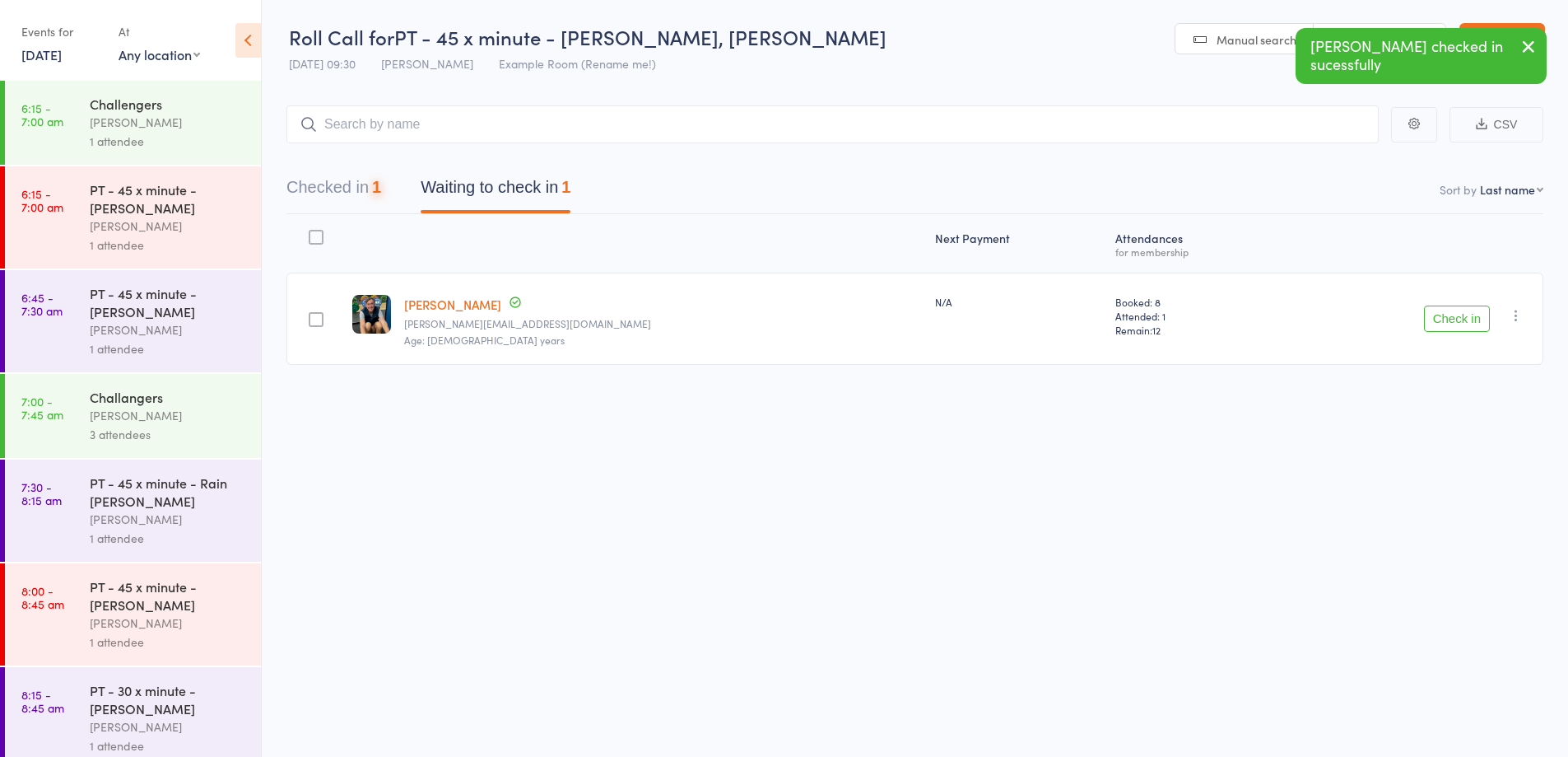
click at [1465, 318] on button "Check in" at bounding box center [1456, 318] width 66 height 26
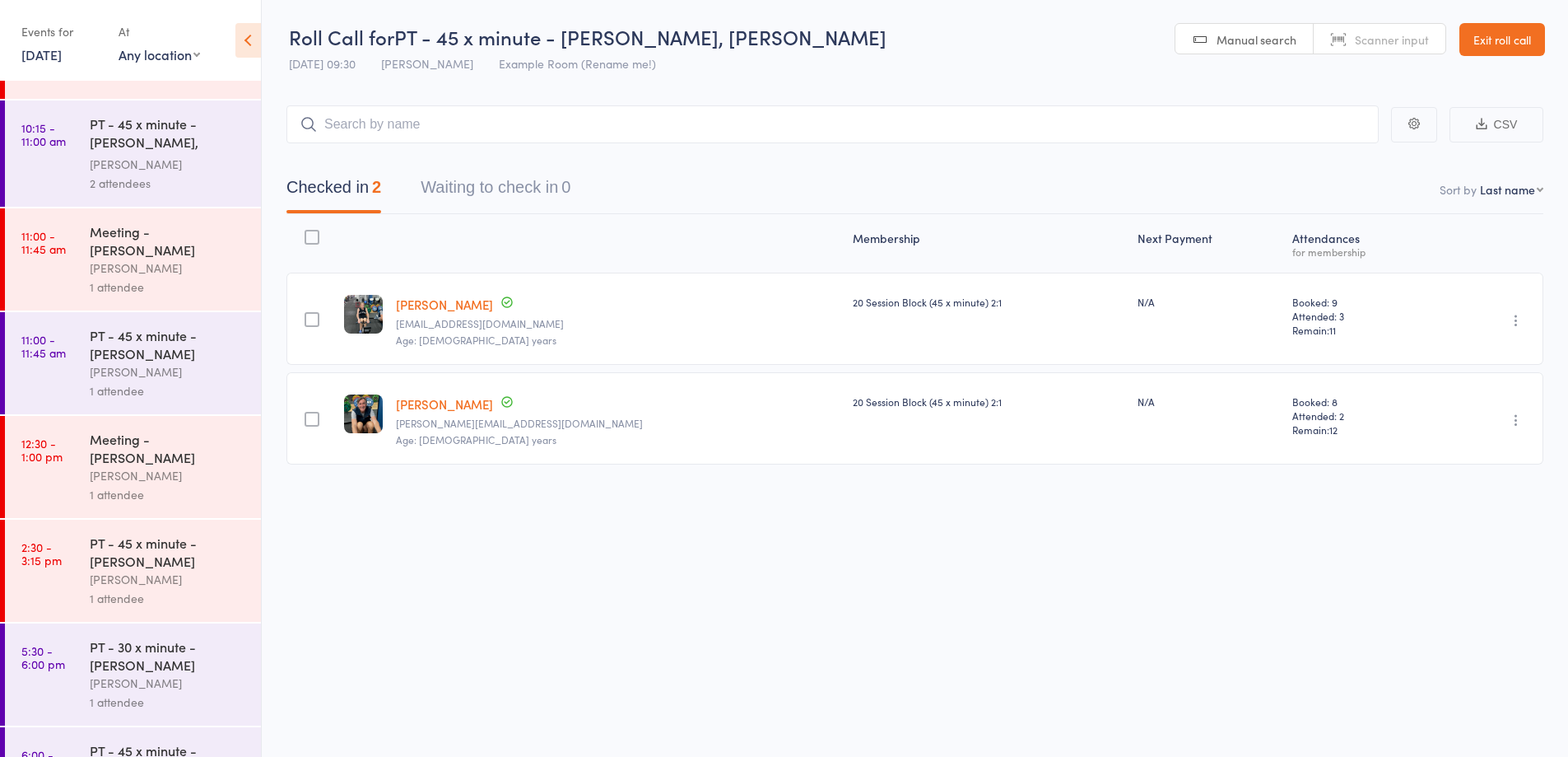
scroll to position [1022, 0]
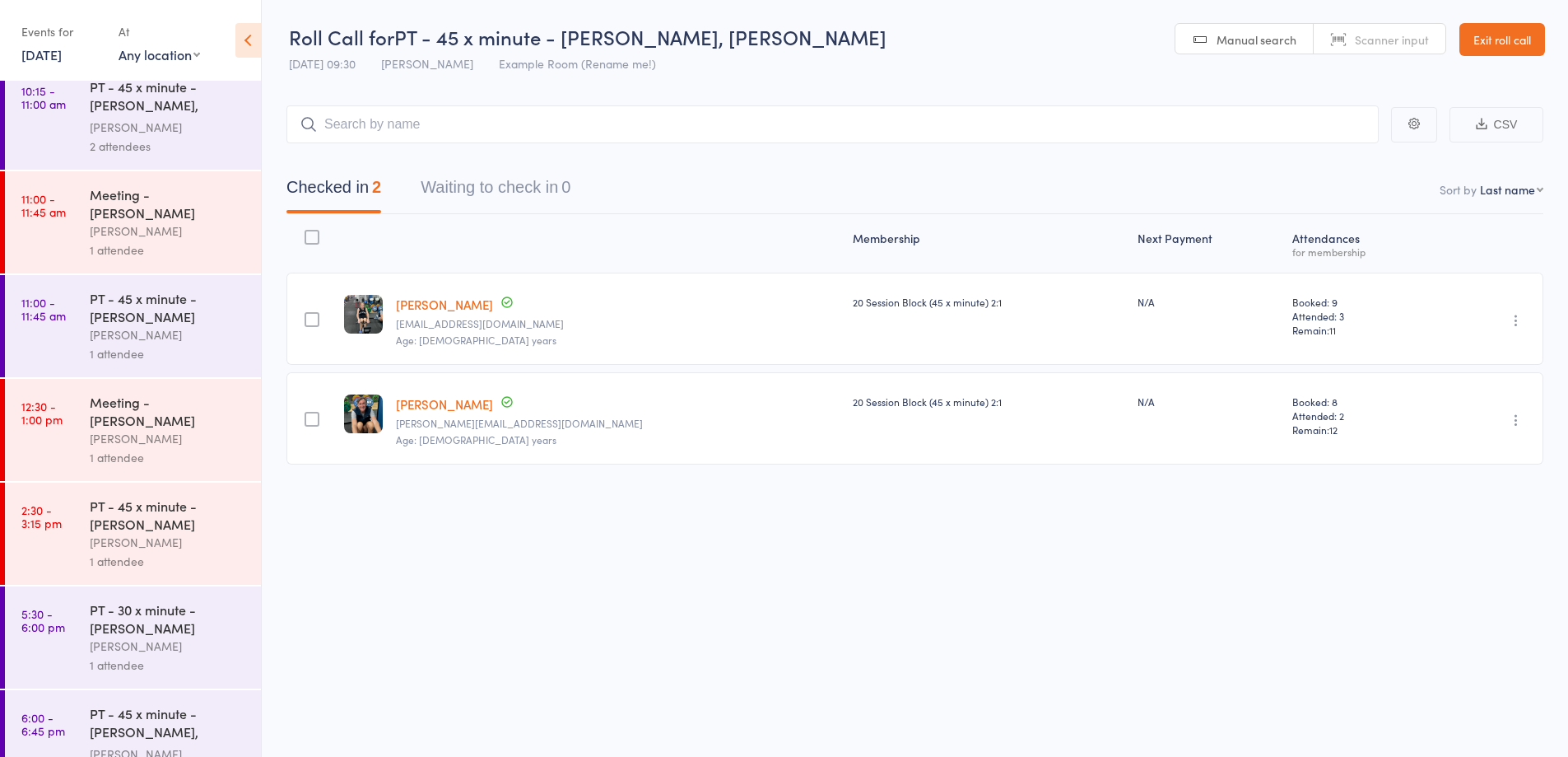
click at [1465, 40] on link "Exit roll call" at bounding box center [1502, 39] width 85 height 33
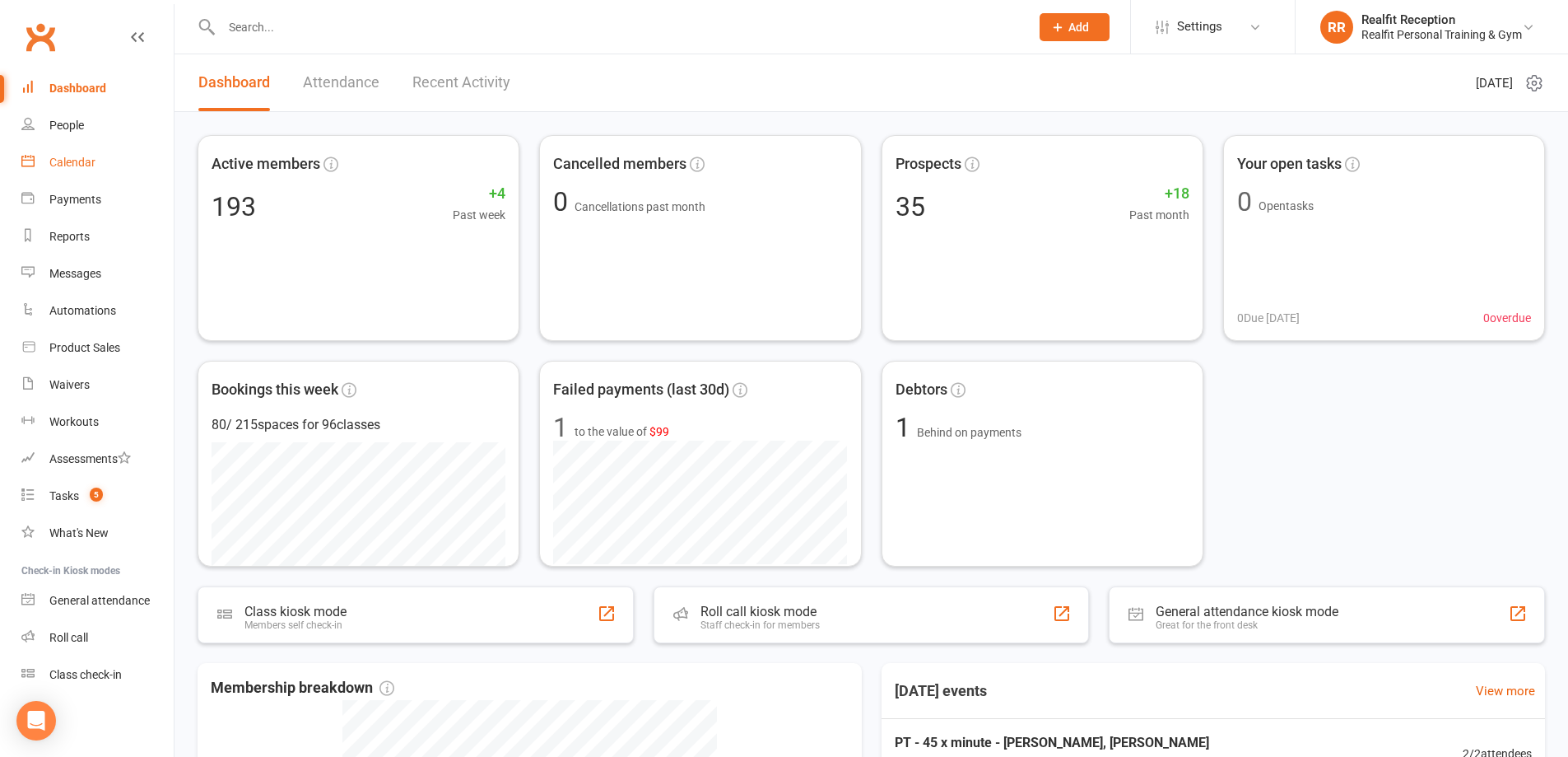
click at [68, 158] on div "Calendar" at bounding box center [72, 162] width 46 height 14
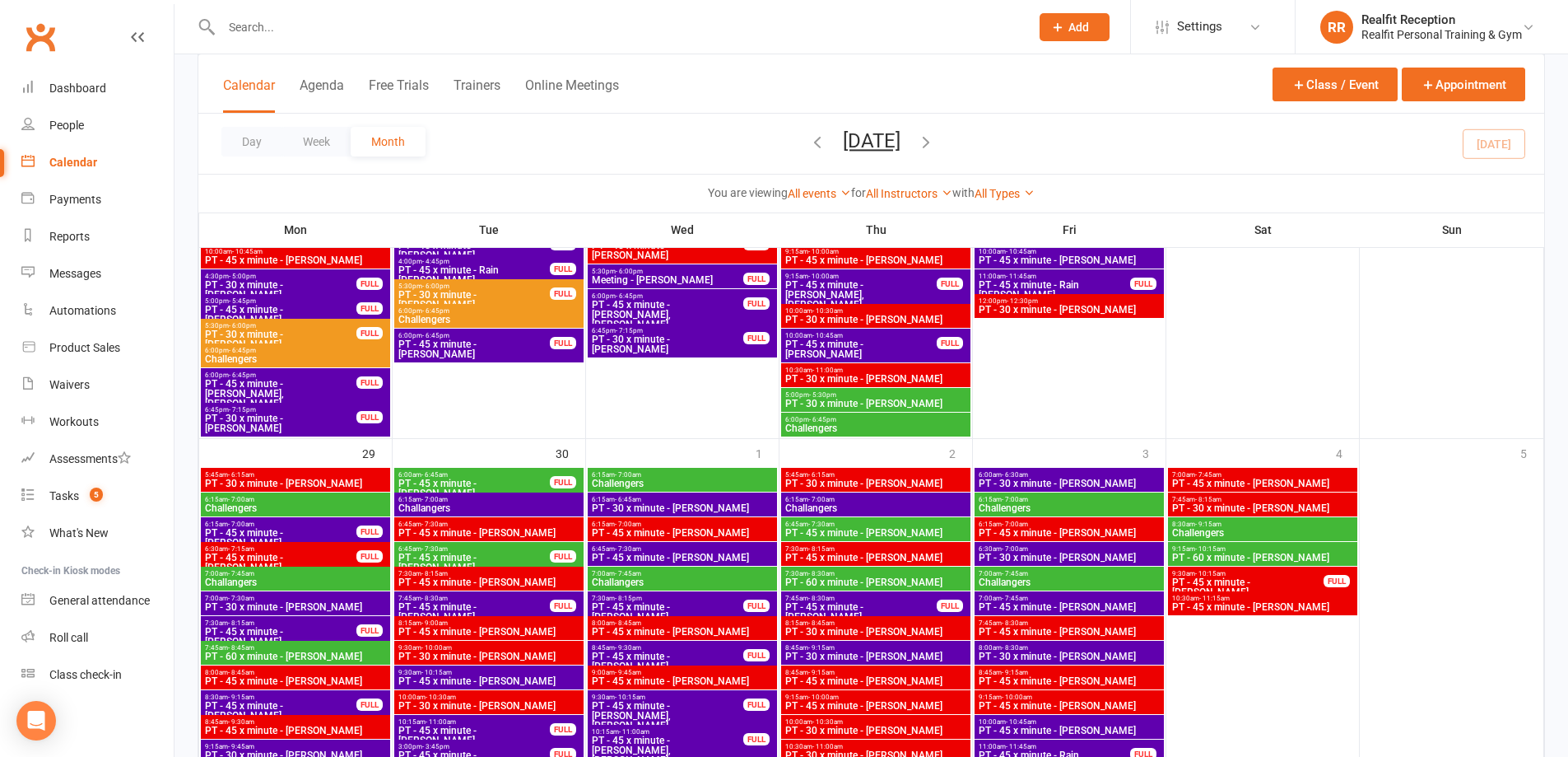
scroll to position [2387, 0]
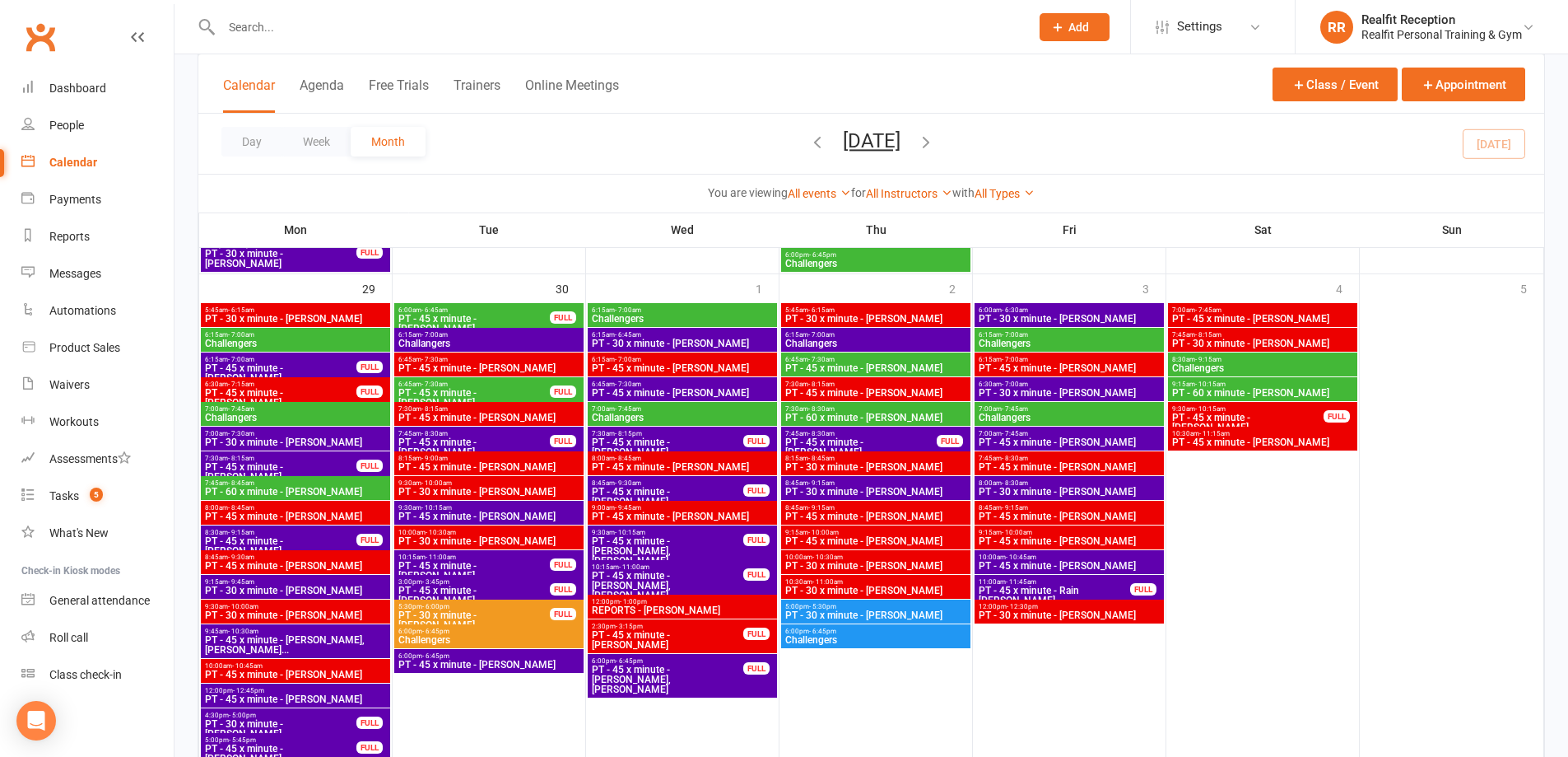
click at [308, 637] on span "PT - 45 x minute - [PERSON_NAME], [PERSON_NAME]..." at bounding box center [295, 644] width 182 height 20
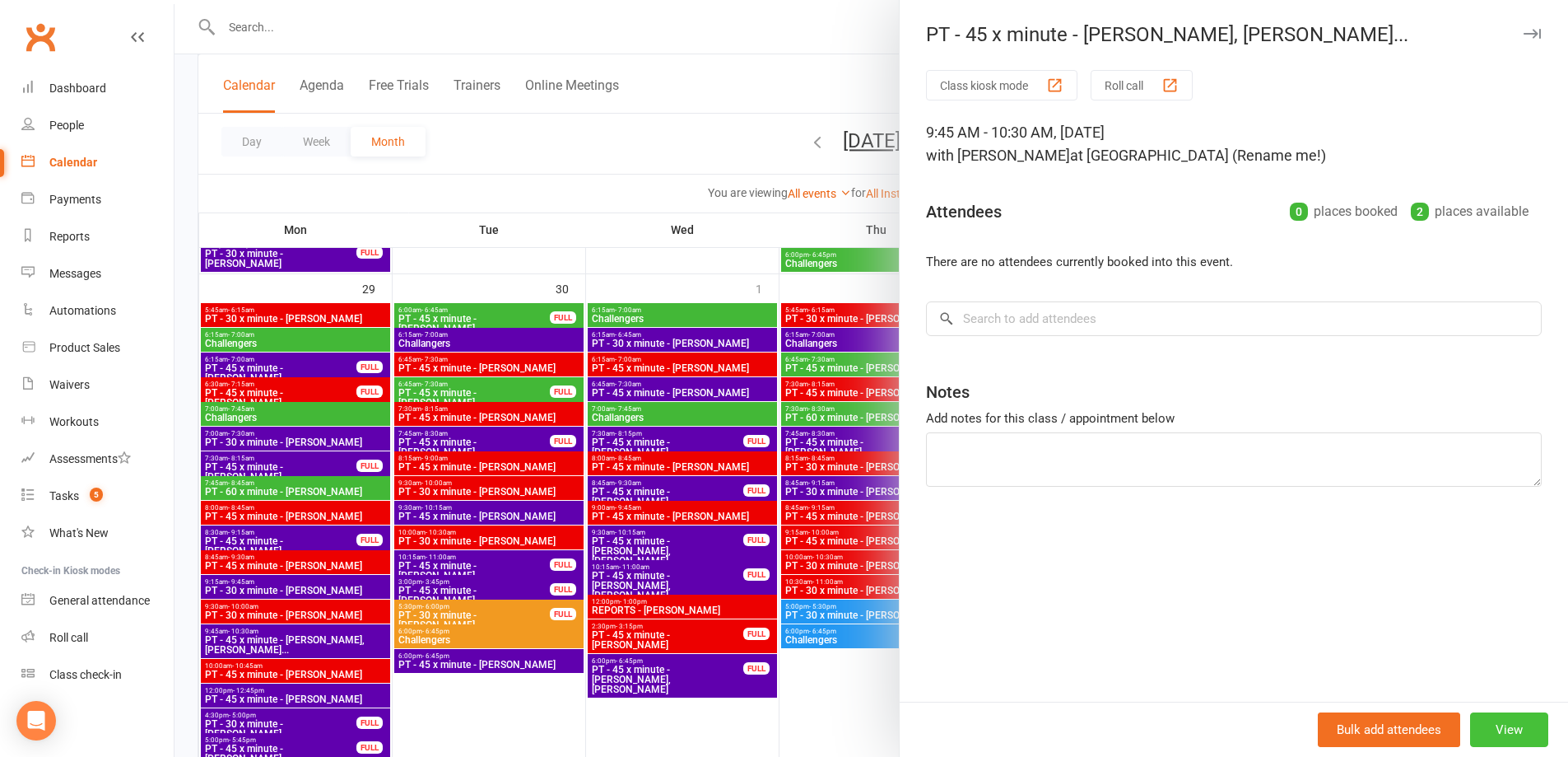
click at [1504, 722] on button "View" at bounding box center [1509, 730] width 78 height 34
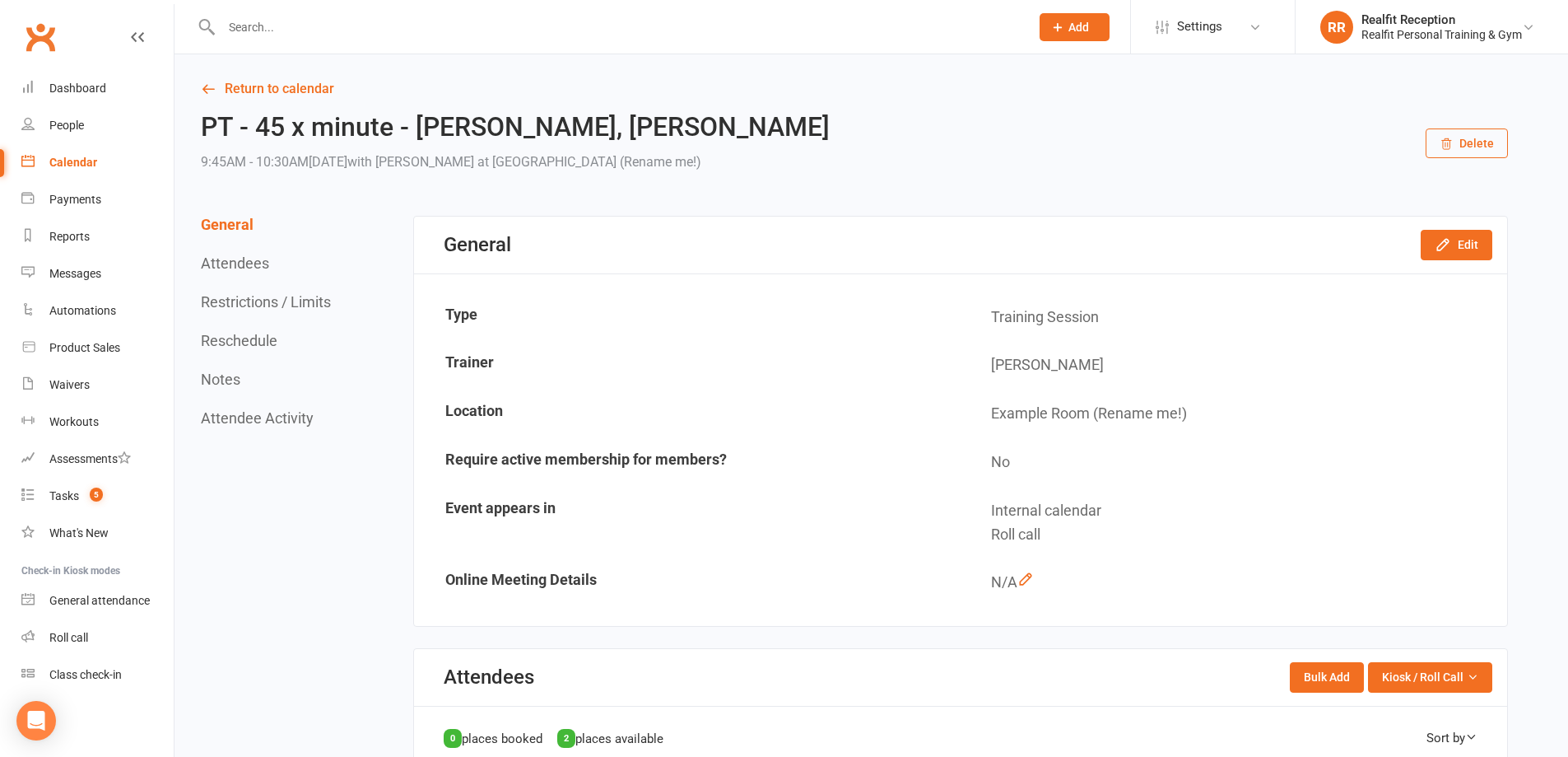
click at [1488, 145] on button "Delete" at bounding box center [1466, 143] width 83 height 30
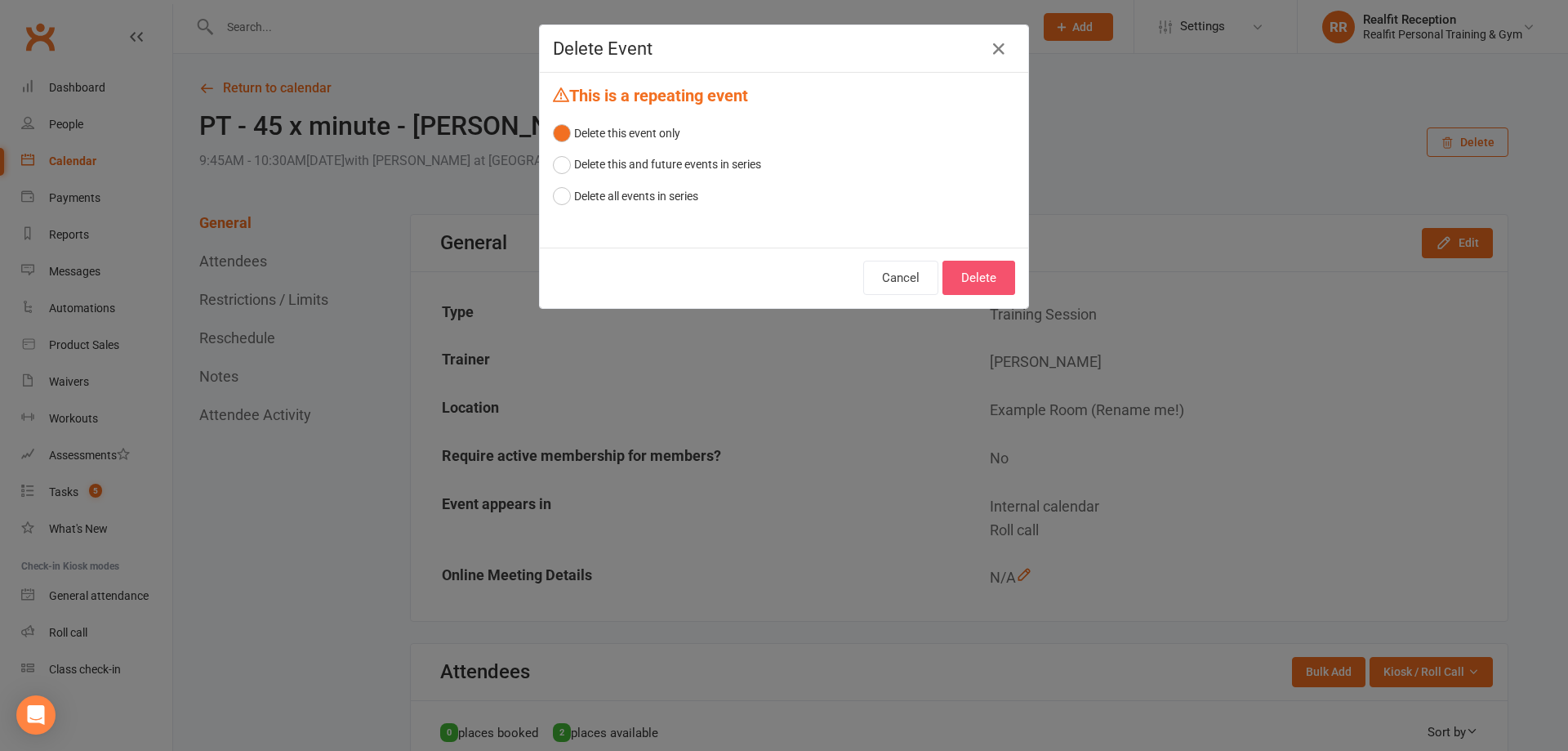
click at [970, 285] on button "Delete" at bounding box center [979, 277] width 73 height 34
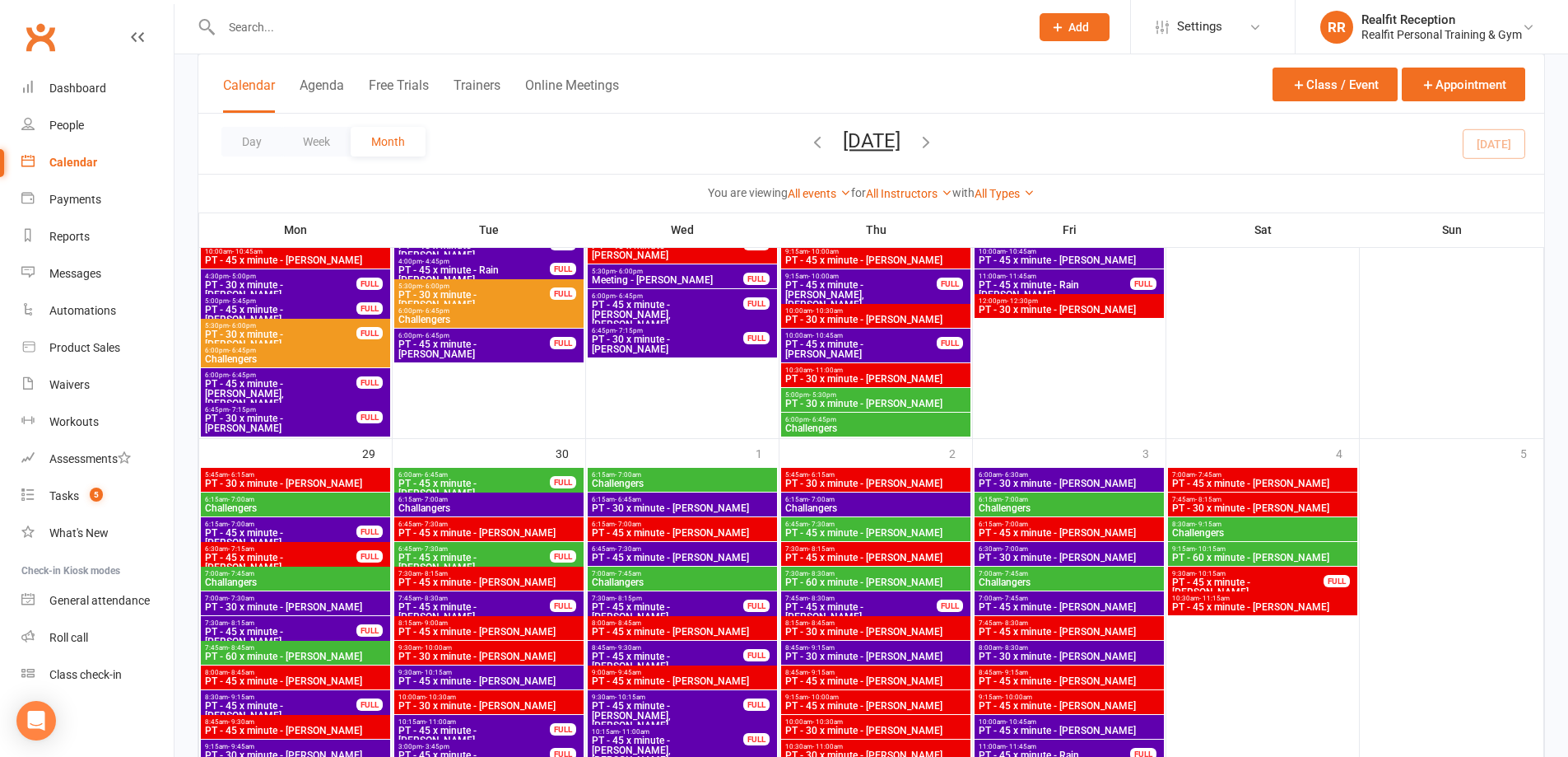
scroll to position [2470, 0]
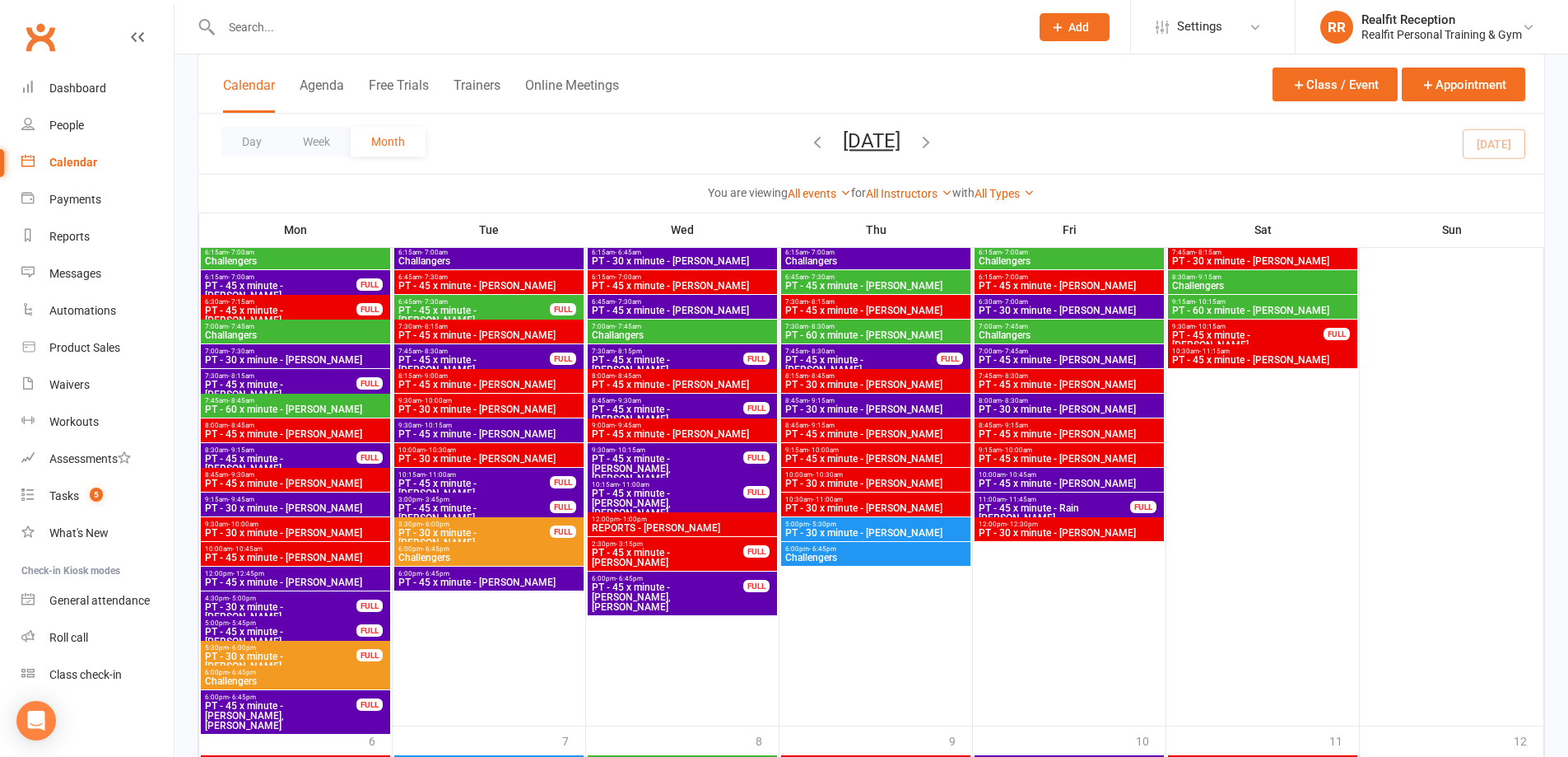
click at [695, 456] on span "PT - 45 x minute - [PERSON_NAME], [PERSON_NAME]..." at bounding box center [667, 468] width 153 height 30
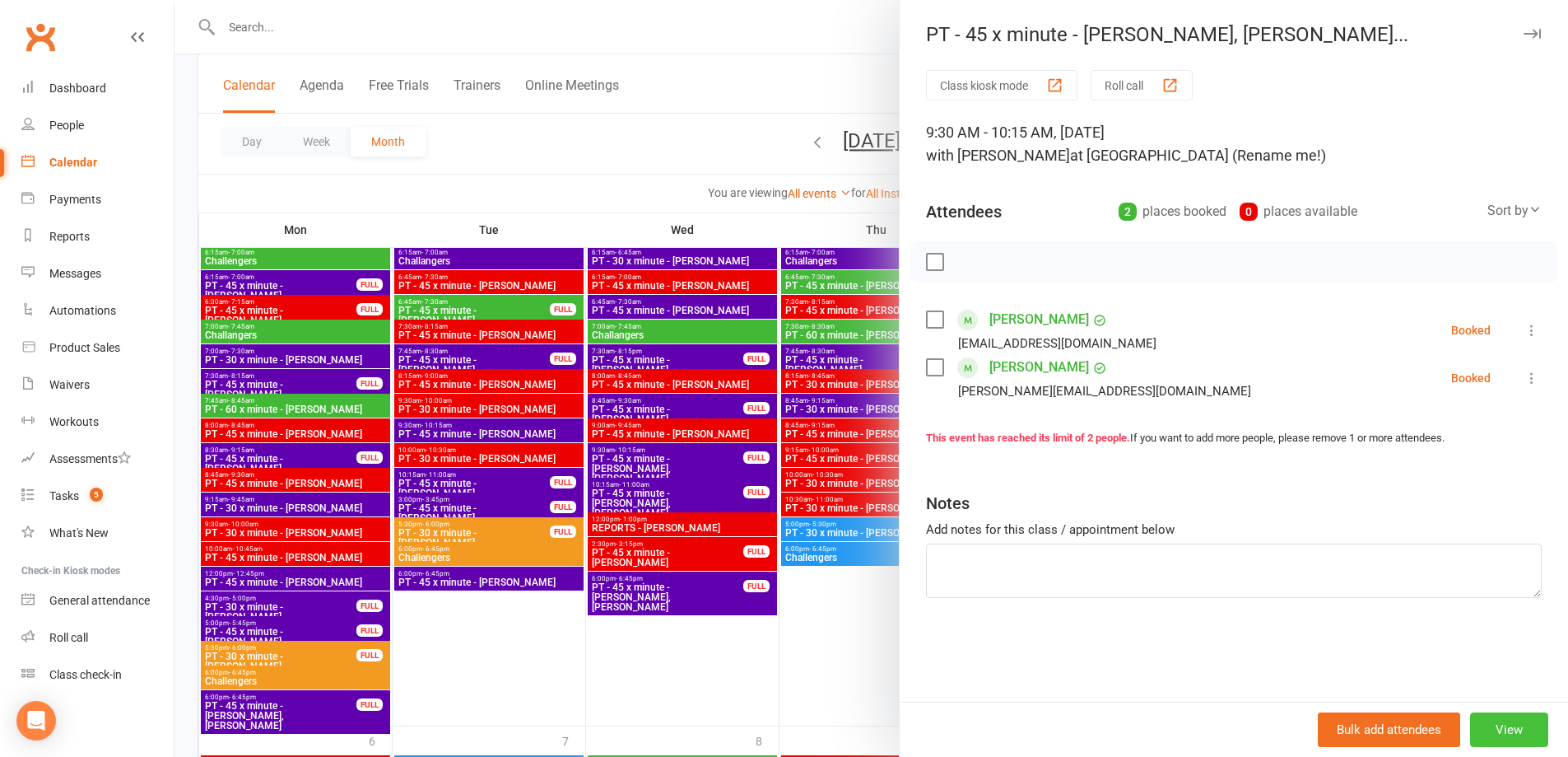
click at [1506, 738] on button "View" at bounding box center [1509, 730] width 78 height 34
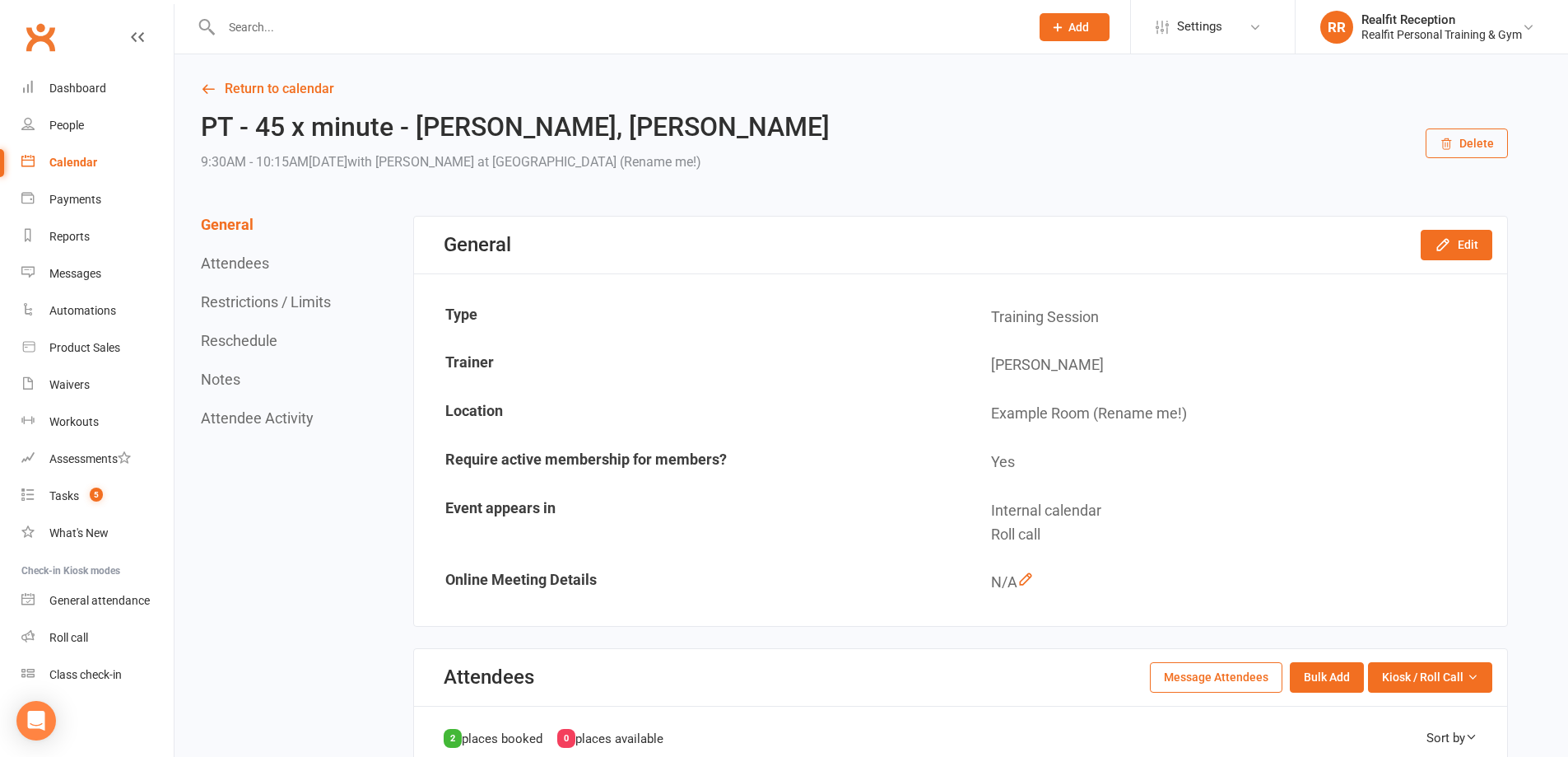
click at [1491, 144] on button "Delete" at bounding box center [1466, 143] width 83 height 30
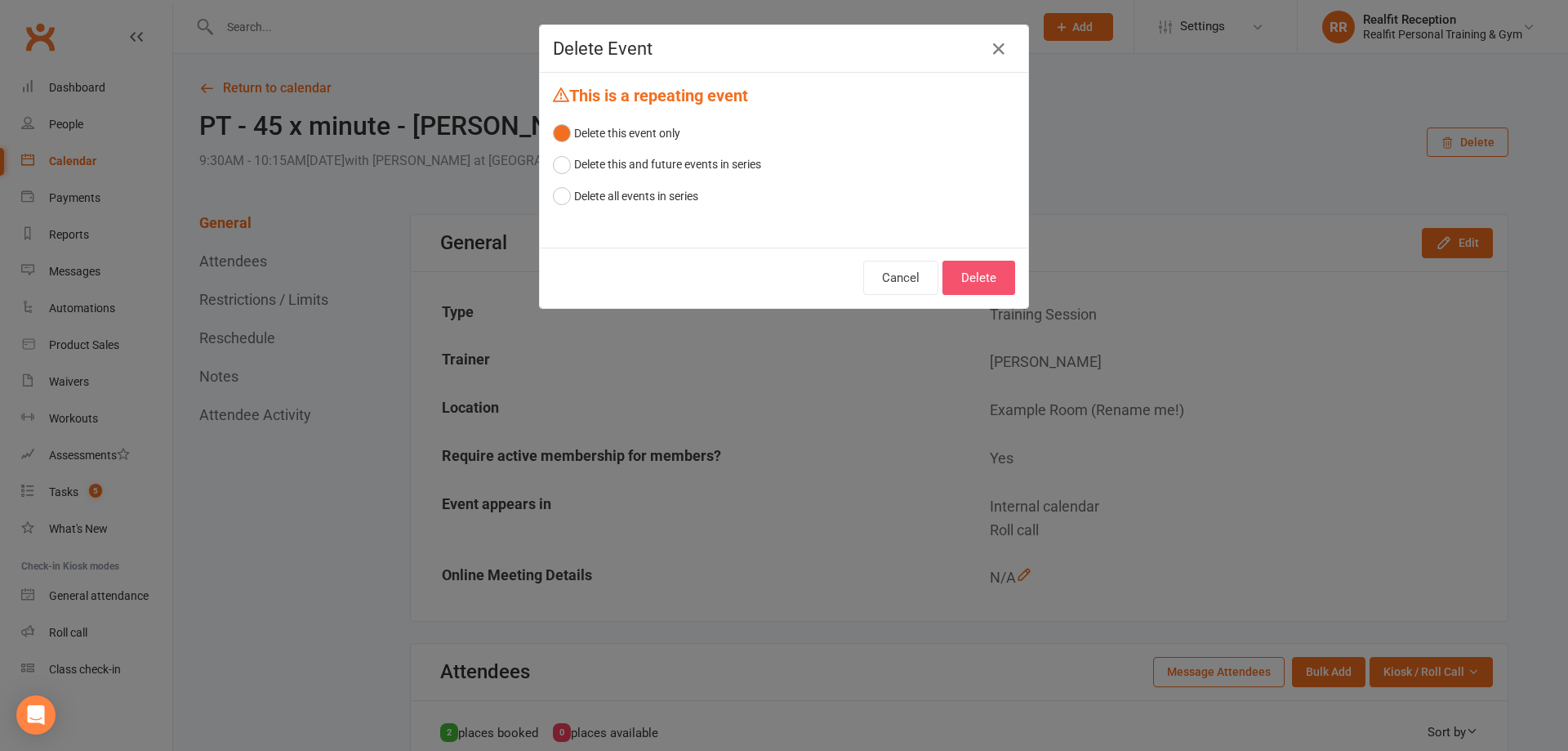
click at [993, 284] on button "Delete" at bounding box center [979, 277] width 73 height 34
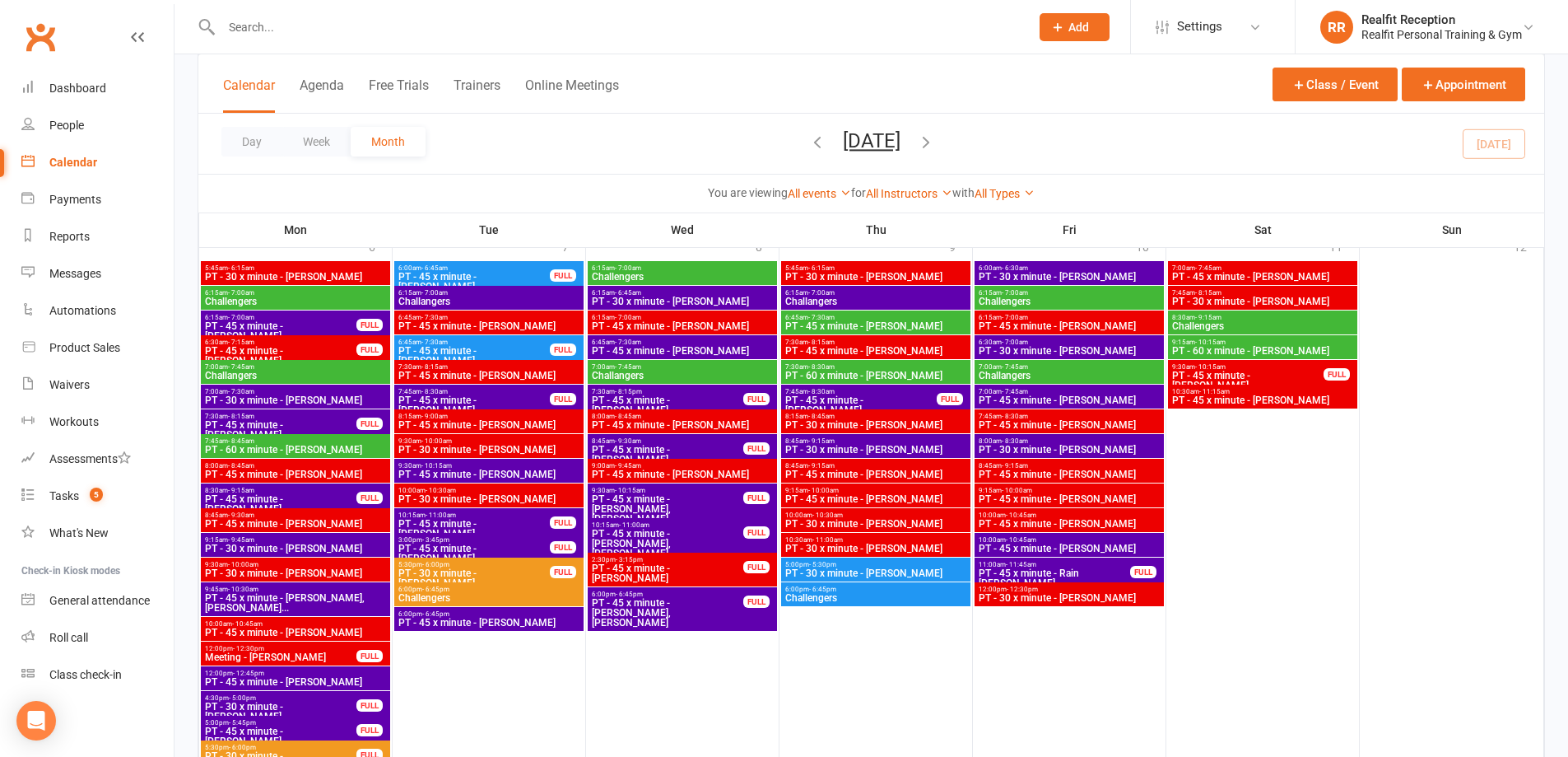
scroll to position [3081, 0]
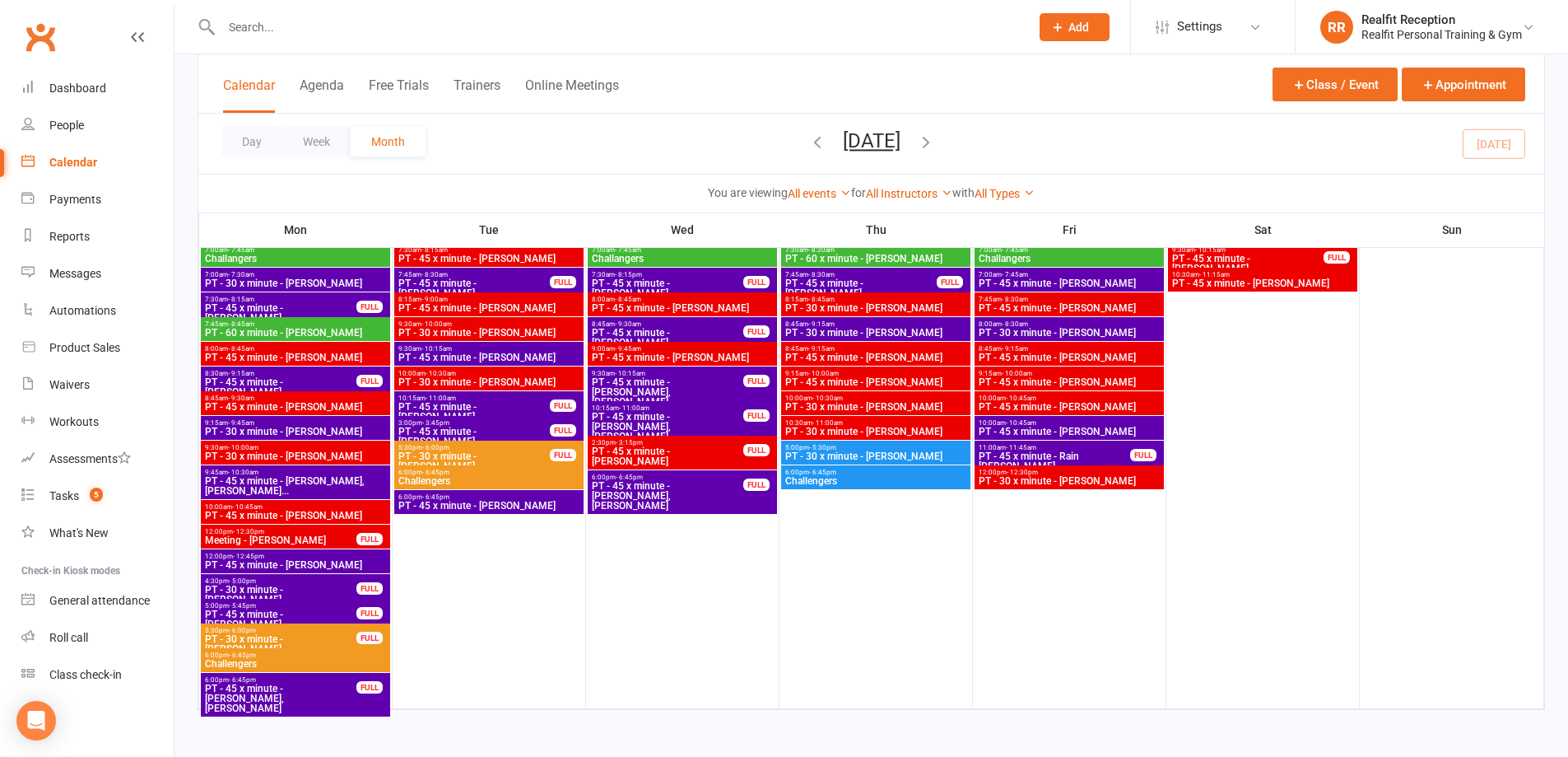
click at [345, 484] on span "PT - 45 x minute - Claire Beveridge, Jason Beverid..." at bounding box center [295, 486] width 182 height 20
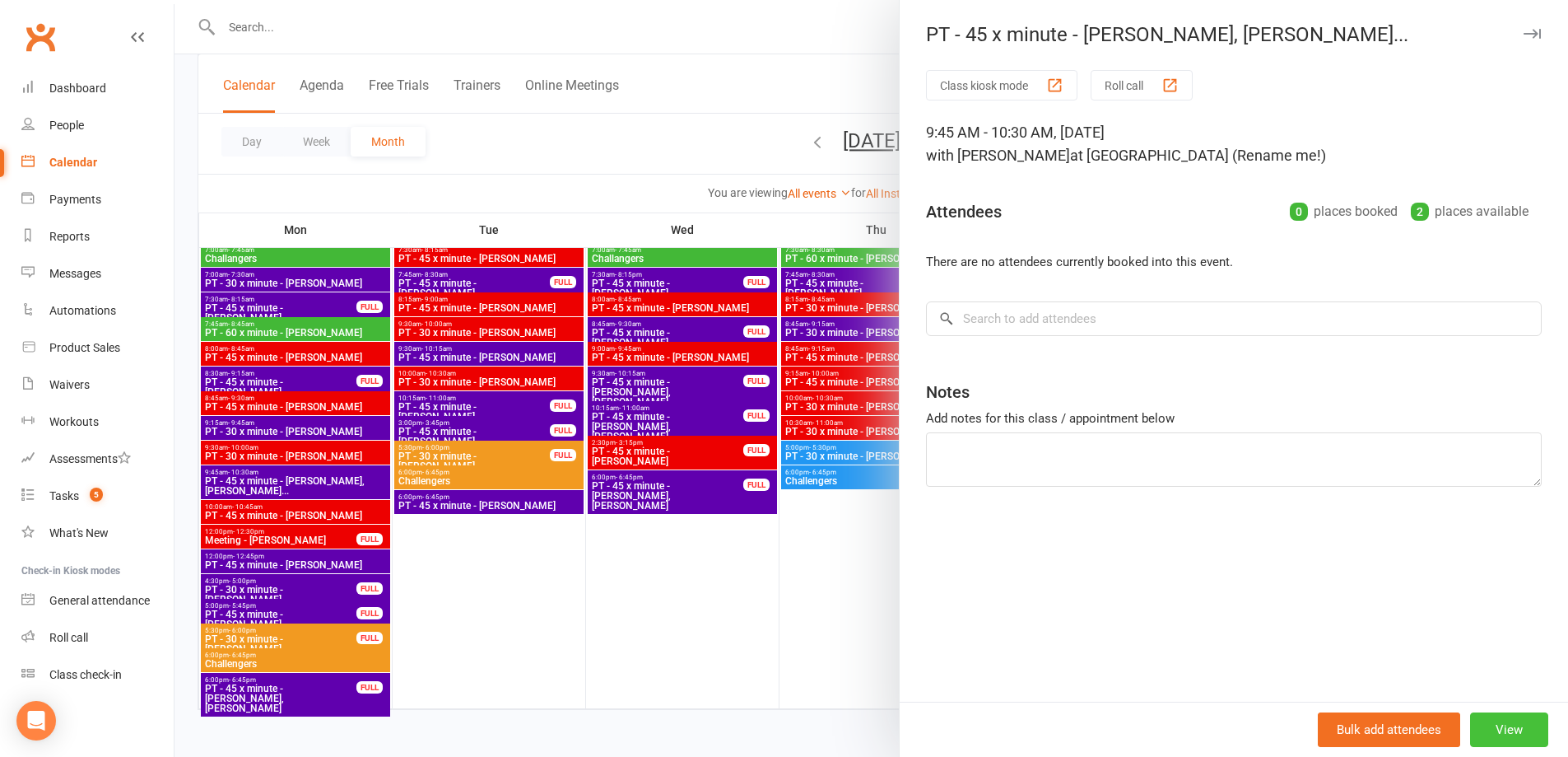
click at [1497, 728] on button "View" at bounding box center [1509, 730] width 78 height 34
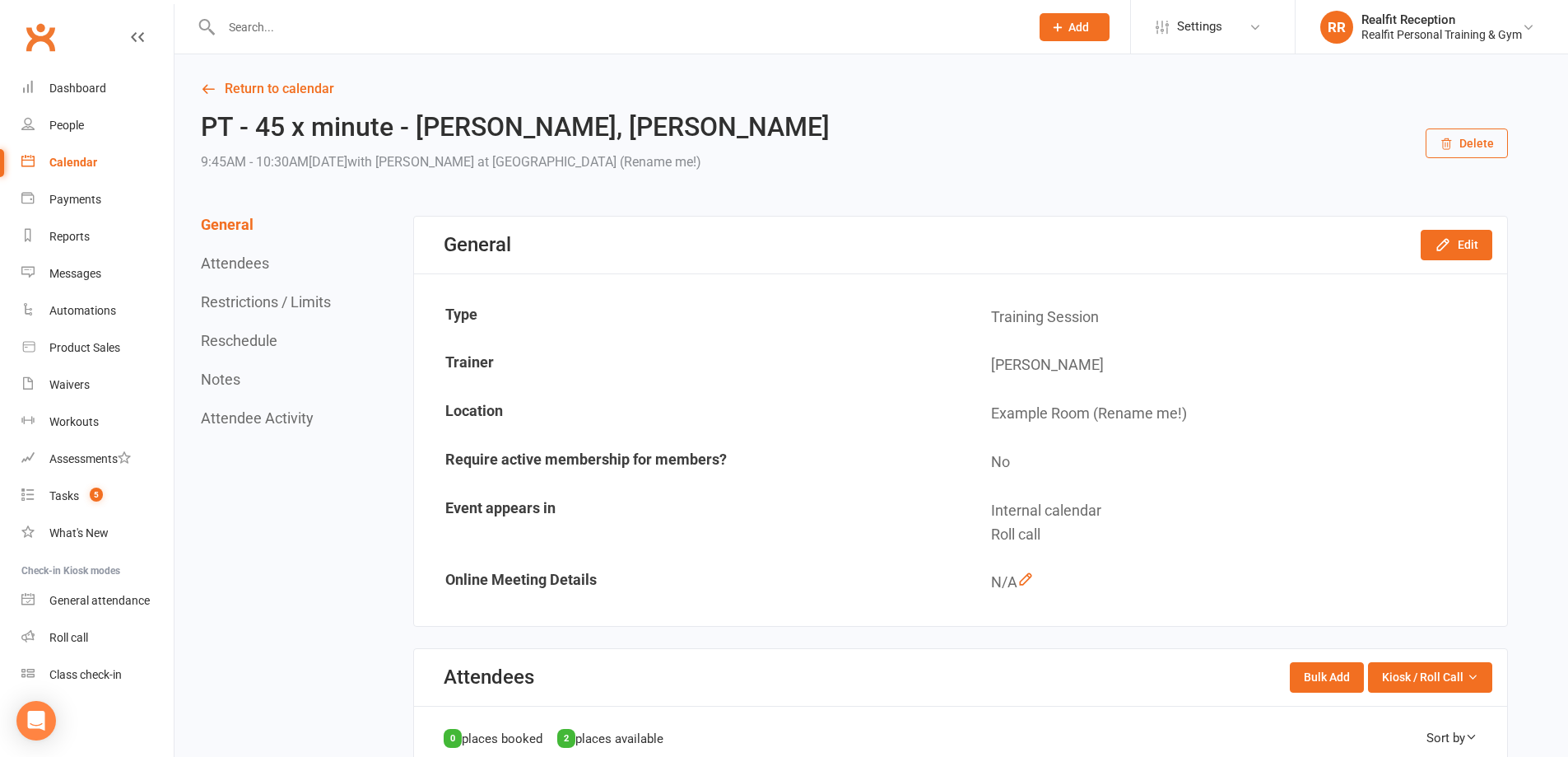
click at [1472, 152] on button "Delete" at bounding box center [1466, 143] width 83 height 30
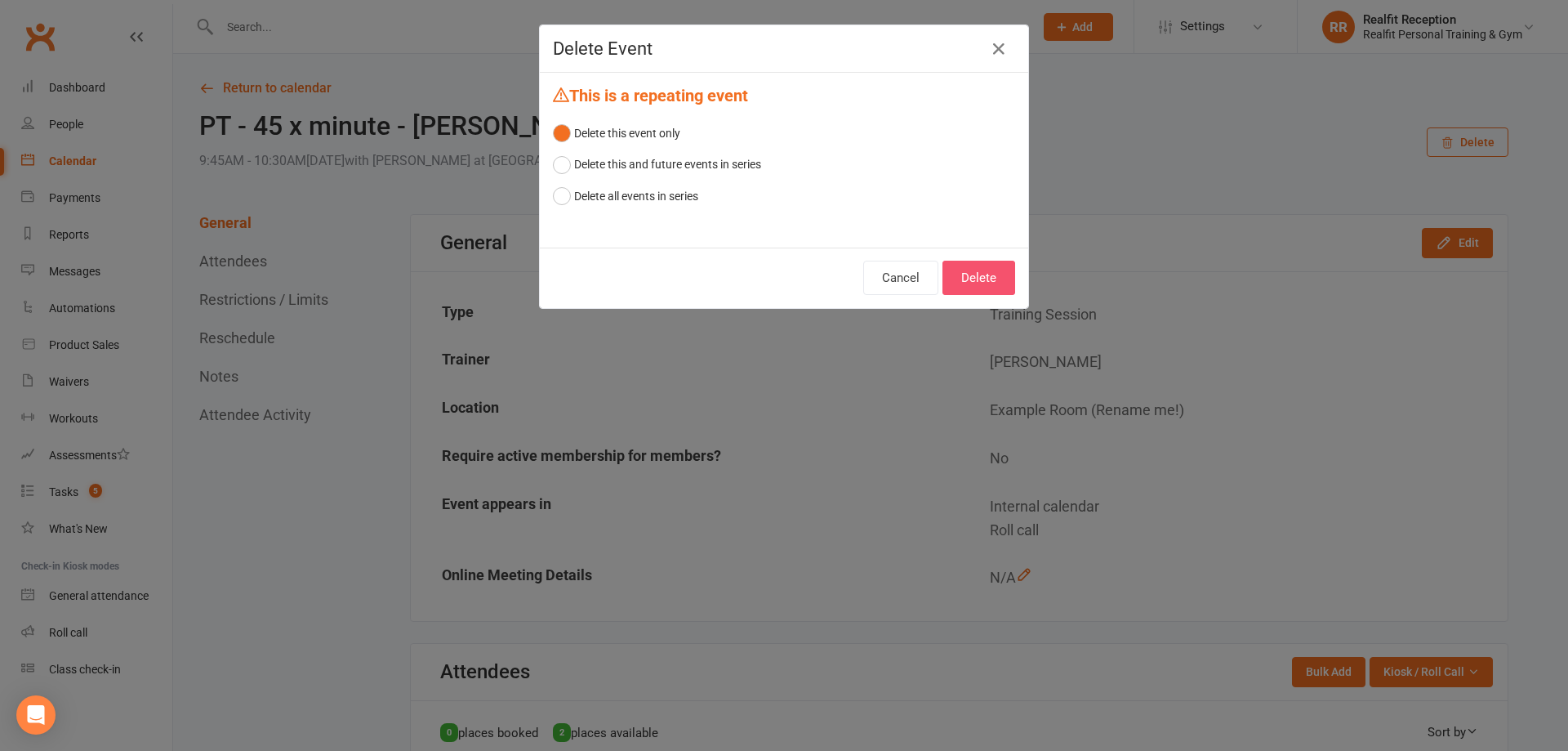
click at [950, 266] on button "Delete" at bounding box center [979, 277] width 73 height 34
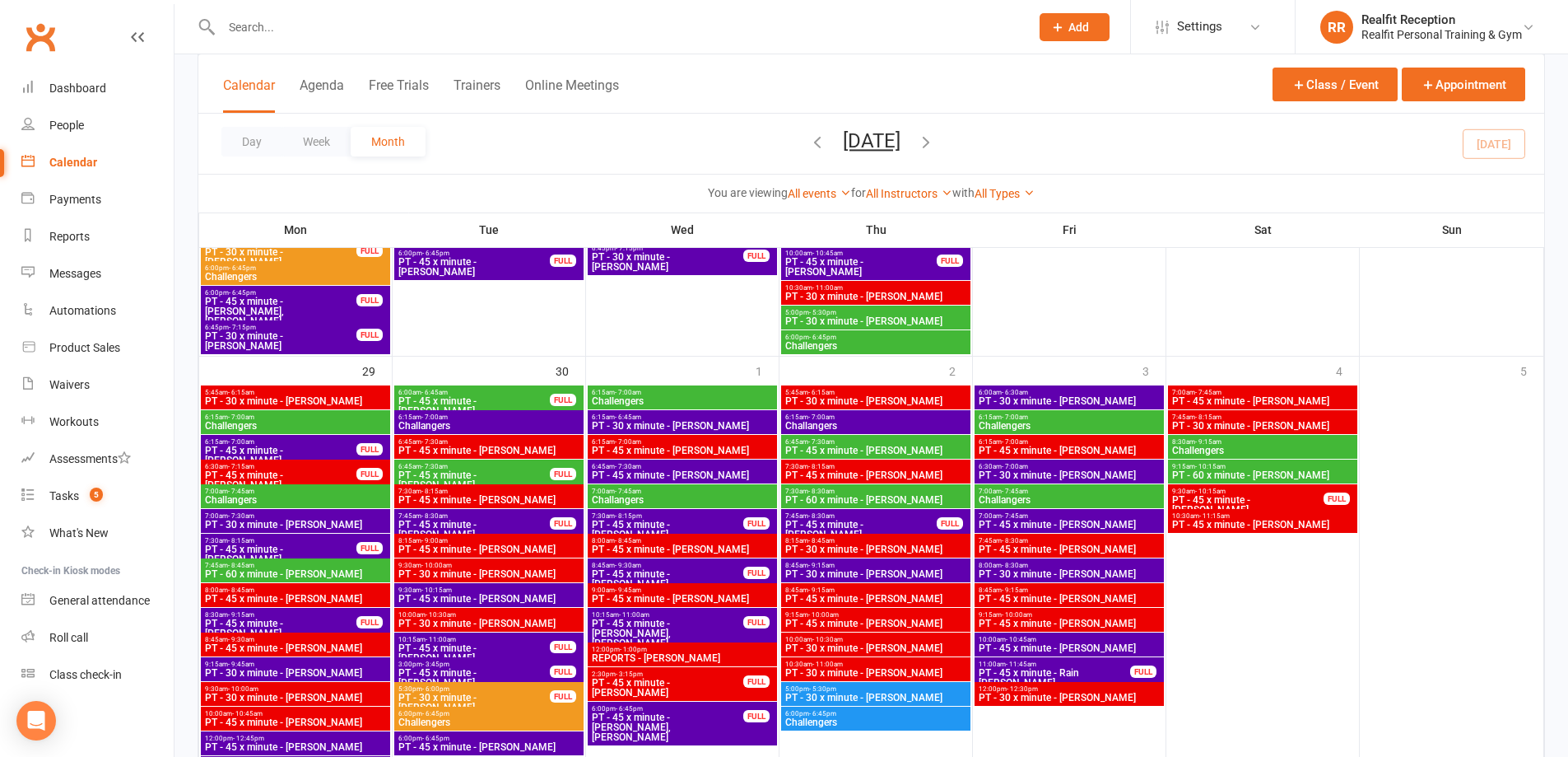
scroll to position [2223, 0]
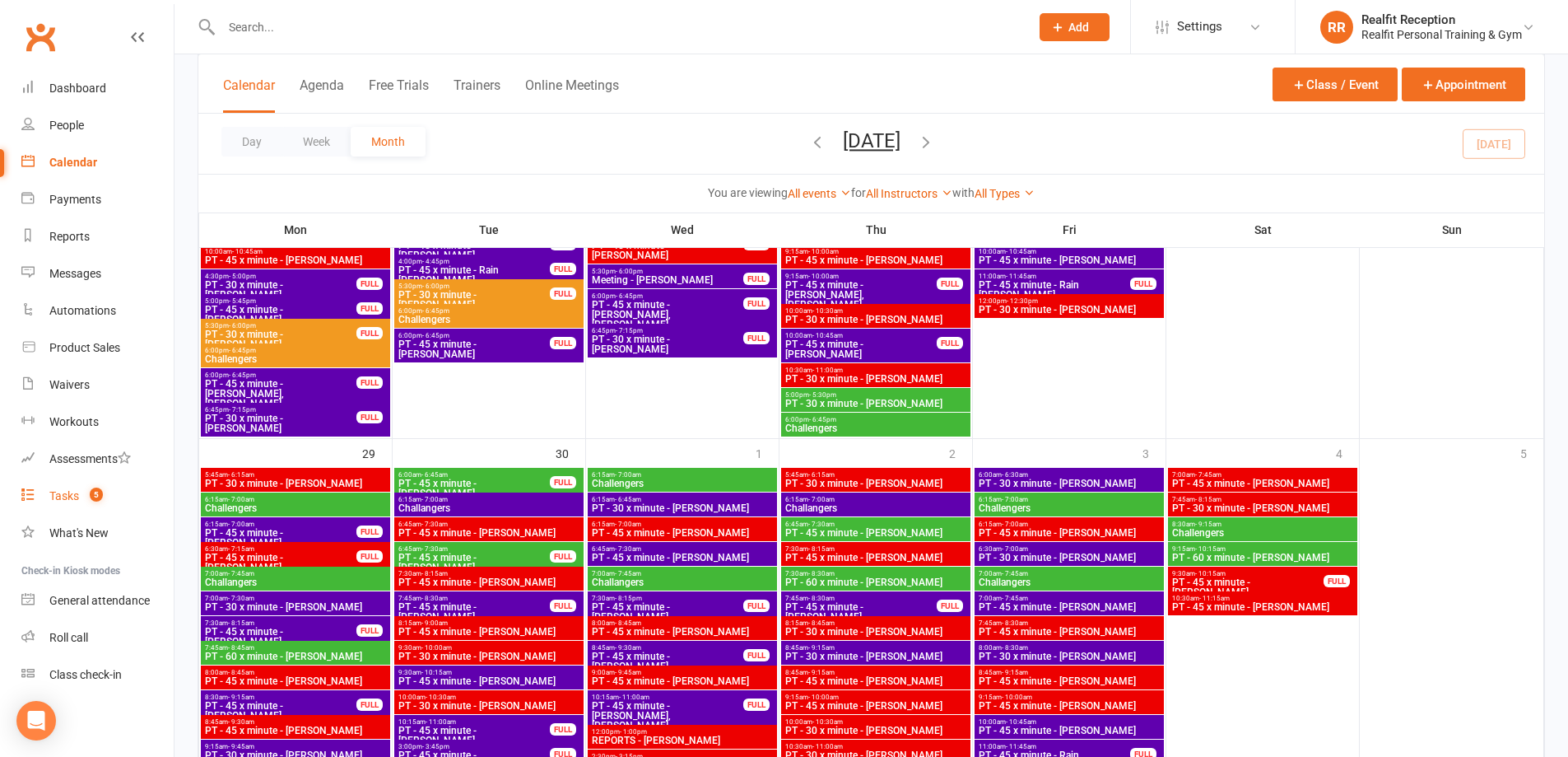
click at [68, 496] on div "Tasks" at bounding box center [64, 496] width 30 height 14
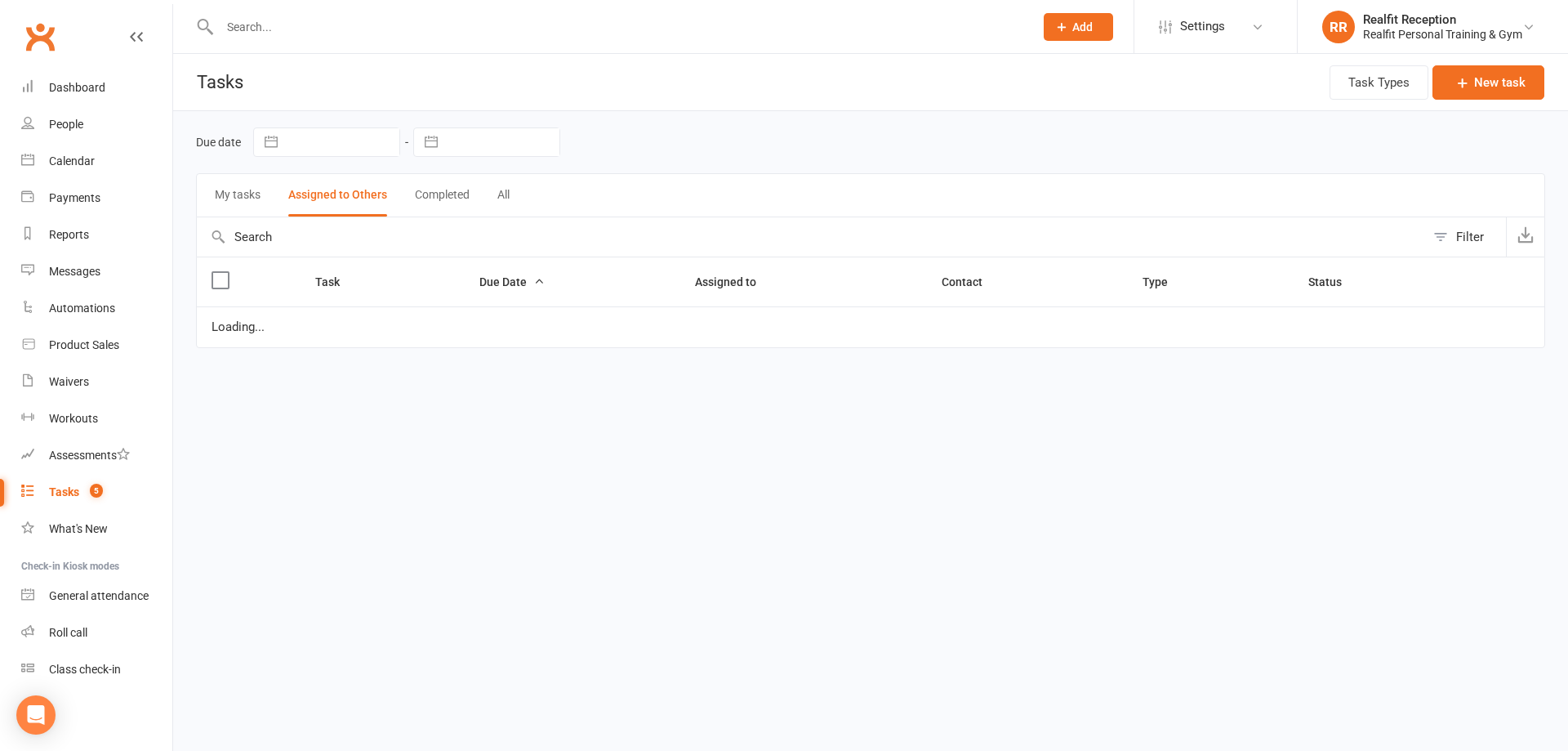
select select "started"
select select "waiting"
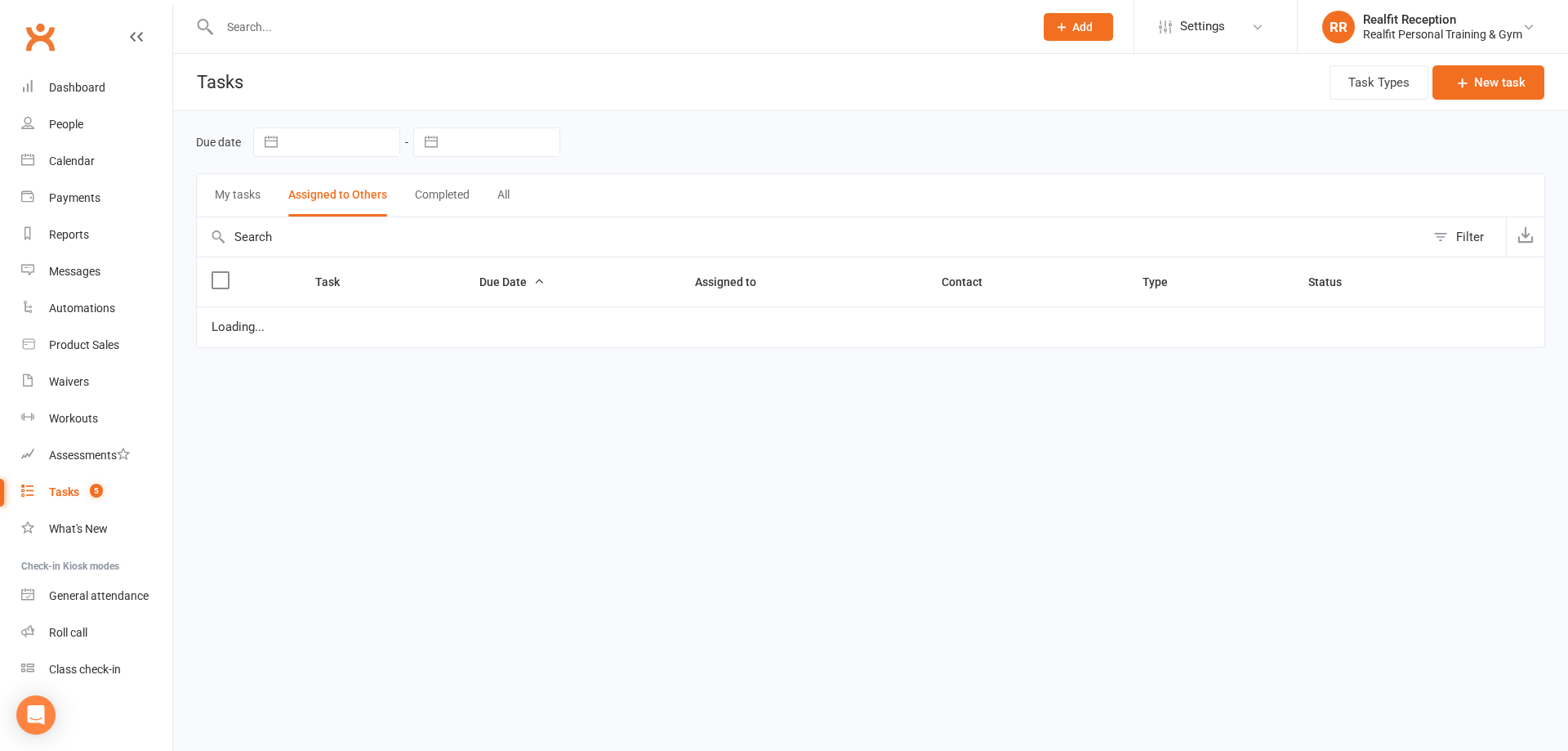
select select "waiting"
select select "started"
select select "waiting"
select select "started"
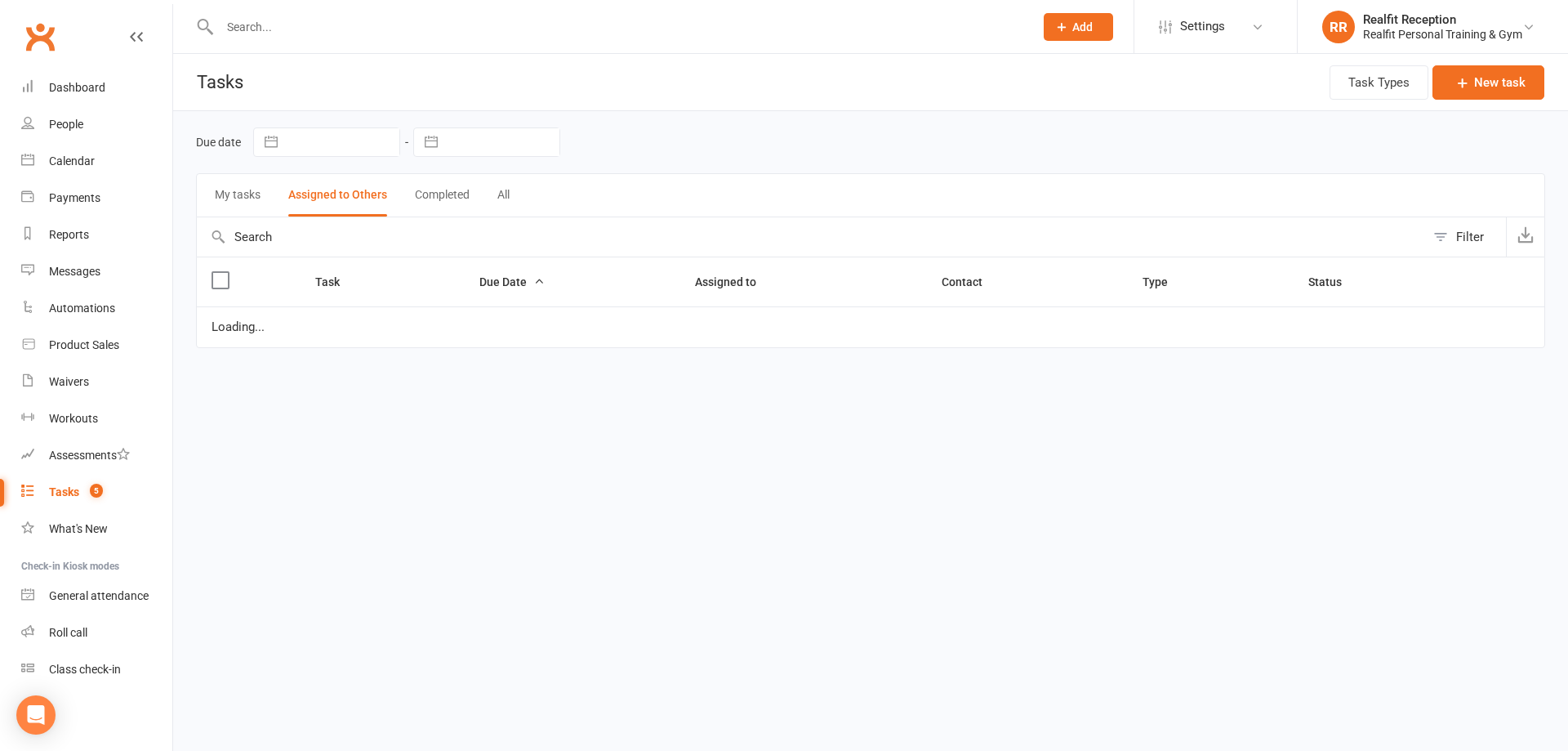
select select "started"
select select "waiting"
select select "started"
select select "waiting"
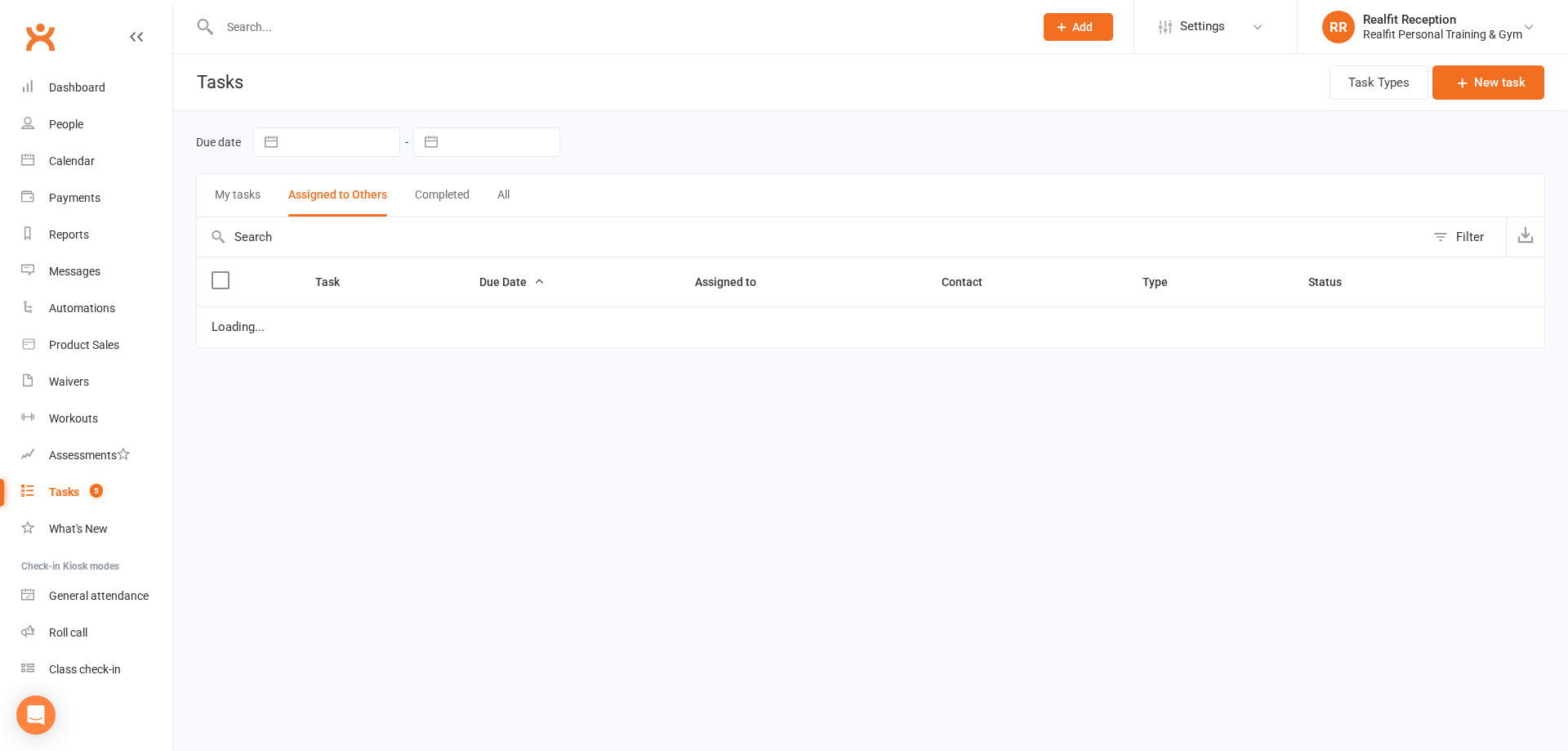
select select "waiting"
select select "started"
select select "waiting"
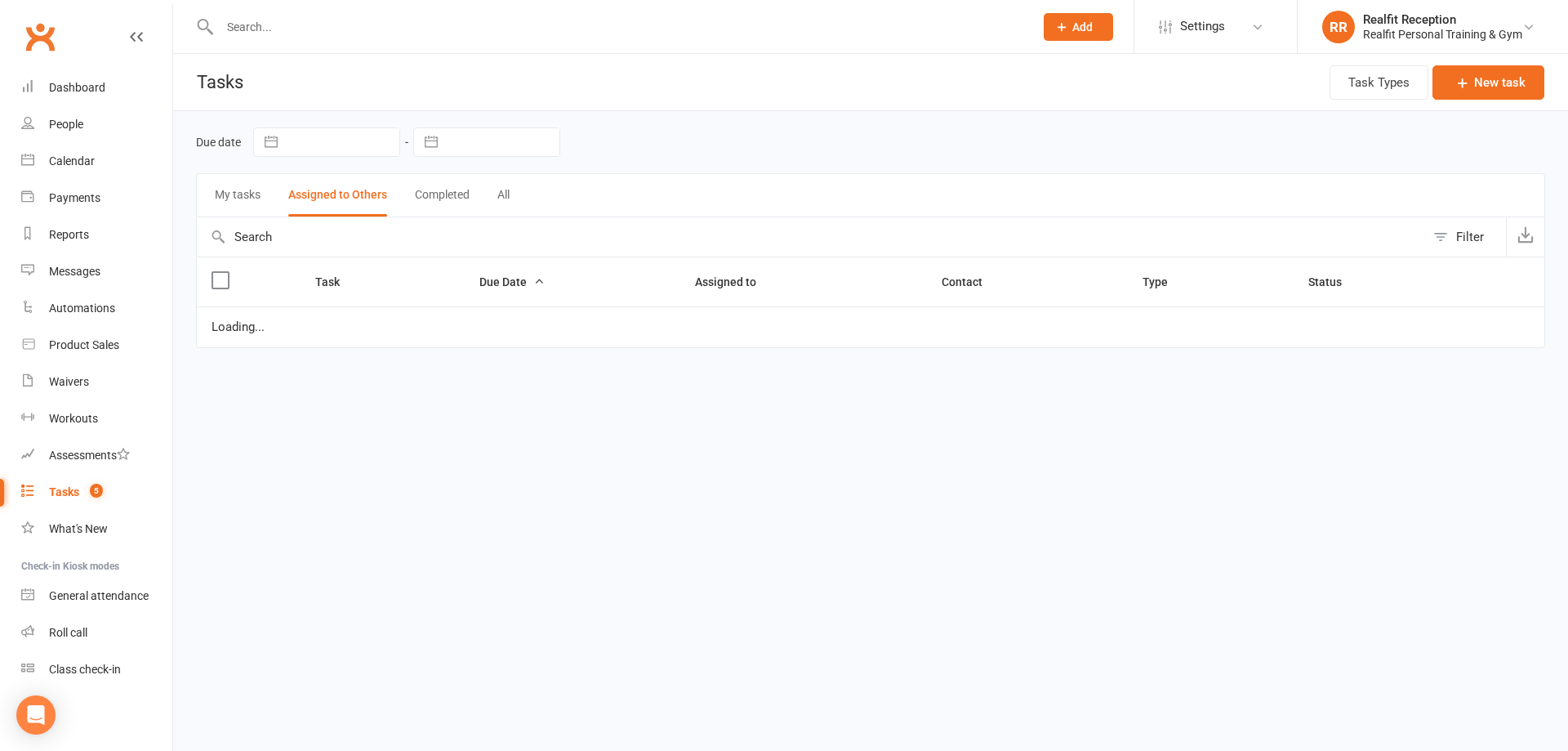
select select "waiting"
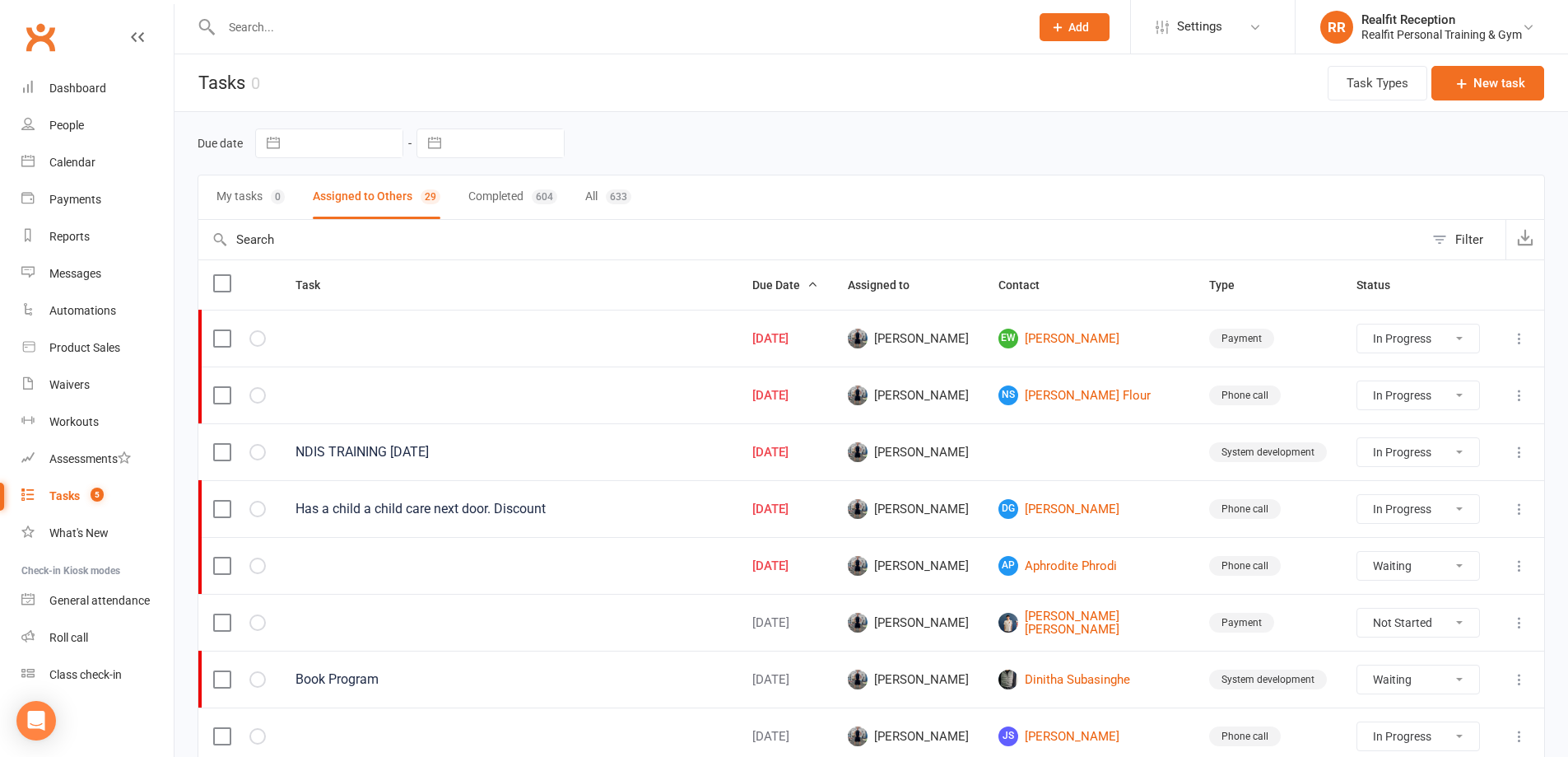
click at [1518, 453] on icon at bounding box center [1519, 452] width 16 height 16
click at [1477, 511] on link "Edit" at bounding box center [1435, 516] width 163 height 33
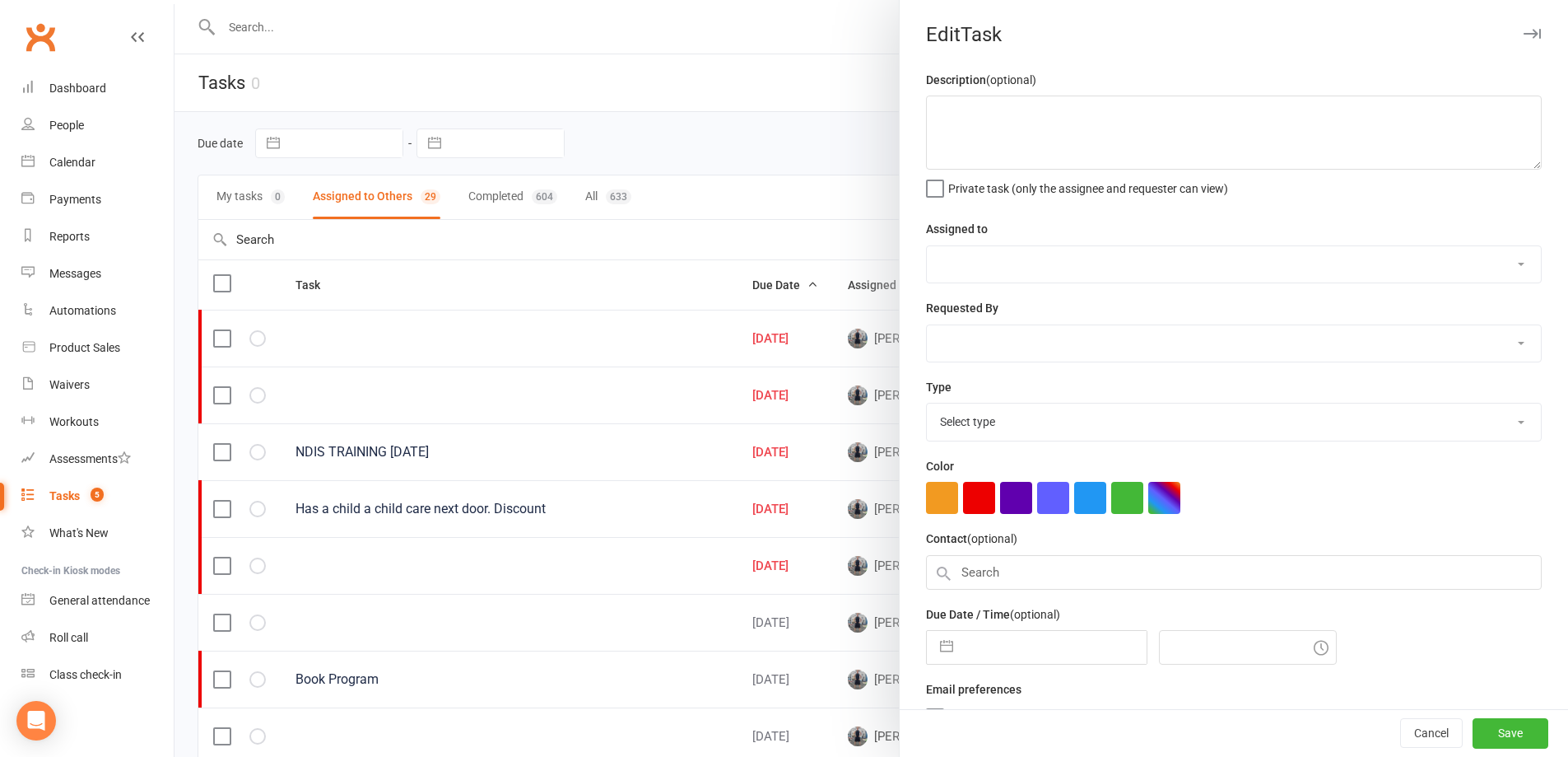
type textarea "NDIS TRAINING 1-6-25"
select select "49223"
type input "[DATE]"
type input "10:15am"
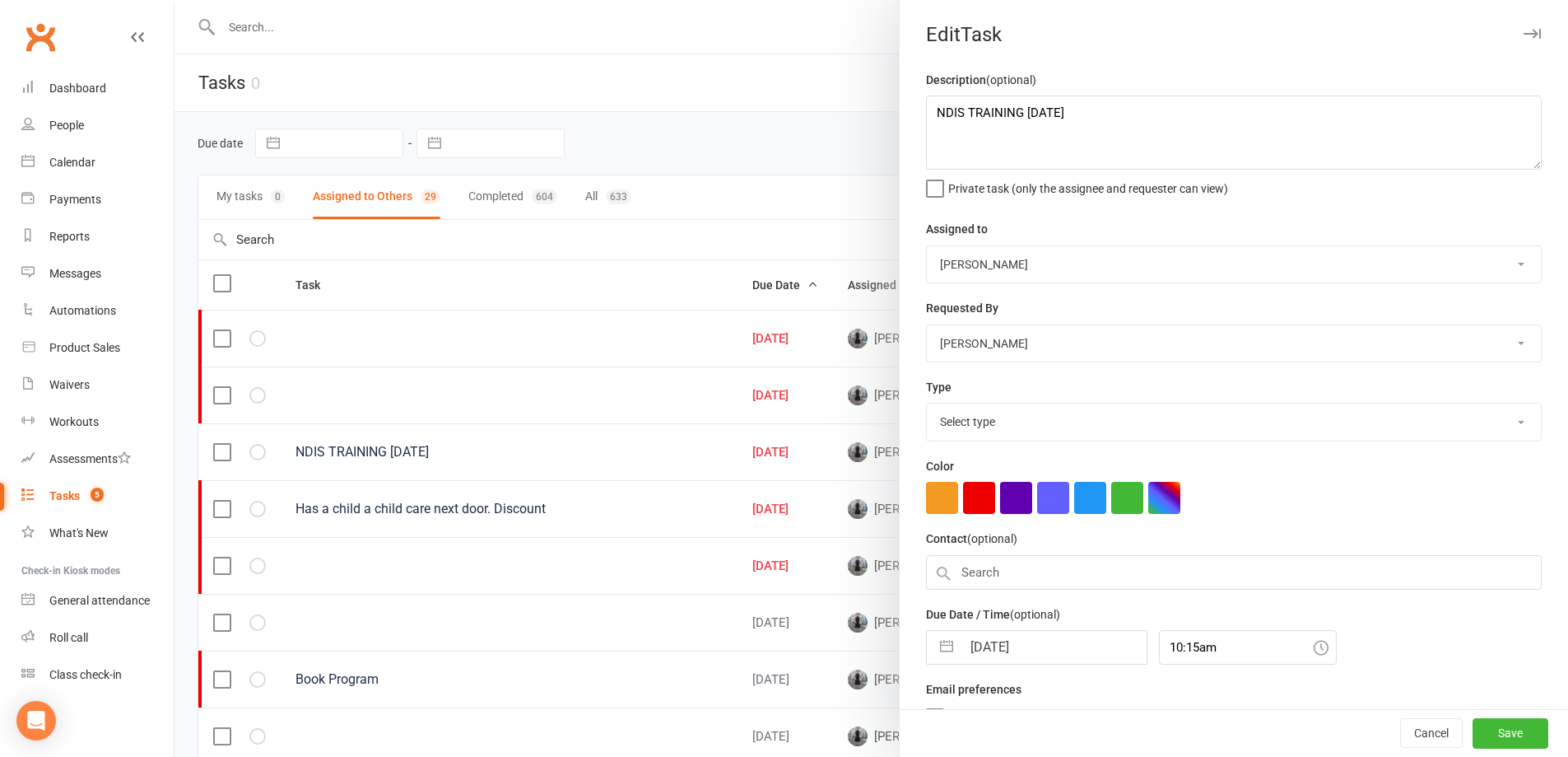
select select "28421"
click at [1054, 651] on input "[DATE]" at bounding box center [1054, 647] width 185 height 33
select select "7"
select select "2025"
select select "8"
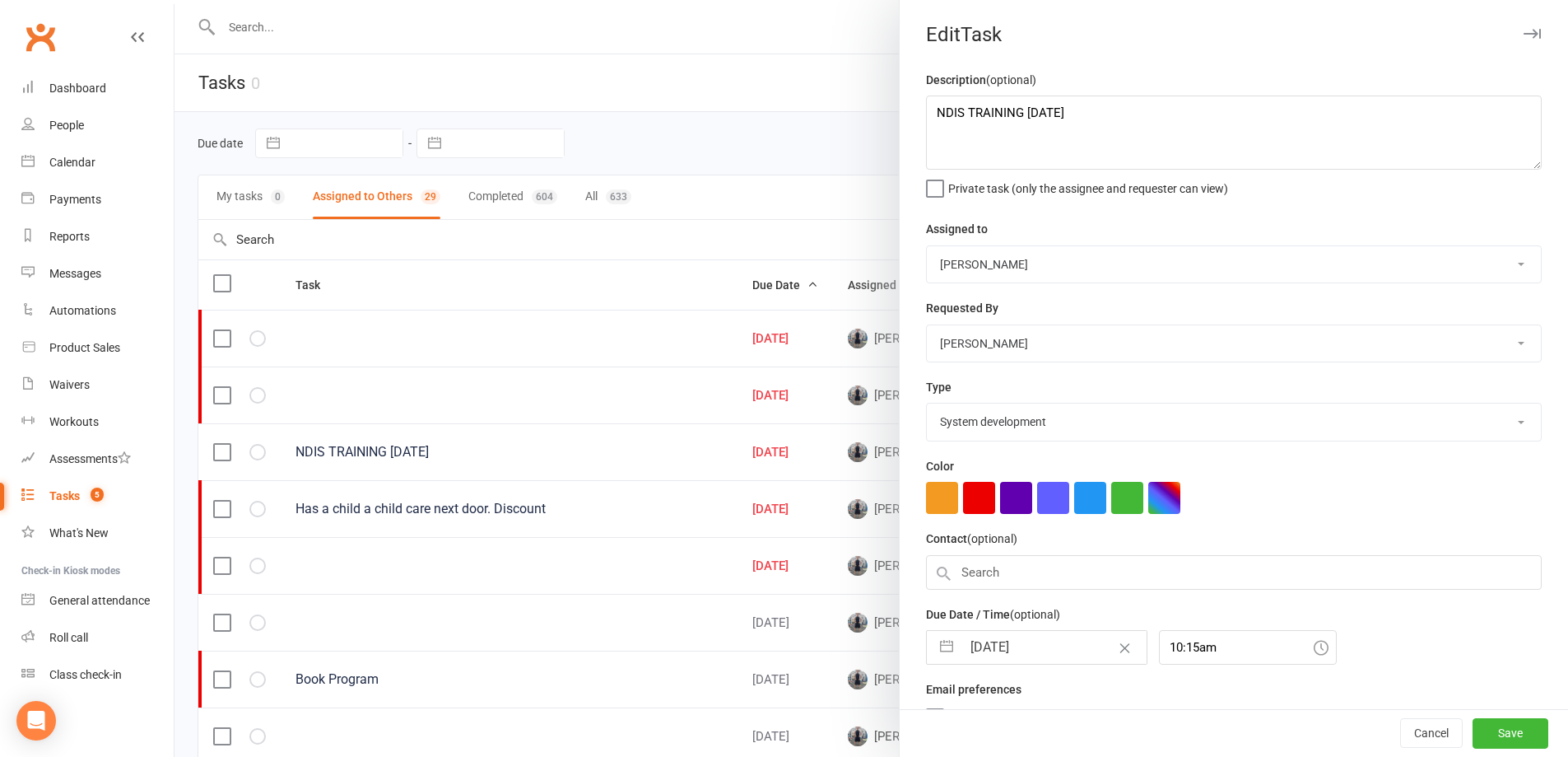
select select "2025"
select select "9"
select select "2025"
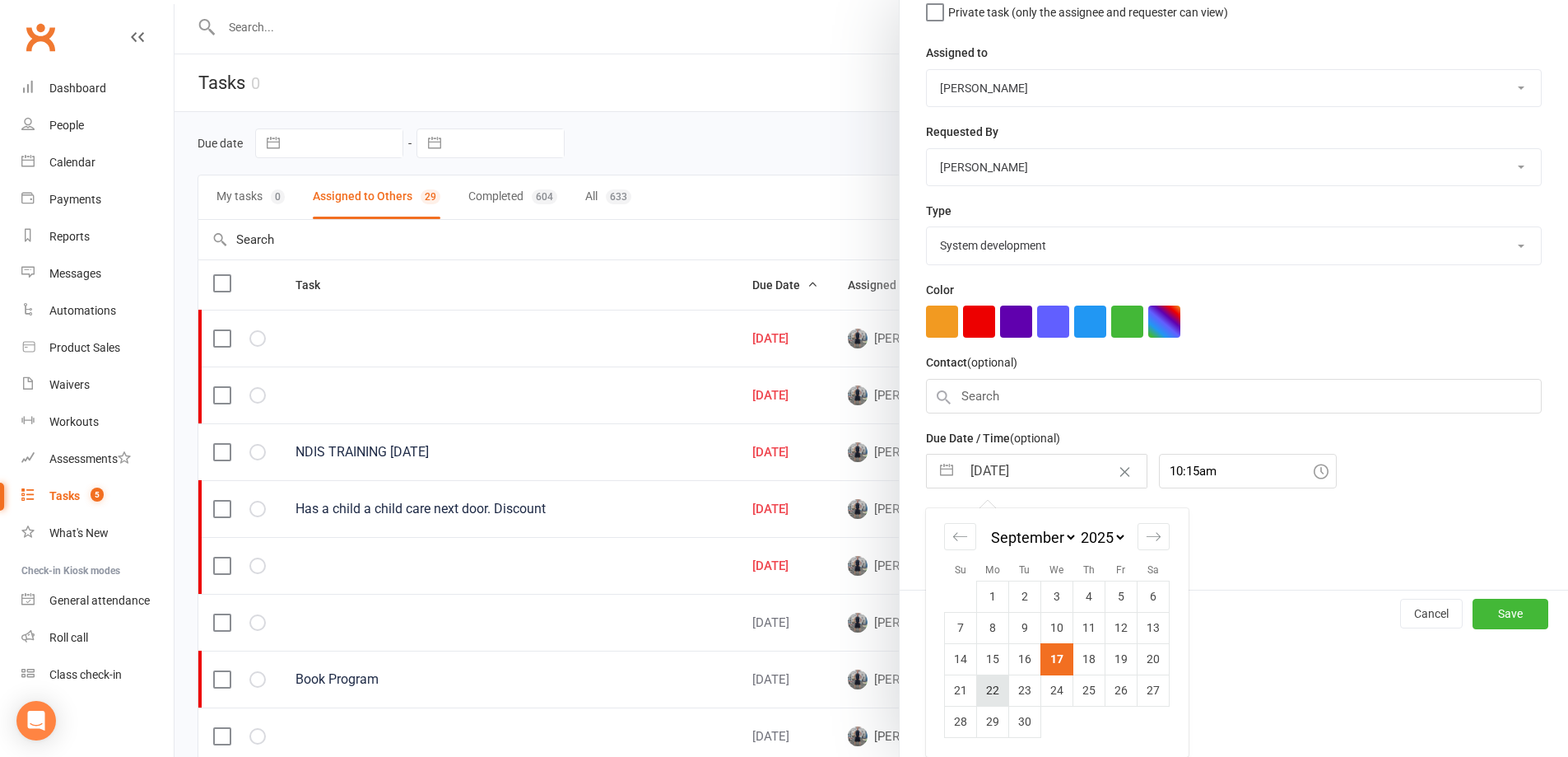
click at [990, 689] on td "22" at bounding box center [993, 690] width 32 height 31
type input "22 Sep 2025"
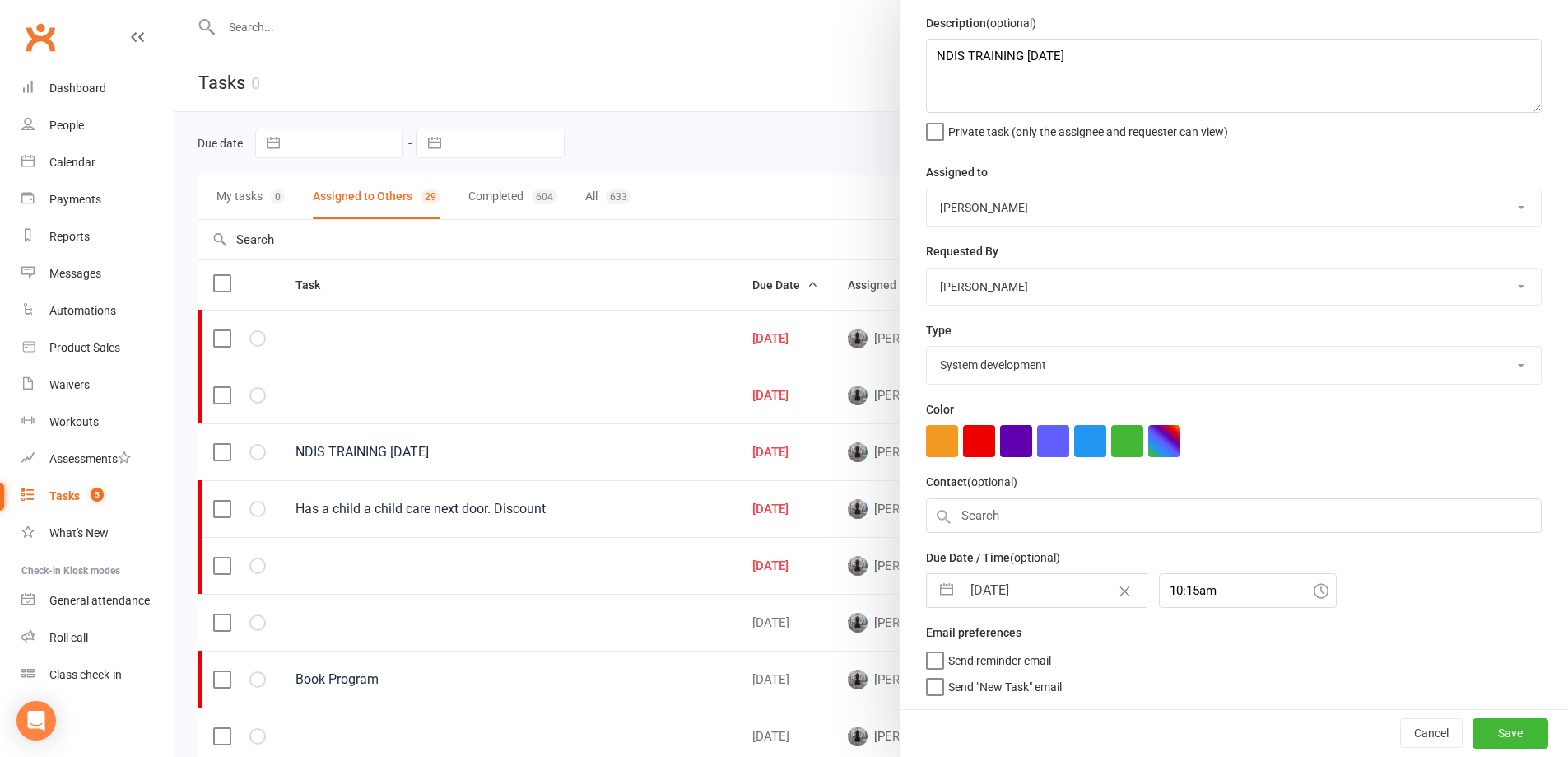
scroll to position [64, 0]
click at [1473, 730] on button "Save" at bounding box center [1510, 732] width 75 height 30
select select "started"
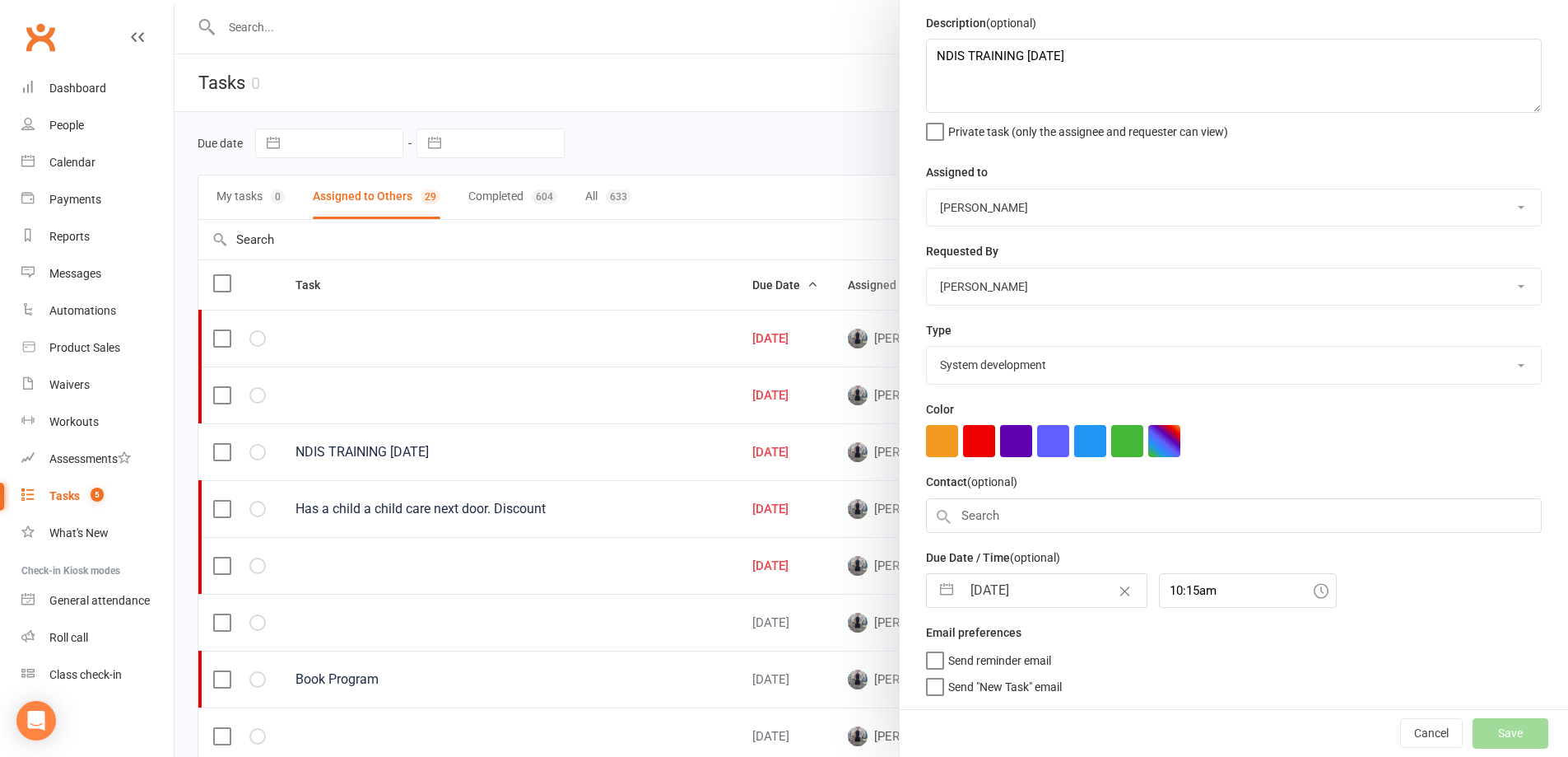
select select "started"
select select "waiting"
select select "started"
select select "waiting"
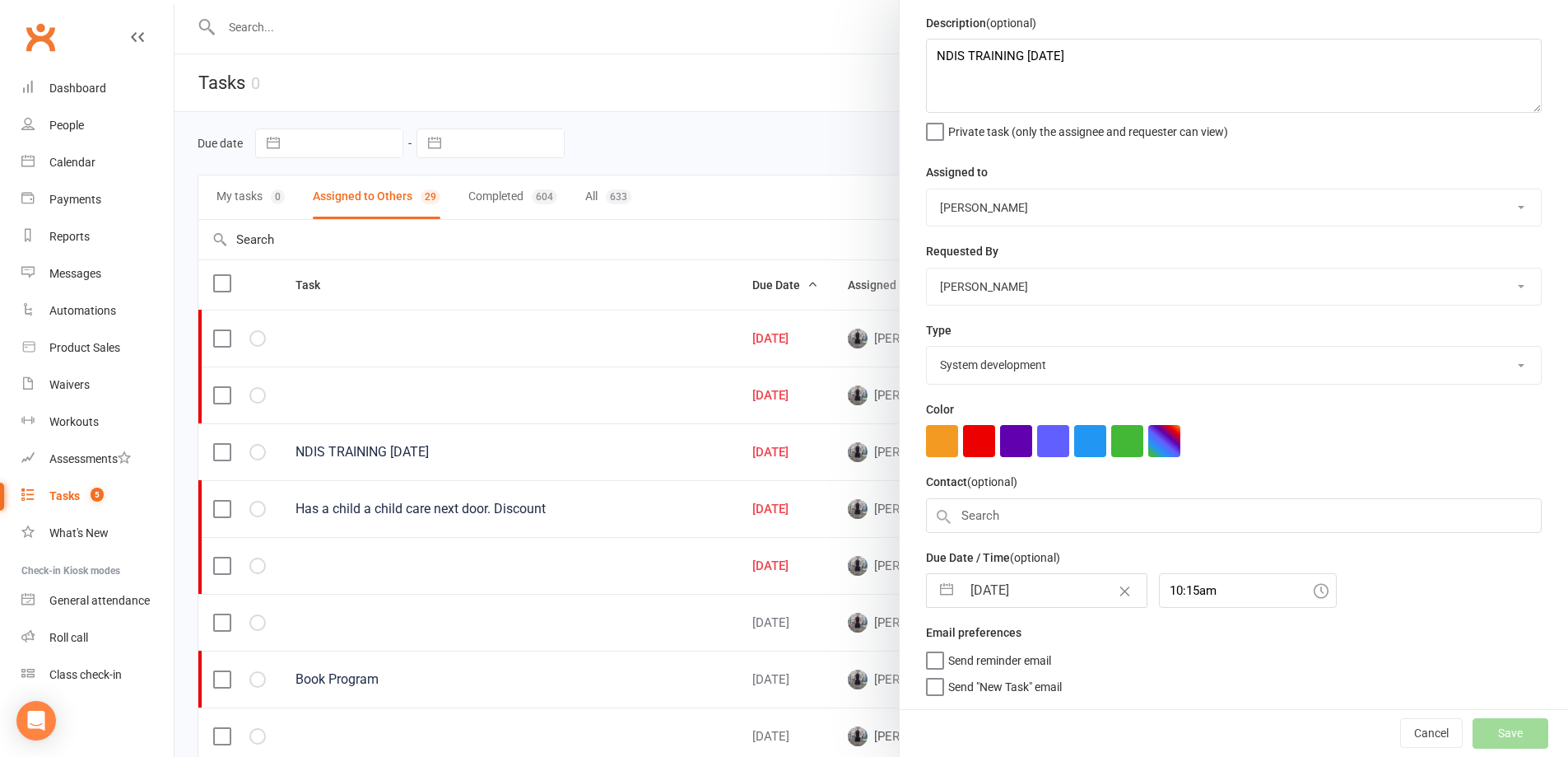
select select "started"
select select "waiting"
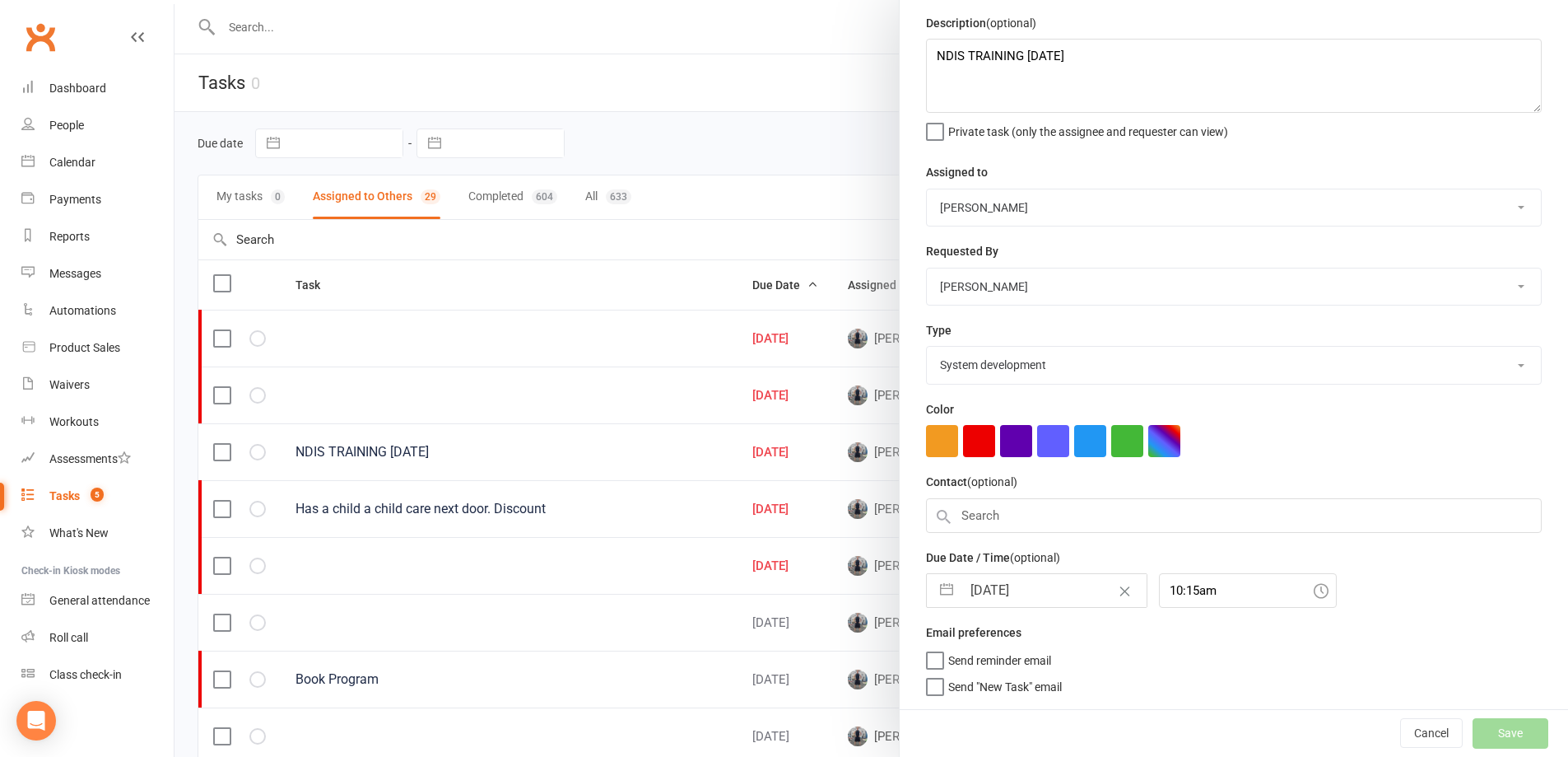
select select "started"
select select "waiting"
select select "started"
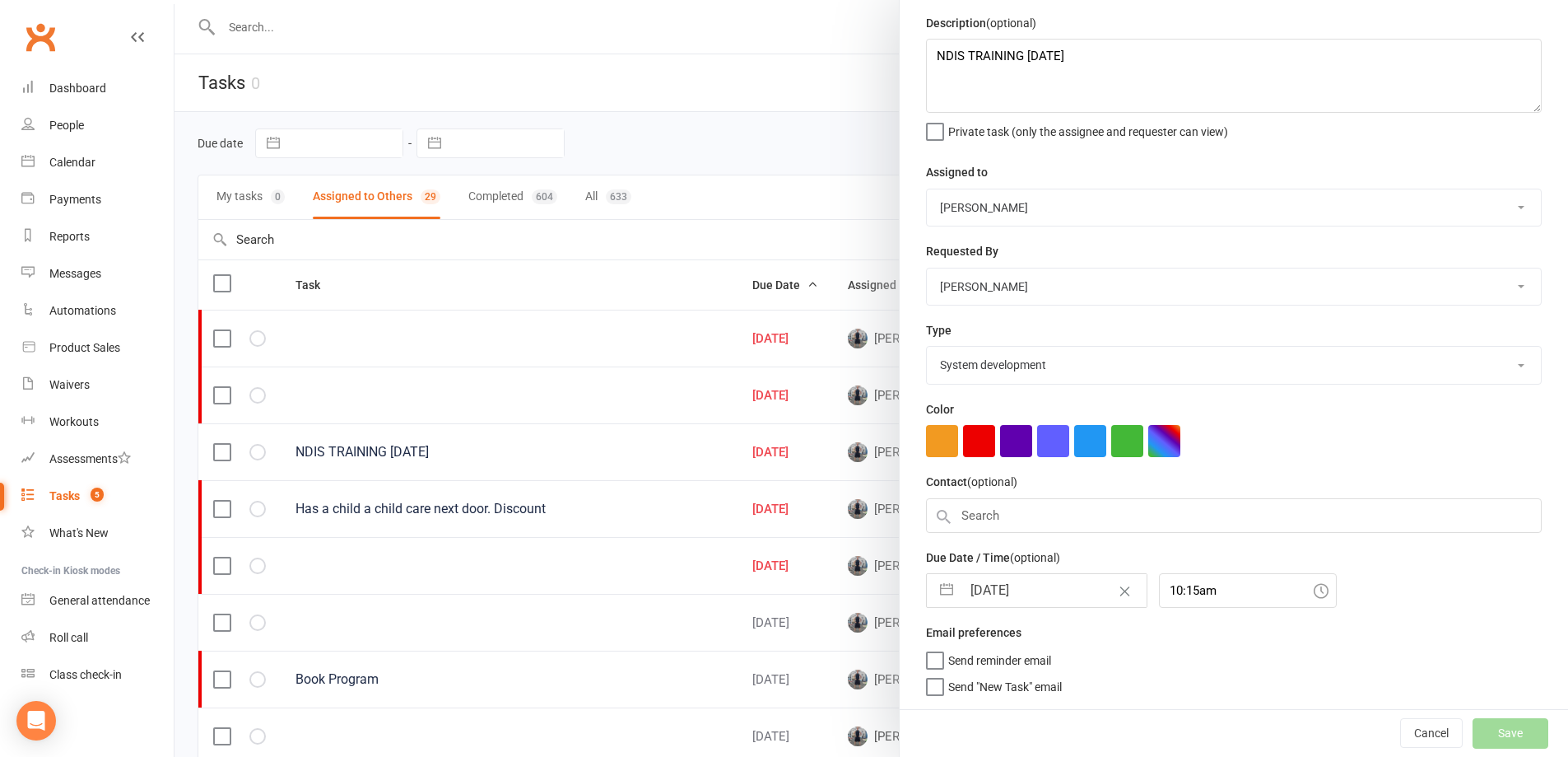
select select "started"
select select "waiting"
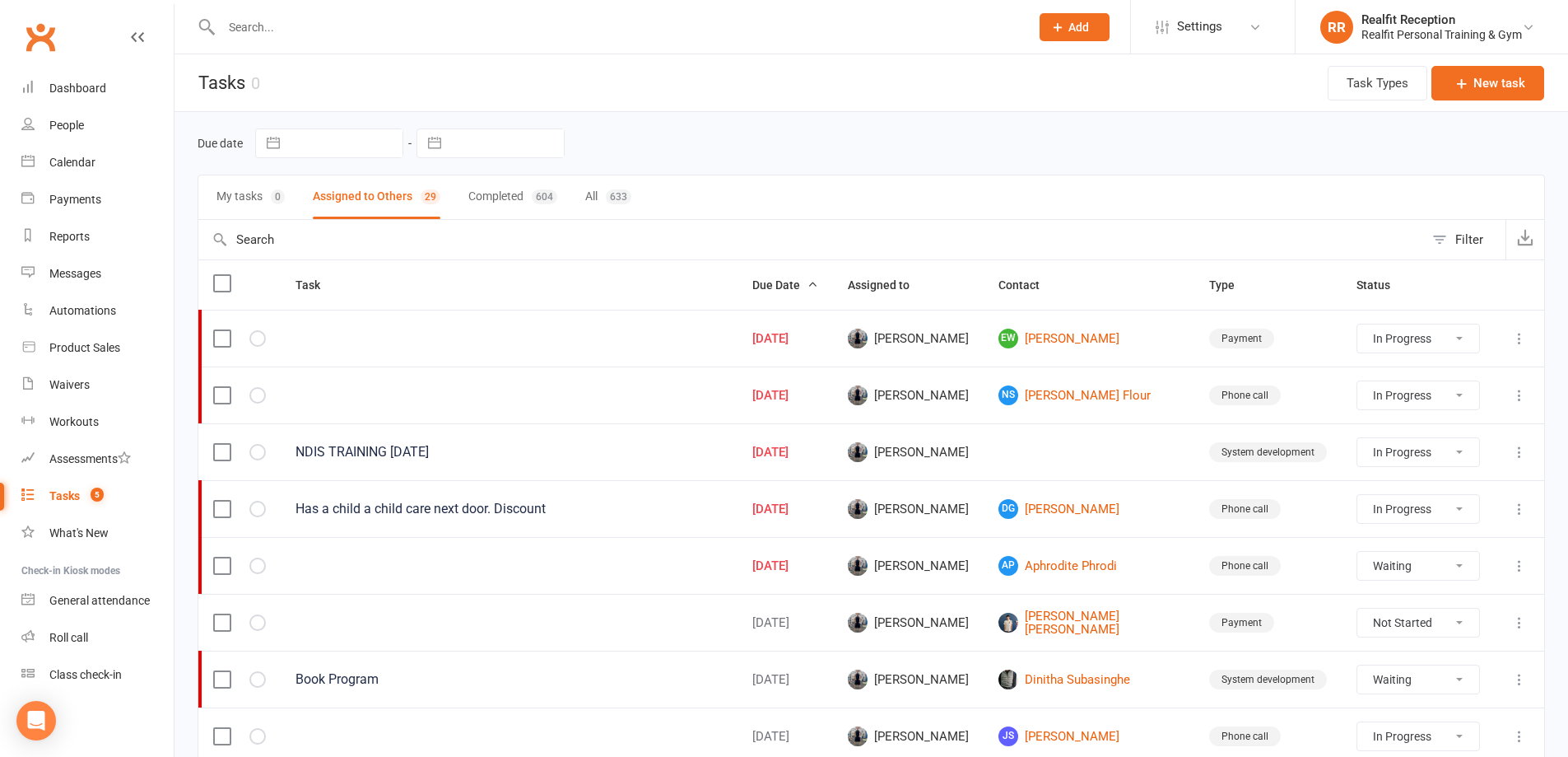
select select "started"
select select "waiting"
select select "started"
select select "waiting"
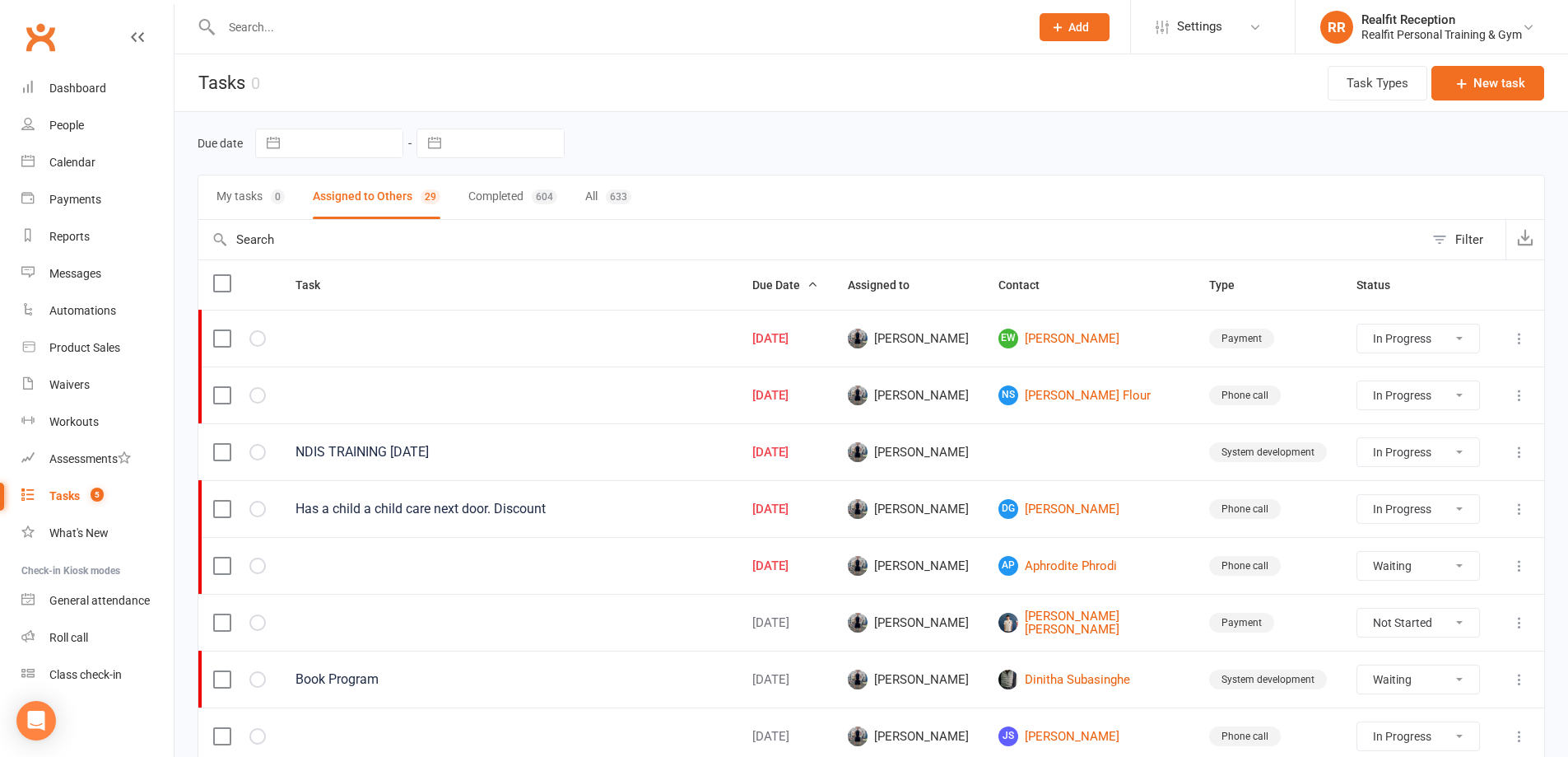
select select "started"
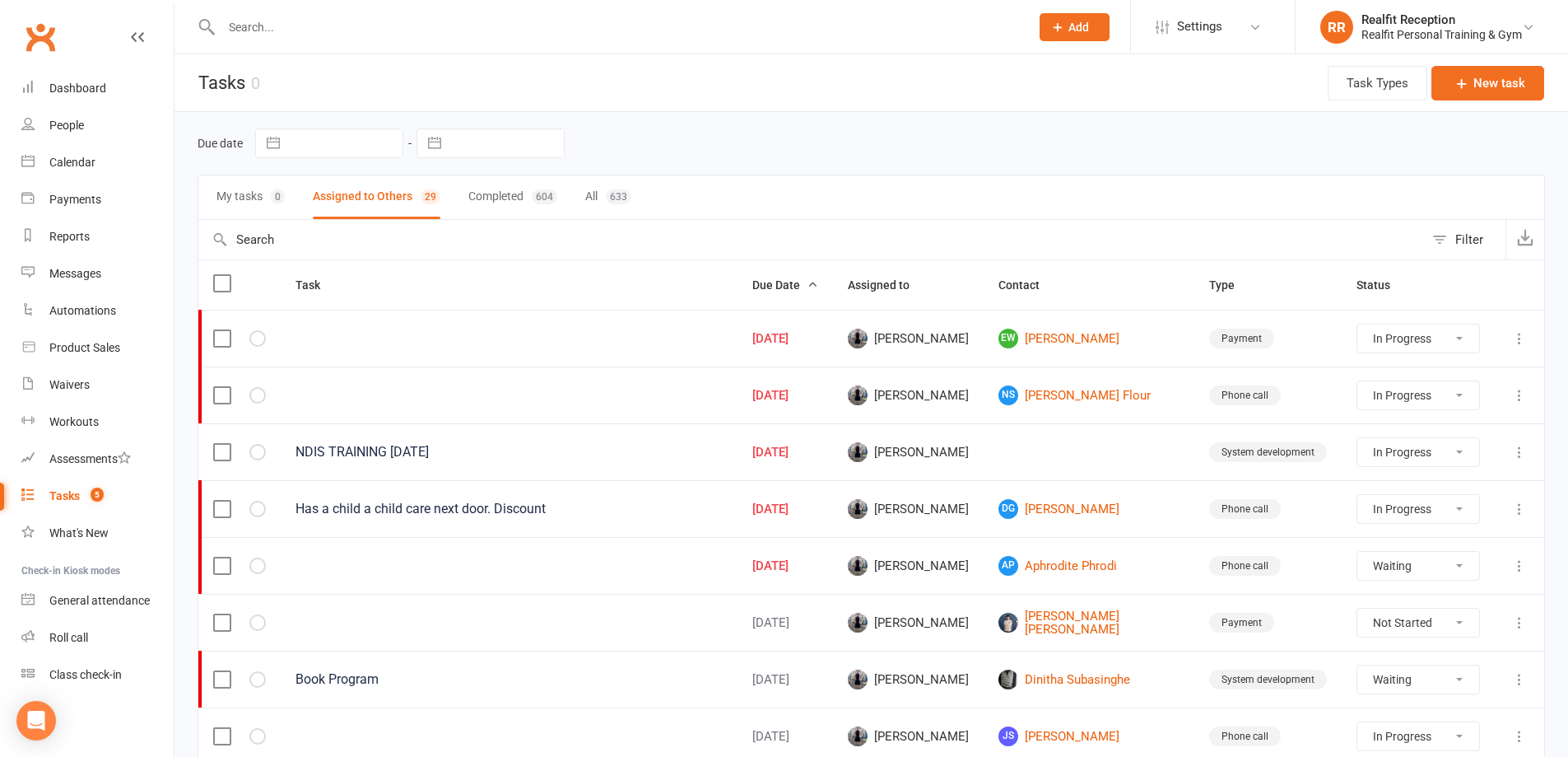
select select "started"
select select "waiting"
select select "started"
select select "waiting"
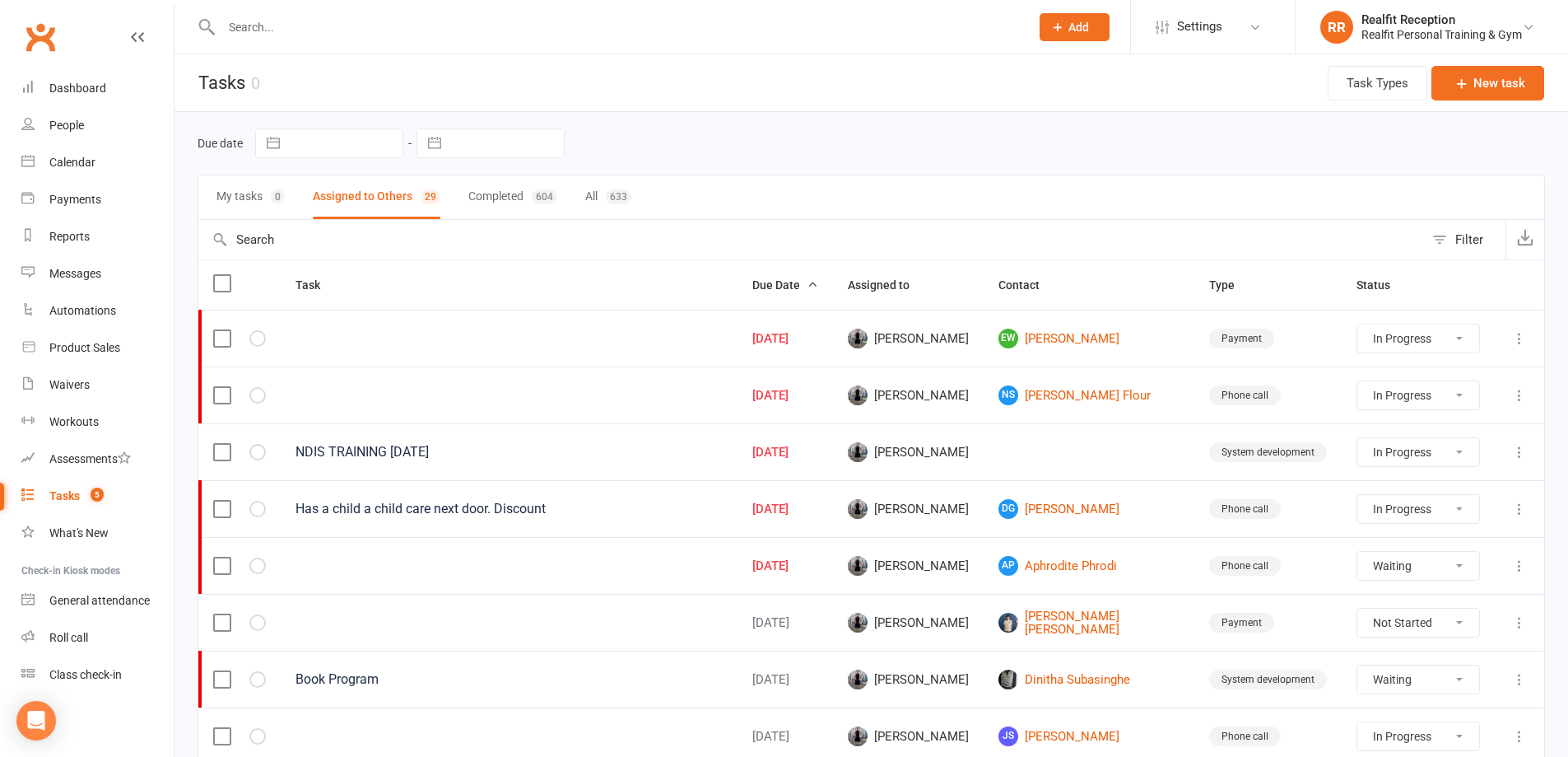
select select "waiting"
select select "started"
select select "waiting"
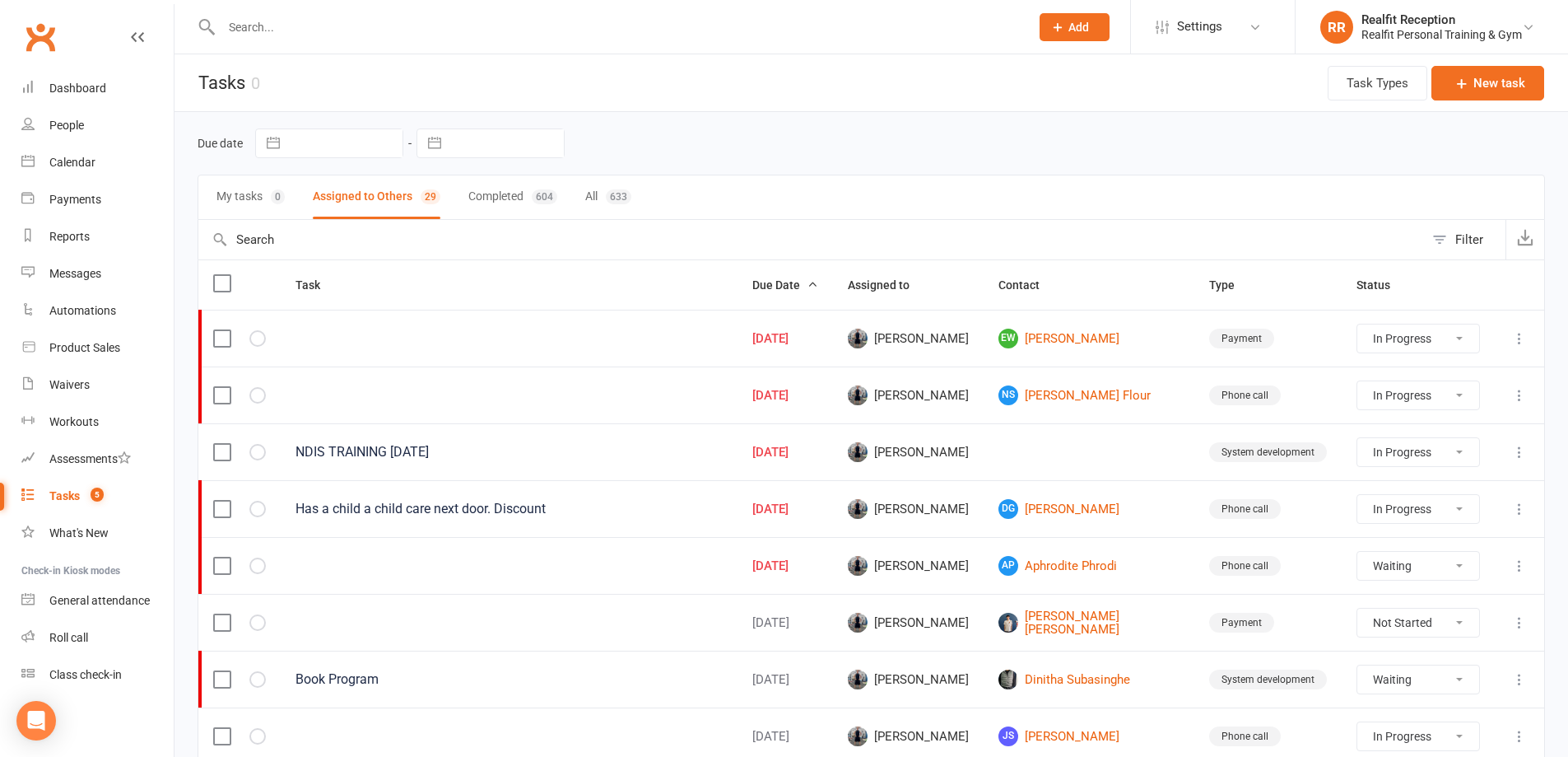
select select "waiting"
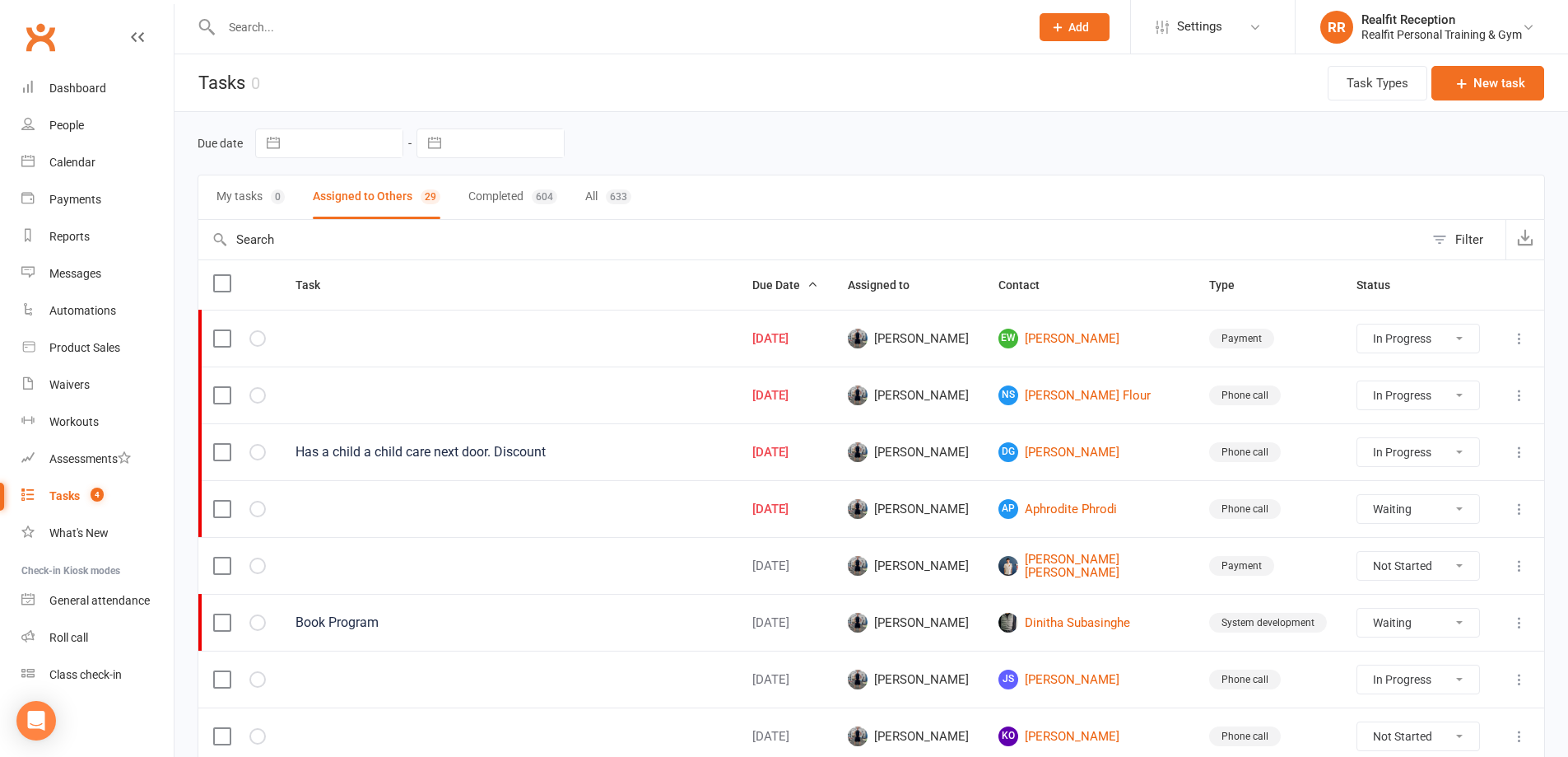
click at [283, 18] on input "text" at bounding box center [617, 26] width 801 height 23
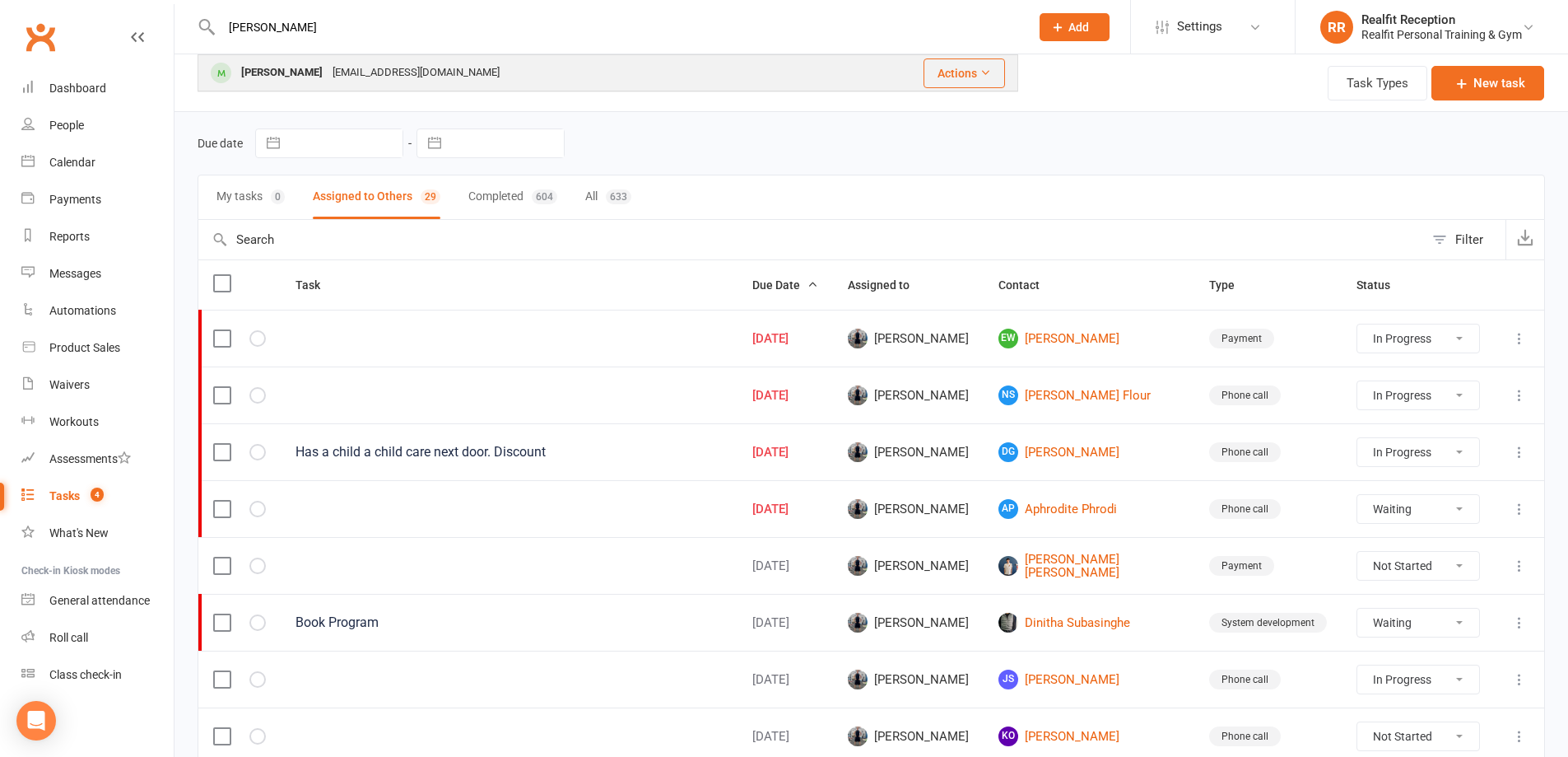
type input "emma"
click at [328, 69] on div "emmalouisewarner@gmail.com" at bounding box center [416, 73] width 177 height 24
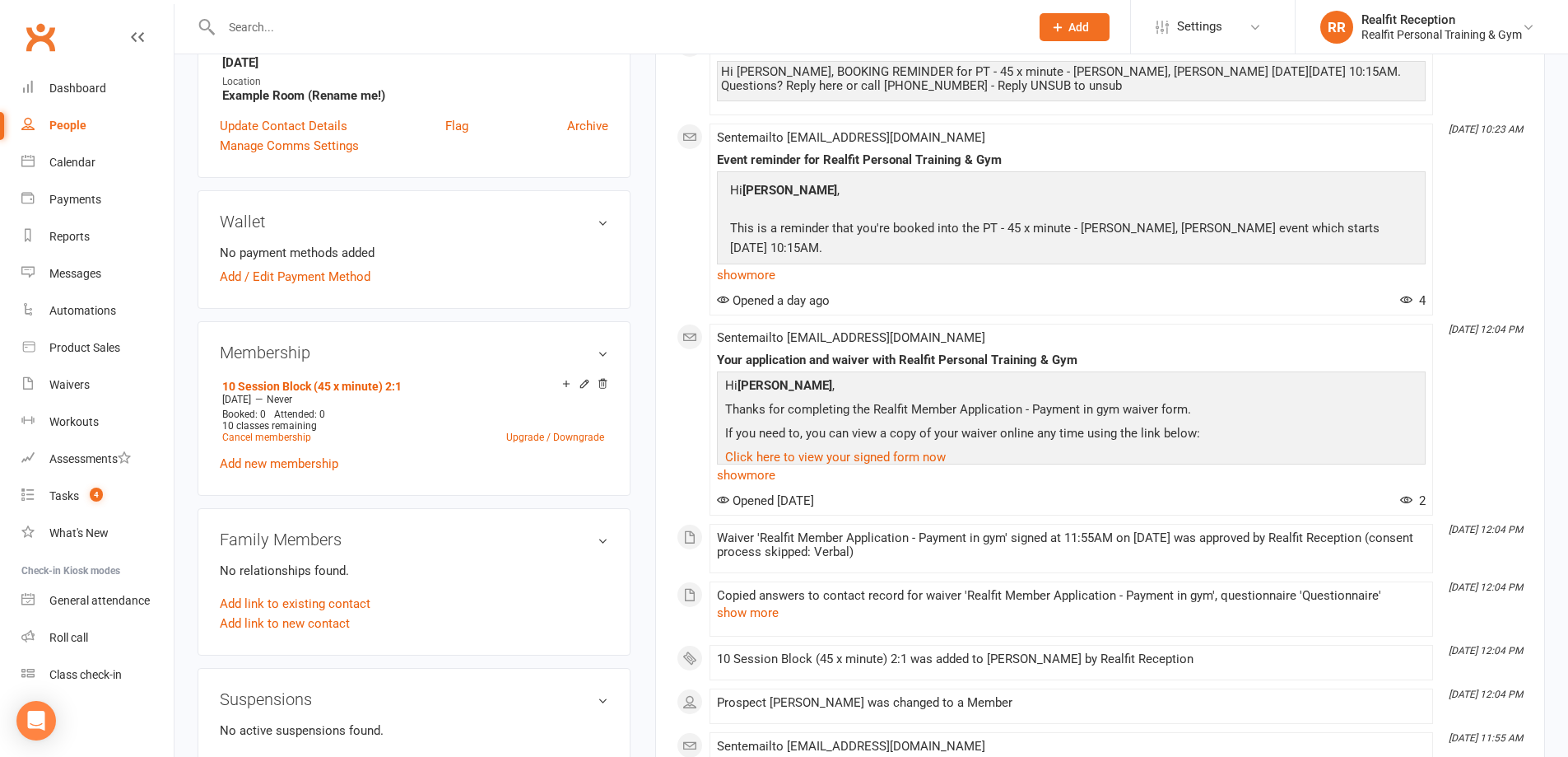
scroll to position [494, 0]
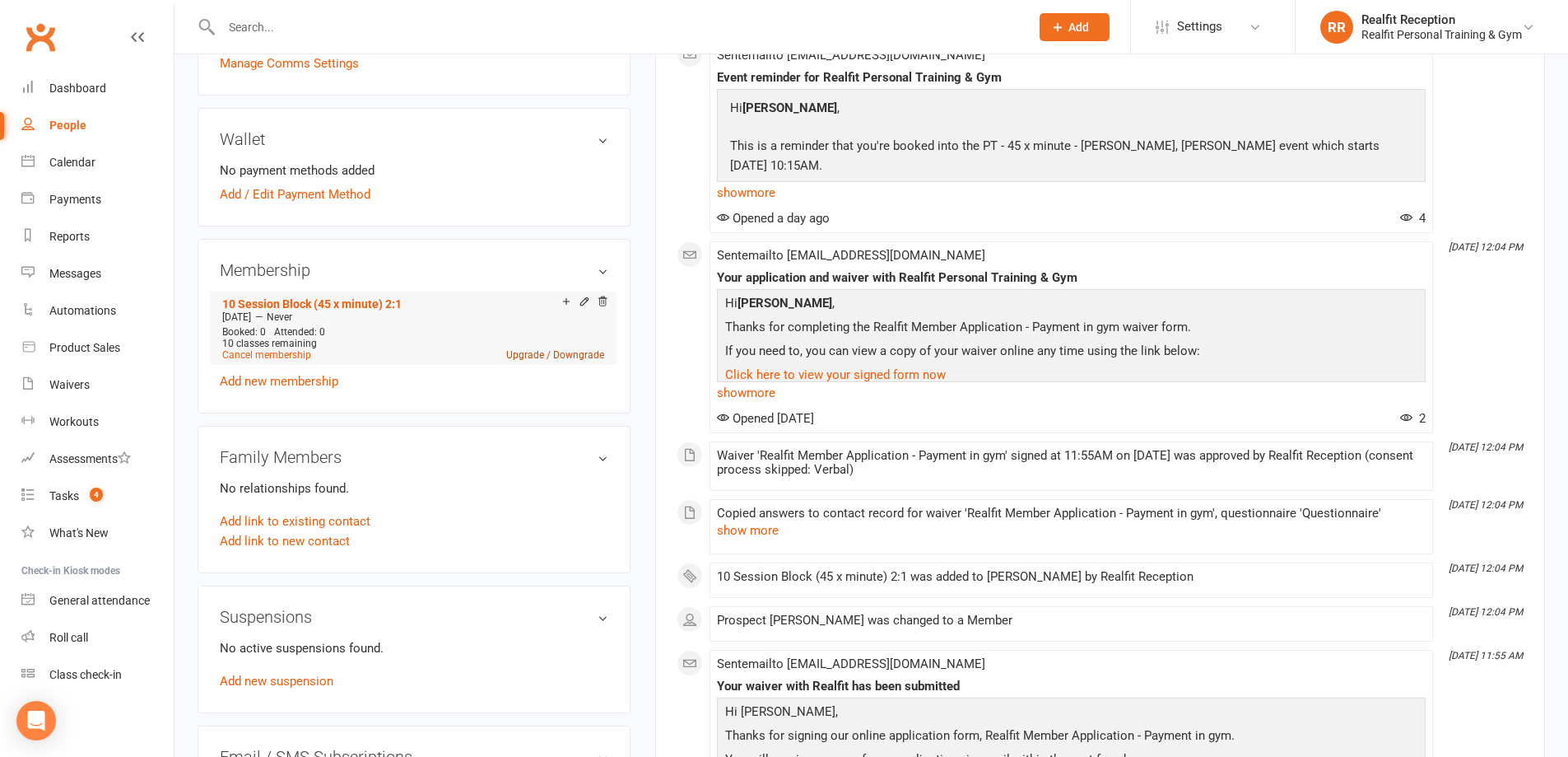
click at [550, 353] on link "Upgrade / Downgrade" at bounding box center [555, 355] width 98 height 12
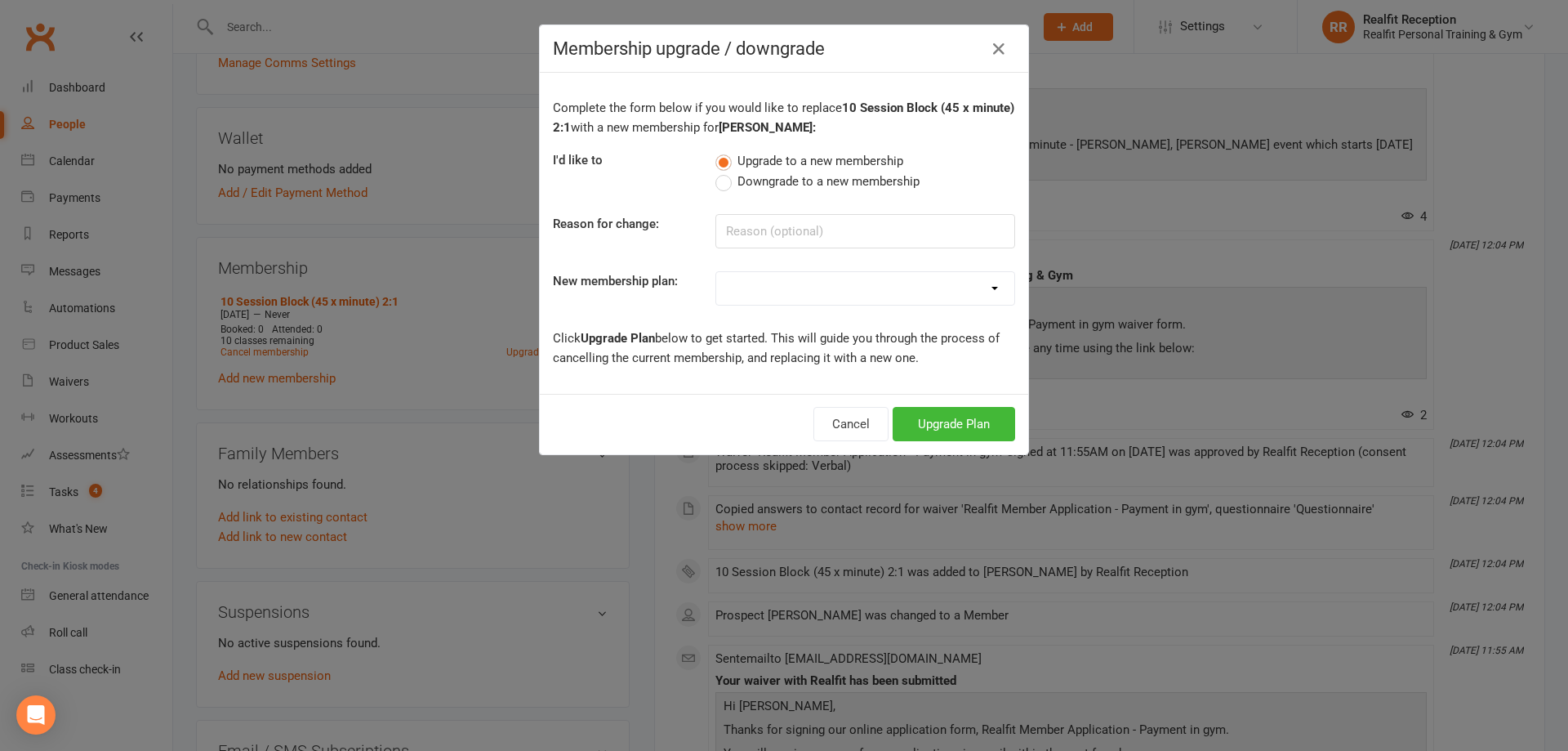
click at [892, 285] on select "Semi Private - 3 x Sessions pw (DD) Semi Private - 3 x sessions pw (DD) 12 x We…" at bounding box center [865, 288] width 298 height 32
click at [716, 272] on select "Semi Private - 3 x Sessions pw (DD) Semi Private - 3 x sessions pw (DD) 12 x We…" at bounding box center [865, 288] width 298 height 32
click at [829, 282] on select "Semi Private - 3 x Sessions pw (DD) Semi Private - 3 x sessions pw (DD) 12 x We…" at bounding box center [865, 288] width 298 height 32
select select "15"
click at [716, 272] on select "Semi Private - 3 x Sessions pw (DD) Semi Private - 3 x sessions pw (DD) 12 x We…" at bounding box center [865, 288] width 298 height 32
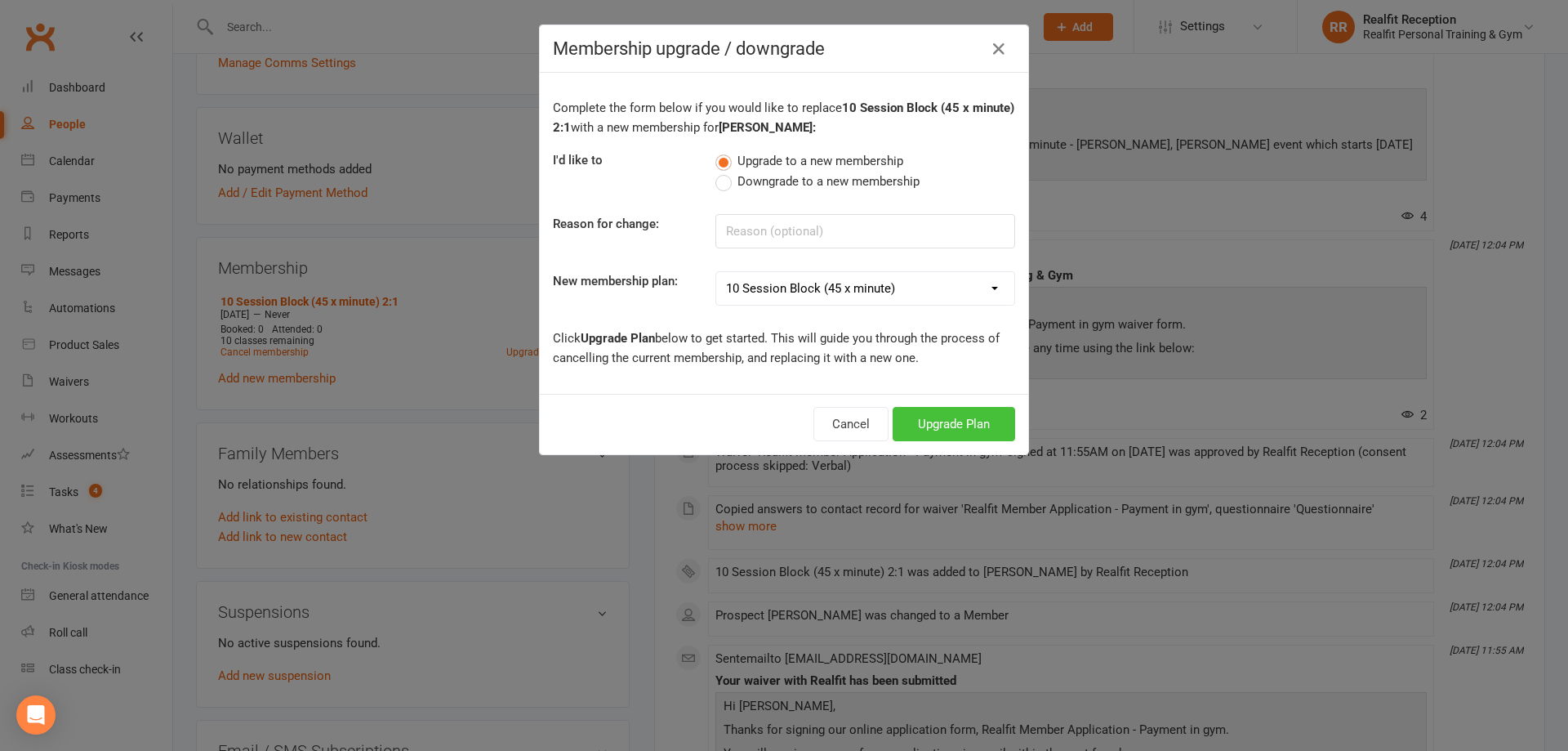
click at [933, 430] on button "Upgrade Plan" at bounding box center [954, 424] width 122 height 34
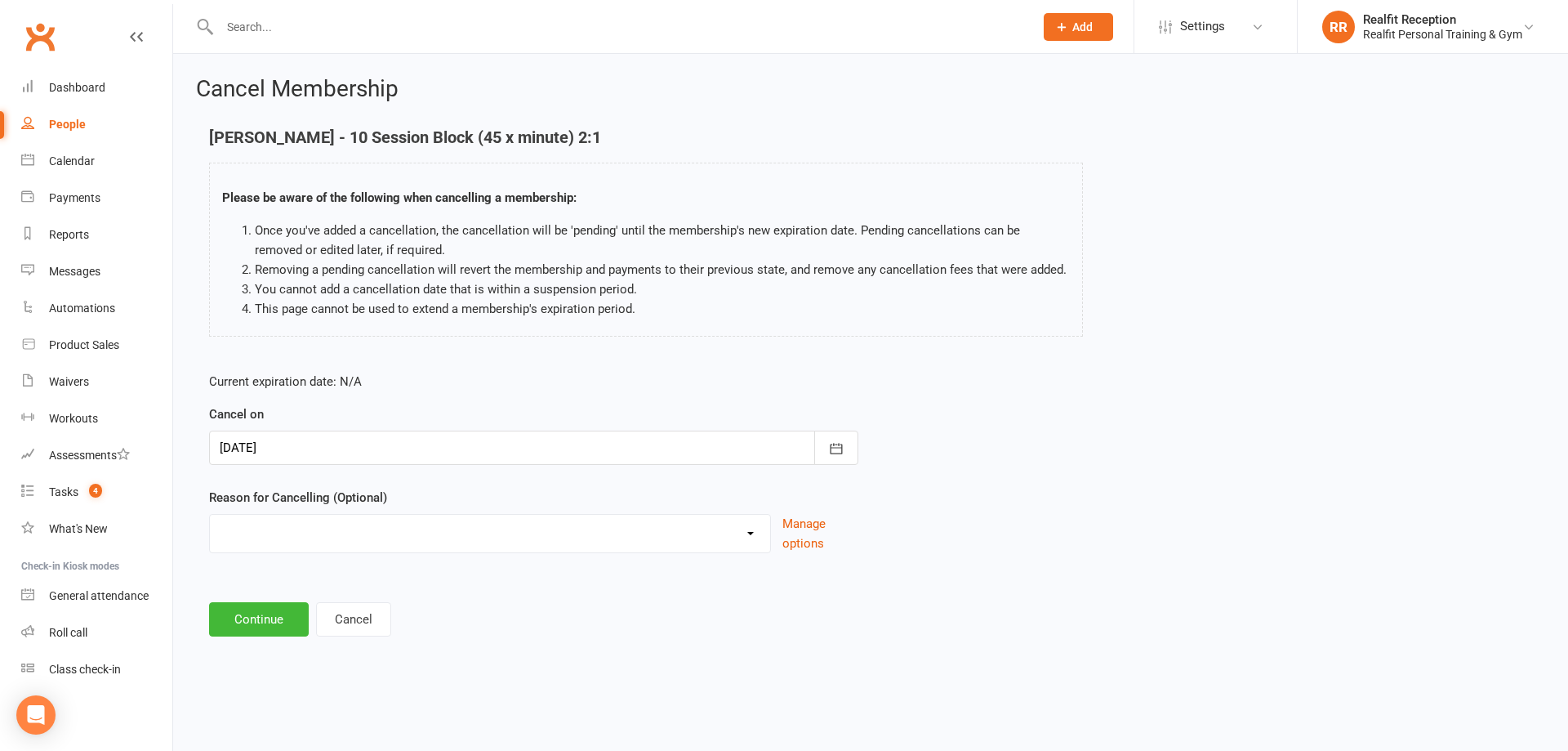
click at [746, 533] on select "Downgrade Holiday Injury Upgrade Other reason" at bounding box center [490, 530] width 560 height 32
select select "0"
click at [210, 514] on select "Downgrade Holiday Injury Upgrade Other reason" at bounding box center [490, 530] width 560 height 32
click at [250, 619] on button "Continue" at bounding box center [258, 619] width 100 height 34
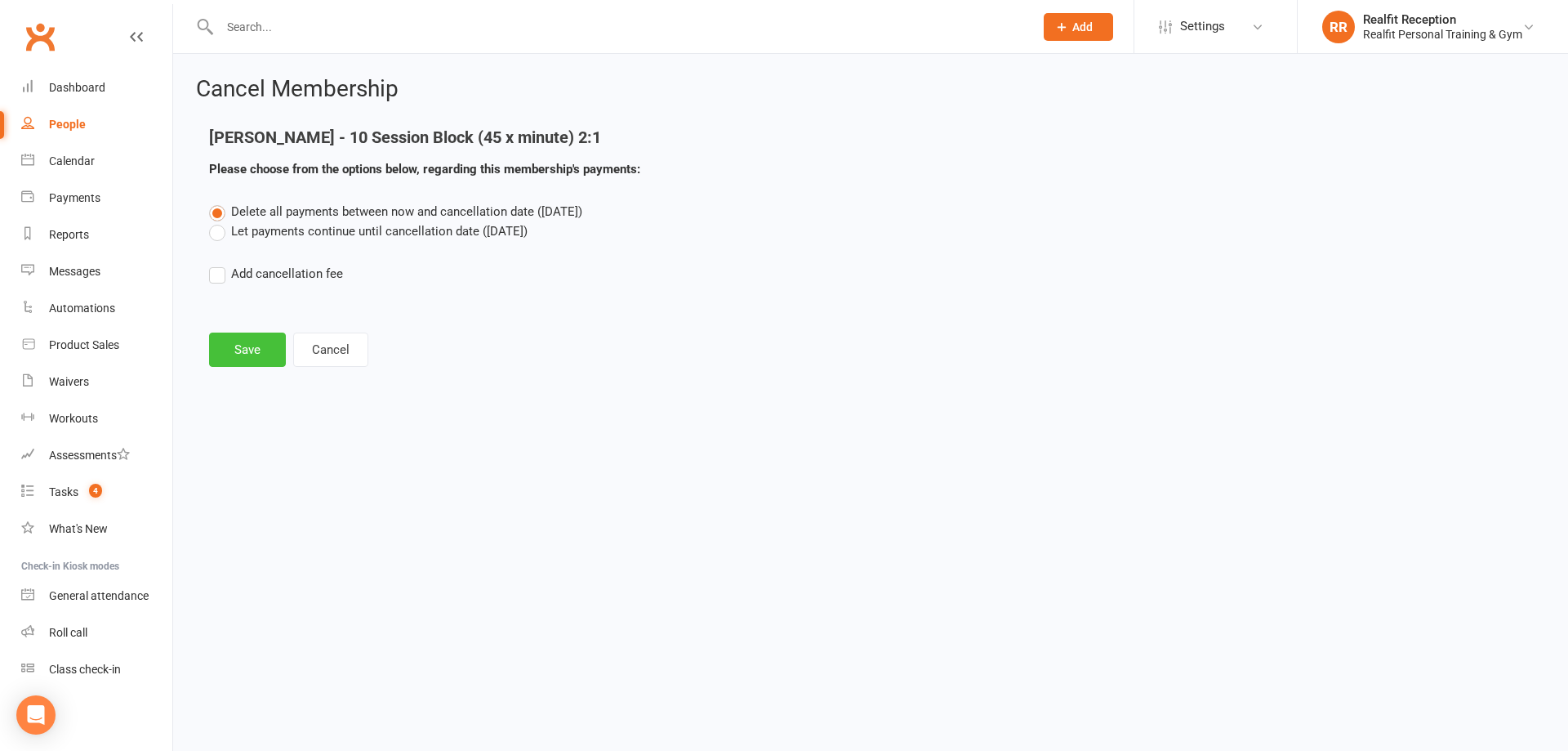
click at [237, 351] on button "Save" at bounding box center [247, 349] width 77 height 34
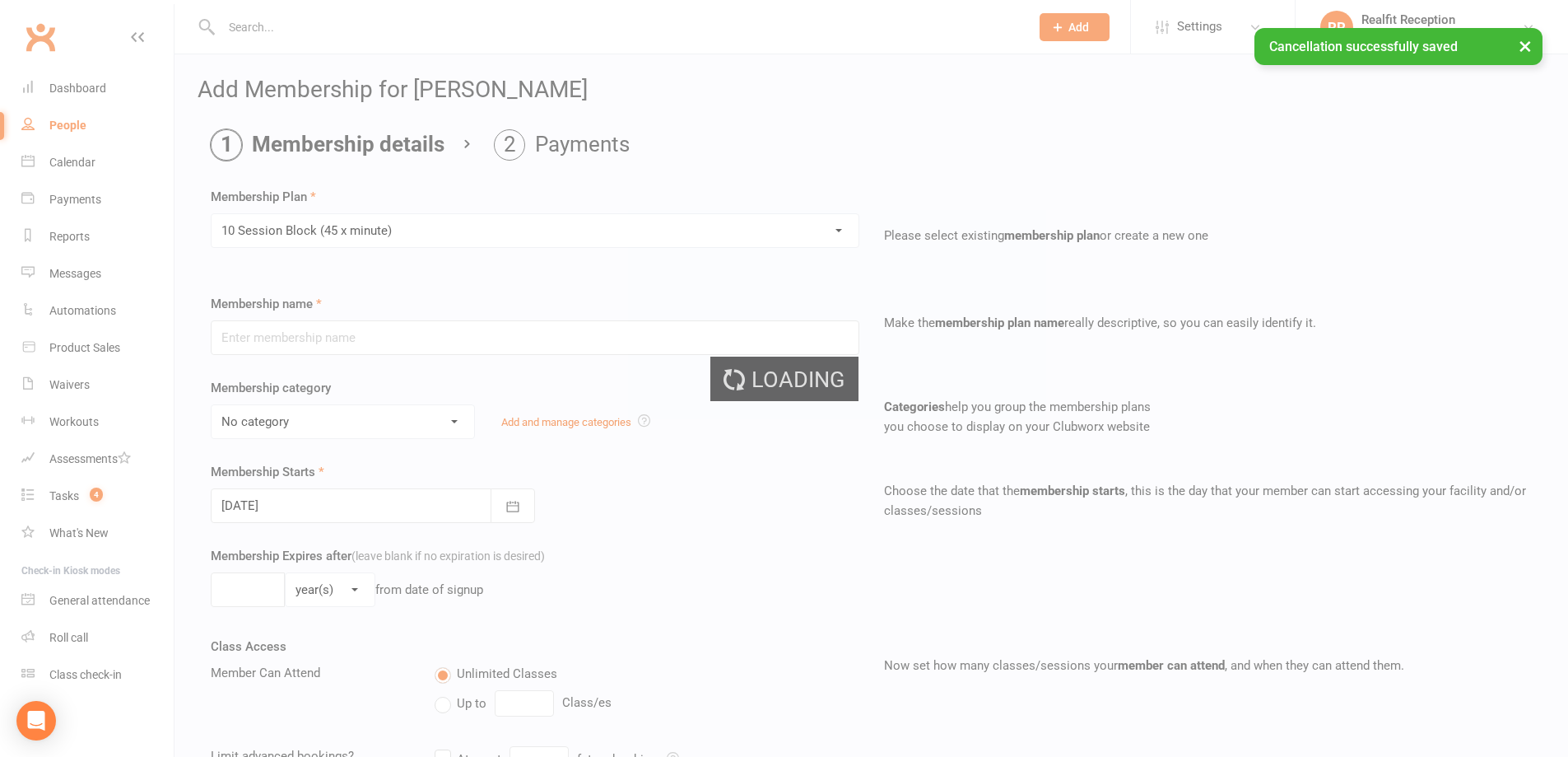
type input "10 Session Block (45 x minute)"
select select "4"
select select "1"
type input "10"
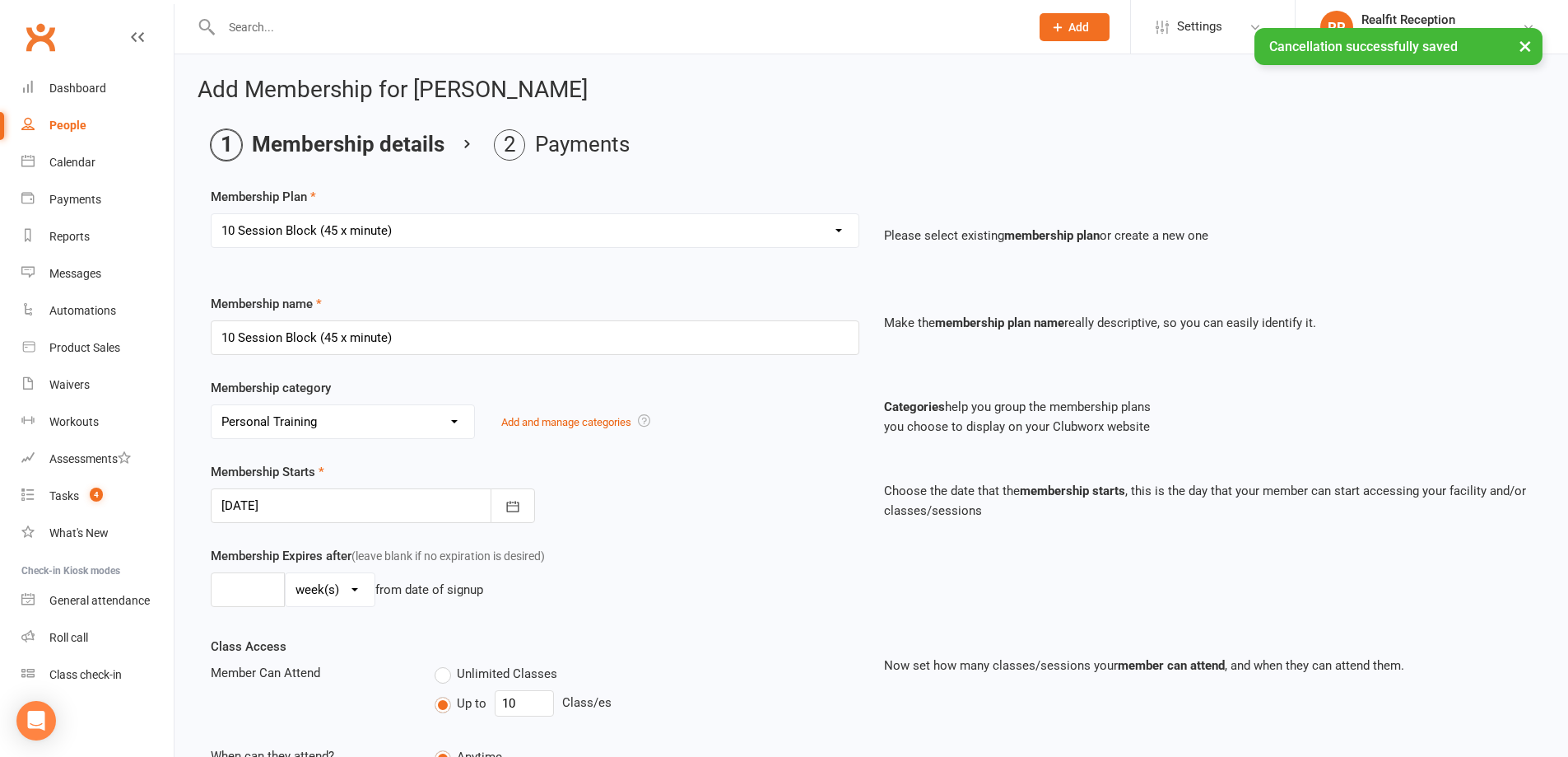
scroll to position [334, 0]
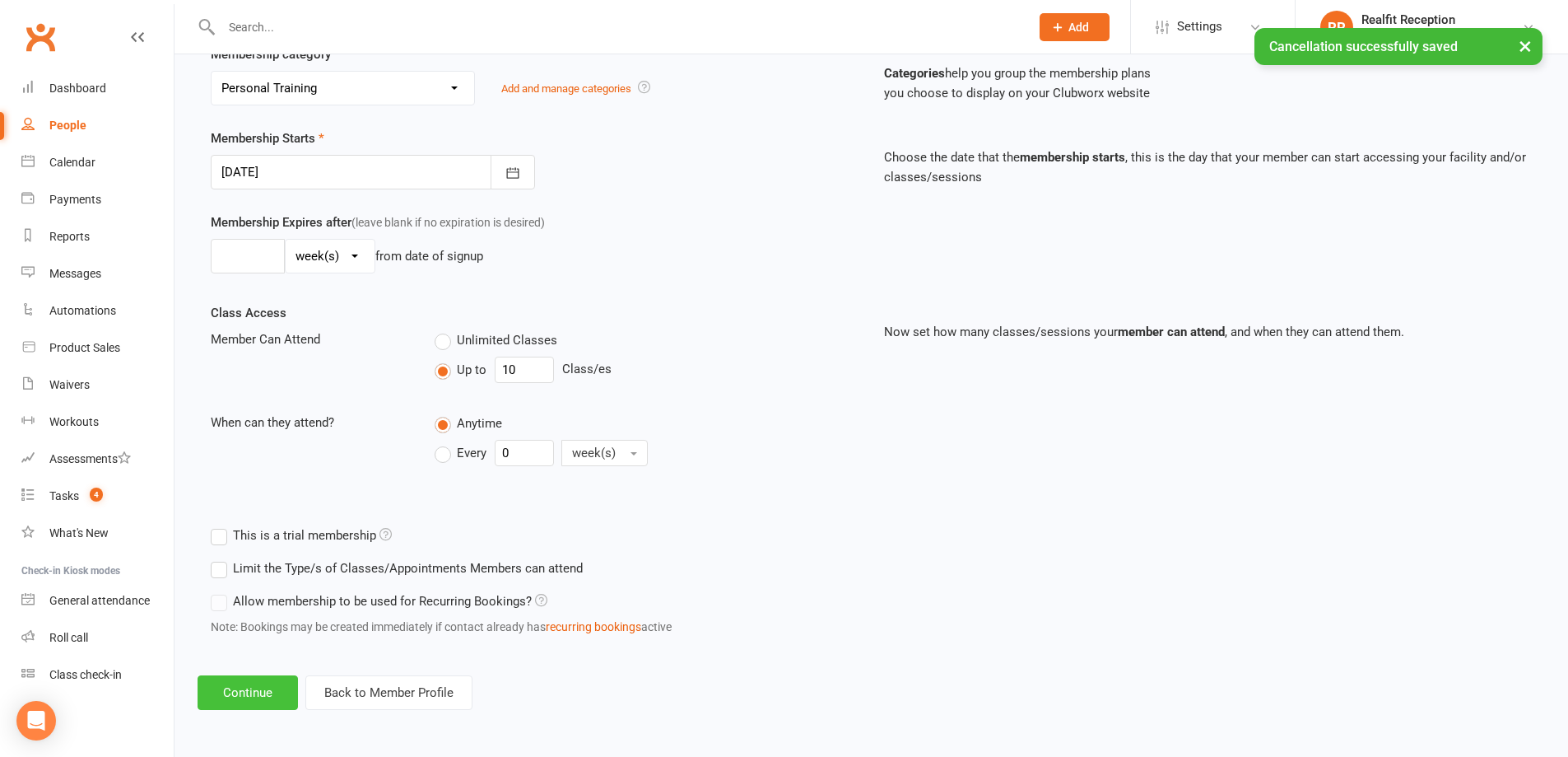
click at [251, 704] on button "Continue" at bounding box center [248, 693] width 101 height 34
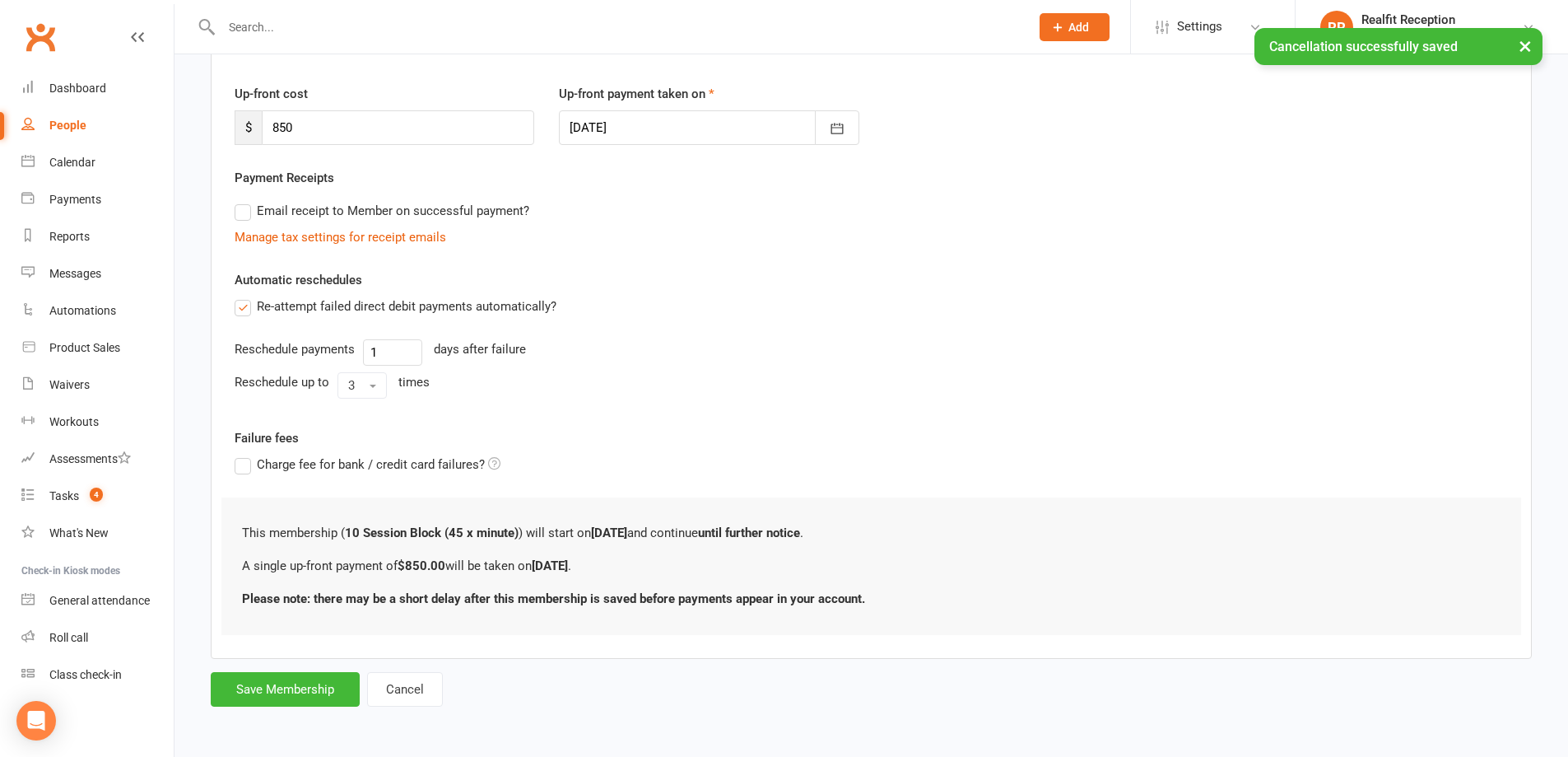
scroll to position [0, 0]
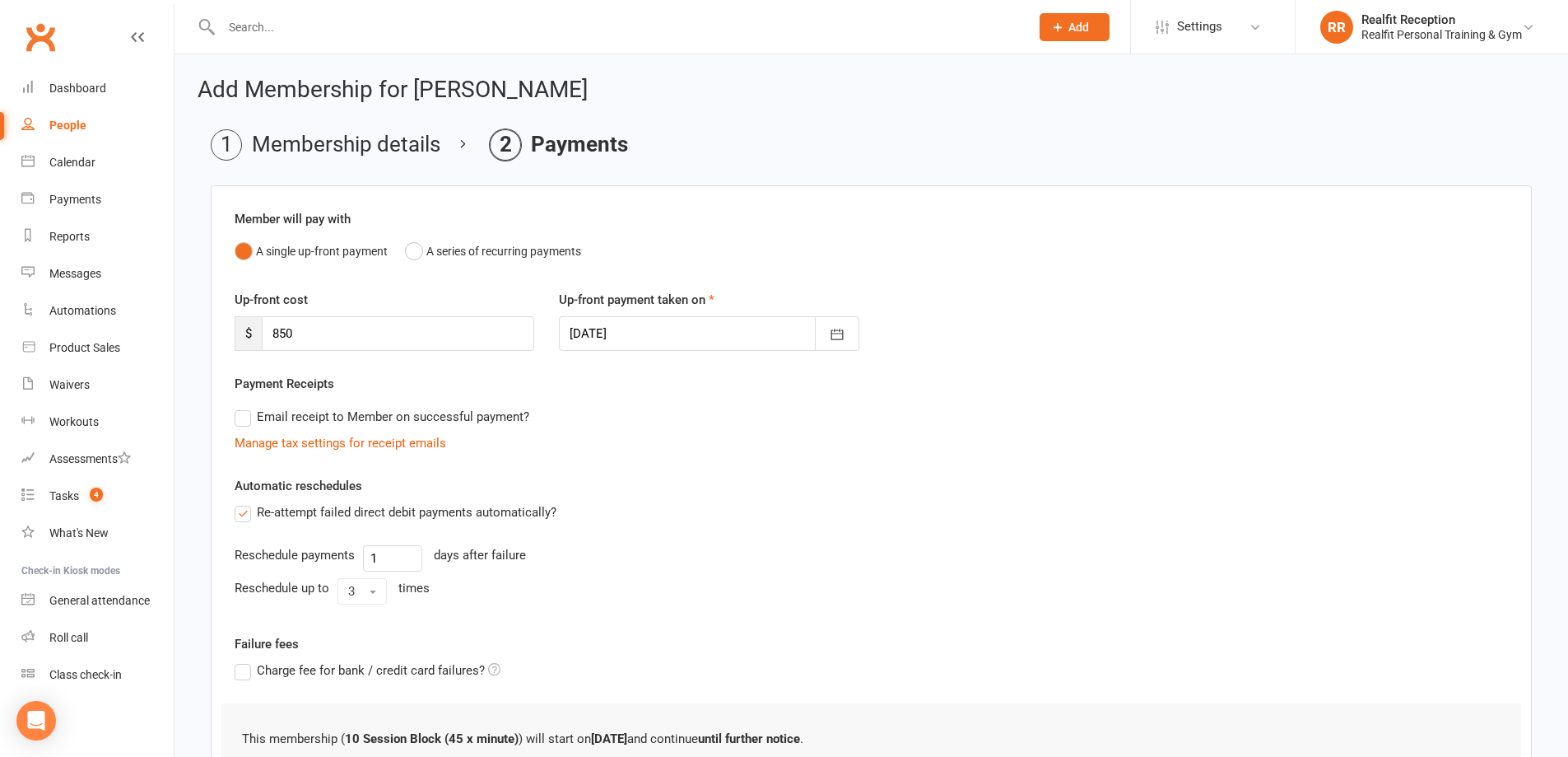
click at [251, 703] on div "This membership ( 10 Session Block (45 x minute) ) will start on 17 September a…" at bounding box center [871, 772] width 1299 height 137
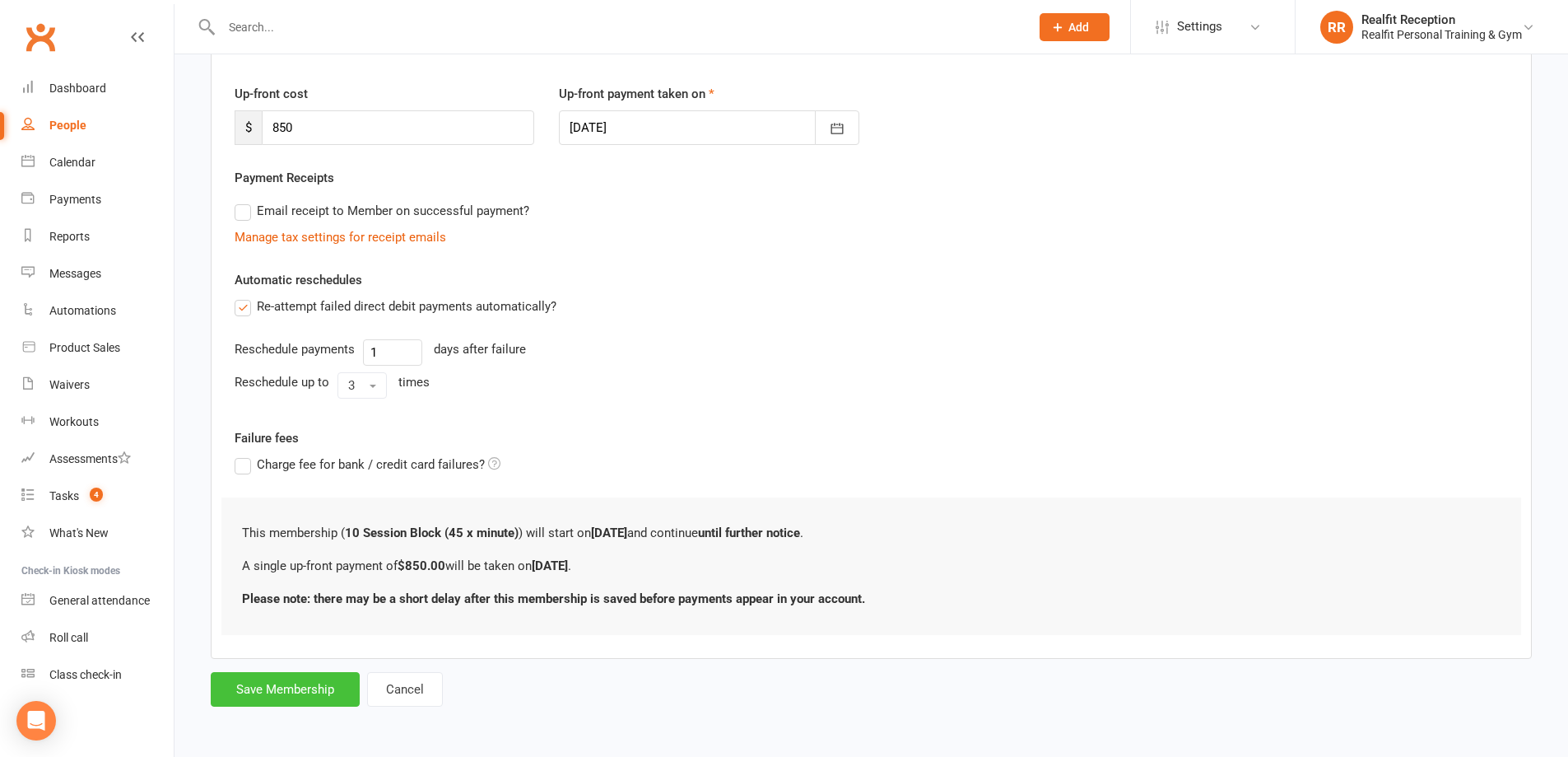
click at [292, 692] on button "Save Membership" at bounding box center [285, 689] width 149 height 34
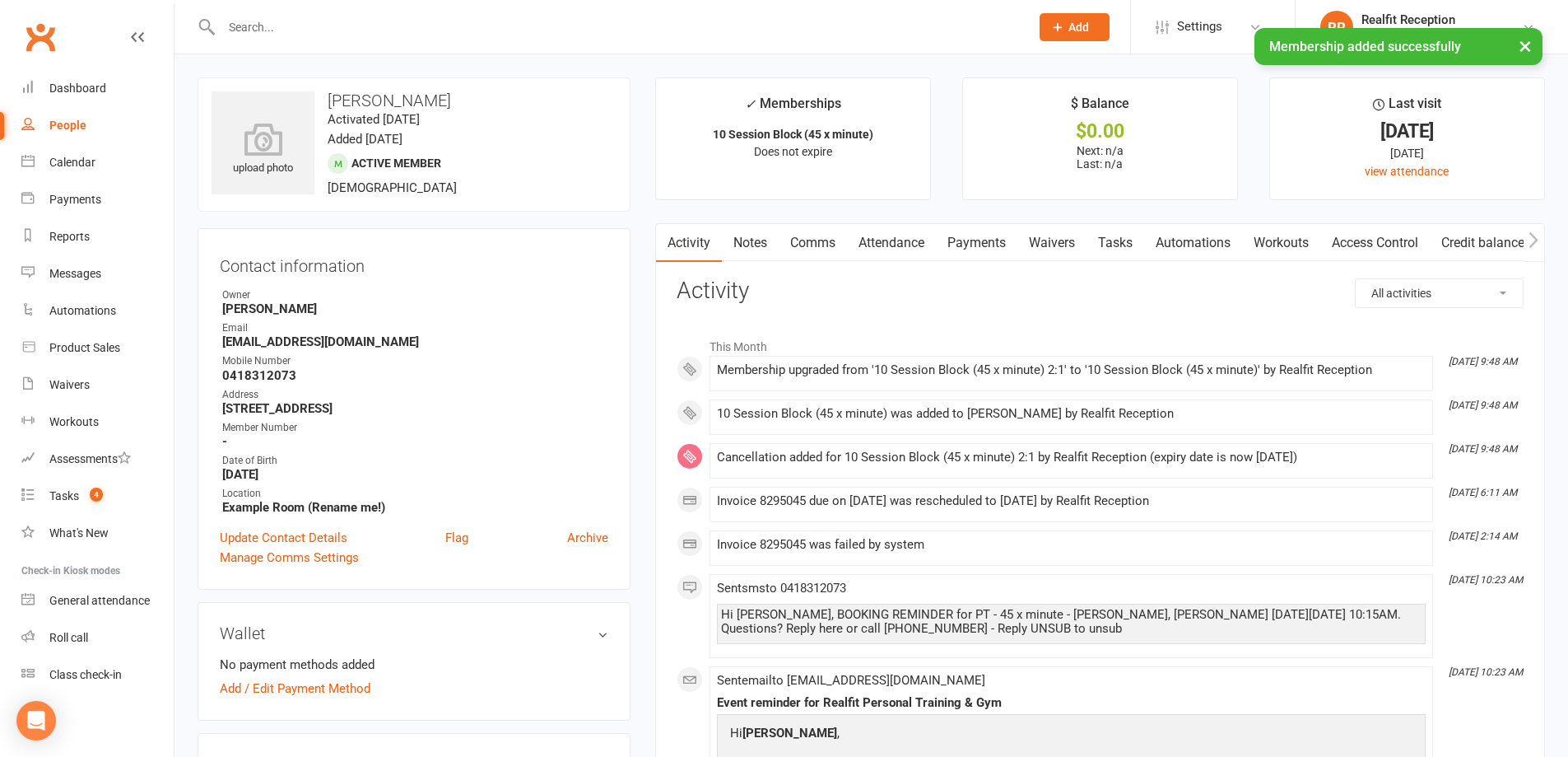
click at [990, 249] on link "Payments" at bounding box center [976, 243] width 82 height 38
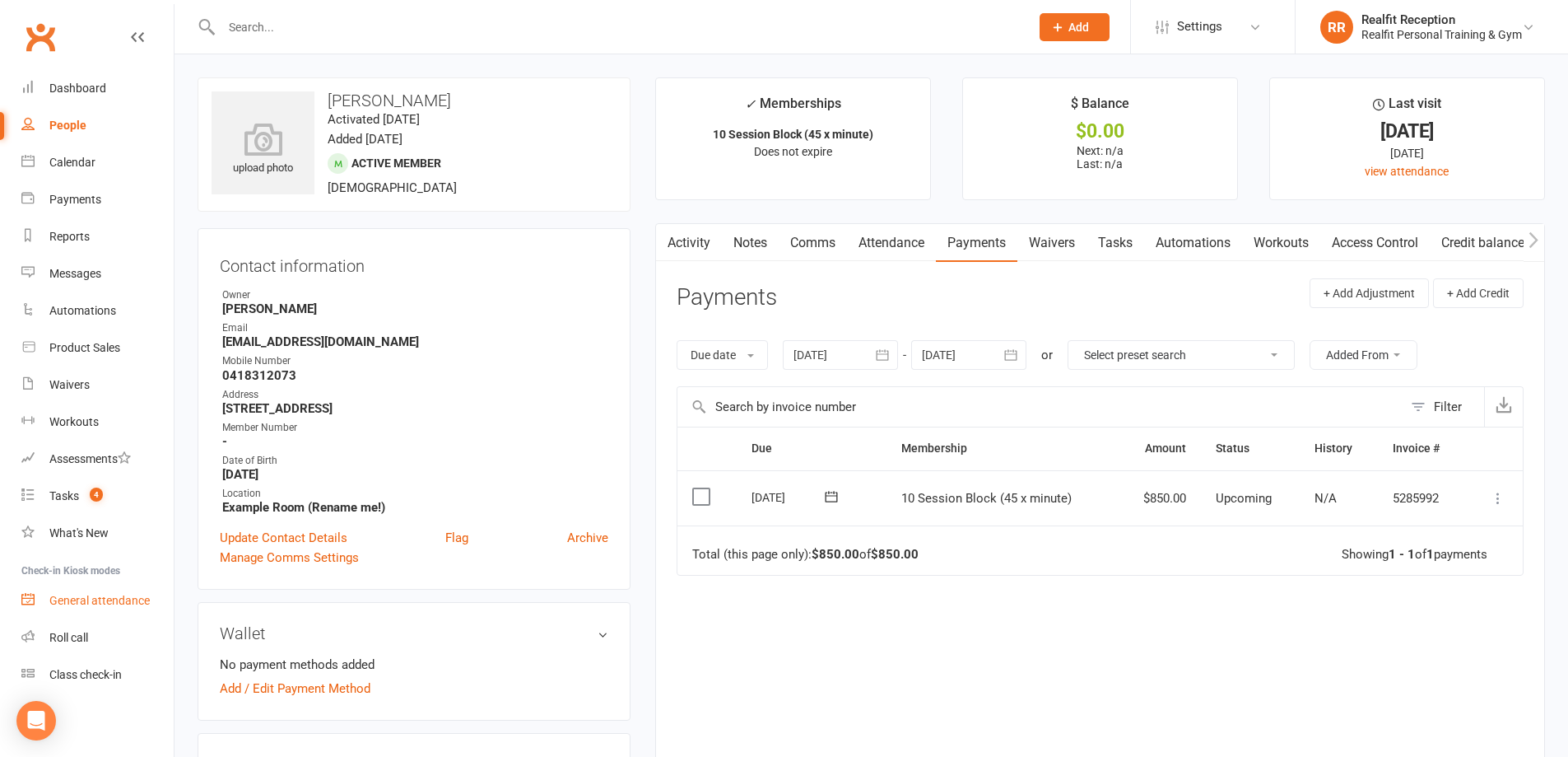
click at [85, 605] on div "General attendance" at bounding box center [99, 600] width 101 height 14
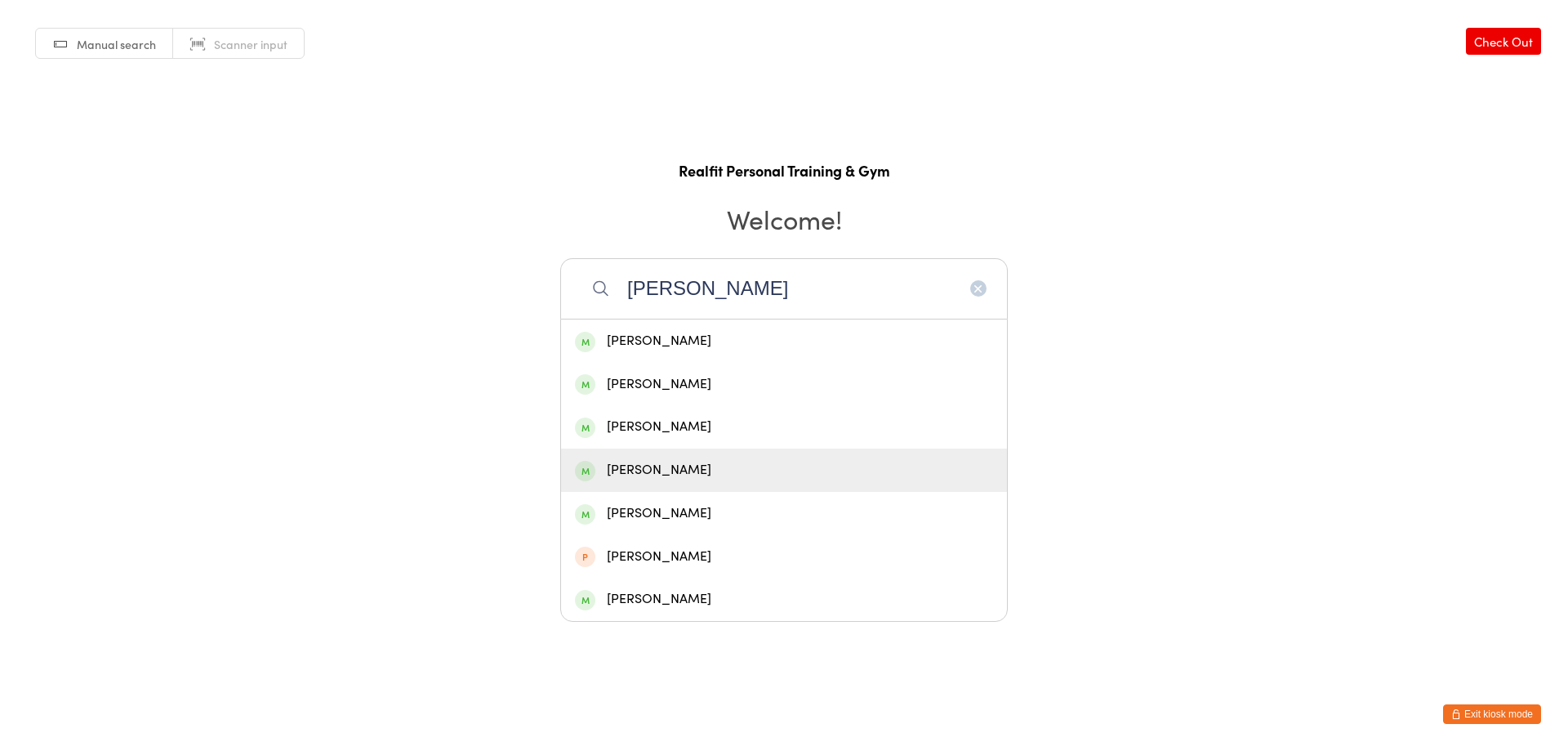
type input "[PERSON_NAME]"
click at [690, 472] on div "[PERSON_NAME]" at bounding box center [784, 470] width 418 height 22
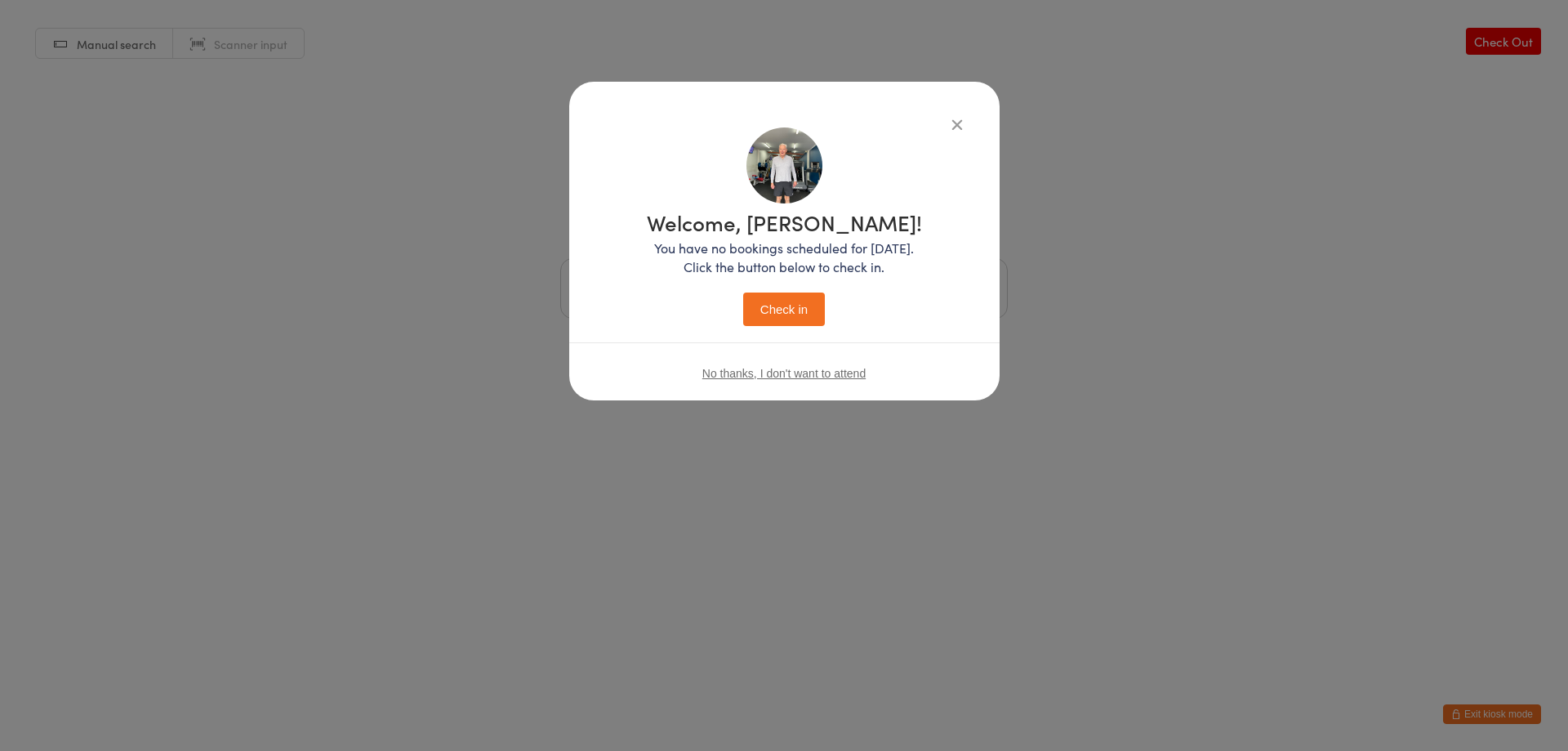
click at [748, 315] on button "Check in" at bounding box center [784, 309] width 82 height 33
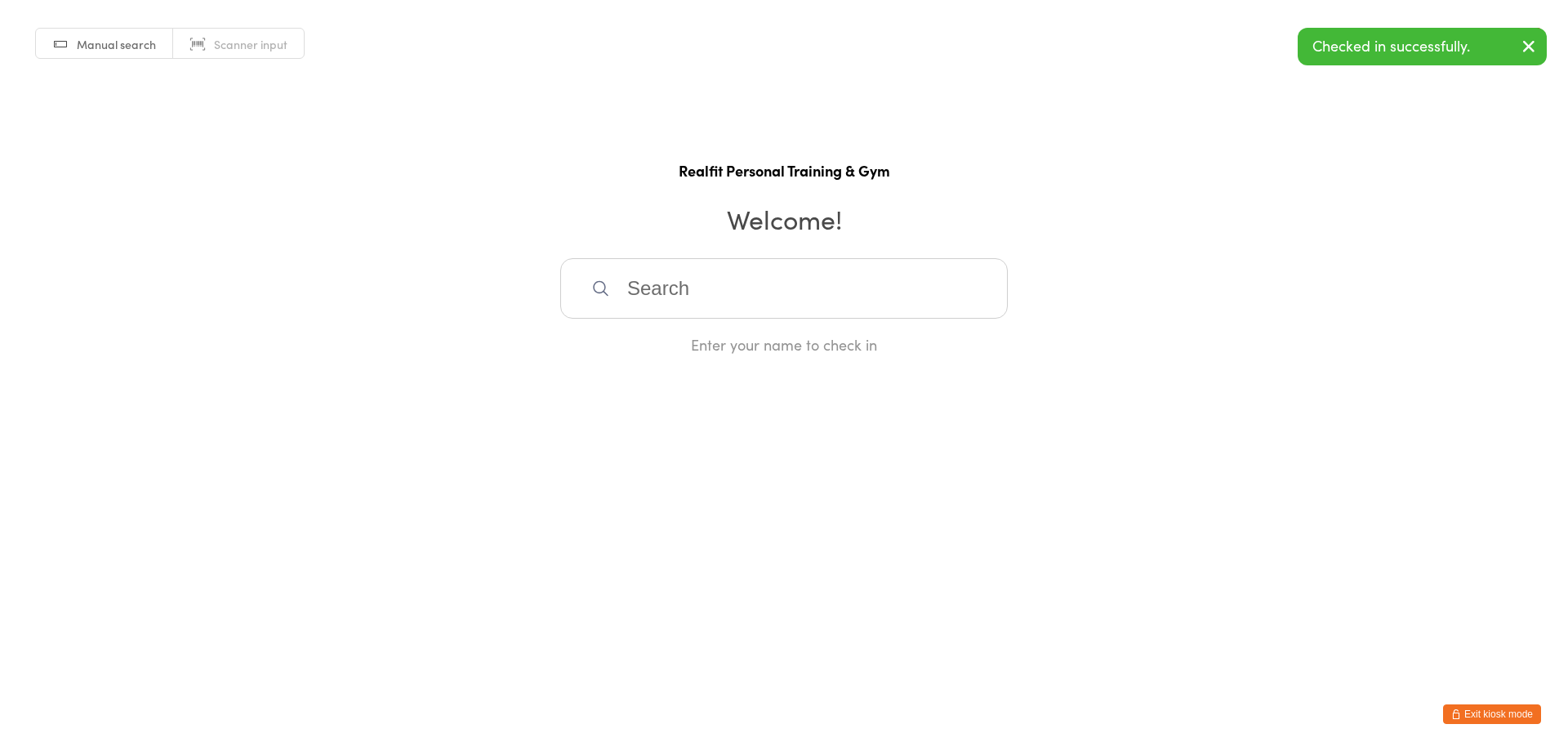
click at [741, 309] on input "search" at bounding box center [784, 288] width 448 height 60
click at [1464, 712] on button "Exit kiosk mode" at bounding box center [1492, 714] width 98 height 20
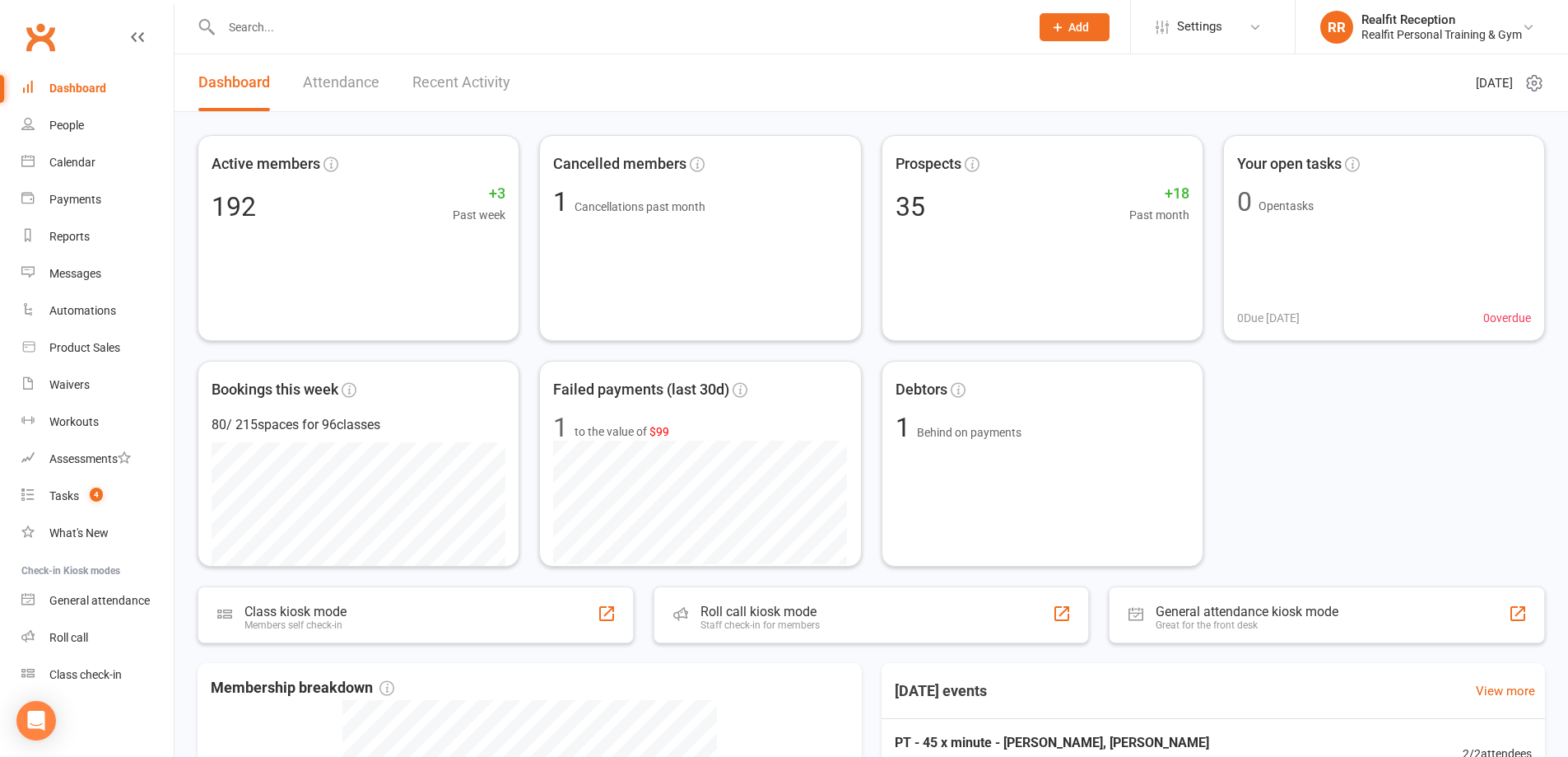
click at [447, 84] on link "Recent Activity" at bounding box center [461, 83] width 98 height 57
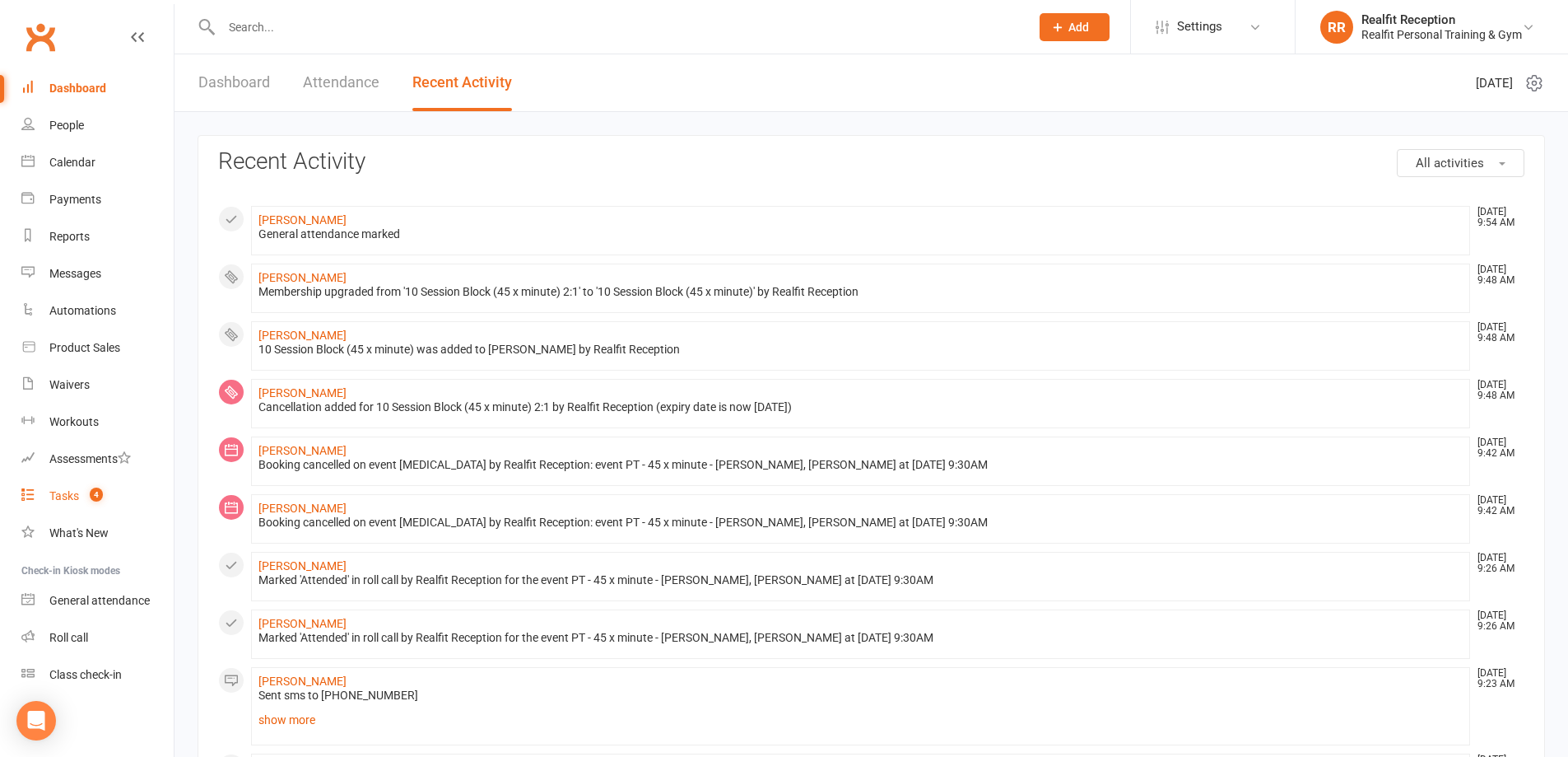
click at [66, 495] on div "Tasks" at bounding box center [64, 496] width 30 height 14
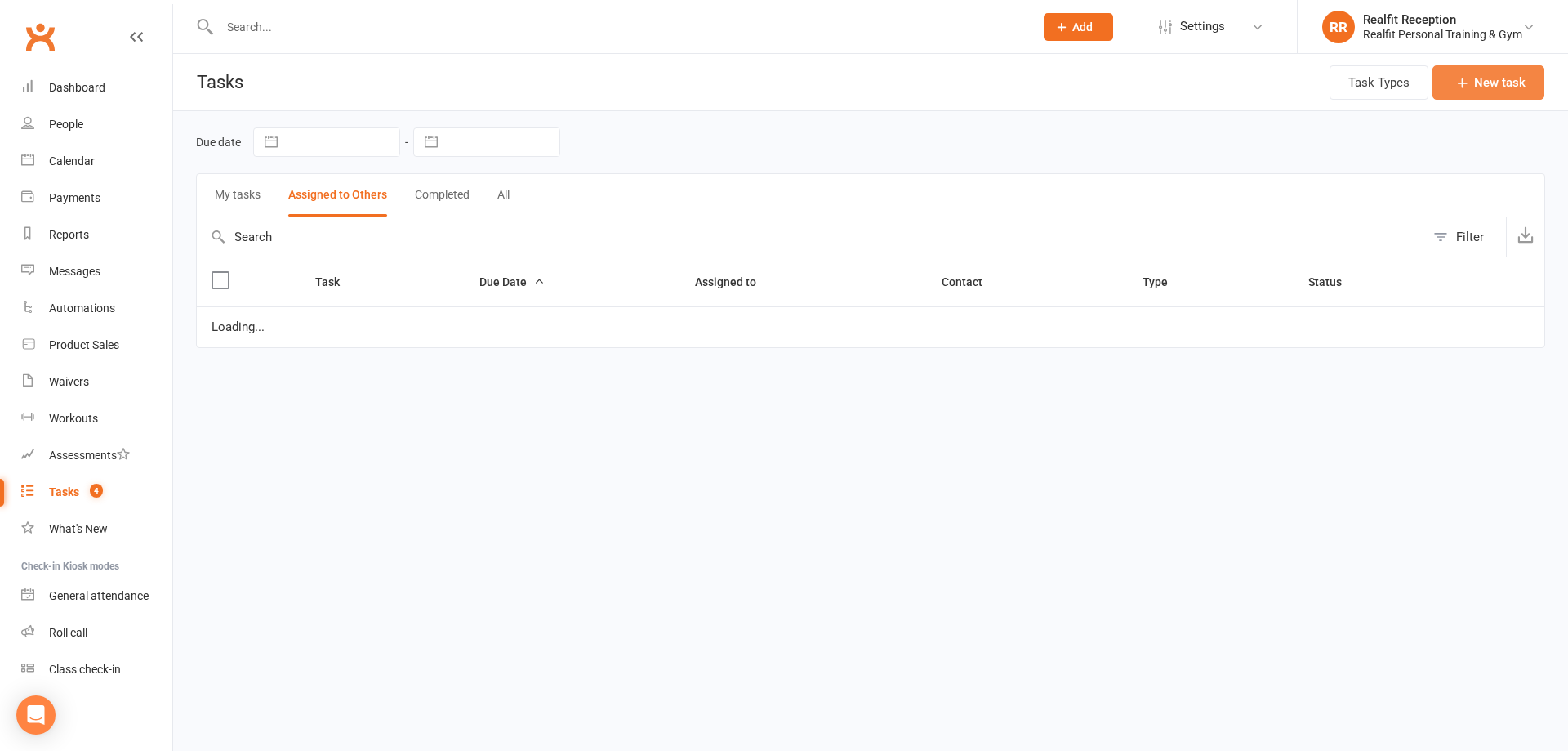
select select "started"
select select "waiting"
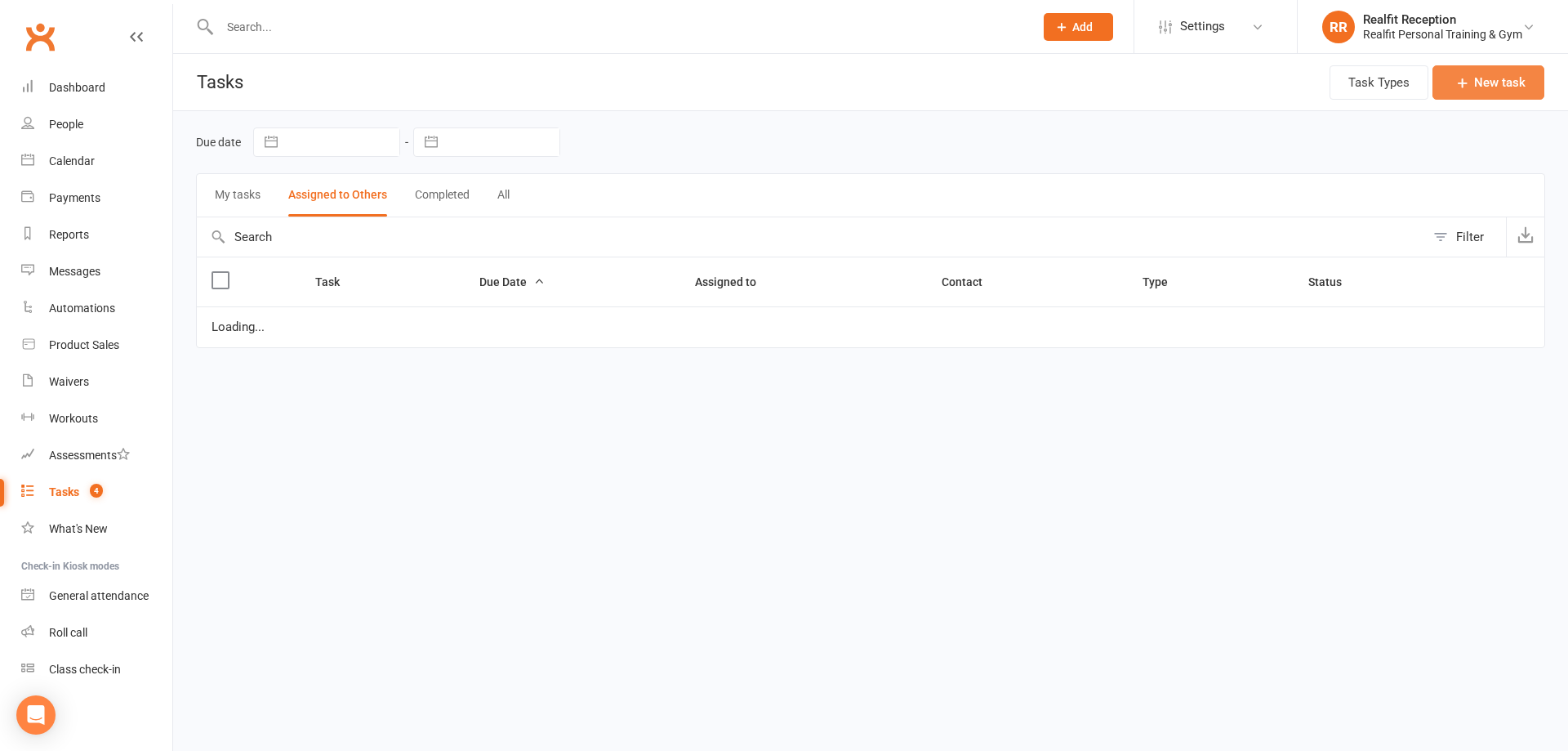
select select "started"
select select "waiting"
select select "started"
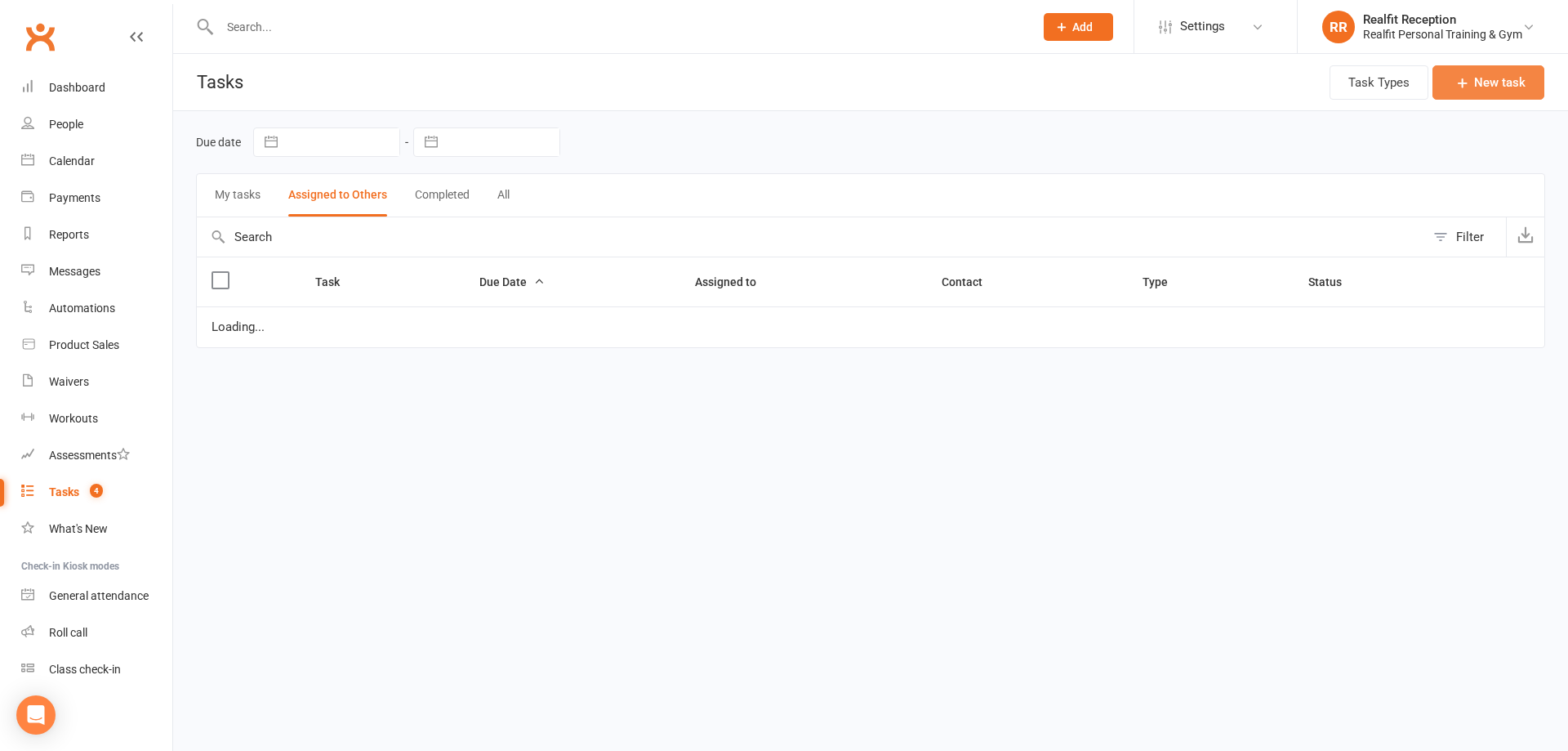
select select "started"
select select "waiting"
select select "started"
select select "waiting"
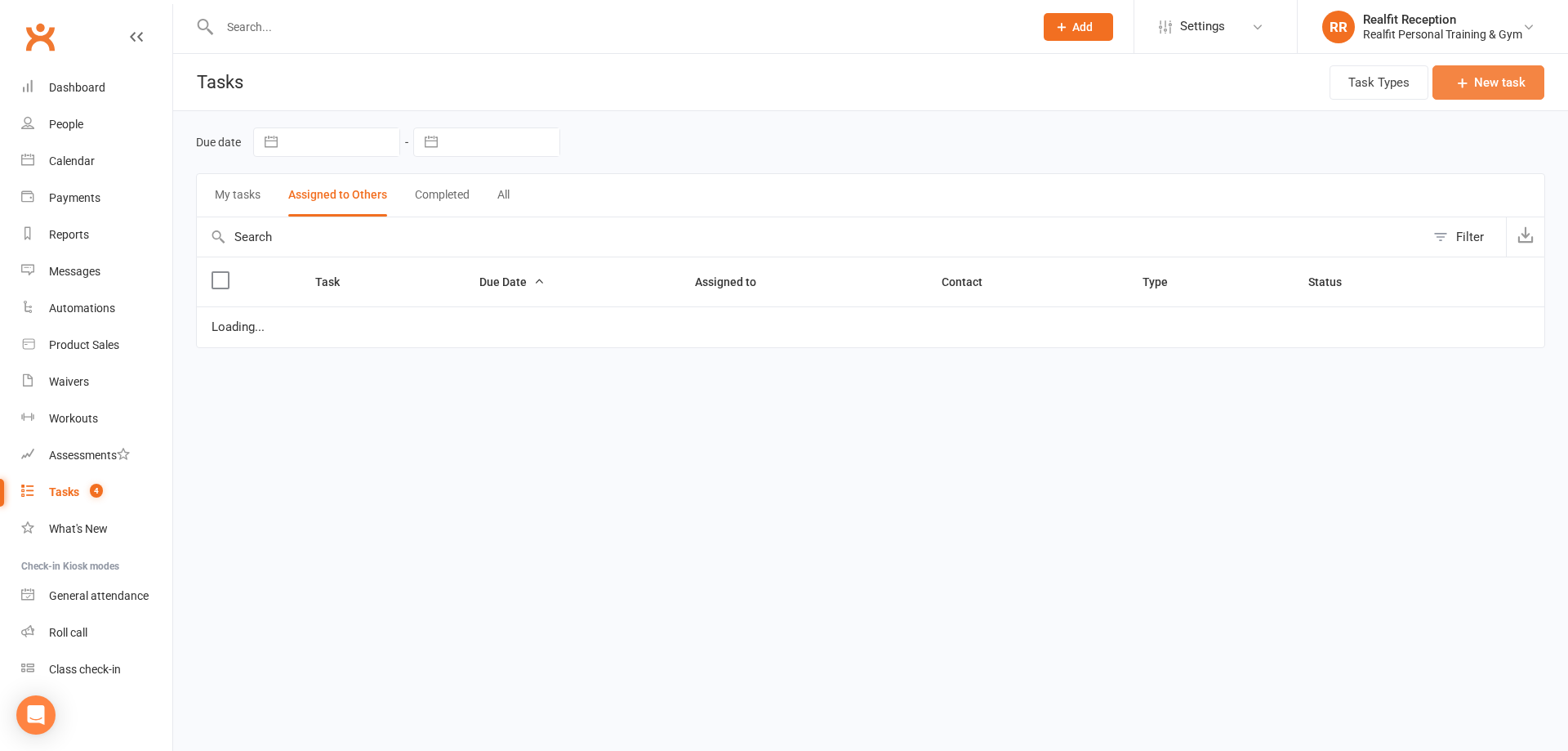
select select "waiting"
select select "started"
select select "waiting"
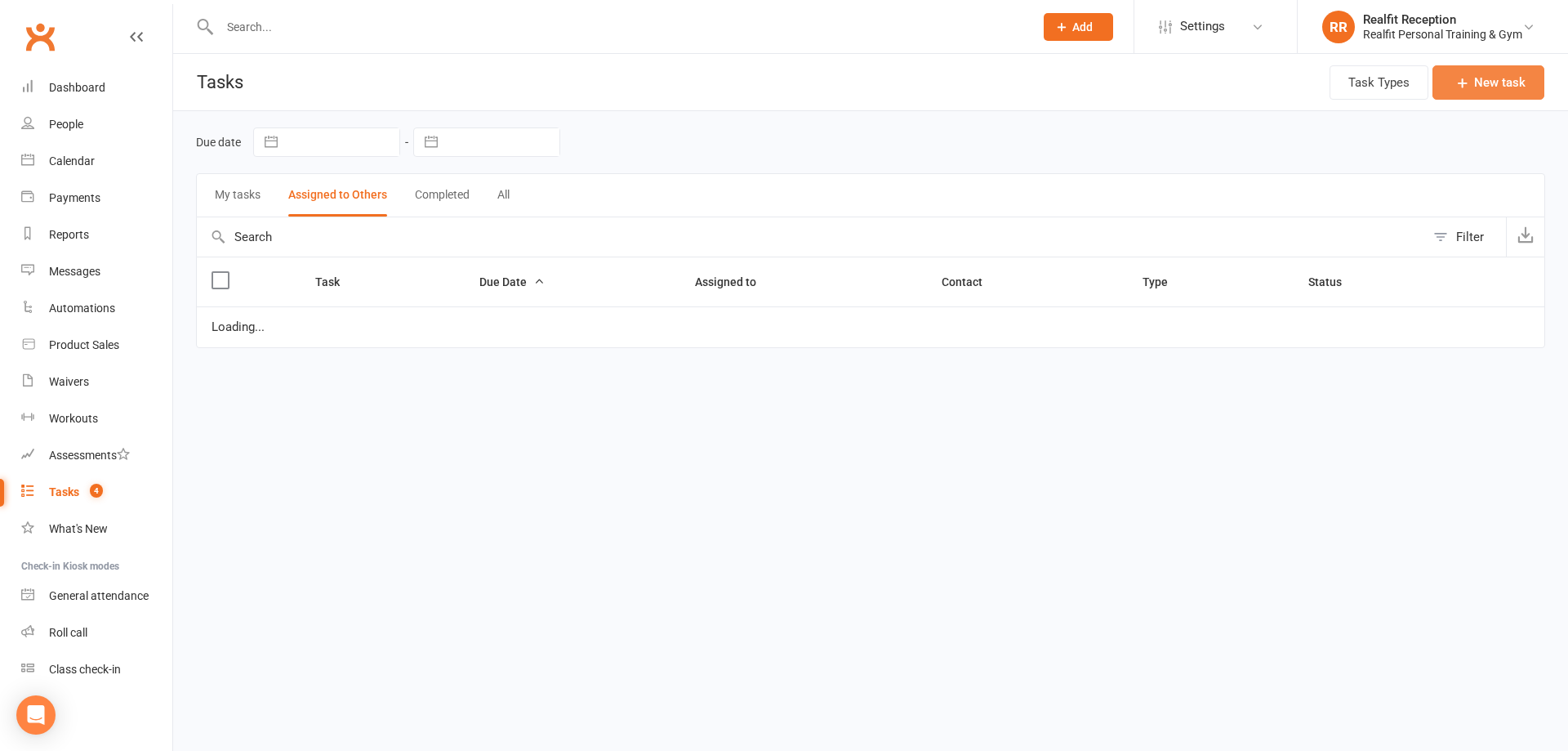
select select "waiting"
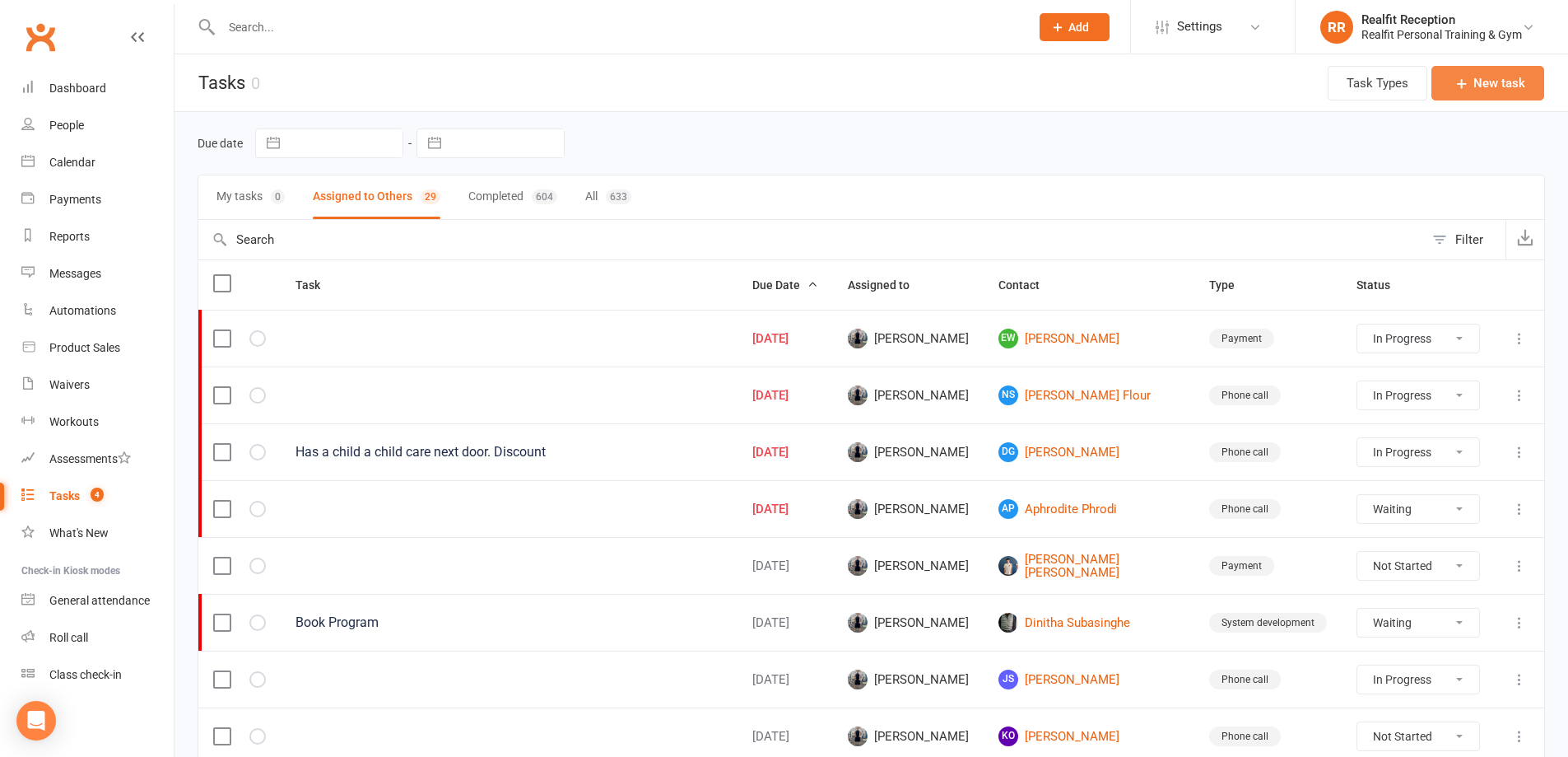
click at [1476, 79] on button "New task" at bounding box center [1487, 84] width 113 height 34
select select "49355"
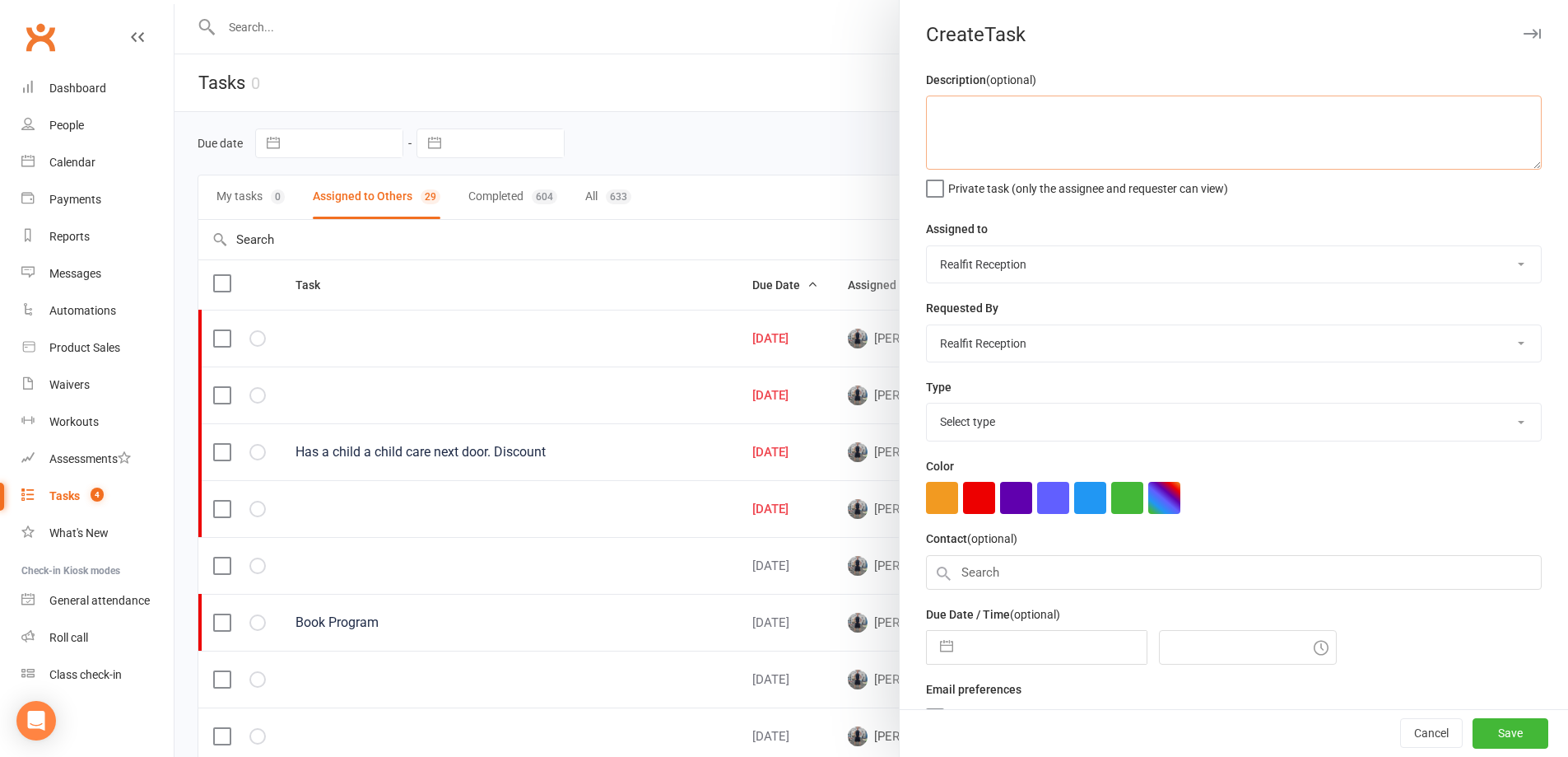
click at [965, 109] on textarea at bounding box center [1233, 133] width 615 height 74
type textarea "FOLLOW UP ON CARDS"
click at [1047, 270] on select "[PERSON_NAME] [PERSON_NAME] Realfit Reception [PERSON_NAME] [PERSON_NAME] [PERS…" at bounding box center [1233, 264] width 614 height 36
select select "49223"
click at [926, 247] on select "[PERSON_NAME] [PERSON_NAME] Realfit Reception [PERSON_NAME] [PERSON_NAME] [PERS…" at bounding box center [1233, 264] width 614 height 36
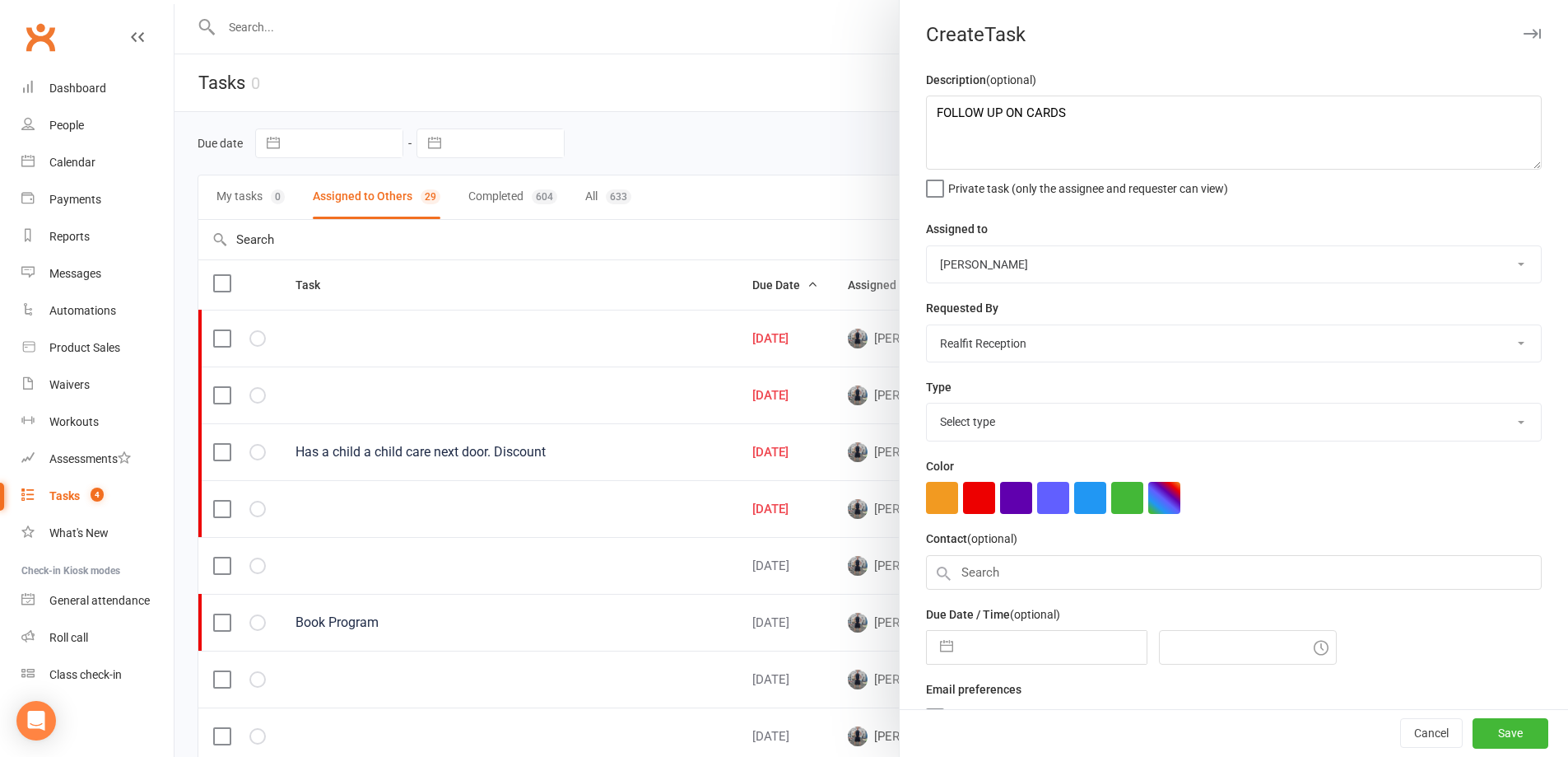
drag, startPoint x: 1004, startPoint y: 348, endPoint x: 999, endPoint y: 357, distance: 10.3
click at [1004, 348] on select "[PERSON_NAME] [PERSON_NAME] Realfit Reception [PERSON_NAME] [PERSON_NAME] [PERS…" at bounding box center [1233, 343] width 614 height 36
select select "49223"
click at [926, 327] on select "[PERSON_NAME] [PERSON_NAME] Realfit Reception [PERSON_NAME] [PERSON_NAME] [PERS…" at bounding box center [1233, 343] width 614 height 36
click at [955, 429] on select "Select type Building maintenance E-mail Gym floor Incident process and manageme…" at bounding box center [1233, 421] width 614 height 36
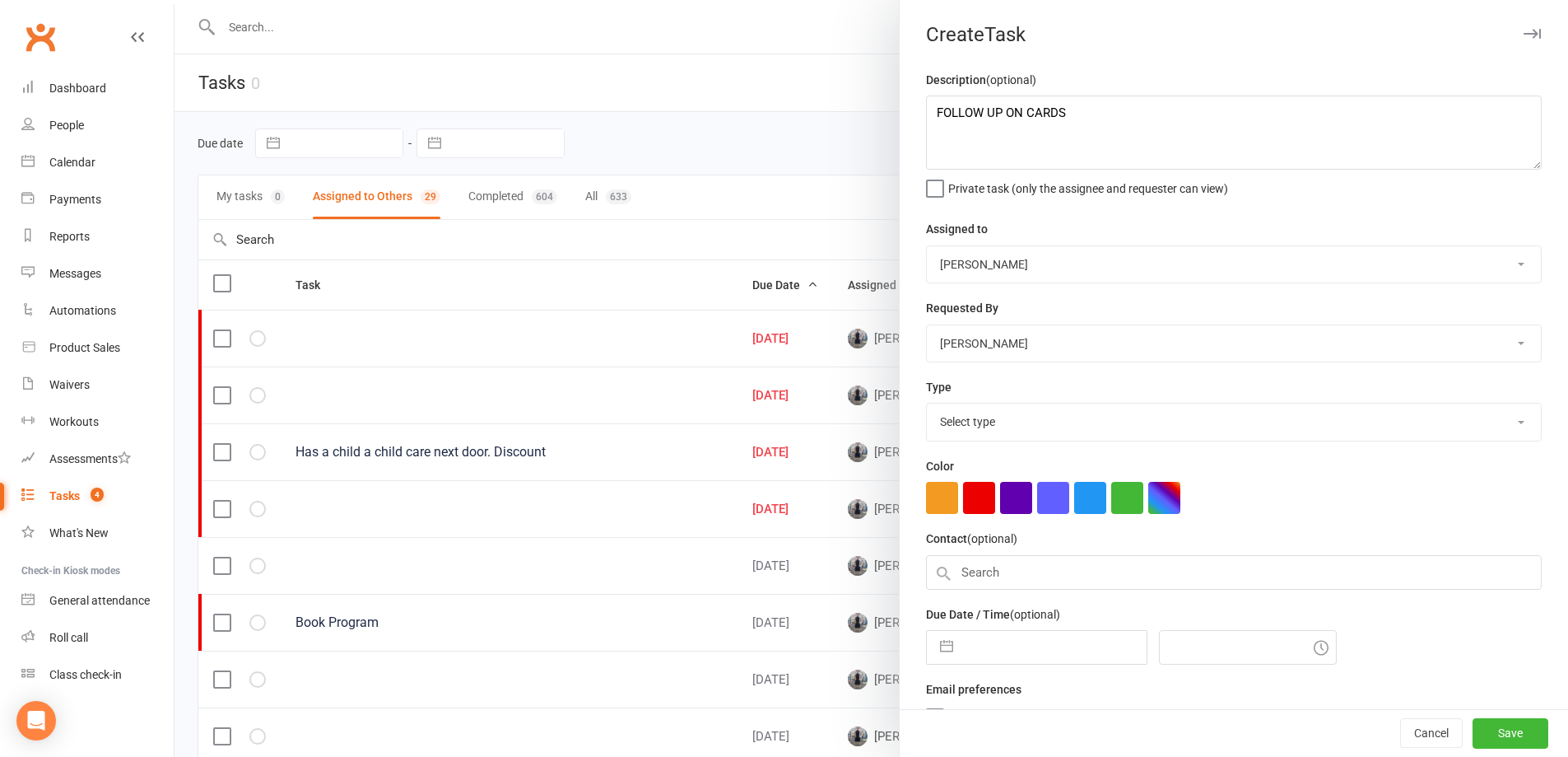
select select "28421"
click at [926, 407] on select "Select type Building maintenance E-mail Gym floor Incident process and manageme…" at bounding box center [1233, 421] width 614 height 36
click at [1020, 651] on input "text" at bounding box center [1054, 647] width 185 height 33
select select "7"
select select "2025"
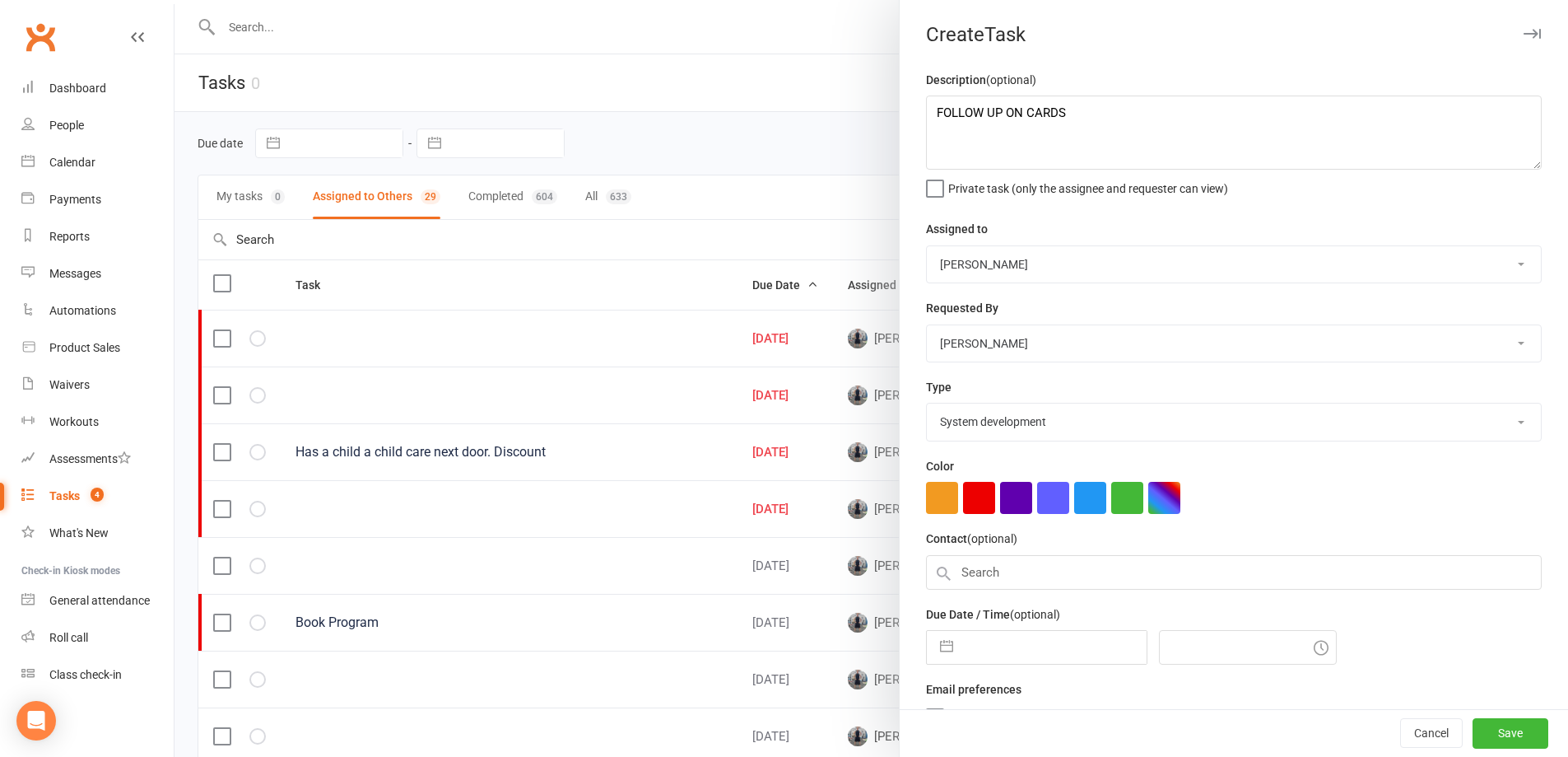
select select "8"
select select "2025"
select select "9"
select select "2025"
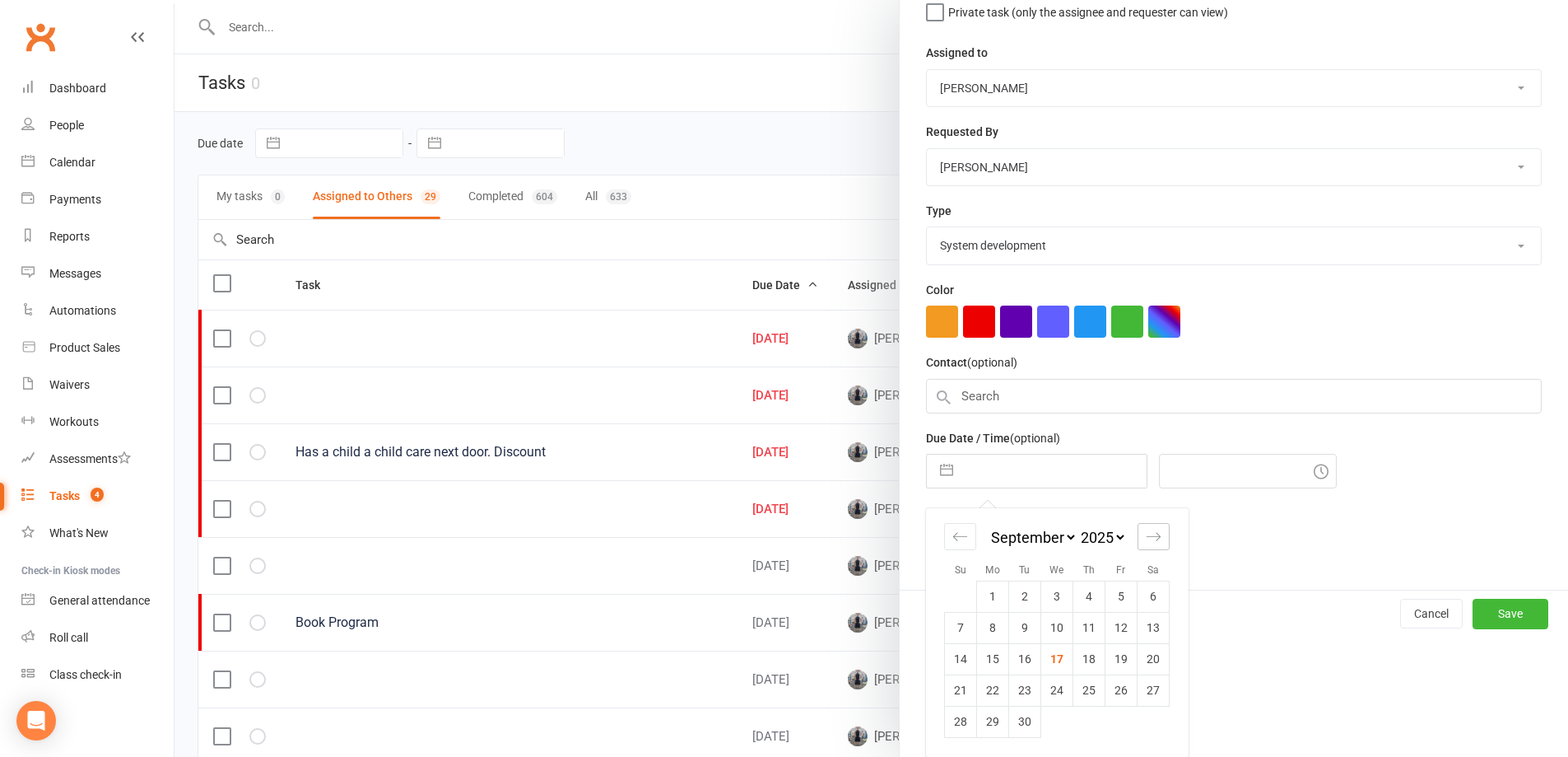
click at [1148, 538] on icon "Move forward to switch to the next month." at bounding box center [1153, 536] width 15 height 15
select select "10"
select select "2025"
click at [1150, 536] on icon "Move forward to switch to the next month." at bounding box center [1153, 536] width 15 height 15
select select "11"
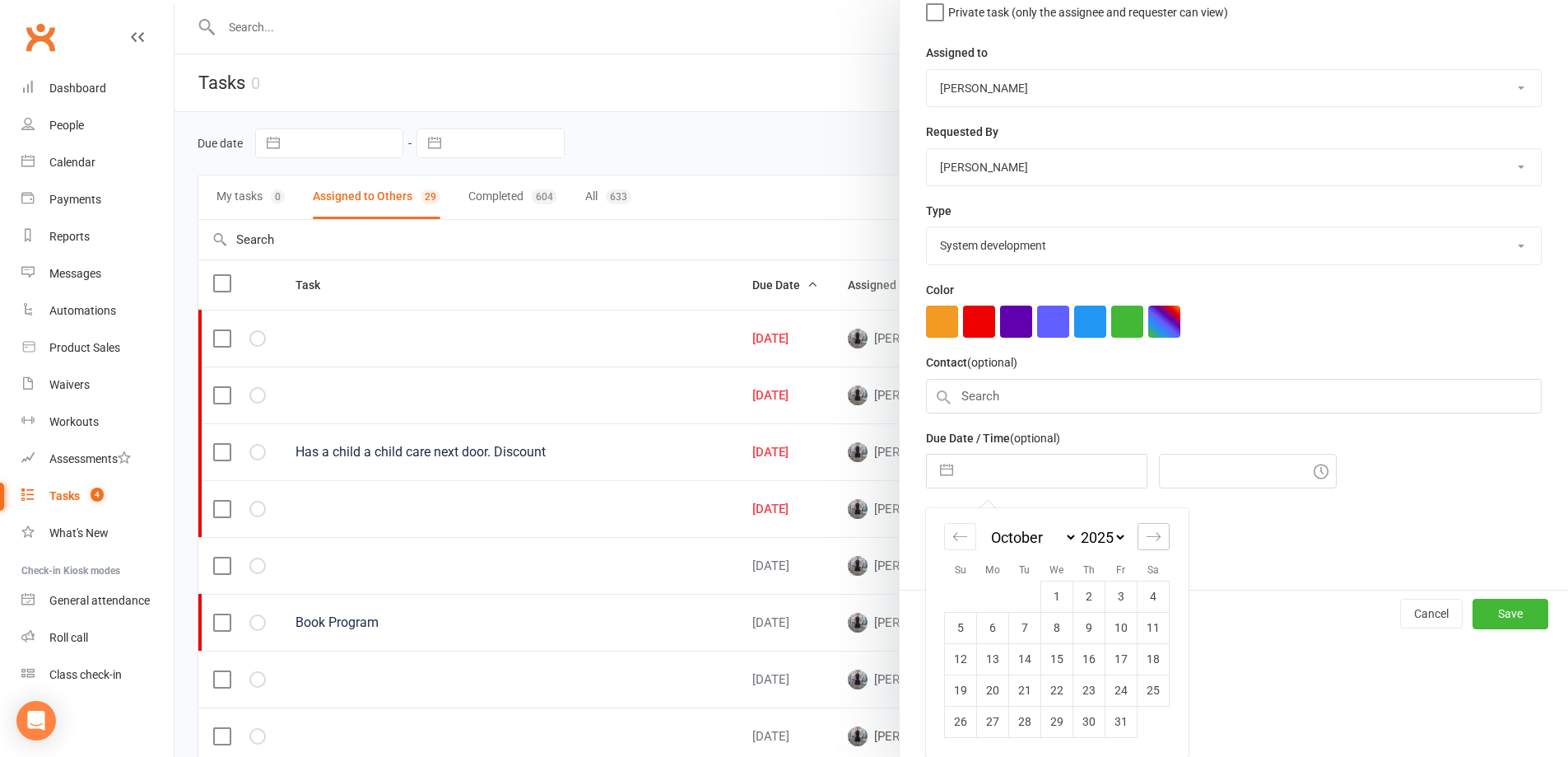
select select "2025"
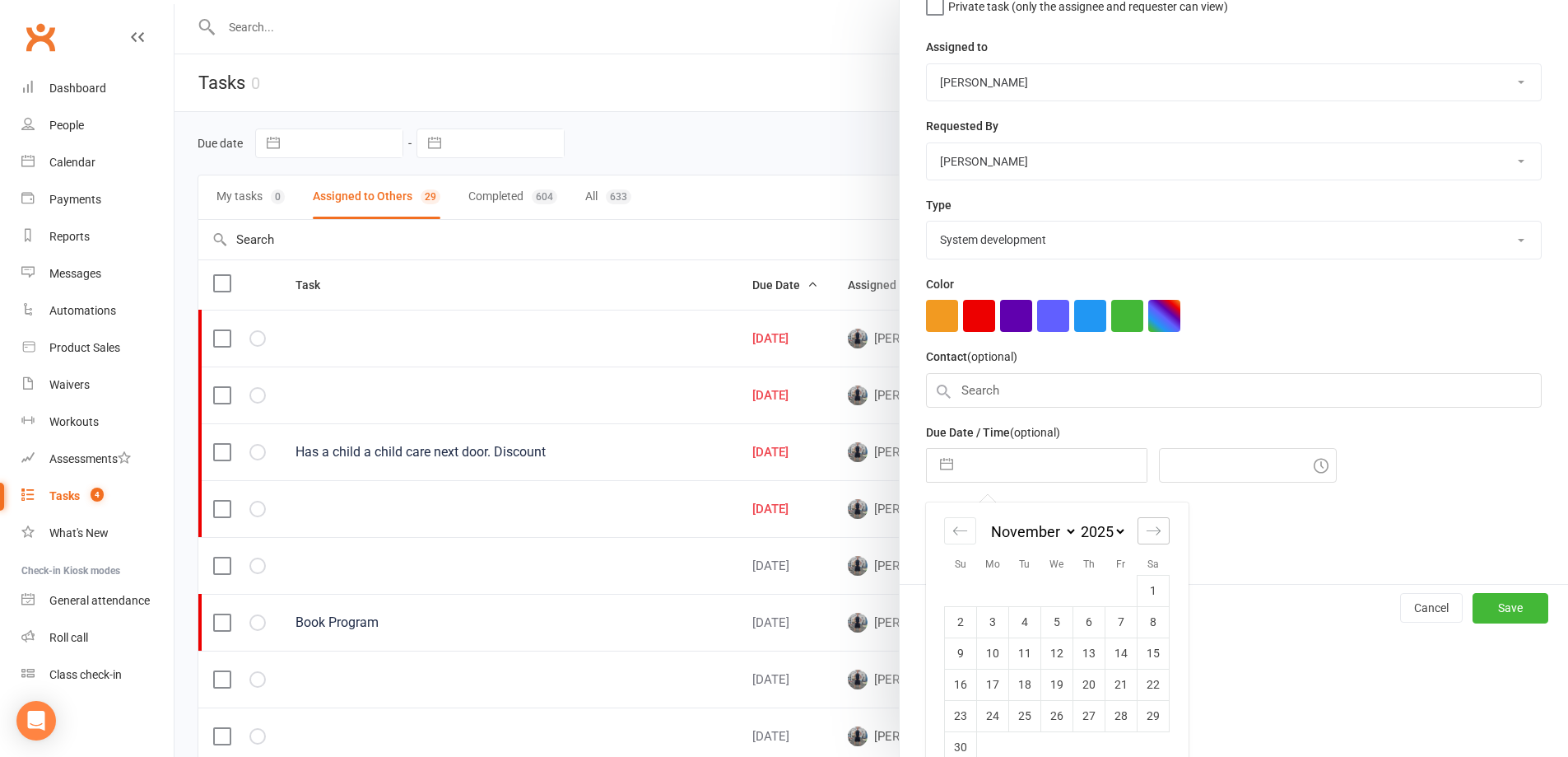
click at [1154, 535] on icon "Move forward to switch to the next month." at bounding box center [1152, 530] width 14 height 8
select select "2026"
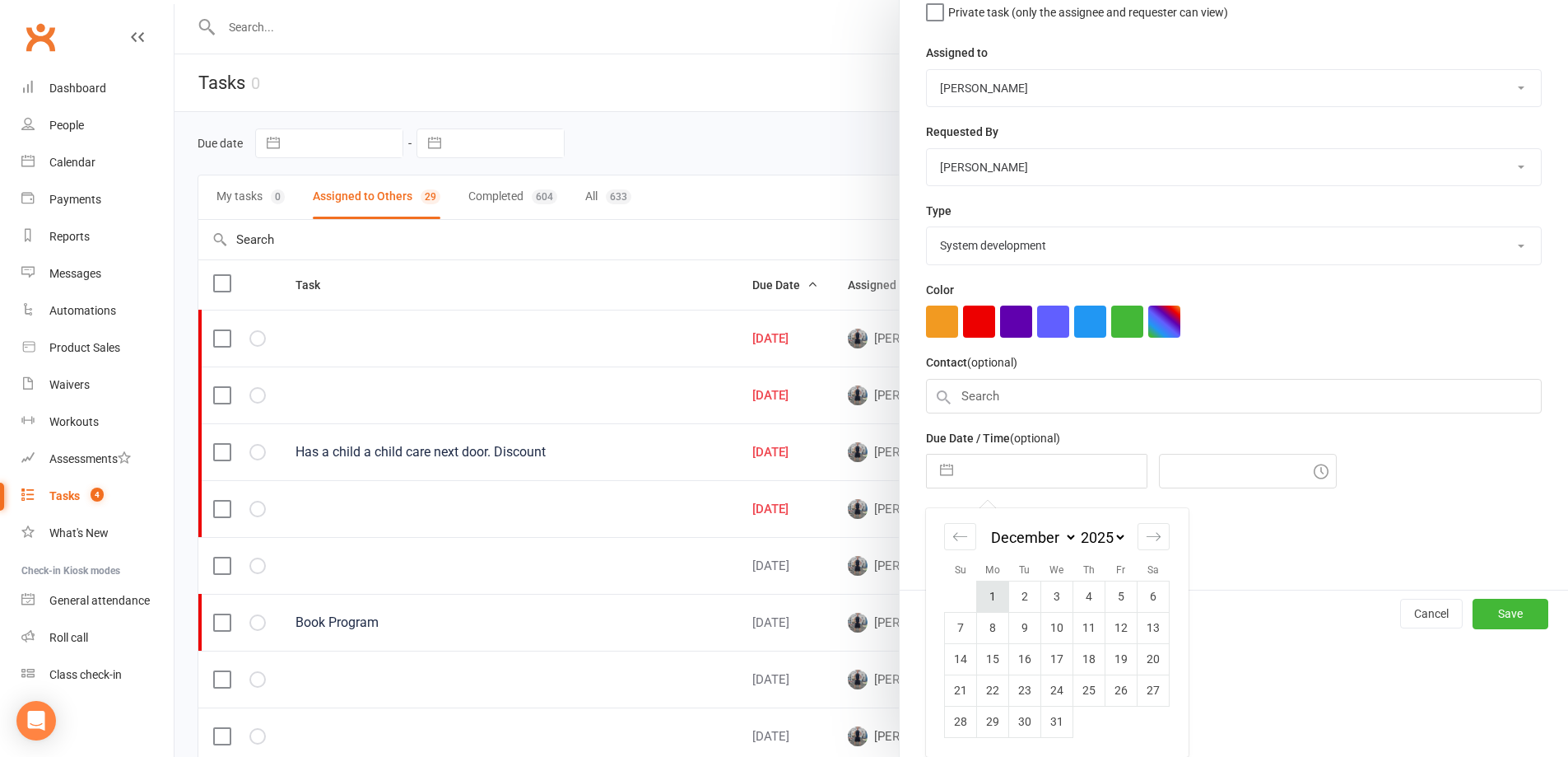
click at [981, 606] on td "1" at bounding box center [993, 595] width 32 height 31
type input "[DATE]"
type input "10:00am"
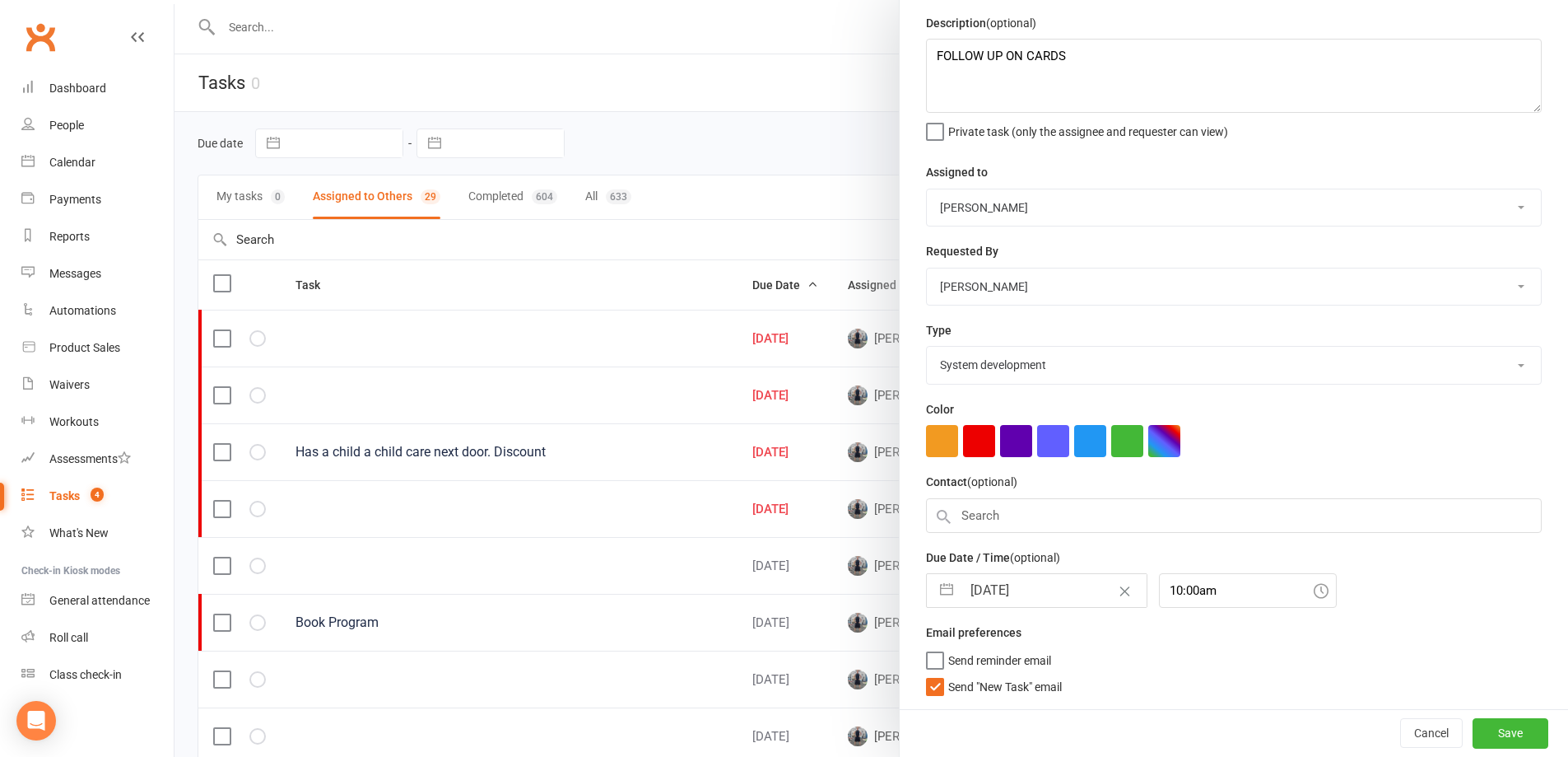
click at [1001, 683] on span "Send "New Task" email" at bounding box center [1004, 683] width 113 height 19
click at [1001, 674] on input "Send "New Task" email" at bounding box center [994, 674] width 136 height 0
click at [1506, 731] on button "Save" at bounding box center [1510, 732] width 75 height 30
select select "started"
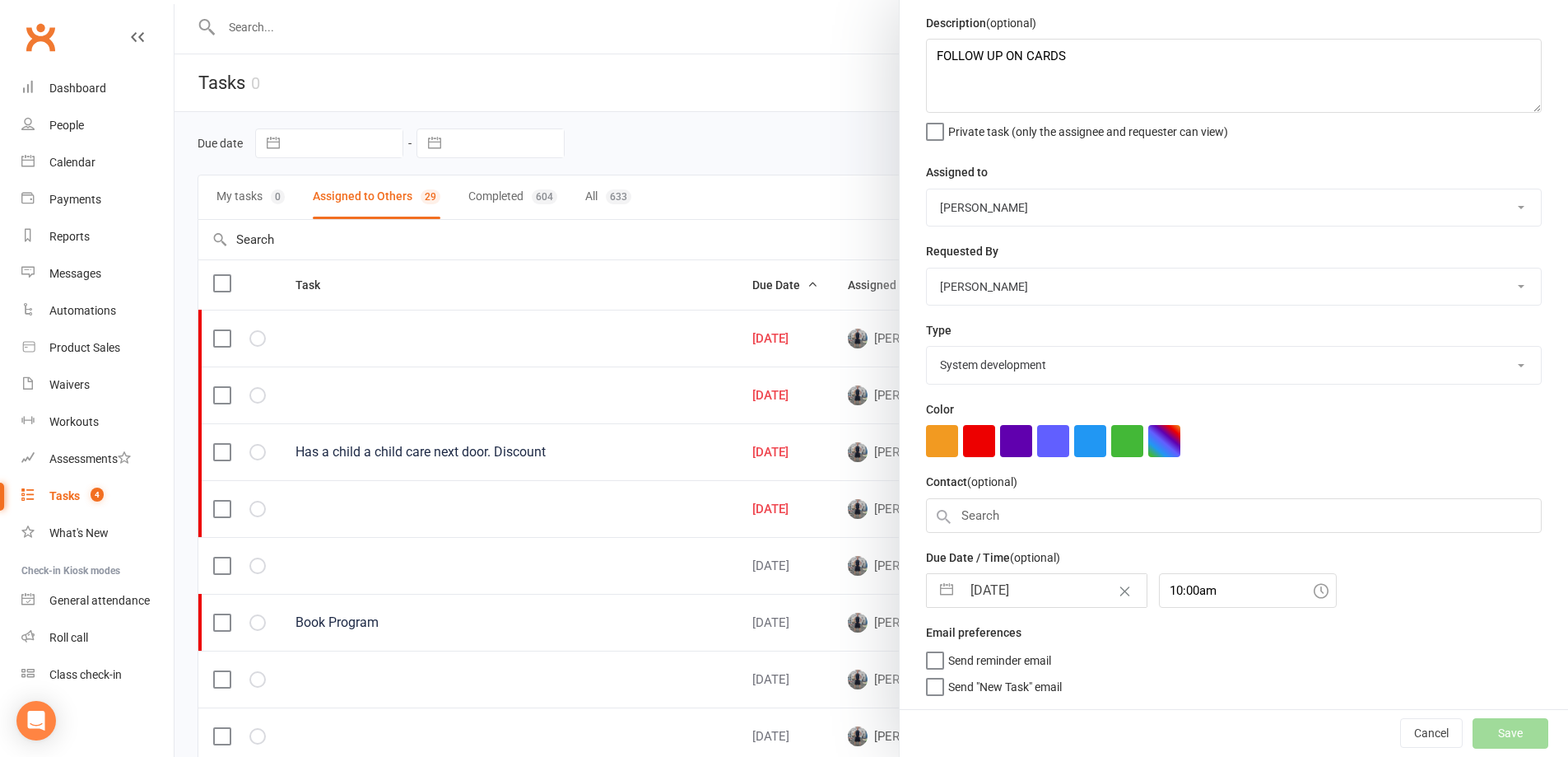
select select "started"
select select "waiting"
select select "started"
select select "waiting"
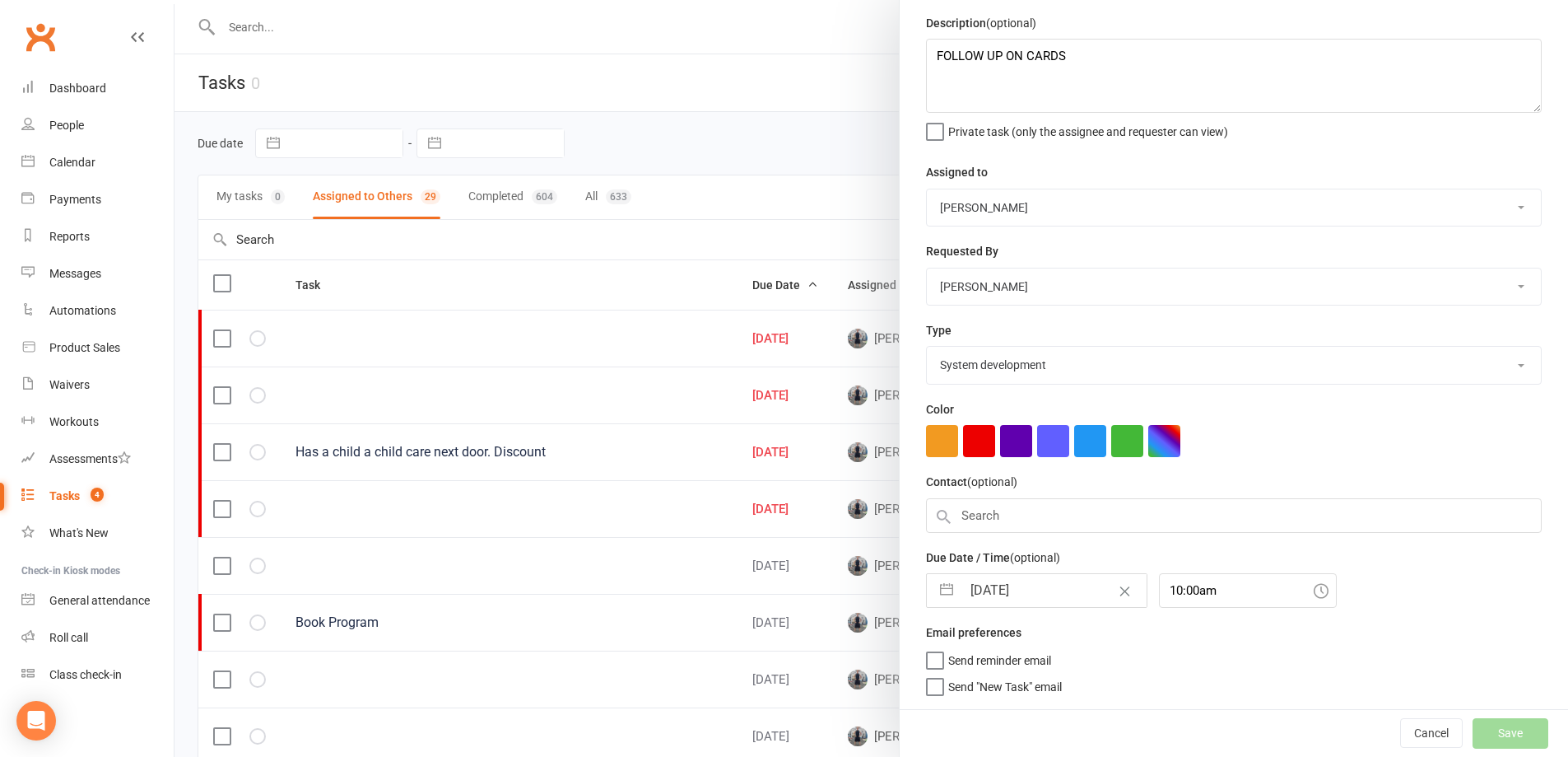
select select "started"
select select "waiting"
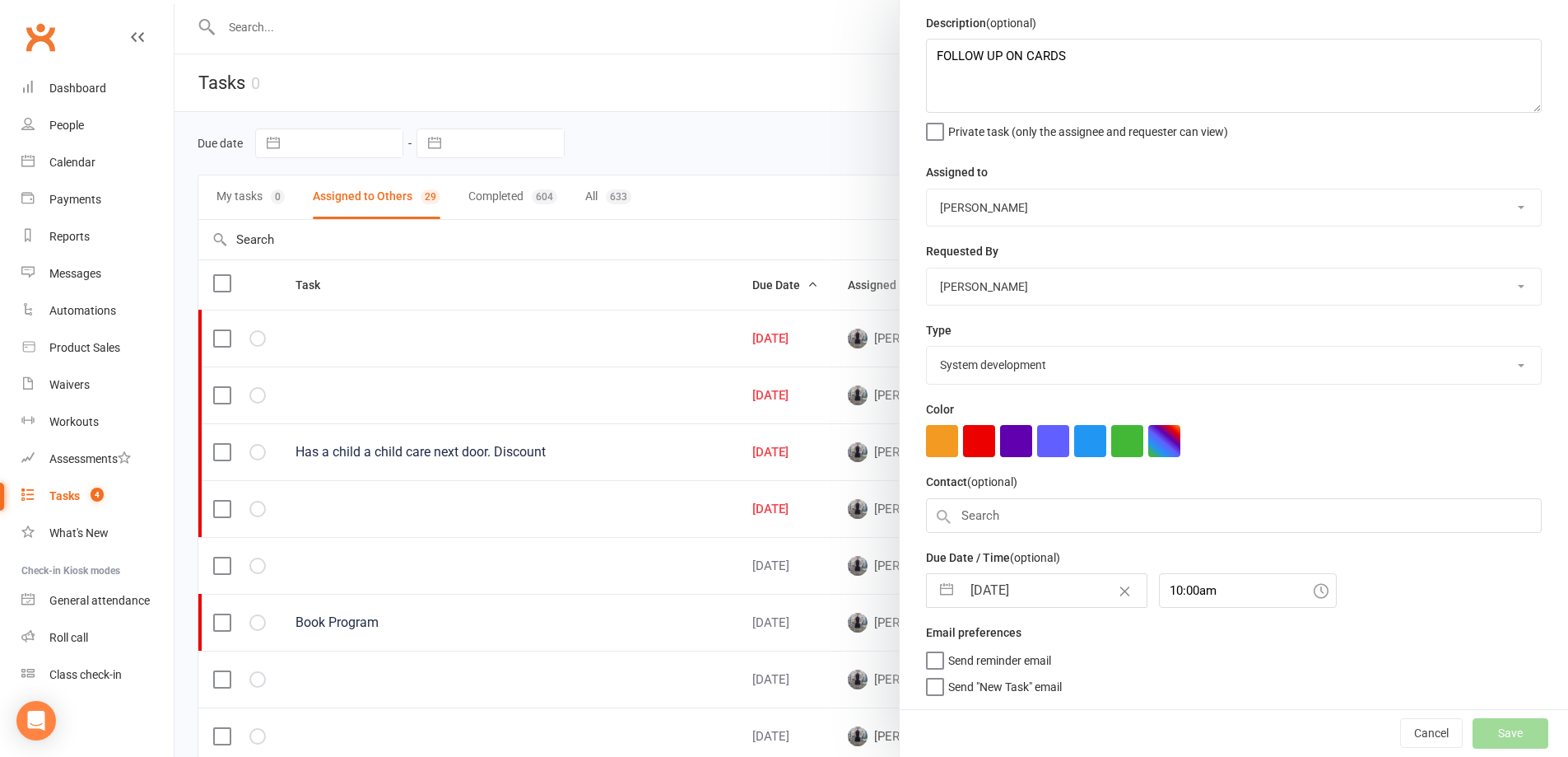
select select "waiting"
select select "started"
select select "waiting"
select select "started"
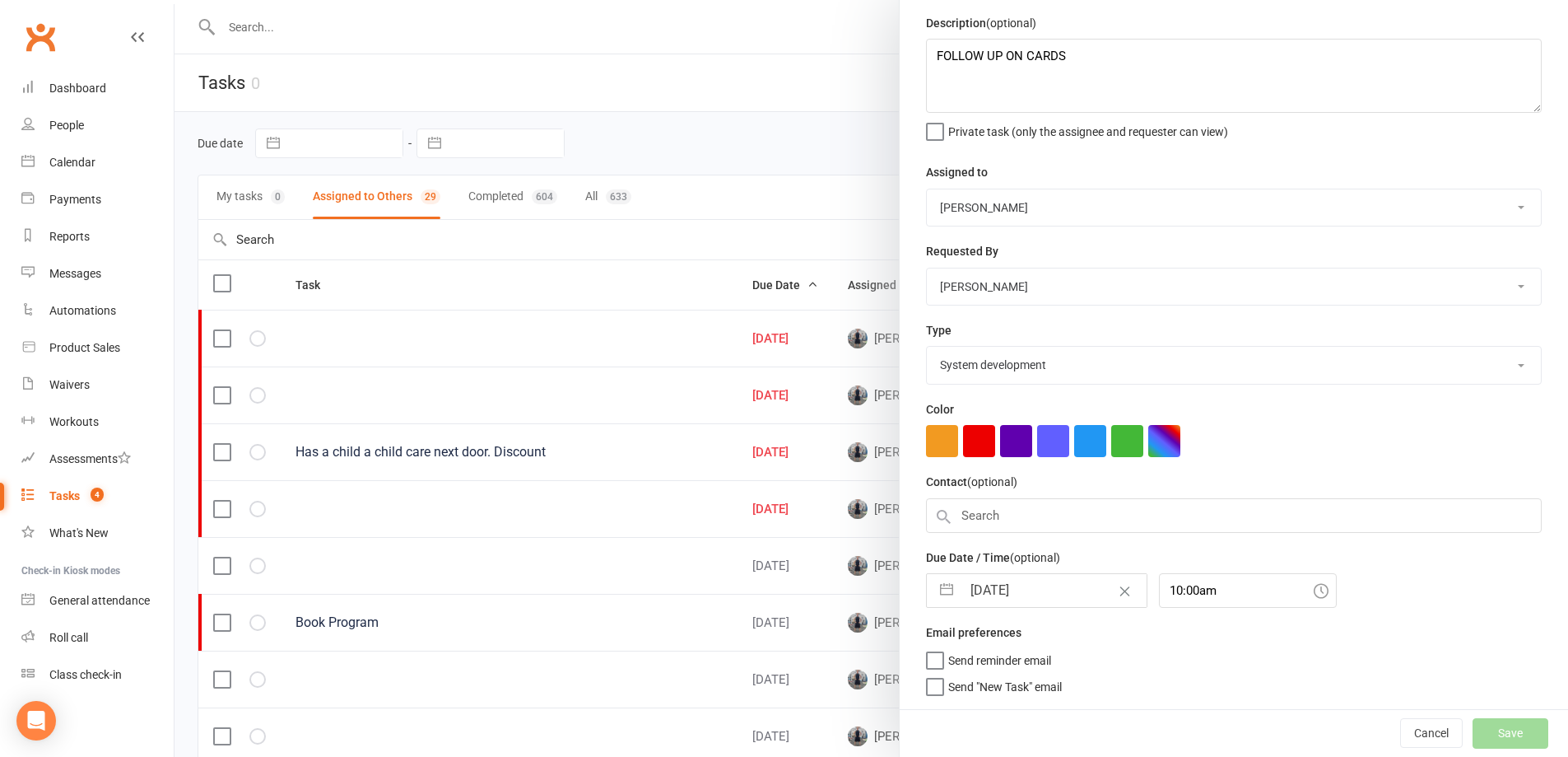
select select "started"
select select "waiting"
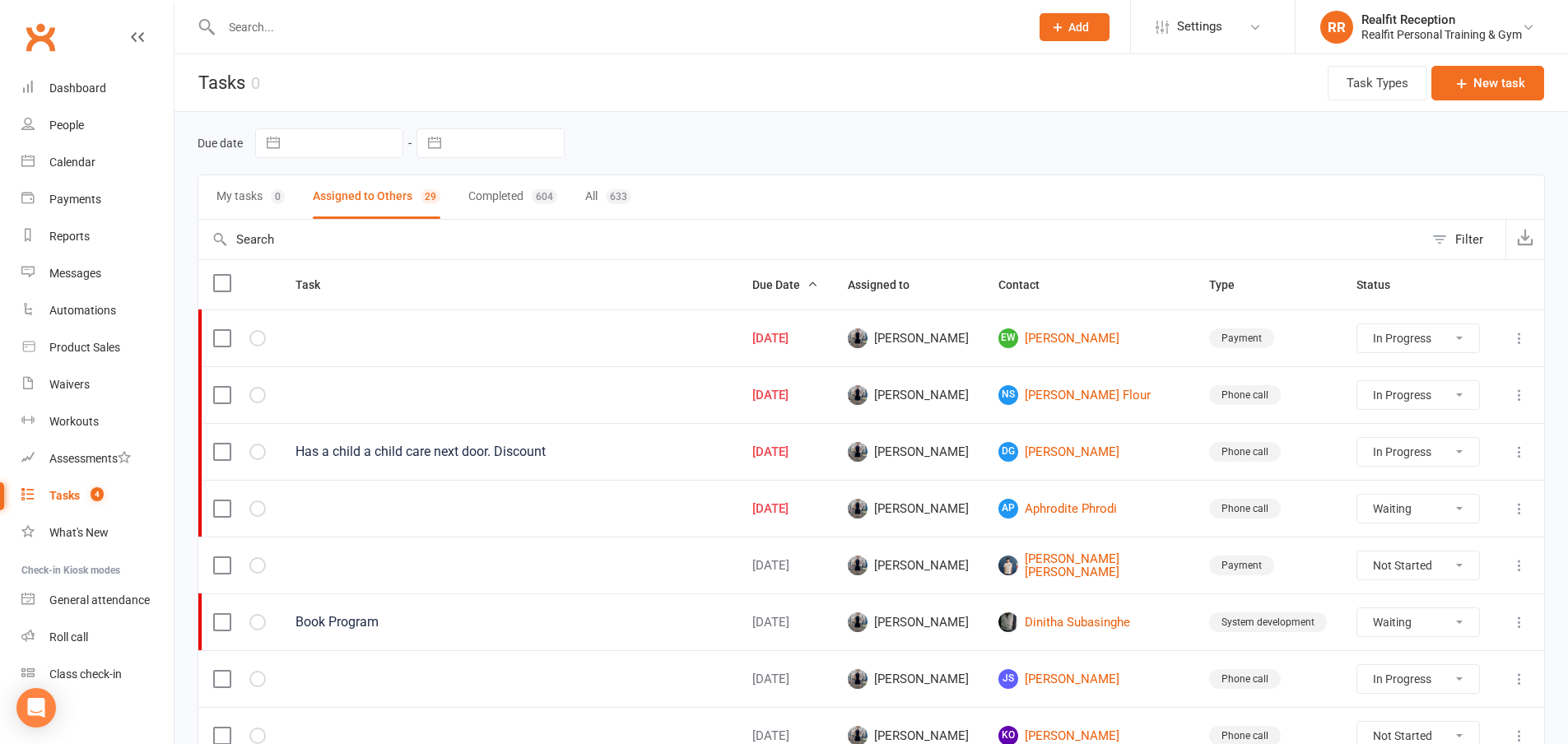
select select "started"
select select "waiting"
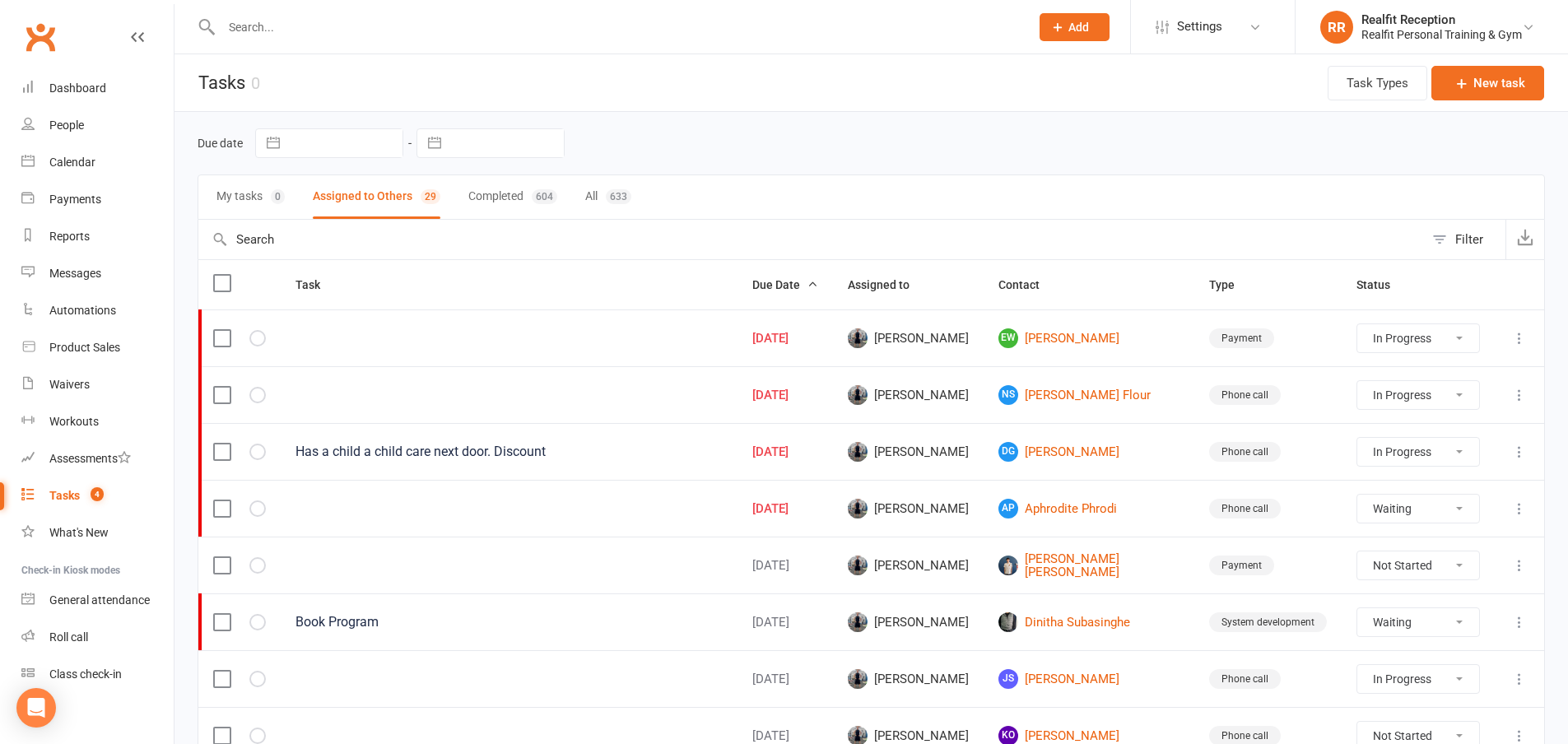
select select "started"
select select "waiting"
select select "started"
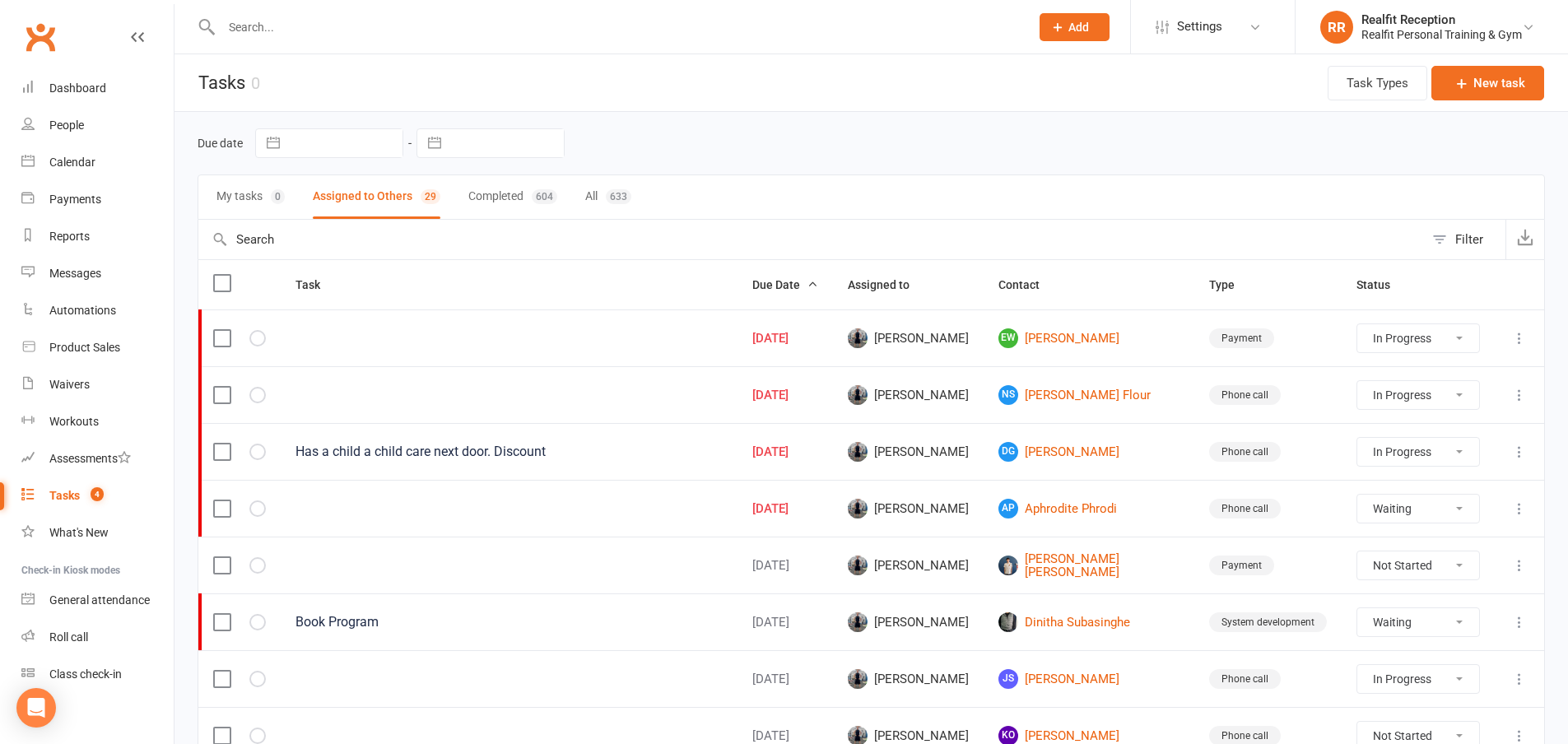
select select "started"
select select "waiting"
select select "started"
select select "waiting"
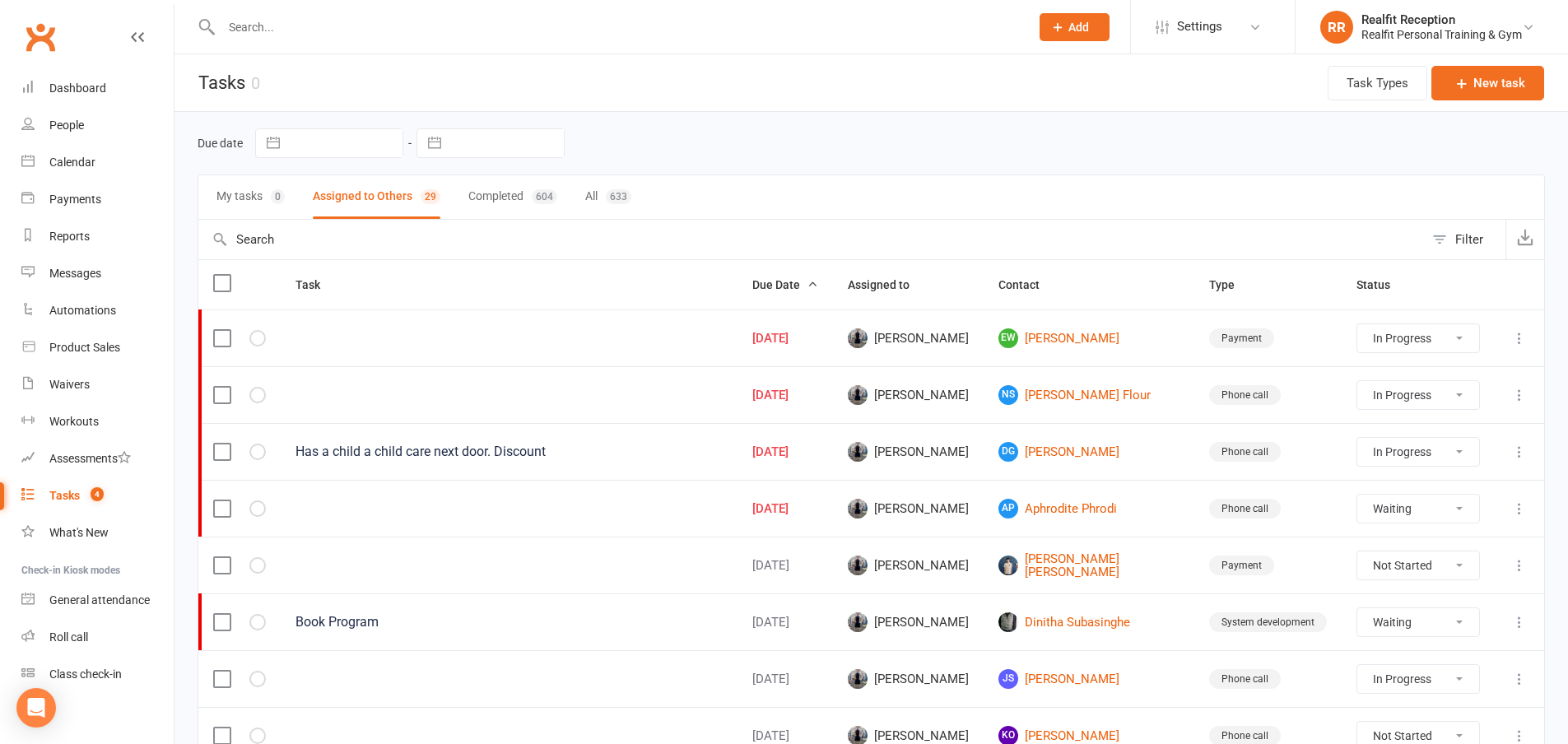
select select "waiting"
select select "started"
select select "waiting"
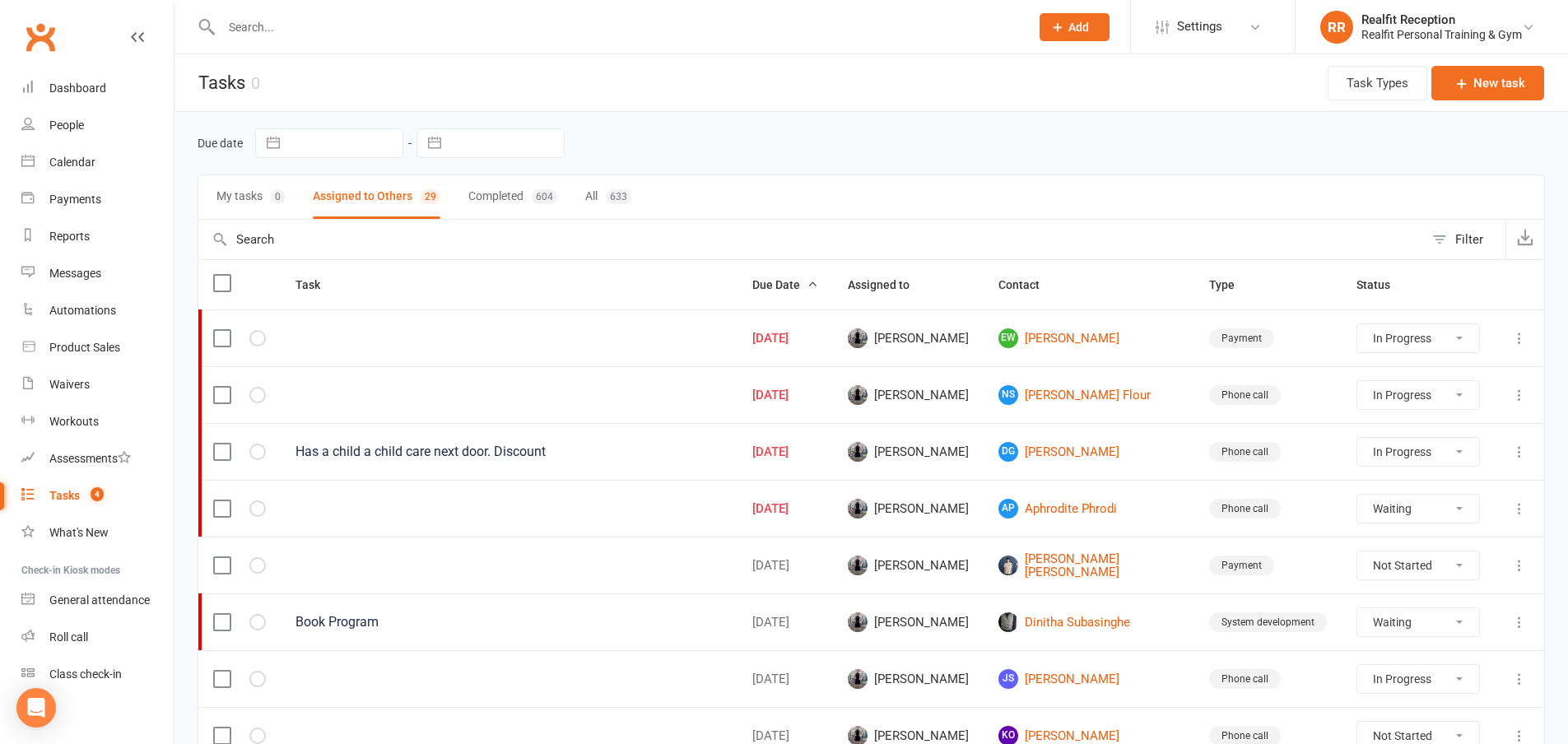
select select "waiting"
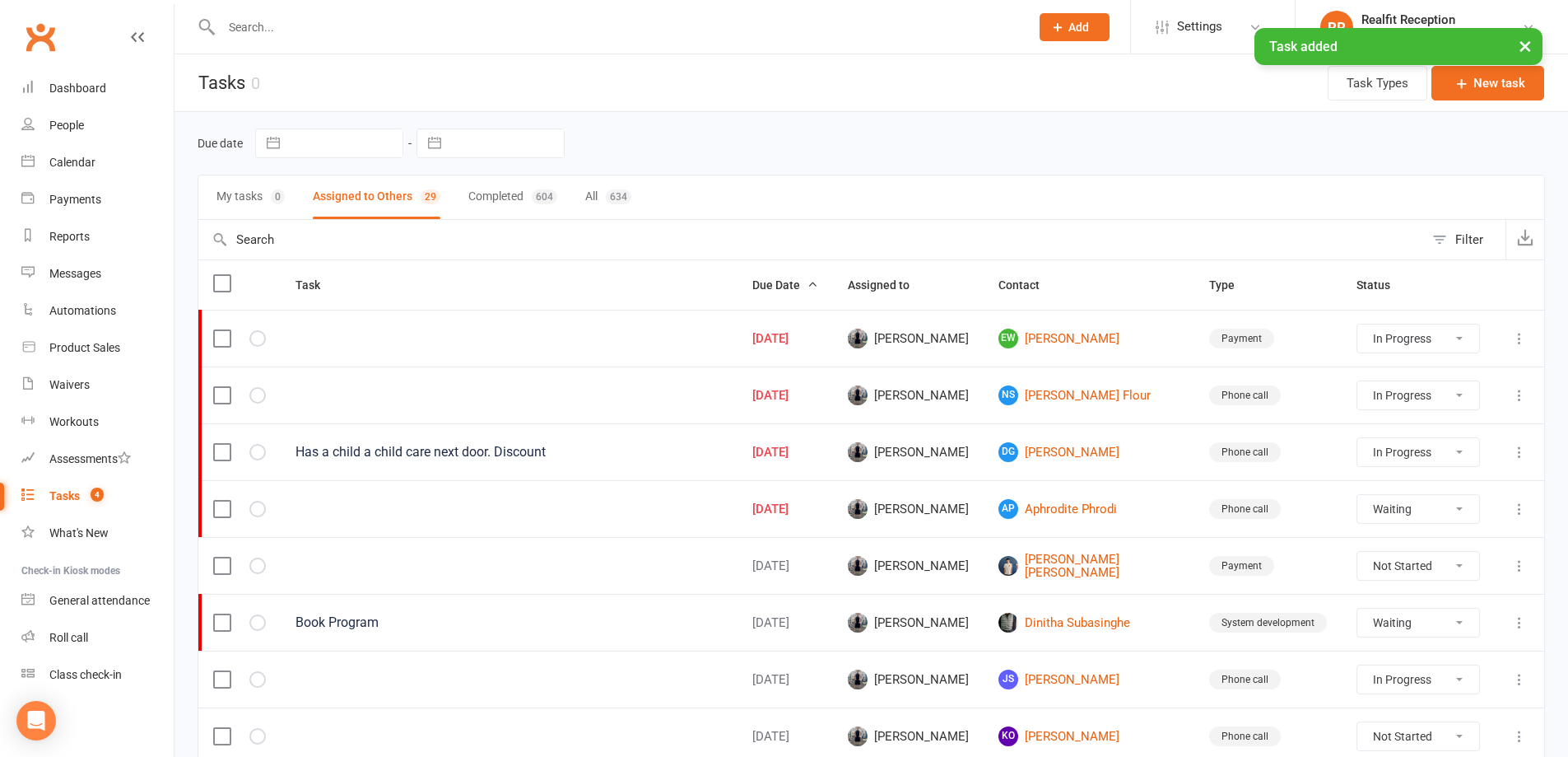
select select "started"
select select "waiting"
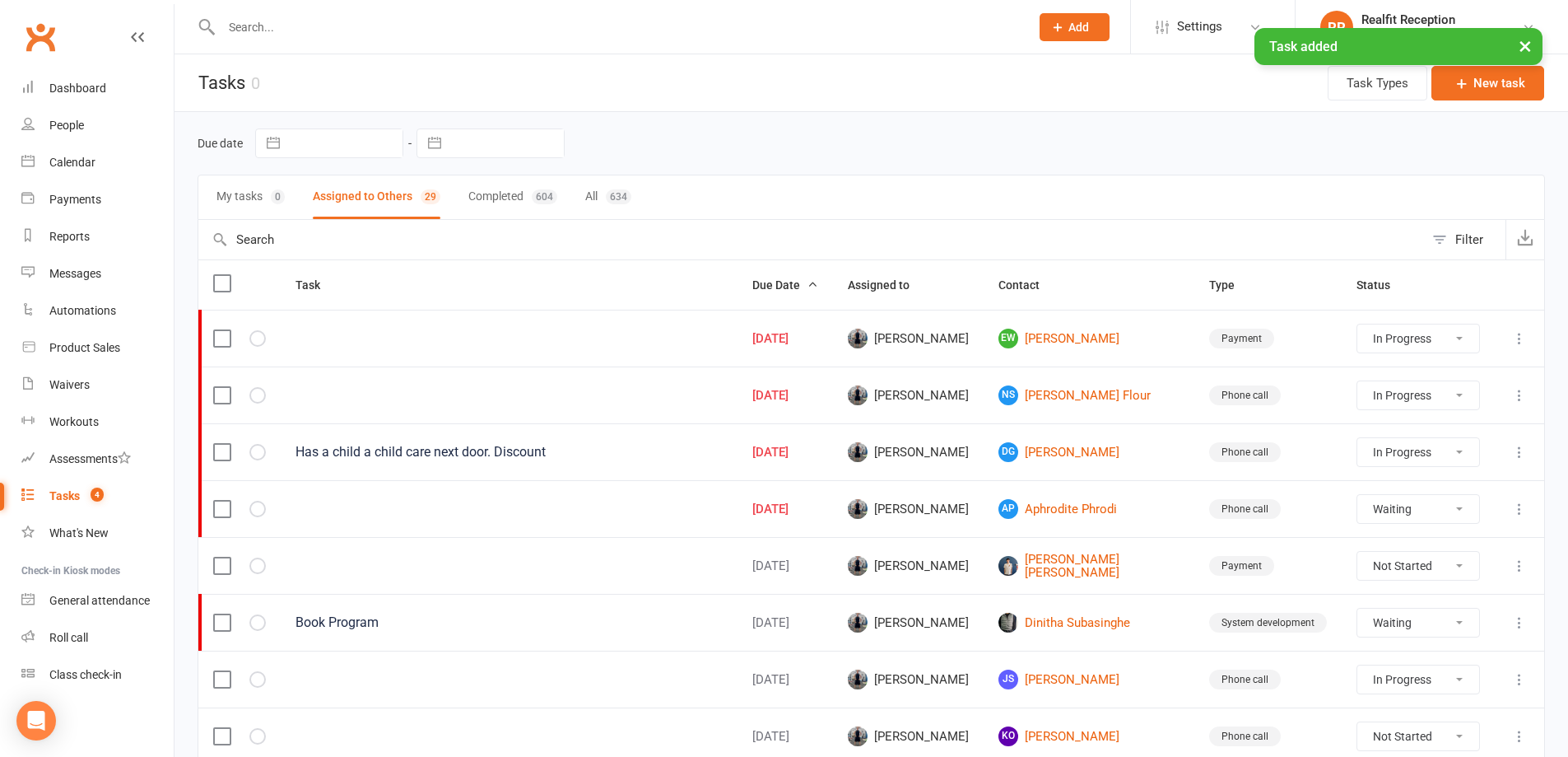
select select "started"
select select "waiting"
select select "started"
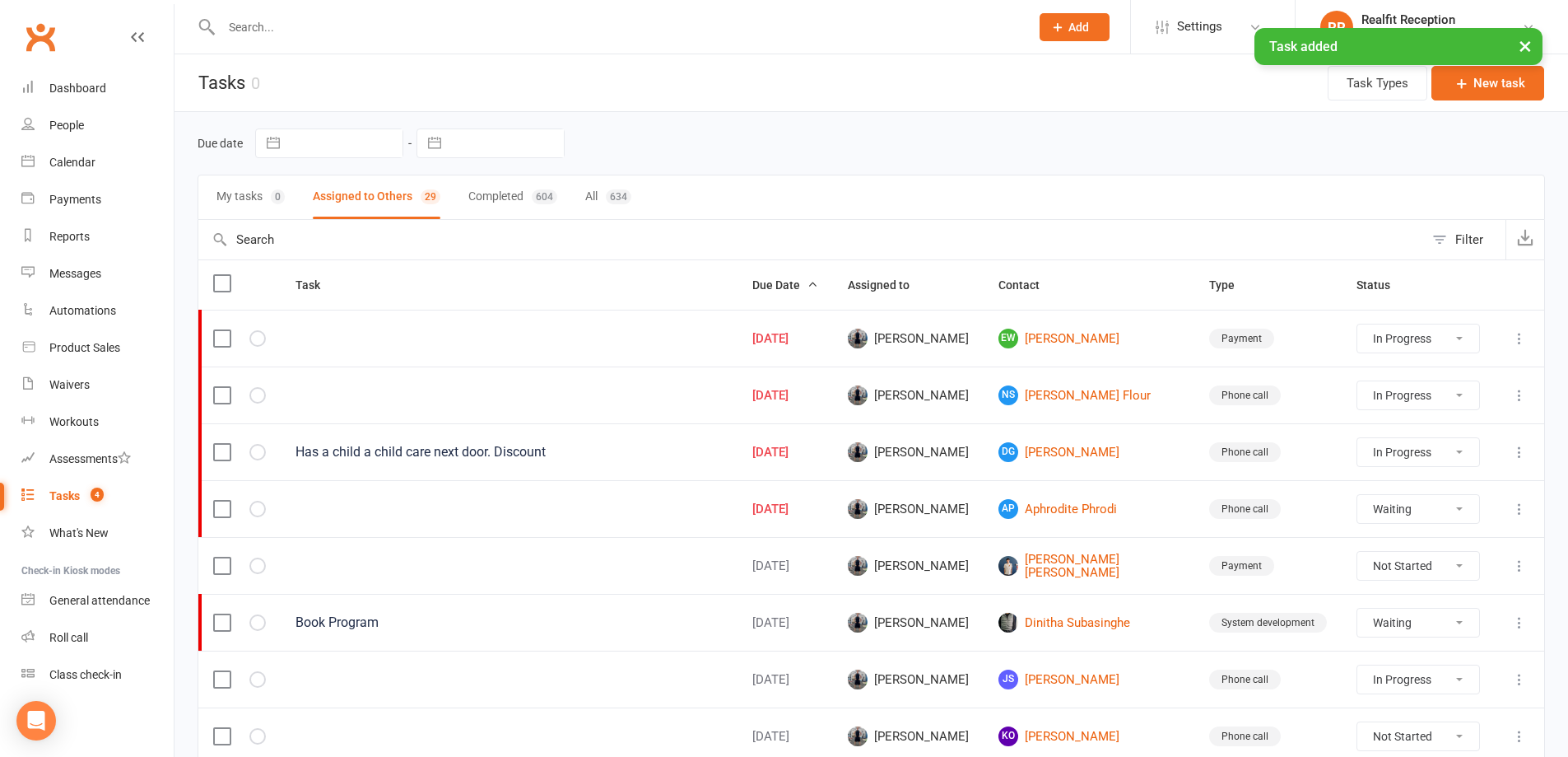
select select "started"
select select "waiting"
select select "started"
select select "waiting"
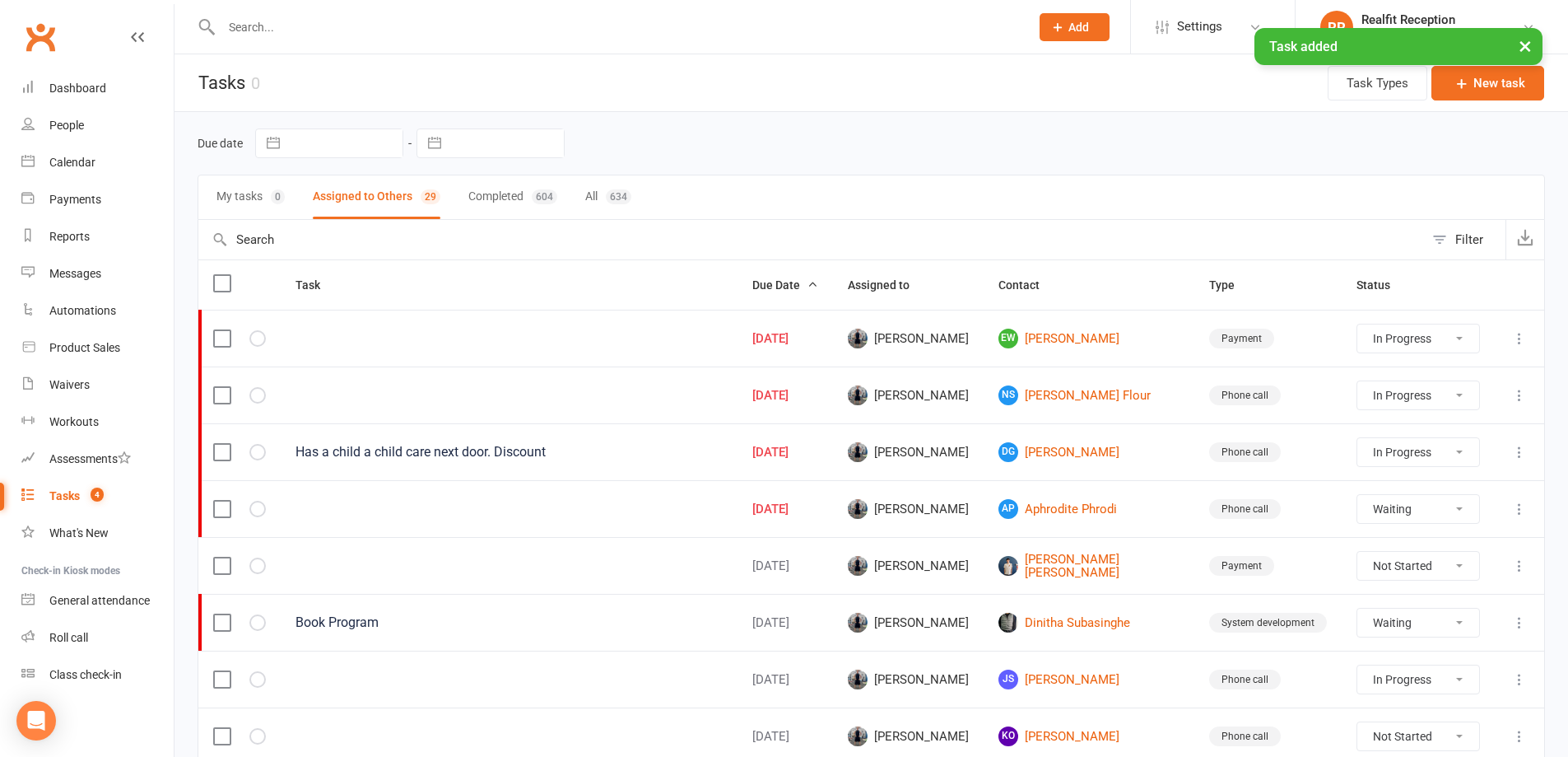
select select "waiting"
select select "started"
select select "waiting"
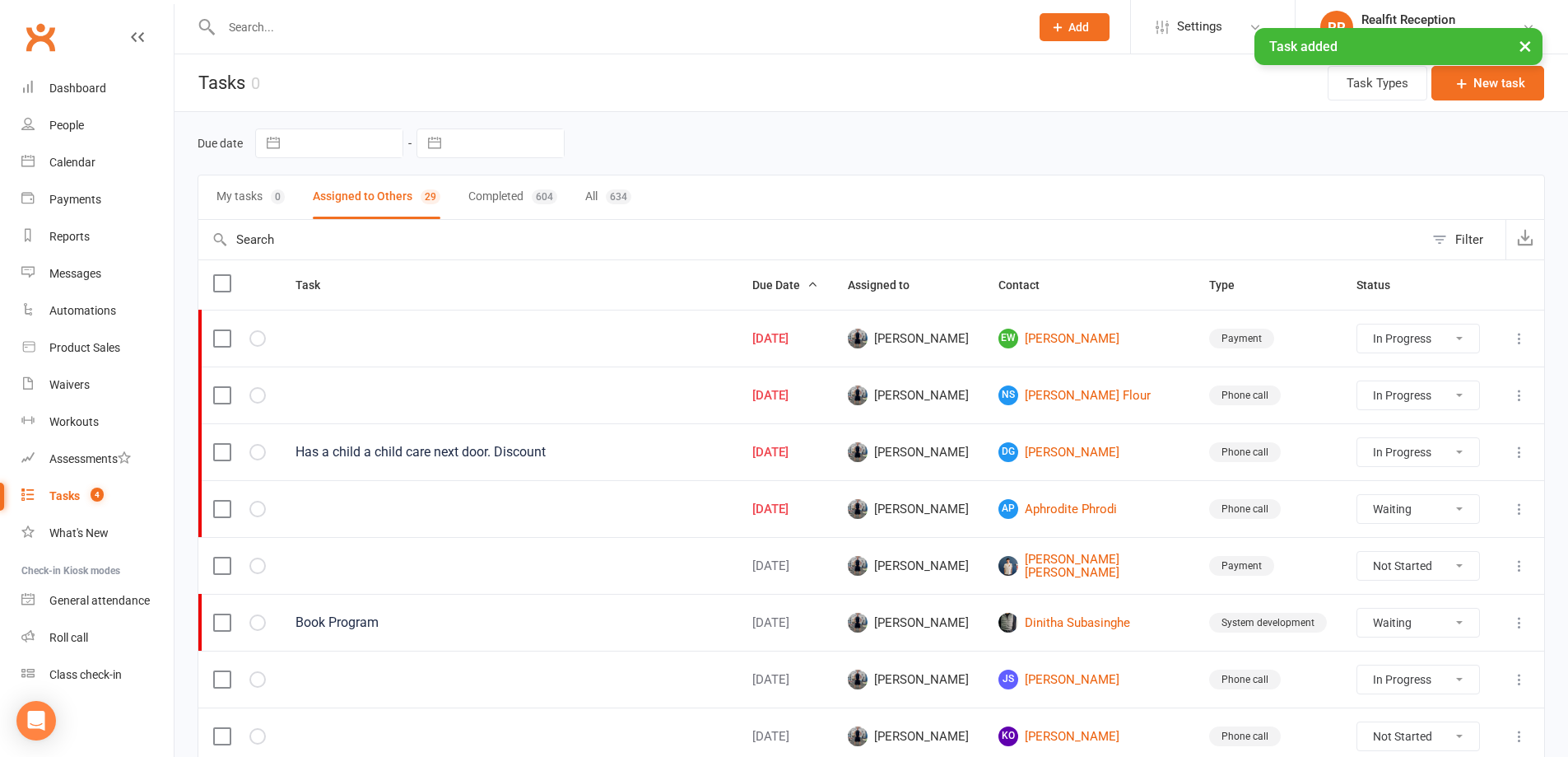
select select "waiting"
click at [82, 639] on div "Roll call" at bounding box center [68, 637] width 39 height 14
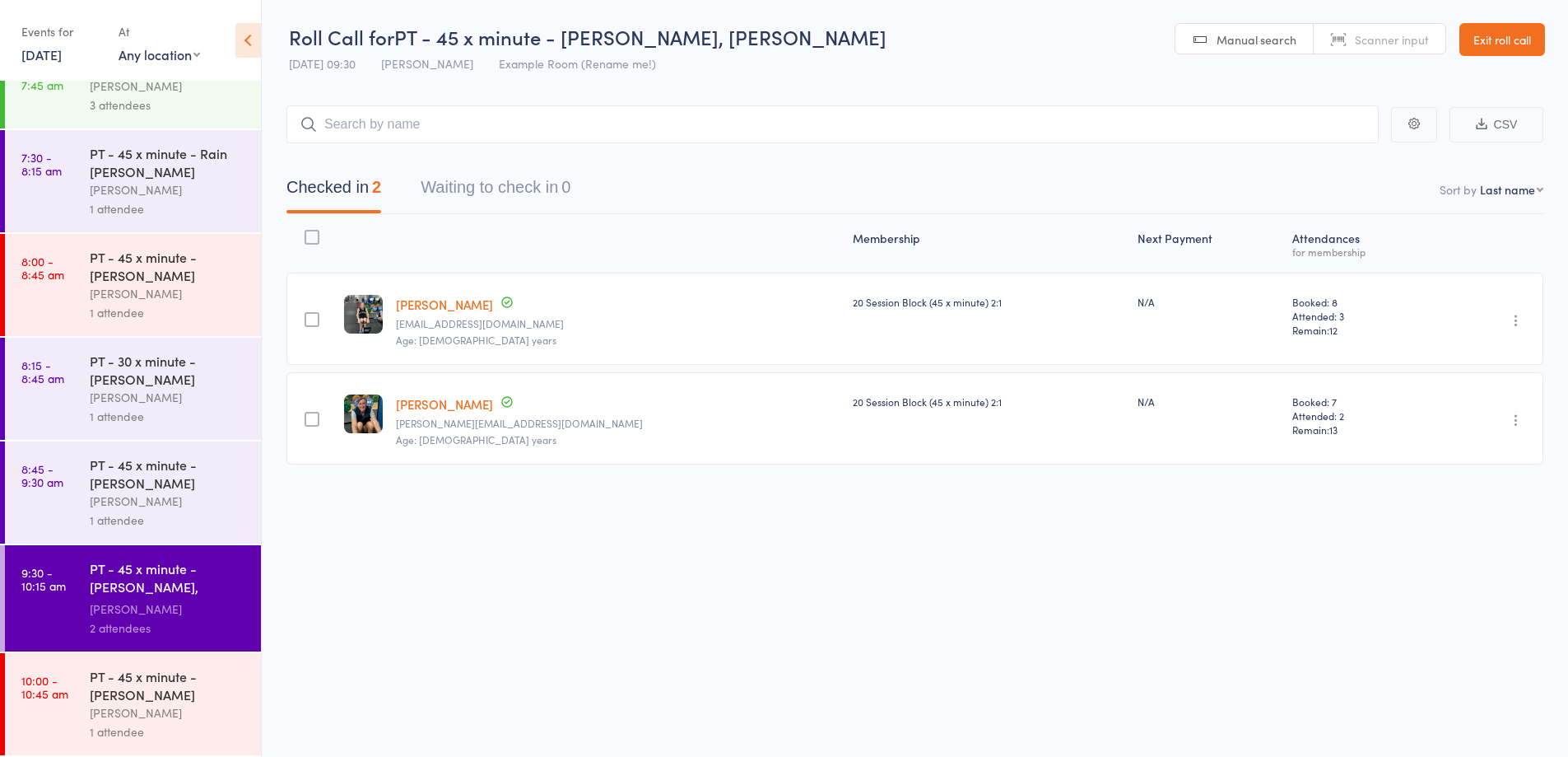
scroll to position [494, 0]
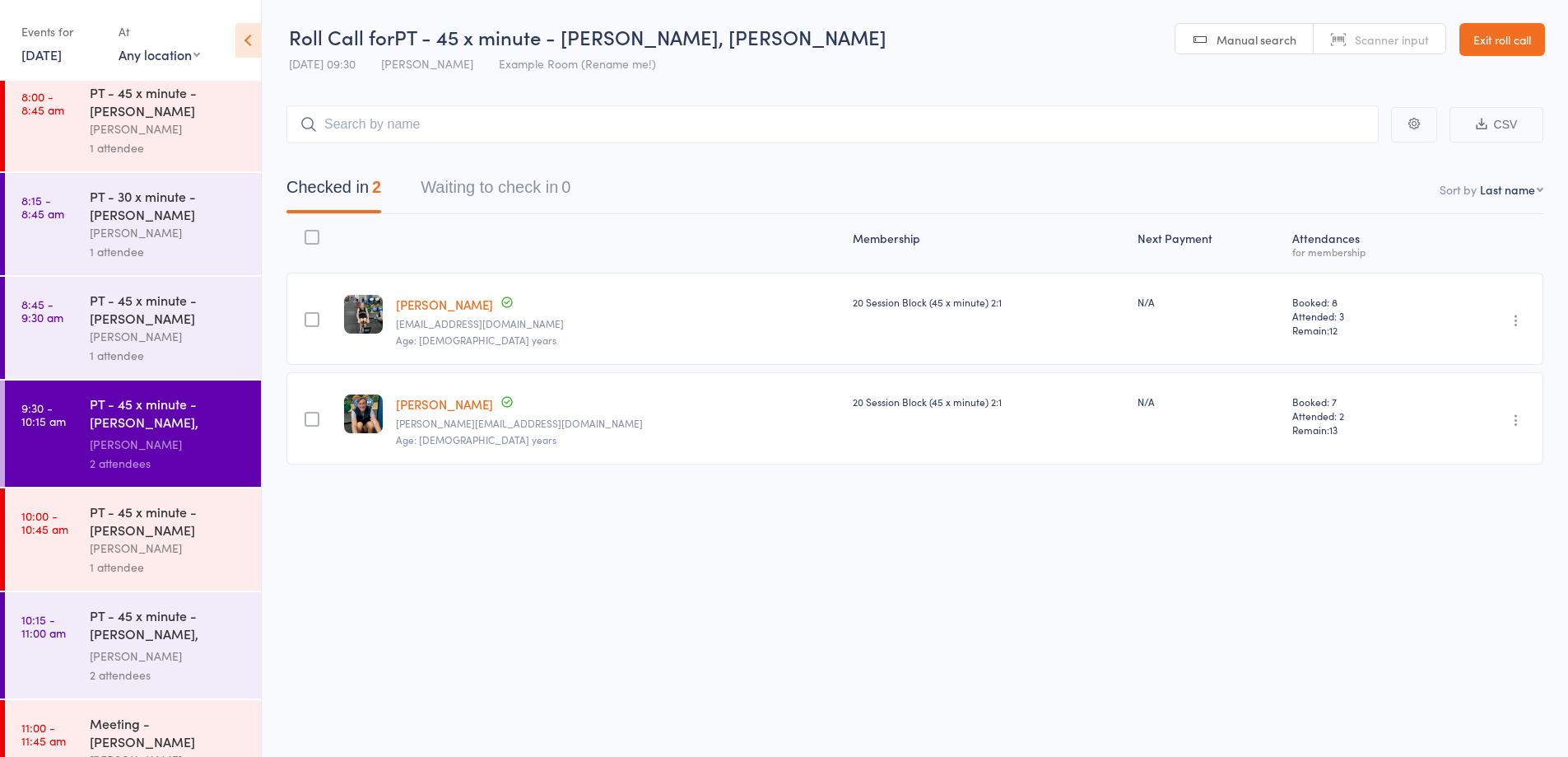
click at [202, 568] on div "1 attendee" at bounding box center [168, 566] width 157 height 19
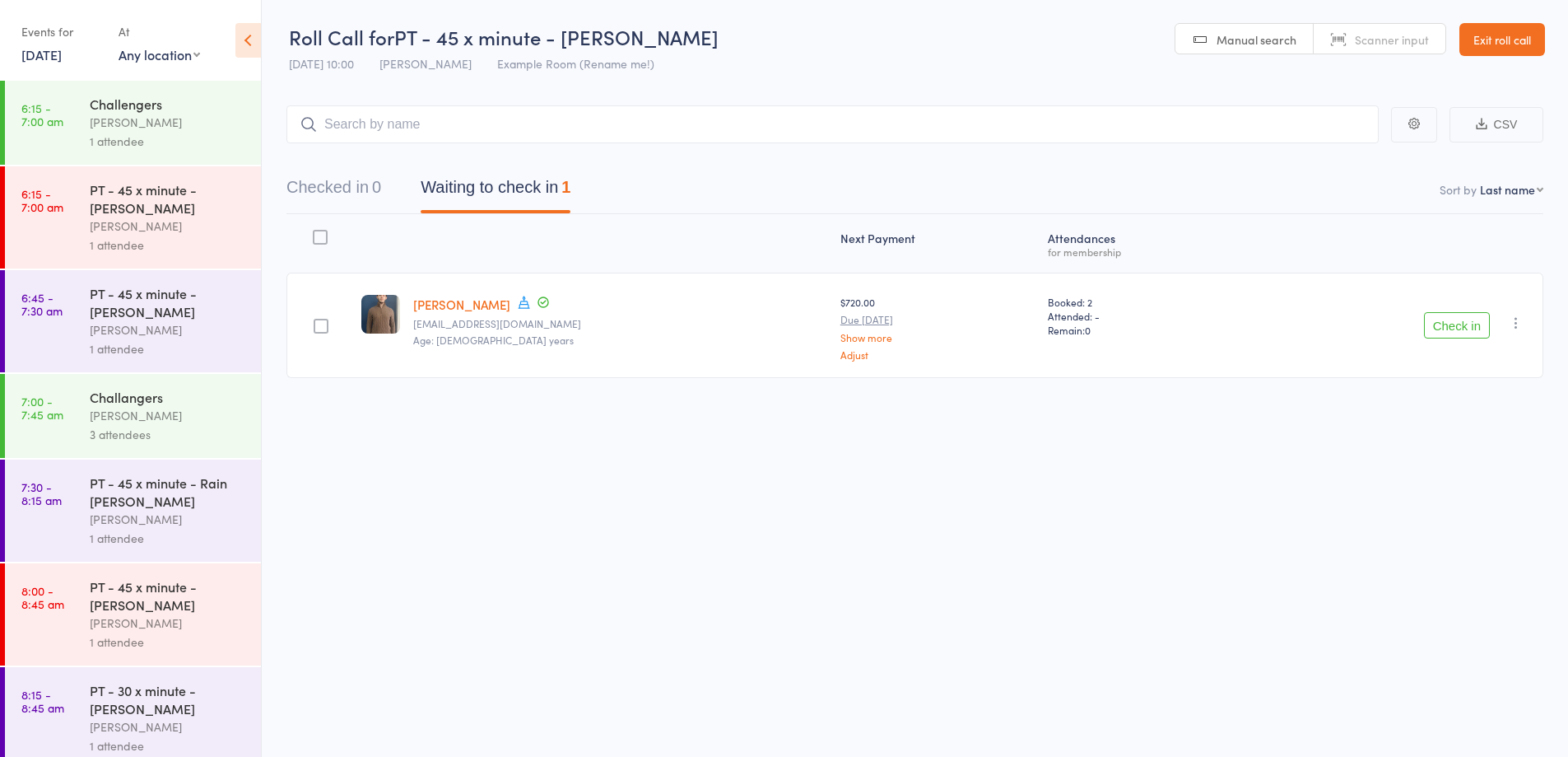
click at [1461, 324] on button "Check in" at bounding box center [1456, 325] width 66 height 26
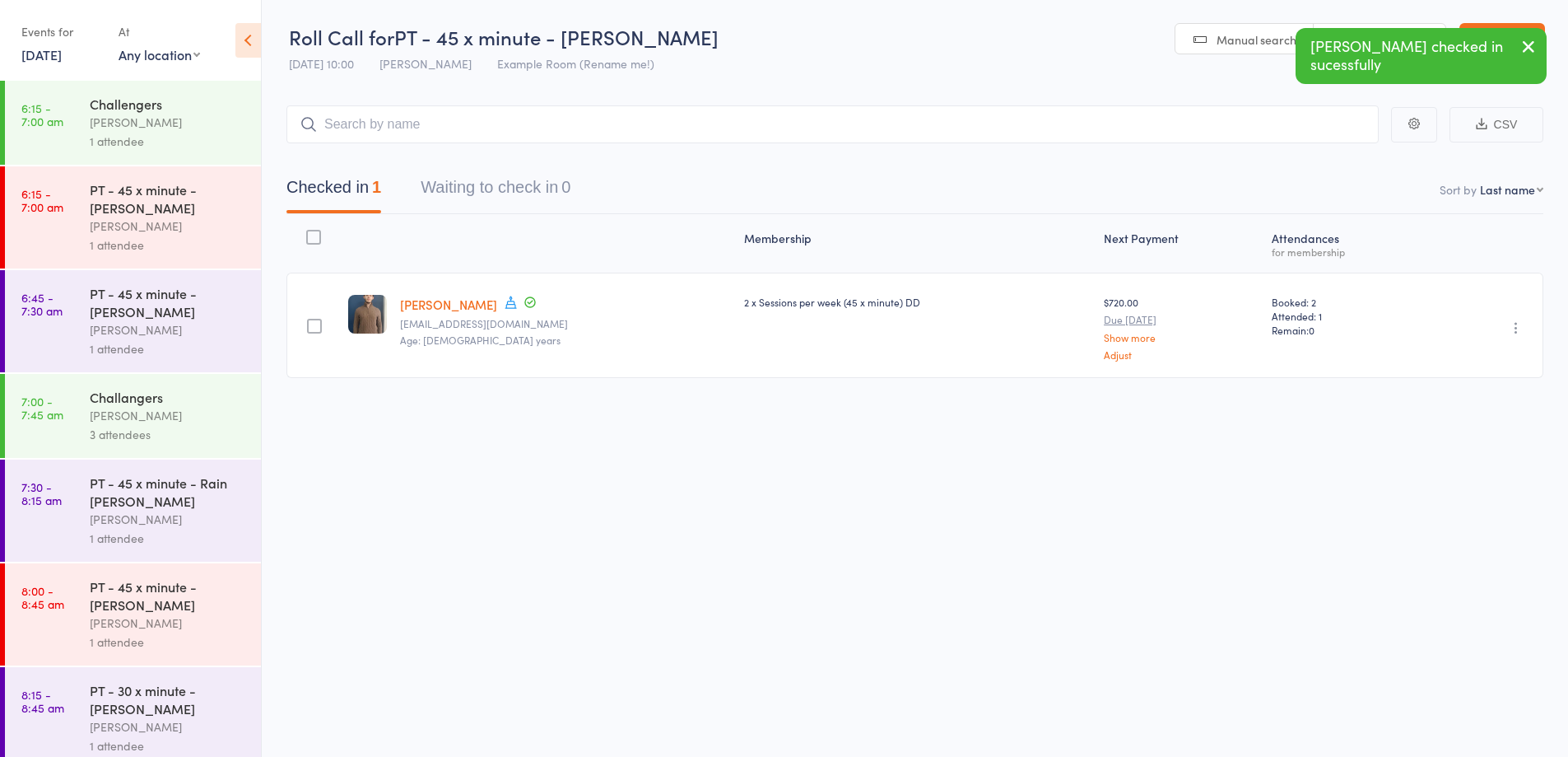
click at [1529, 44] on icon "button" at bounding box center [1528, 46] width 20 height 21
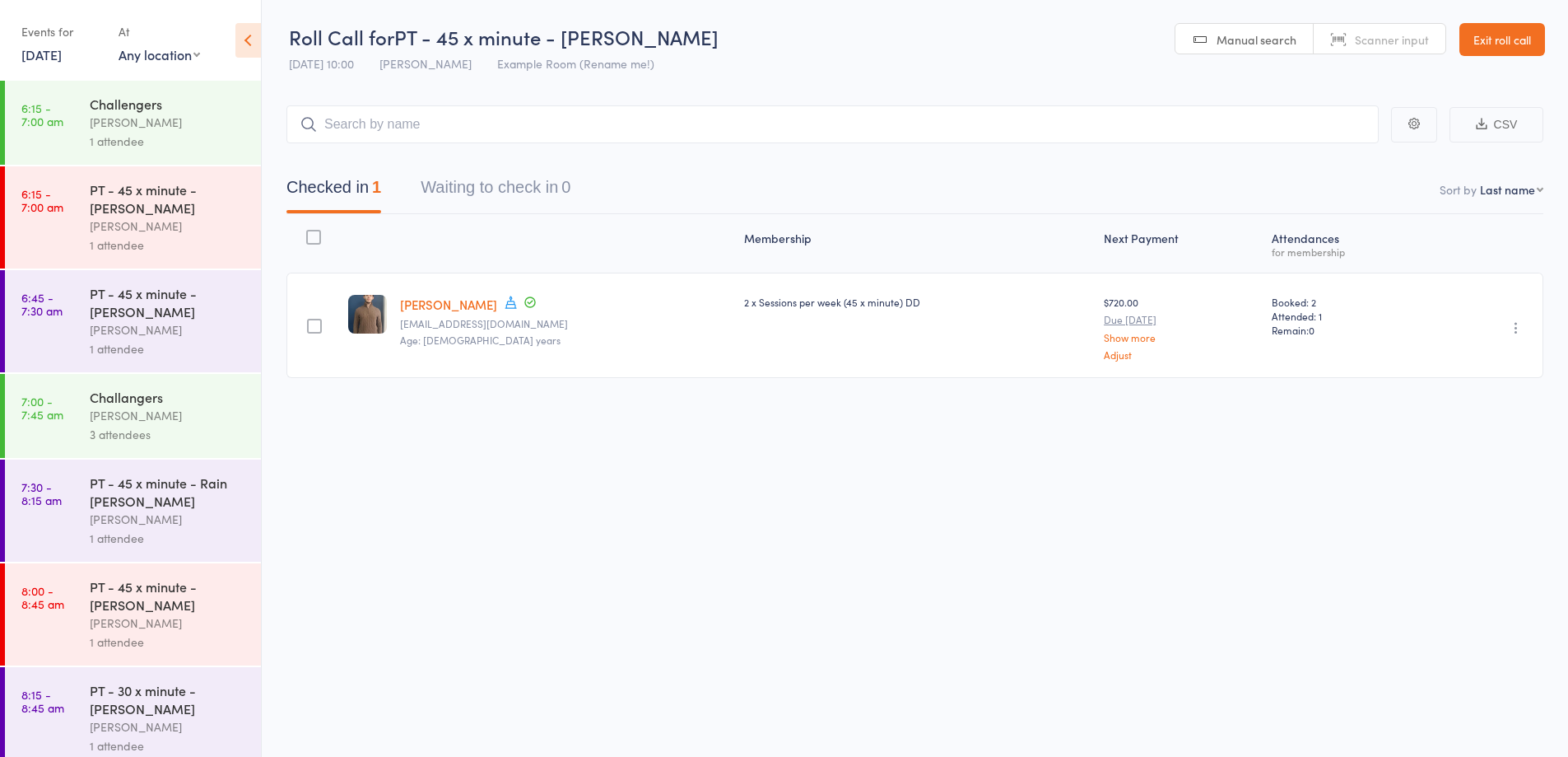
click at [1528, 44] on link "Exit roll call" at bounding box center [1502, 39] width 85 height 33
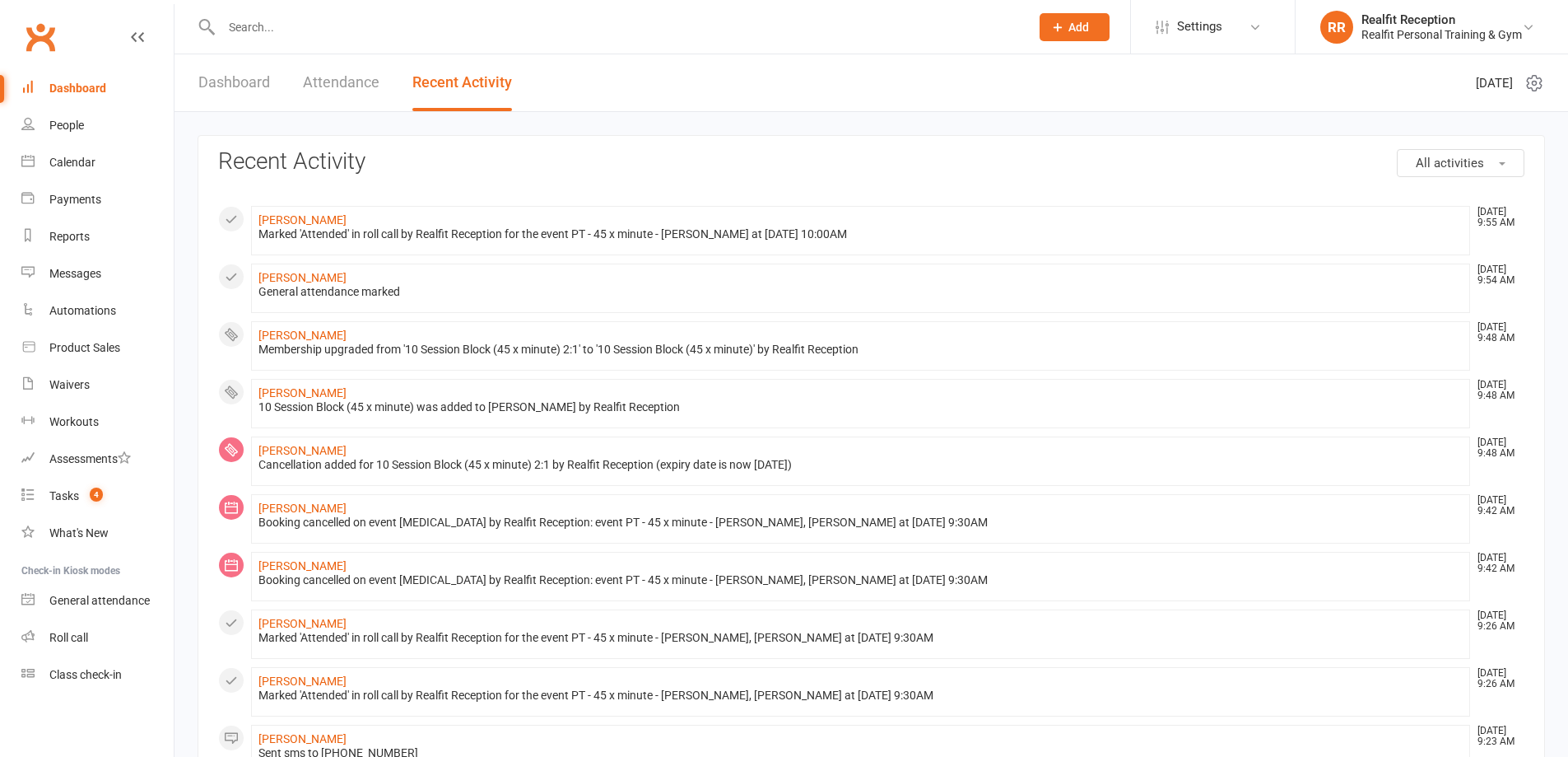
click at [231, 77] on link "Dashboard" at bounding box center [234, 83] width 72 height 57
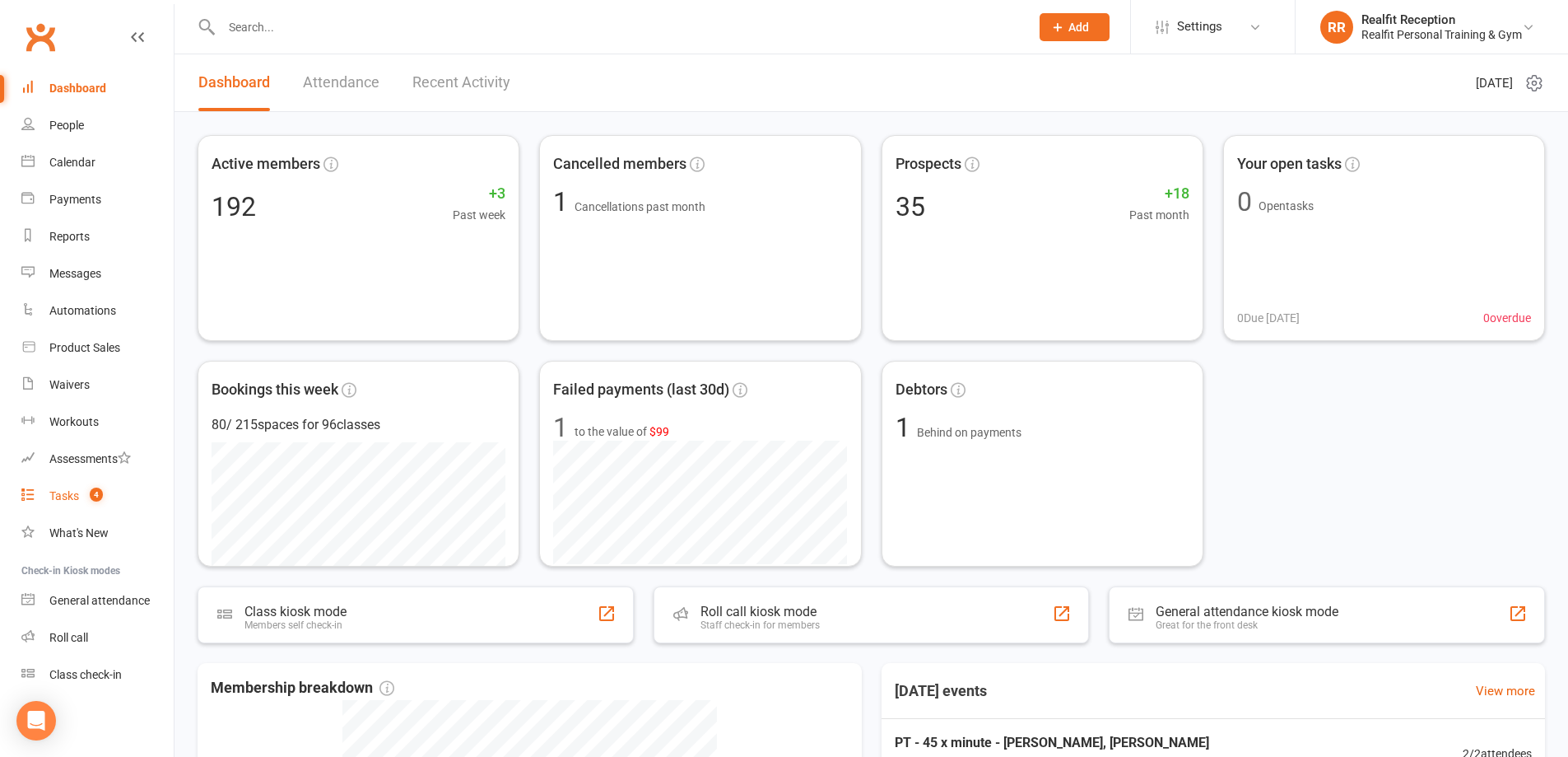
click at [74, 498] on div "Tasks" at bounding box center [64, 496] width 30 height 14
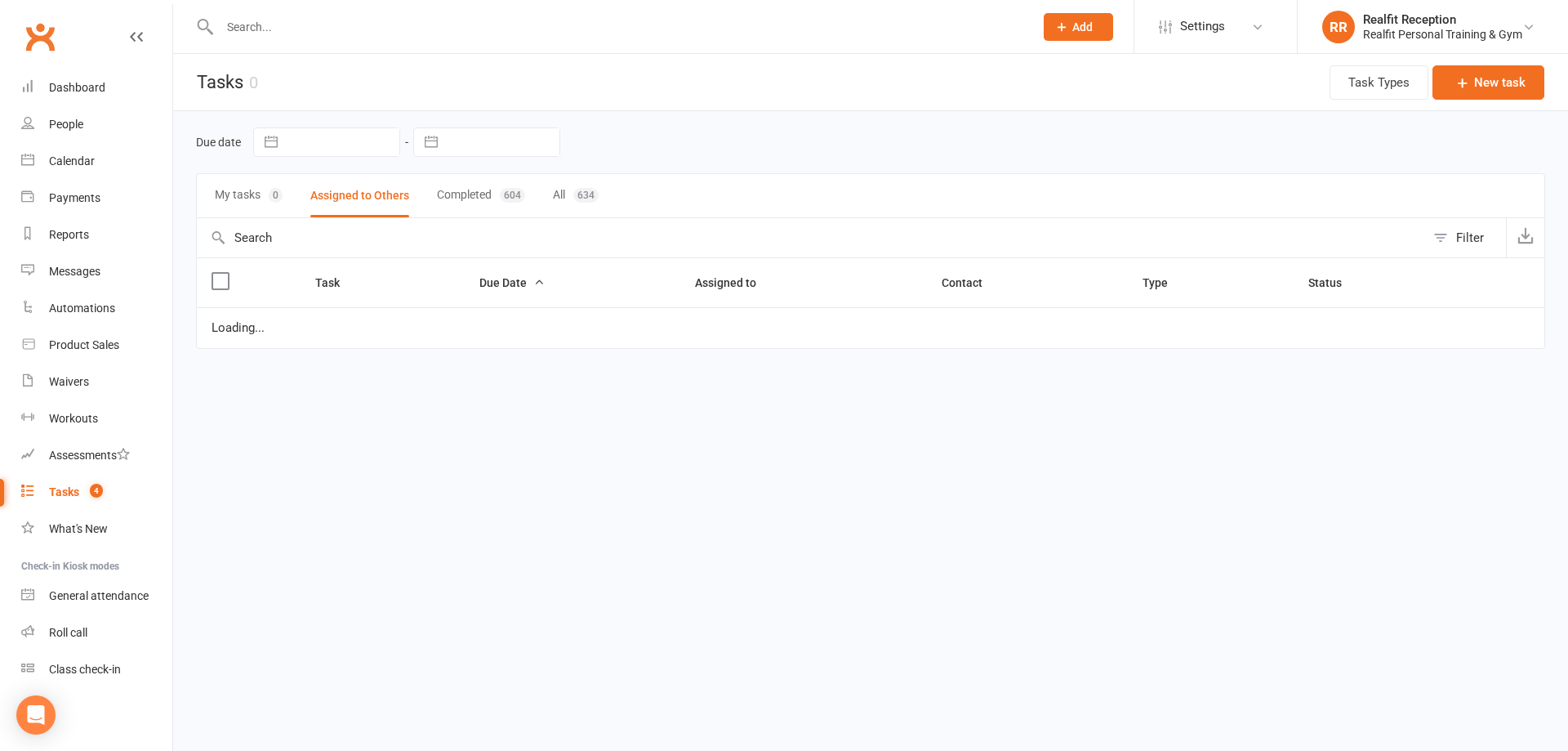
select select "started"
select select "waiting"
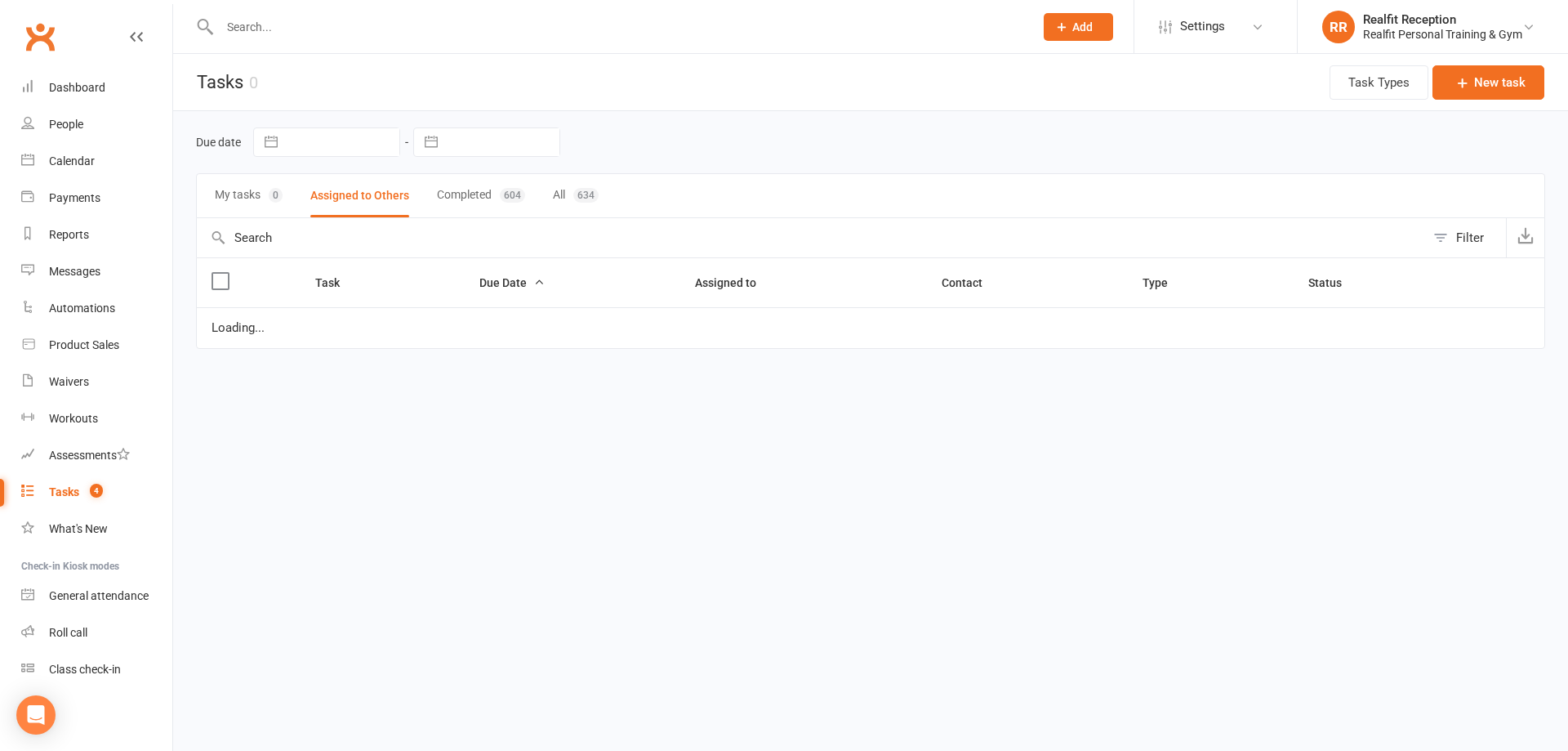
select select "started"
select select "waiting"
select select "started"
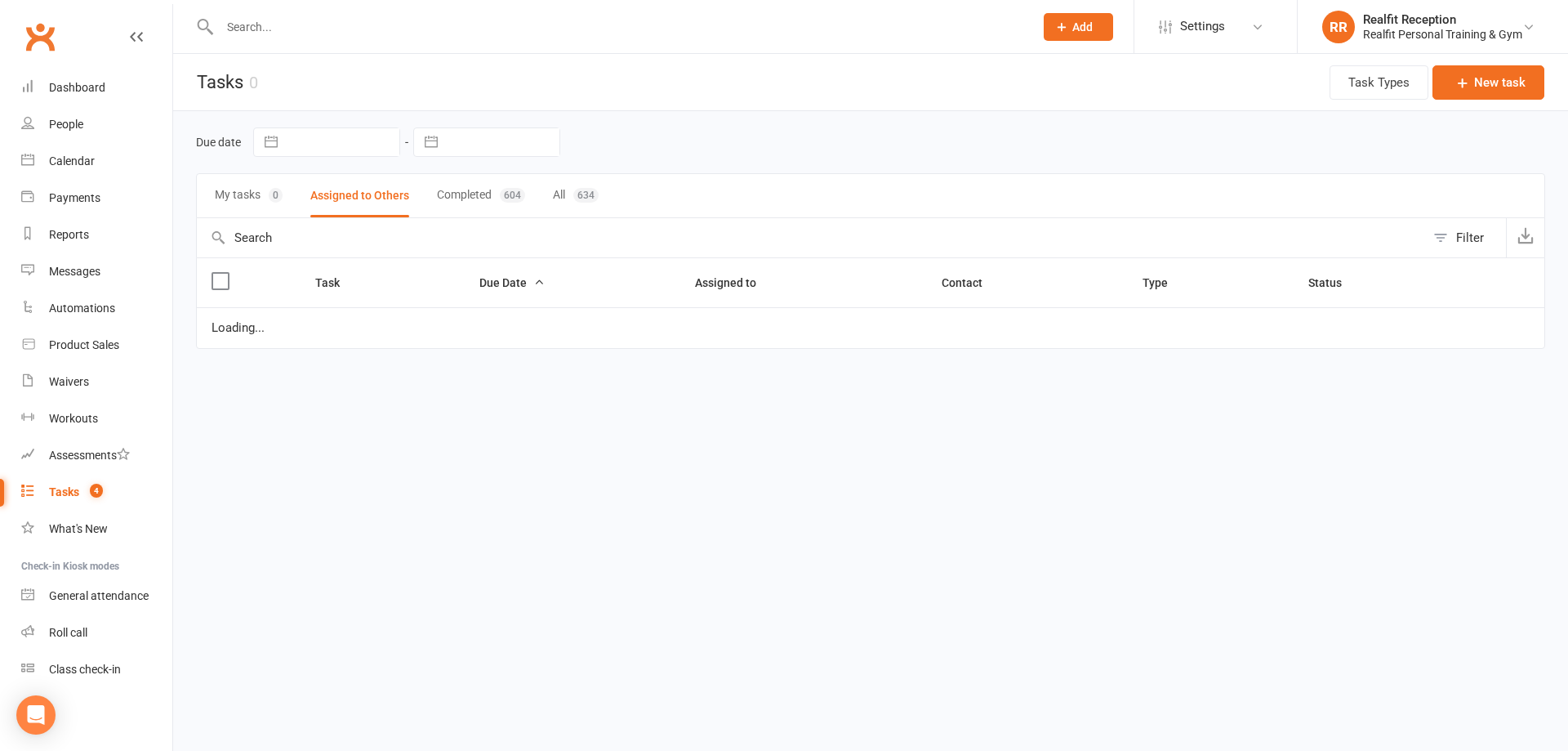
select select "started"
select select "waiting"
select select "started"
select select "waiting"
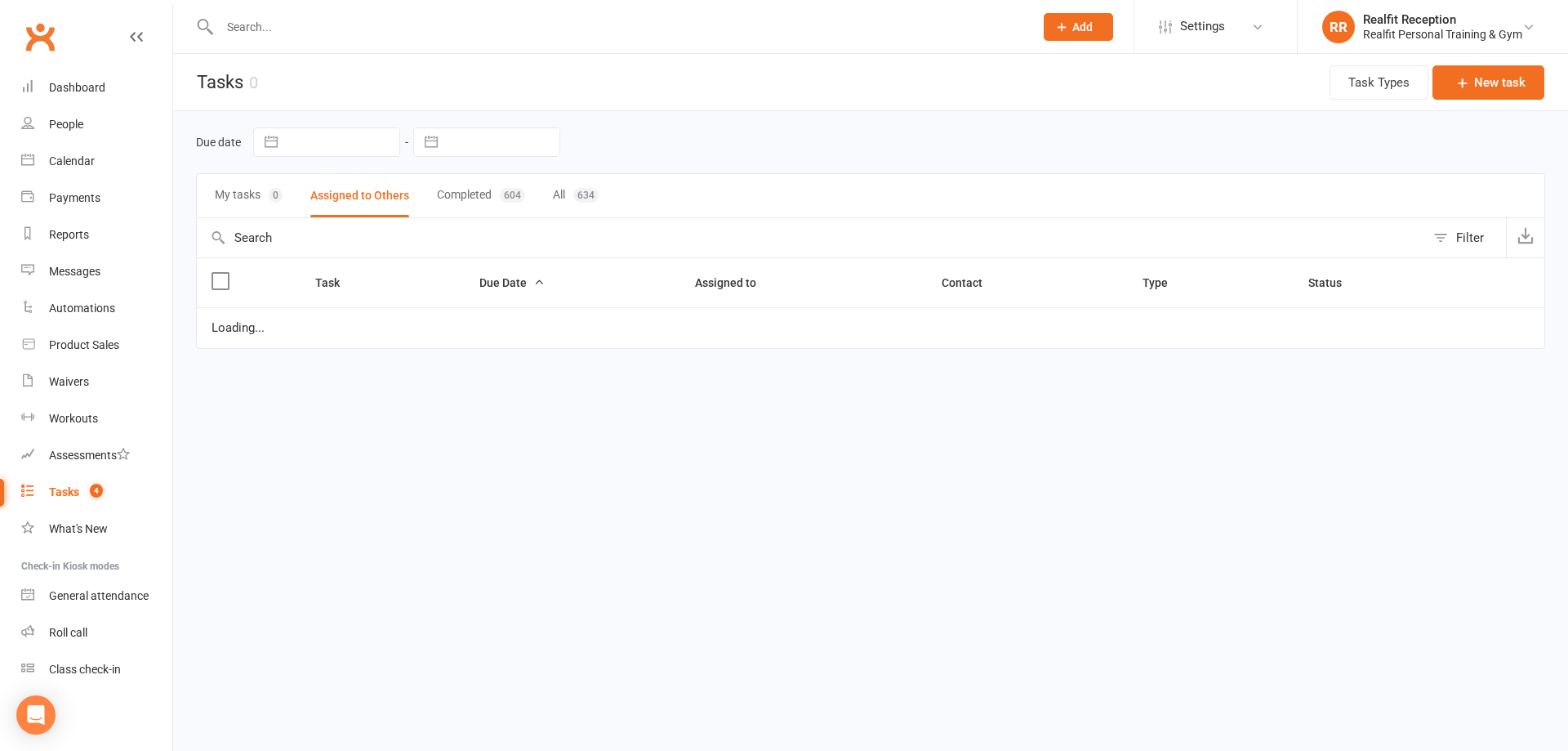
select select "waiting"
select select "started"
select select "waiting"
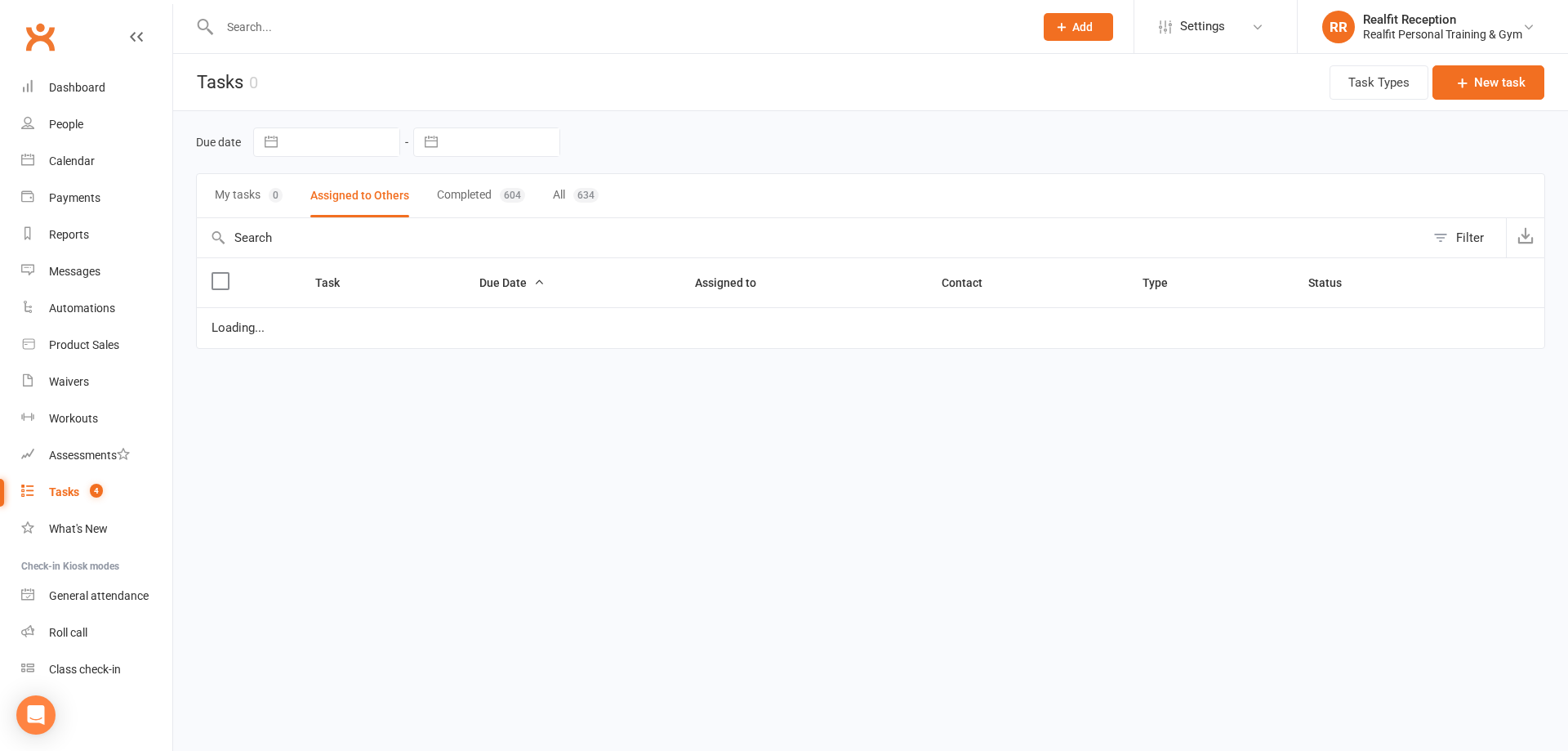
select select "waiting"
